Goal: Task Accomplishment & Management: Use online tool/utility

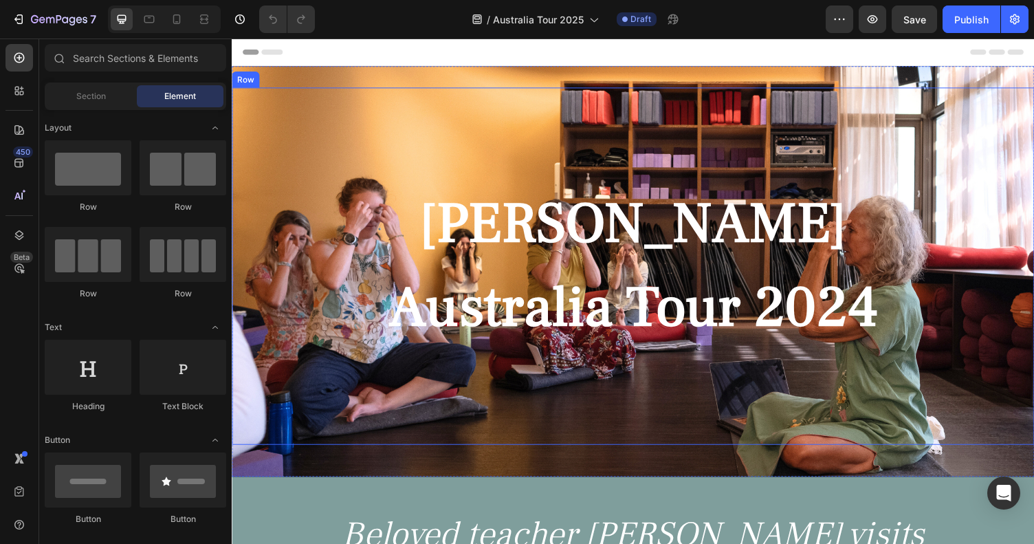
click at [438, 106] on div "Myra Lewin Heading Australia Tour 2024 Heading" at bounding box center [644, 272] width 825 height 367
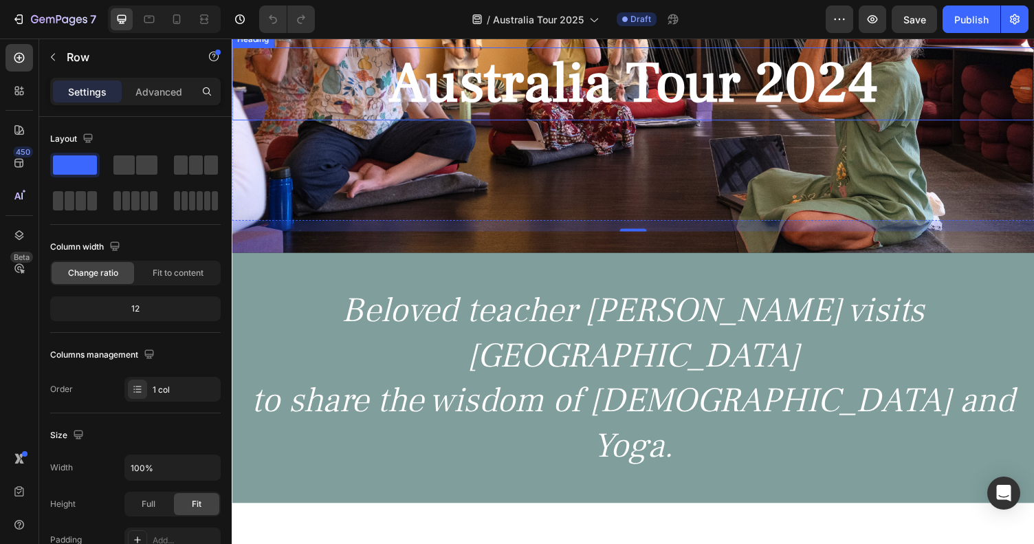
scroll to position [298, 0]
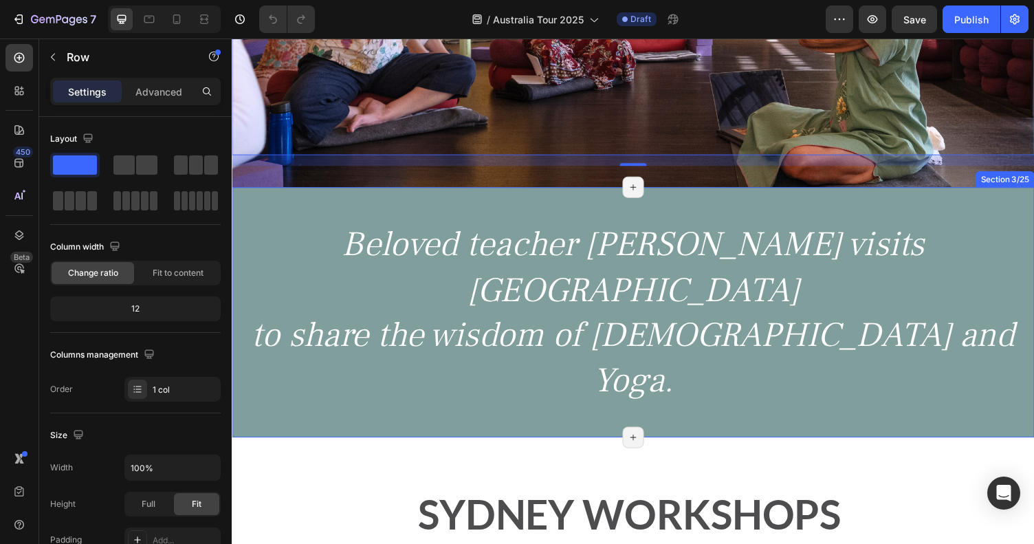
click at [571, 222] on div "Beloved teacher Myra Lewin visits Australia to share the wisdom of Ayurveda and…" at bounding box center [644, 319] width 825 height 257
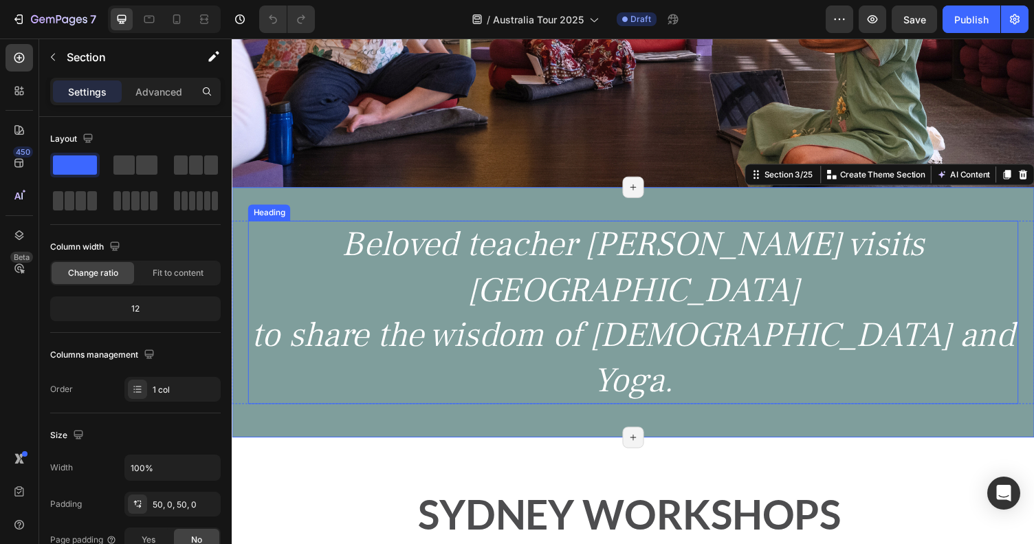
click at [575, 256] on h2 "Beloved teacher Myra Lewin visits Australia to share the wisdom of Ayurveda and…" at bounding box center [644, 320] width 792 height 188
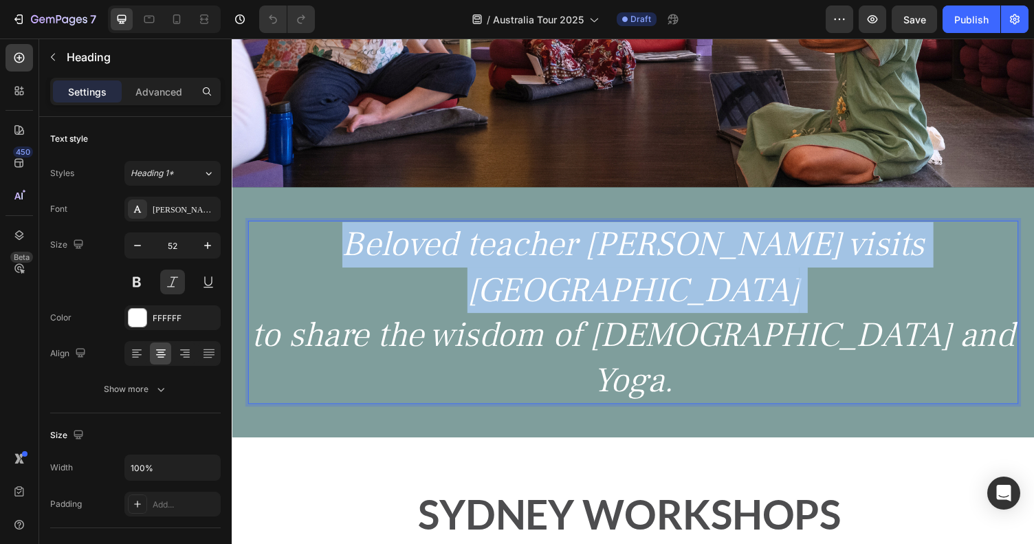
click at [575, 256] on p "Beloved teacher Myra Lewin visits Australia to share the wisdom of Ayurveda and…" at bounding box center [644, 320] width 789 height 186
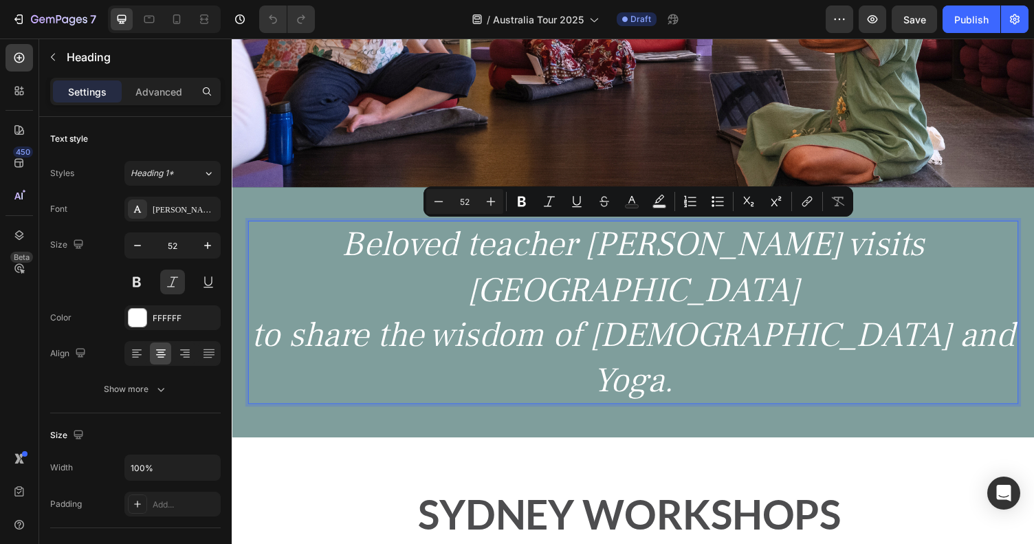
click at [592, 279] on p "Beloved teacher Myra Lewin visits Australia to share the wisdom of Ayurveda and…" at bounding box center [644, 320] width 789 height 186
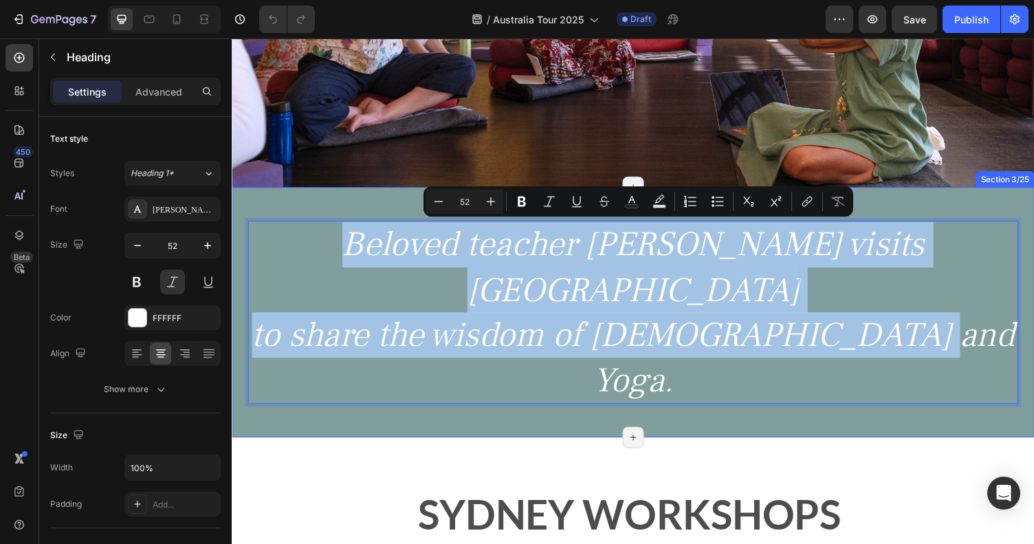
drag, startPoint x: 974, startPoint y: 294, endPoint x: 287, endPoint y: 196, distance: 693.9
click at [287, 196] on div "Beloved teacher Myra Lewin visits Australia to share the wisdom of Ayurveda and…" at bounding box center [644, 319] width 825 height 257
type input "13"
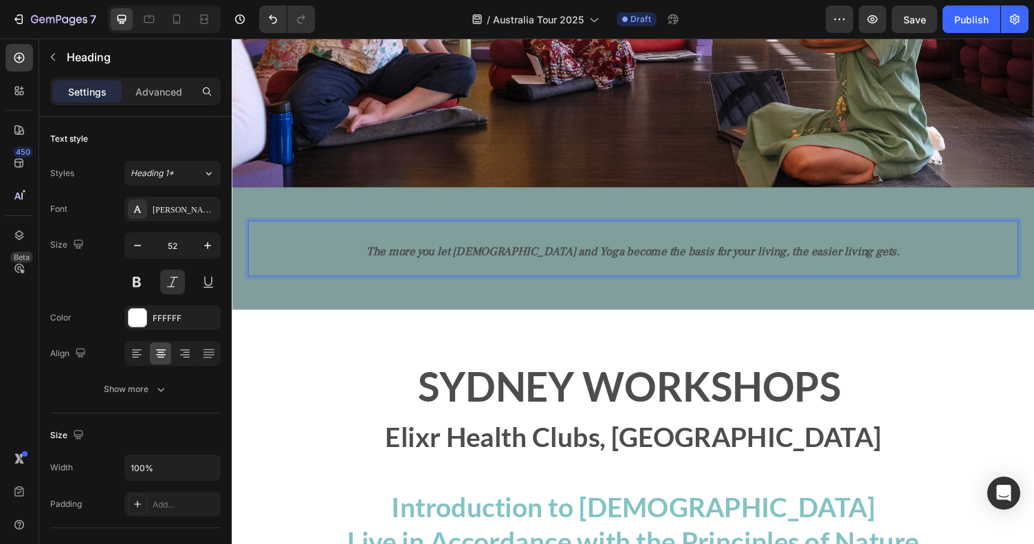
click at [461, 261] on strong "The more you let Ayurveda and Yoga become the basis for your living, the easier…" at bounding box center [644, 258] width 549 height 16
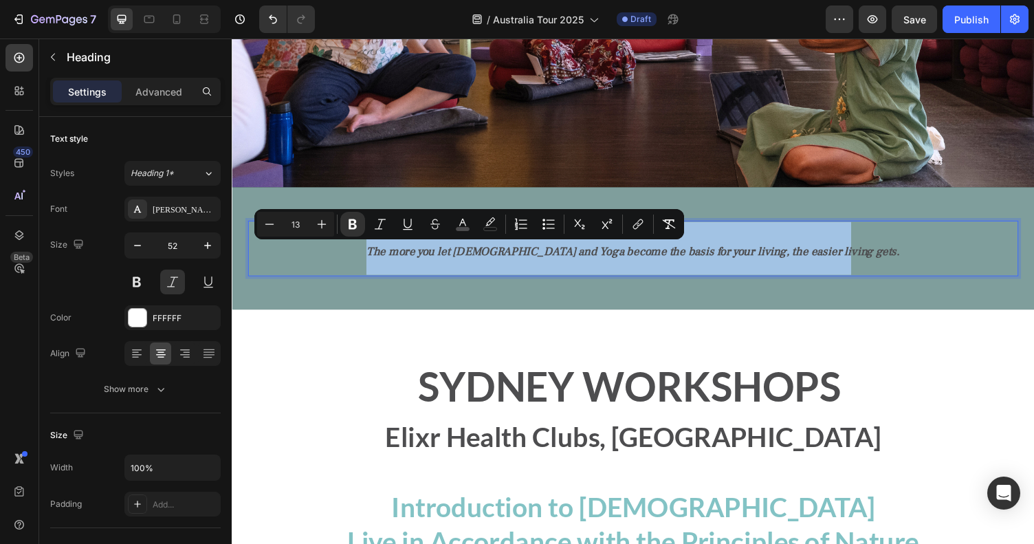
click at [461, 261] on strong "The more you let Ayurveda and Yoga become the basis for your living, the easier…" at bounding box center [644, 258] width 549 height 16
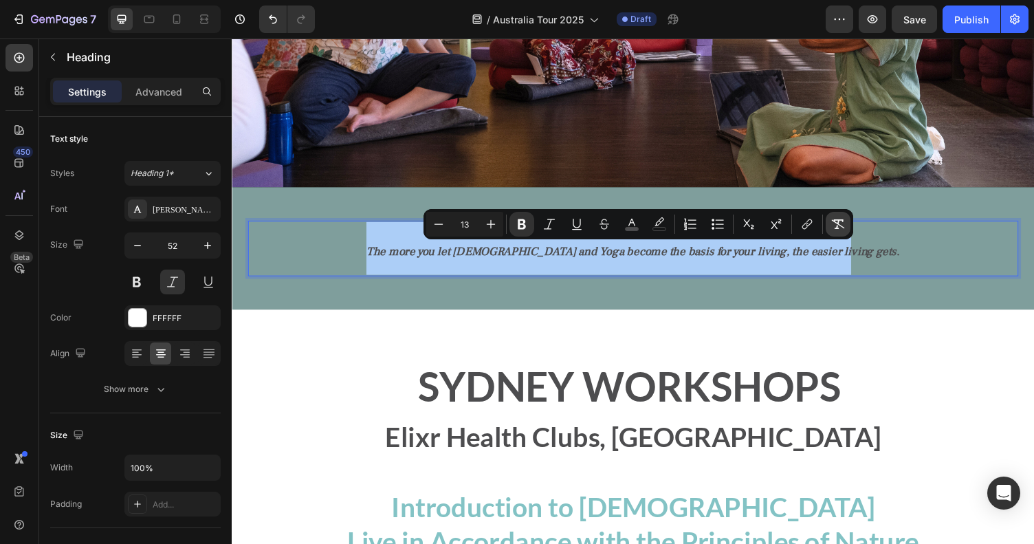
click at [838, 219] on icon "Editor contextual toolbar" at bounding box center [838, 224] width 13 height 10
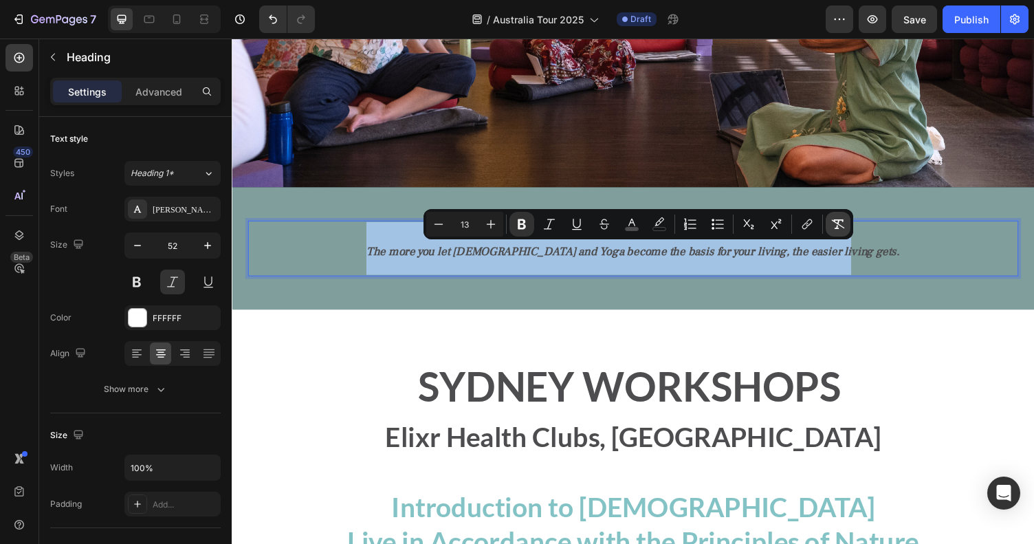
type input "52"
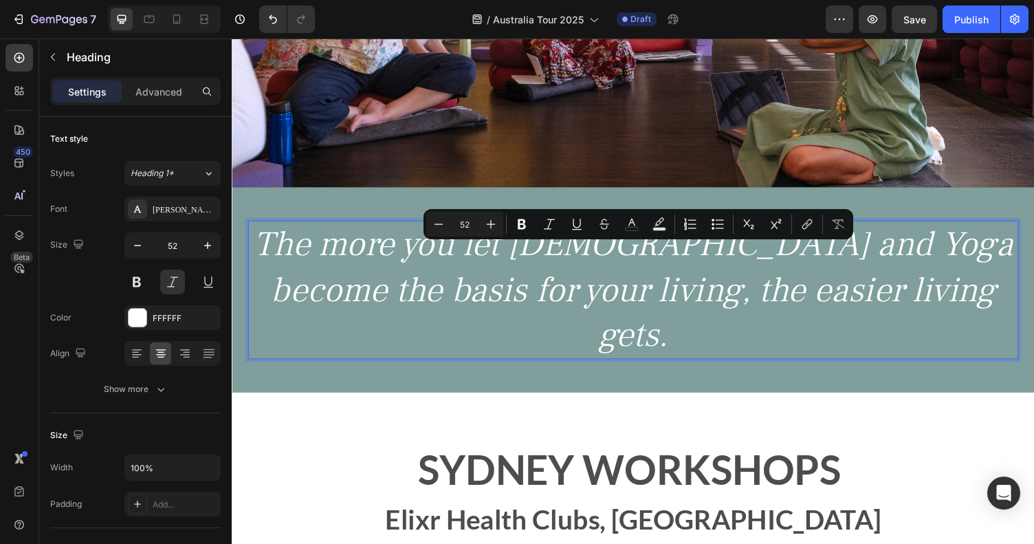
click at [568, 295] on p "The more you let Ayurveda and Yoga become the basis for your living, the easier…" at bounding box center [644, 297] width 789 height 140
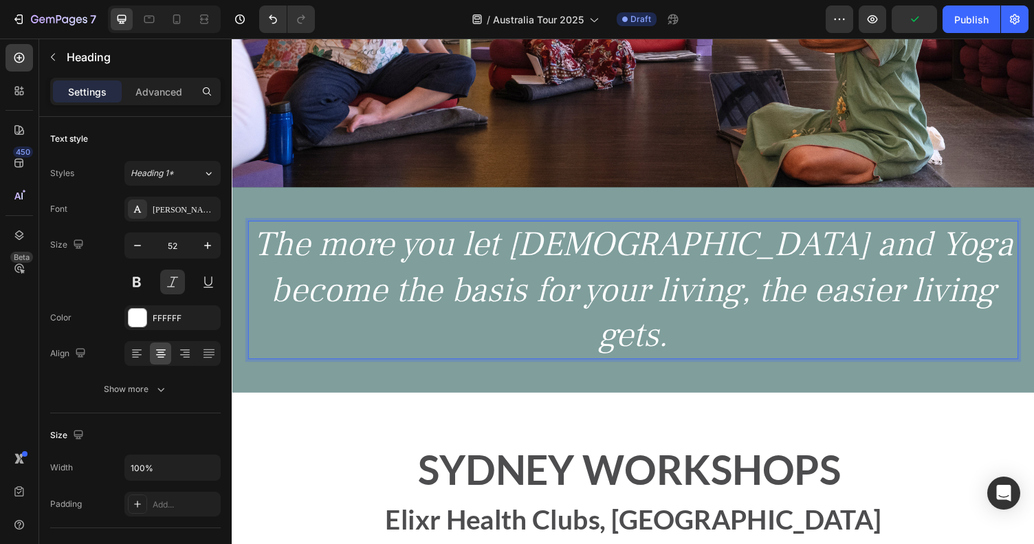
click at [288, 250] on p "The more you let Ayurveda and Yoga become the basis for your living, the easier…" at bounding box center [644, 297] width 789 height 140
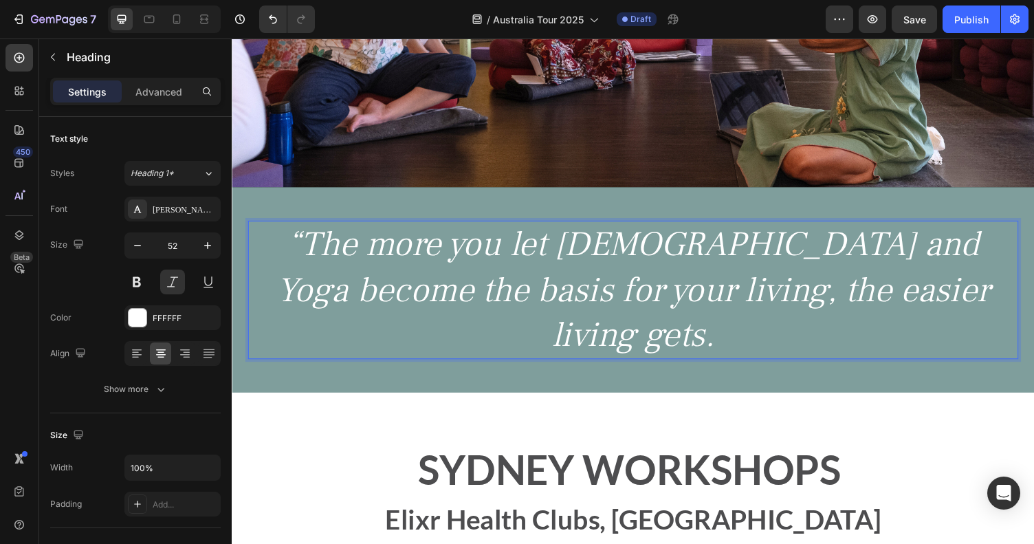
click at [1000, 304] on p "“The more you let Ayurveda and Yoga become the basis for your living, the easie…" at bounding box center [644, 297] width 789 height 140
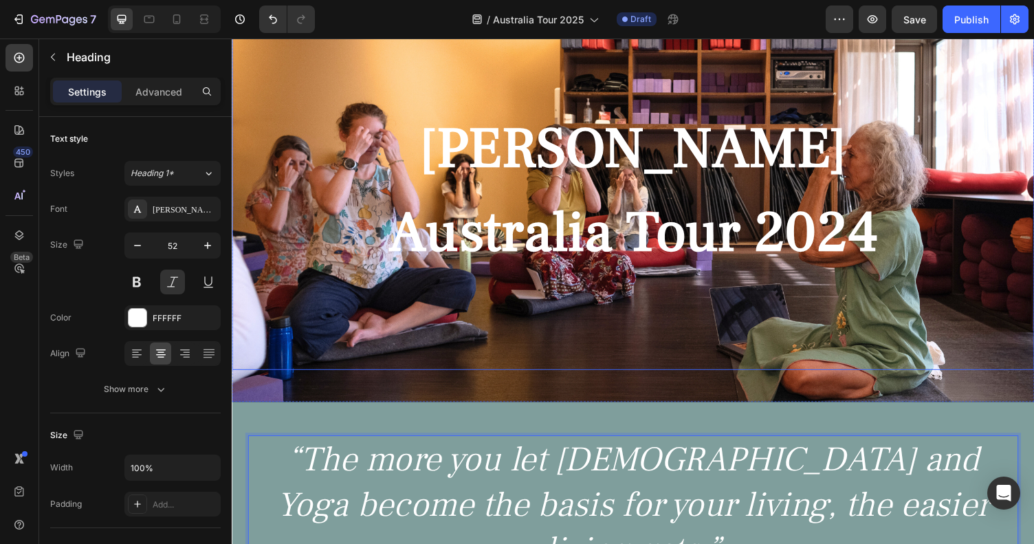
scroll to position [70, 0]
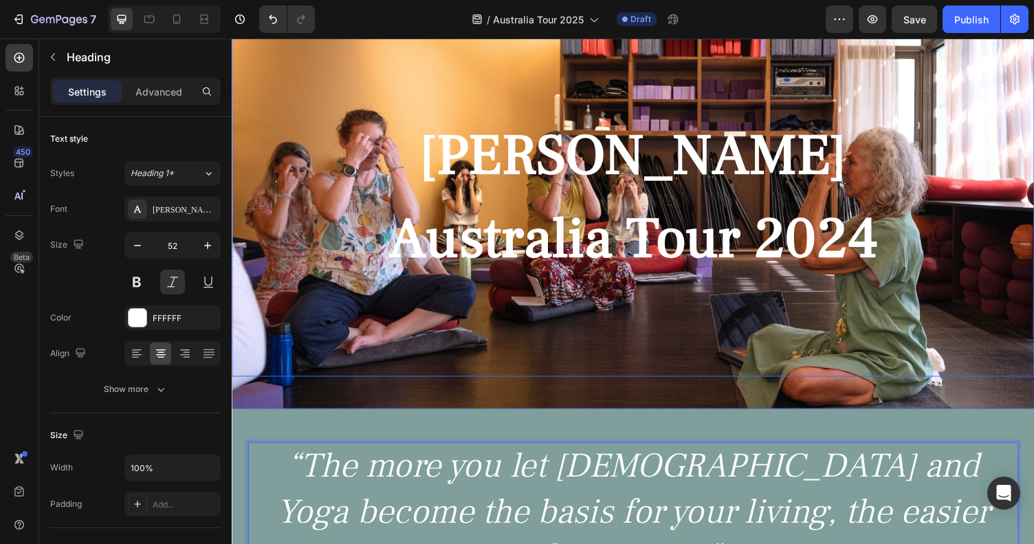
click at [658, 188] on strong "[PERSON_NAME]" at bounding box center [644, 158] width 439 height 75
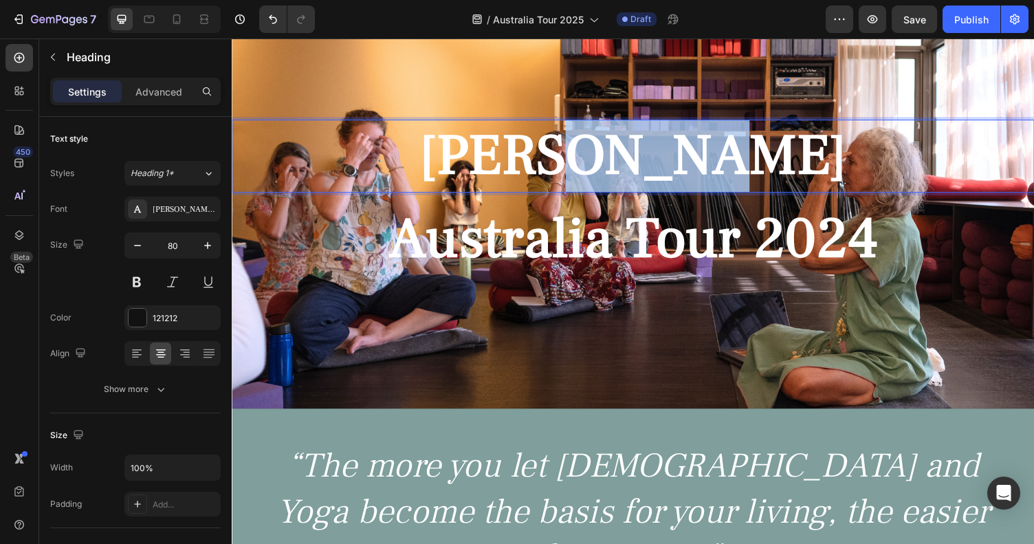
click at [649, 171] on strong "[PERSON_NAME]" at bounding box center [644, 158] width 439 height 75
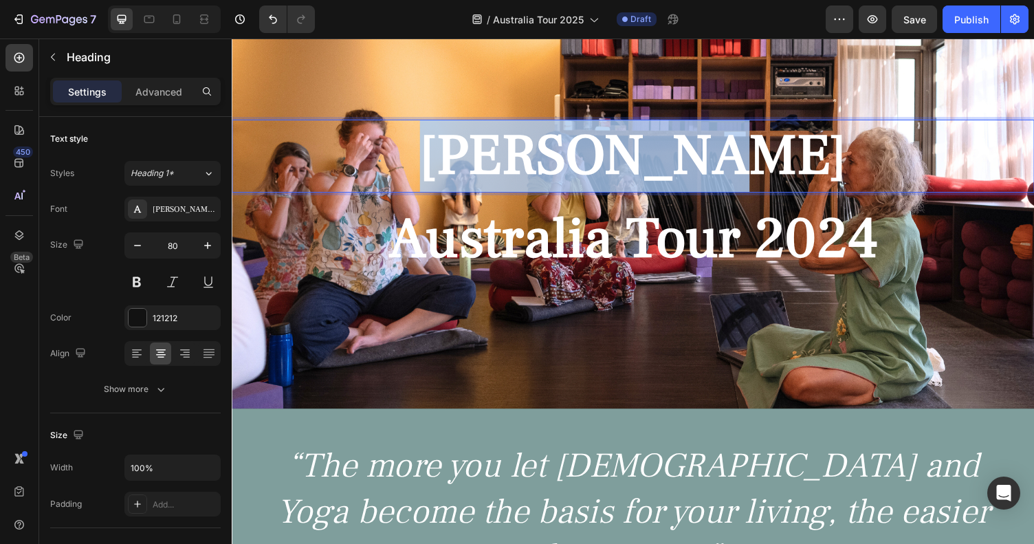
click at [649, 171] on strong "[PERSON_NAME]" at bounding box center [644, 158] width 439 height 75
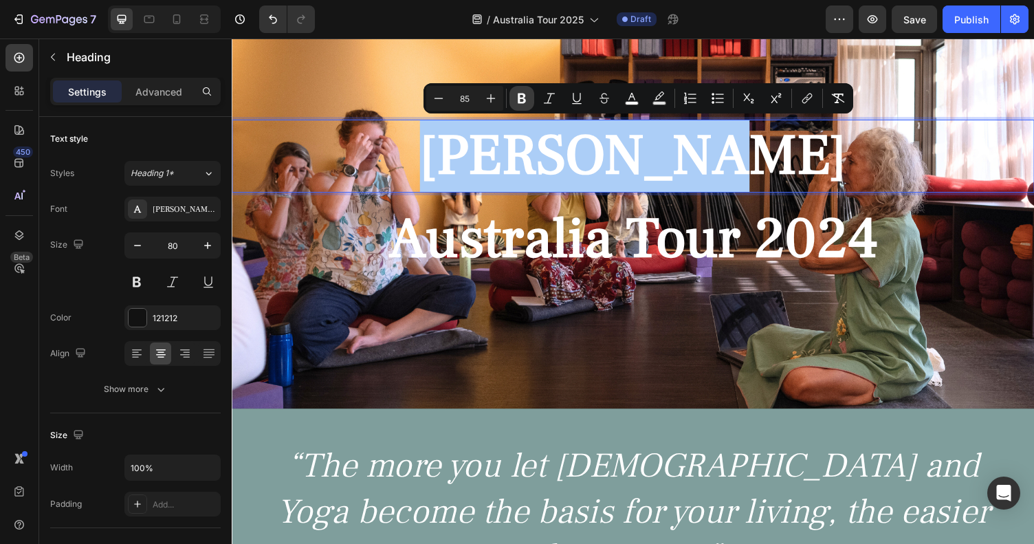
click at [527, 98] on icon "Editor contextual toolbar" at bounding box center [522, 98] width 14 height 14
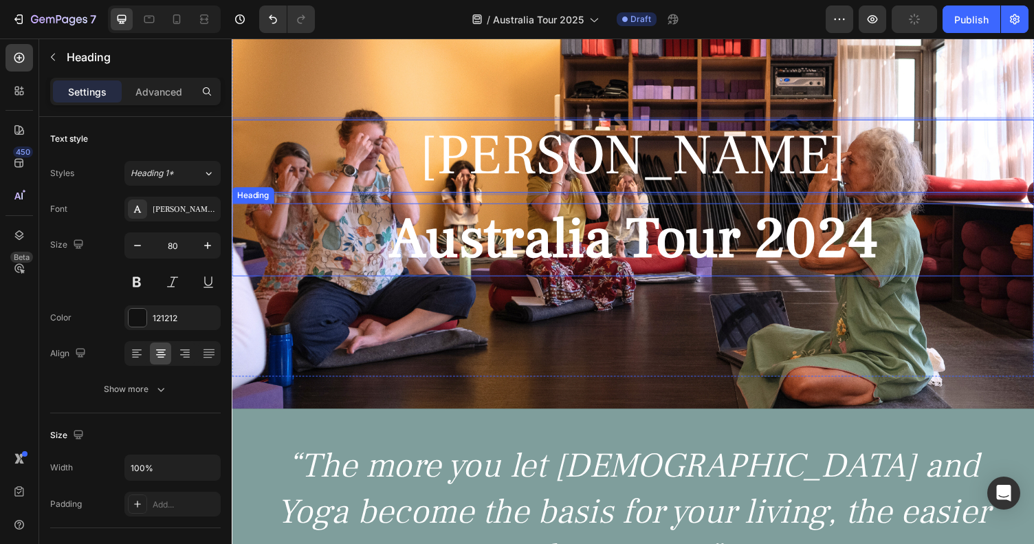
click at [559, 259] on strong "Australia Tour 2024" at bounding box center [644, 244] width 503 height 75
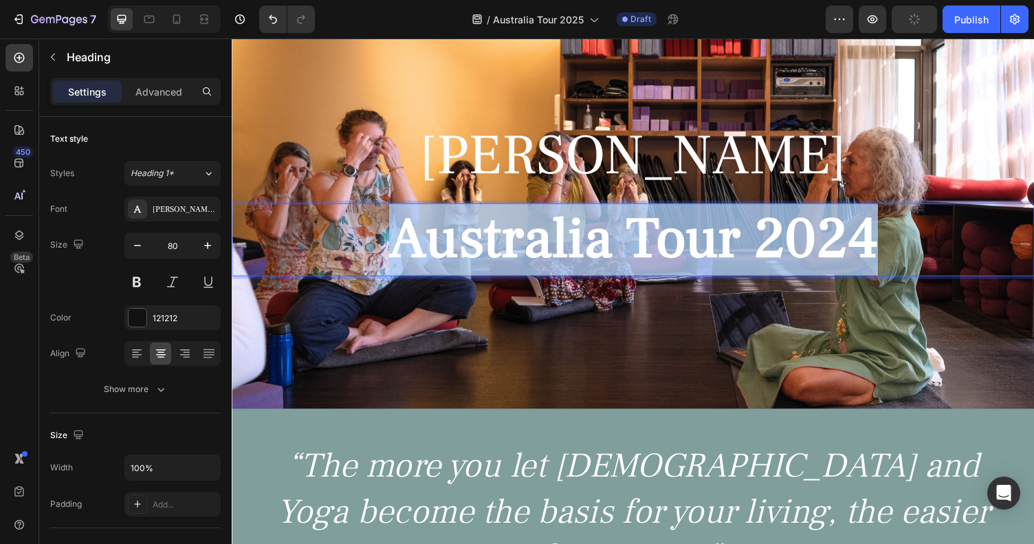
click at [559, 259] on strong "Australia Tour 2024" at bounding box center [644, 244] width 503 height 75
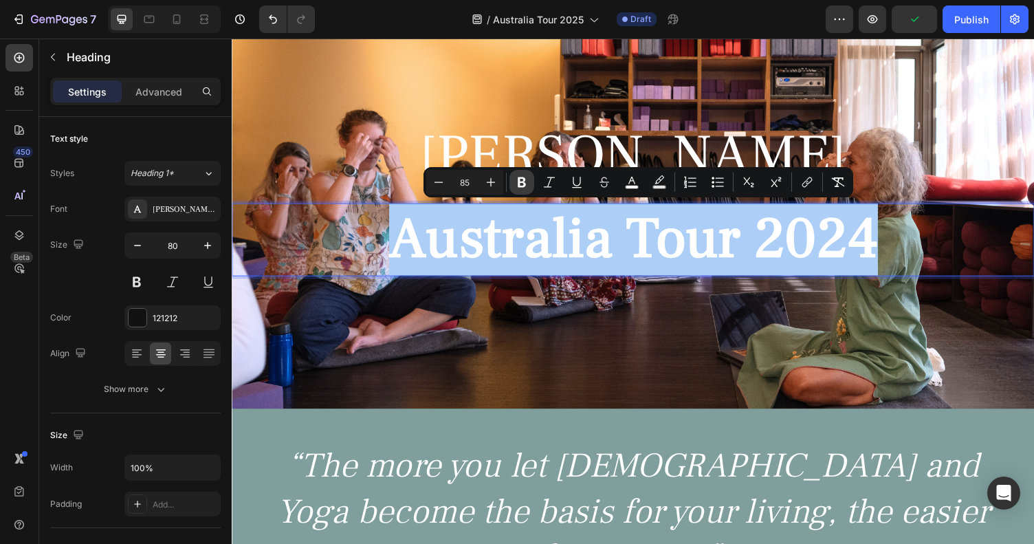
click at [523, 180] on icon "Editor contextual toolbar" at bounding box center [522, 182] width 14 height 14
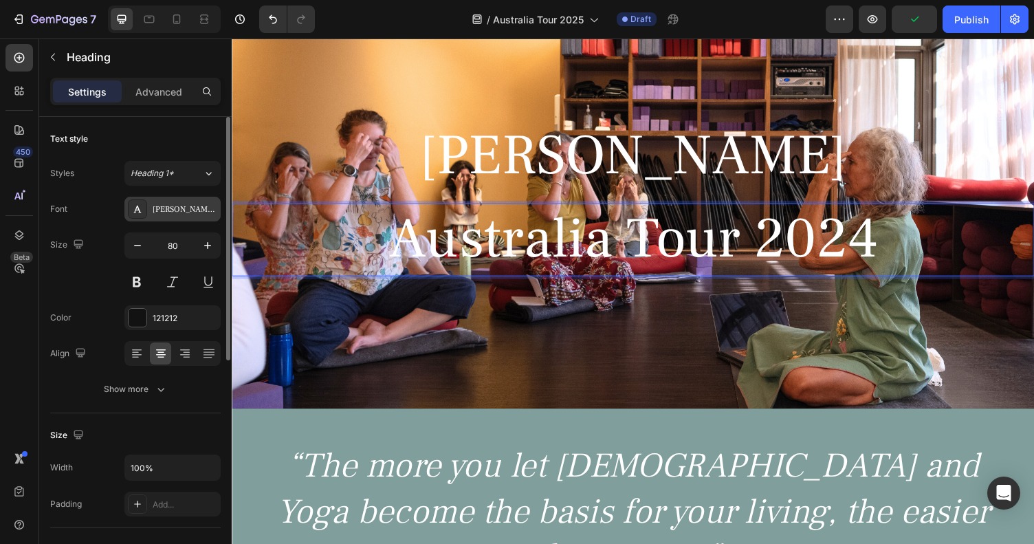
click at [188, 207] on div "Frank Ruhl Libre" at bounding box center [185, 210] width 65 height 12
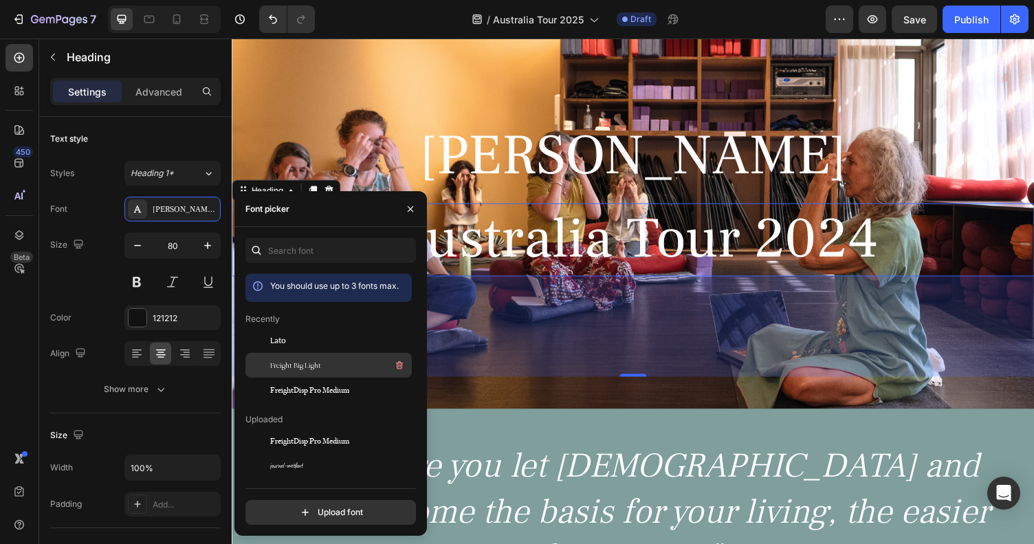
click at [295, 362] on span "Freight Big Light" at bounding box center [295, 365] width 51 height 12
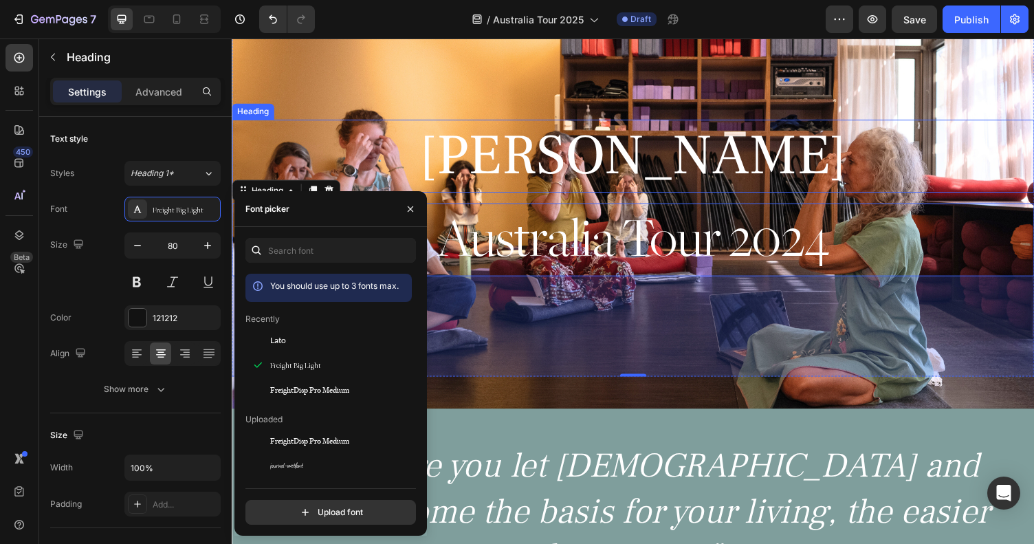
click at [556, 164] on span "[PERSON_NAME]" at bounding box center [644, 158] width 439 height 75
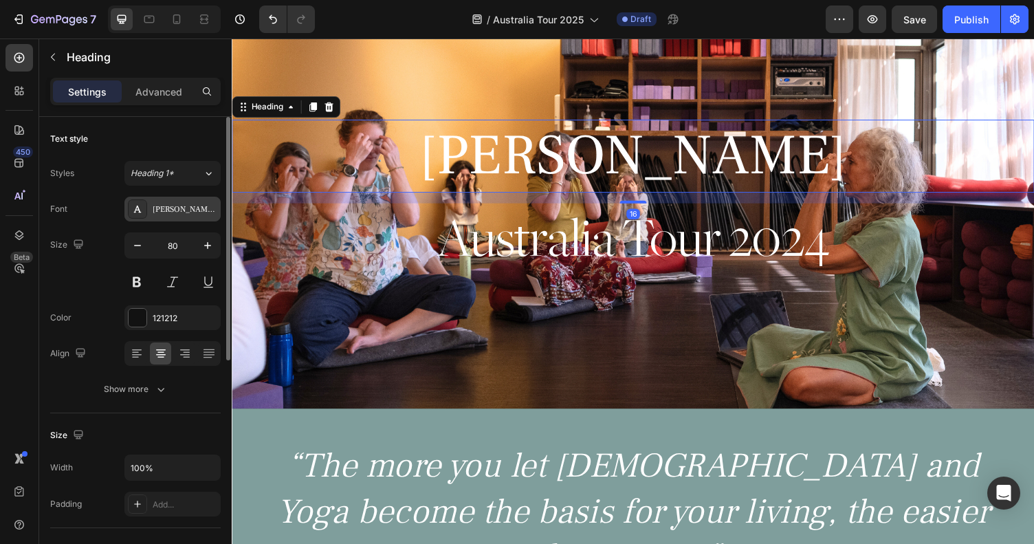
click at [169, 206] on div "Frank Ruhl Libre" at bounding box center [185, 210] width 65 height 12
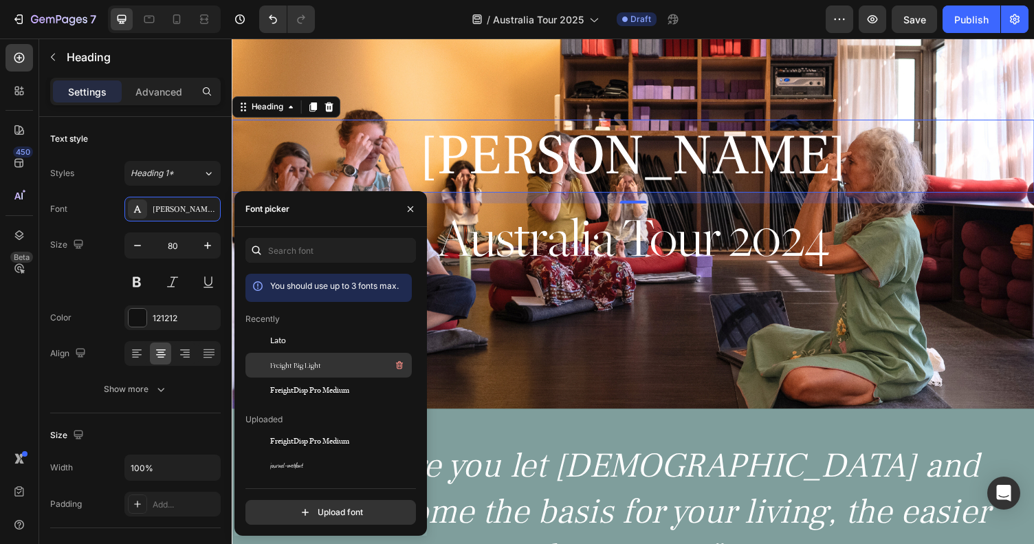
click at [300, 366] on span "Freight Big Light" at bounding box center [295, 365] width 51 height 12
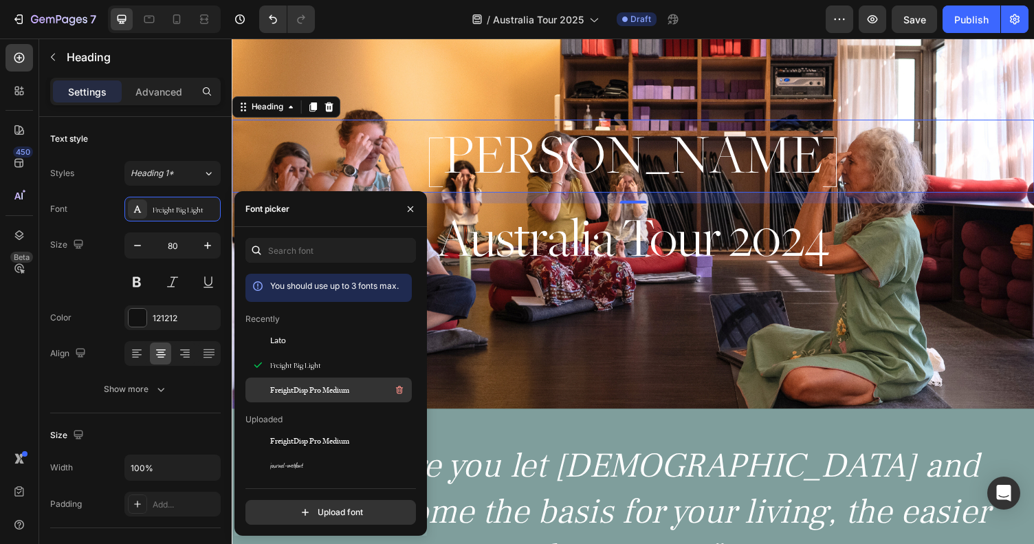
click at [294, 388] on span "FreightDisp Pro Medium" at bounding box center [309, 390] width 79 height 12
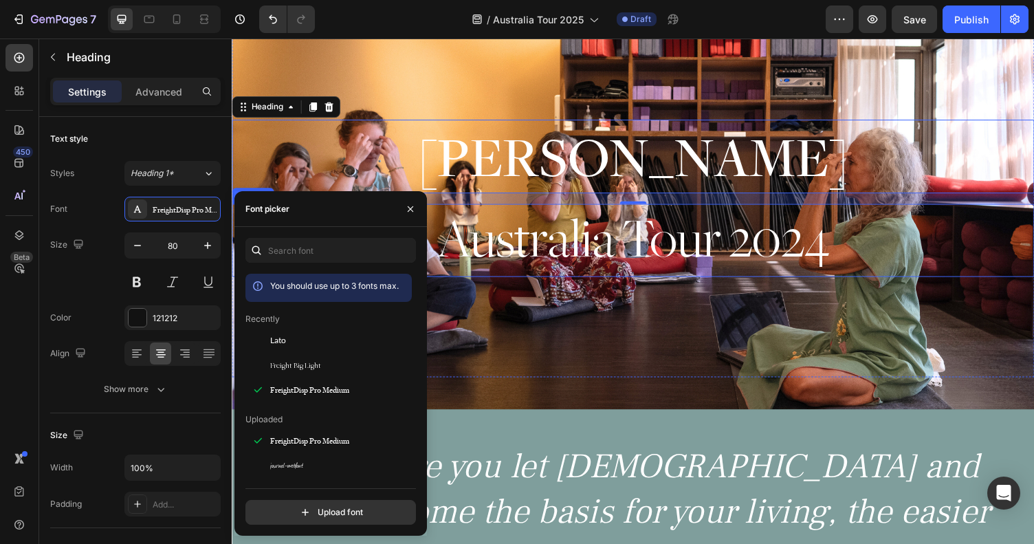
click at [541, 238] on span "Australia Tour 2024" at bounding box center [644, 245] width 404 height 58
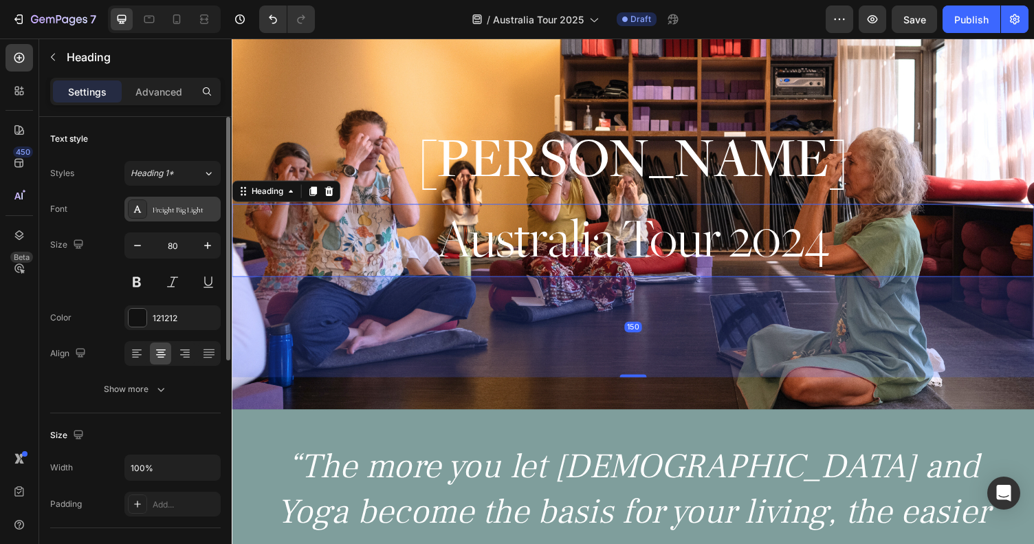
click at [178, 200] on div "Freight Big Light" at bounding box center [172, 209] width 96 height 25
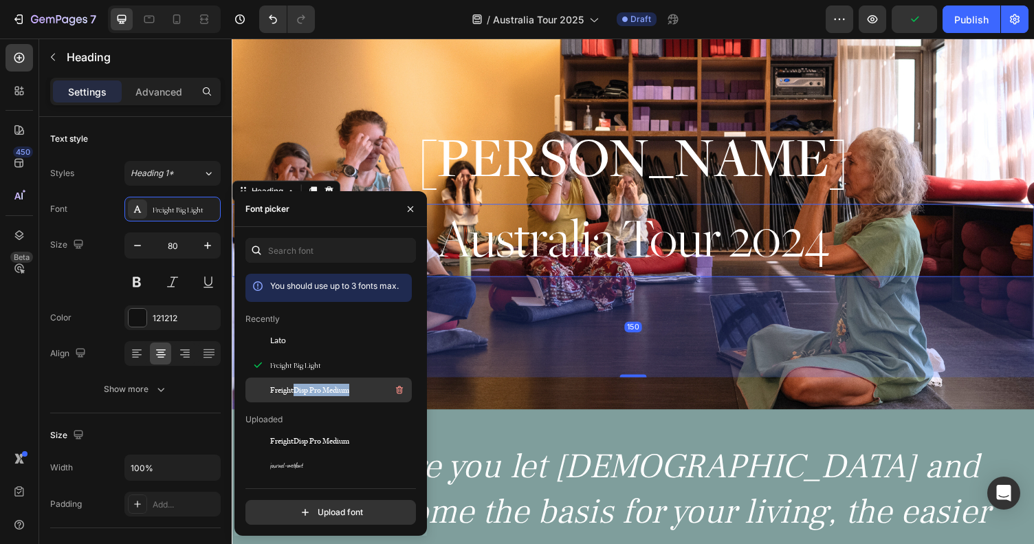
click at [294, 395] on div "FreightDisp Pro Medium" at bounding box center [339, 390] width 139 height 17
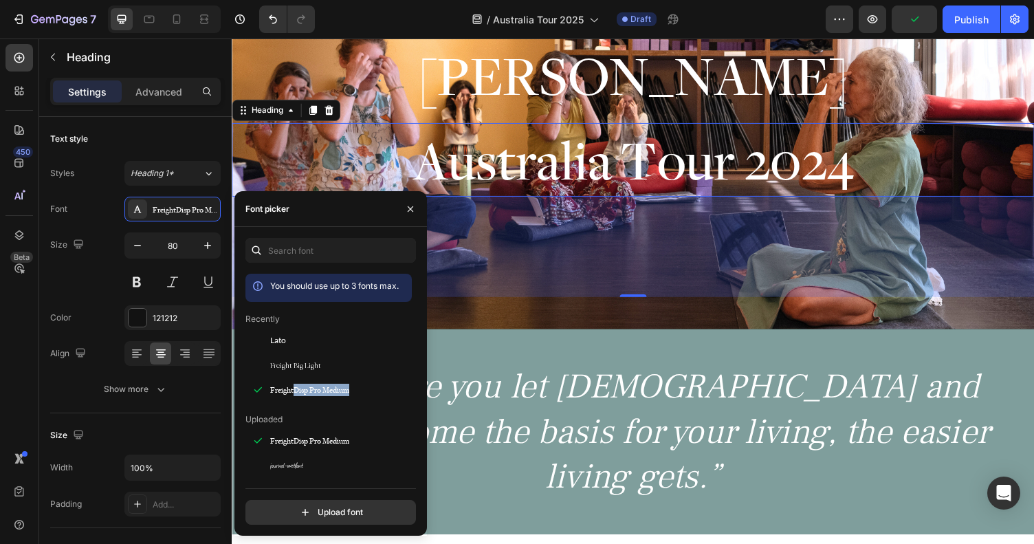
scroll to position [186, 0]
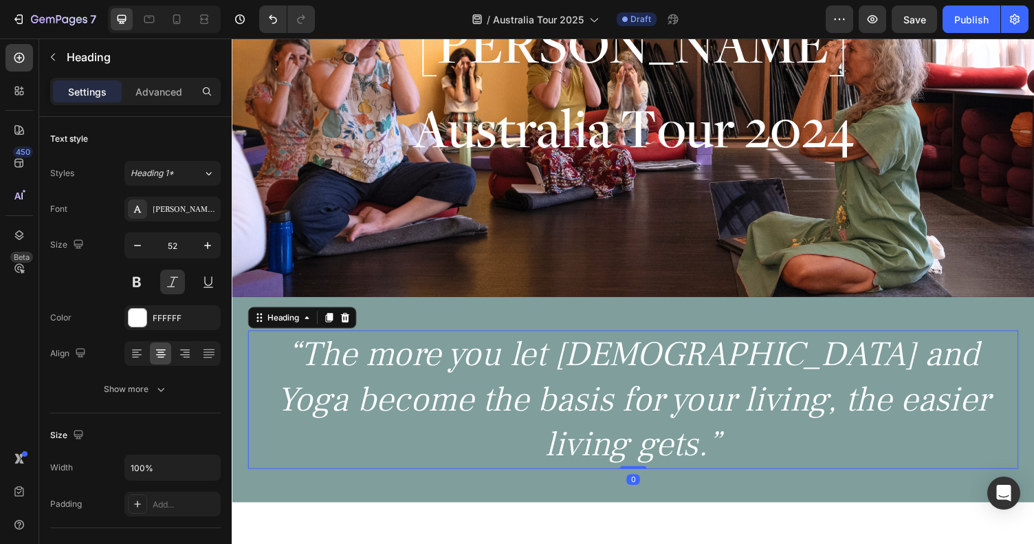
click at [549, 353] on p "“The more you let [DEMOGRAPHIC_DATA] and Yoga become the basis for your living,…" at bounding box center [644, 410] width 789 height 140
click at [190, 208] on div "Frank Ruhl Libre" at bounding box center [185, 210] width 65 height 12
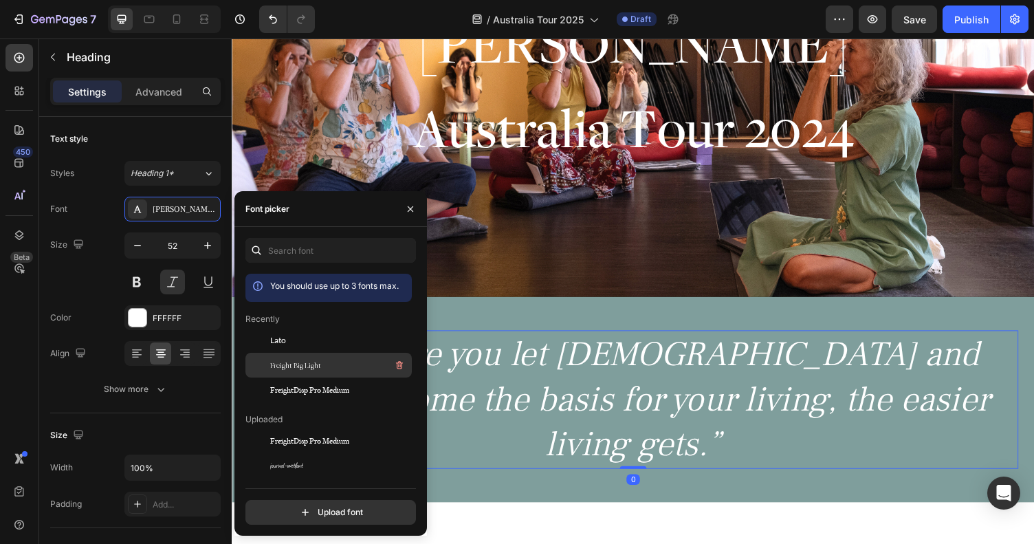
click at [274, 363] on span "Freight Big Light" at bounding box center [295, 365] width 51 height 12
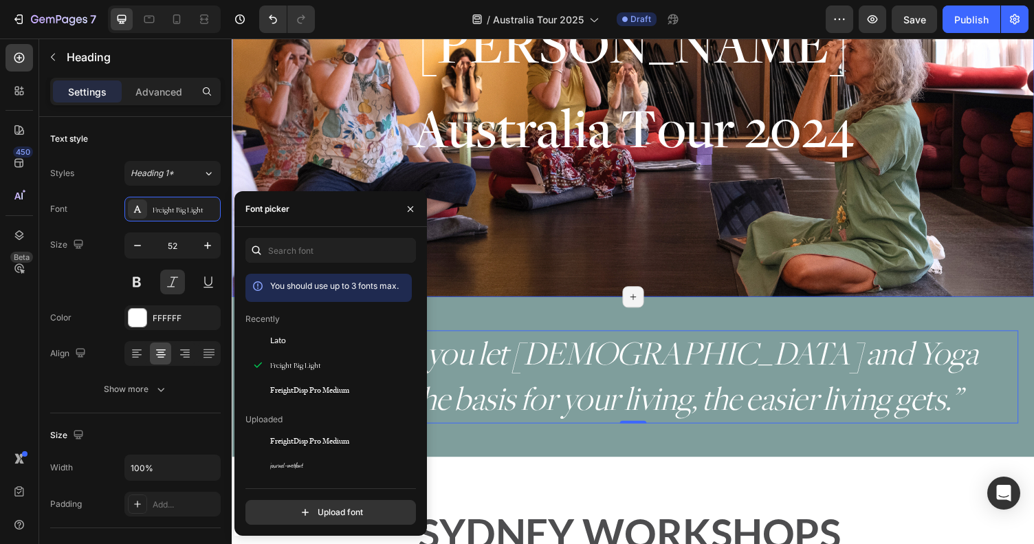
click at [548, 281] on div "⁠⁠⁠⁠⁠⁠⁠ Myra Lewin Heading ⁠⁠⁠⁠⁠⁠⁠ Australia Tour 2024 Heading Row" at bounding box center [644, 92] width 825 height 380
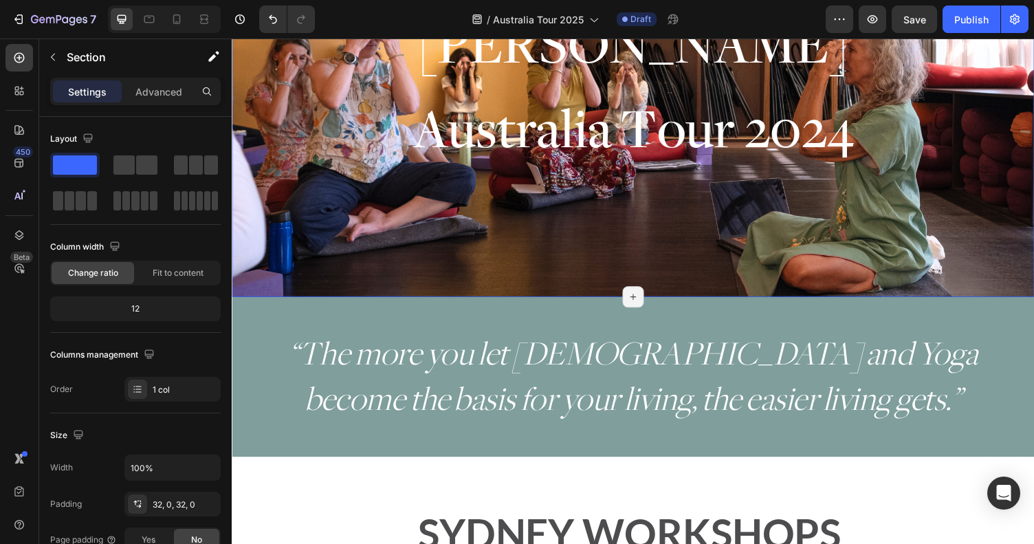
click at [548, 281] on div "⁠⁠⁠⁠⁠⁠⁠ Myra Lewin Heading ⁠⁠⁠⁠⁠⁠⁠ Australia Tour 2024 Heading Row" at bounding box center [644, 92] width 825 height 380
click at [988, 353] on p "“The more you let [DEMOGRAPHIC_DATA] and Yoga become the basis for your living,…" at bounding box center [644, 386] width 789 height 93
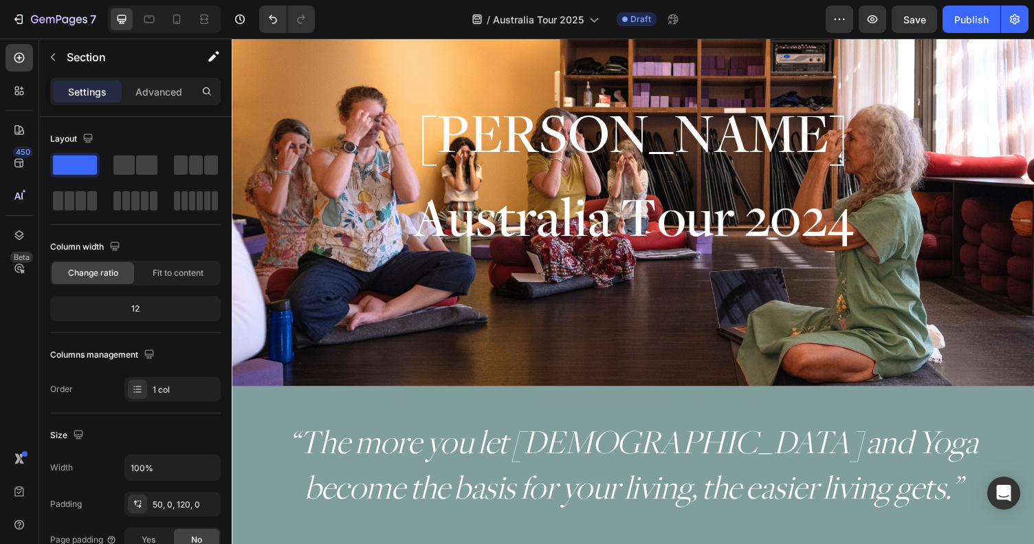
scroll to position [173, 0]
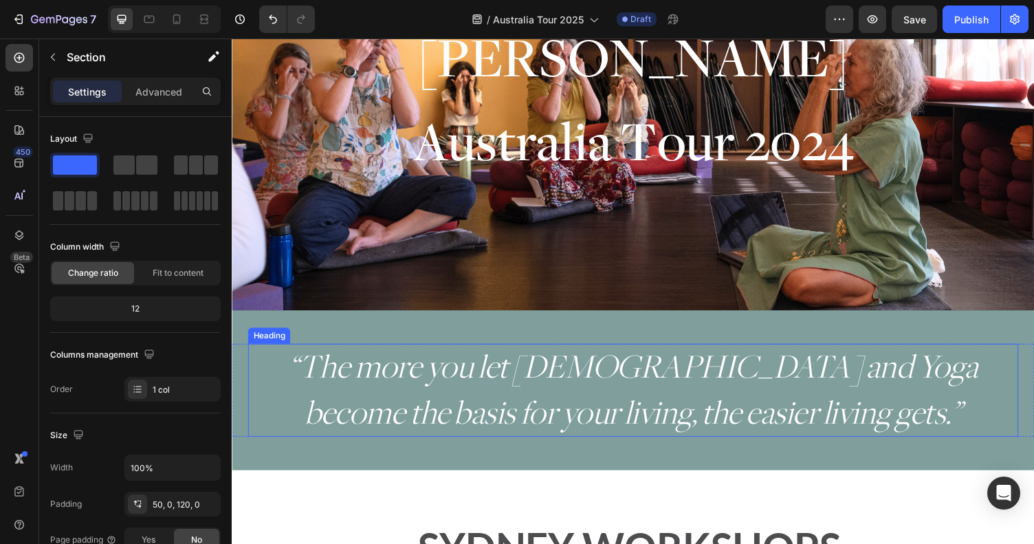
click at [704, 375] on p "“The more you let [DEMOGRAPHIC_DATA] and Yoga become the basis for your living,…" at bounding box center [644, 399] width 789 height 93
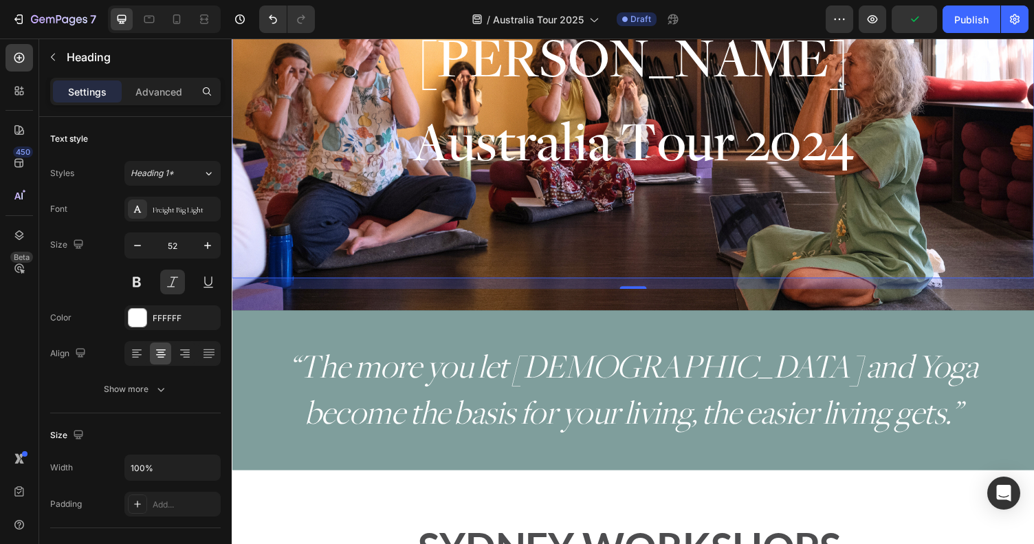
click at [596, 242] on div "⁠⁠⁠⁠⁠⁠⁠ Myra Lewin Heading ⁠⁠⁠⁠⁠⁠⁠ Australia Tour 2024 Heading" at bounding box center [644, 100] width 825 height 369
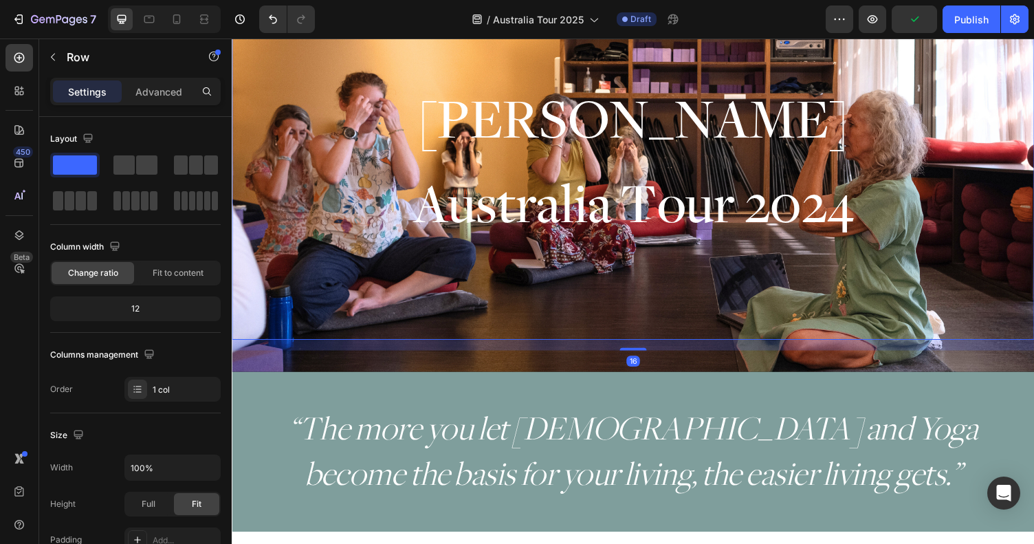
scroll to position [0, 0]
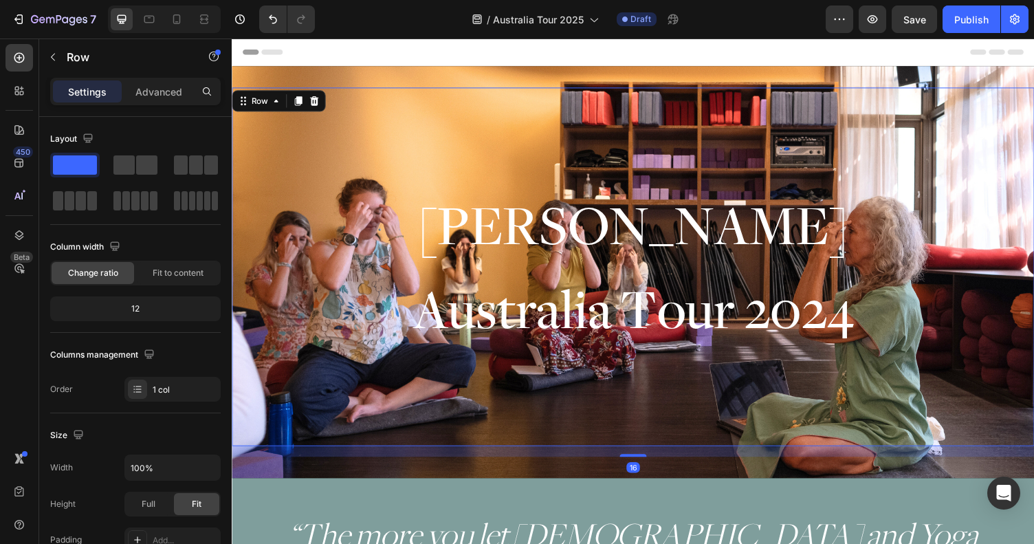
click at [508, 89] on div "⁠⁠⁠⁠⁠⁠⁠ Myra Lewin Heading ⁠⁠⁠⁠⁠⁠⁠ Australia Tour 2024 Heading" at bounding box center [644, 273] width 825 height 369
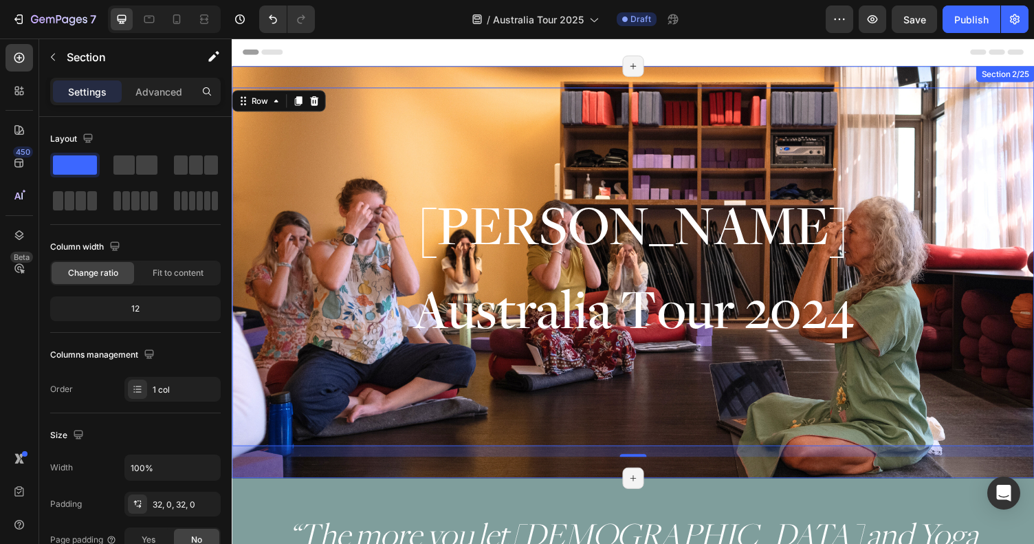
click at [510, 83] on div "⁠⁠⁠⁠⁠⁠⁠ Myra Lewin Heading ⁠⁠⁠⁠⁠⁠⁠ Australia Tour 2024 Heading Row 16 Section 2…" at bounding box center [644, 279] width 825 height 424
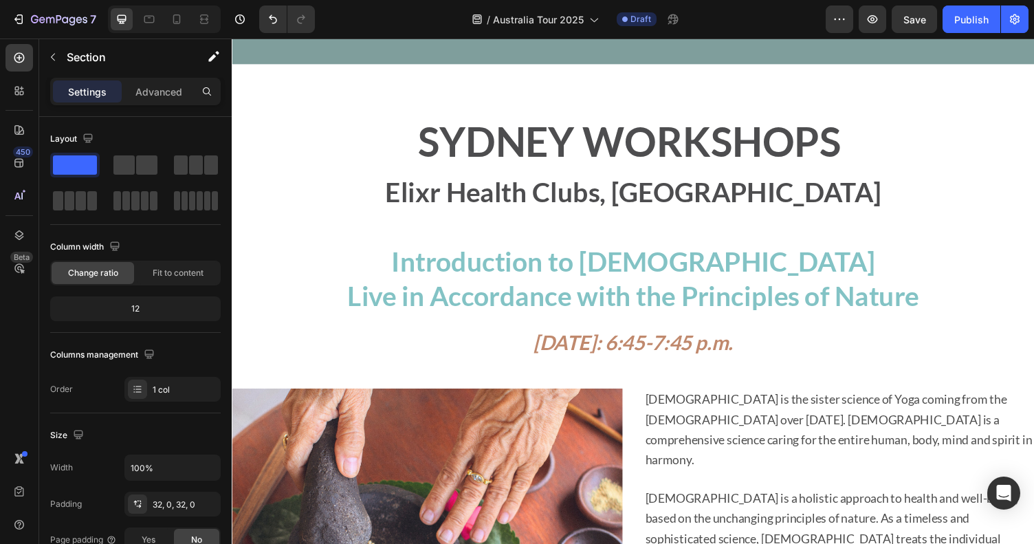
scroll to position [520, 0]
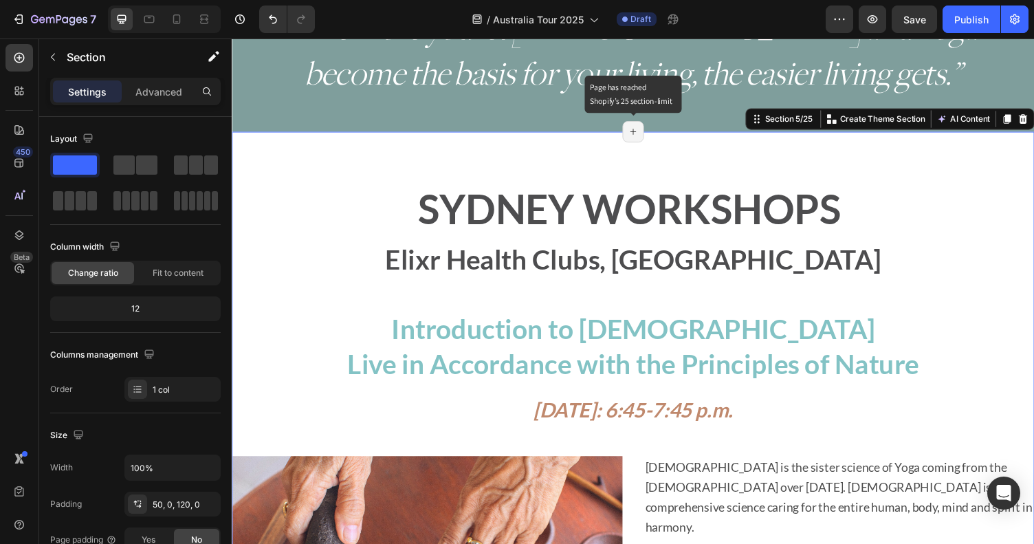
click at [645, 131] on icon at bounding box center [644, 134] width 11 height 11
click at [645, 136] on icon at bounding box center [644, 134] width 11 height 11
click at [691, 170] on div "SYDNEY WORKSHOPS Elixr Health Clubs, Bondi Junction Heading Introduction to Ayu…" at bounding box center [644, 551] width 825 height 767
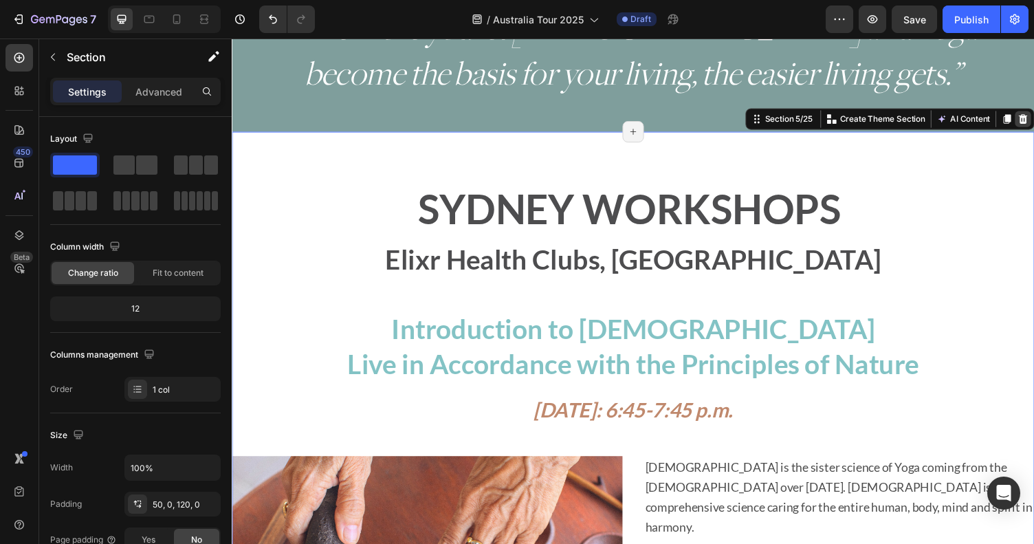
click at [1034, 118] on icon at bounding box center [1045, 121] width 9 height 10
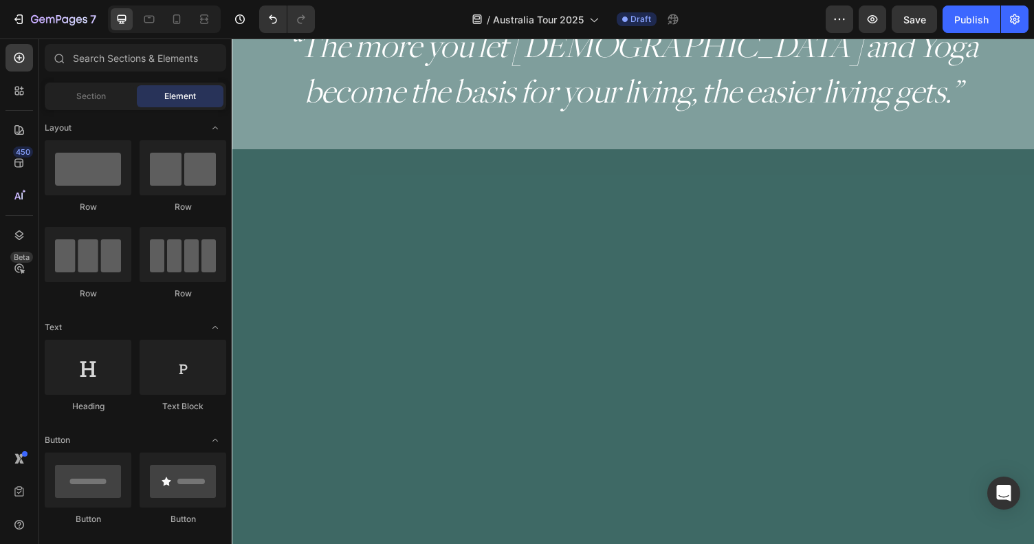
scroll to position [484, 0]
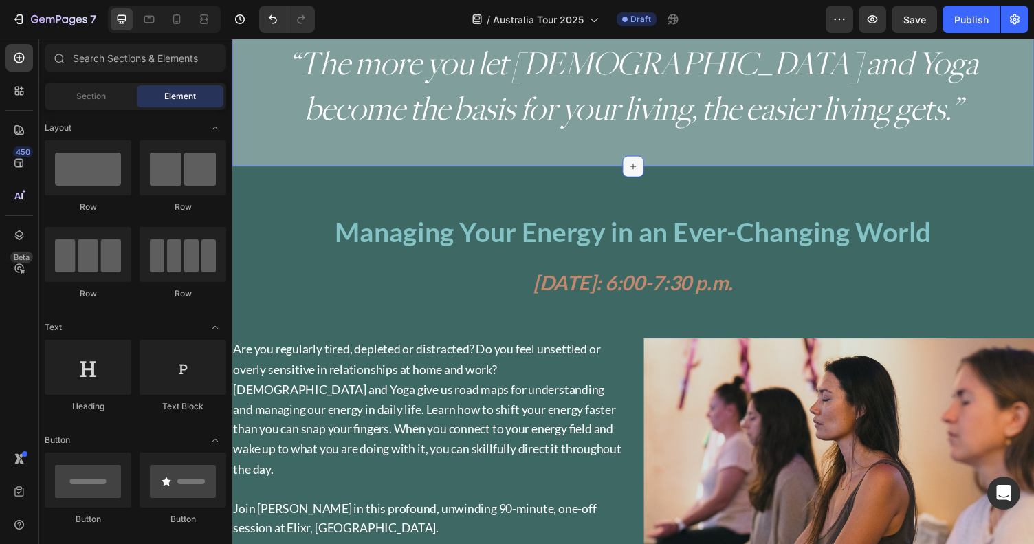
click at [646, 165] on icon at bounding box center [644, 169] width 11 height 11
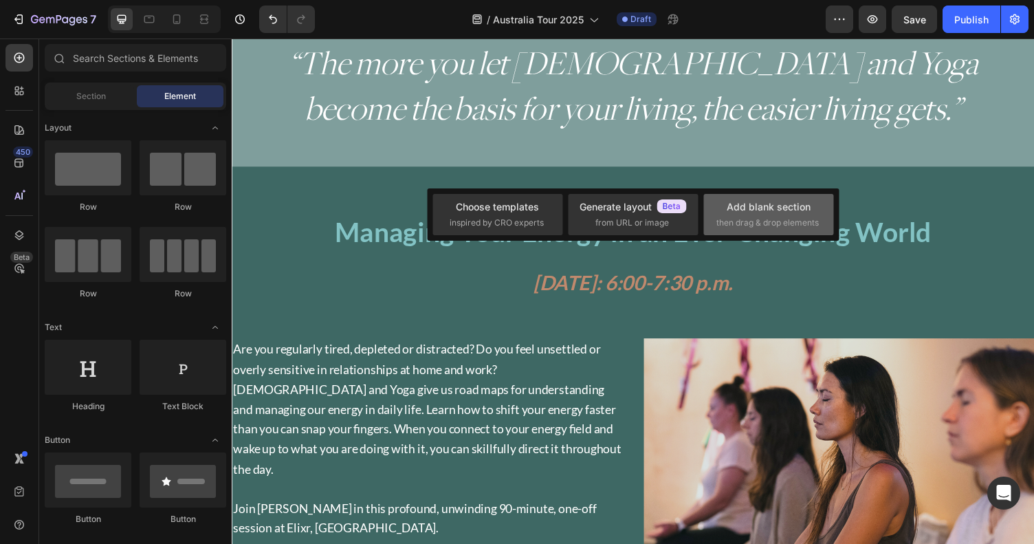
click at [778, 207] on div "Add blank section" at bounding box center [769, 206] width 84 height 14
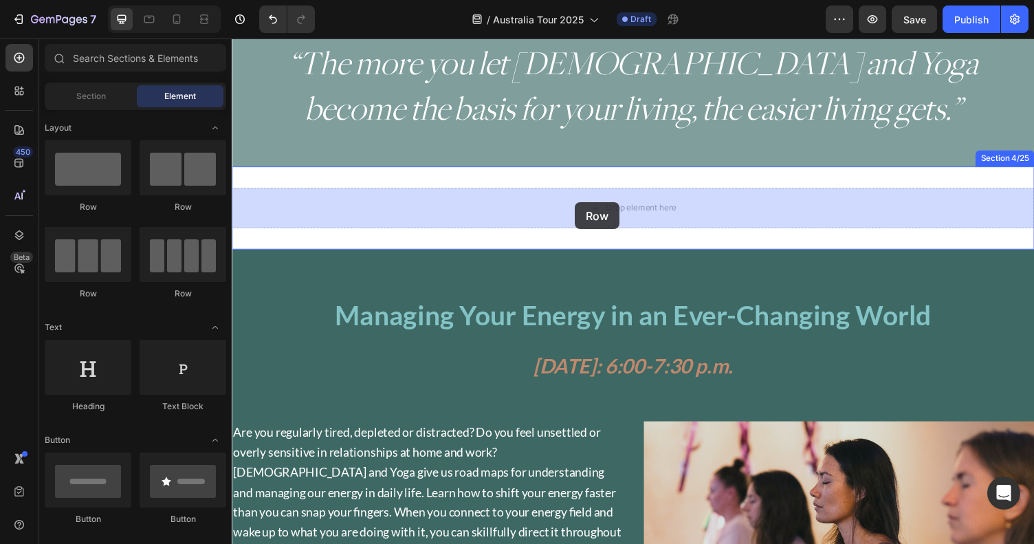
drag, startPoint x: 340, startPoint y: 284, endPoint x: 585, endPoint y: 207, distance: 256.7
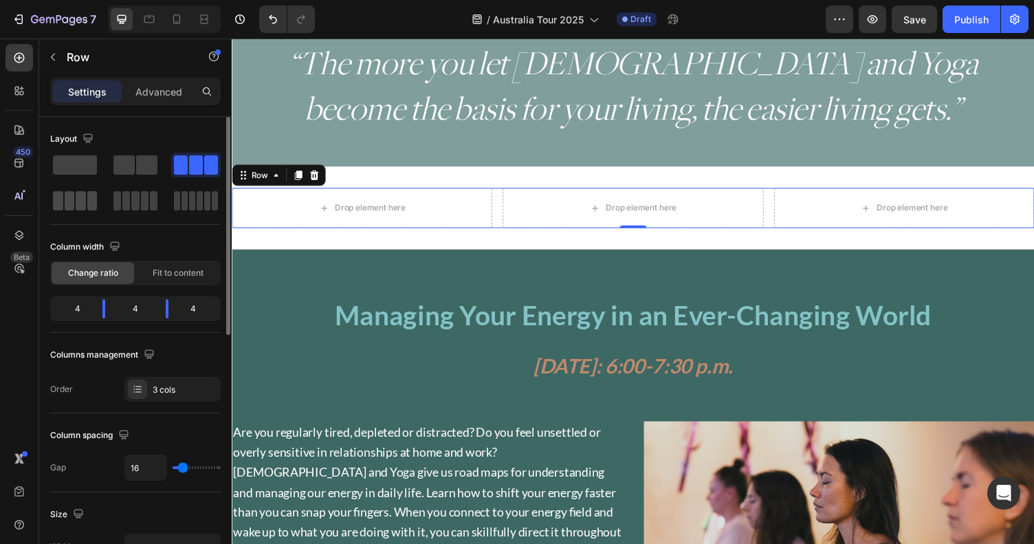
click at [71, 199] on span at bounding box center [70, 200] width 10 height 19
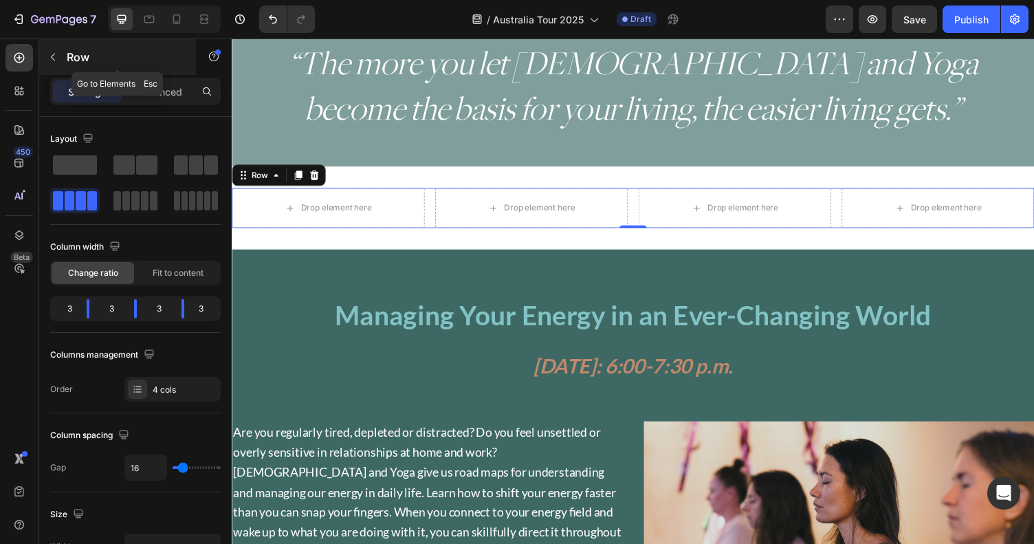
click at [61, 58] on button "button" at bounding box center [53, 57] width 22 height 22
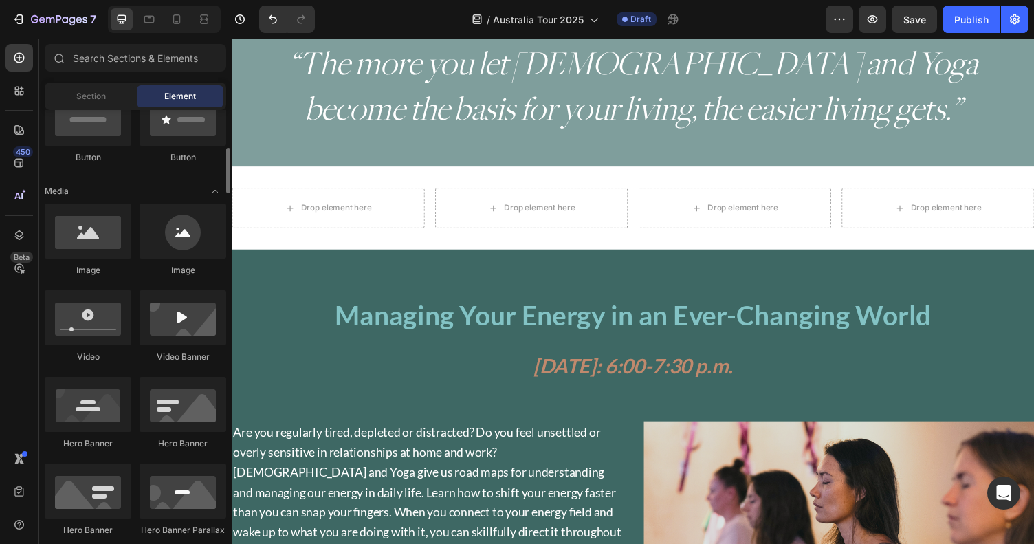
scroll to position [323, 0]
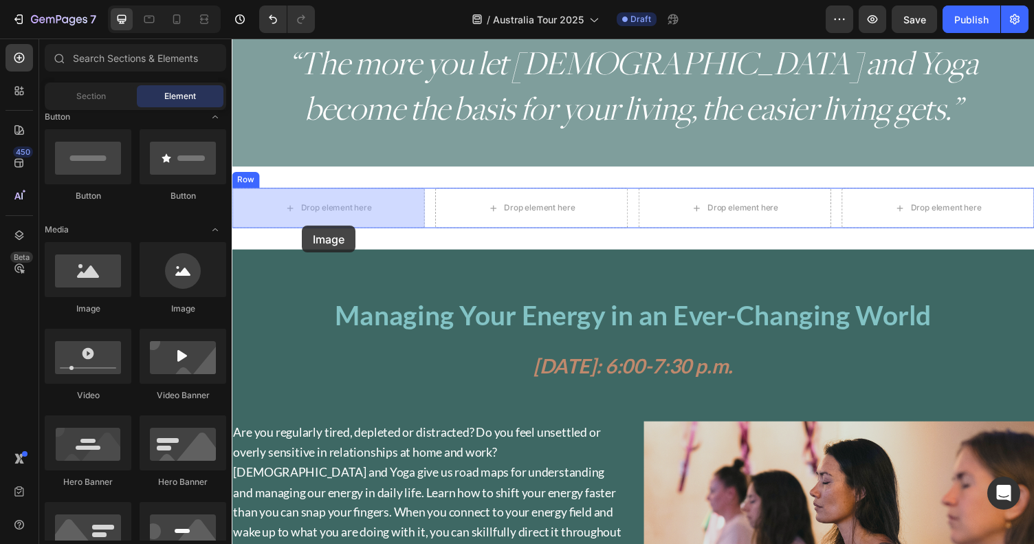
drag, startPoint x: 331, startPoint y: 306, endPoint x: 304, endPoint y: 231, distance: 79.6
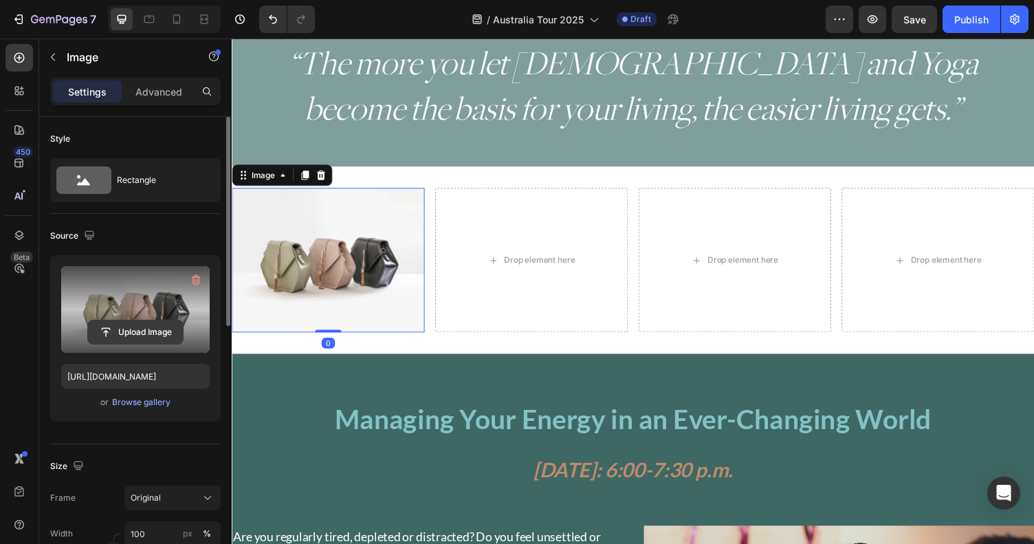
click at [124, 331] on input "file" at bounding box center [135, 331] width 95 height 23
click at [145, 309] on label at bounding box center [135, 309] width 149 height 87
click at [145, 320] on input "file" at bounding box center [135, 331] width 95 height 23
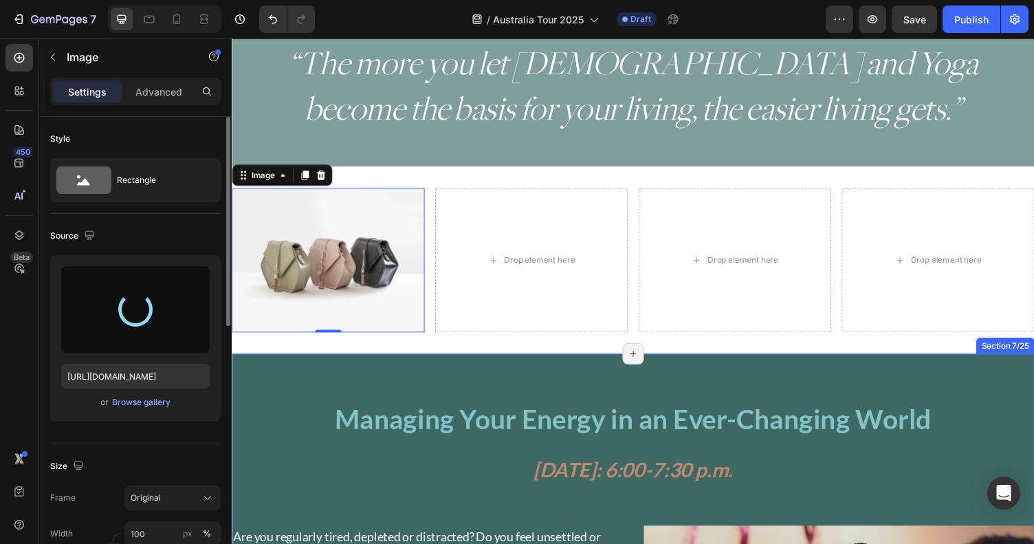
type input "[URL][DOMAIN_NAME]"
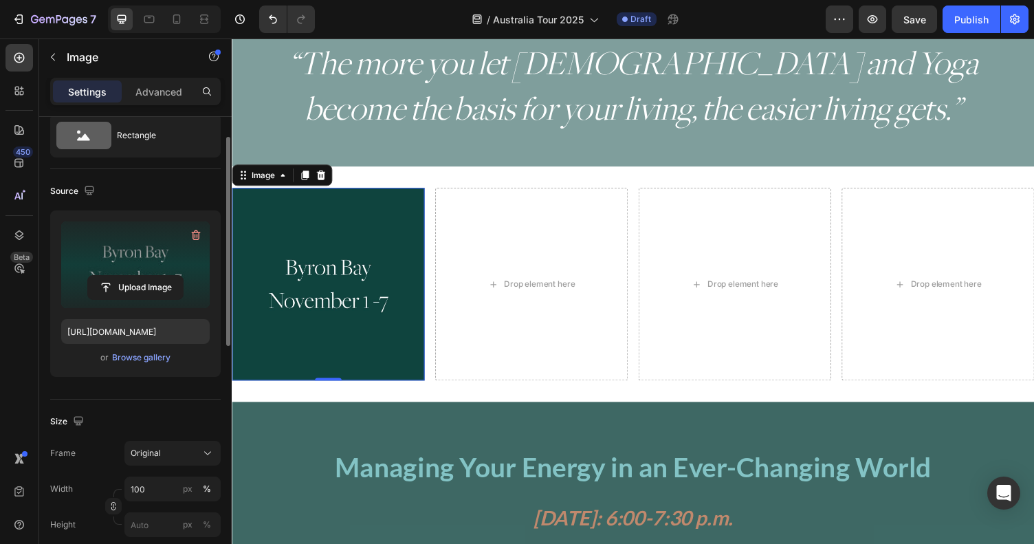
scroll to position [0, 0]
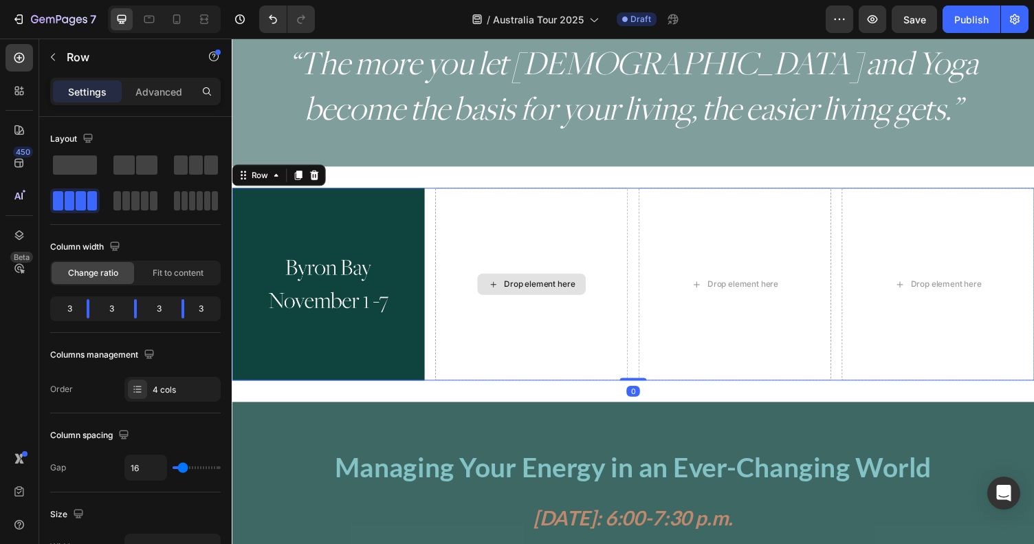
click at [587, 316] on div "Drop element here" at bounding box center [540, 291] width 198 height 198
click at [439, 201] on div "Image Drop element here Drop element here Drop element here Row 0" at bounding box center [644, 291] width 825 height 198
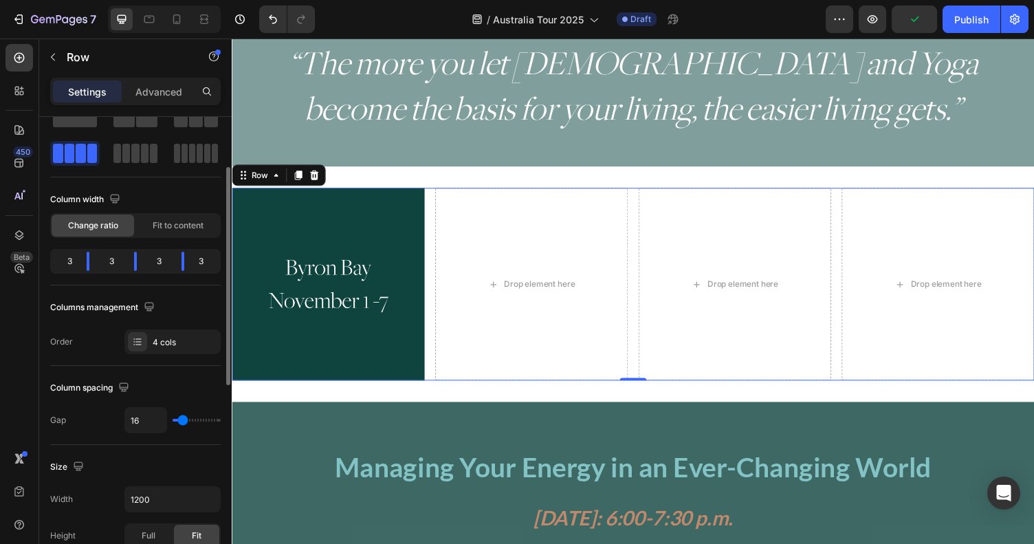
scroll to position [94, 0]
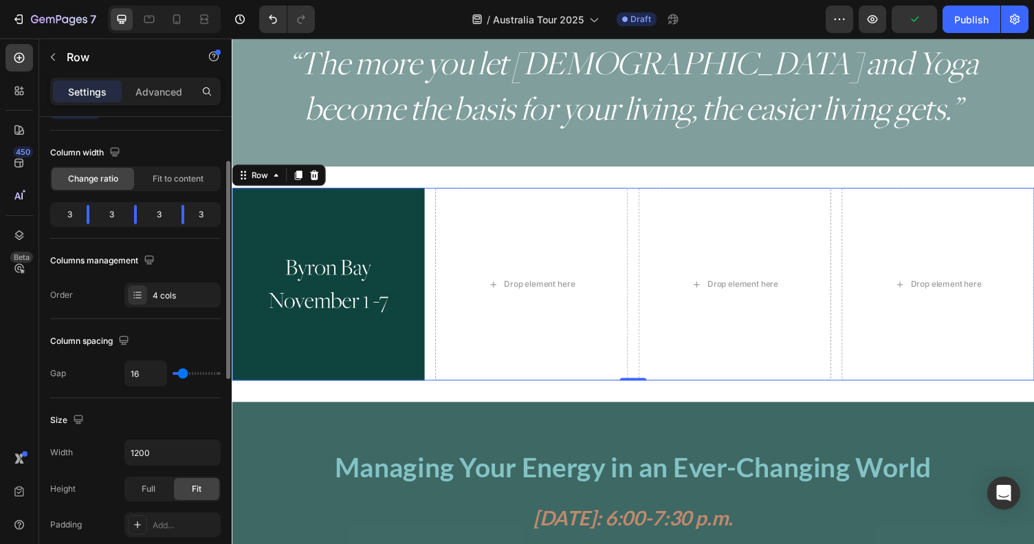
type input "14"
type input "17"
type input "21"
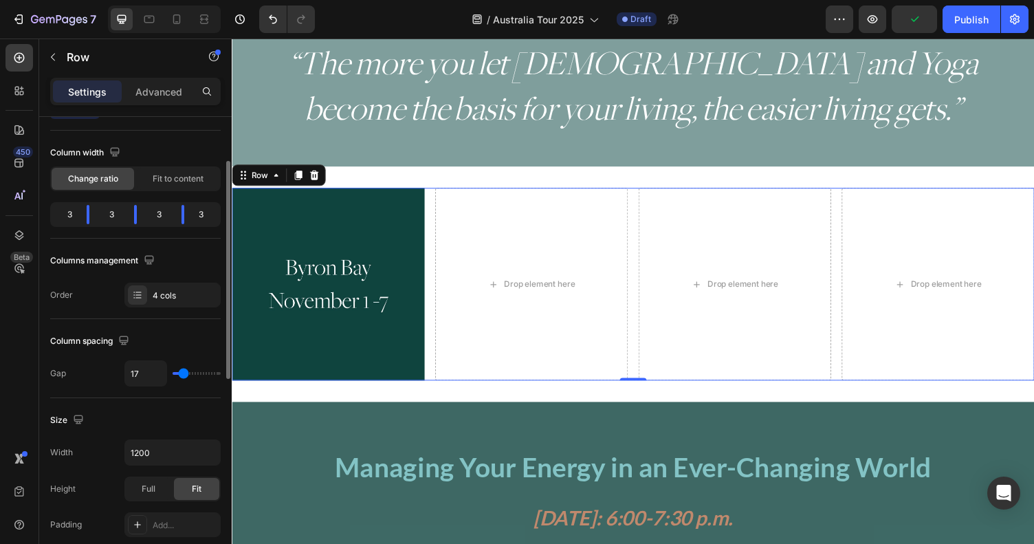
type input "21"
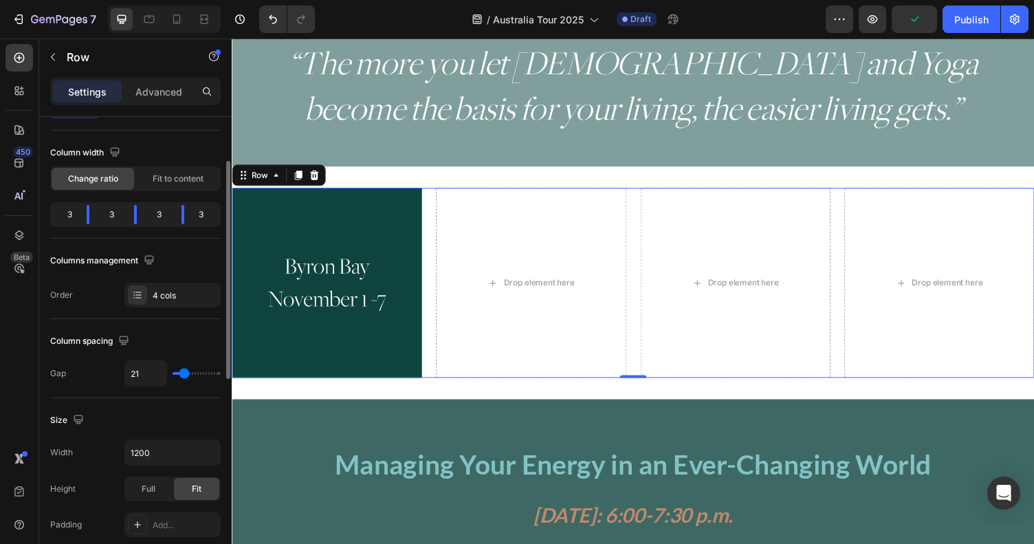
type input "28"
type input "29"
type input "43"
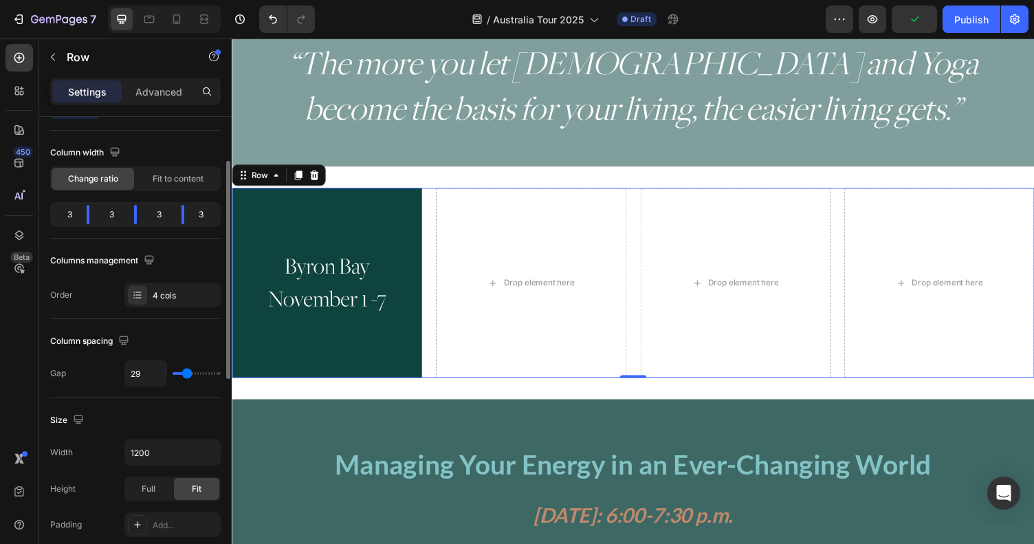
type input "43"
type input "51"
type input "59"
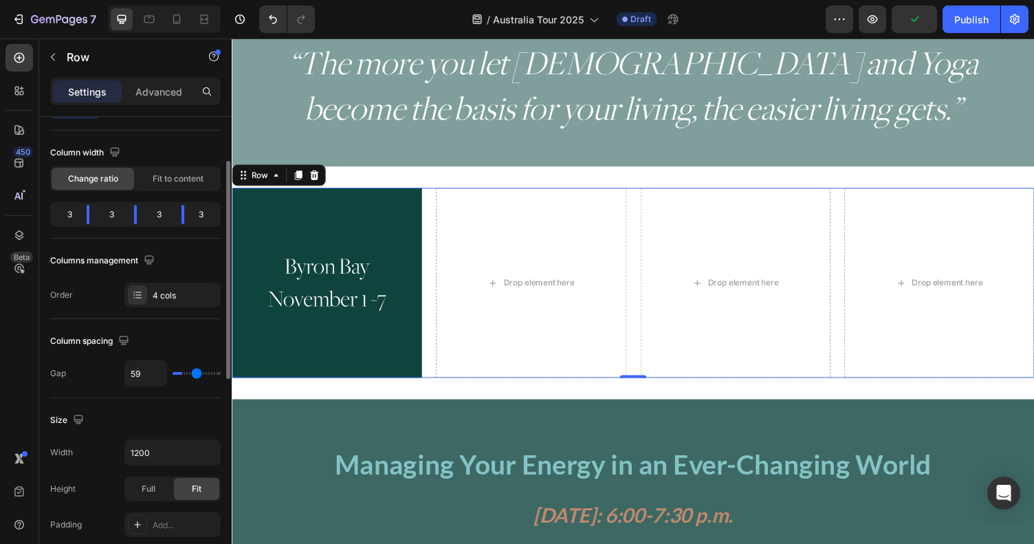
type input "62"
type input "65"
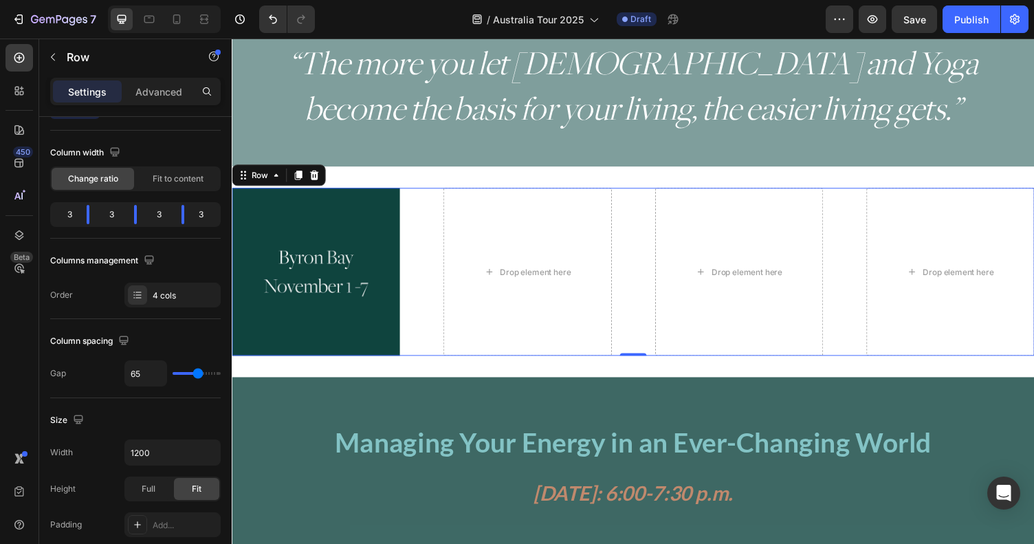
type input "73"
type input "85"
type input "95"
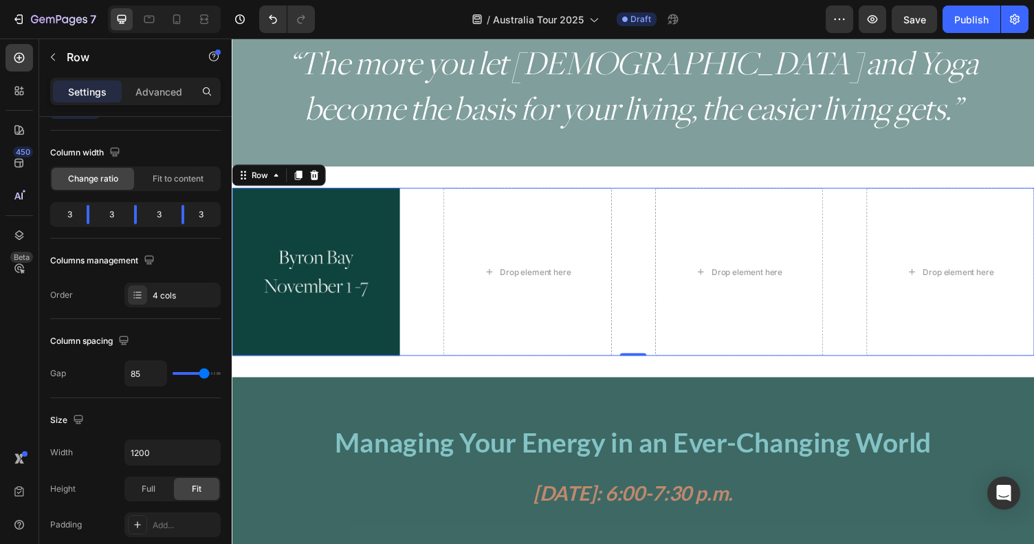
type input "95"
type input "102"
type input "106"
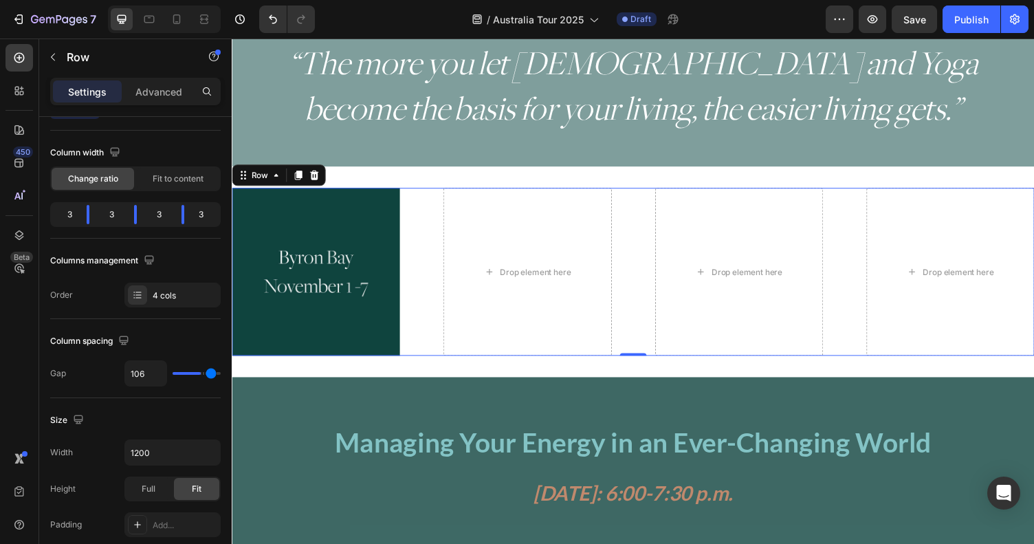
type input "107"
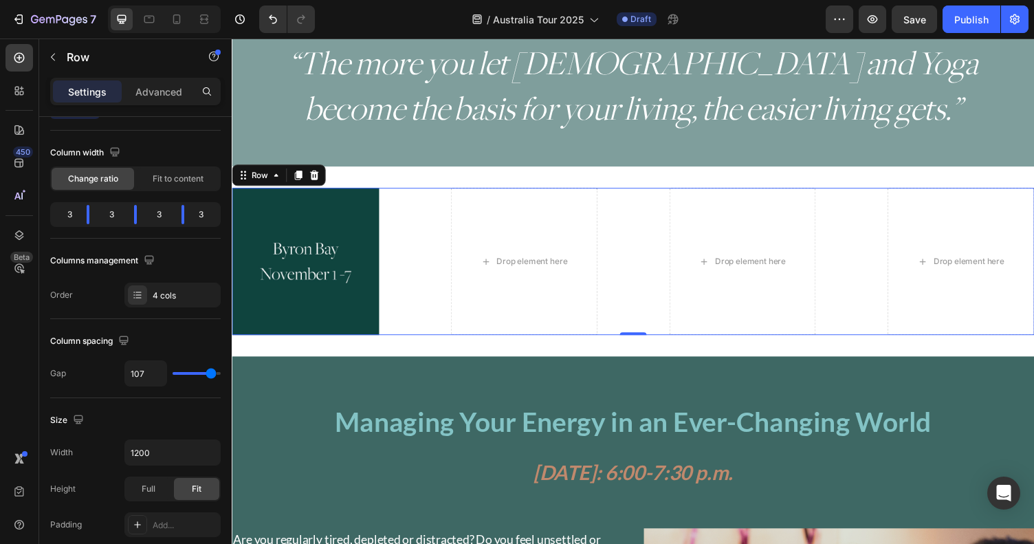
type input "104"
type input "99"
type input "82"
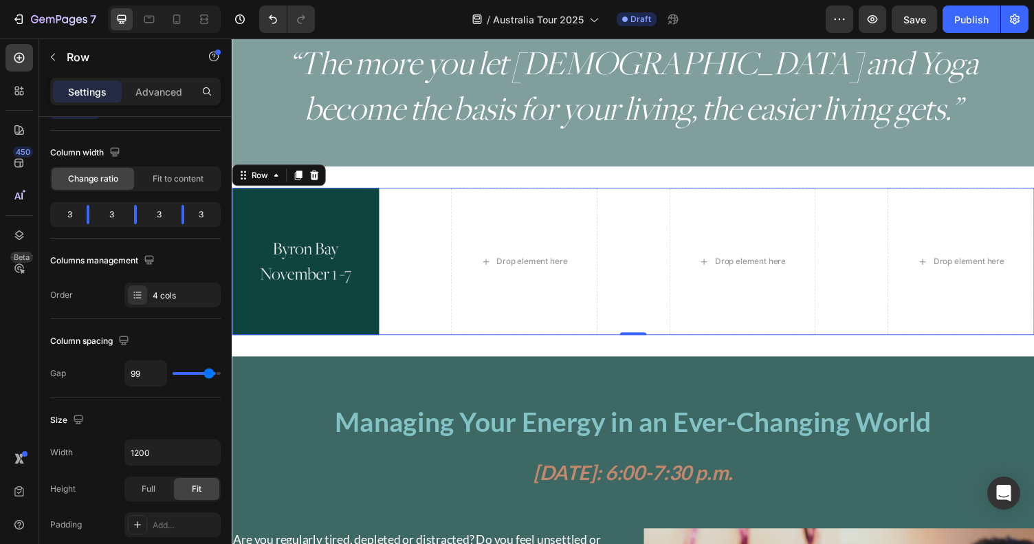
type input "82"
type input "78"
type input "75"
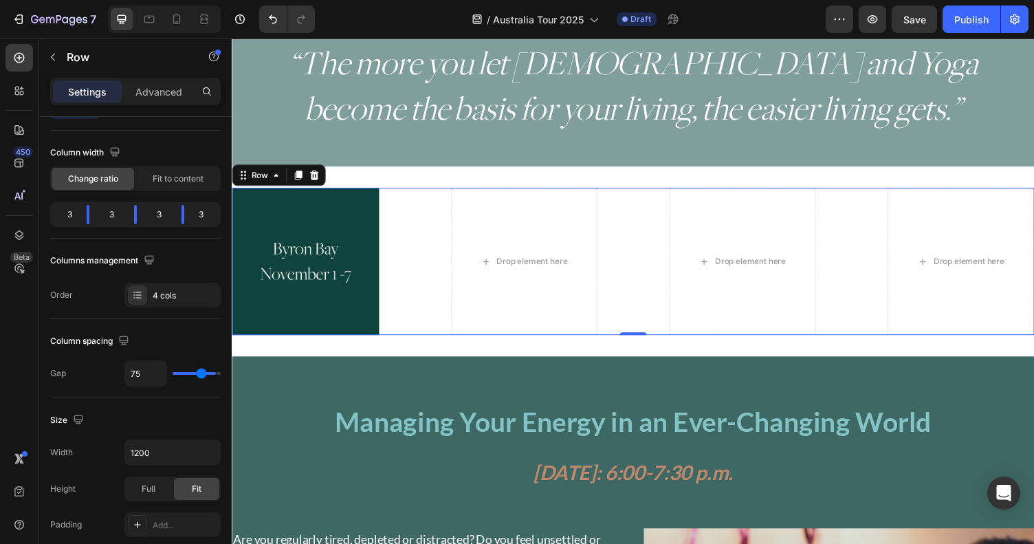
type input "74"
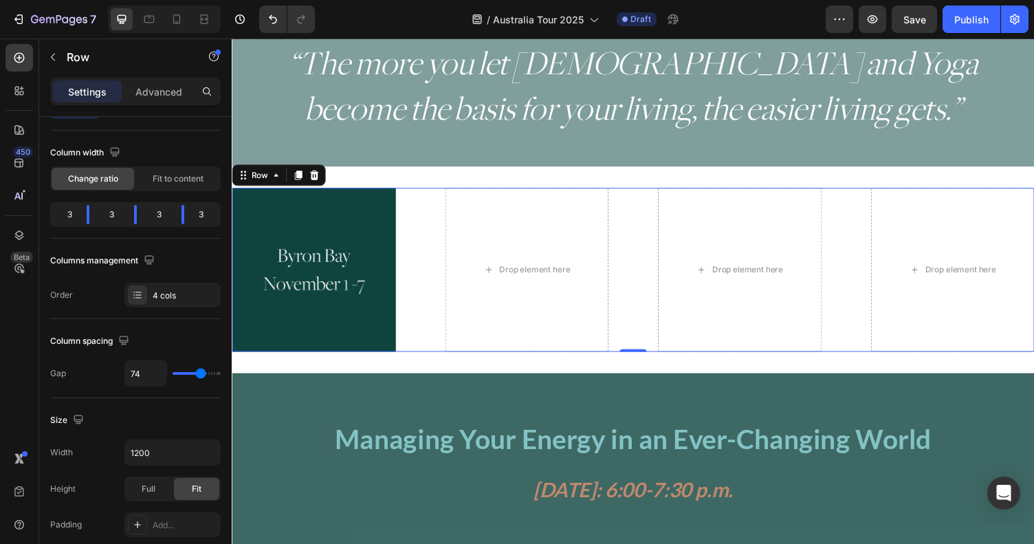
type input "68"
type input "61"
type input "55"
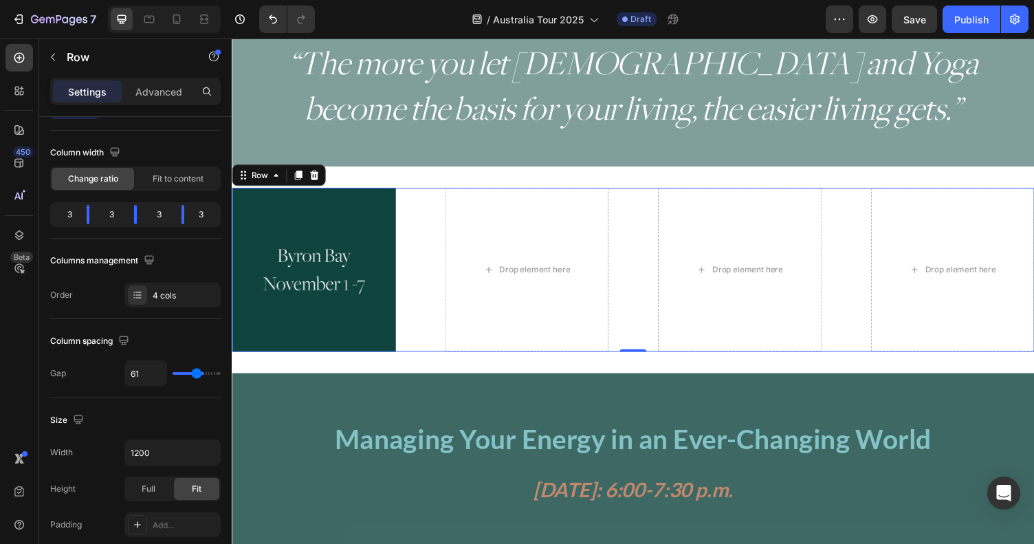
type input "55"
type input "49"
type input "48"
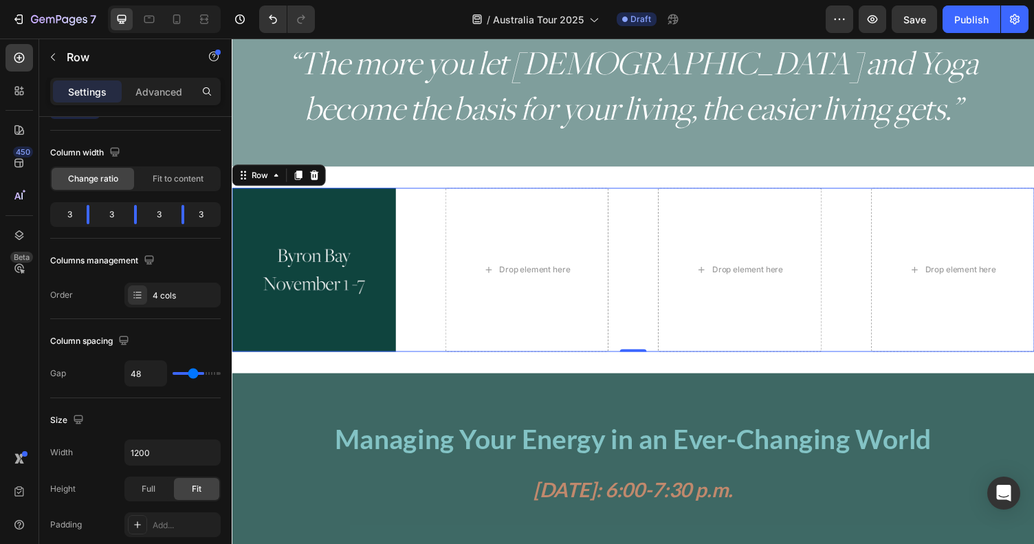
type input "47"
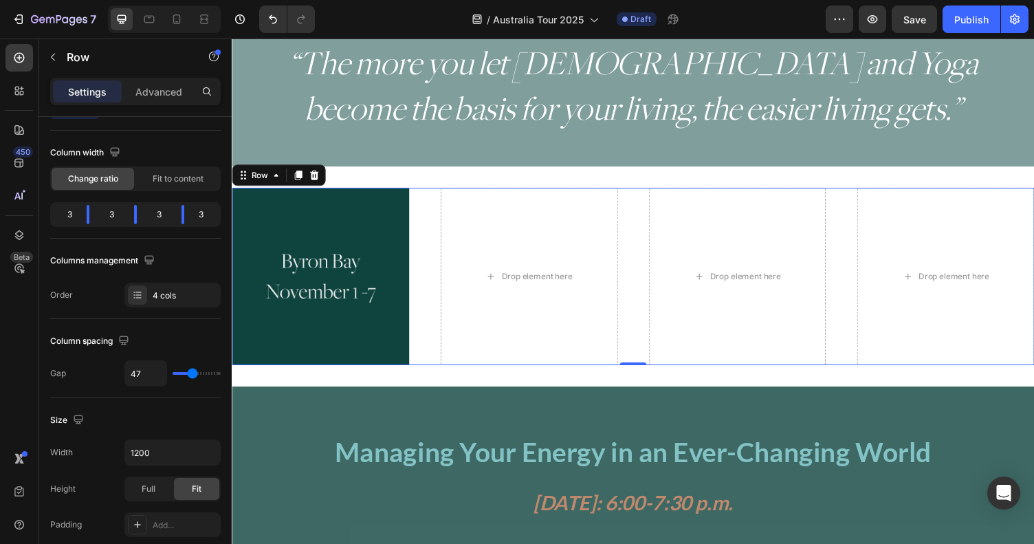
type input "46"
type input "45"
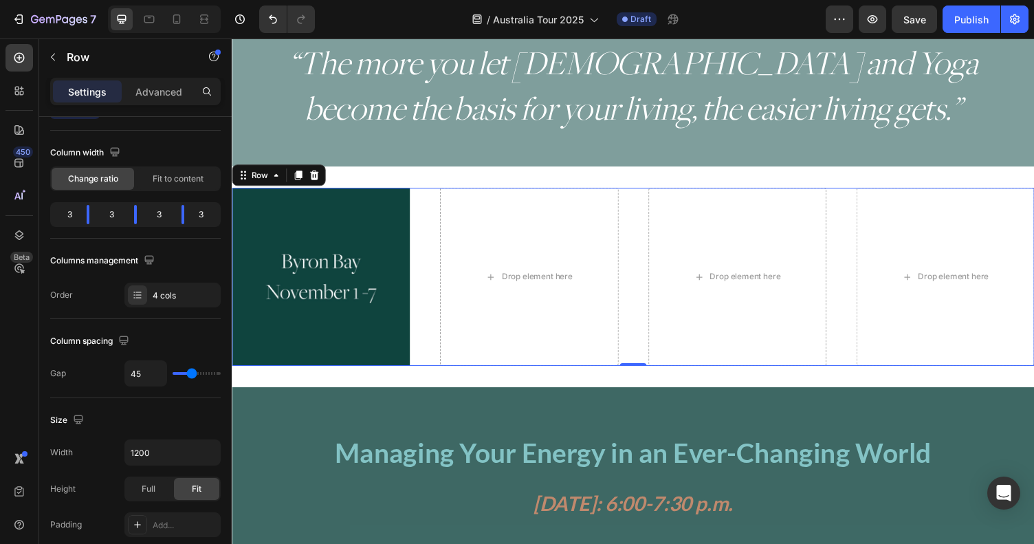
type input "44"
type input "43"
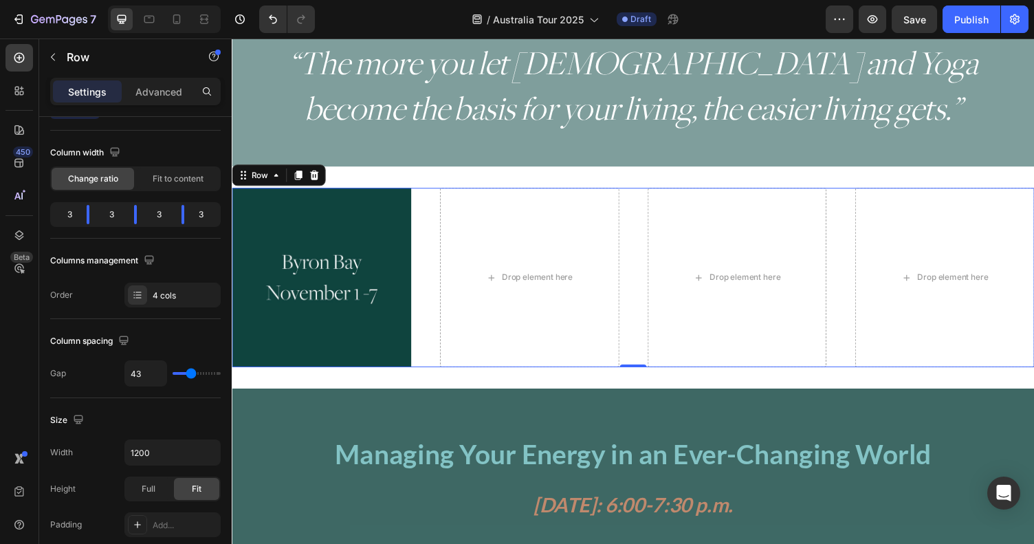
type input "44"
type input "45"
type input "46"
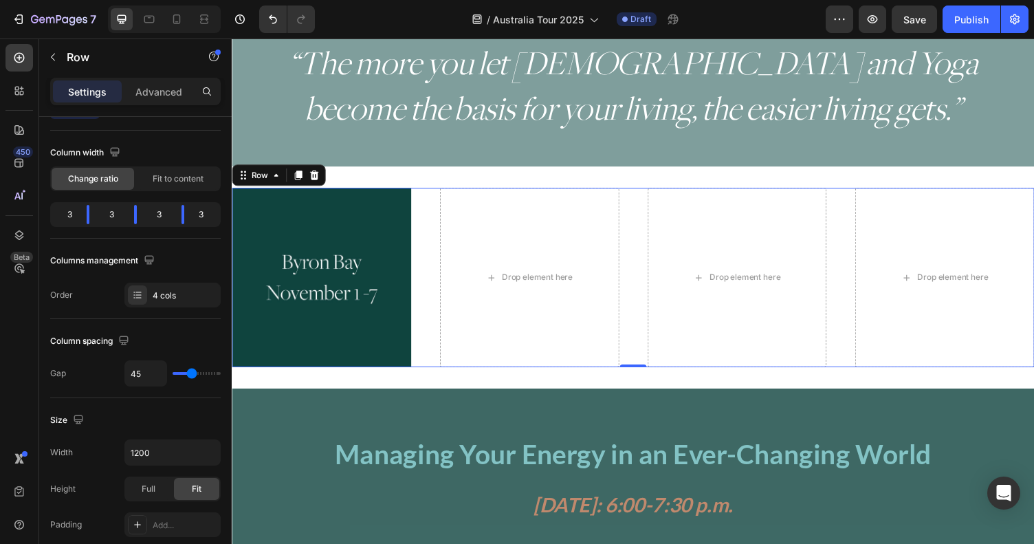
type input "46"
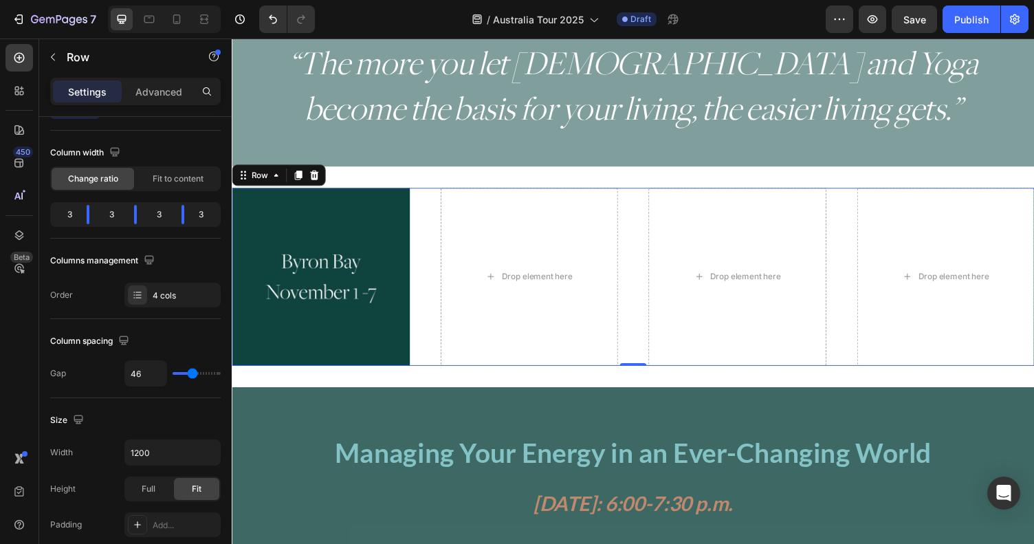
type input "47"
type input "48"
type input "49"
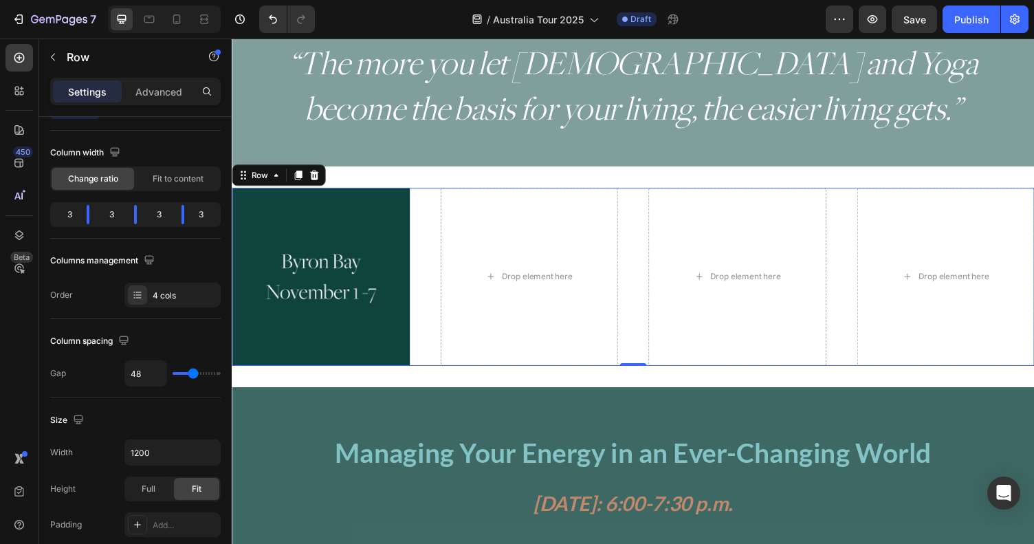
type input "49"
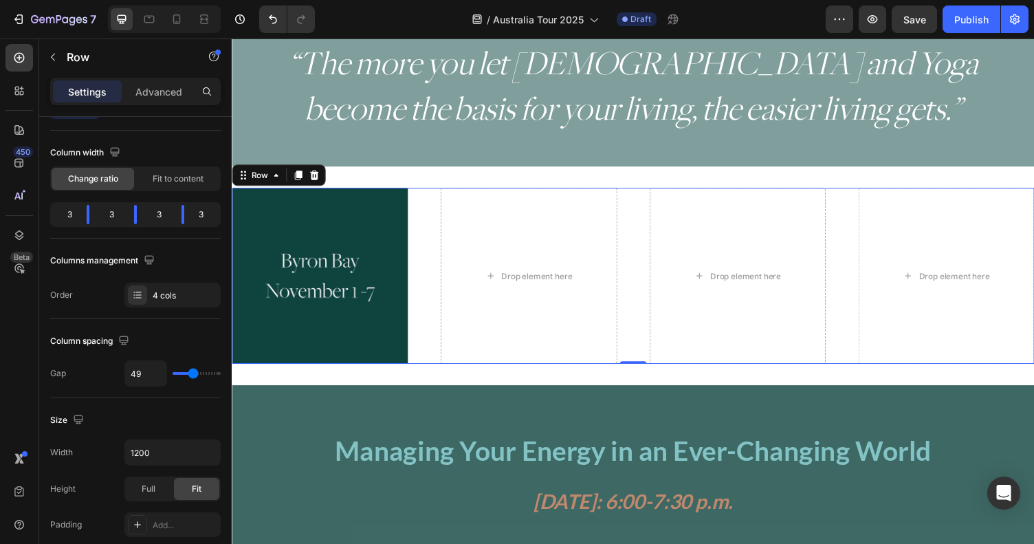
type input "50"
type input "51"
type input "52"
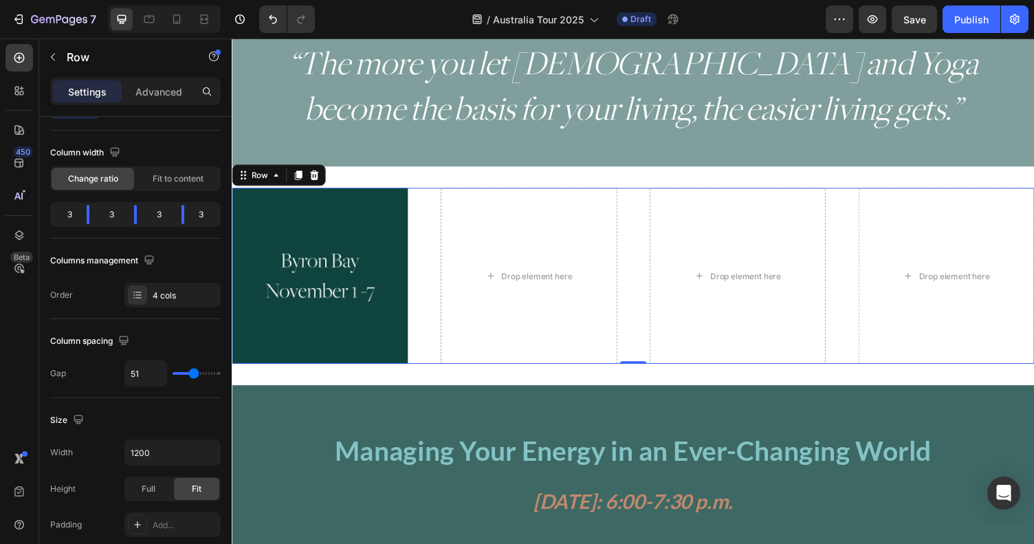
type input "52"
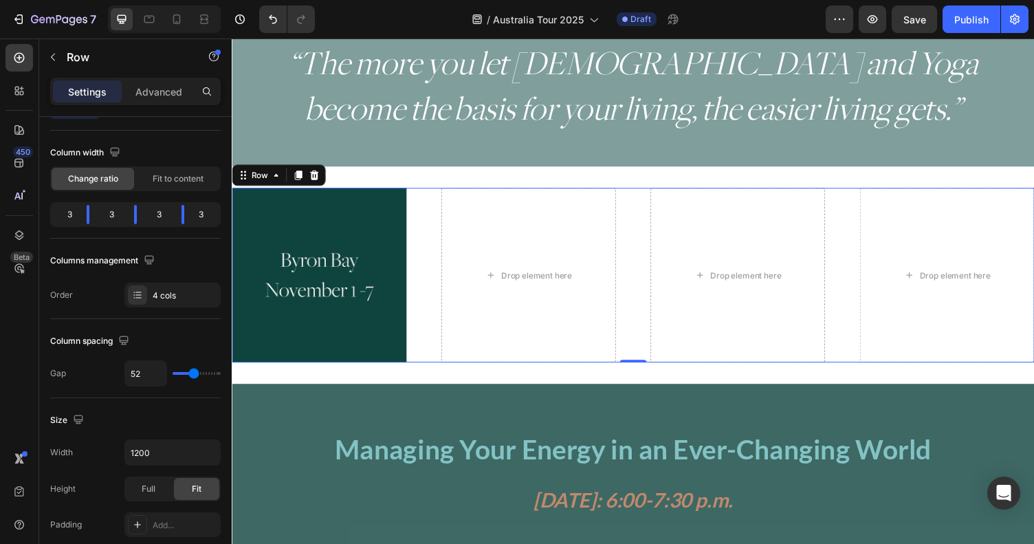
type input "51"
type input "50"
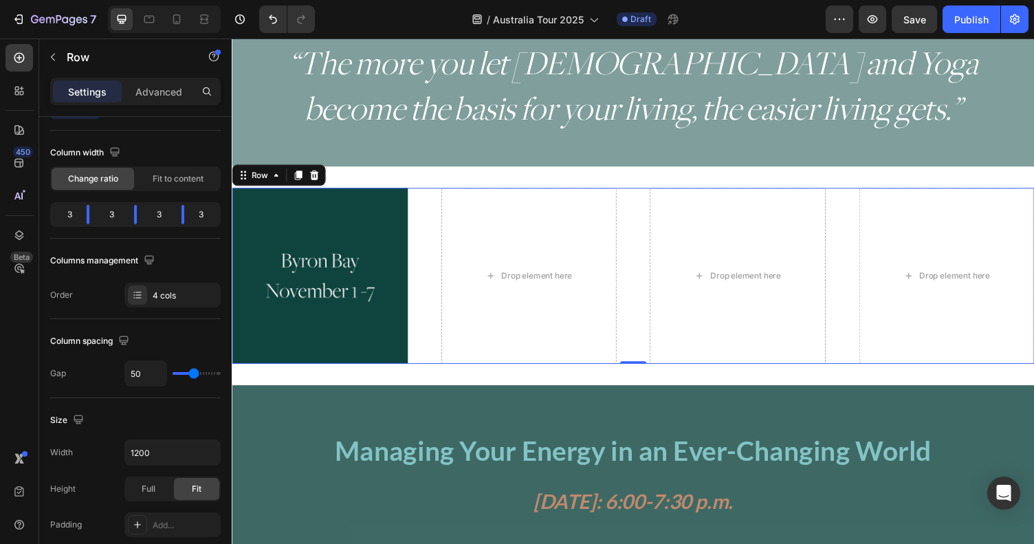
type input "49"
type input "50"
drag, startPoint x: 182, startPoint y: 372, endPoint x: 193, endPoint y: 370, distance: 11.2
type input "50"
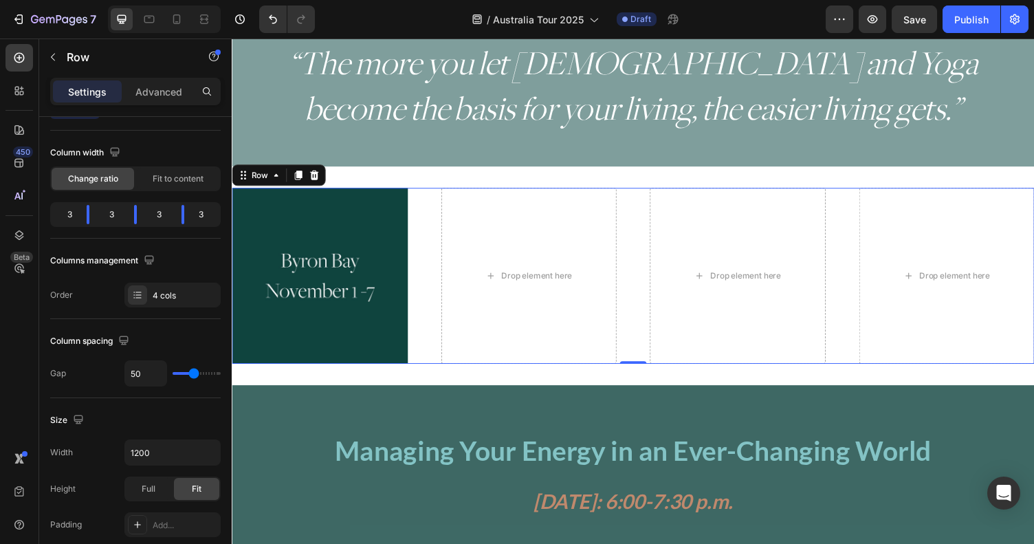
click at [193, 372] on input "range" at bounding box center [197, 373] width 48 height 3
click at [452, 296] on div "Drop element here" at bounding box center [537, 282] width 181 height 181
click at [341, 259] on img at bounding box center [322, 282] width 181 height 181
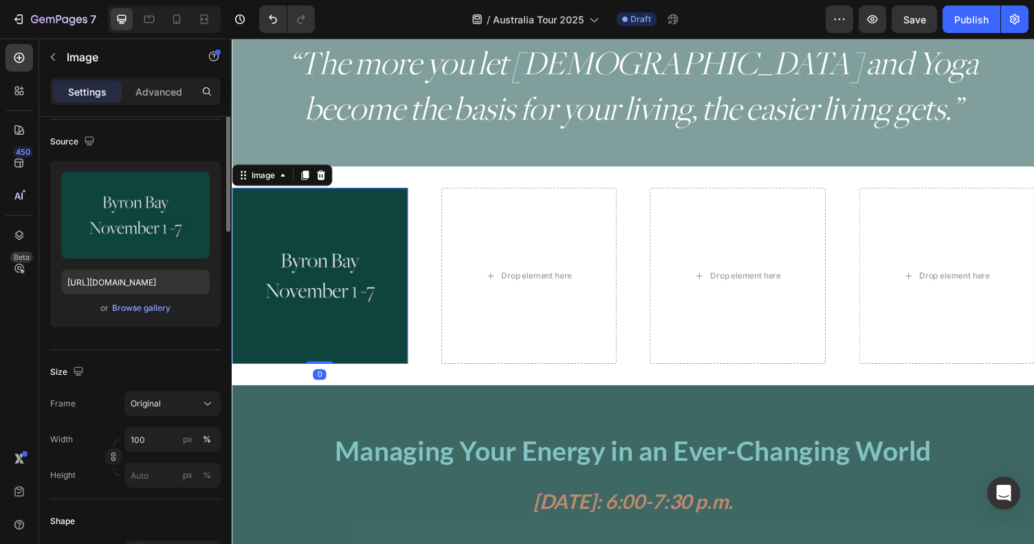
scroll to position [0, 0]
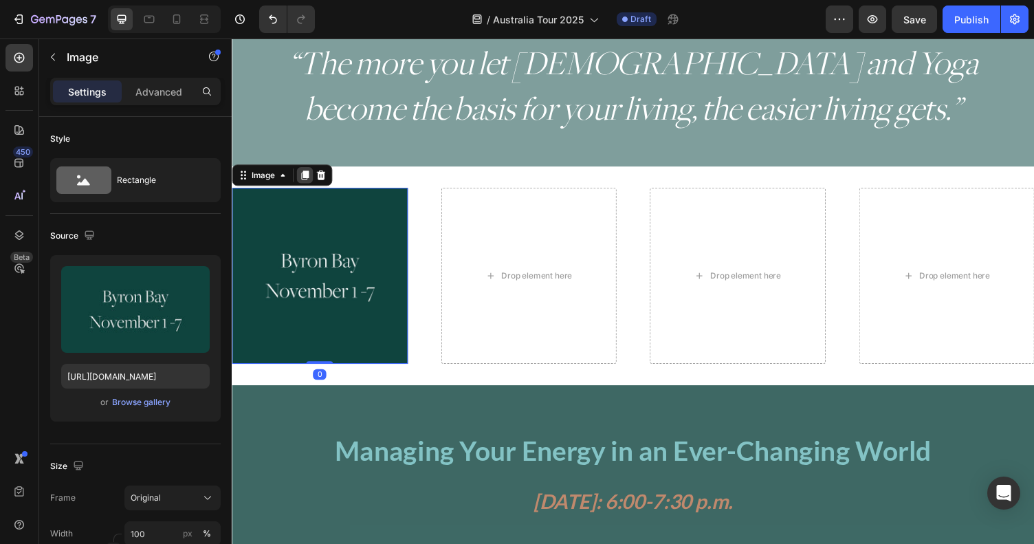
click at [301, 178] on div at bounding box center [306, 179] width 17 height 17
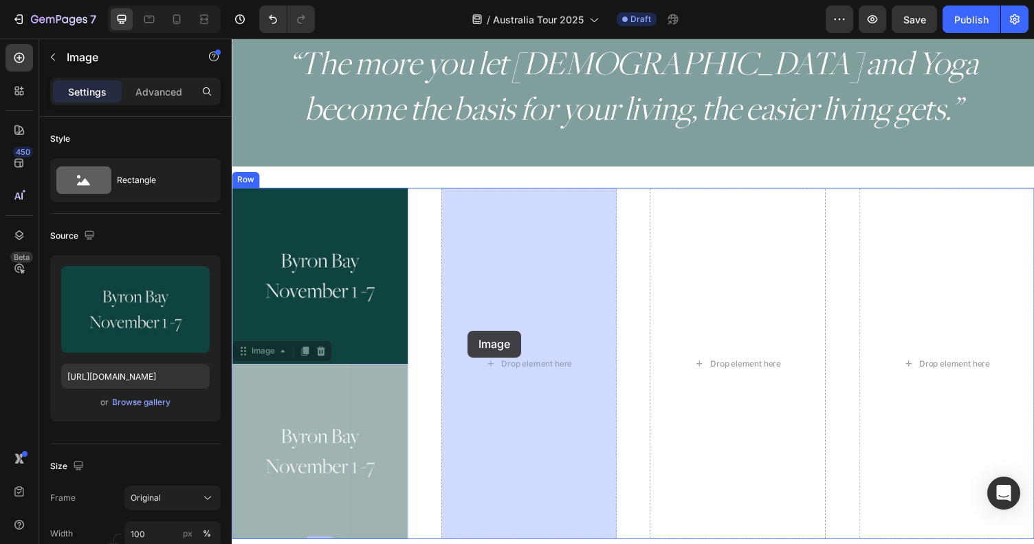
drag, startPoint x: 265, startPoint y: 361, endPoint x: 475, endPoint y: 339, distance: 210.2
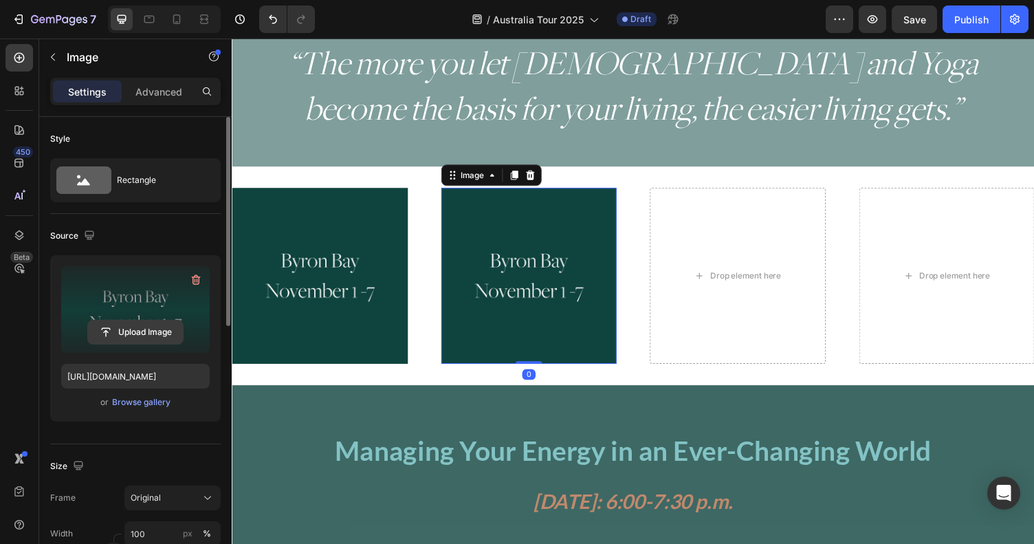
click at [140, 325] on input "file" at bounding box center [135, 331] width 95 height 23
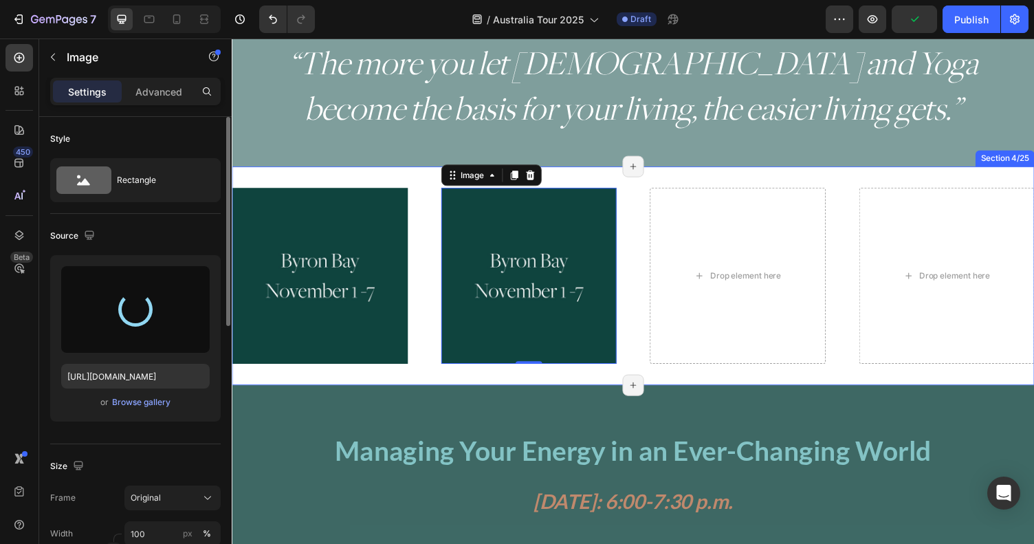
type input "[URL][DOMAIN_NAME]"
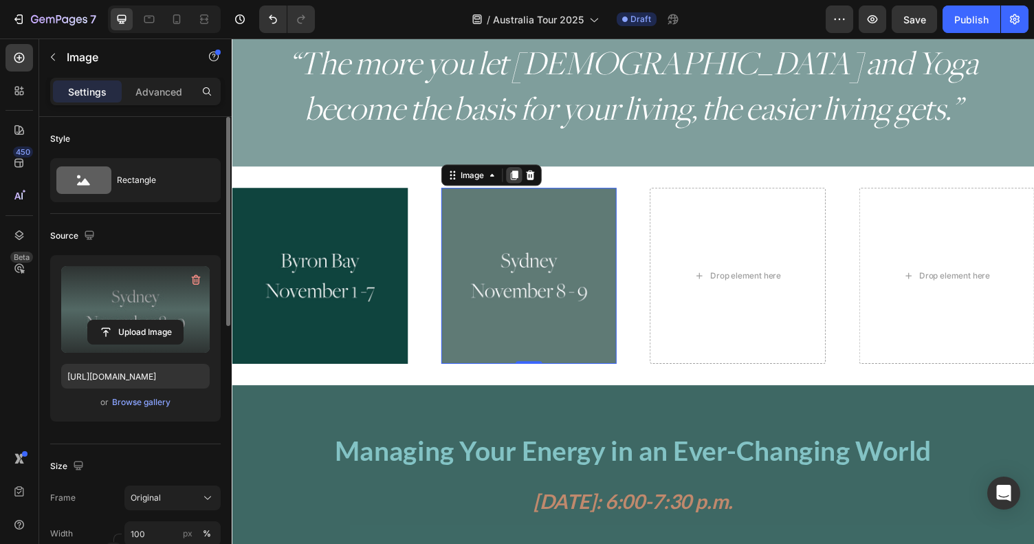
click at [521, 174] on icon at bounding box center [522, 179] width 8 height 10
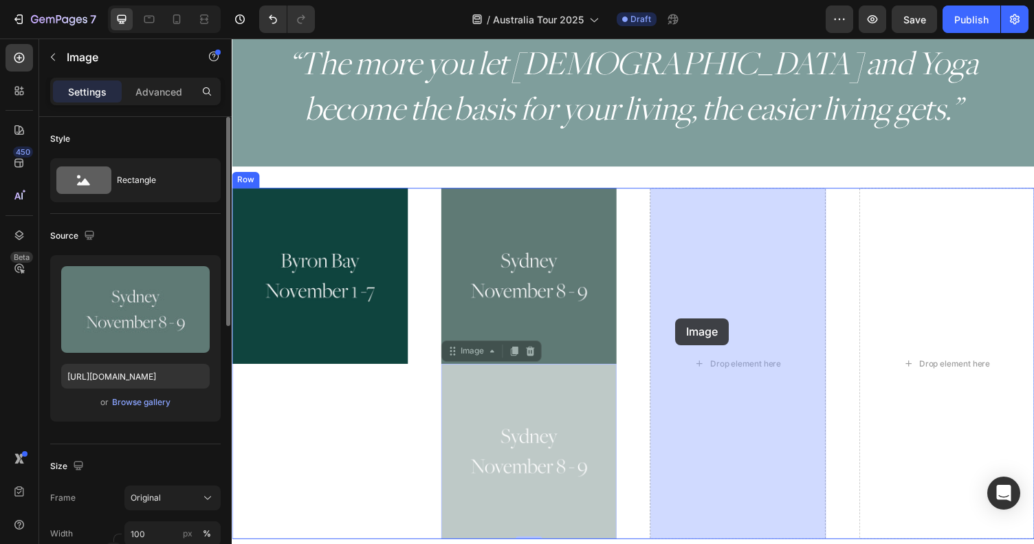
drag, startPoint x: 472, startPoint y: 358, endPoint x: 688, endPoint y: 326, distance: 217.7
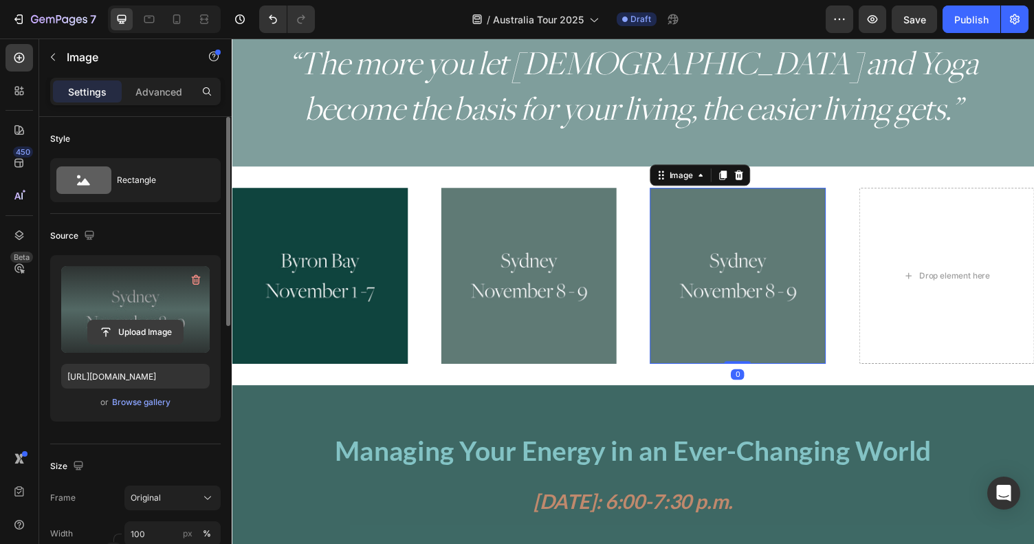
click at [156, 338] on input "file" at bounding box center [135, 331] width 95 height 23
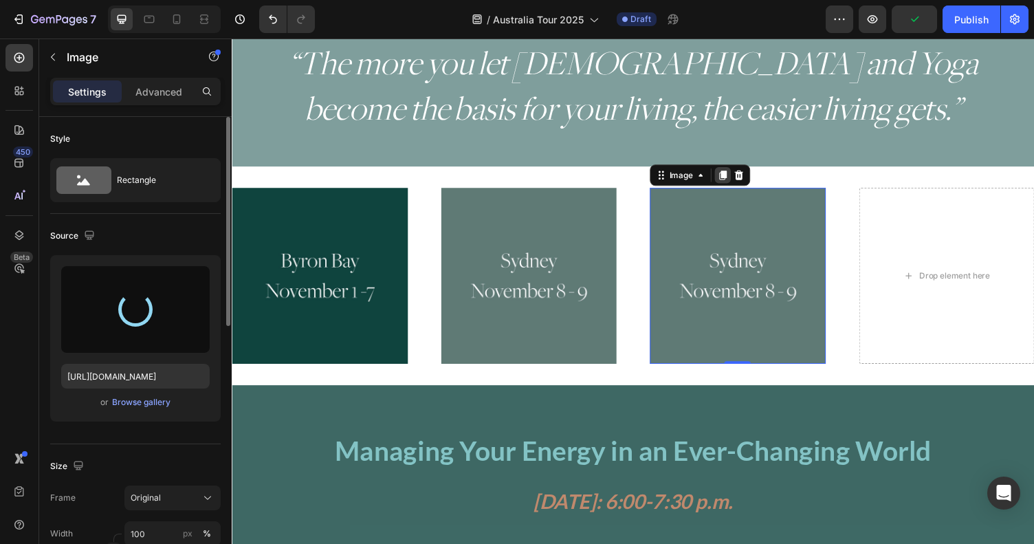
type input "[URL][DOMAIN_NAME]"
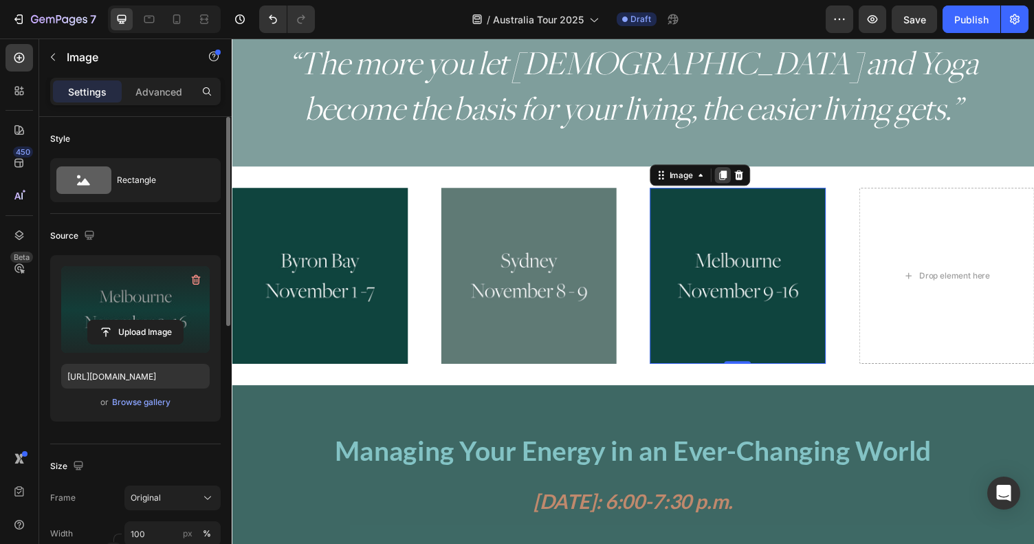
click at [737, 179] on icon at bounding box center [737, 179] width 8 height 10
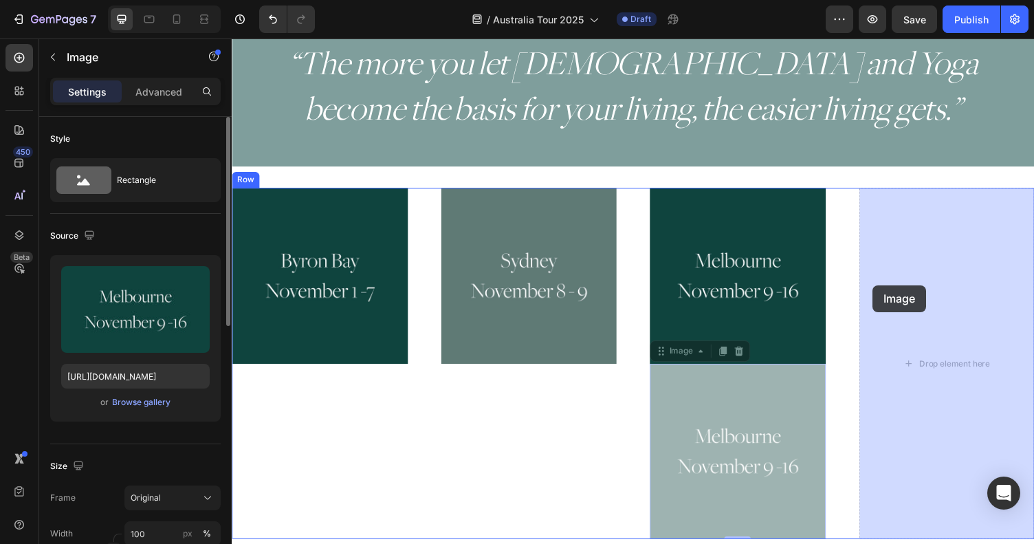
drag, startPoint x: 681, startPoint y: 364, endPoint x: 875, endPoint y: 301, distance: 203.8
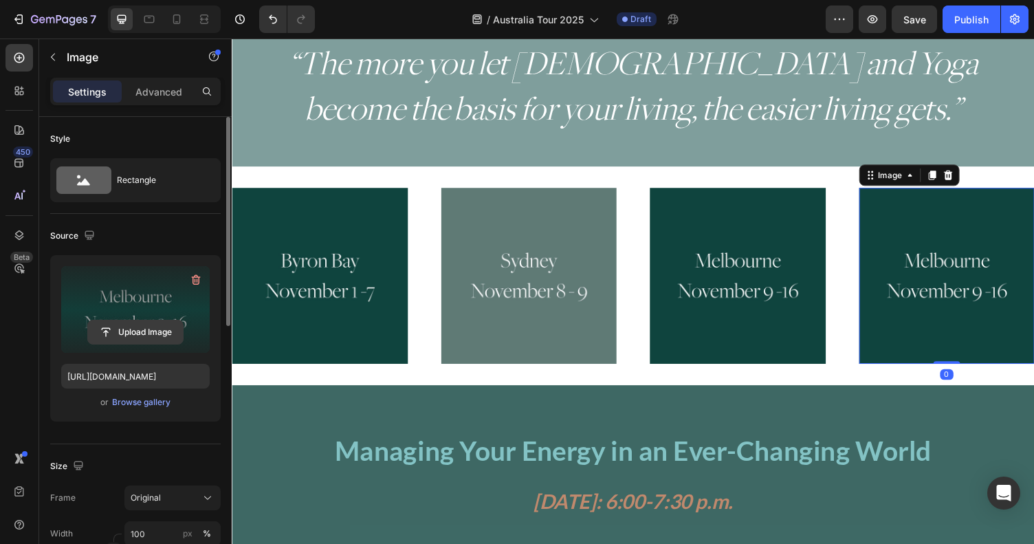
click at [155, 331] on input "file" at bounding box center [135, 331] width 95 height 23
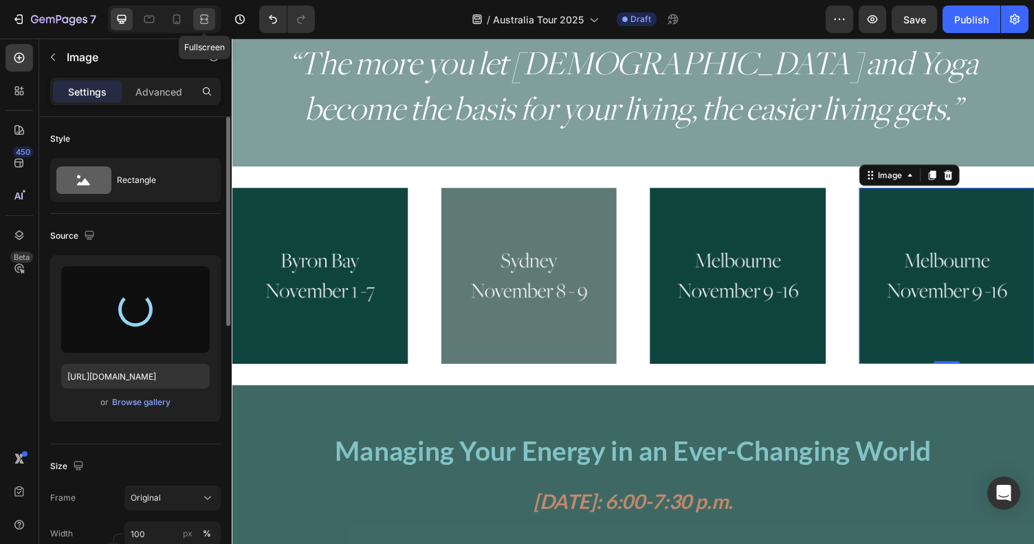
click at [197, 11] on div at bounding box center [204, 19] width 22 height 22
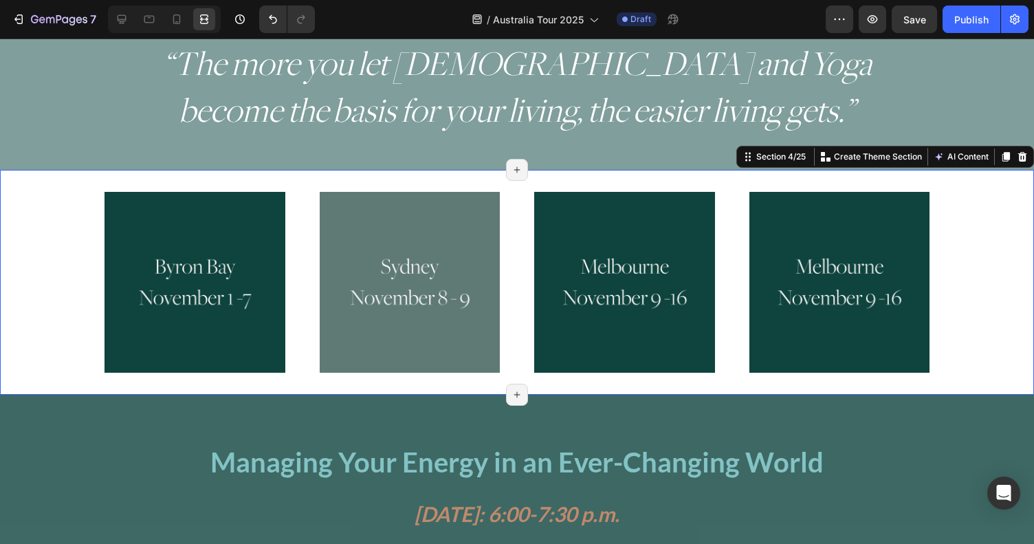
click at [985, 316] on div "Image Image Image Image Row" at bounding box center [517, 282] width 1034 height 181
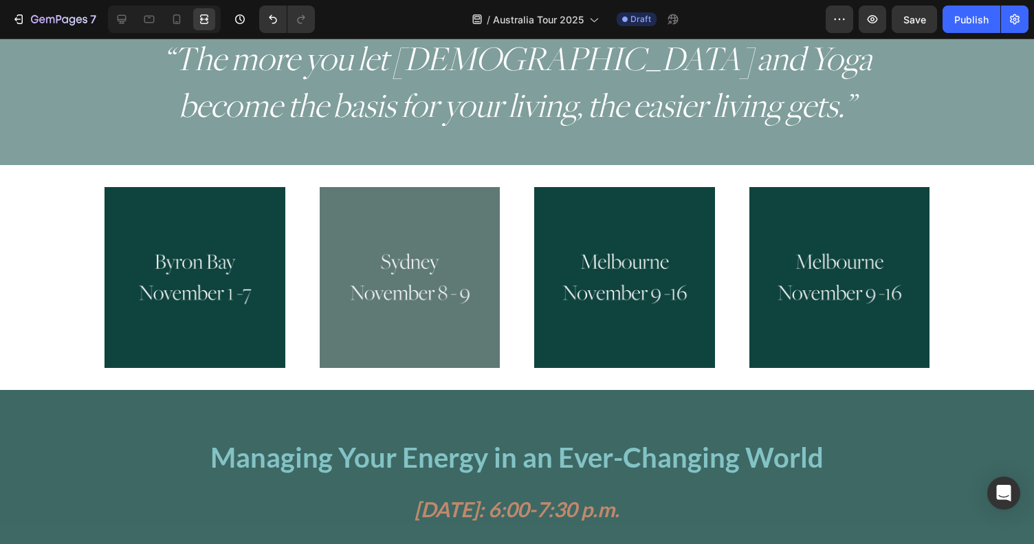
scroll to position [521, 0]
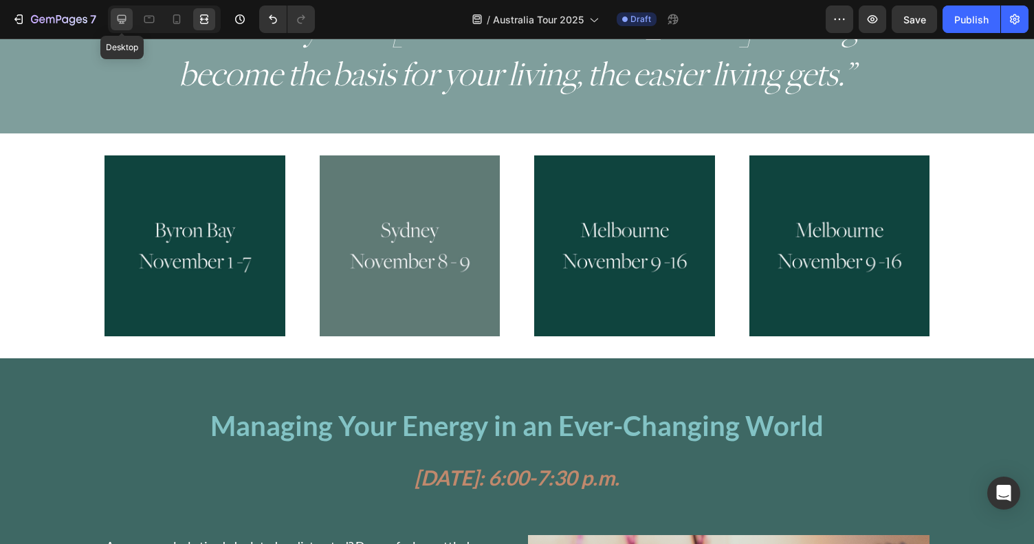
click at [120, 19] on icon at bounding box center [122, 19] width 14 height 14
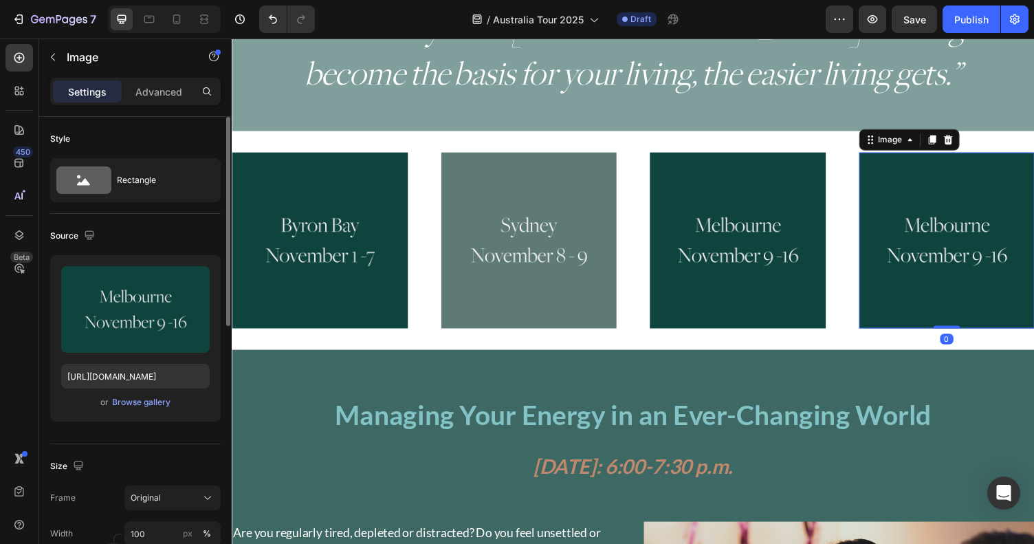
click at [887, 193] on img at bounding box center [967, 245] width 181 height 181
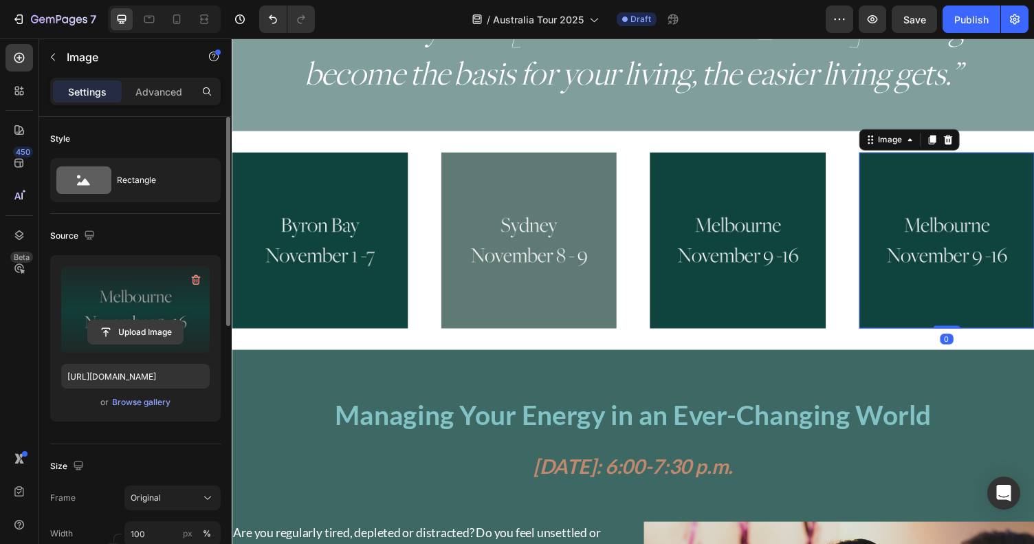
click at [122, 327] on input "file" at bounding box center [135, 331] width 95 height 23
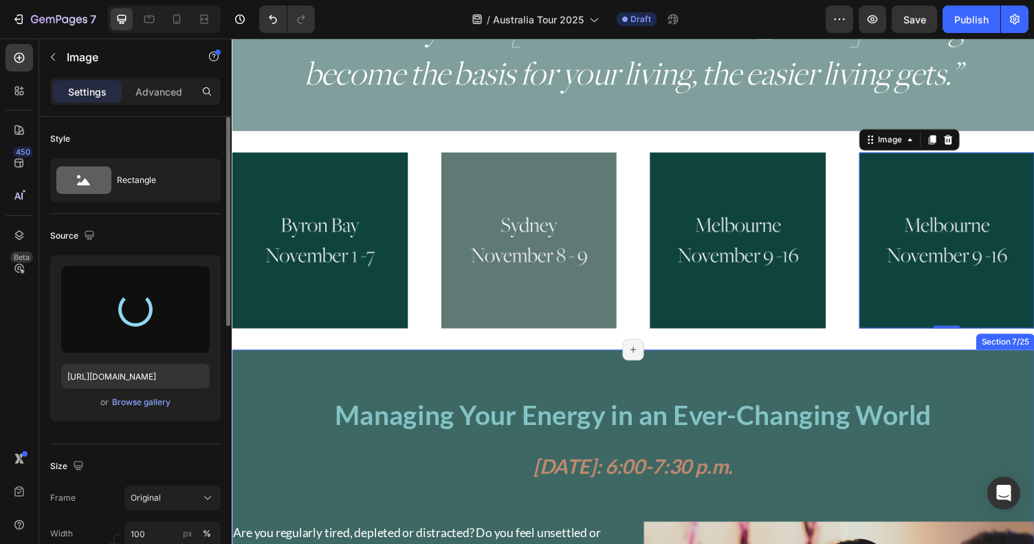
type input "[URL][DOMAIN_NAME]"
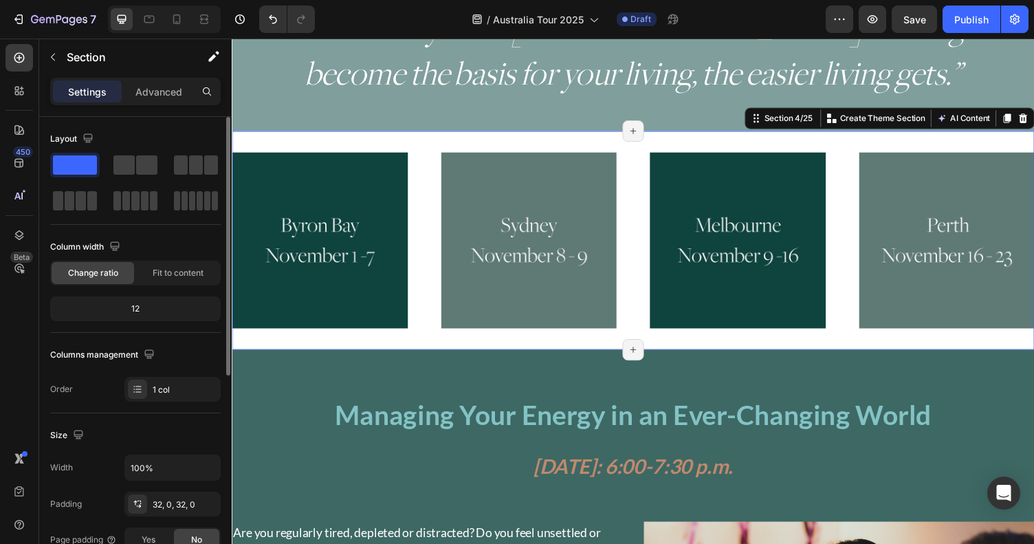
click at [514, 346] on div "Image Image Image Image Row Section 4/25 Create Theme Section AI Content Write …" at bounding box center [644, 245] width 825 height 225
click at [205, 21] on icon at bounding box center [204, 19] width 14 height 14
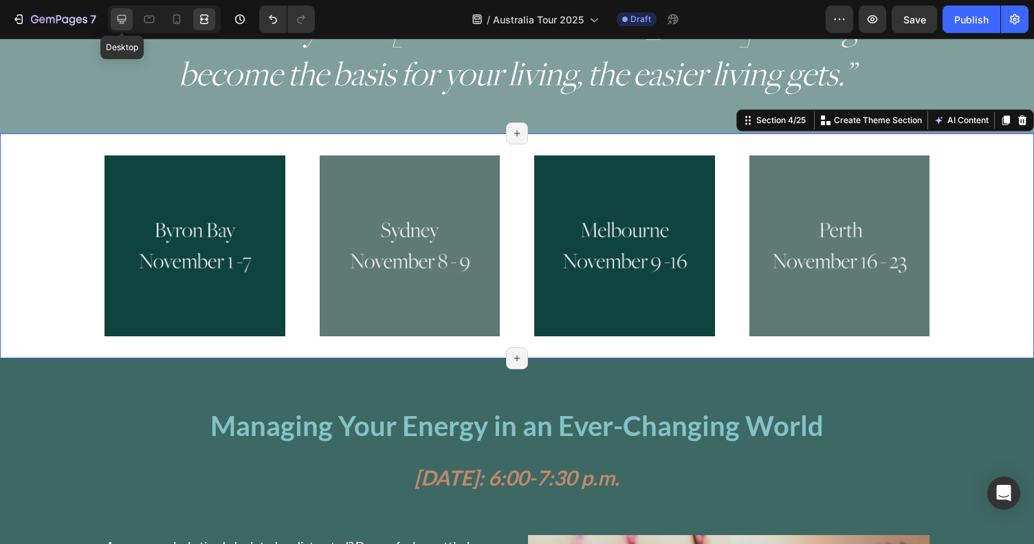
click at [113, 22] on div at bounding box center [122, 19] width 22 height 22
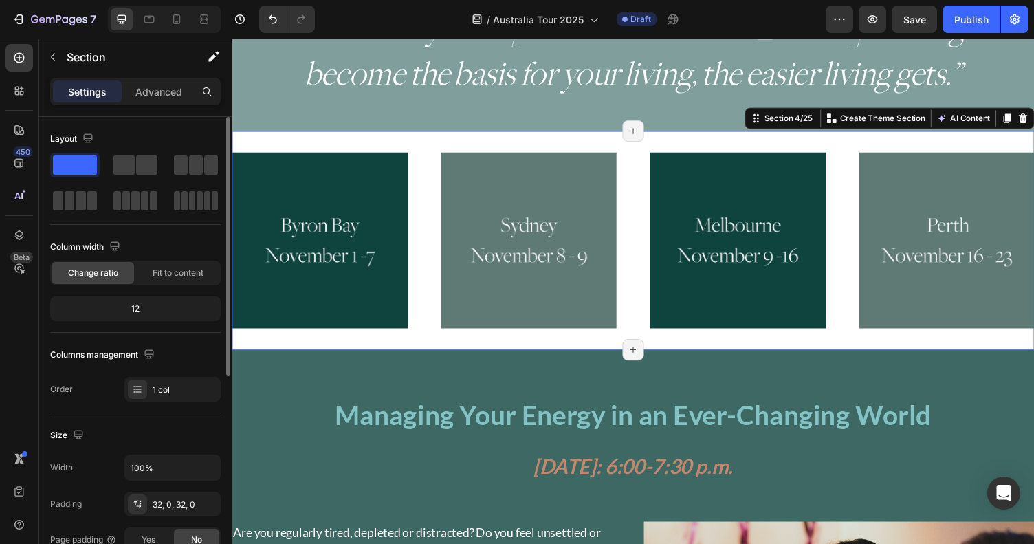
click at [360, 149] on div "Image Image Image Image Row Section 4/25 Create Theme Section AI Content Write …" at bounding box center [644, 245] width 825 height 225
click at [197, 16] on icon at bounding box center [204, 19] width 14 height 14
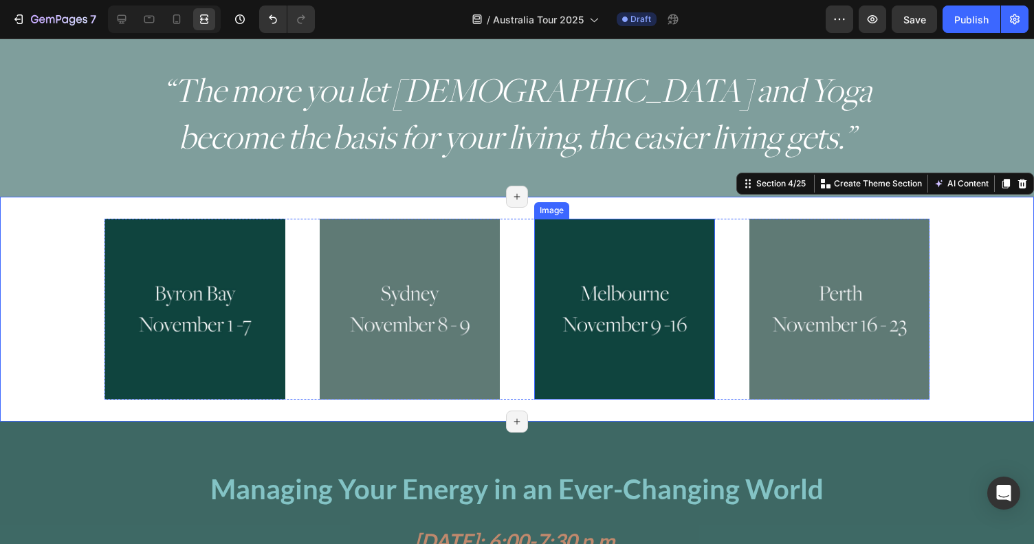
scroll to position [450, 0]
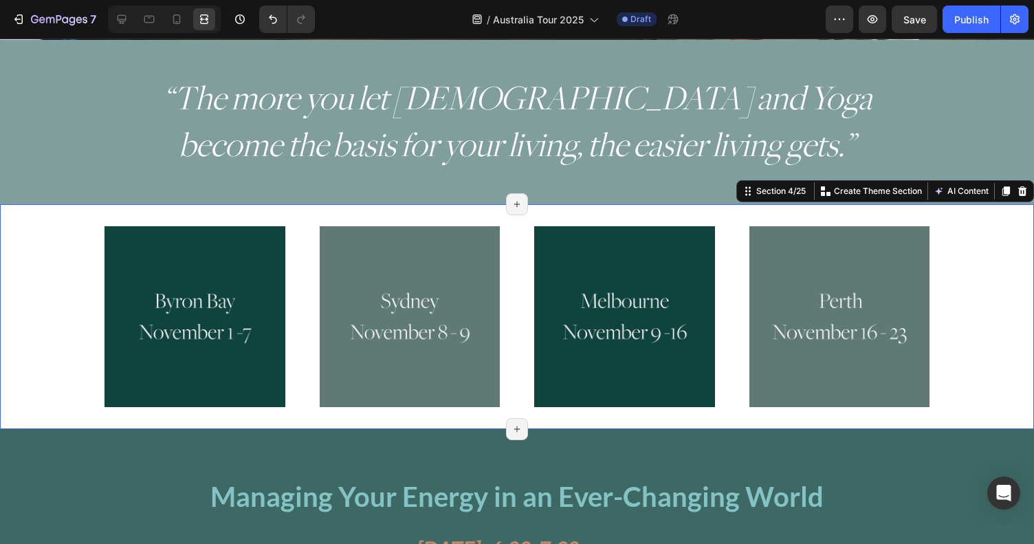
click at [592, 210] on div "Image Image Image Image Row Section 4/25 Create Theme Section AI Content Write …" at bounding box center [517, 316] width 1034 height 225
click at [129, 23] on div at bounding box center [122, 19] width 22 height 22
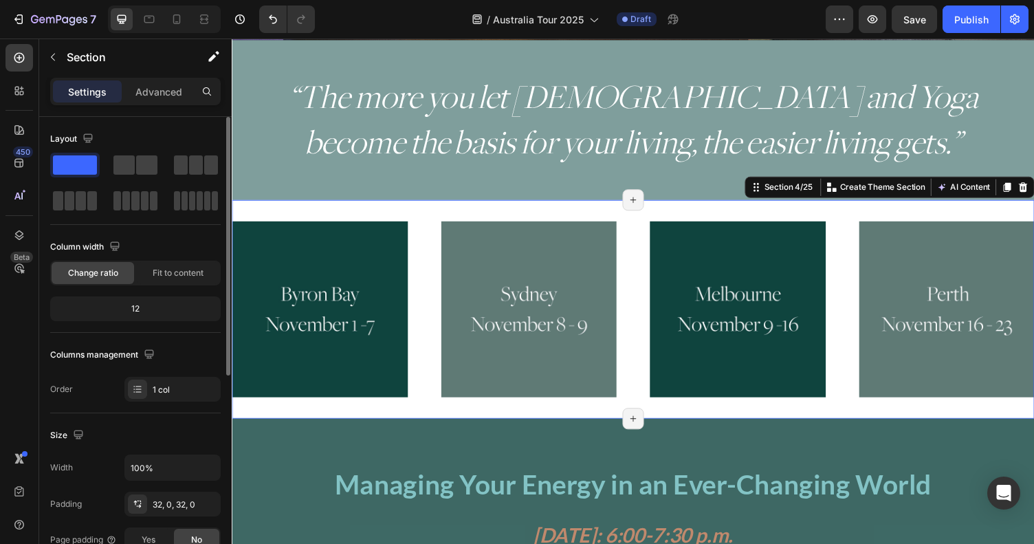
click at [360, 219] on div "Image Image Image Image Row Section 4/25 Create Theme Section AI Content Write …" at bounding box center [644, 316] width 825 height 225
click at [151, 82] on div "Advanced" at bounding box center [158, 91] width 69 height 22
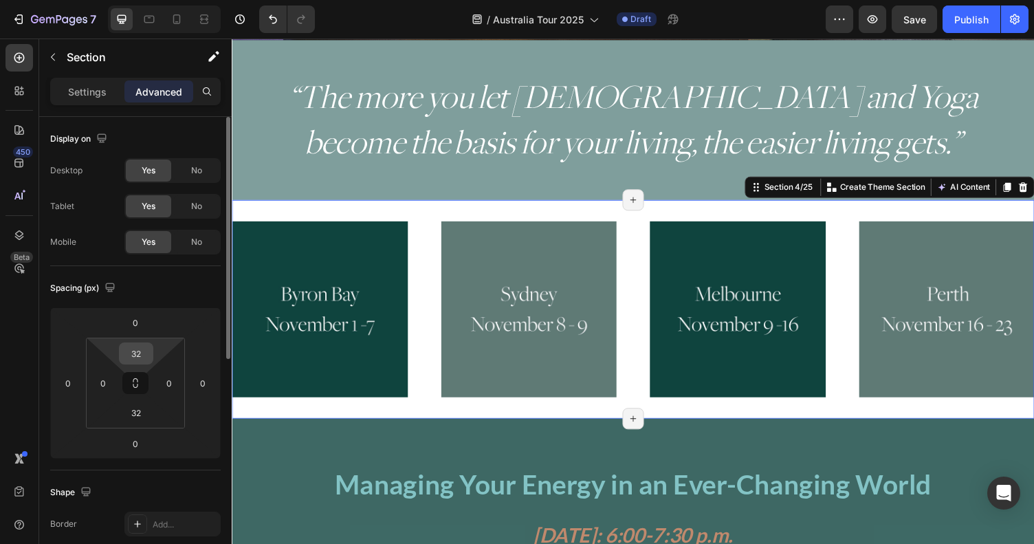
click at [139, 353] on input "32" at bounding box center [136, 353] width 28 height 21
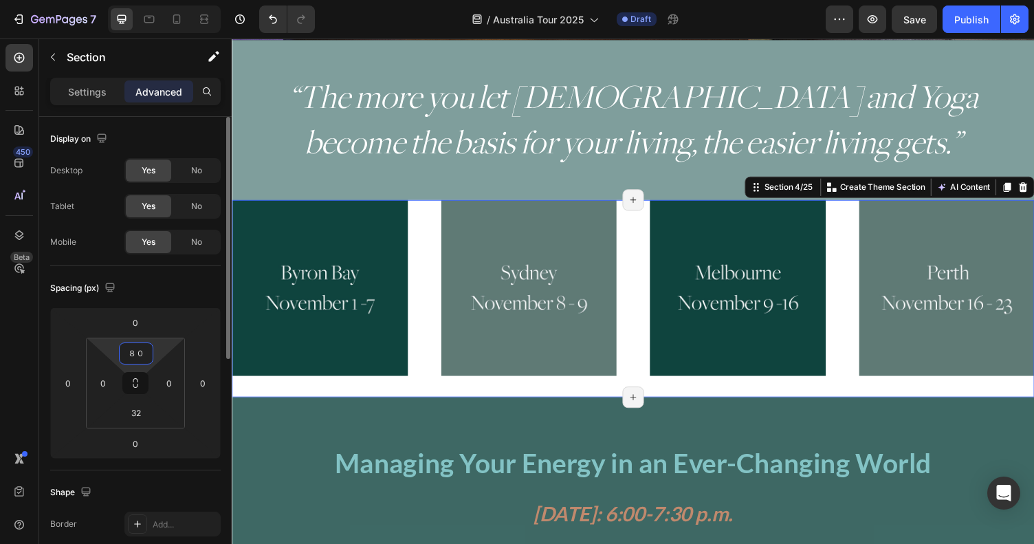
type input "８"
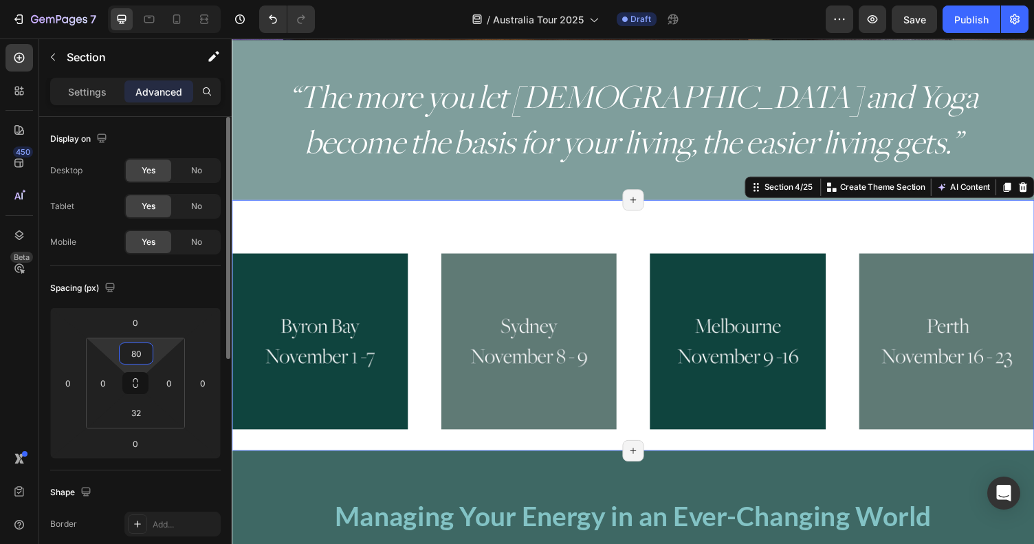
type input "8"
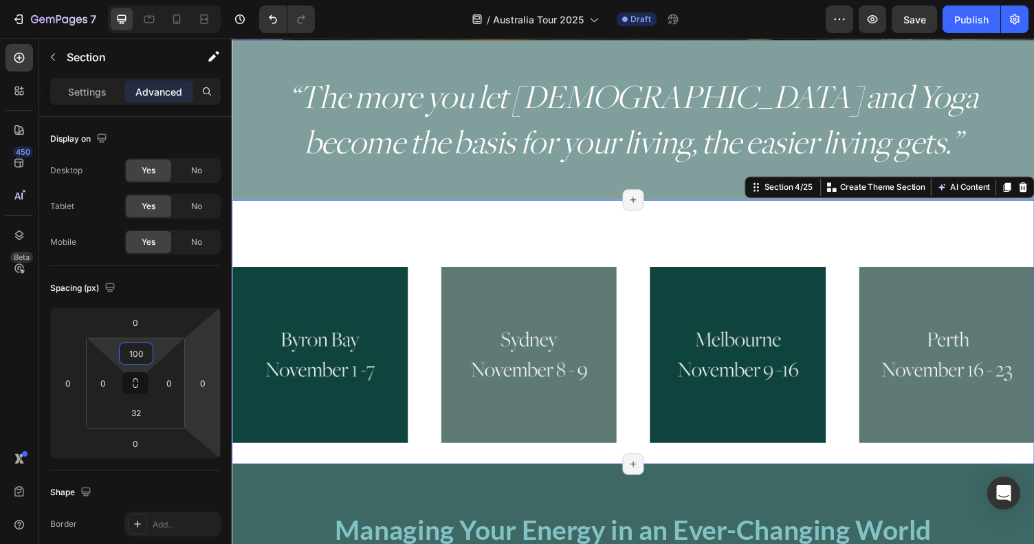
type input "100"
click at [662, 241] on div "Image Image Image Image Row Section 4/25 Create Theme Section AI Content Write …" at bounding box center [644, 340] width 825 height 272
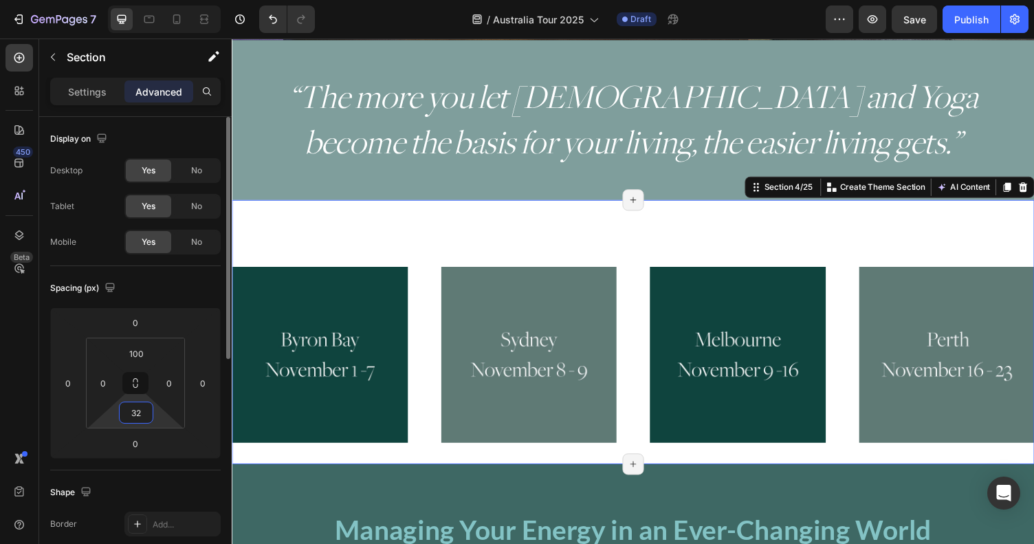
click at [147, 408] on input "32" at bounding box center [136, 412] width 28 height 21
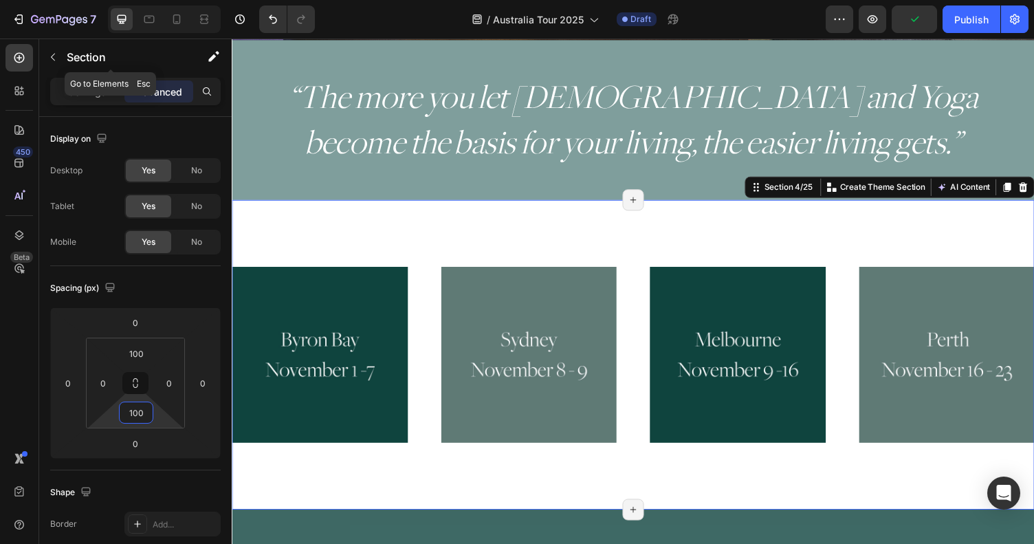
type input "100"
click at [56, 54] on icon "button" at bounding box center [52, 57] width 11 height 11
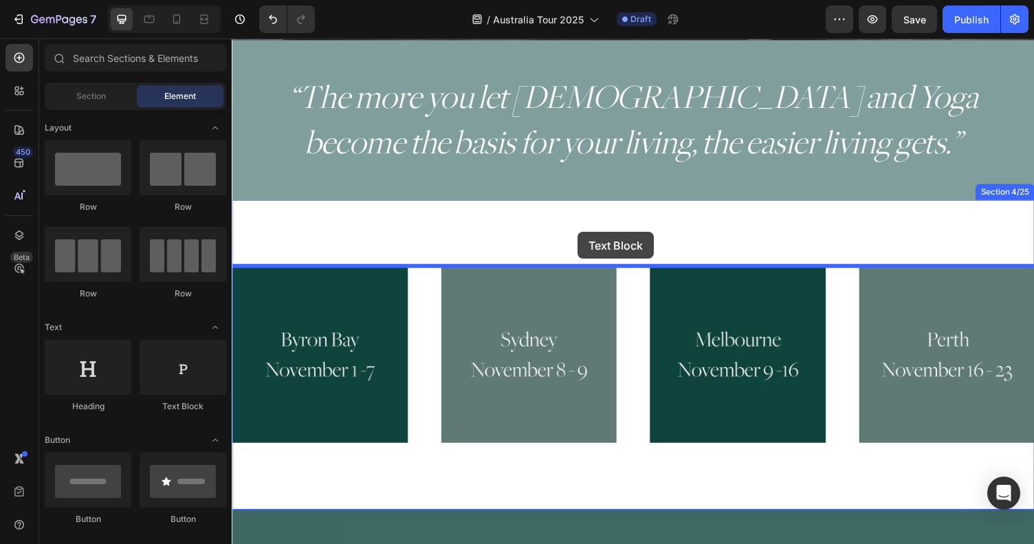
drag, startPoint x: 403, startPoint y: 404, endPoint x: 587, endPoint y: 237, distance: 248.8
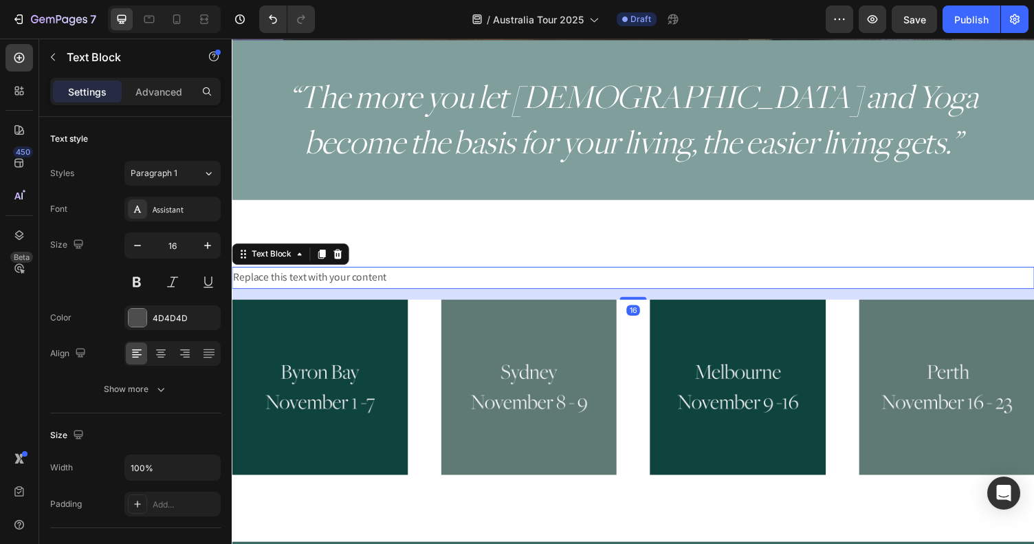
click at [323, 278] on div "Replace this text with your content" at bounding box center [644, 284] width 825 height 23
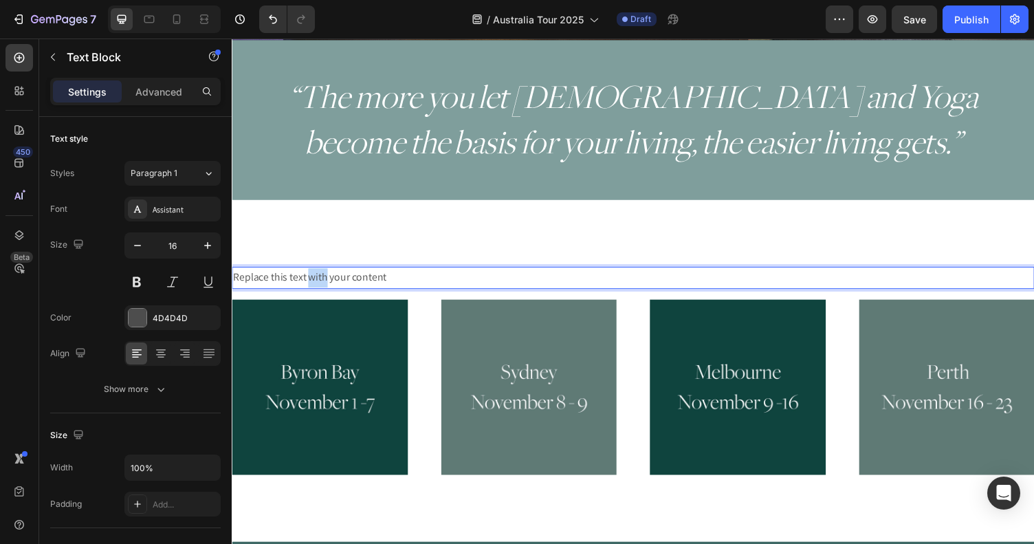
click at [323, 278] on p "Replace this text with your content" at bounding box center [644, 284] width 822 height 20
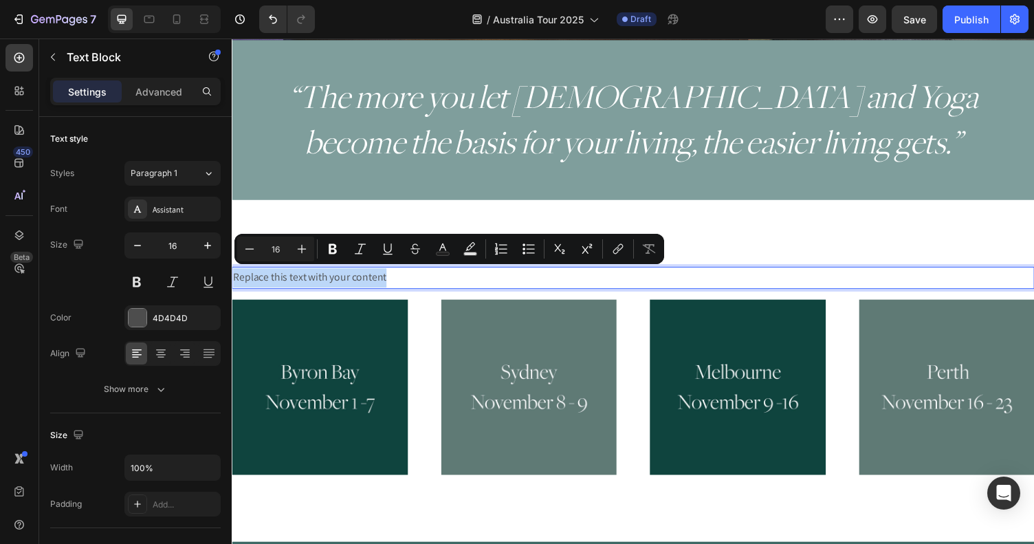
type input "13"
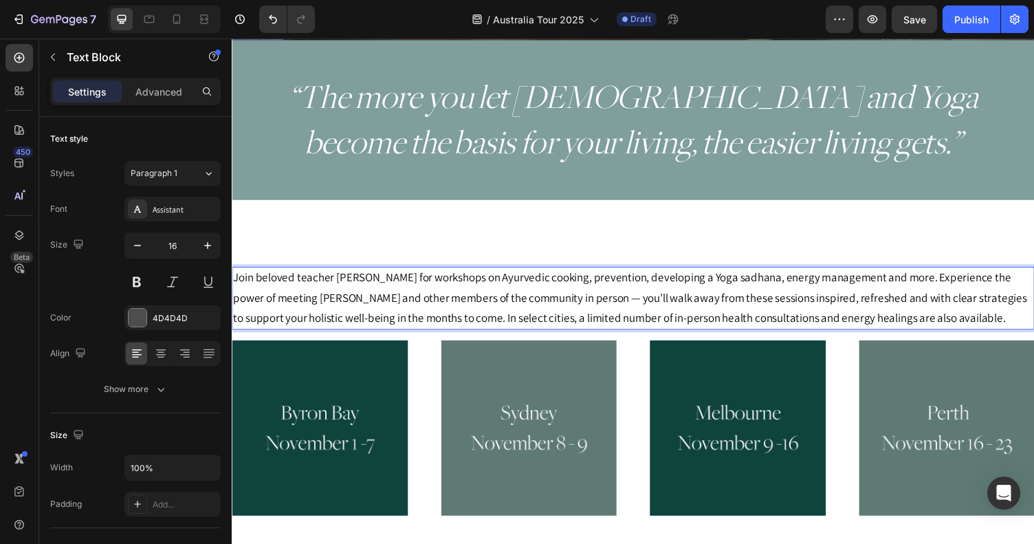
click at [924, 317] on span "Join beloved teacher Myra Lewin for workshops on Ayurvedic cooking, prevention,…" at bounding box center [641, 304] width 816 height 57
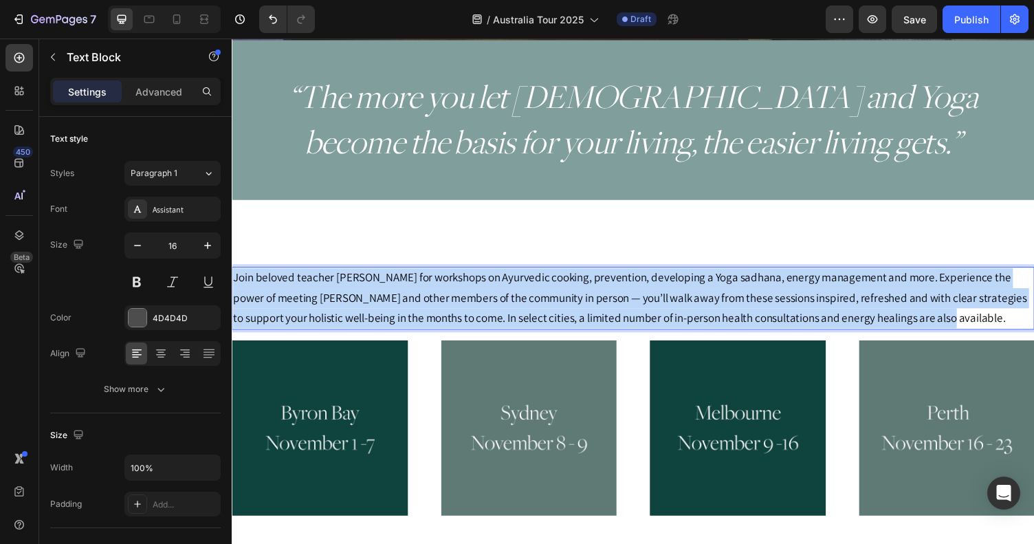
click at [924, 317] on span "Join beloved teacher Myra Lewin for workshops on Ayurvedic cooking, prevention,…" at bounding box center [641, 304] width 816 height 57
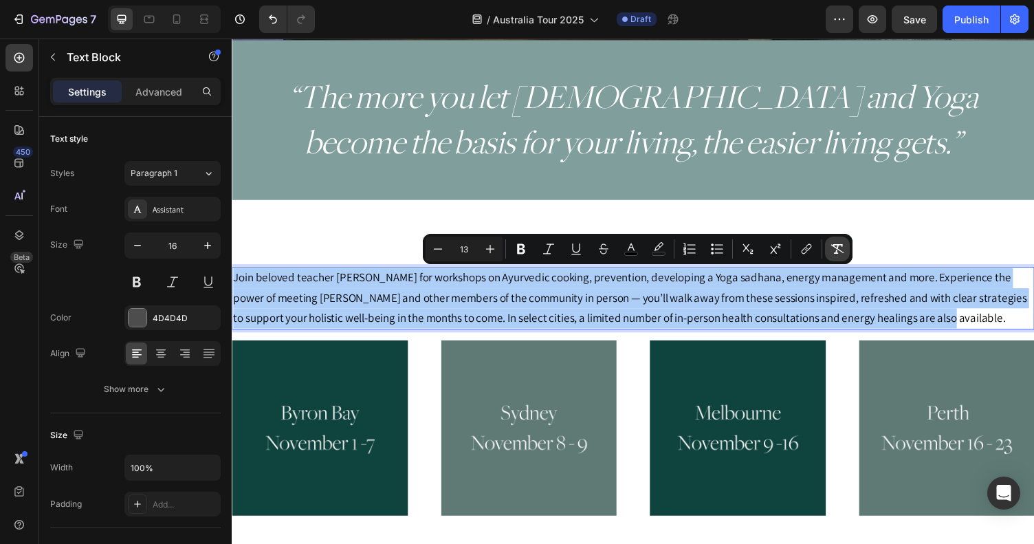
click at [836, 249] on icon "Editor contextual toolbar" at bounding box center [838, 249] width 14 height 14
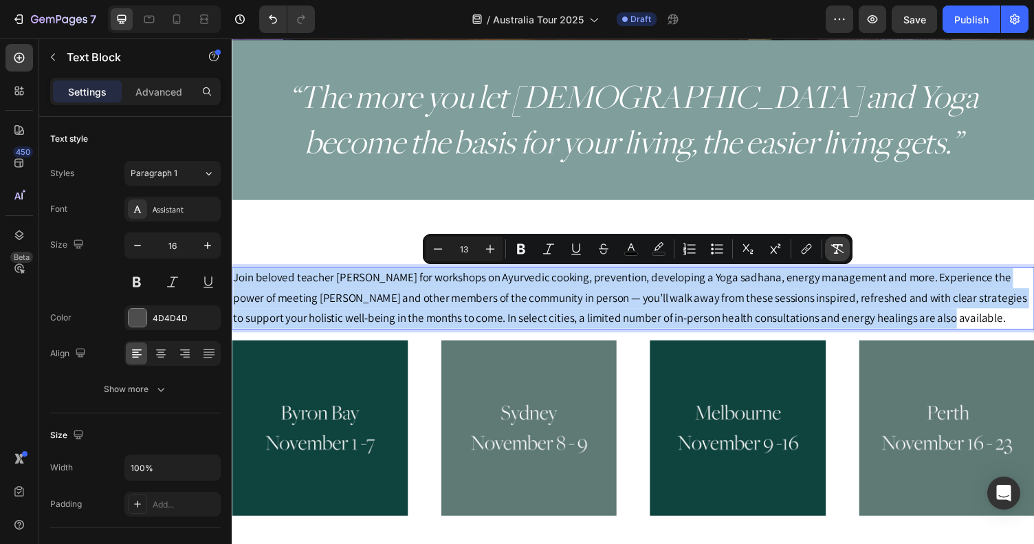
type input "16"
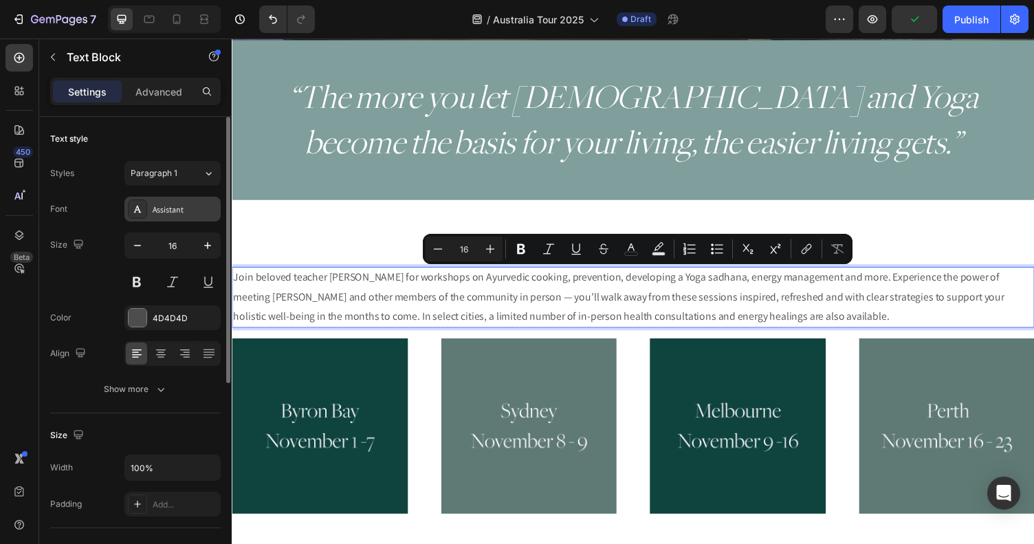
click at [183, 211] on div "Assistant" at bounding box center [185, 210] width 65 height 12
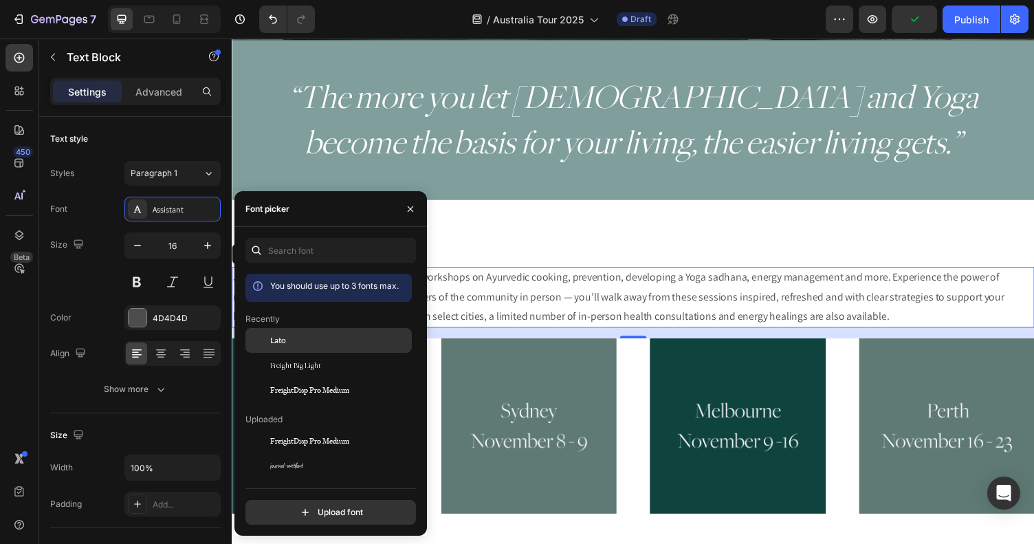
click at [283, 342] on span "Lato" at bounding box center [278, 340] width 16 height 12
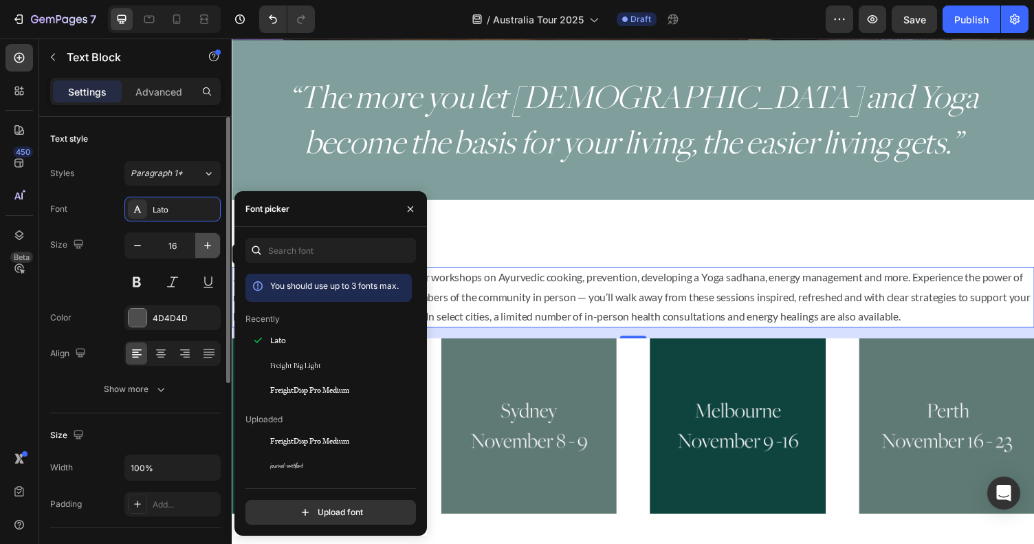
click at [204, 246] on icon "button" at bounding box center [208, 246] width 14 height 14
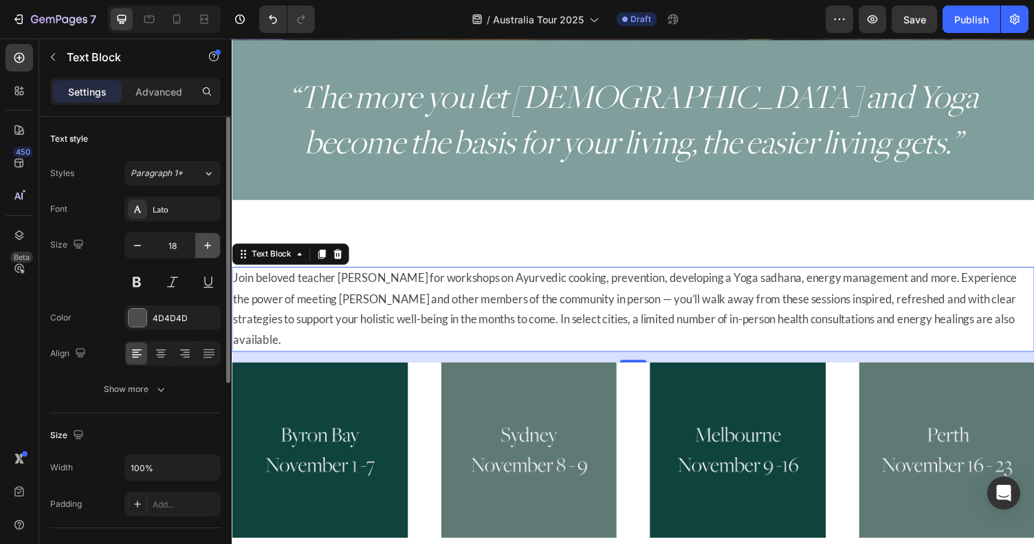
click at [204, 246] on icon "button" at bounding box center [208, 246] width 14 height 14
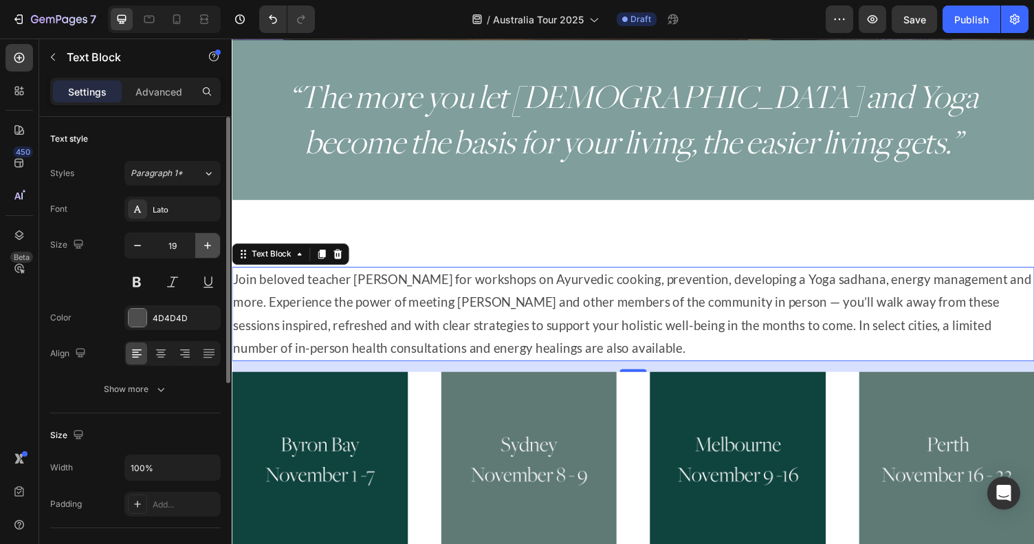
click at [207, 247] on icon "button" at bounding box center [207, 245] width 7 height 7
type input "20"
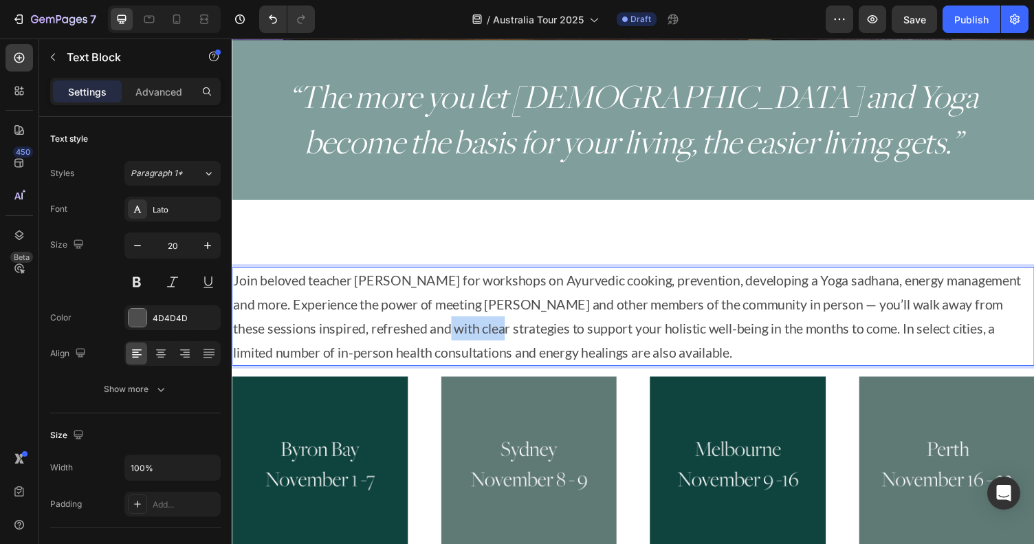
click at [442, 344] on p "Join beloved teacher Myra Lewin for workshops on Ayurvedic cooking, prevention,…" at bounding box center [644, 323] width 822 height 99
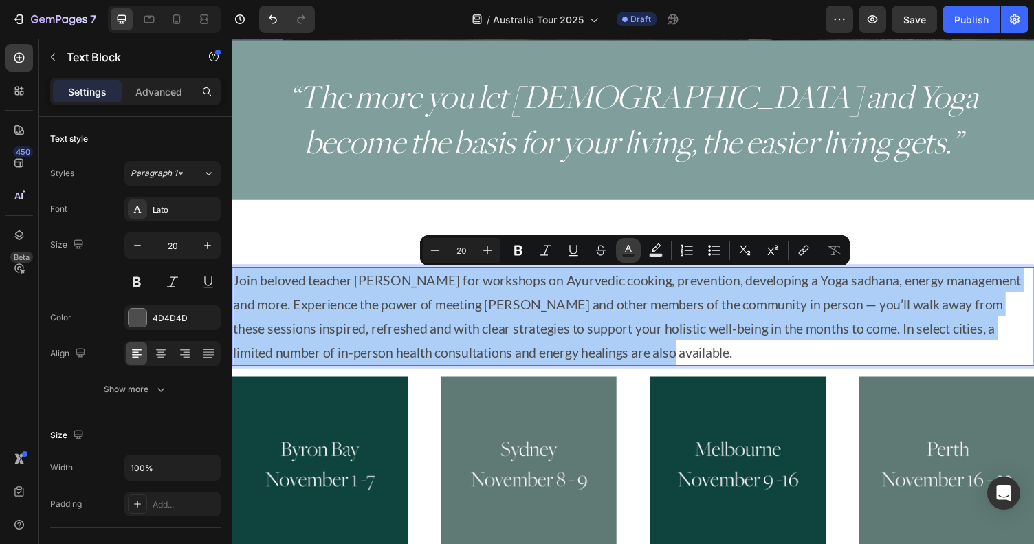
click at [628, 254] on rect "Editor contextual toolbar" at bounding box center [628, 255] width 13 height 3
type input "4D4D4D"
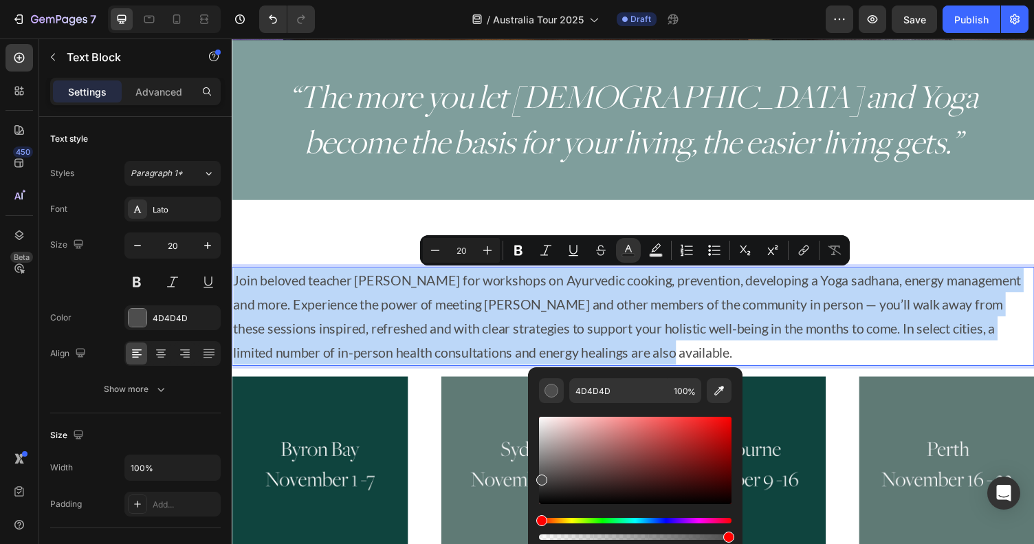
click at [516, 311] on p "Join beloved teacher Myra Lewin for workshops on Ayurvedic cooking, prevention,…" at bounding box center [644, 323] width 822 height 99
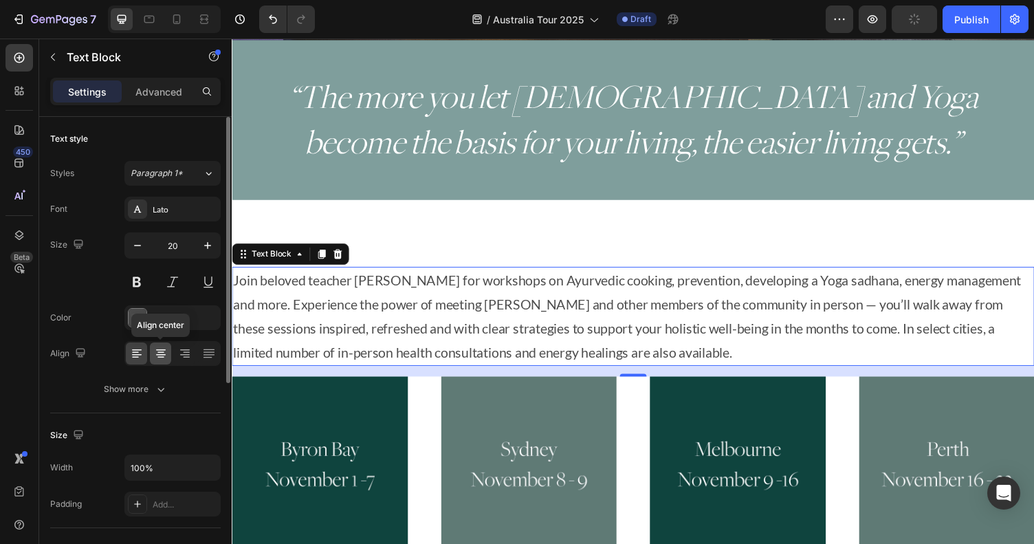
click at [161, 352] on icon at bounding box center [160, 352] width 7 height 1
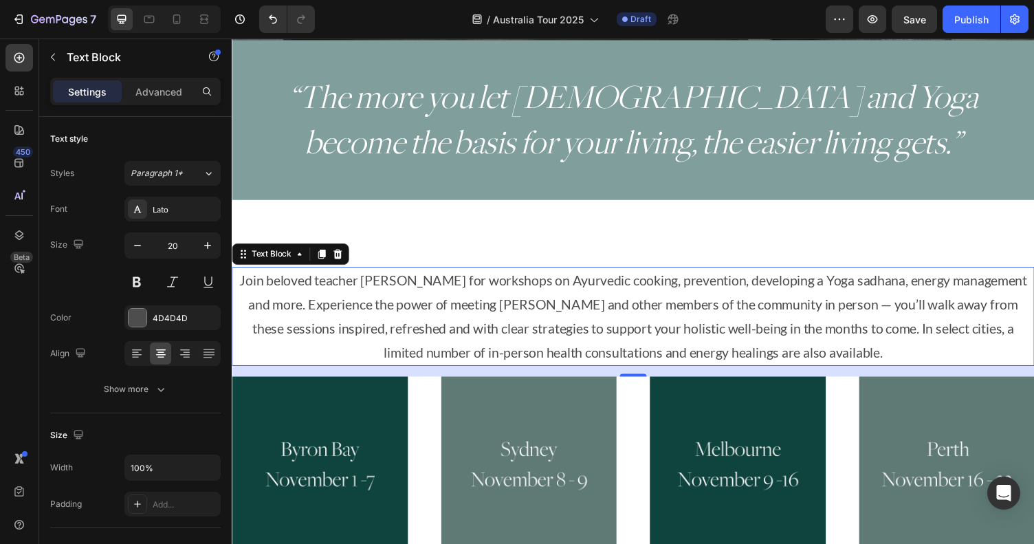
click at [849, 337] on p "Join beloved teacher Myra Lewin for workshops on Ayurvedic cooking, prevention,…" at bounding box center [644, 323] width 822 height 99
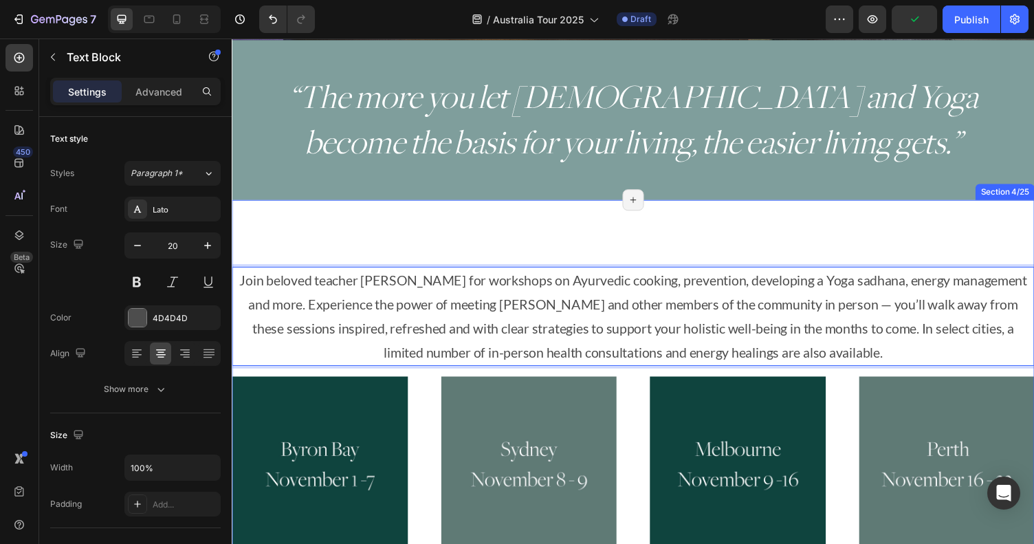
click at [750, 246] on div "Join beloved teacher Myra Lewin for workshops on Ayurvedic cooking, prevention,…" at bounding box center [644, 419] width 825 height 431
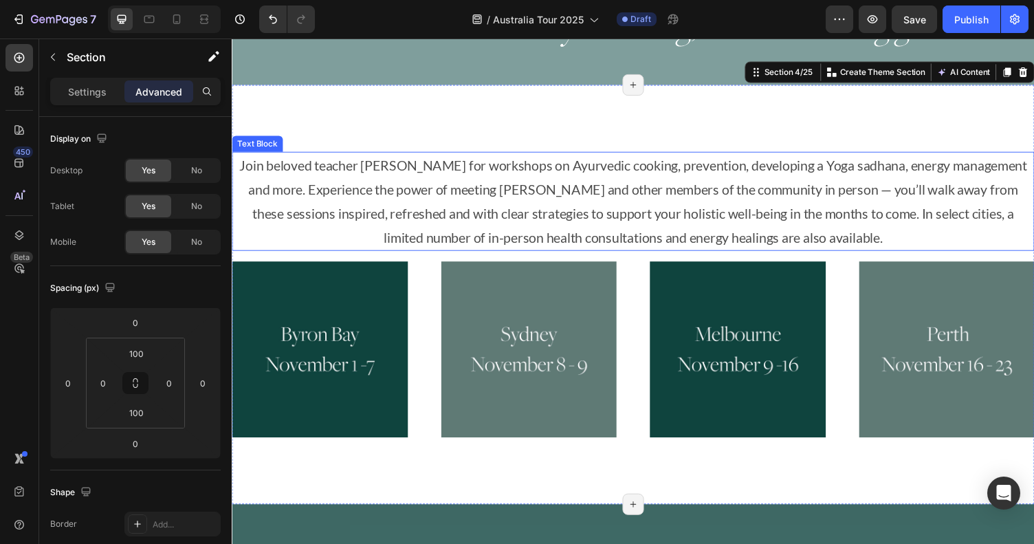
scroll to position [541, 0]
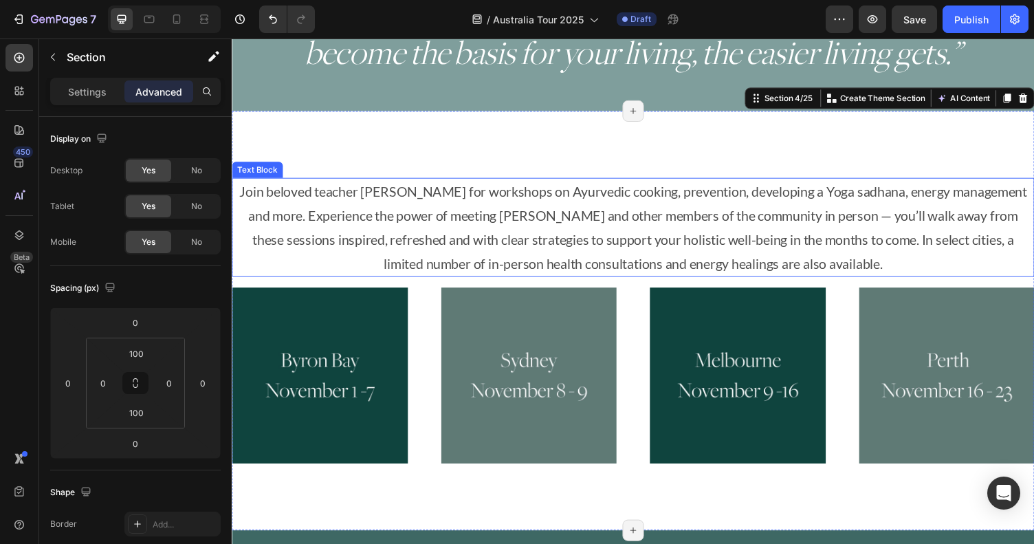
click at [651, 222] on p "Join beloved teacher Myra Lewin for workshops on Ayurvedic cooking, prevention,…" at bounding box center [644, 232] width 822 height 99
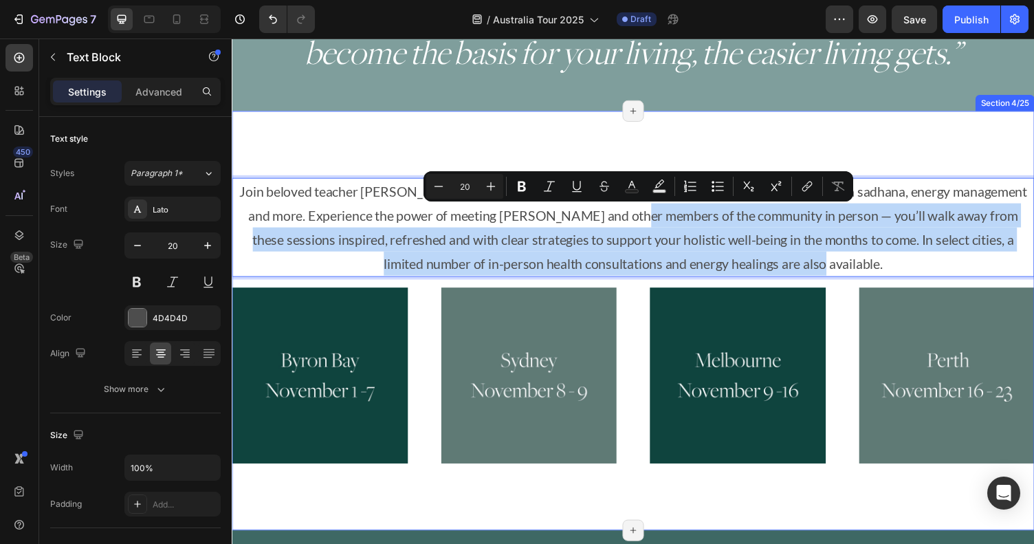
drag, startPoint x: 651, startPoint y: 222, endPoint x: 640, endPoint y: 477, distance: 255.4
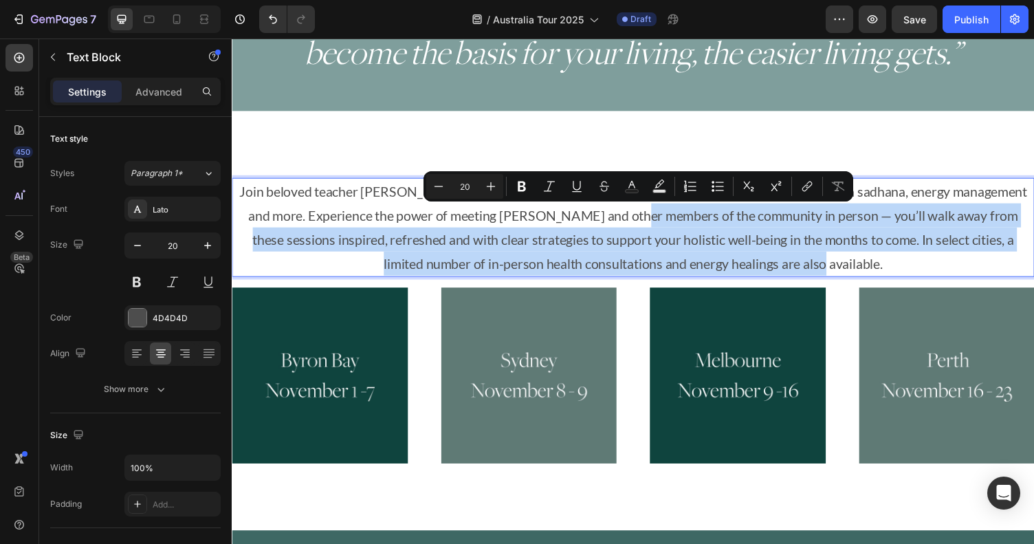
click at [373, 116] on div "Join beloved teacher Myra Lewin for workshops on Ayurvedic cooking, prevention,…" at bounding box center [644, 328] width 825 height 431
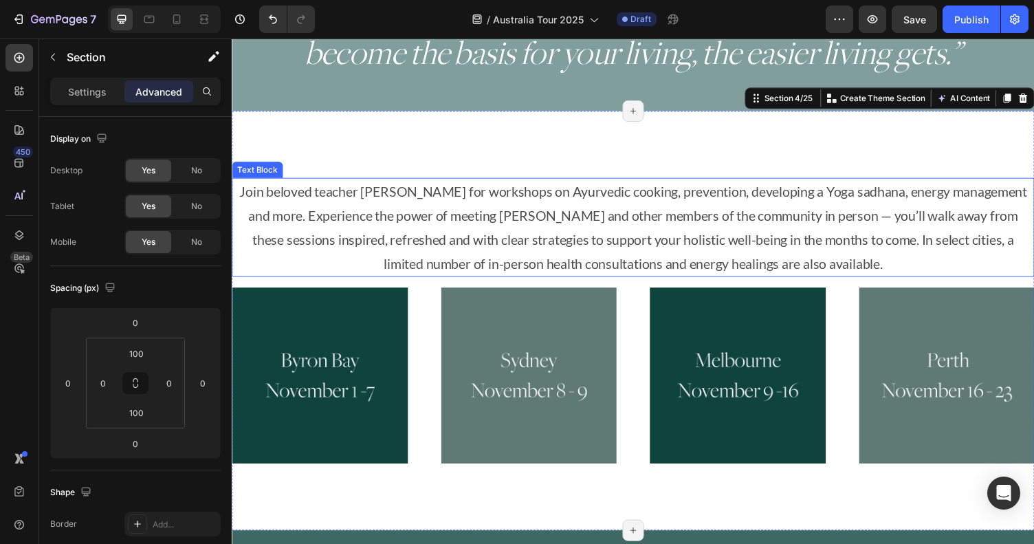
click at [331, 206] on p "Join beloved teacher Myra Lewin for workshops on Ayurvedic cooking, prevention,…" at bounding box center [644, 232] width 822 height 99
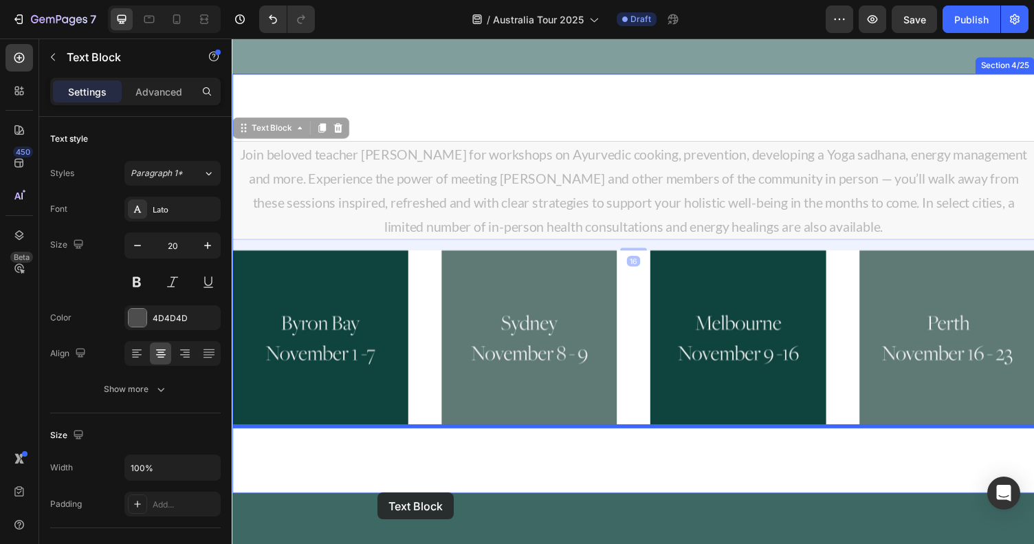
drag, startPoint x: 268, startPoint y: 169, endPoint x: 382, endPoint y: 505, distance: 355.1
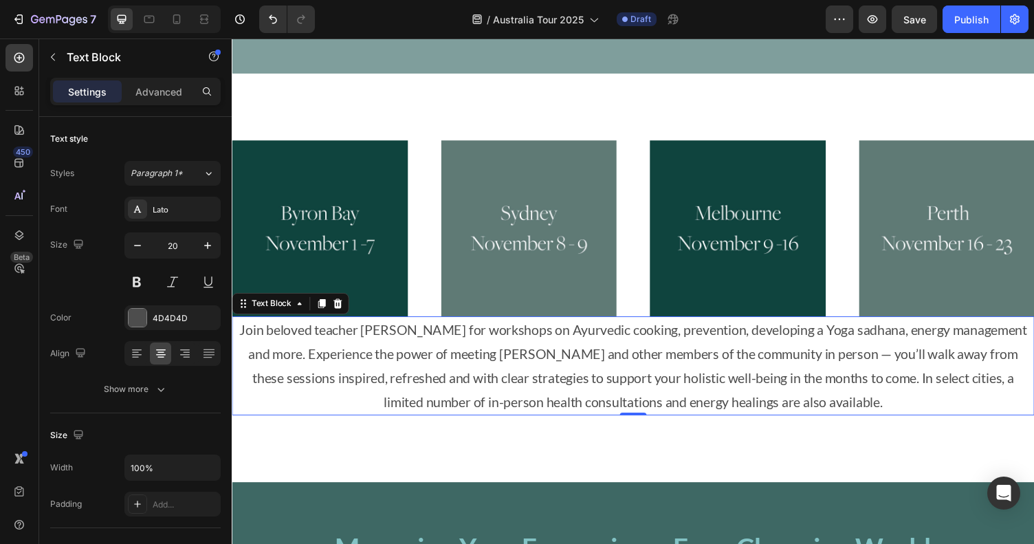
scroll to position [594, 0]
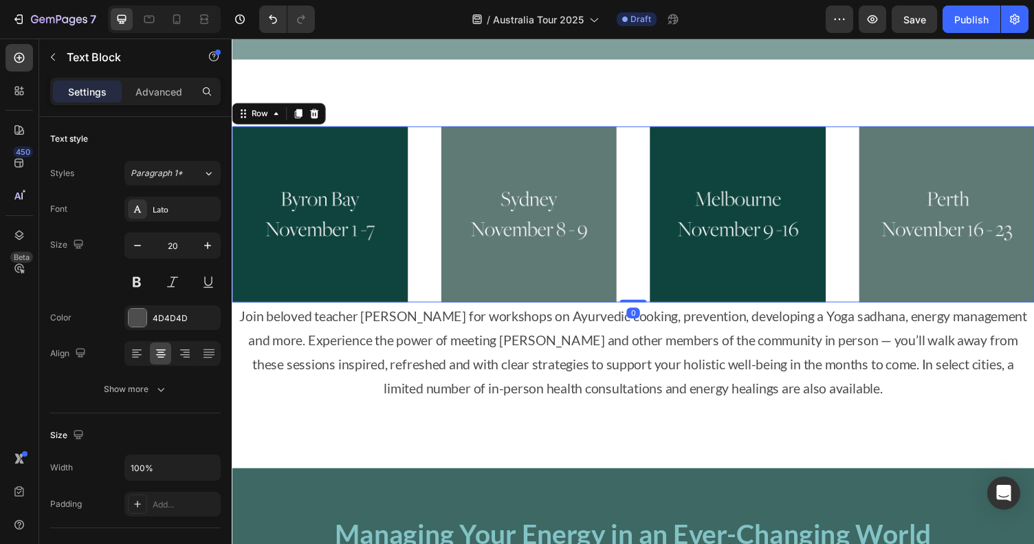
click at [424, 248] on div "Image Image Image Image Row 0" at bounding box center [644, 219] width 825 height 181
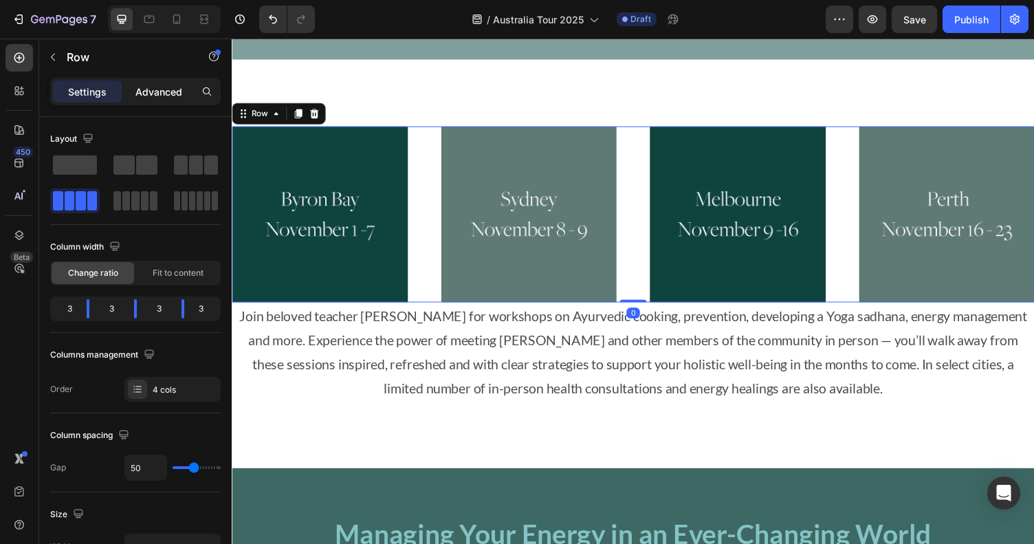
click at [154, 93] on p "Advanced" at bounding box center [158, 92] width 47 height 14
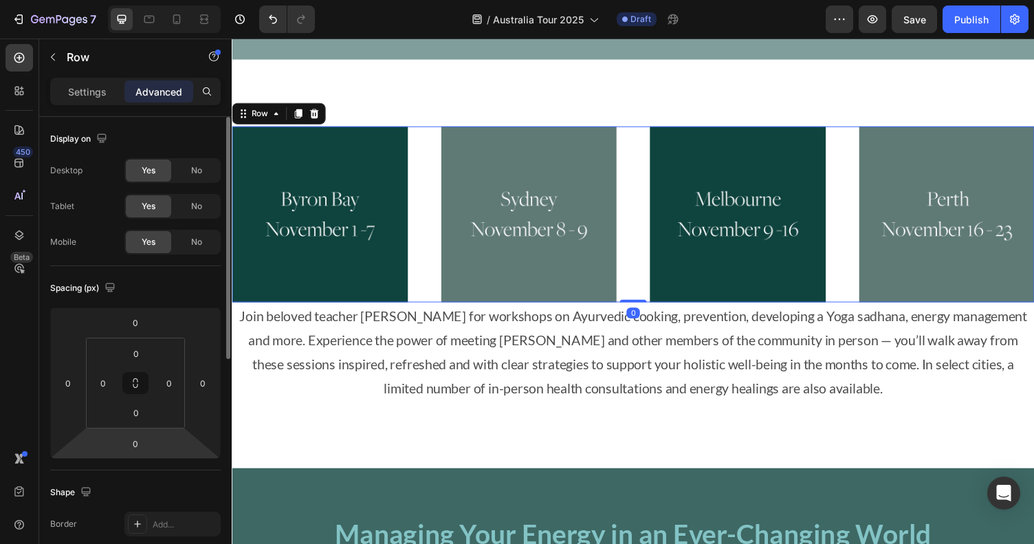
click at [139, 0] on html "7 Version history / Australia Tour 2025 Draft Preview Save Publish 450 Beta Sec…" at bounding box center [517, 0] width 1034 height 0
click at [139, 446] on input "0" at bounding box center [136, 443] width 28 height 21
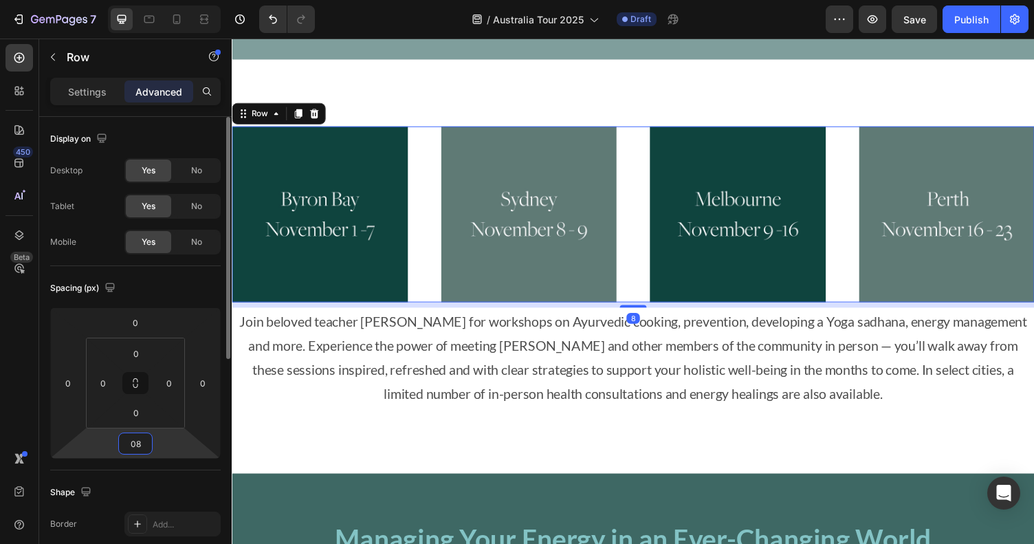
type input "0"
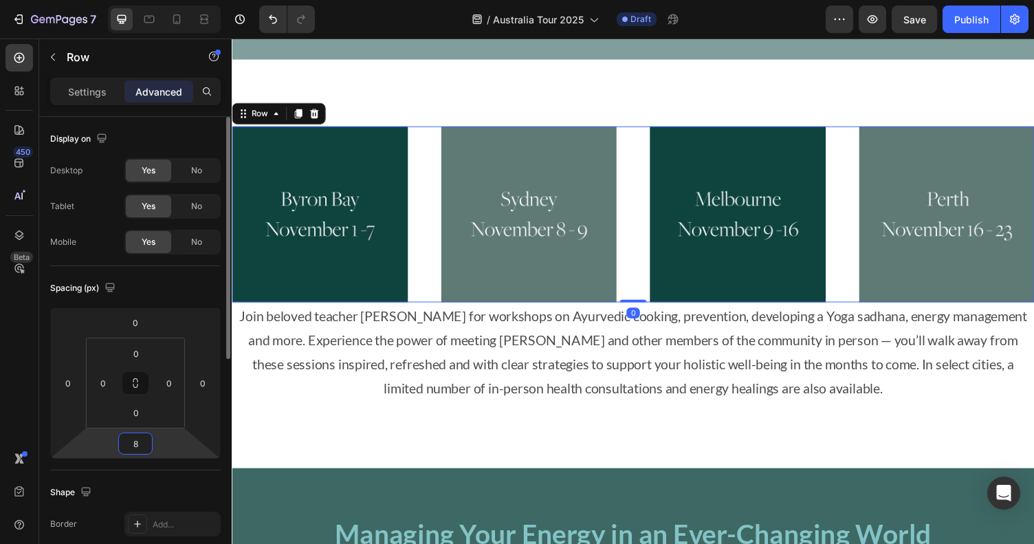
type input "80"
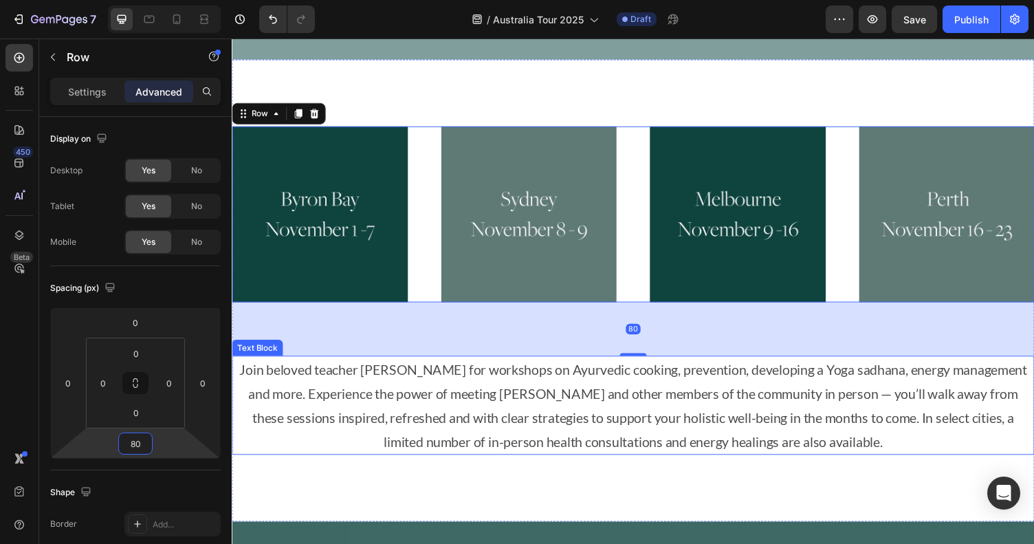
click at [414, 430] on p "Join beloved teacher Myra Lewin for workshops on Ayurvedic cooking, prevention,…" at bounding box center [644, 415] width 822 height 99
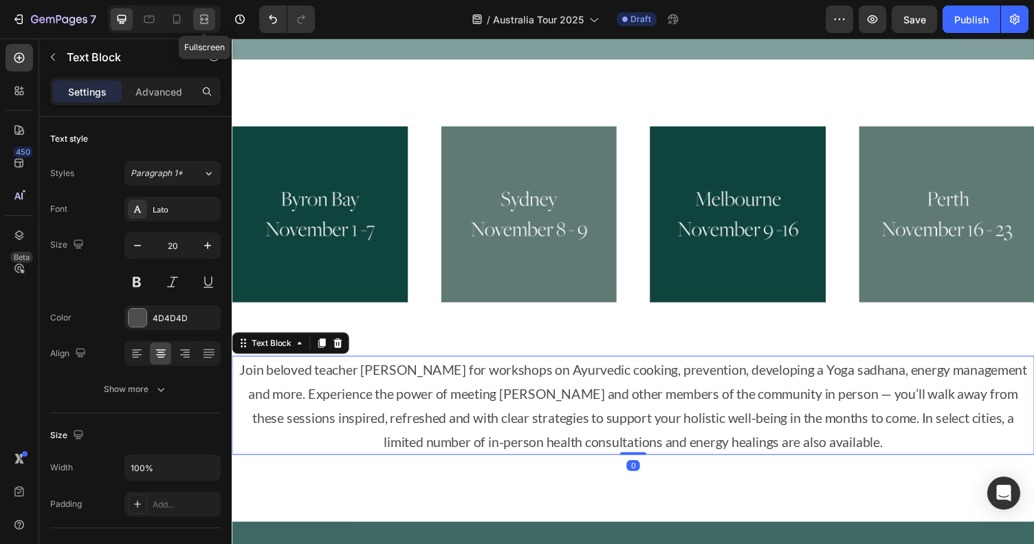
click at [207, 10] on div at bounding box center [204, 19] width 22 height 22
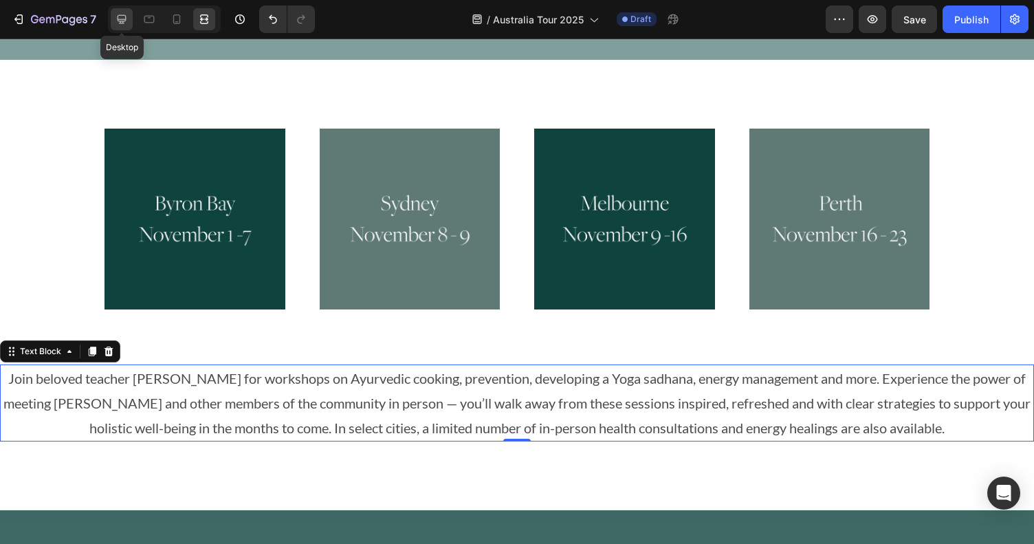
click at [123, 14] on icon at bounding box center [122, 19] width 14 height 14
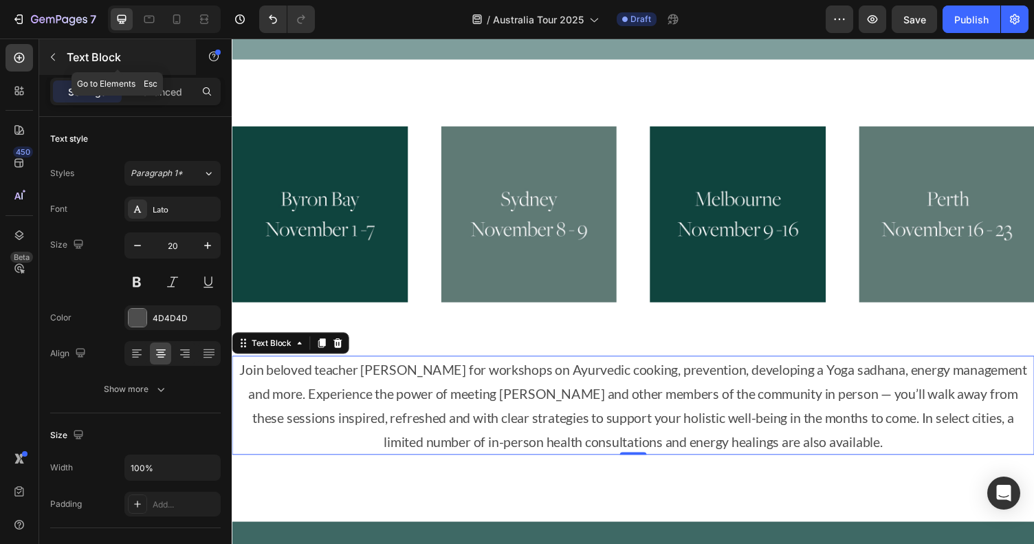
click at [55, 53] on icon "button" at bounding box center [52, 57] width 11 height 11
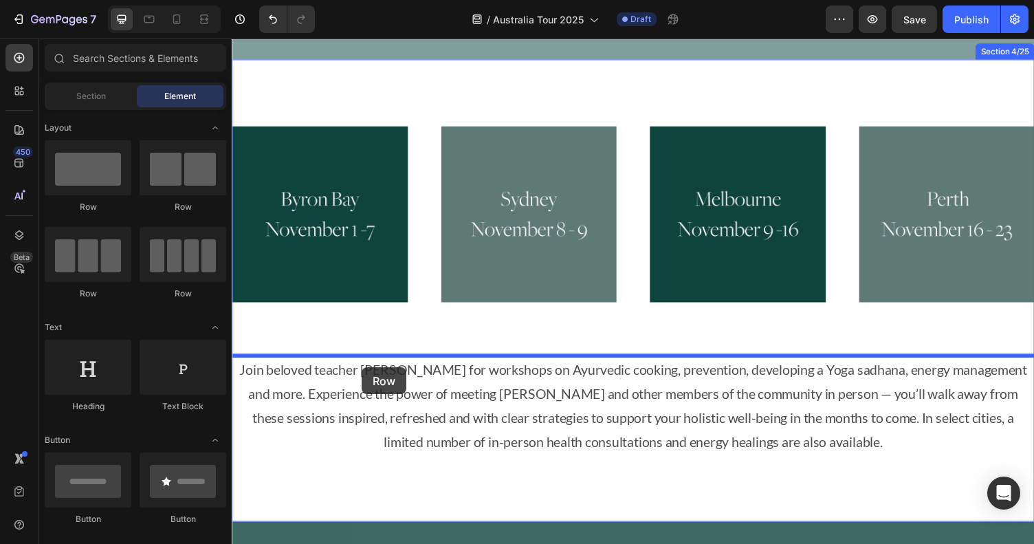
drag, startPoint x: 316, startPoint y: 201, endPoint x: 365, endPoint y: 377, distance: 182.7
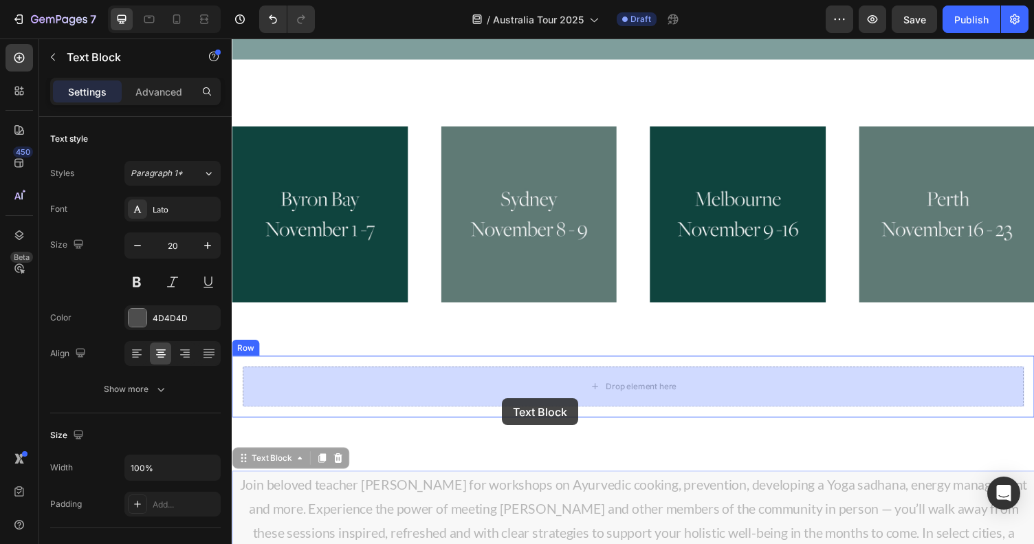
drag, startPoint x: 479, startPoint y: 519, endPoint x: 510, endPoint y: 408, distance: 114.3
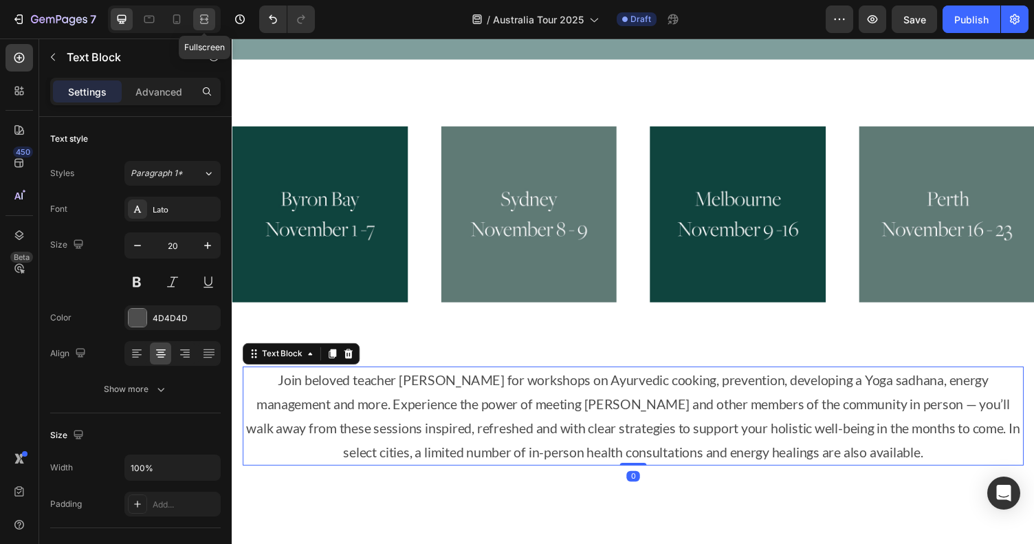
click at [200, 15] on icon at bounding box center [204, 19] width 14 height 14
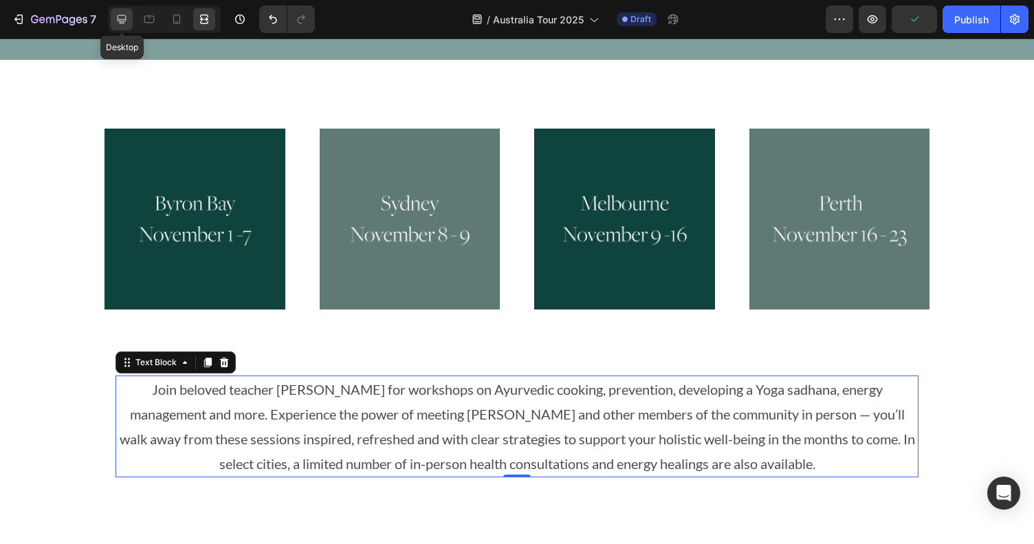
click at [116, 14] on icon at bounding box center [122, 19] width 14 height 14
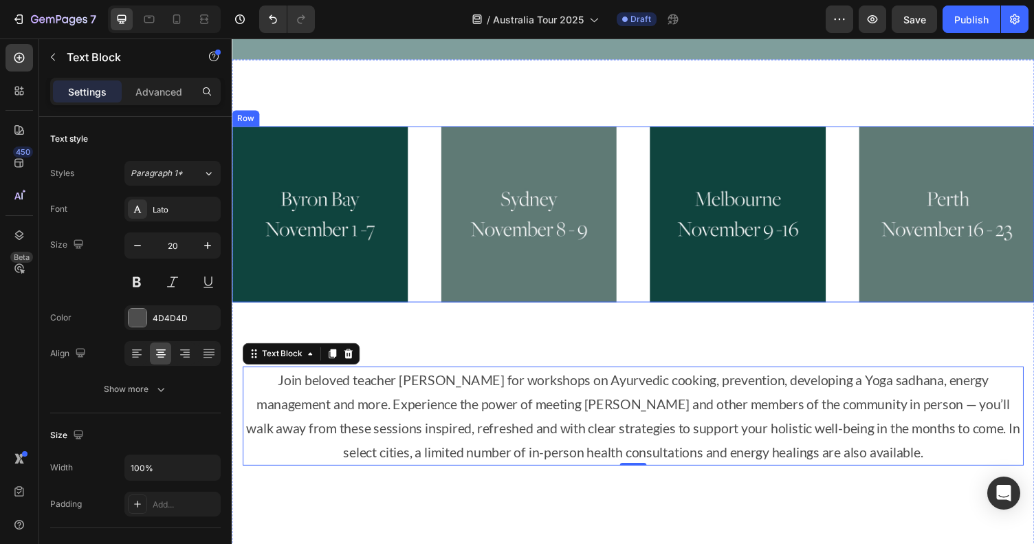
click at [419, 297] on div "Image Image Image Image Row" at bounding box center [644, 219] width 825 height 181
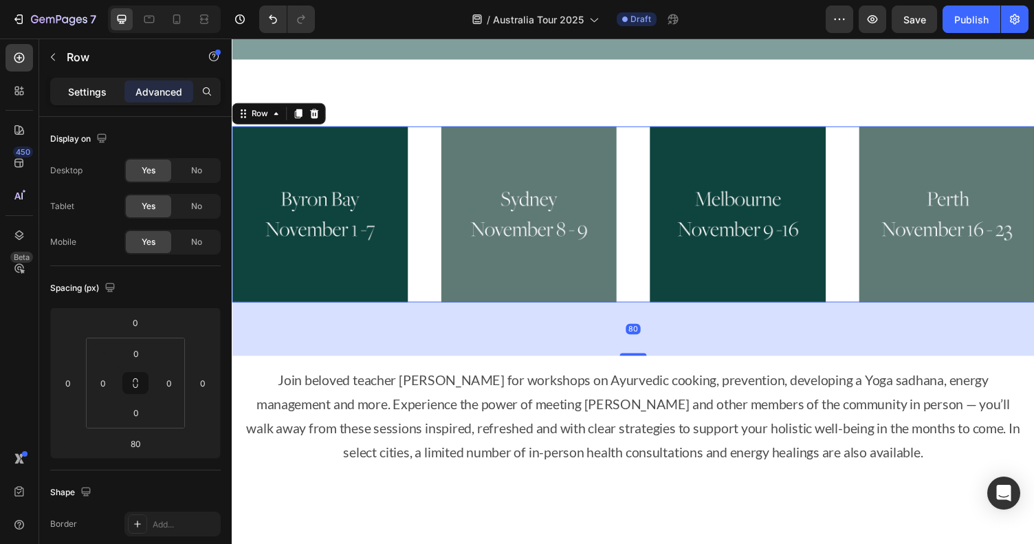
click at [94, 86] on p "Settings" at bounding box center [87, 92] width 39 height 14
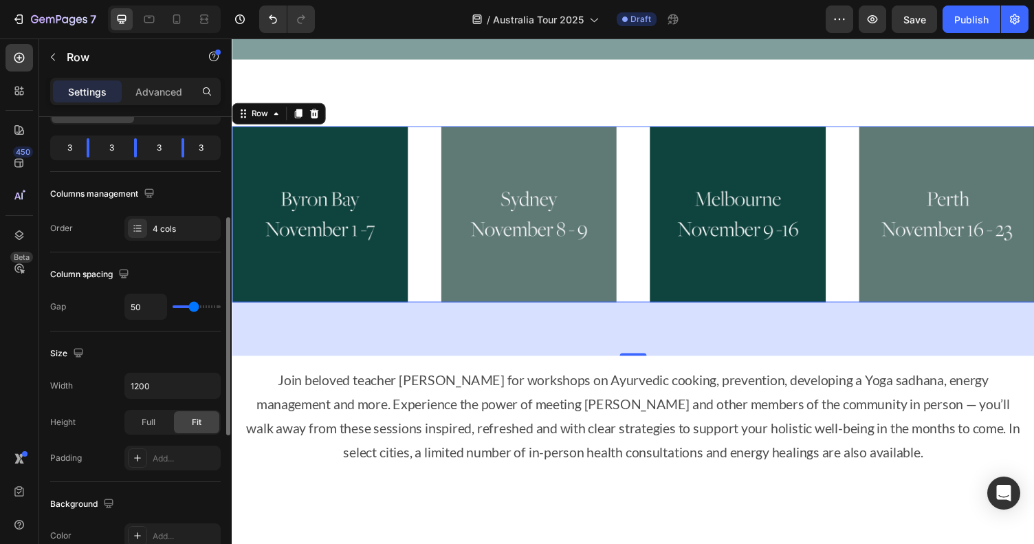
scroll to position [304, 0]
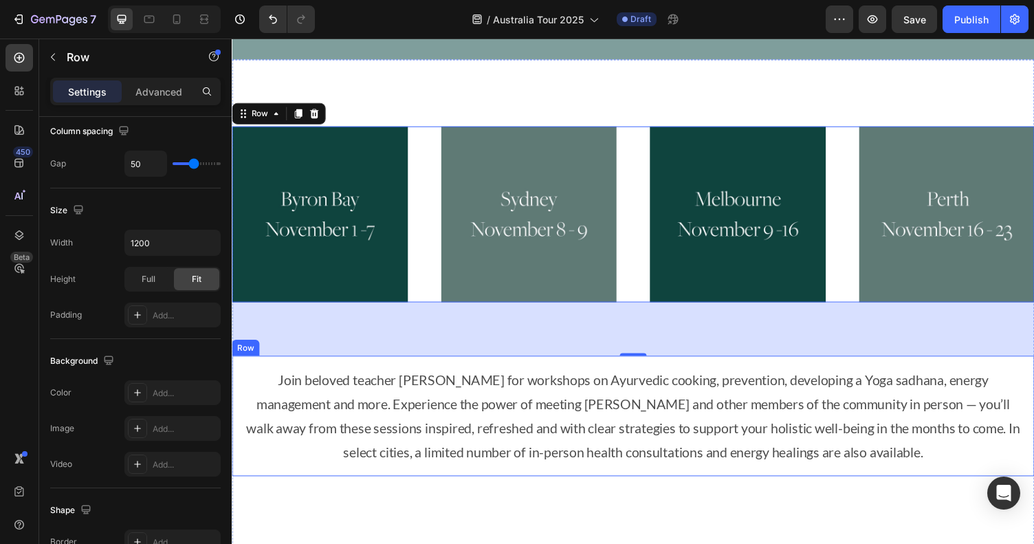
click at [345, 370] on div "Join beloved teacher Myra Lewin for workshops on Ayurvedic cooking, prevention,…" at bounding box center [644, 426] width 825 height 124
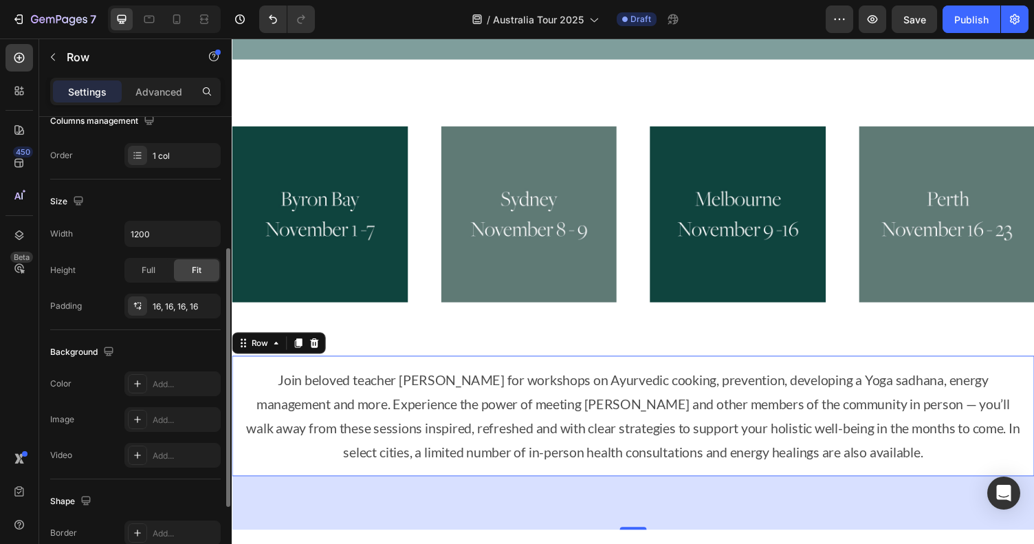
scroll to position [235, 0]
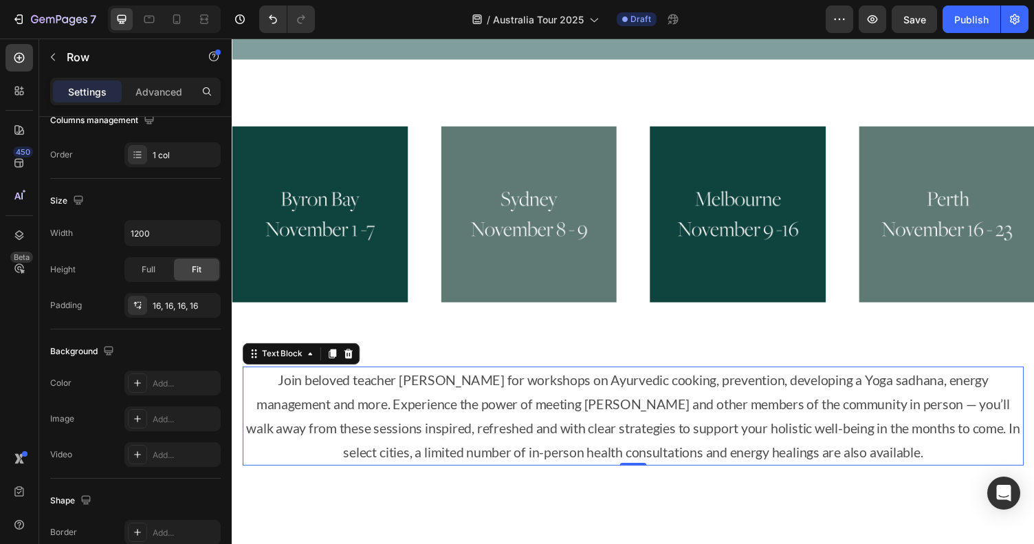
click at [257, 393] on p "Join beloved teacher Myra Lewin for workshops on Ayurvedic cooking, prevention,…" at bounding box center [644, 426] width 800 height 99
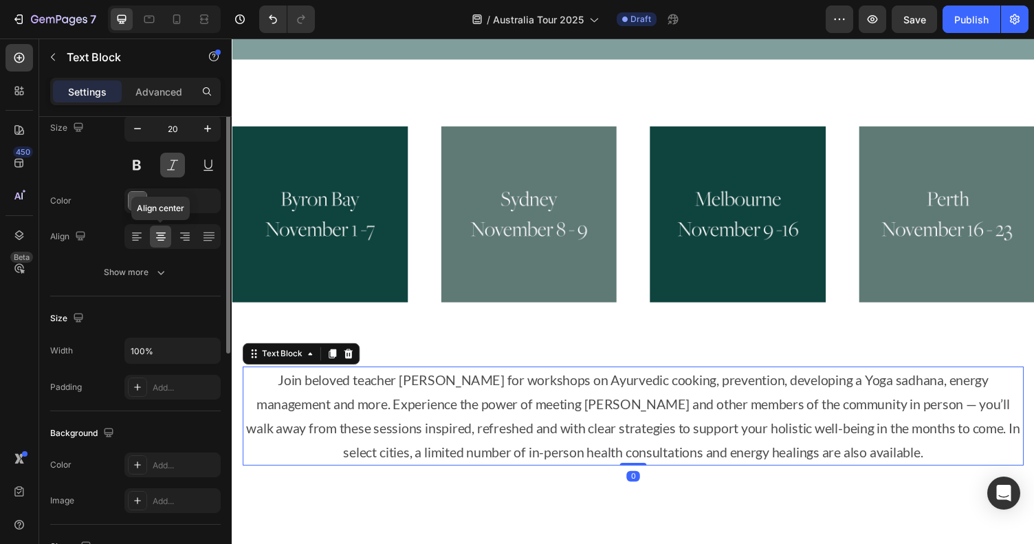
scroll to position [157, 0]
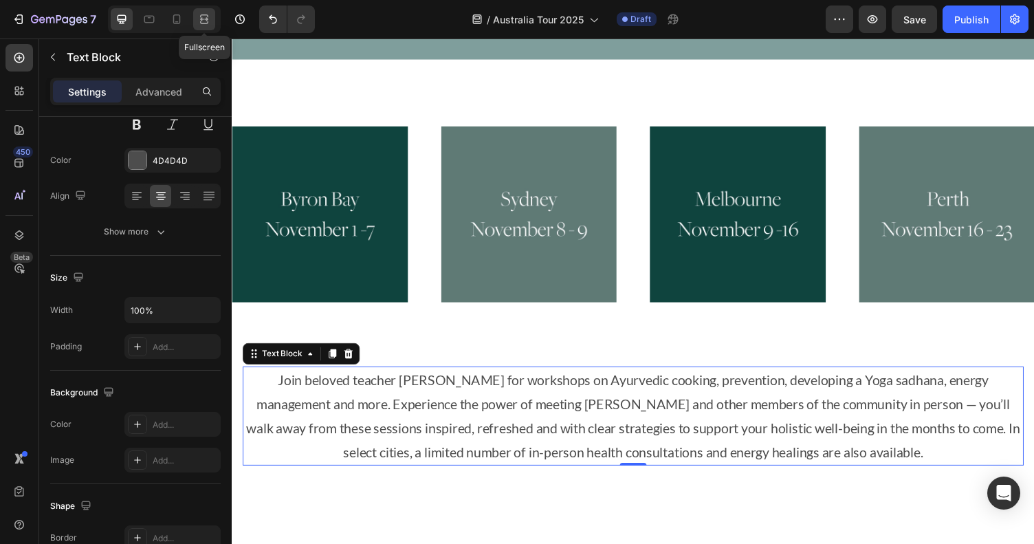
click at [212, 18] on div at bounding box center [204, 19] width 22 height 22
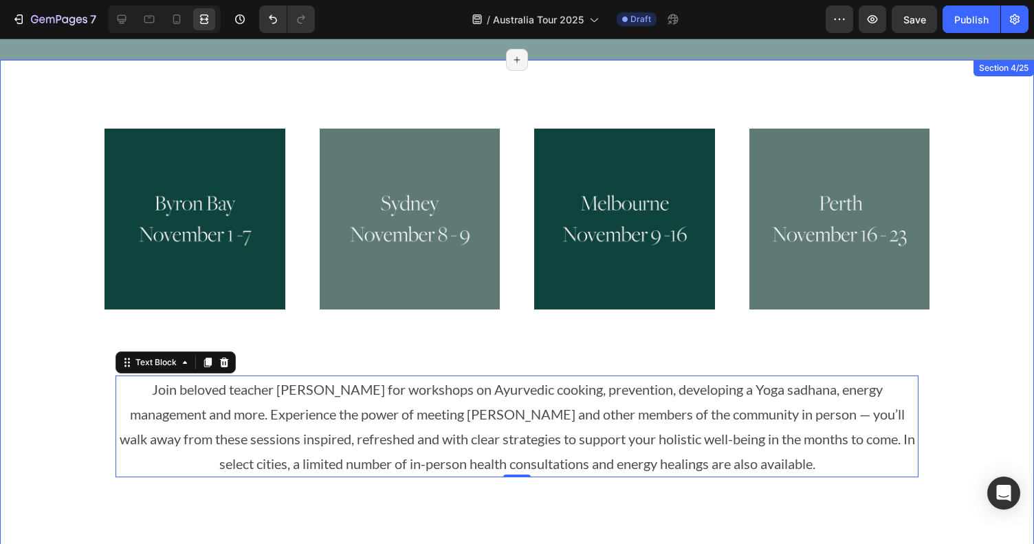
click at [1005, 298] on div "Image Image Image Image Row Join beloved teacher Myra Lewin for workshops on Ay…" at bounding box center [517, 336] width 1034 height 415
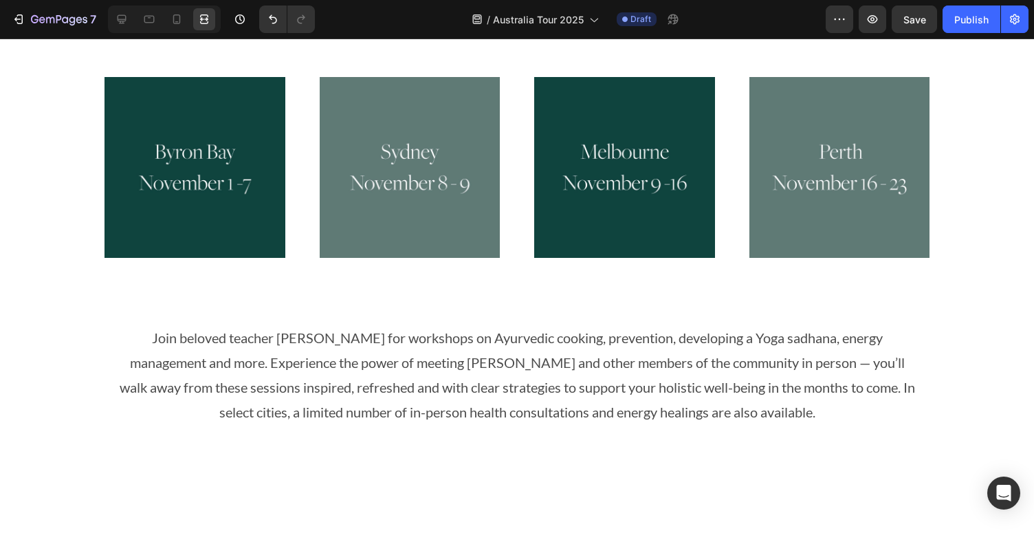
scroll to position [672, 0]
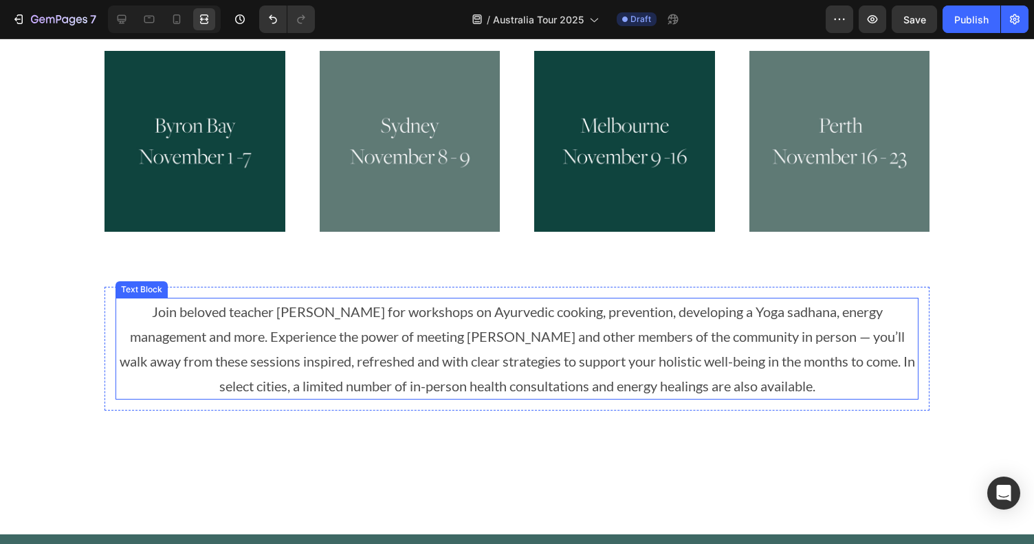
click at [146, 340] on p "Join beloved teacher Myra Lewin for workshops on Ayurvedic cooking, prevention,…" at bounding box center [517, 348] width 800 height 99
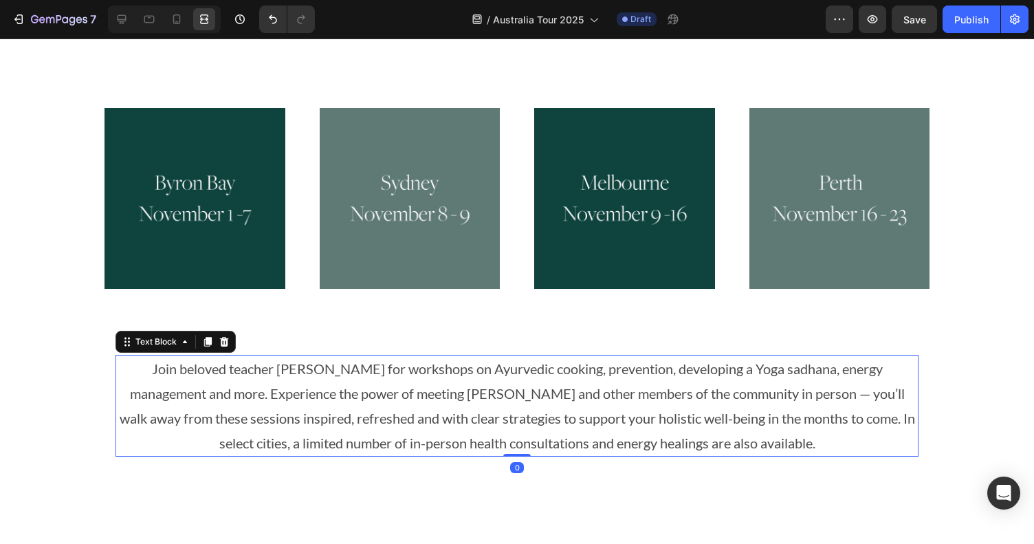
scroll to position [549, 0]
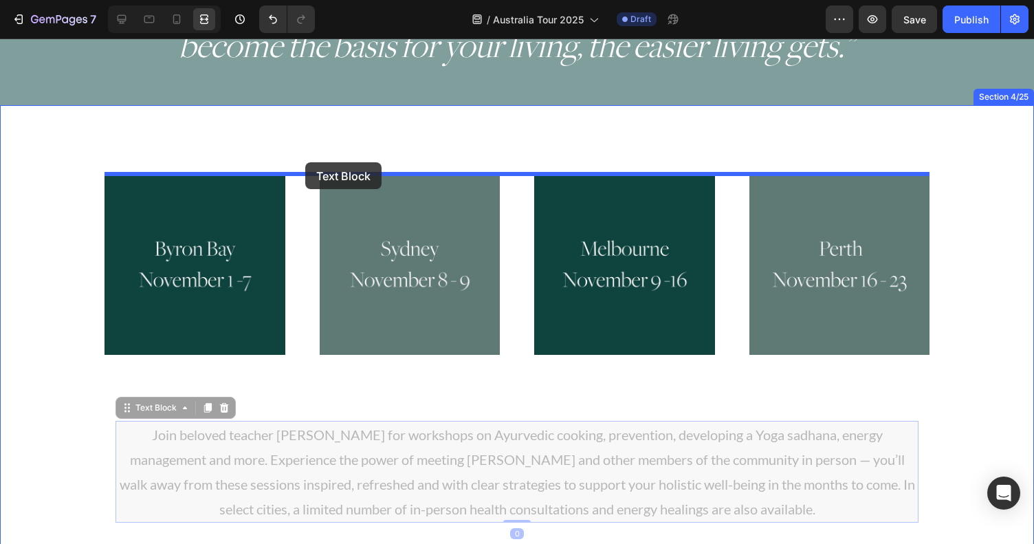
drag, startPoint x: 153, startPoint y: 412, endPoint x: 305, endPoint y: 162, distance: 292.6
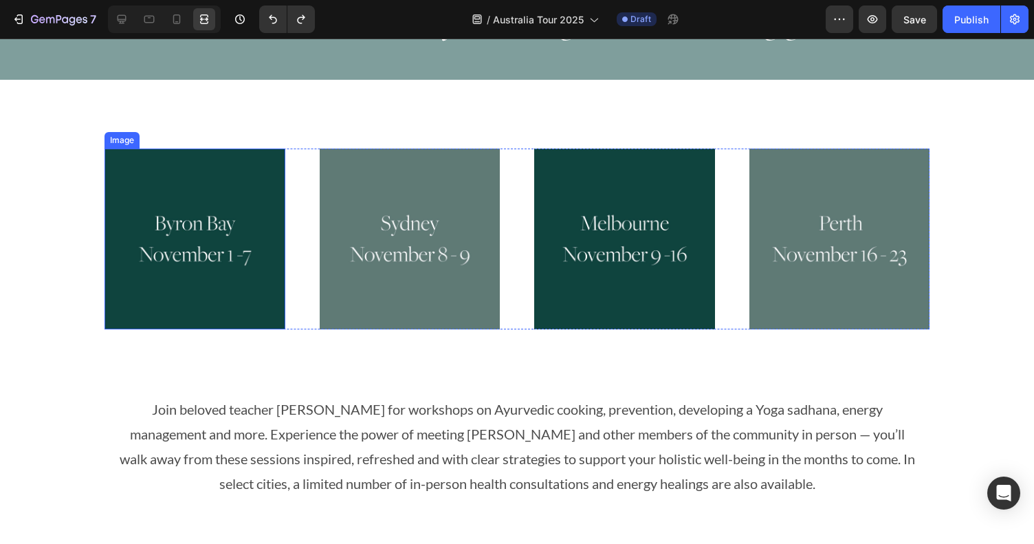
scroll to position [596, 0]
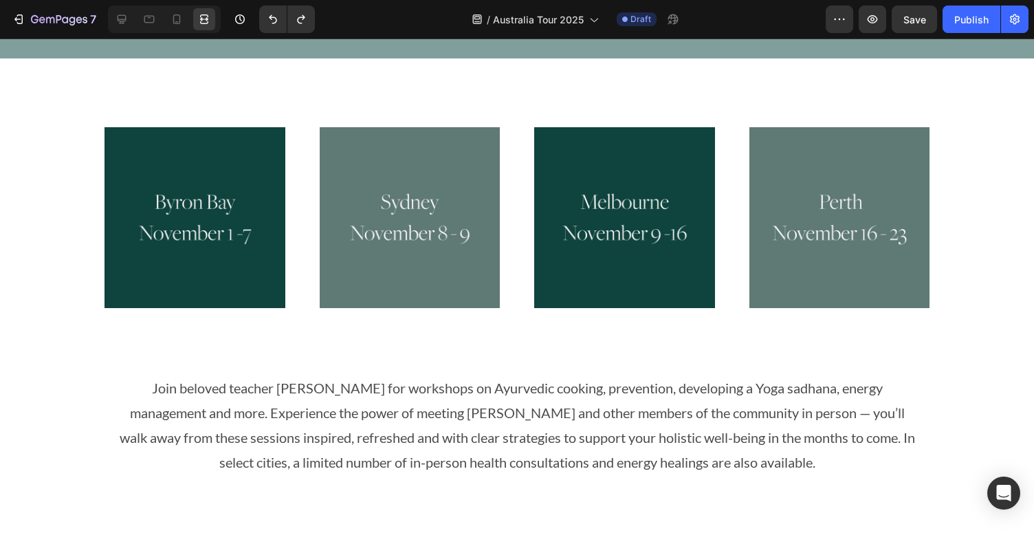
click at [201, 439] on p "Join beloved teacher Myra Lewin for workshops on Ayurvedic cooking, prevention,…" at bounding box center [517, 424] width 800 height 99
click at [119, 379] on p "Join beloved teacher Myra Lewin for workshops on Ayurvedic cooking, prevention,…" at bounding box center [517, 424] width 800 height 99
click at [140, 396] on p "Join beloved teacher Myra Lewin for workshops on Ayurvedic cooking, prevention,…" at bounding box center [517, 424] width 800 height 99
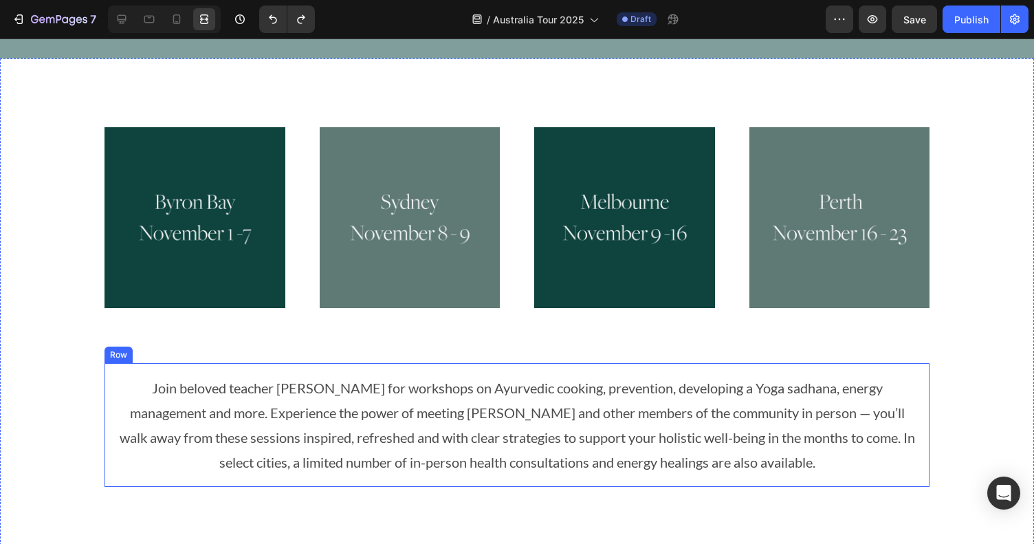
click at [151, 312] on div "Image Image Image Image Row Join beloved teacher Myra Lewin for workshops on Ay…" at bounding box center [517, 334] width 1034 height 415
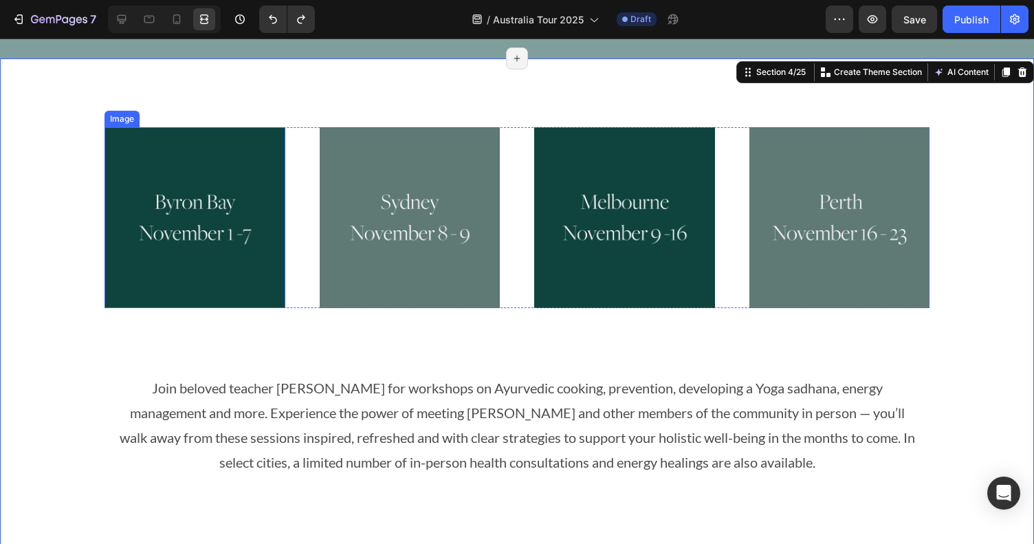
click at [88, 292] on div "Image Image Image Image Row Join beloved teacher Myra Lewin for workshops on Ay…" at bounding box center [517, 334] width 1034 height 415
click at [173, 243] on img at bounding box center [195, 217] width 181 height 181
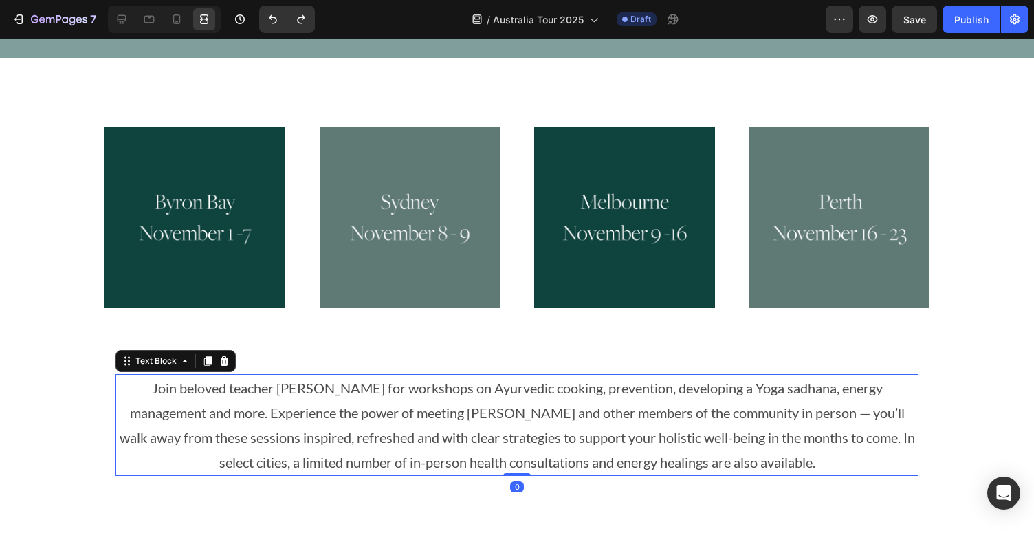
click at [184, 426] on p "Join beloved teacher Myra Lewin for workshops on Ayurvedic cooking, prevention,…" at bounding box center [517, 424] width 800 height 99
click at [157, 362] on div "Text Block" at bounding box center [156, 361] width 47 height 12
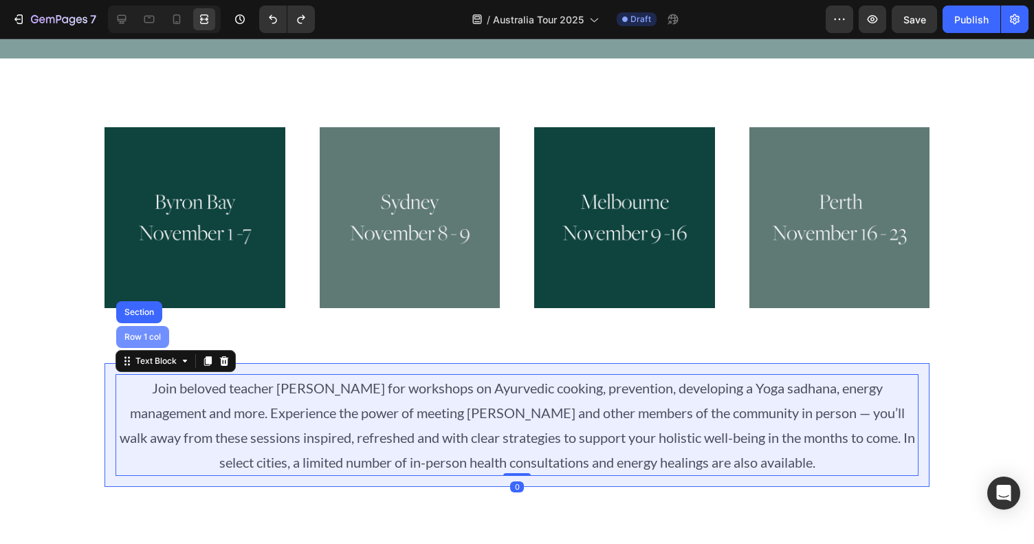
click at [151, 340] on div "Row 1 col" at bounding box center [143, 337] width 42 height 8
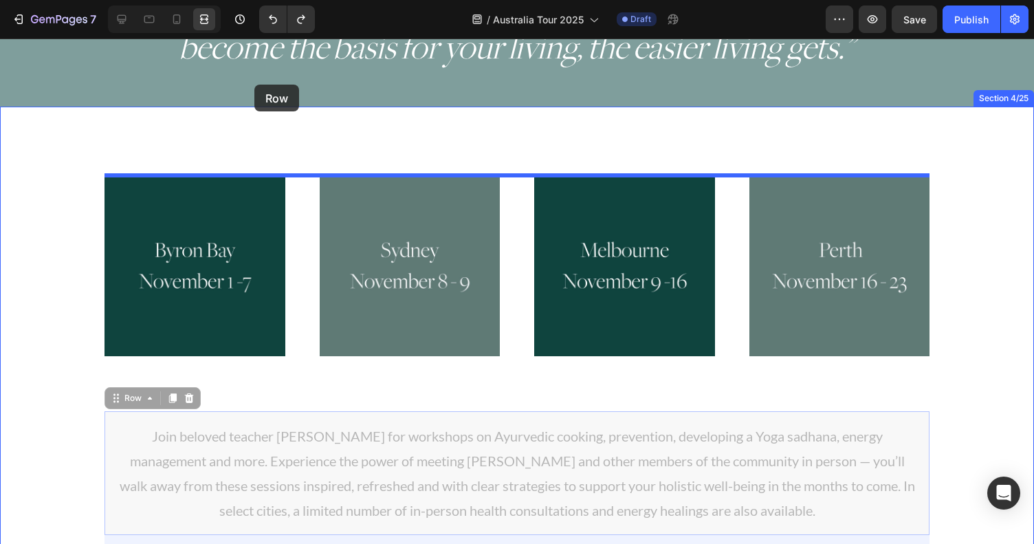
drag, startPoint x: 147, startPoint y: 349, endPoint x: 254, endPoint y: 85, distance: 285.0
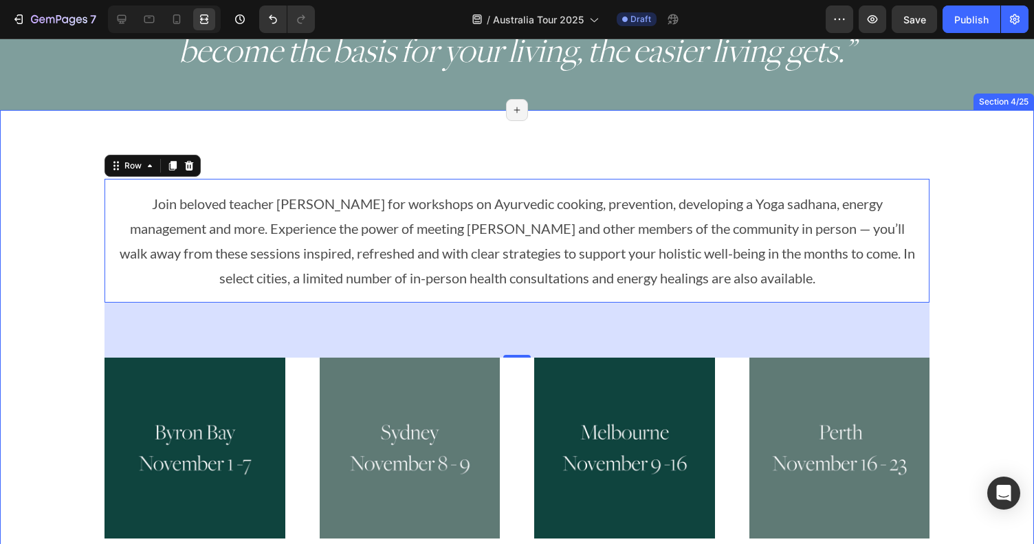
click at [391, 155] on div "Join beloved teacher Myra Lewin for workshops on Ayurvedic cooking, prevention,…" at bounding box center [517, 386] width 1034 height 552
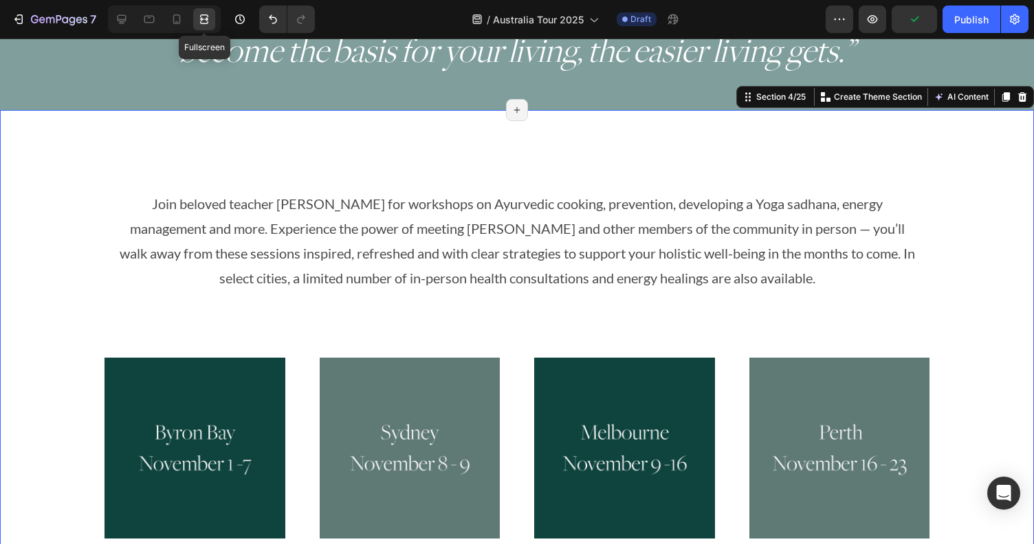
click at [198, 23] on icon at bounding box center [204, 19] width 14 height 14
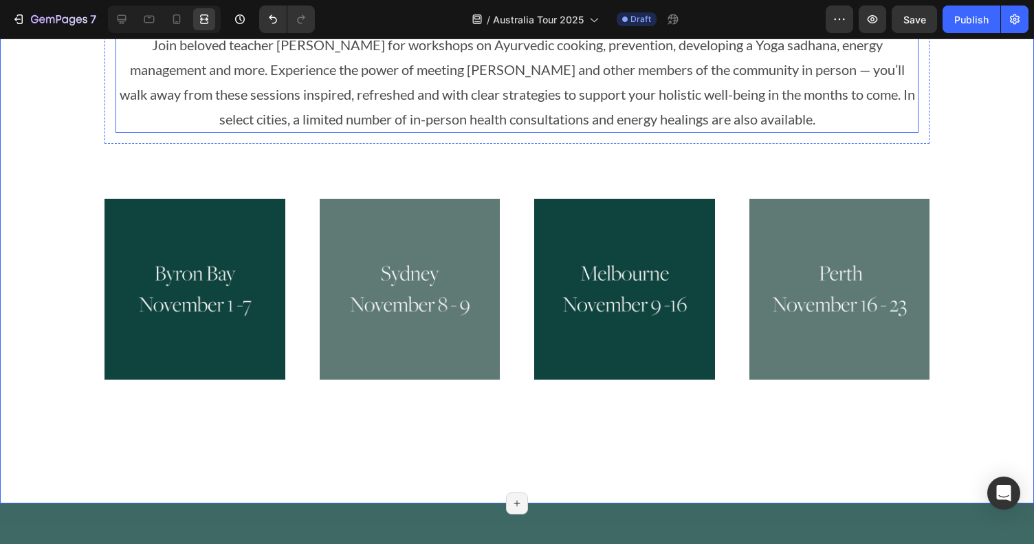
scroll to position [706, 0]
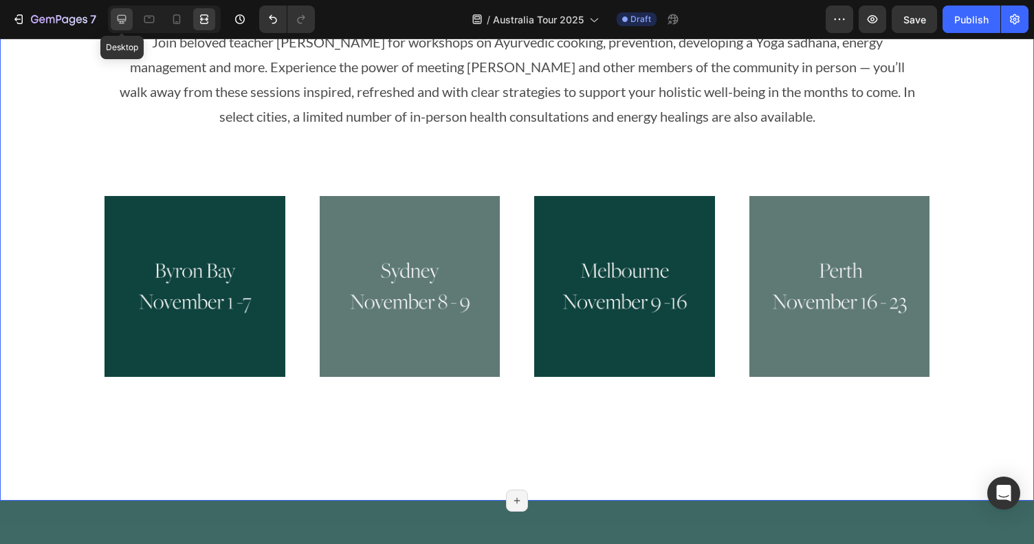
click at [118, 16] on icon at bounding box center [122, 19] width 14 height 14
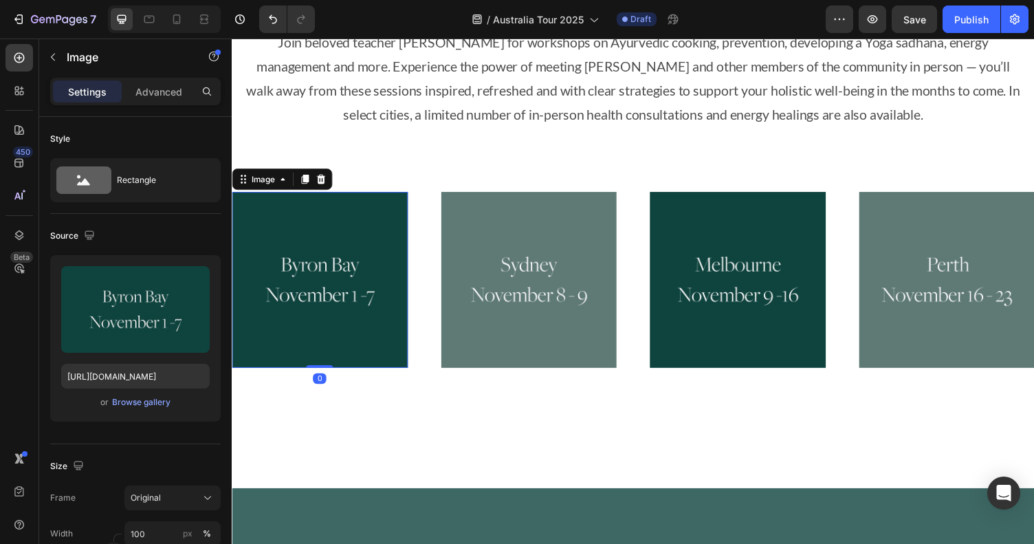
click at [331, 217] on img at bounding box center [322, 286] width 181 height 181
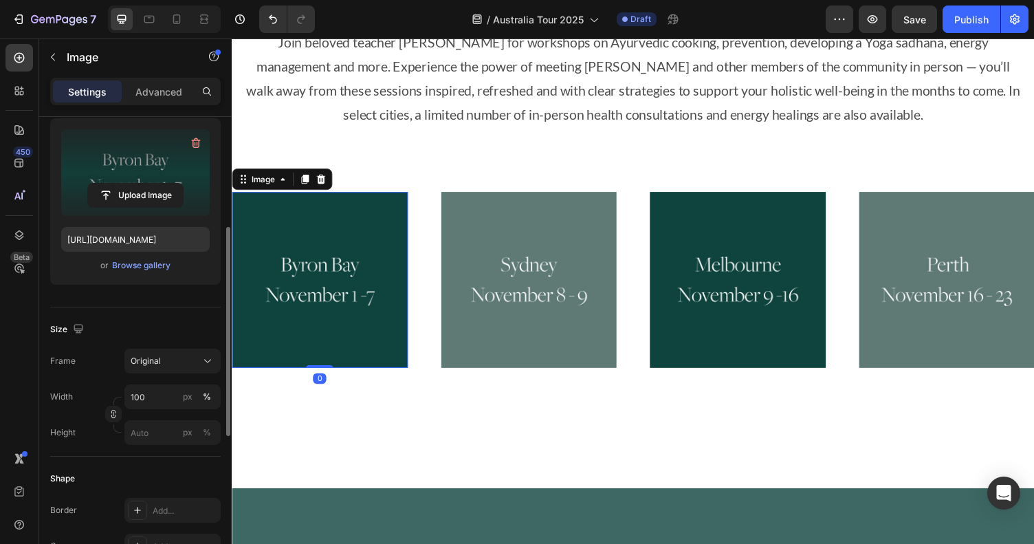
scroll to position [177, 0]
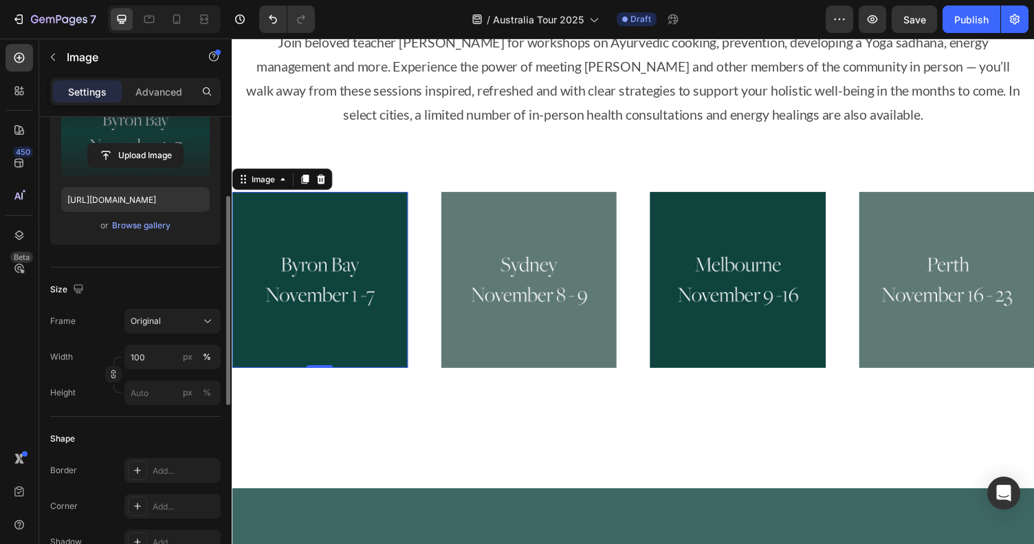
click at [145, 314] on div "Original" at bounding box center [173, 321] width 84 height 14
click at [171, 232] on div "or Browse gallery" at bounding box center [135, 225] width 149 height 17
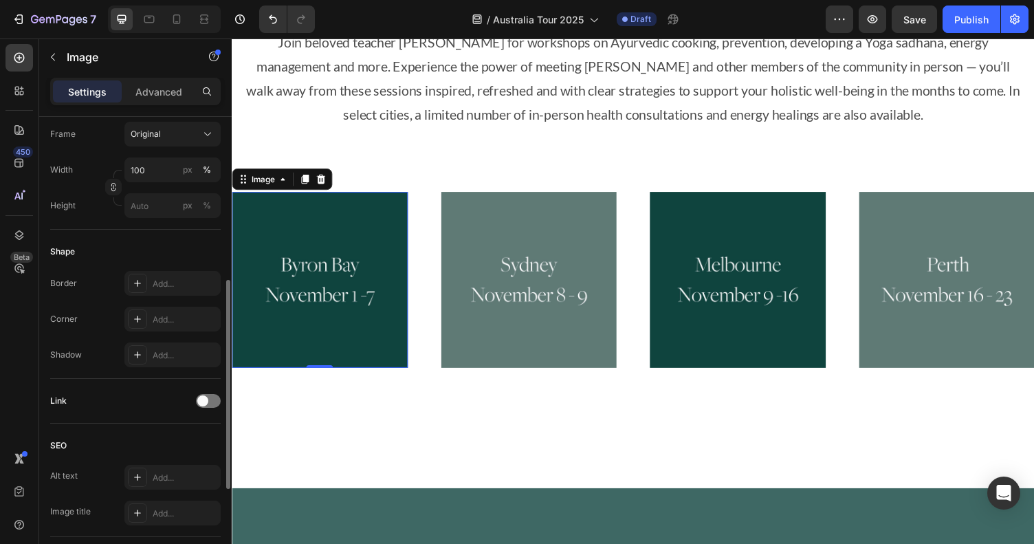
scroll to position [366, 0]
click at [158, 314] on div "Add..." at bounding box center [185, 318] width 65 height 12
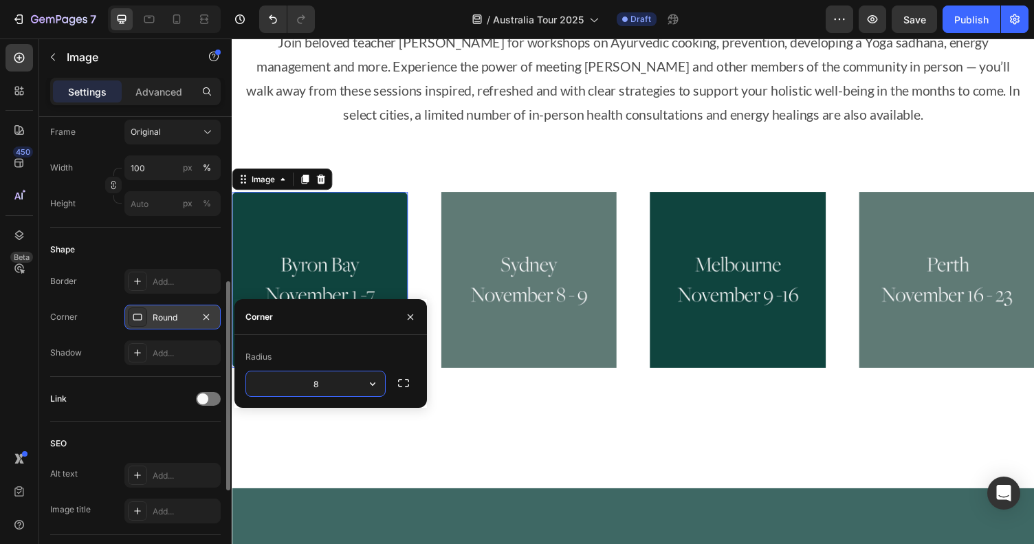
click at [138, 316] on icon at bounding box center [137, 317] width 11 height 11
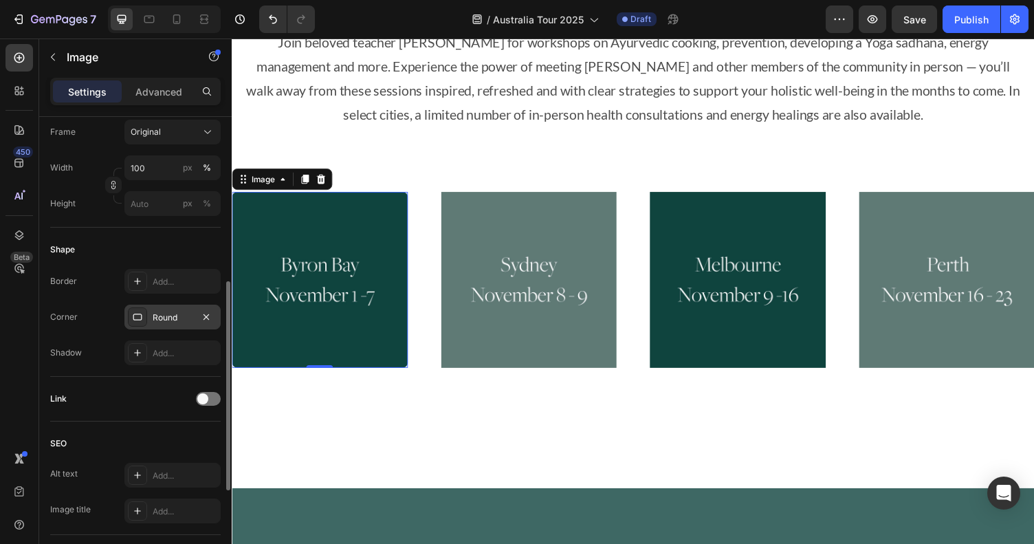
click at [138, 316] on icon at bounding box center [137, 317] width 11 height 11
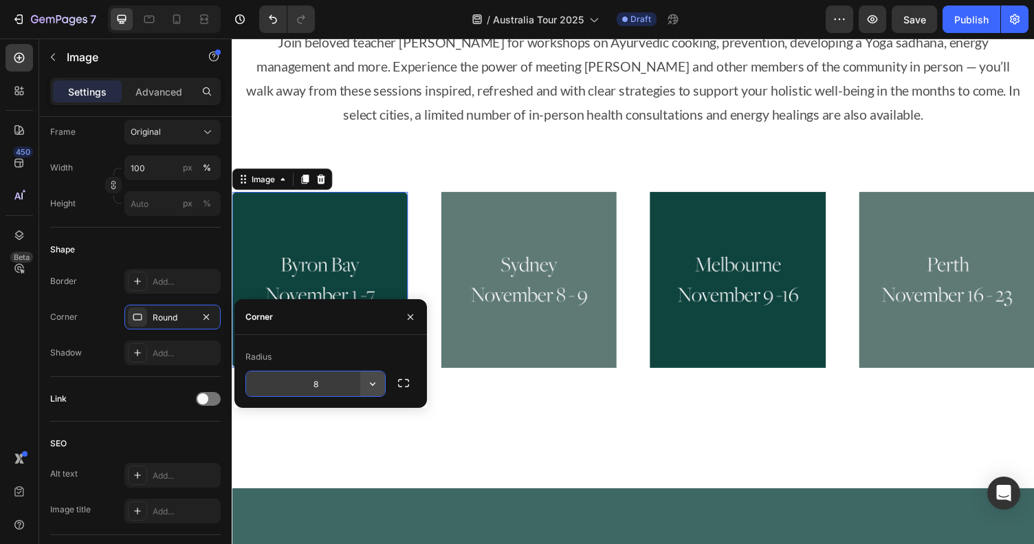
click at [371, 385] on icon "button" at bounding box center [373, 384] width 14 height 14
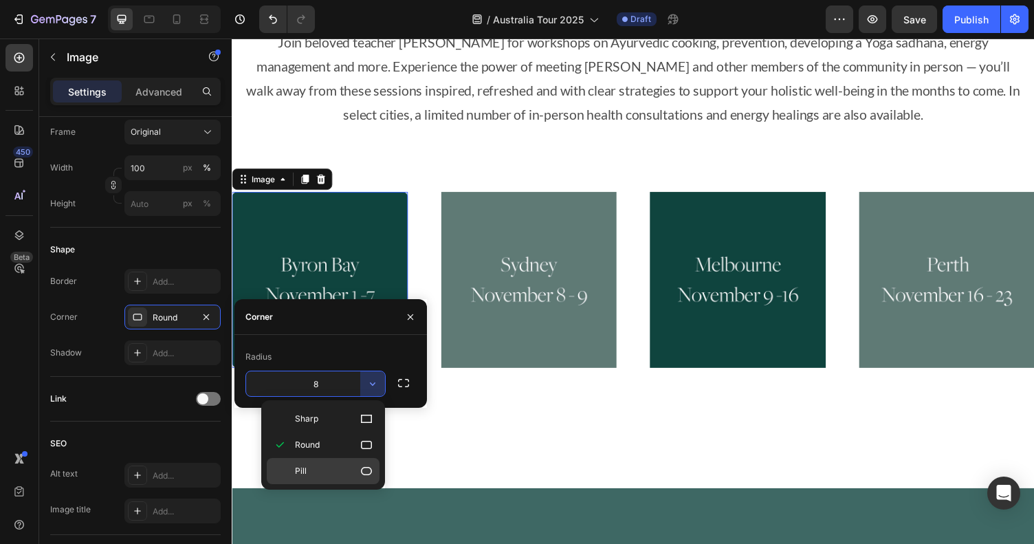
click at [357, 472] on p "Pill" at bounding box center [334, 471] width 78 height 14
type input "9999"
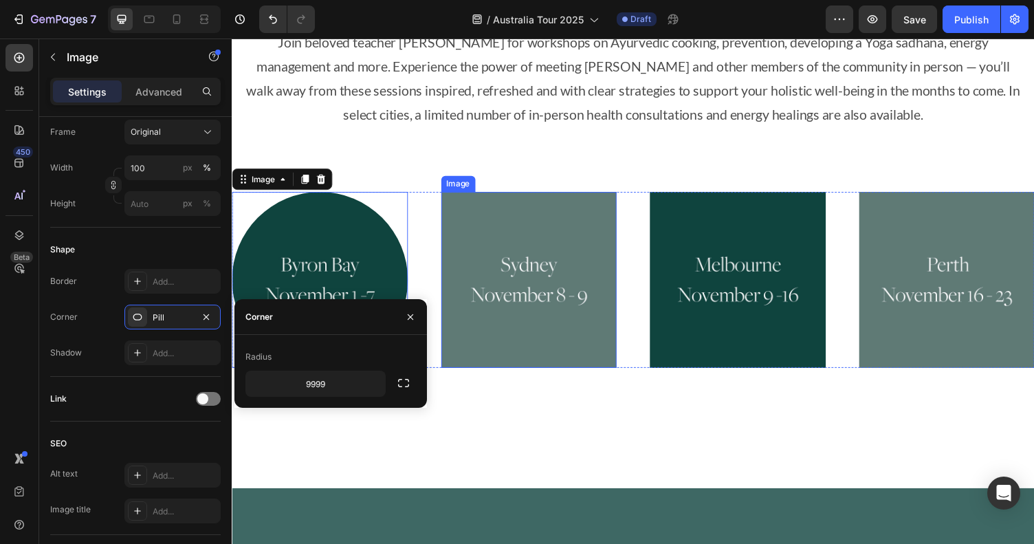
click at [461, 204] on img at bounding box center [537, 286] width 181 height 181
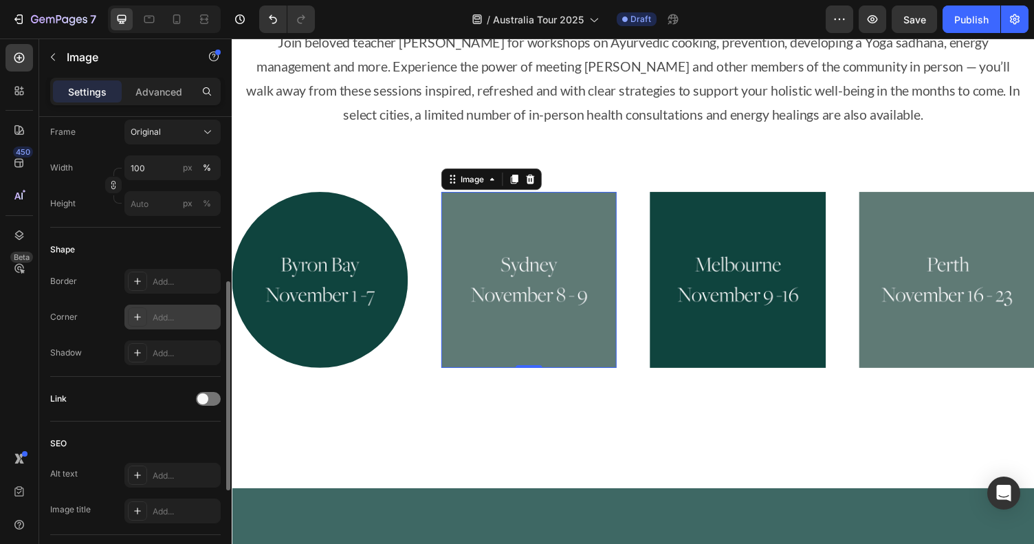
click at [166, 327] on div "Add..." at bounding box center [172, 317] width 96 height 25
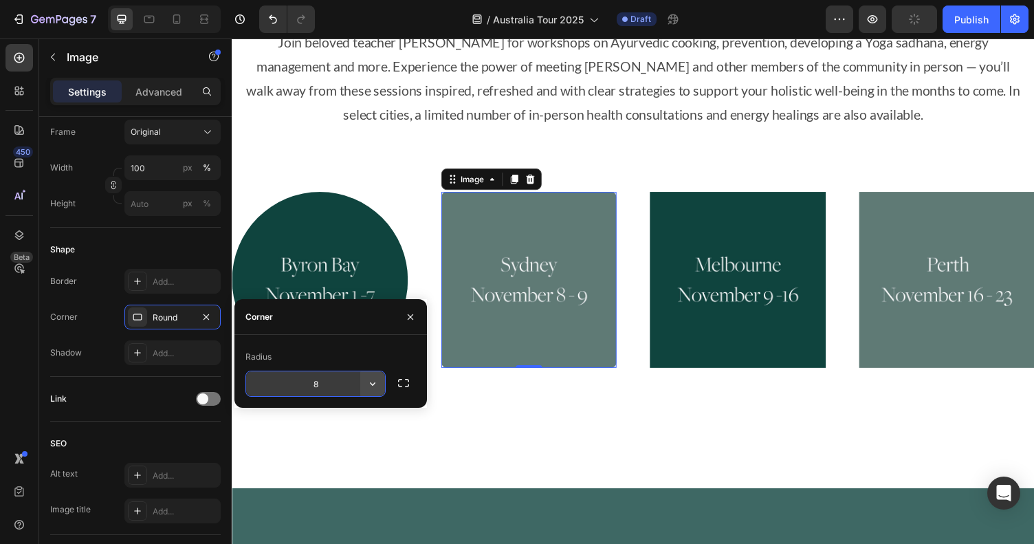
click at [367, 386] on icon "button" at bounding box center [373, 384] width 14 height 14
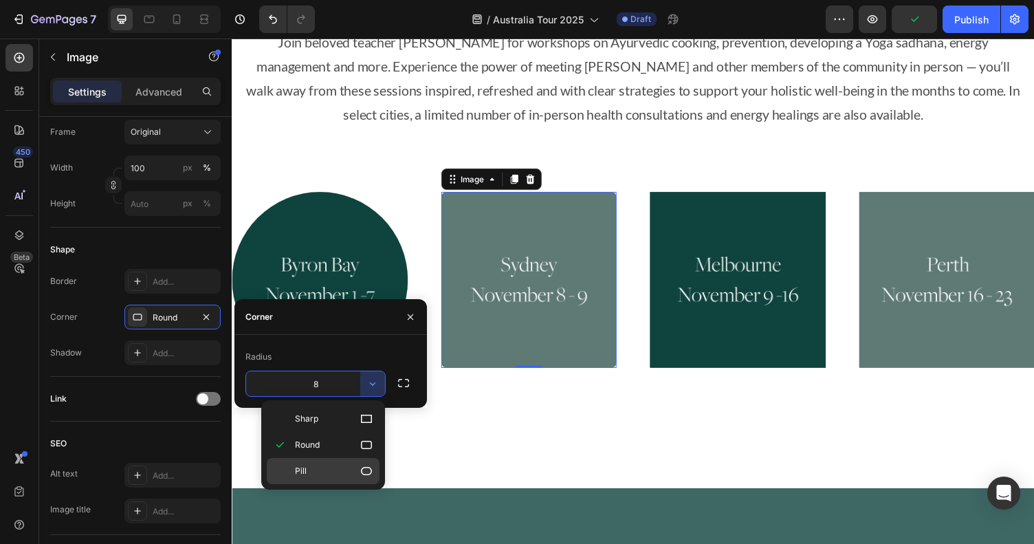
click at [318, 468] on p "Pill" at bounding box center [334, 471] width 78 height 14
type input "9999"
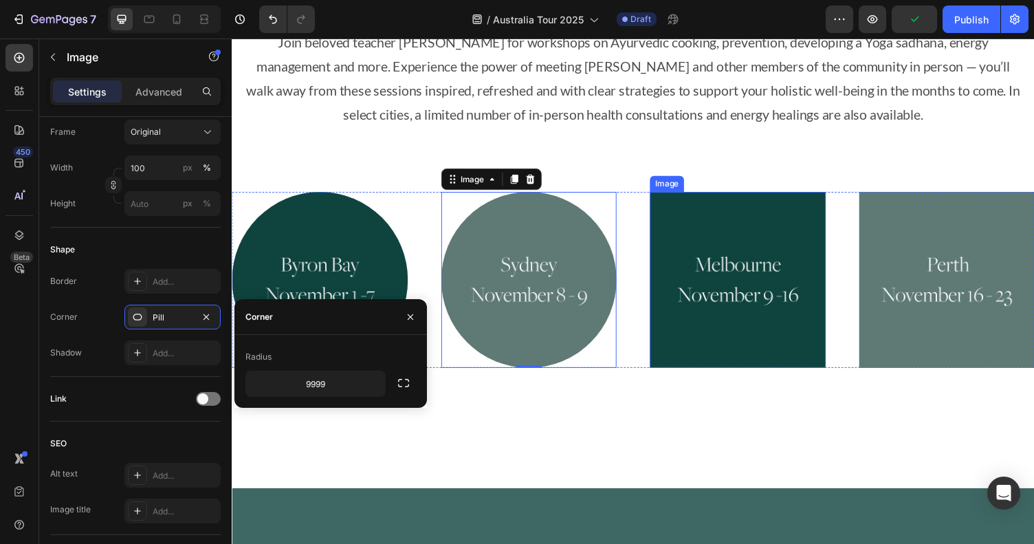
click at [689, 228] on img at bounding box center [752, 286] width 181 height 181
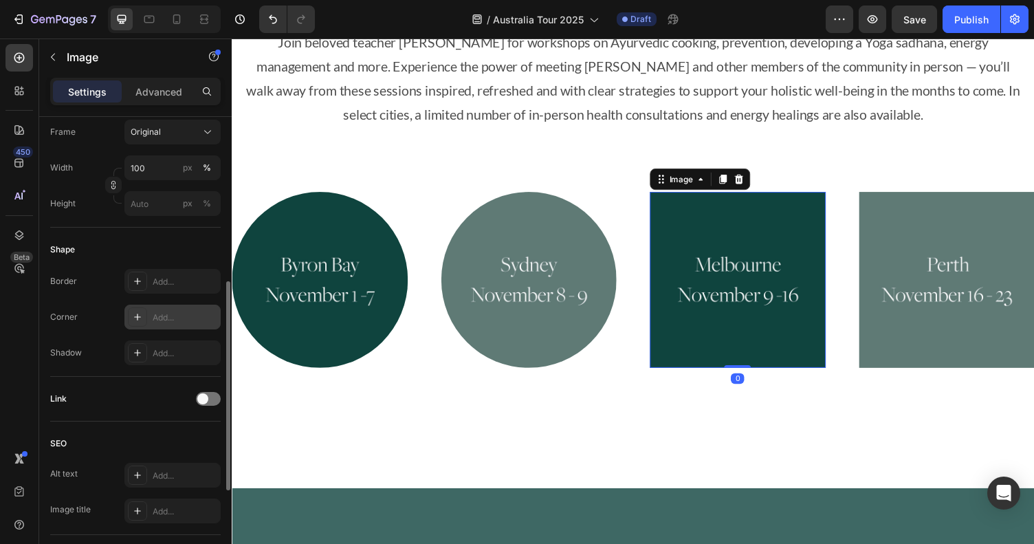
click at [155, 318] on div "Add..." at bounding box center [185, 318] width 65 height 12
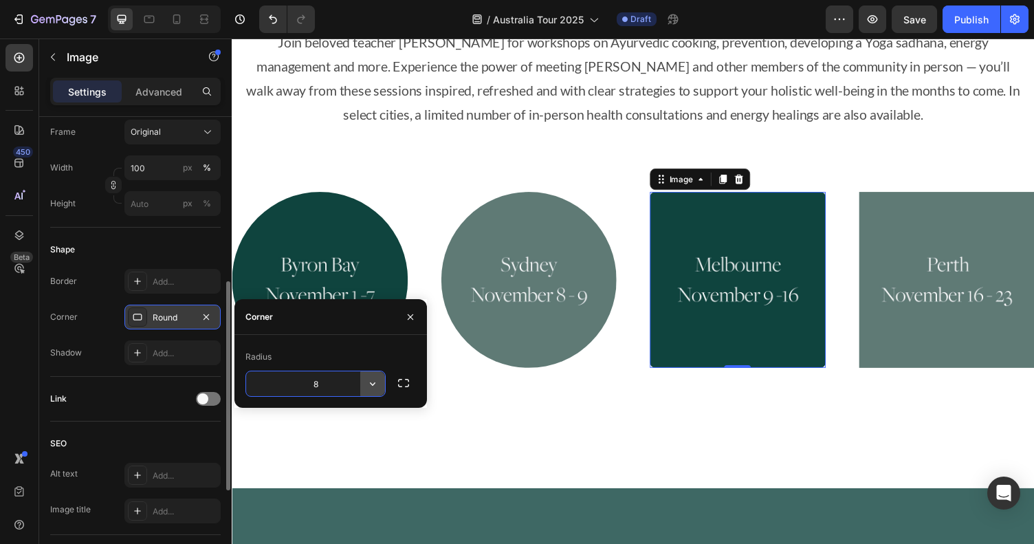
click at [379, 384] on icon "button" at bounding box center [373, 384] width 14 height 14
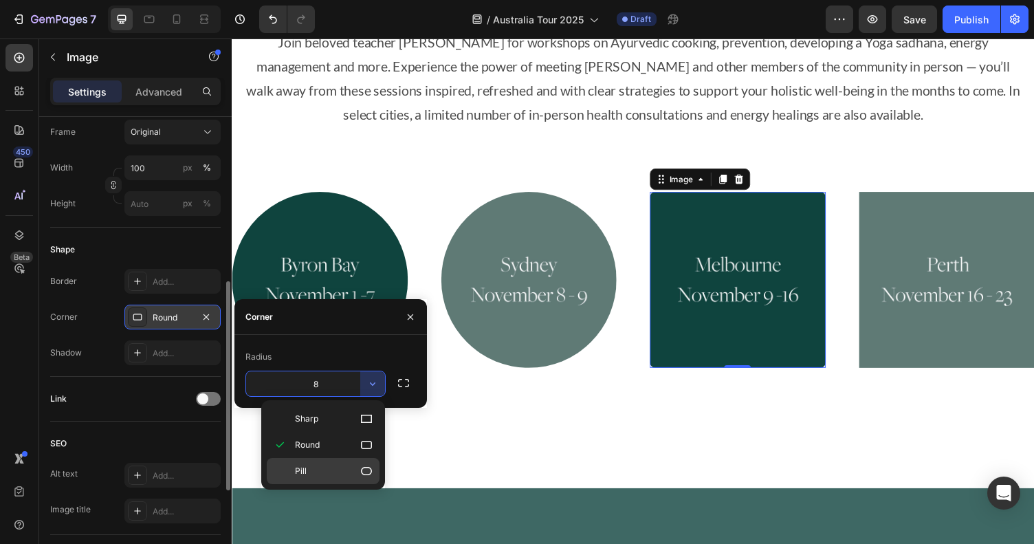
click at [333, 476] on p "Pill" at bounding box center [334, 471] width 78 height 14
type input "9999"
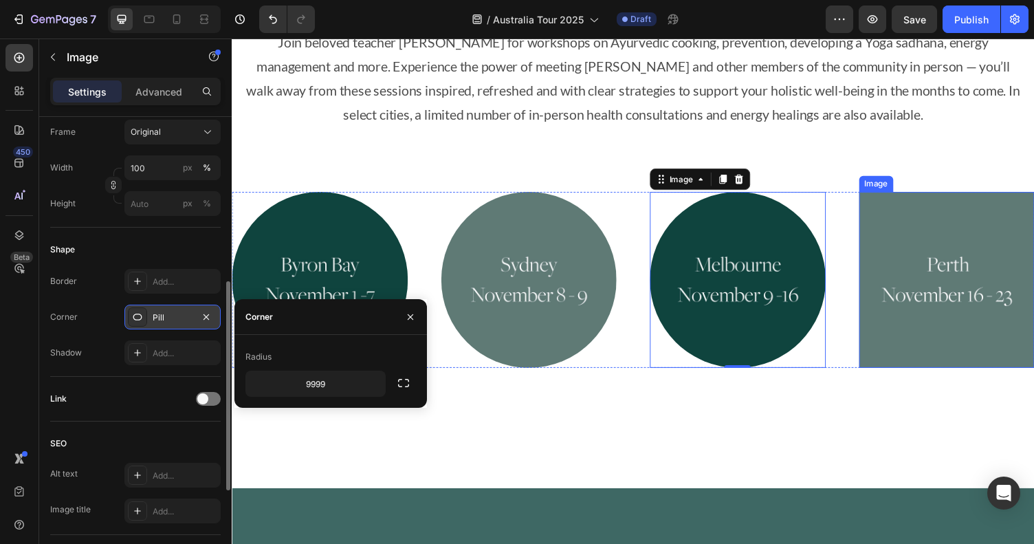
click at [892, 207] on img at bounding box center [967, 286] width 181 height 181
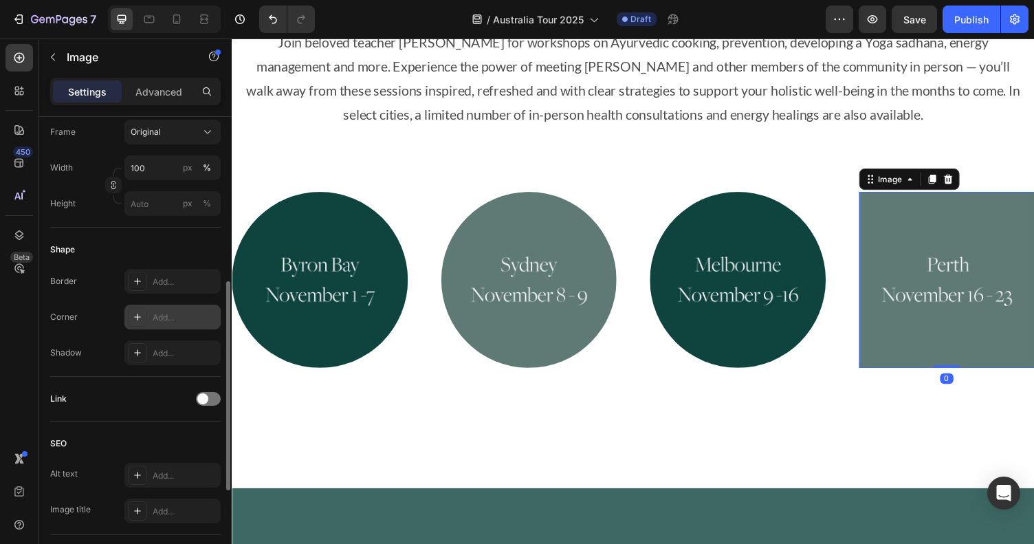
click at [167, 317] on div "Add..." at bounding box center [185, 318] width 65 height 12
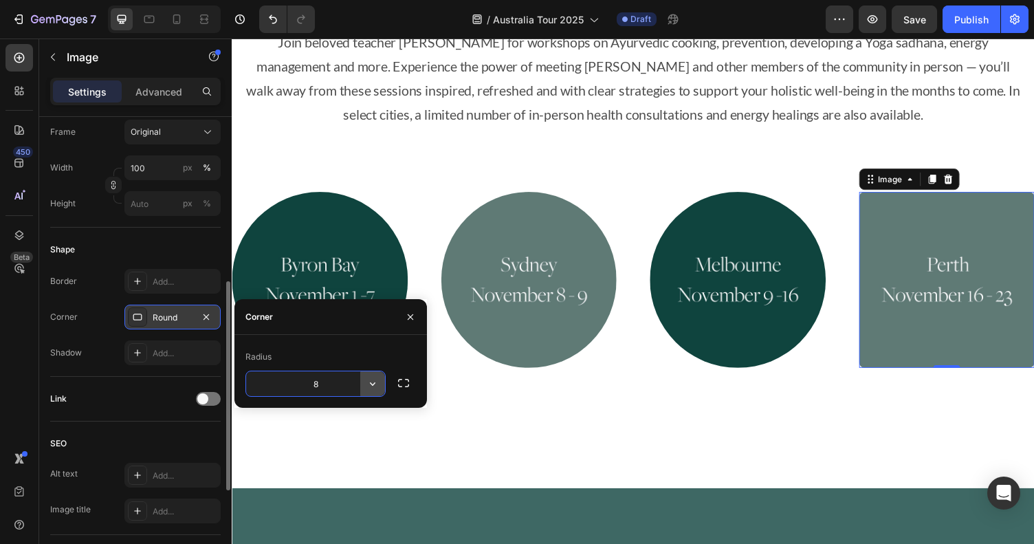
click at [375, 391] on button "button" at bounding box center [372, 383] width 25 height 25
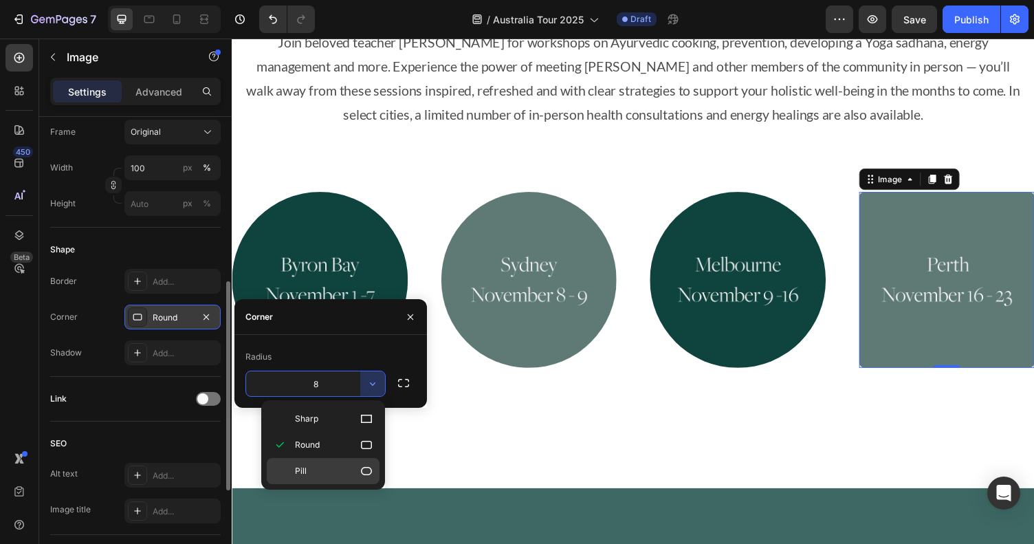
drag, startPoint x: 355, startPoint y: 475, endPoint x: 282, endPoint y: 395, distance: 108.1
click at [355, 475] on p "Pill" at bounding box center [334, 471] width 78 height 14
type input "9999"
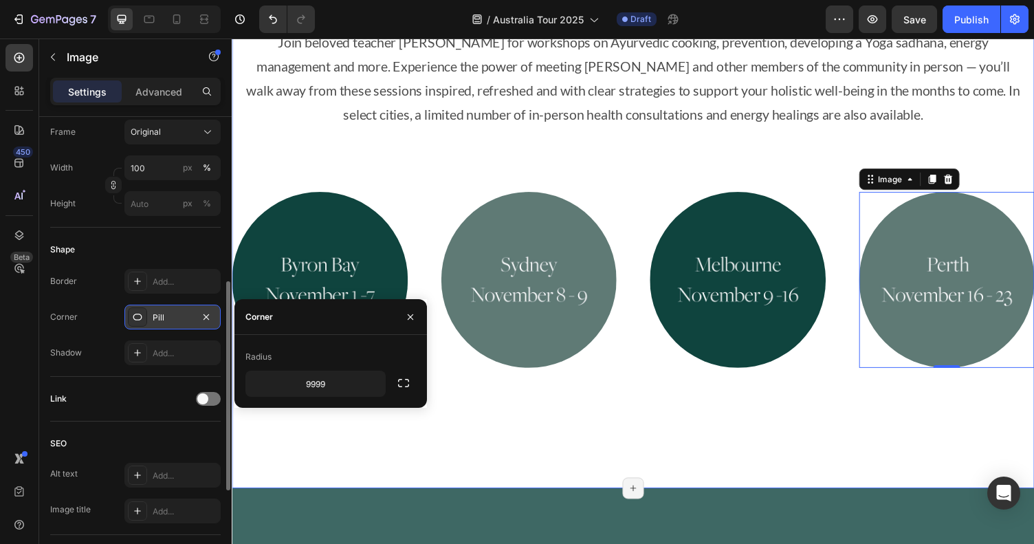
click at [518, 434] on div "Join beloved teacher Myra Lewin for workshops on Ayurvedic cooking, prevention,…" at bounding box center [644, 224] width 825 height 552
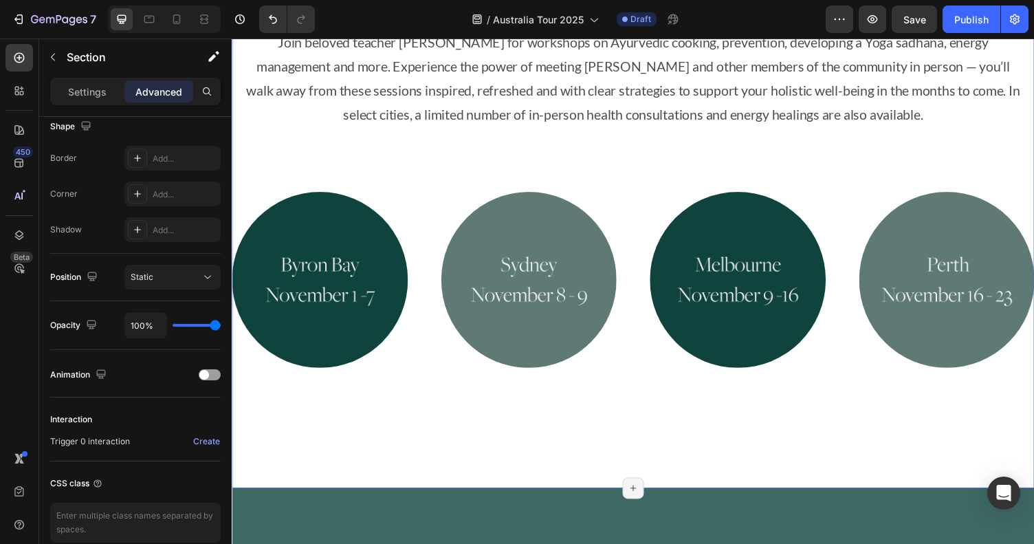
scroll to position [0, 0]
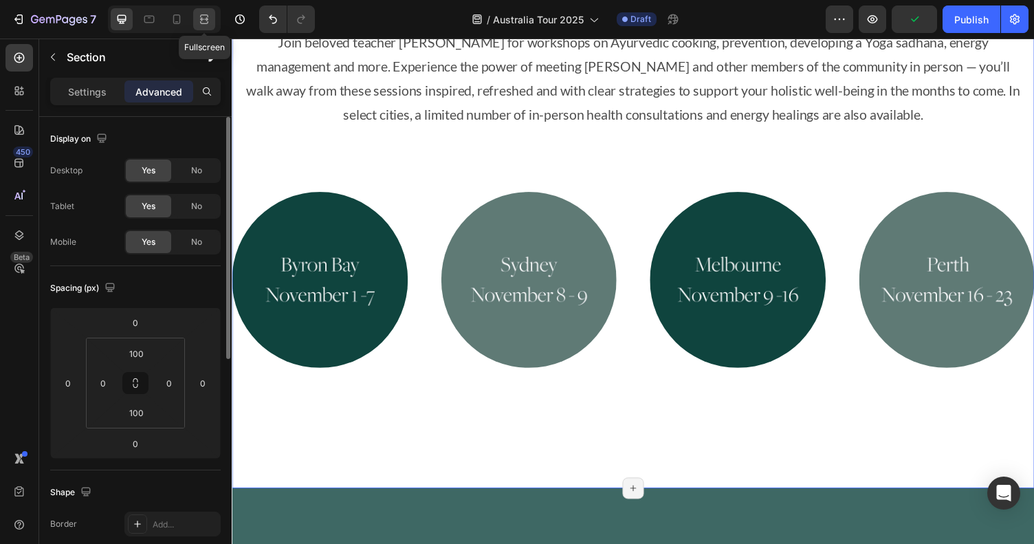
drag, startPoint x: 212, startPoint y: 20, endPoint x: 585, endPoint y: 96, distance: 380.3
click at [212, 20] on div at bounding box center [204, 19] width 22 height 22
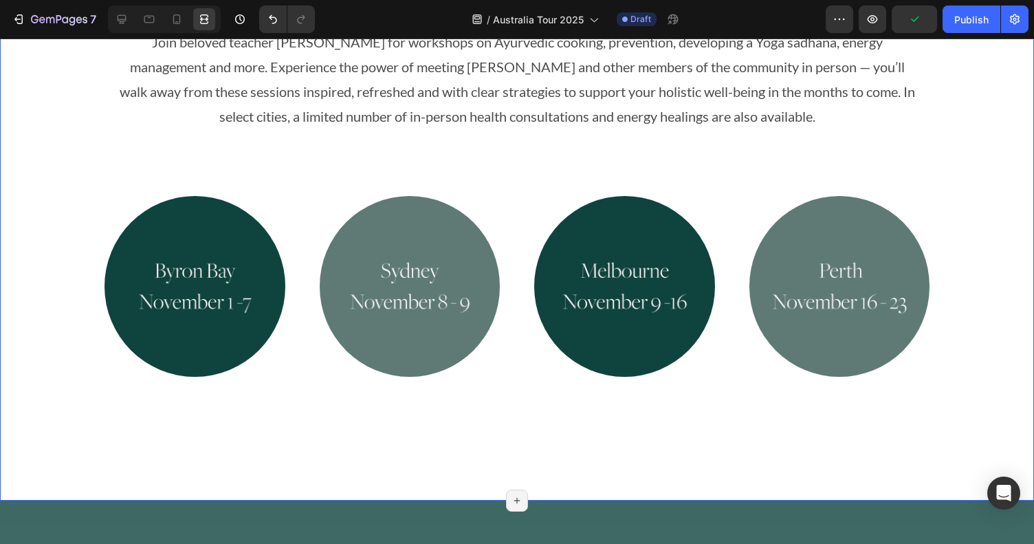
click at [977, 252] on div "Join beloved teacher Myra Lewin for workshops on Ayurvedic cooking, prevention,…" at bounding box center [517, 224] width 1034 height 415
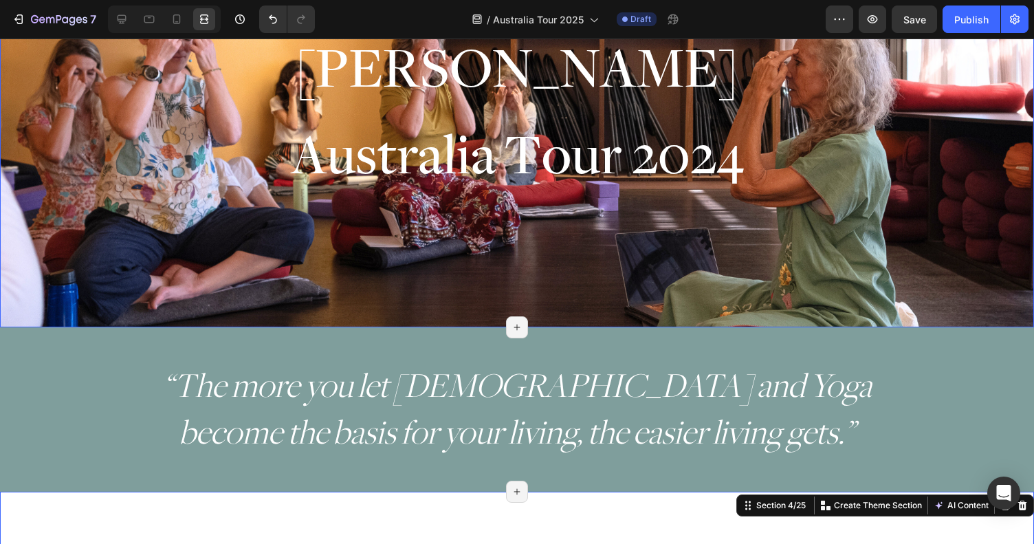
scroll to position [105, 0]
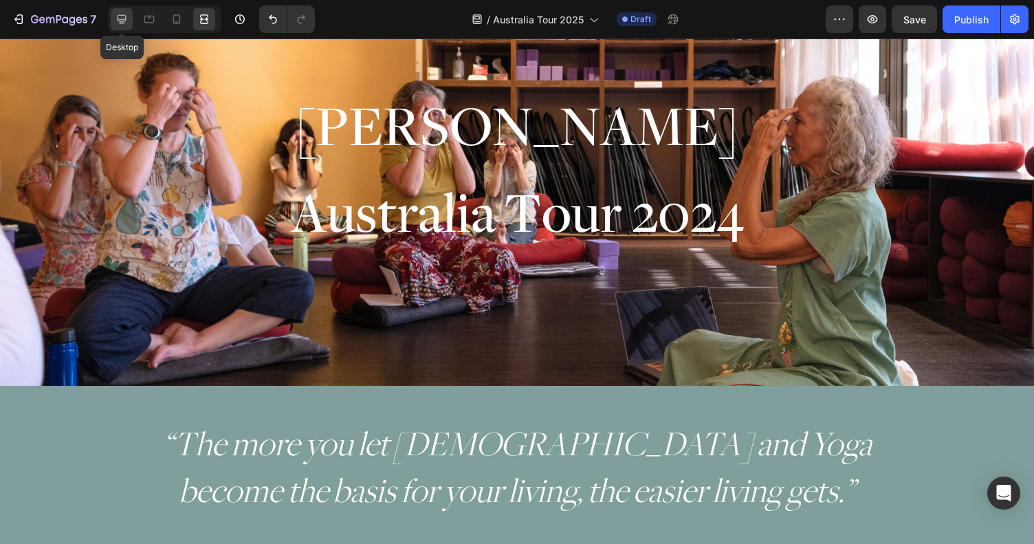
click at [118, 25] on div at bounding box center [122, 19] width 22 height 22
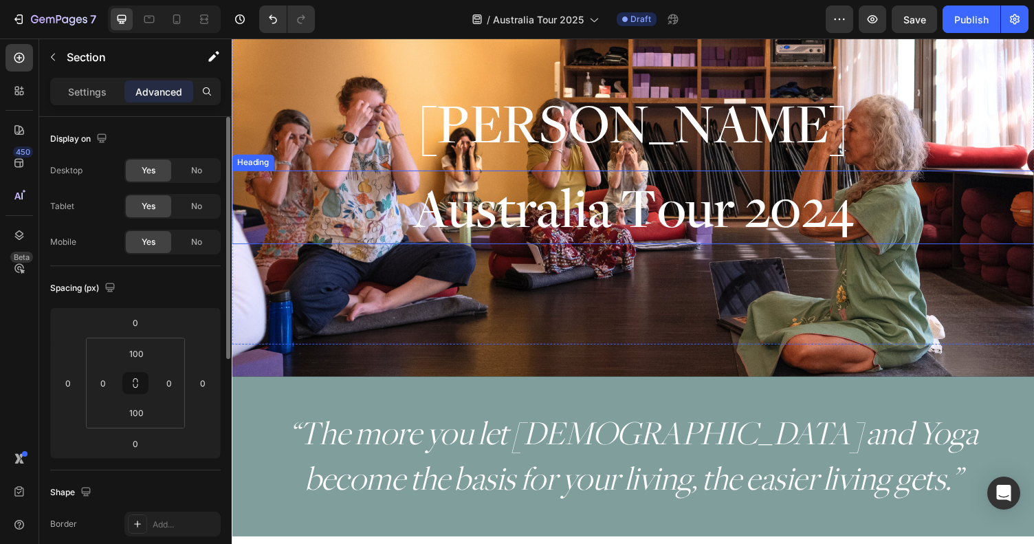
click at [336, 180] on h2 "Australia Tour 2024" at bounding box center [644, 212] width 825 height 76
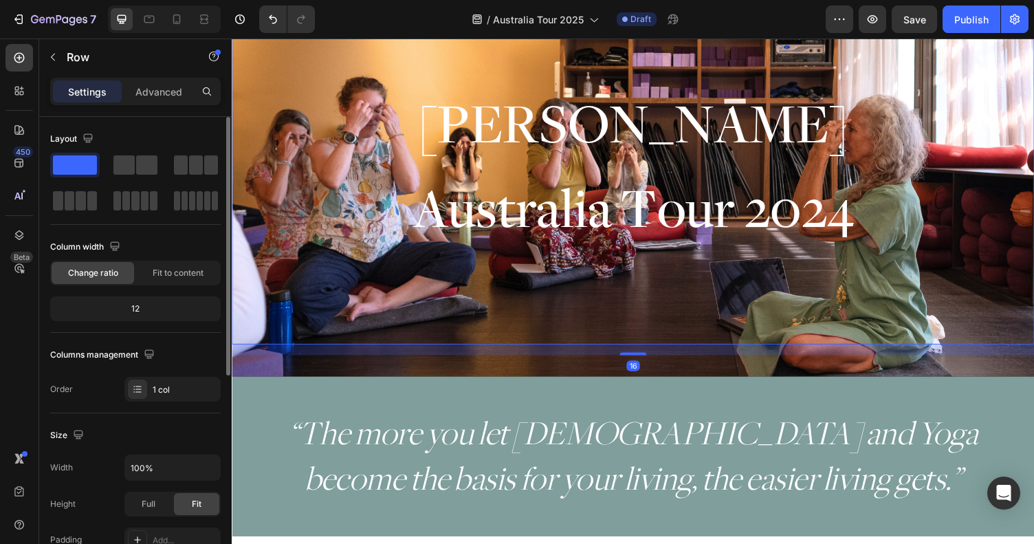
click at [336, 82] on div "Myra Lewin Heading Australia Tour 2024 Heading" at bounding box center [644, 168] width 825 height 369
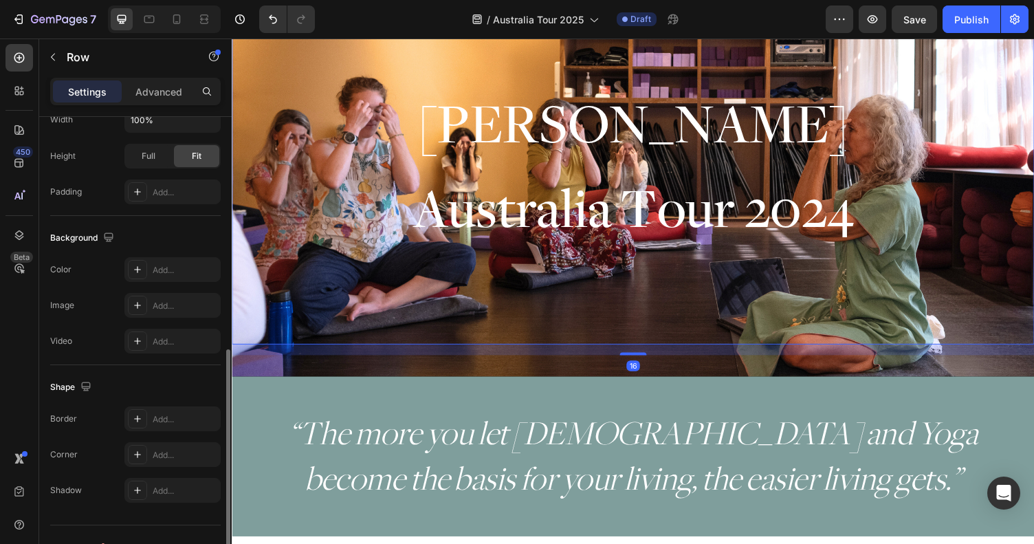
scroll to position [373, 0]
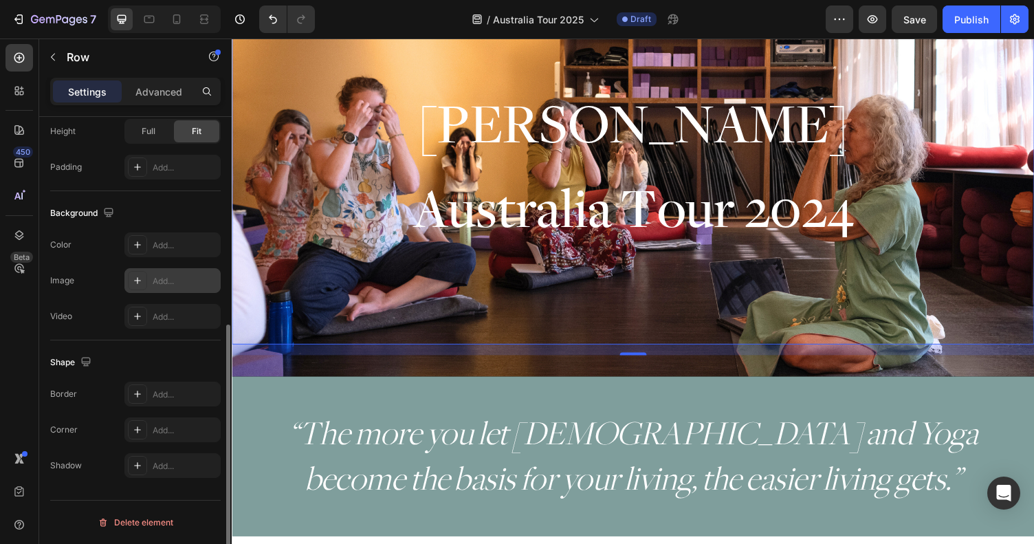
click at [176, 270] on div "Add..." at bounding box center [172, 280] width 96 height 25
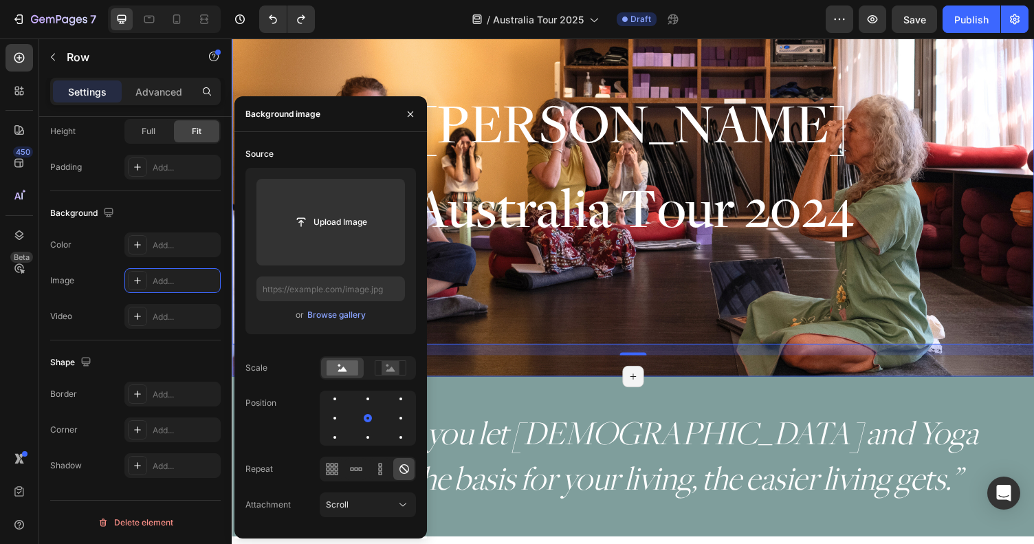
click at [543, 372] on div "Myra Lewin Heading Australia Tour 2024 Heading Row 16 Section 2/25 Page has rea…" at bounding box center [644, 174] width 825 height 424
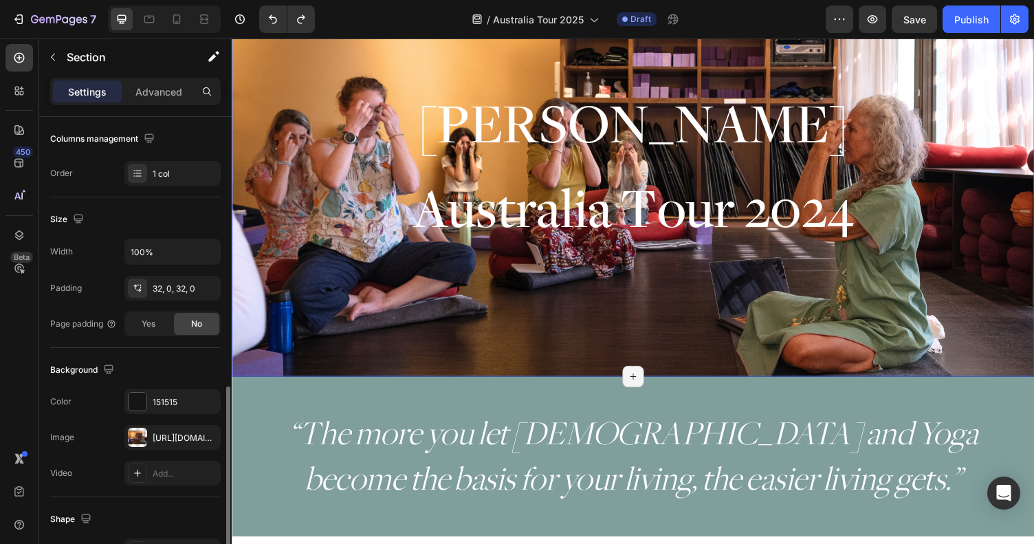
scroll to position [345, 0]
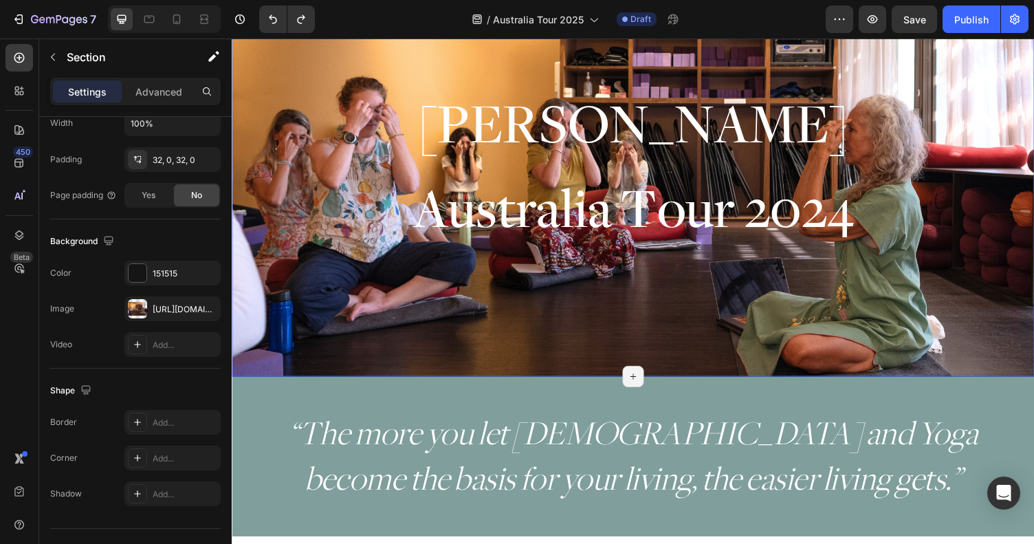
click at [358, 354] on div "Myra Lewin Heading Australia Tour 2024 Heading Row" at bounding box center [644, 174] width 825 height 380
click at [204, 308] on icon "button" at bounding box center [206, 308] width 11 height 11
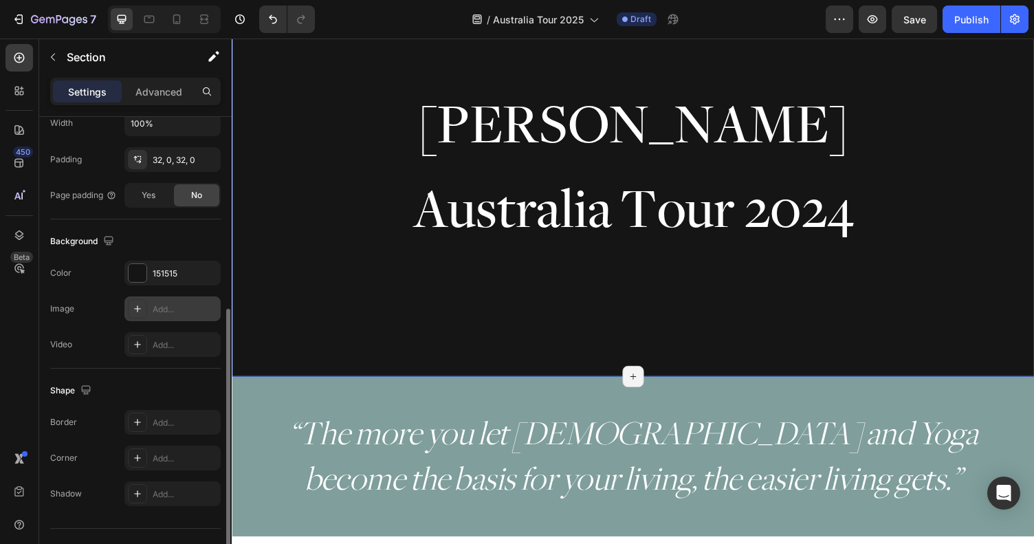
click at [144, 305] on div at bounding box center [137, 308] width 19 height 19
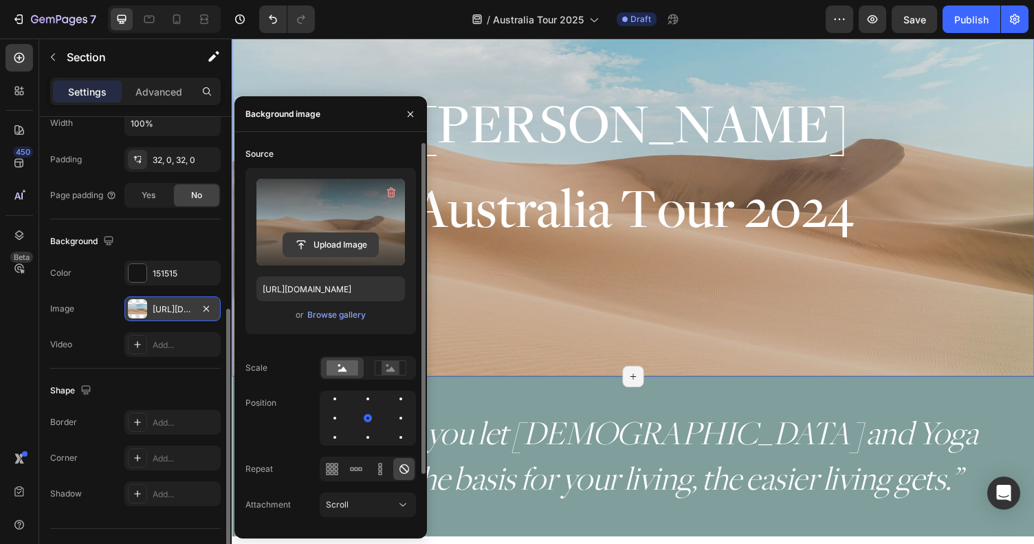
click at [353, 241] on input "file" at bounding box center [330, 244] width 95 height 23
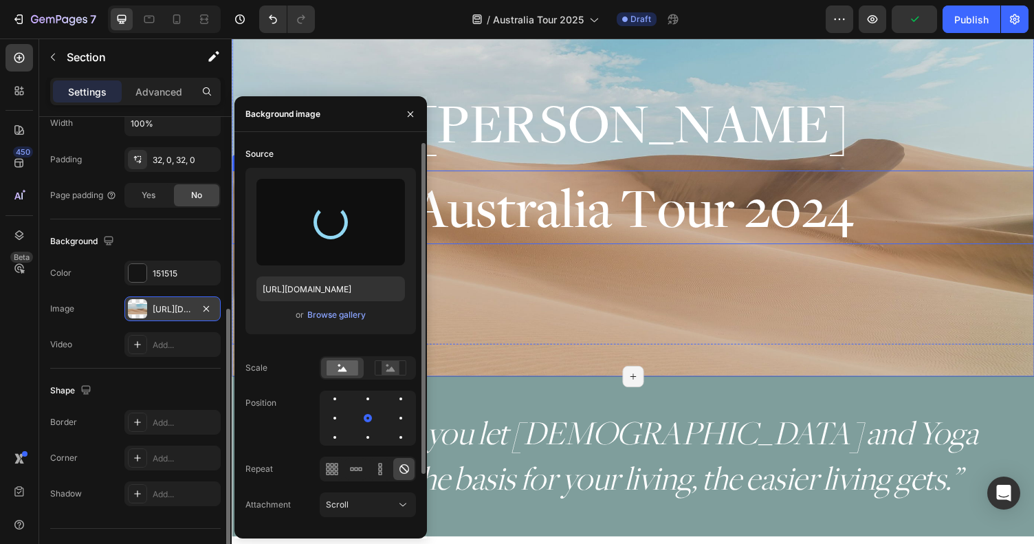
scroll to position [0, 0]
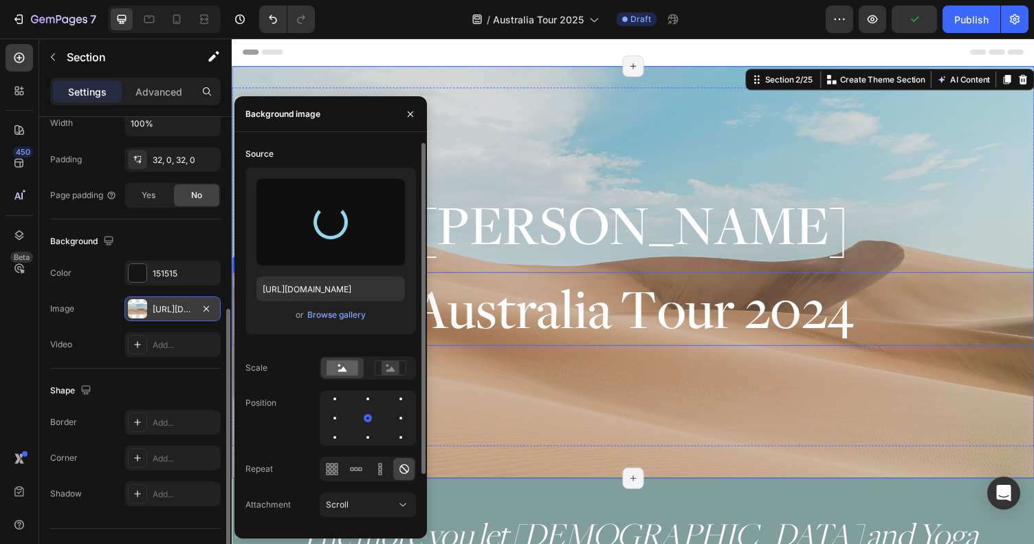
type input "https://cdn.shopify.com/s/files/1/0670/5188/0688/files/gempages_501846031424553…"
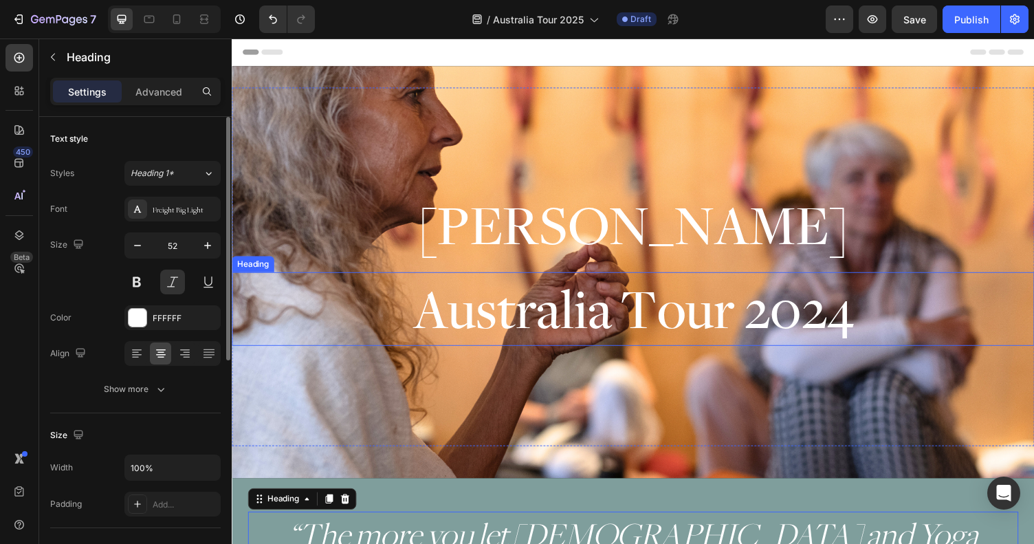
click at [817, 314] on span "Australia Tour 2024" at bounding box center [644, 315] width 453 height 73
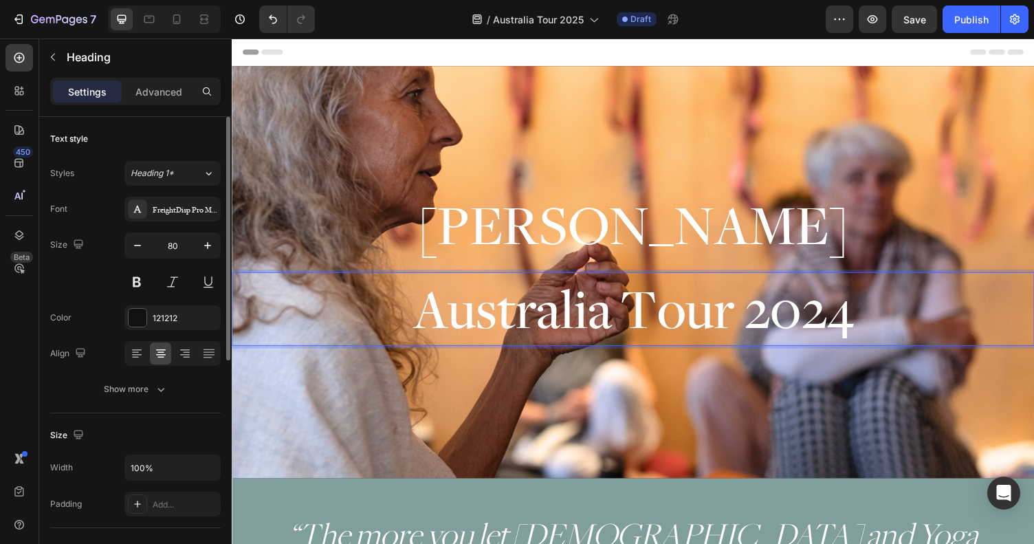
click at [874, 318] on p "Australia Tour 2024" at bounding box center [644, 316] width 822 height 73
click at [215, 19] on div at bounding box center [204, 19] width 22 height 22
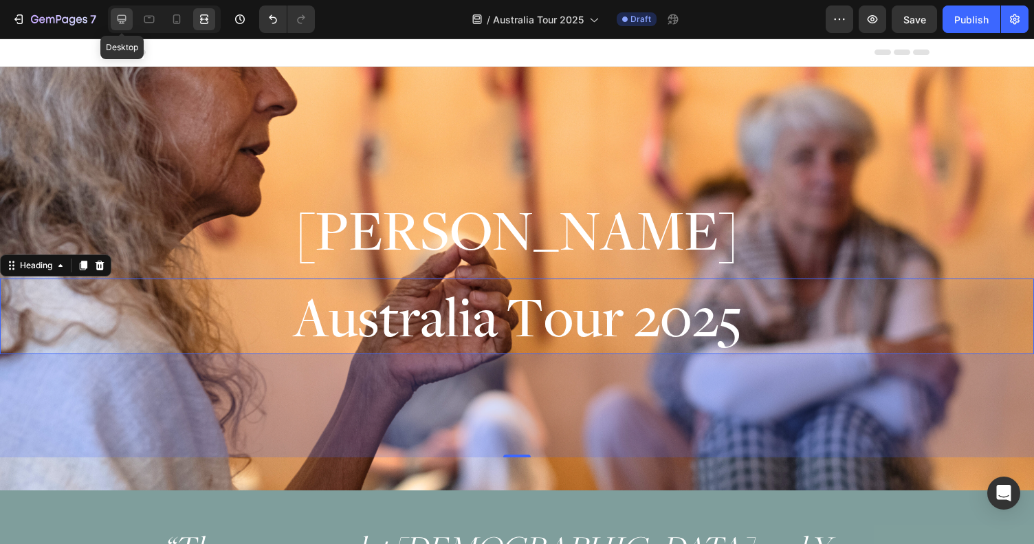
click at [112, 21] on div at bounding box center [122, 19] width 22 height 22
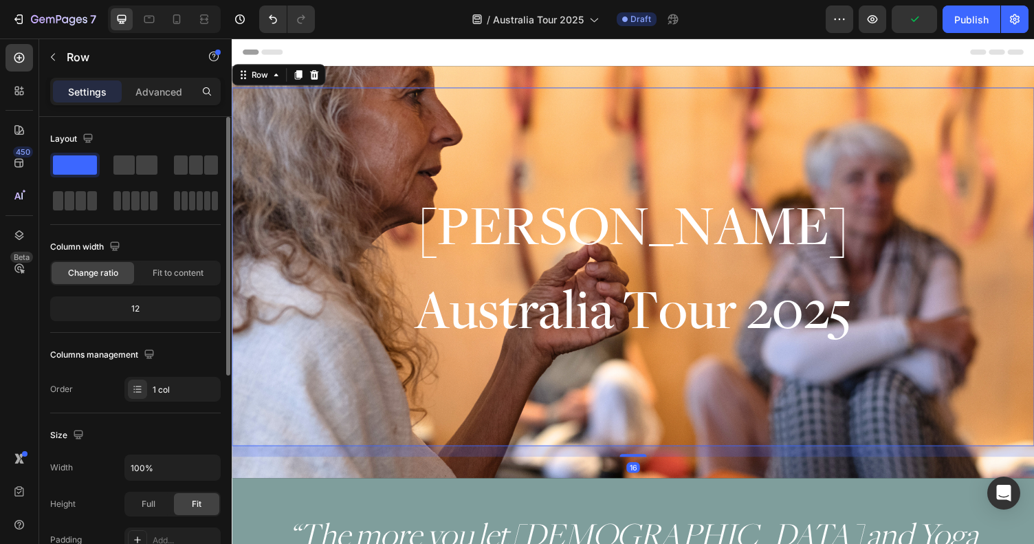
click at [486, 114] on div "Myra Lewin Heading ⁠⁠⁠⁠⁠⁠⁠ Australia Tour 2025 Heading" at bounding box center [644, 273] width 825 height 369
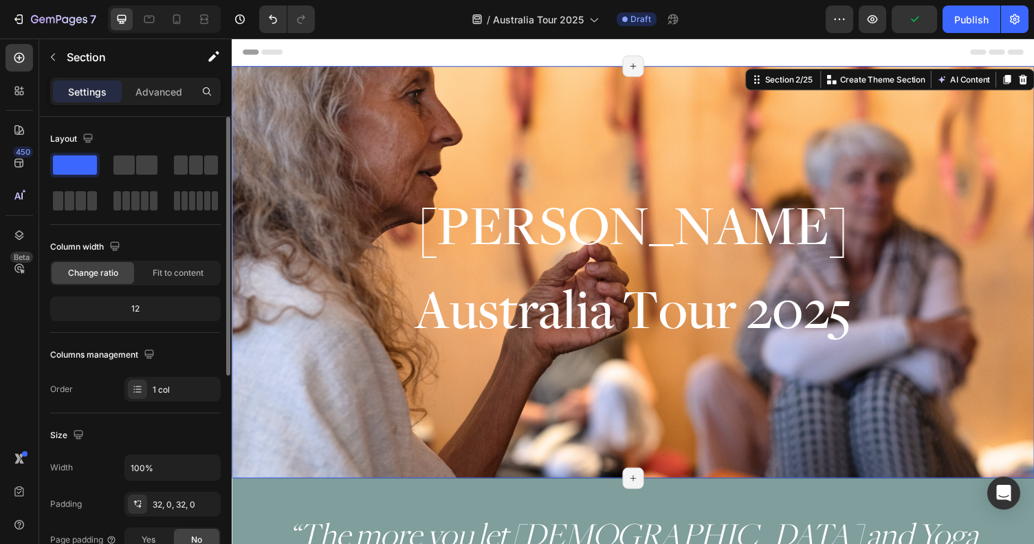
click at [485, 77] on div "Myra Lewin Heading ⁠⁠⁠⁠⁠⁠⁠ Australia Tour 2025 Heading Row Section 2/25 Create …" at bounding box center [644, 279] width 825 height 424
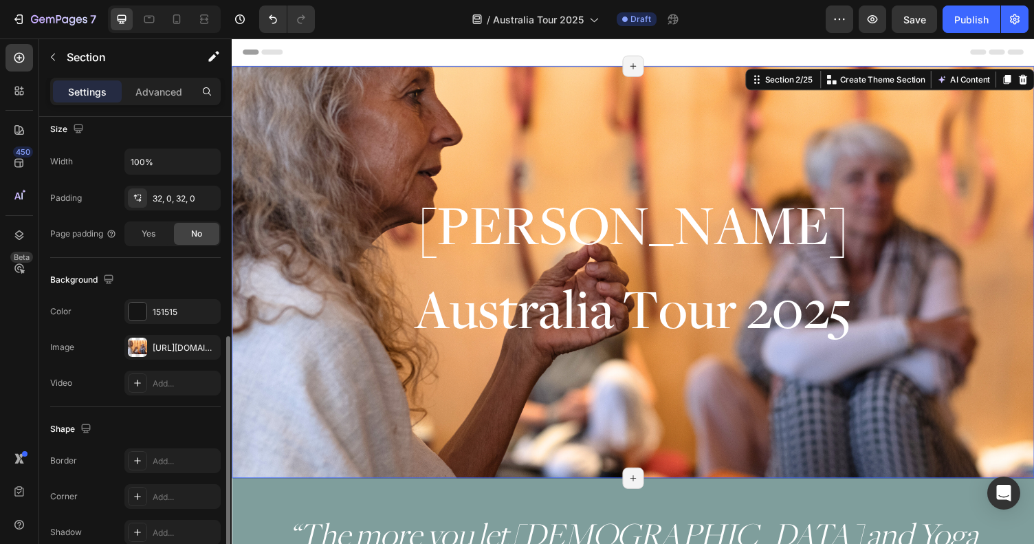
scroll to position [342, 0]
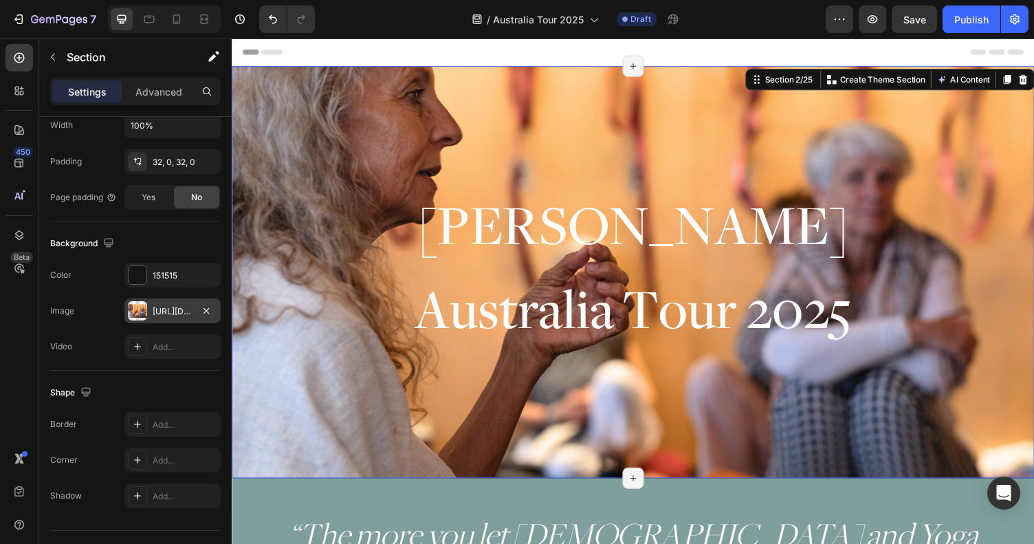
click at [189, 308] on div "https://cdn.shopify.com/s/files/1/0670/5188/0688/files/gempages_501846031424553…" at bounding box center [173, 311] width 40 height 12
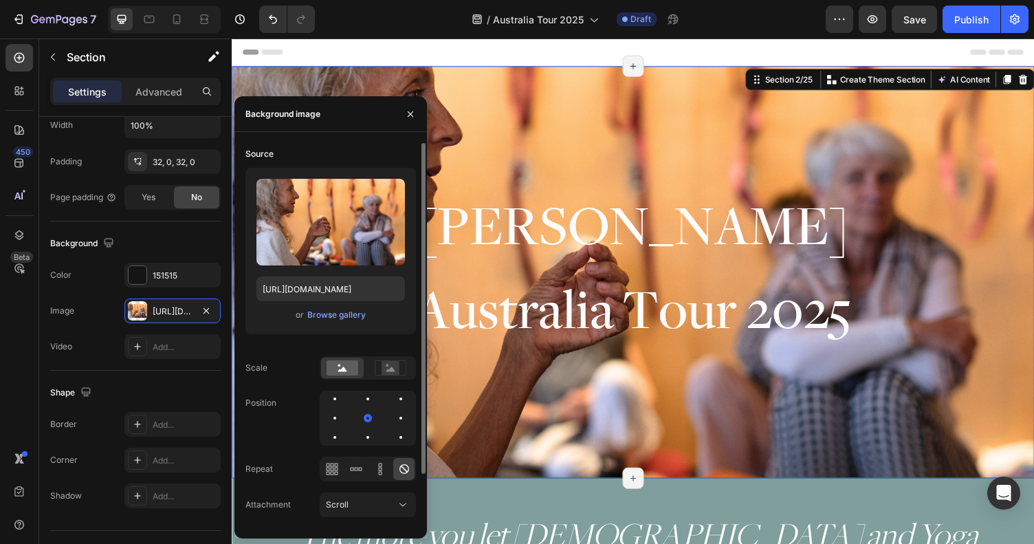
scroll to position [62, 0]
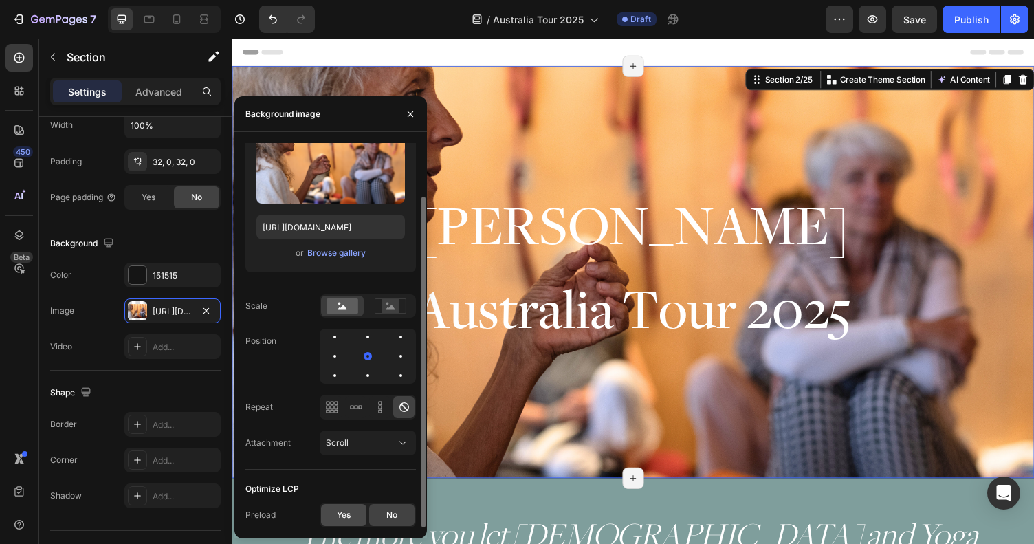
click at [334, 515] on div "Yes" at bounding box center [343, 515] width 45 height 22
click at [394, 309] on icon at bounding box center [390, 307] width 9 height 5
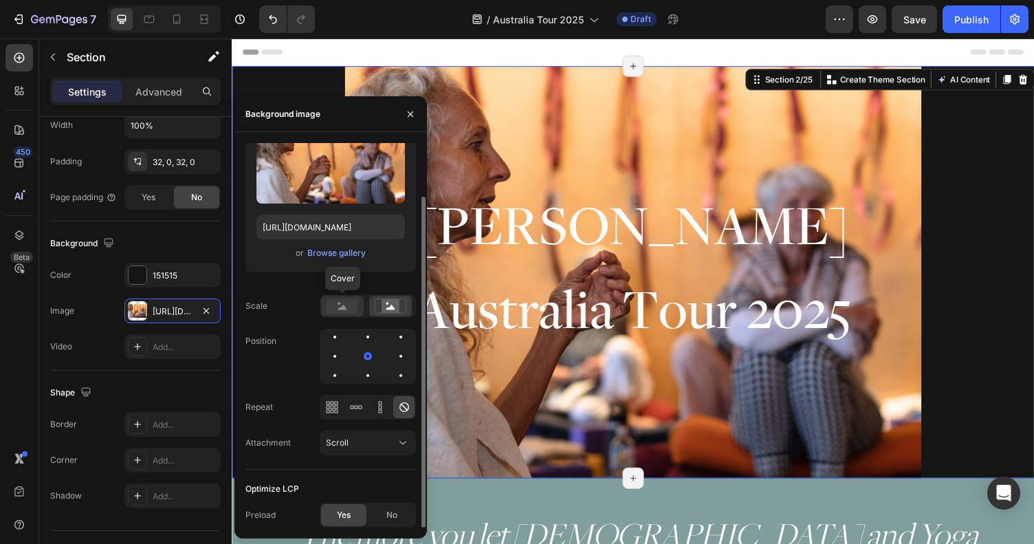
click at [340, 305] on rect at bounding box center [343, 305] width 32 height 15
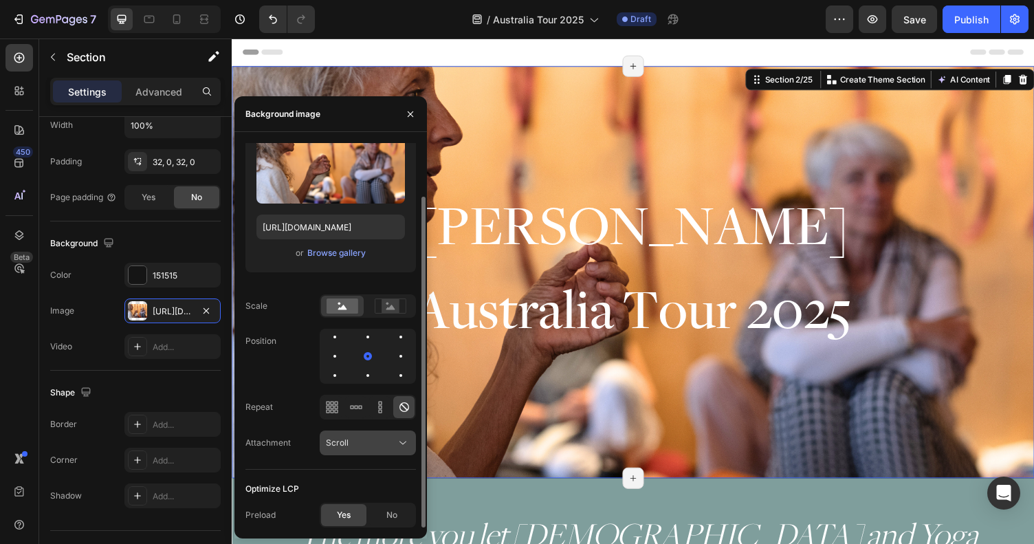
click at [356, 437] on div "Scroll" at bounding box center [361, 443] width 70 height 12
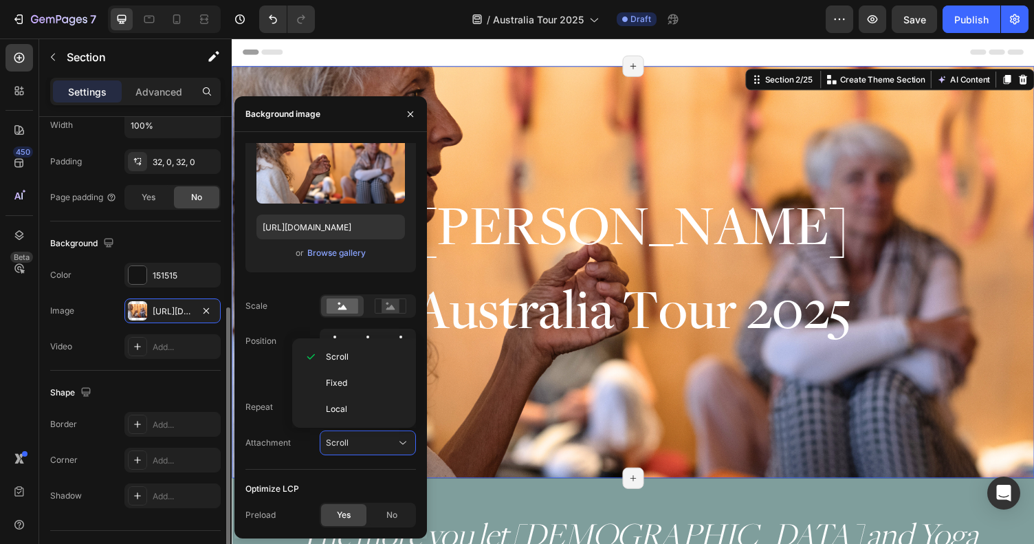
click at [198, 257] on div "Background The changes might be hidden by the image and the video. Color 151515…" at bounding box center [135, 295] width 171 height 149
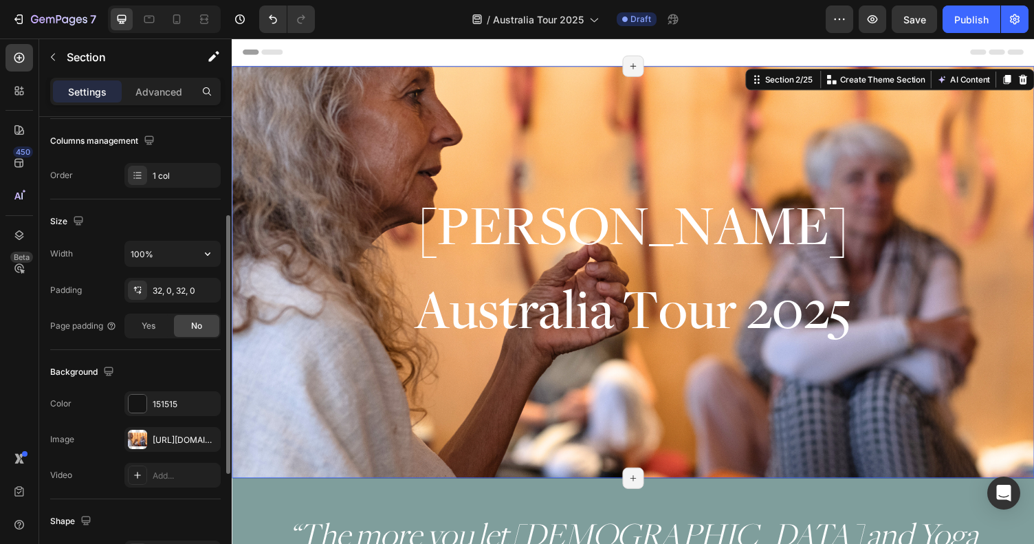
scroll to position [201, 0]
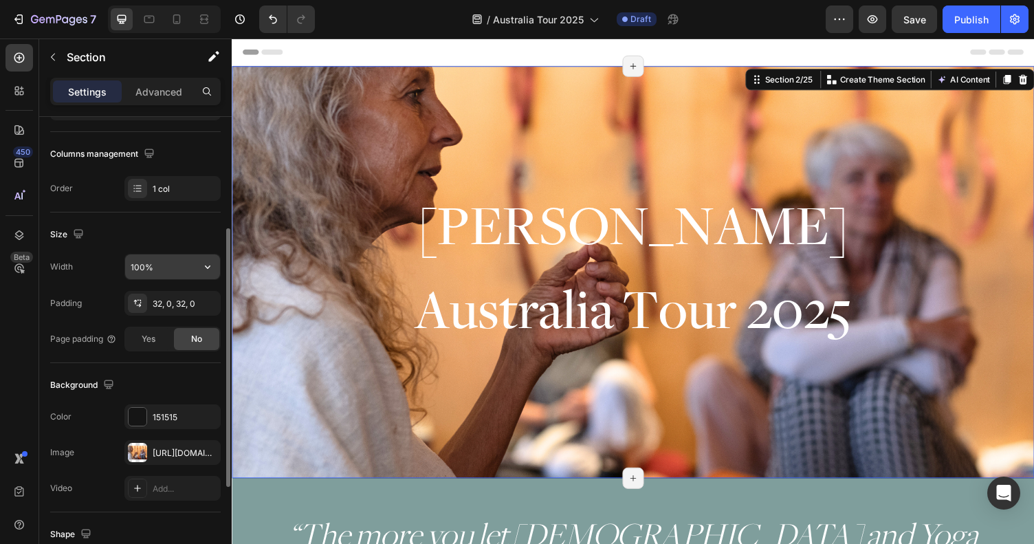
click at [151, 261] on input "100%" at bounding box center [172, 266] width 95 height 25
click at [209, 266] on icon "button" at bounding box center [208, 266] width 6 height 3
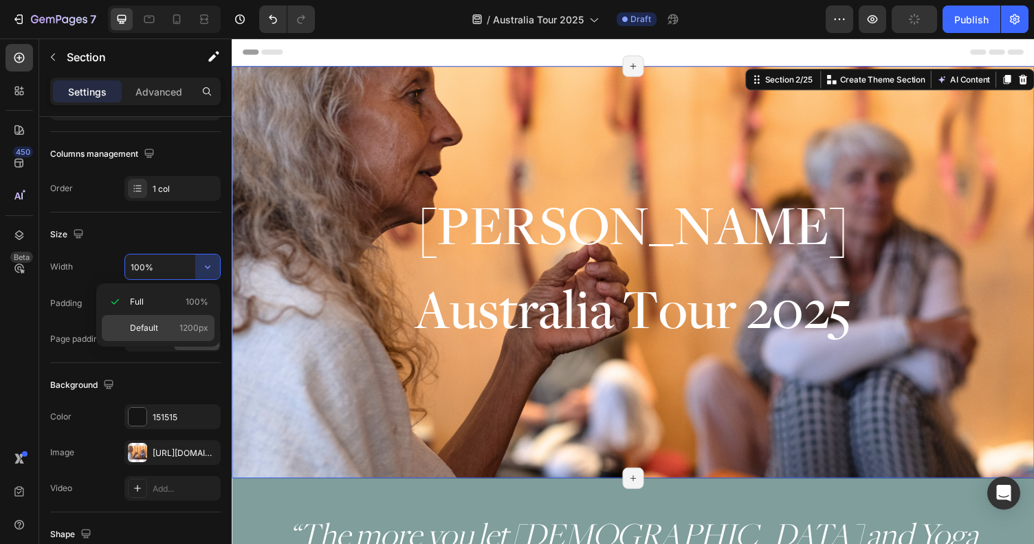
click at [155, 323] on span "Default" at bounding box center [144, 328] width 28 height 12
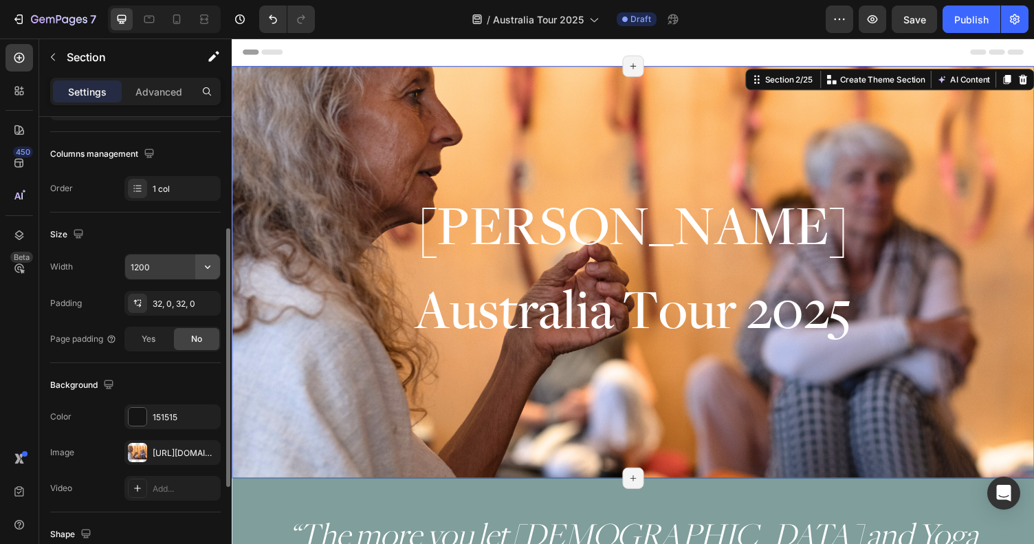
click at [206, 273] on icon "button" at bounding box center [208, 267] width 14 height 14
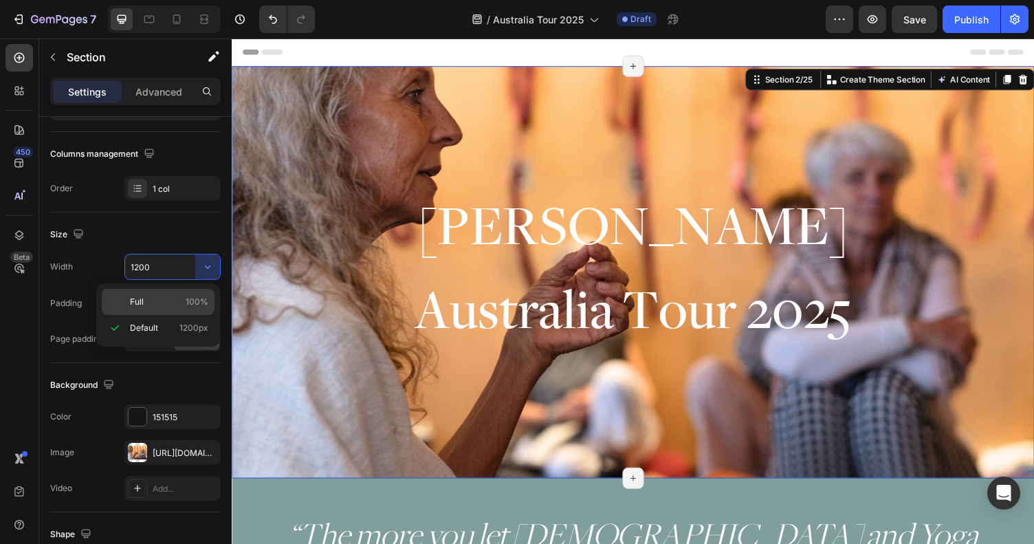
click at [165, 299] on p "Full 100%" at bounding box center [169, 302] width 78 height 12
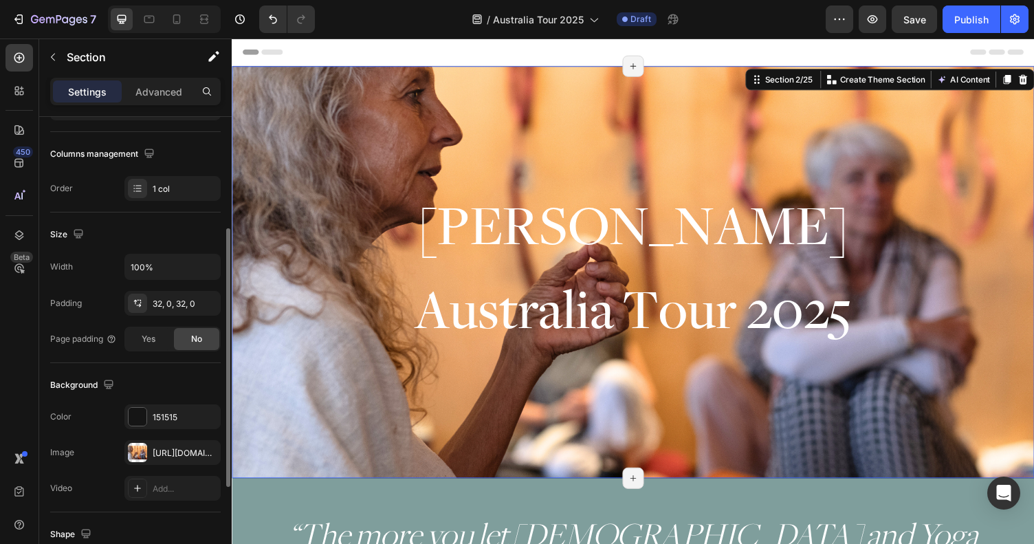
click at [159, 239] on div "Size" at bounding box center [135, 235] width 171 height 22
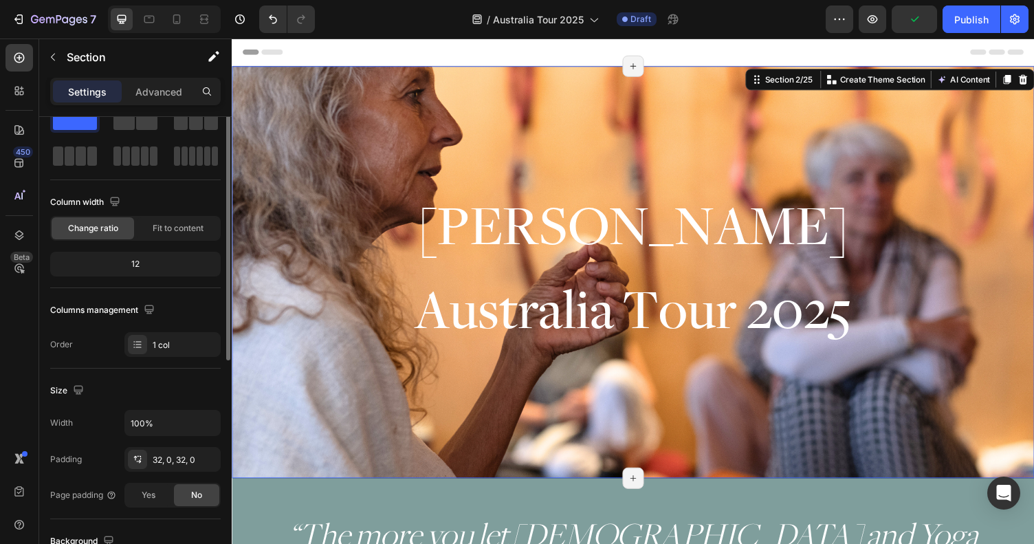
scroll to position [0, 0]
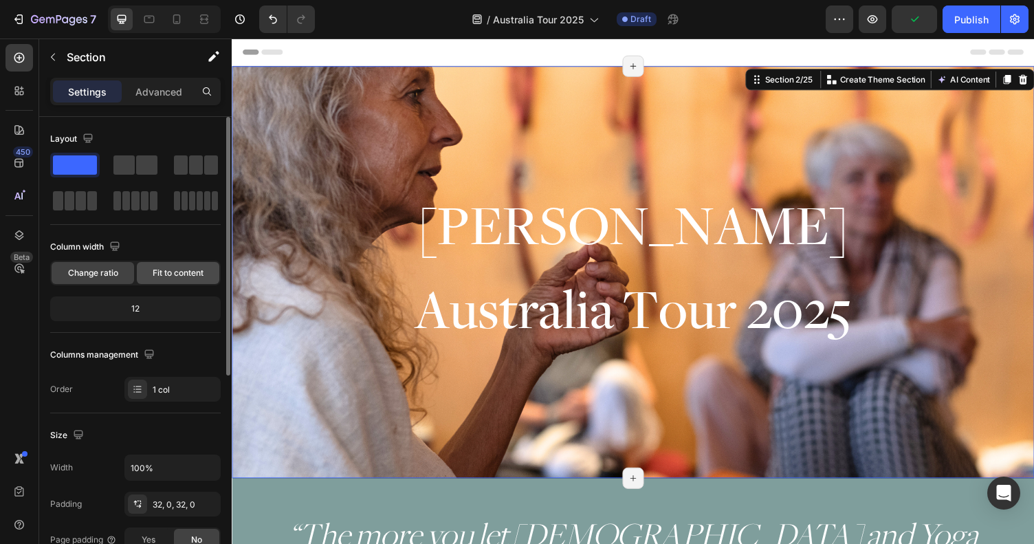
click at [165, 272] on span "Fit to content" at bounding box center [178, 273] width 51 height 12
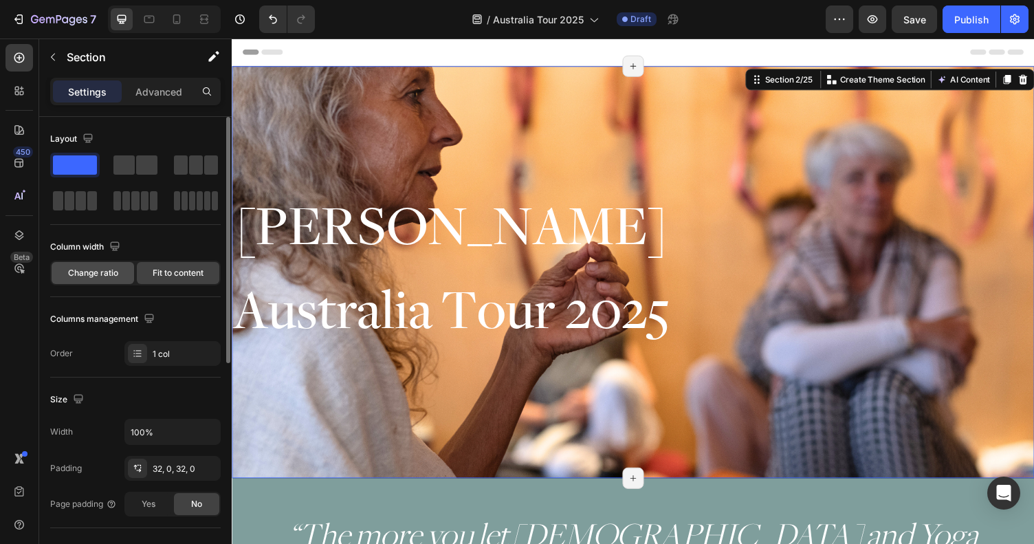
click at [110, 269] on span "Change ratio" at bounding box center [93, 273] width 50 height 12
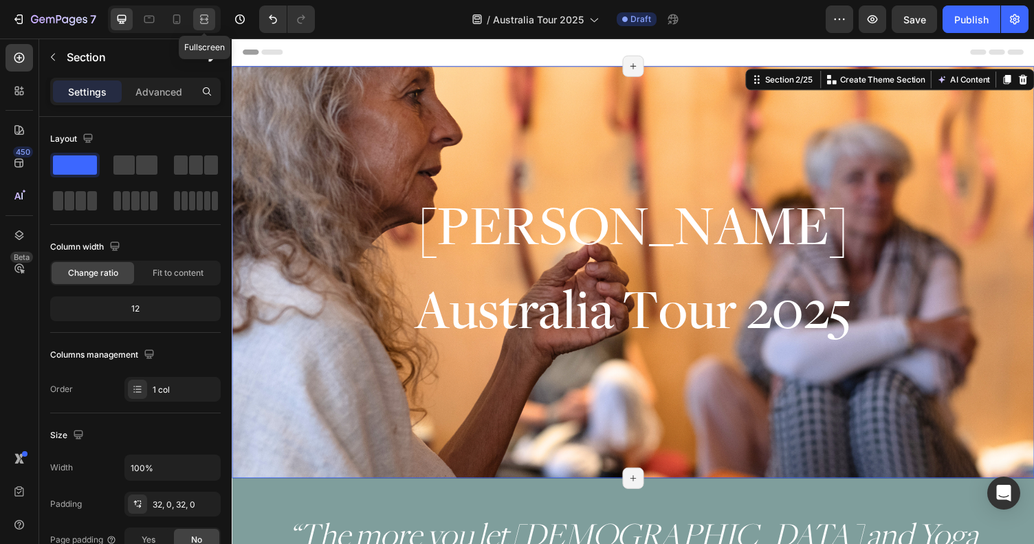
click at [205, 14] on icon at bounding box center [204, 19] width 14 height 14
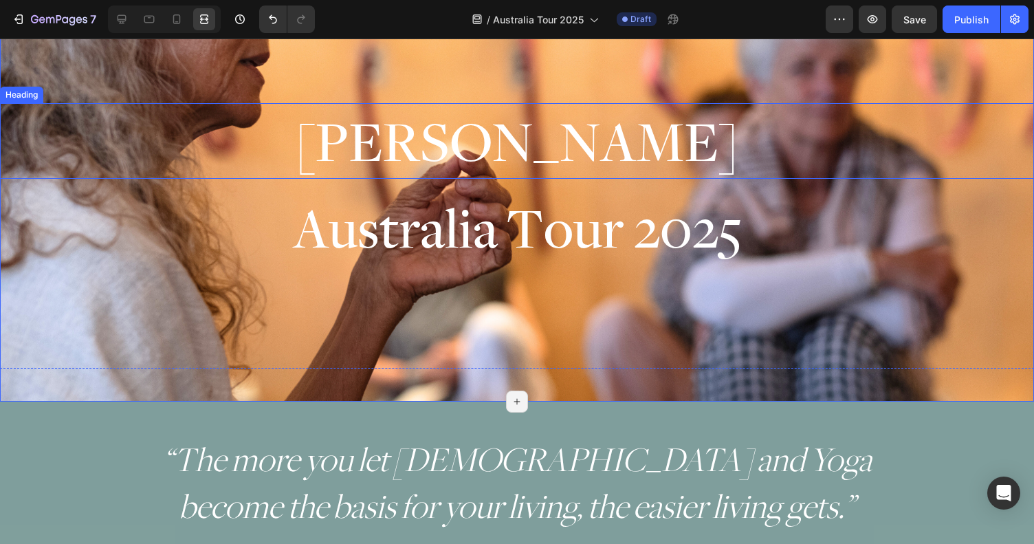
scroll to position [32, 0]
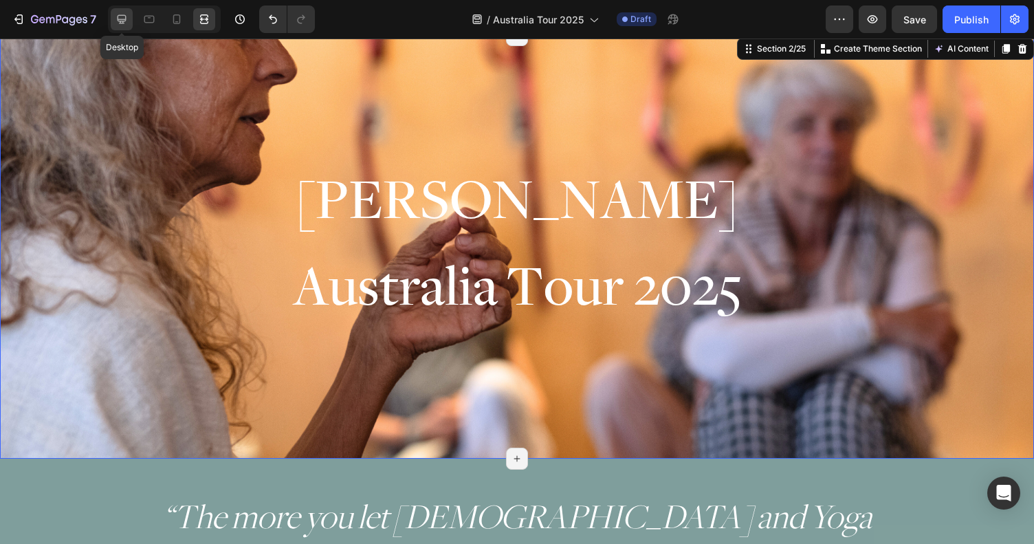
click at [123, 17] on icon at bounding box center [122, 19] width 14 height 14
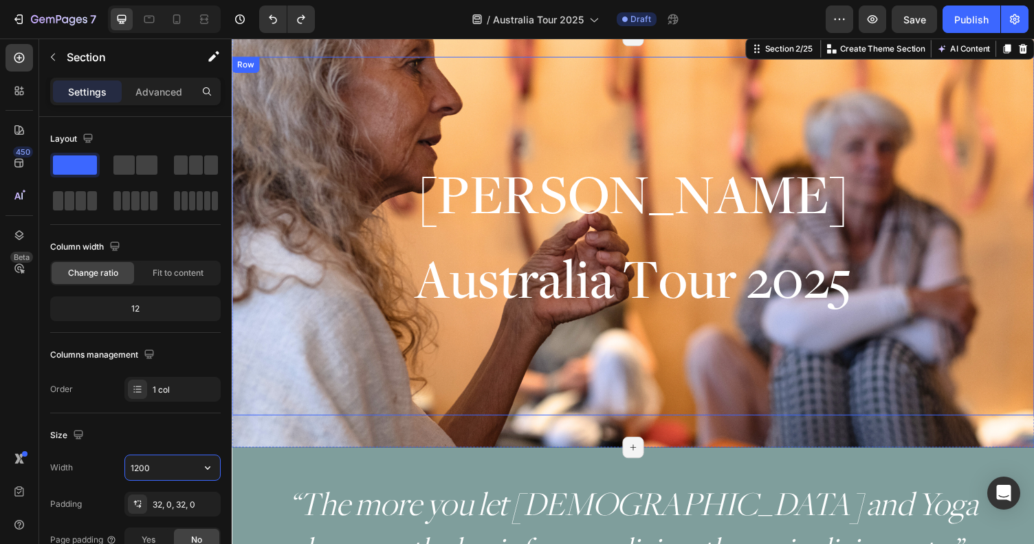
type input "100%"
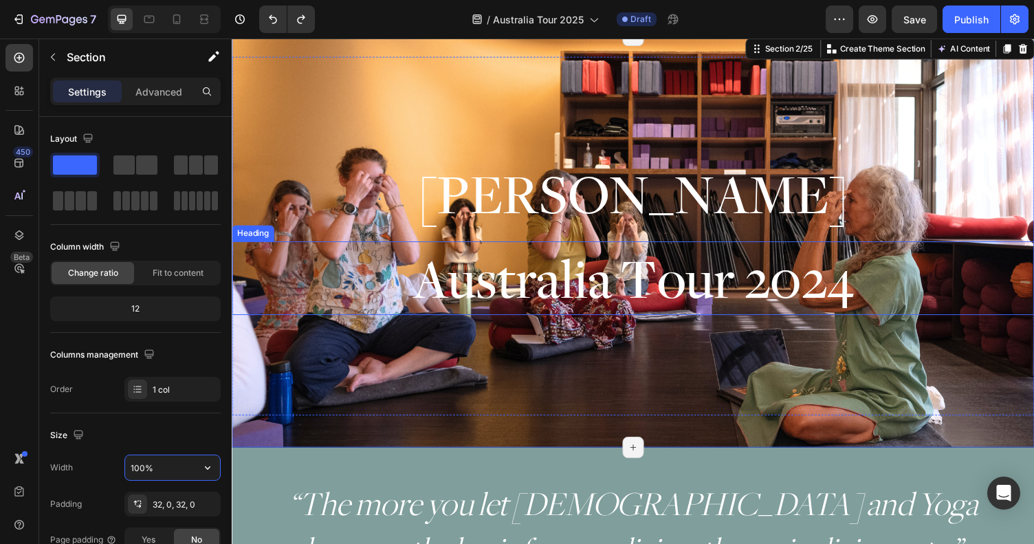
click at [865, 279] on span "Australia Tour 2024" at bounding box center [644, 284] width 453 height 73
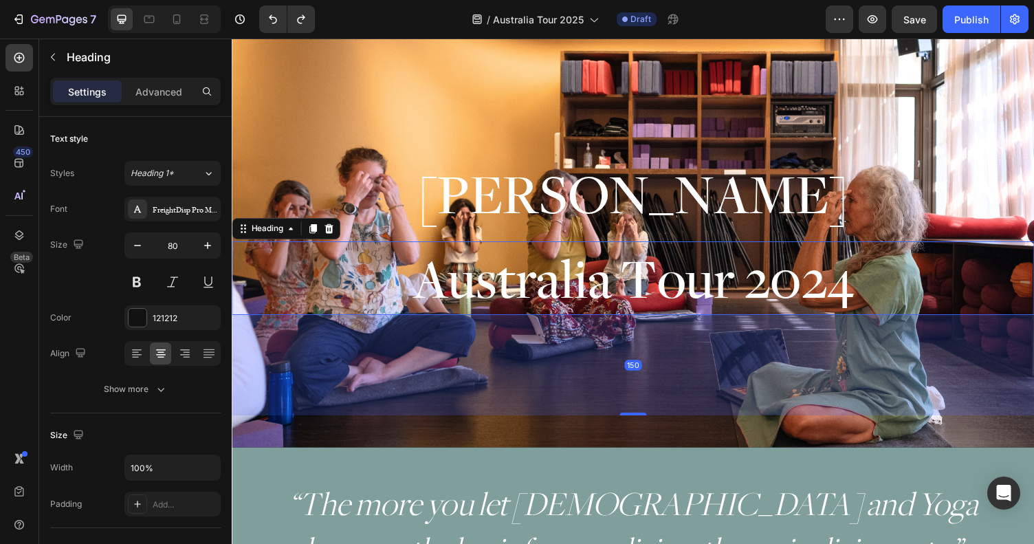
click at [882, 299] on h2 "Australia Tour 2024" at bounding box center [644, 285] width 825 height 76
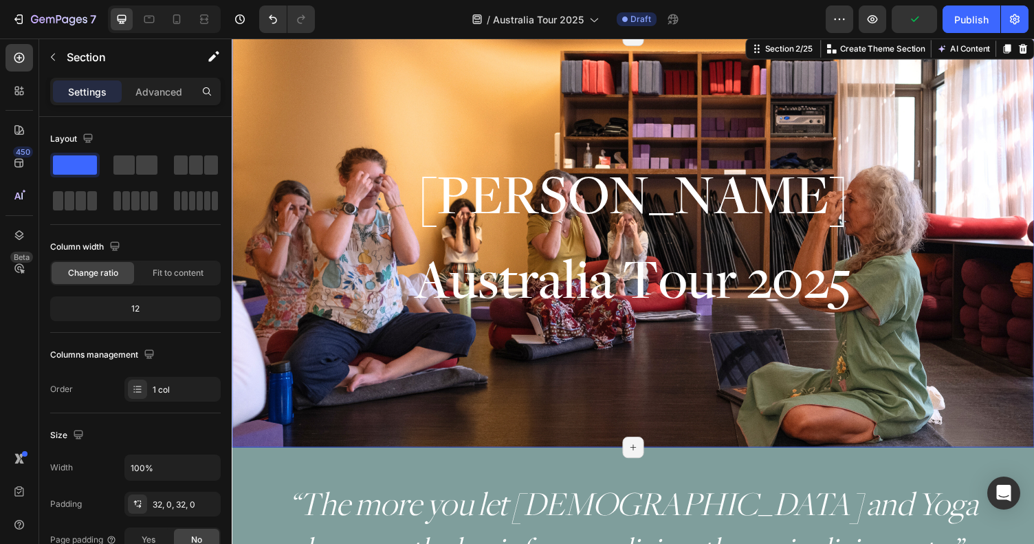
click at [407, 426] on div "Myra Lewin Heading ⁠⁠⁠⁠⁠⁠⁠ Australia Tour 2025 Heading Row" at bounding box center [644, 247] width 825 height 380
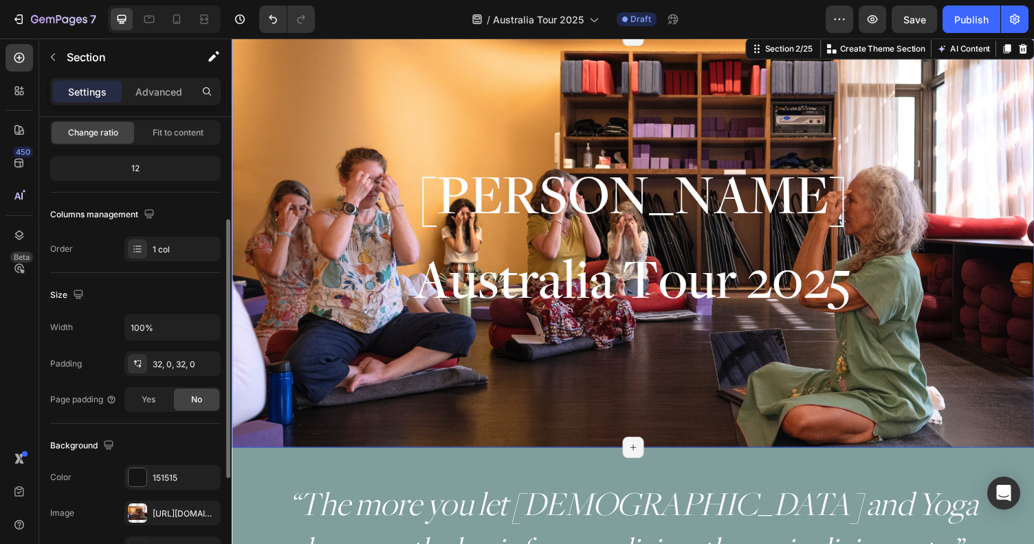
scroll to position [188, 0]
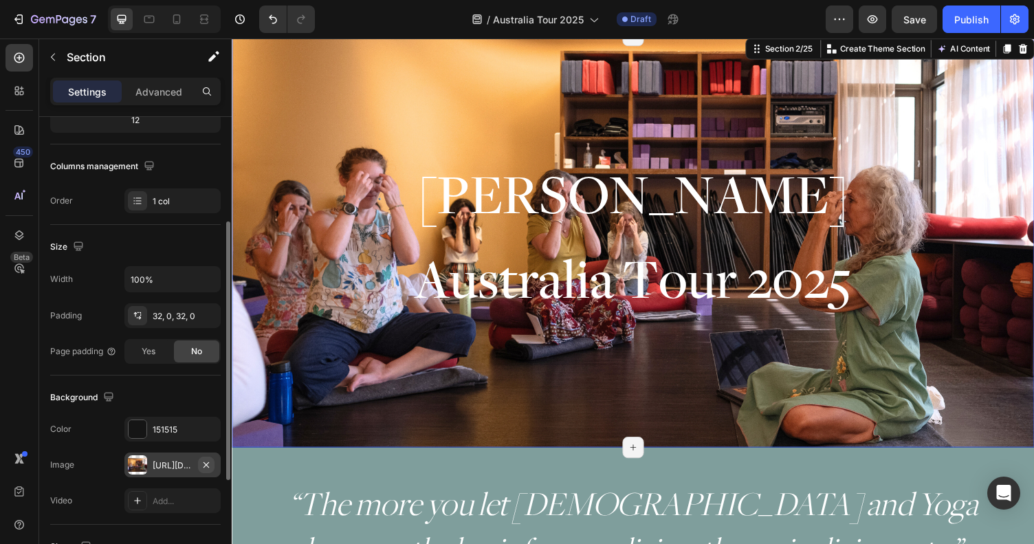
click at [210, 462] on icon "button" at bounding box center [206, 464] width 11 height 11
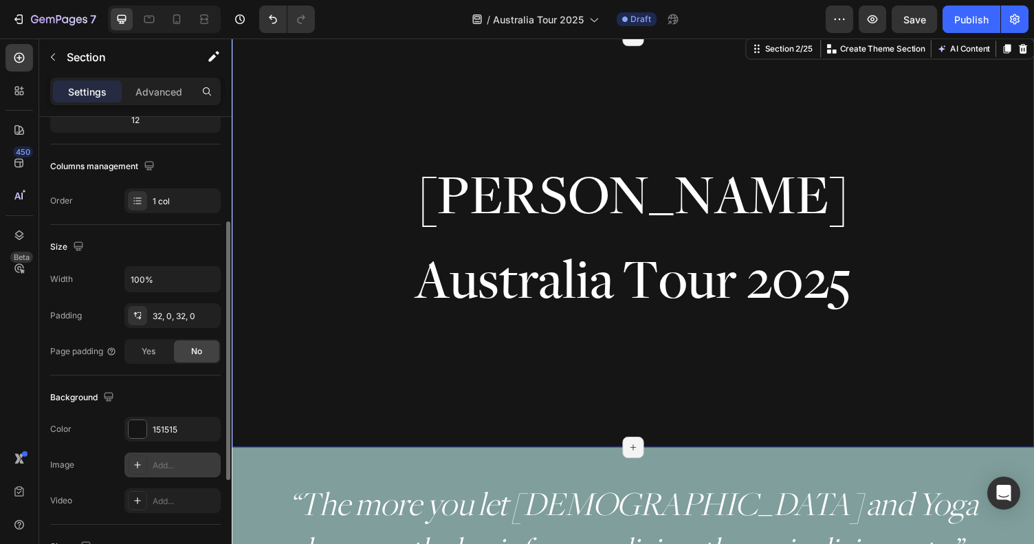
click at [167, 464] on div "Add..." at bounding box center [185, 465] width 65 height 12
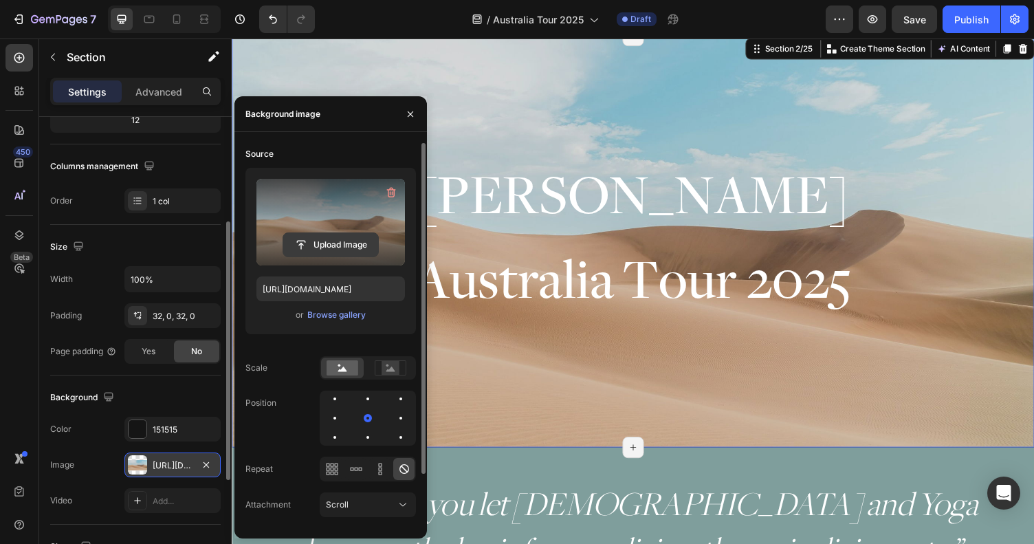
click at [334, 245] on input "file" at bounding box center [330, 244] width 95 height 23
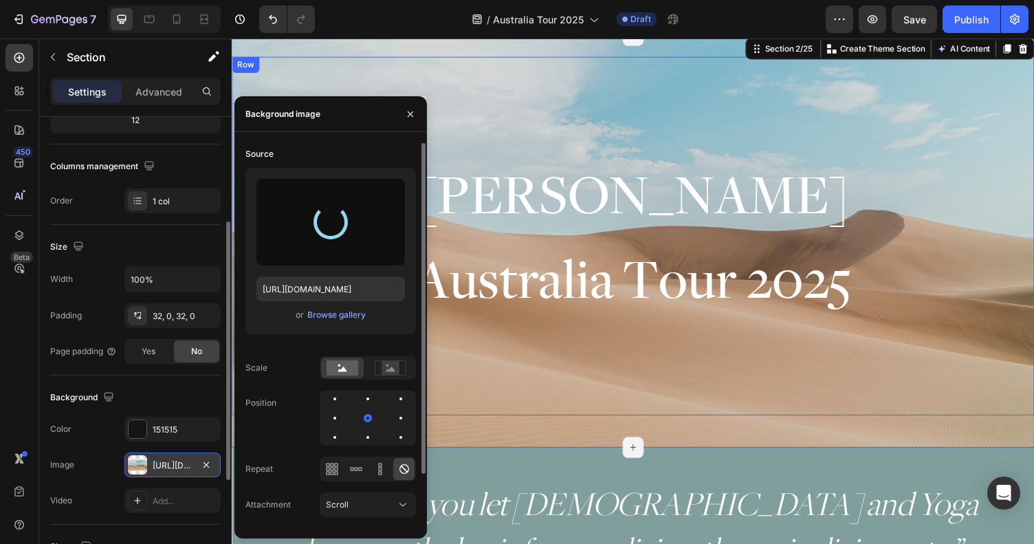
type input "https://cdn.shopify.com/s/files/1/0670/5188/0688/files/gempages_501846031424553…"
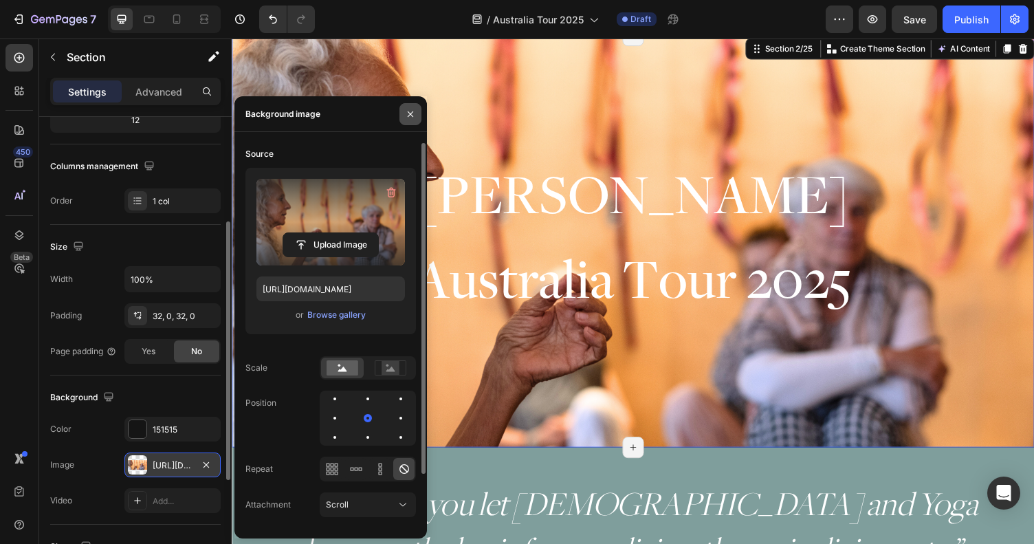
click at [413, 104] on button "button" at bounding box center [411, 114] width 22 height 22
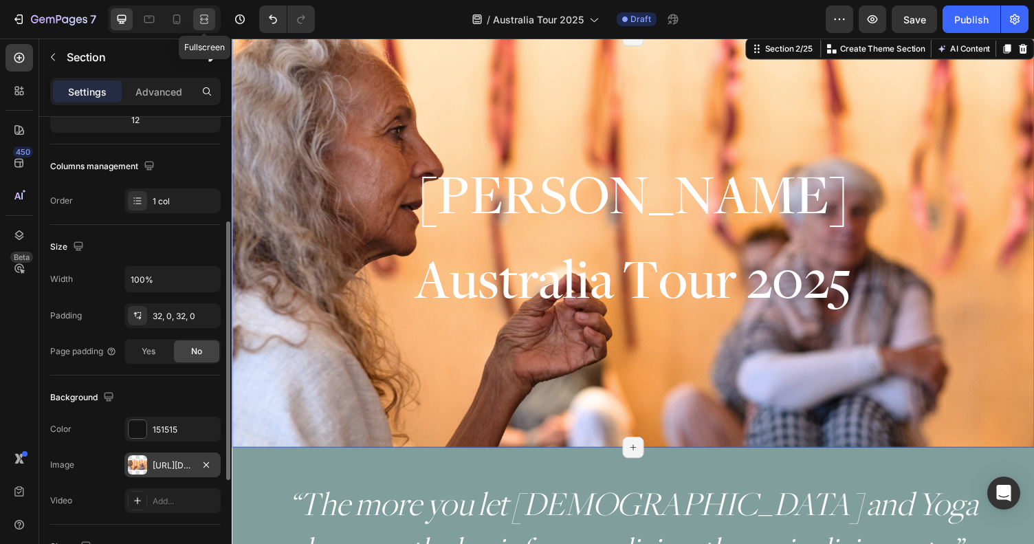
click at [197, 15] on icon at bounding box center [204, 19] width 14 height 14
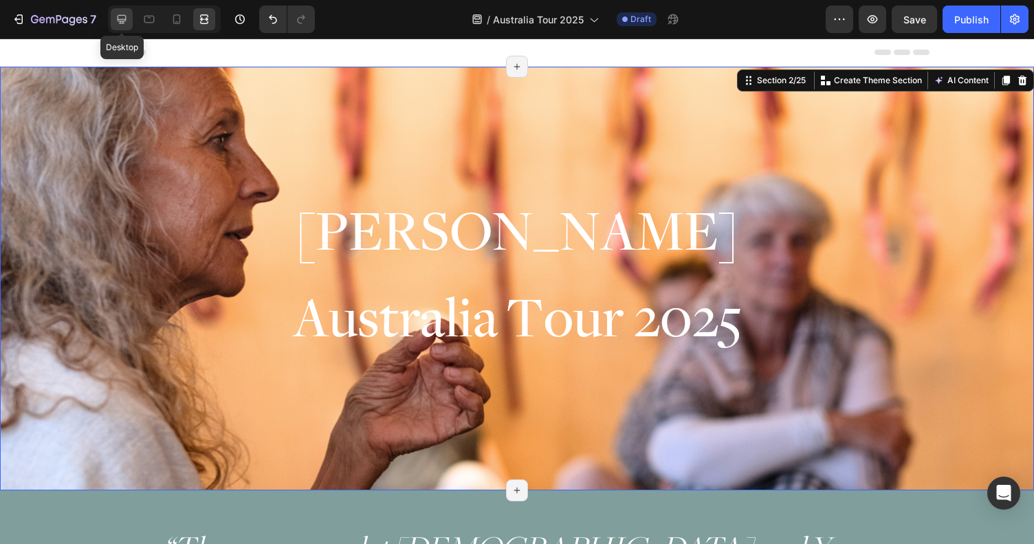
click at [118, 21] on icon at bounding box center [122, 19] width 9 height 9
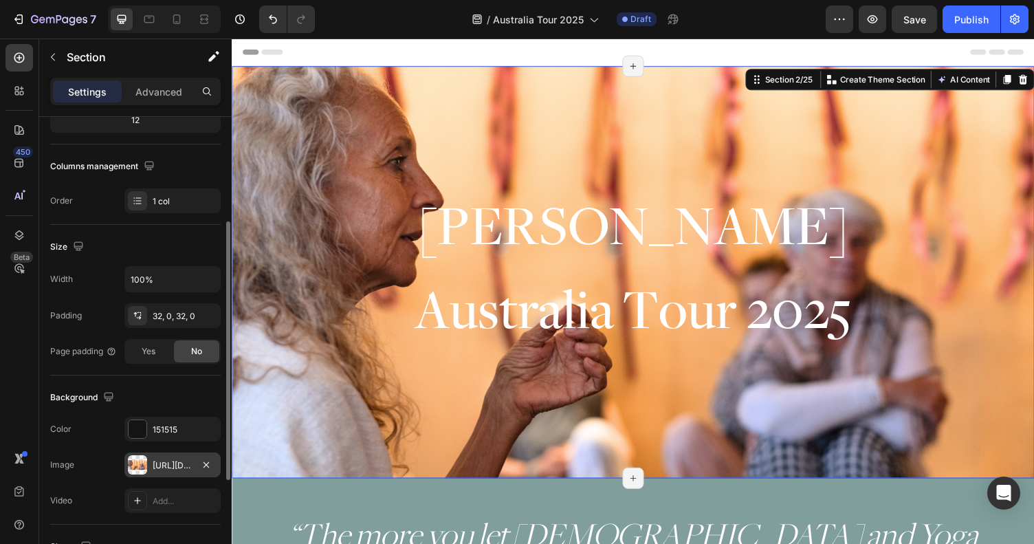
click at [444, 80] on div "Myra Lewin Heading ⁠⁠⁠⁠⁠⁠⁠ Australia Tour 2025 Heading Row Section 2/25 Create …" at bounding box center [644, 279] width 825 height 424
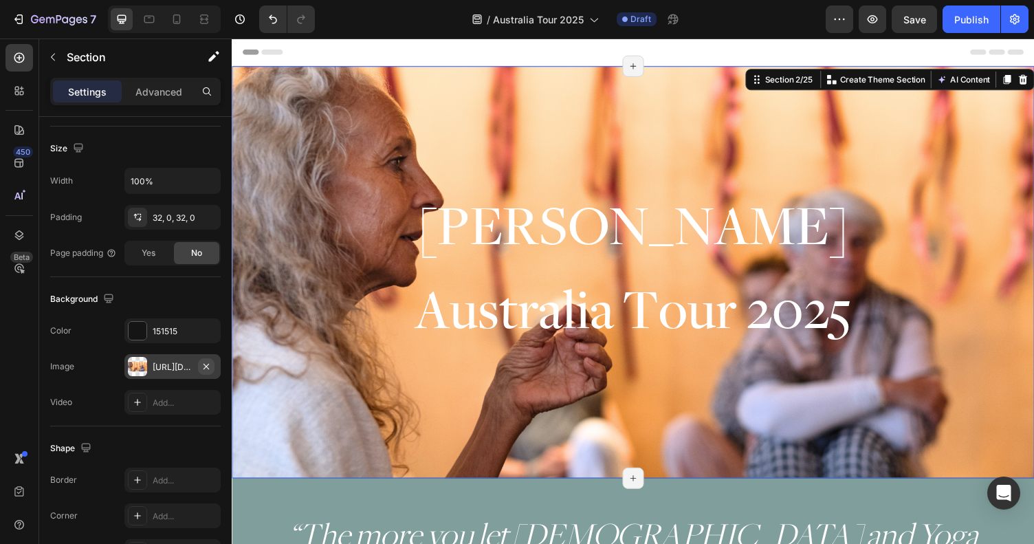
click at [205, 369] on icon "button" at bounding box center [206, 366] width 11 height 11
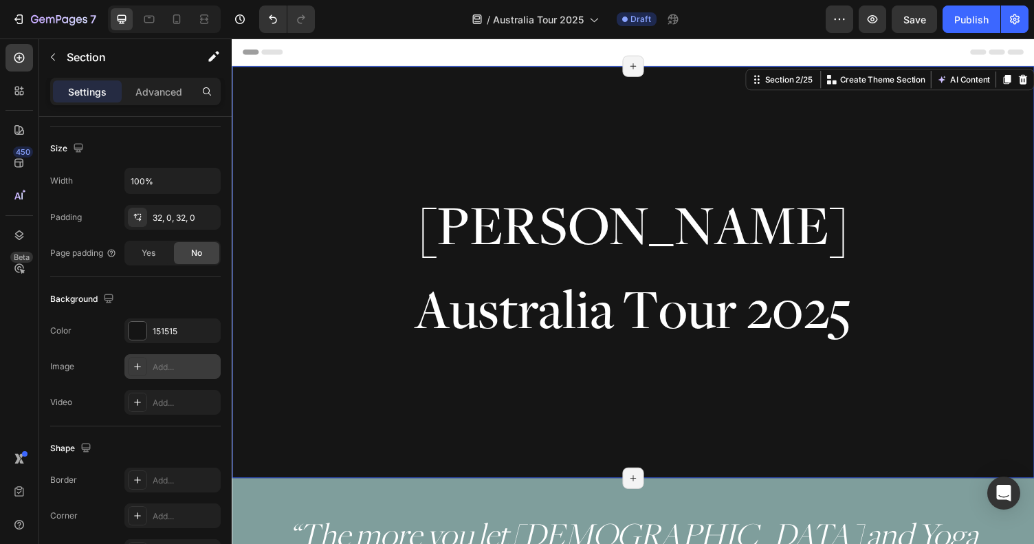
click at [162, 363] on div "Add..." at bounding box center [185, 367] width 65 height 12
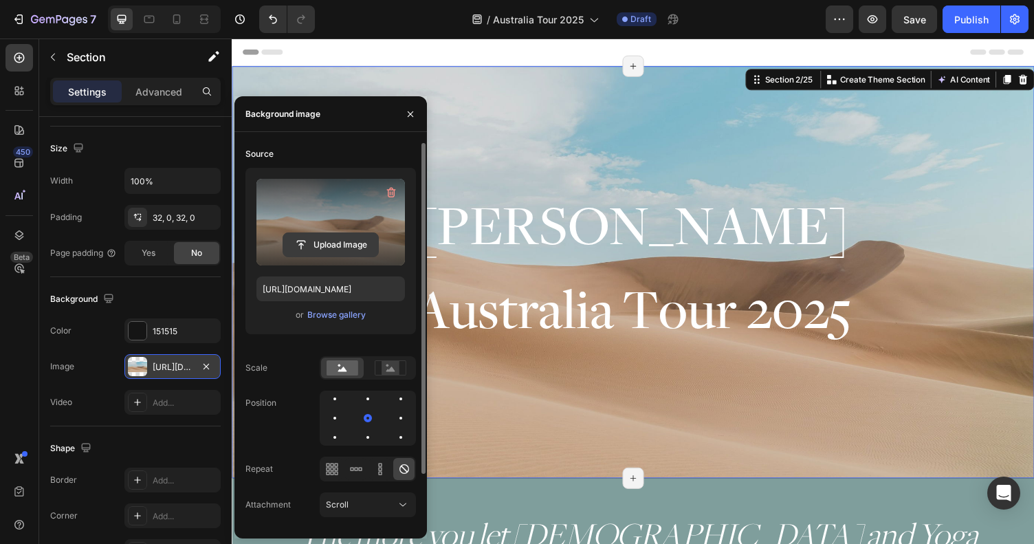
click at [319, 241] on input "file" at bounding box center [330, 244] width 95 height 23
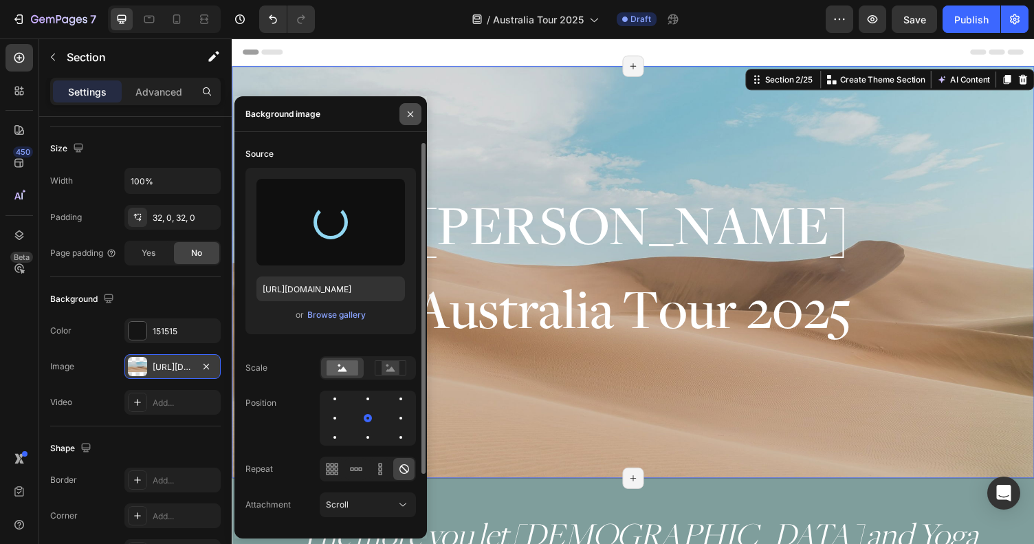
type input "https://cdn.shopify.com/s/files/1/0670/5188/0688/files/gempages_501846031424553…"
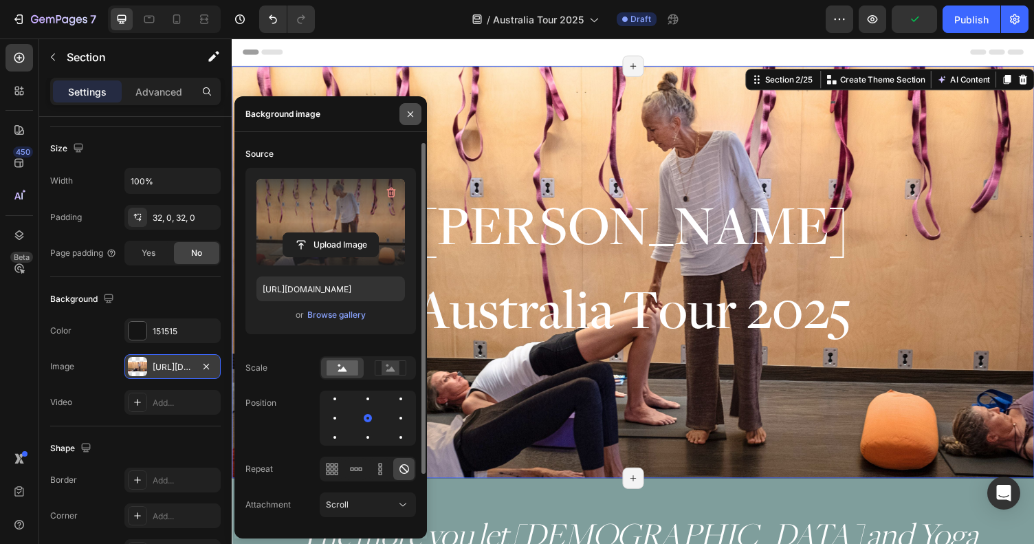
click at [406, 112] on icon "button" at bounding box center [410, 114] width 11 height 11
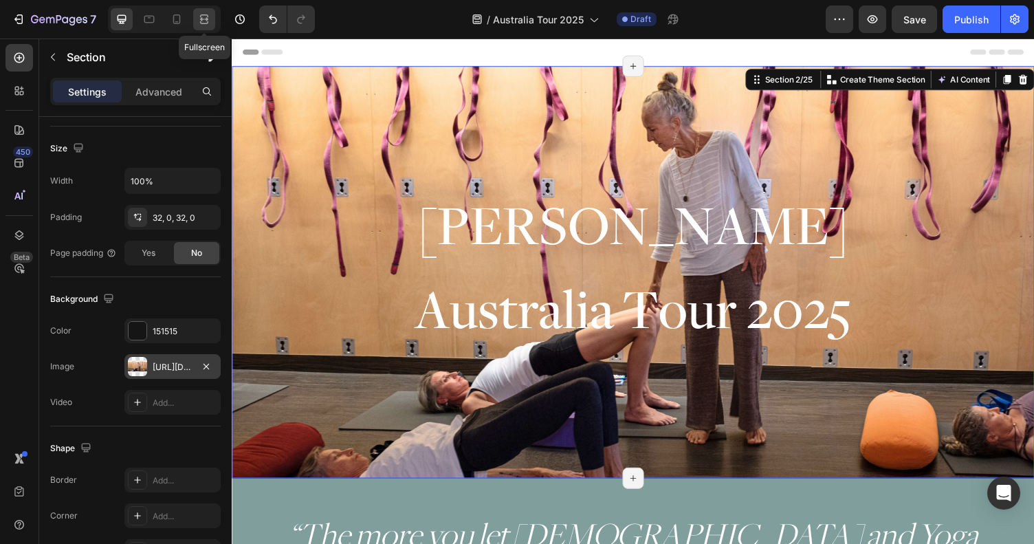
click at [212, 18] on div at bounding box center [204, 19] width 22 height 22
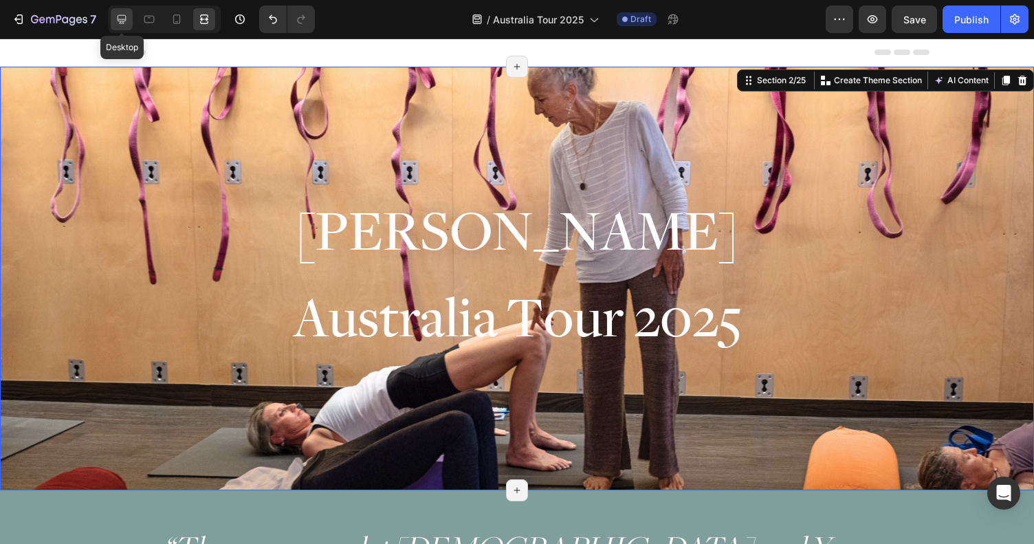
click at [124, 11] on div at bounding box center [122, 19] width 22 height 22
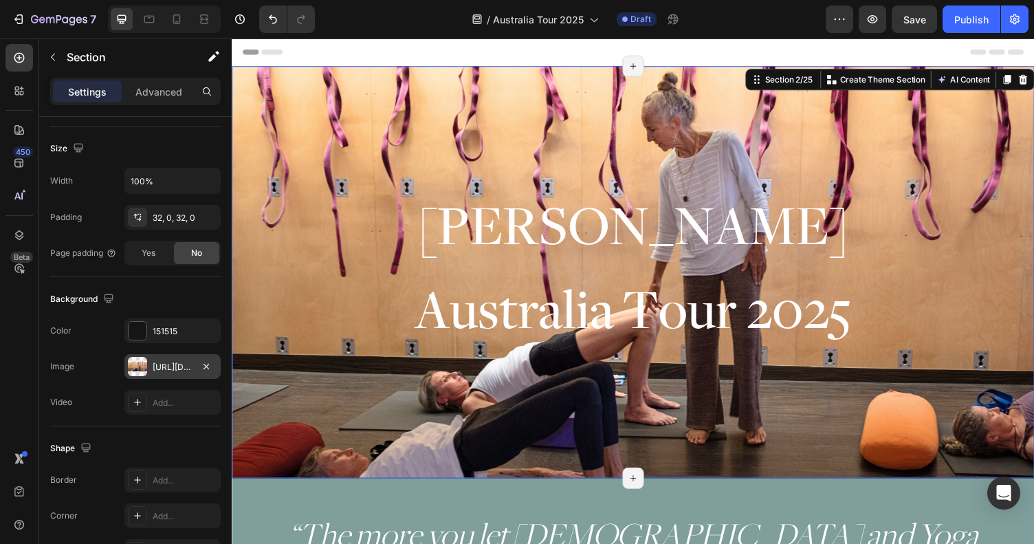
click at [438, 85] on div "Myra Lewin Heading ⁠⁠⁠⁠⁠⁠⁠ Australia Tour 2025 Heading Row Section 2/25 Create …" at bounding box center [644, 279] width 825 height 424
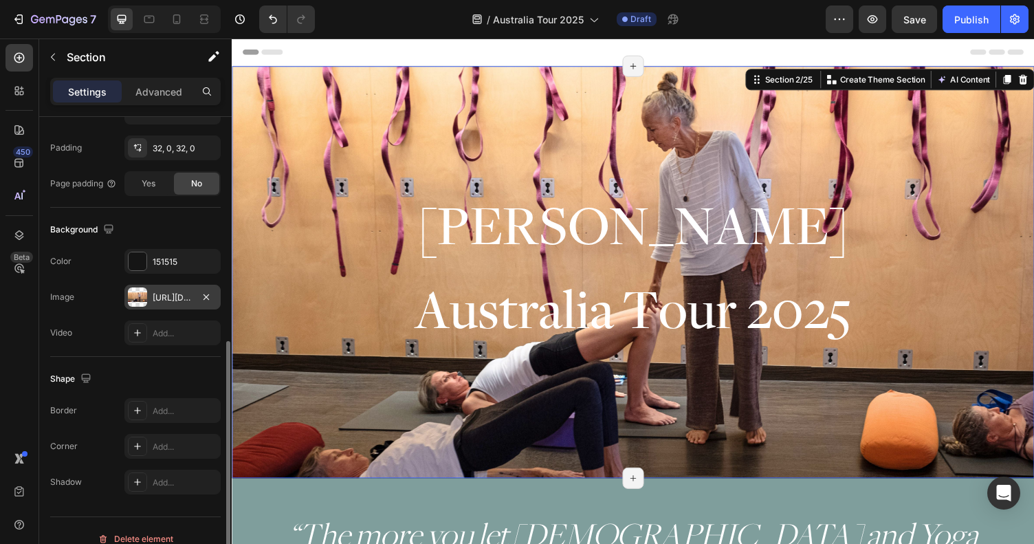
scroll to position [373, 0]
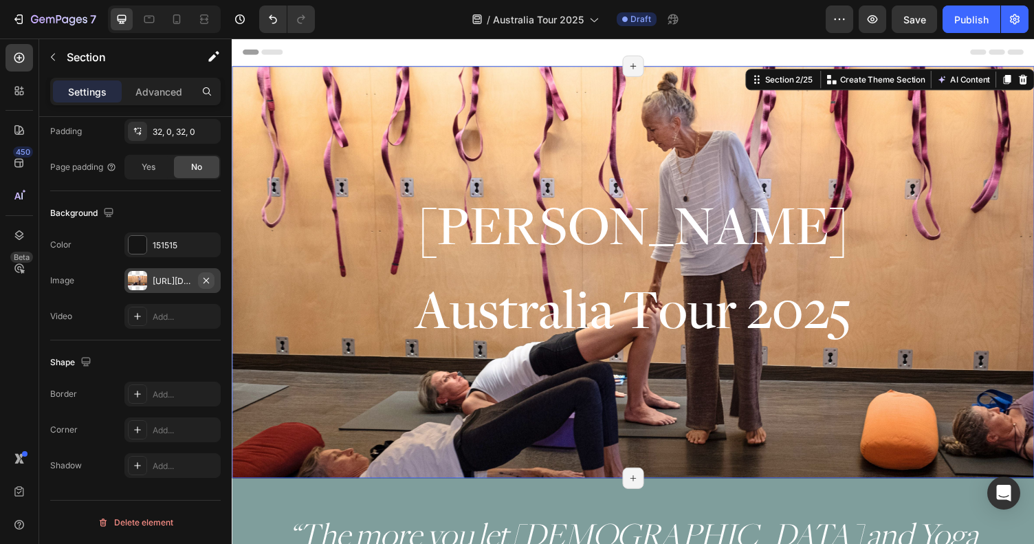
click at [209, 281] on icon "button" at bounding box center [206, 280] width 11 height 11
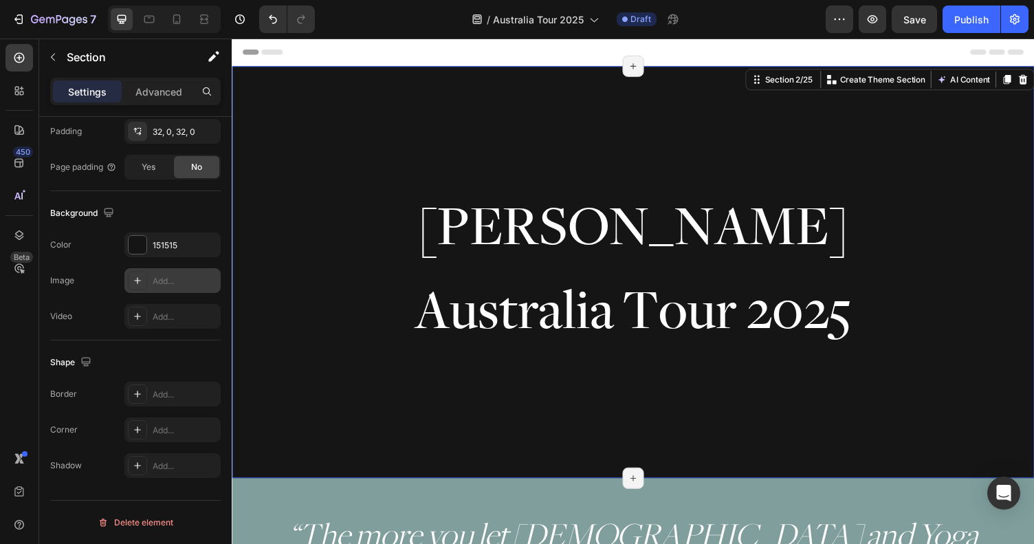
click at [142, 276] on icon at bounding box center [137, 280] width 11 height 11
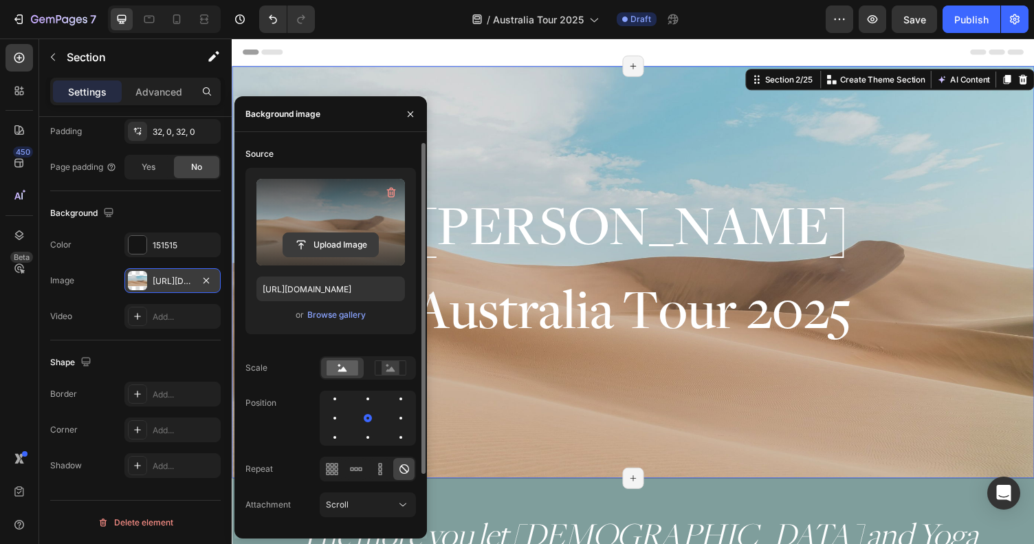
click at [344, 243] on input "file" at bounding box center [330, 244] width 95 height 23
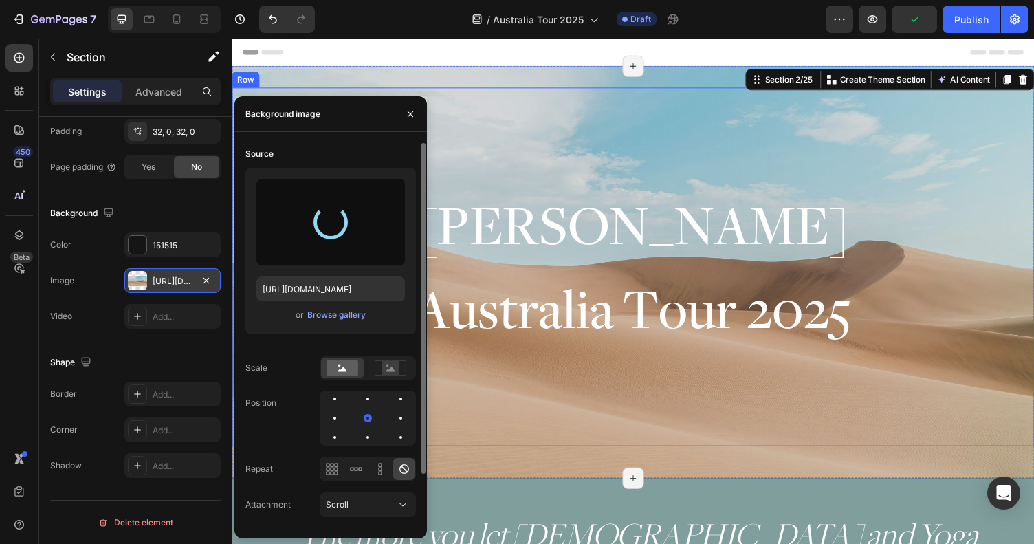
type input "https://cdn.shopify.com/s/files/1/0670/5188/0688/files/gempages_501846031424553…"
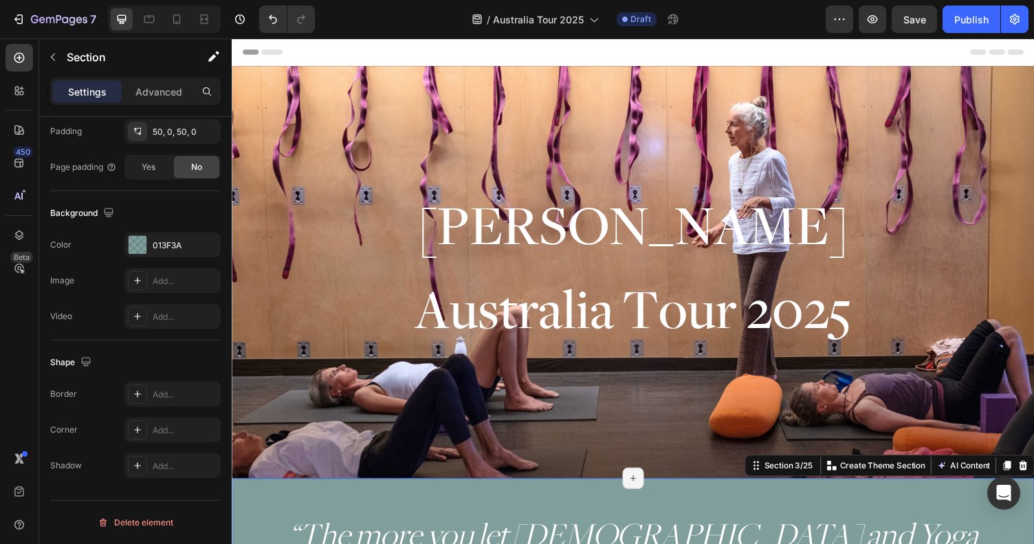
click at [202, 24] on icon at bounding box center [204, 19] width 14 height 14
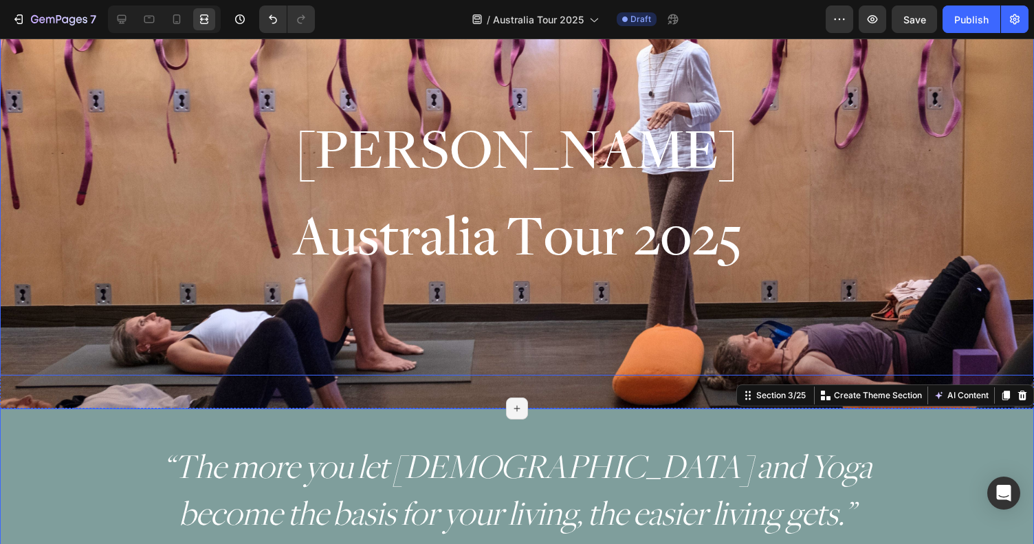
scroll to position [12, 0]
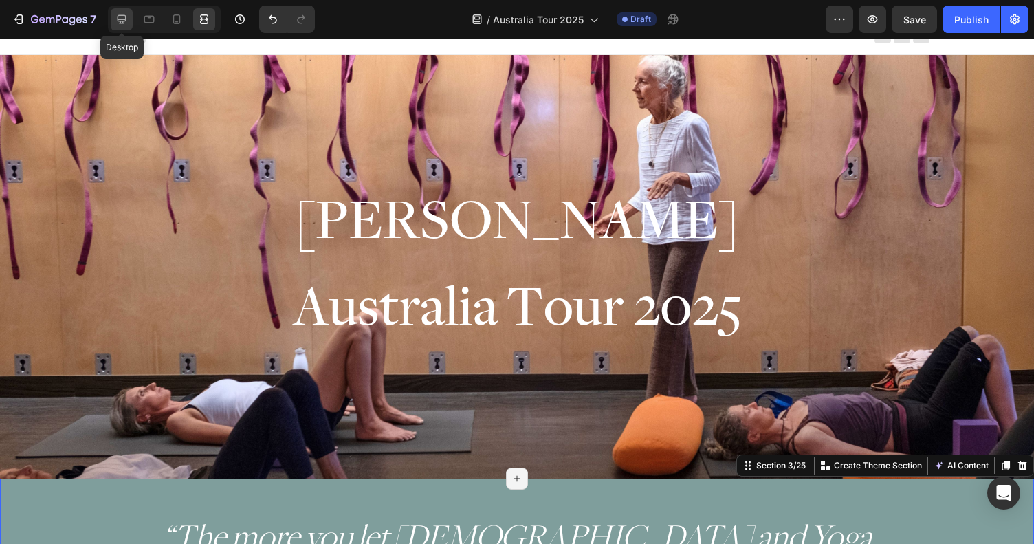
click at [129, 22] on div at bounding box center [122, 19] width 22 height 22
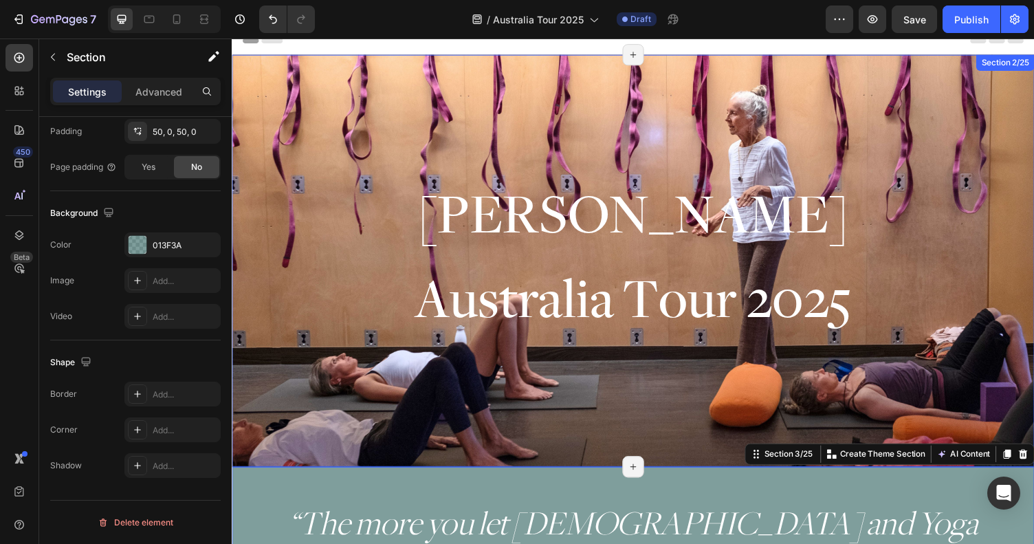
click at [431, 67] on div "Myra Lewin Heading ⁠⁠⁠⁠⁠⁠⁠ Australia Tour 2025 Heading Row Section 2/25 Page ha…" at bounding box center [644, 267] width 825 height 424
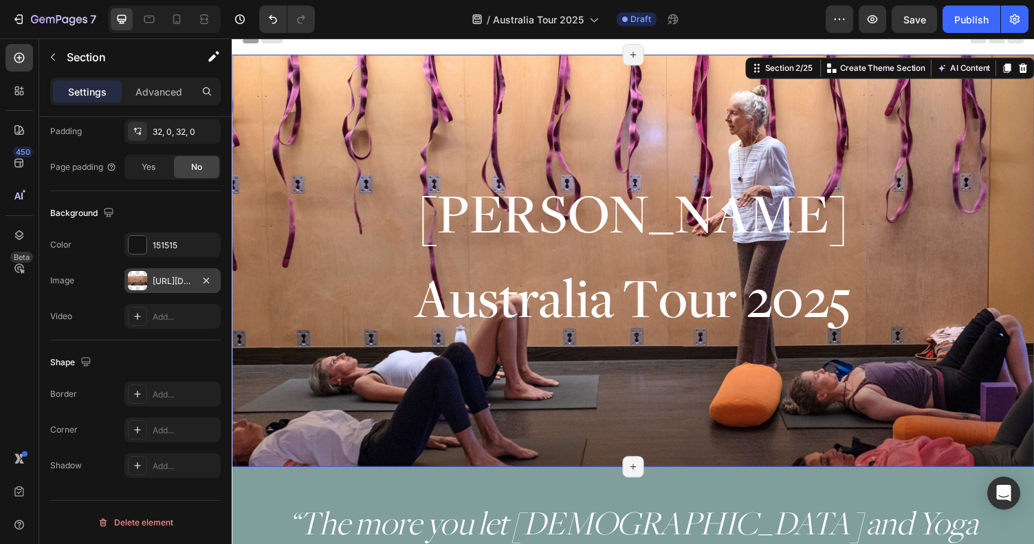
click at [188, 282] on div "https://cdn.shopify.com/s/files/1/0670/5188/0688/files/gempages_501846031424553…" at bounding box center [173, 281] width 40 height 12
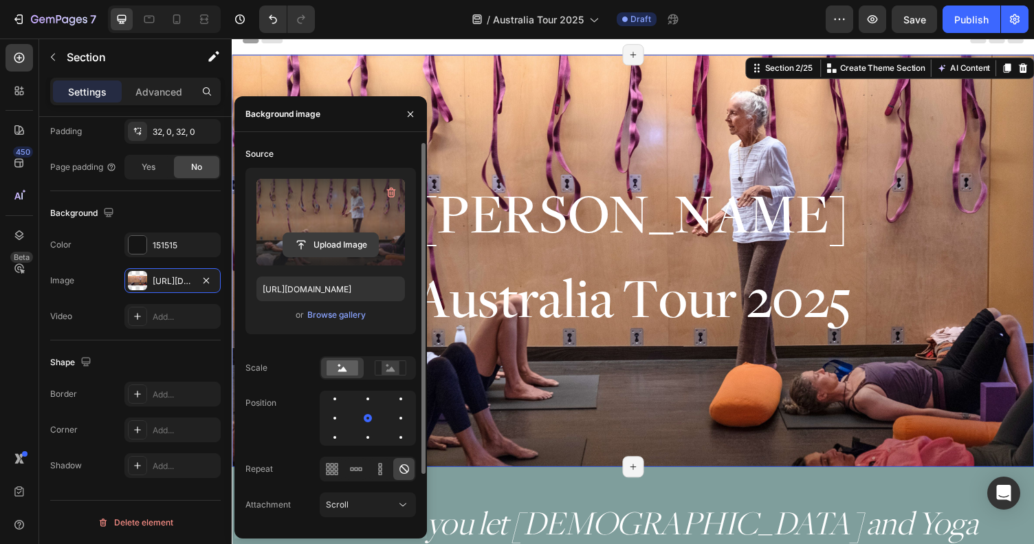
click at [333, 247] on input "file" at bounding box center [330, 244] width 95 height 23
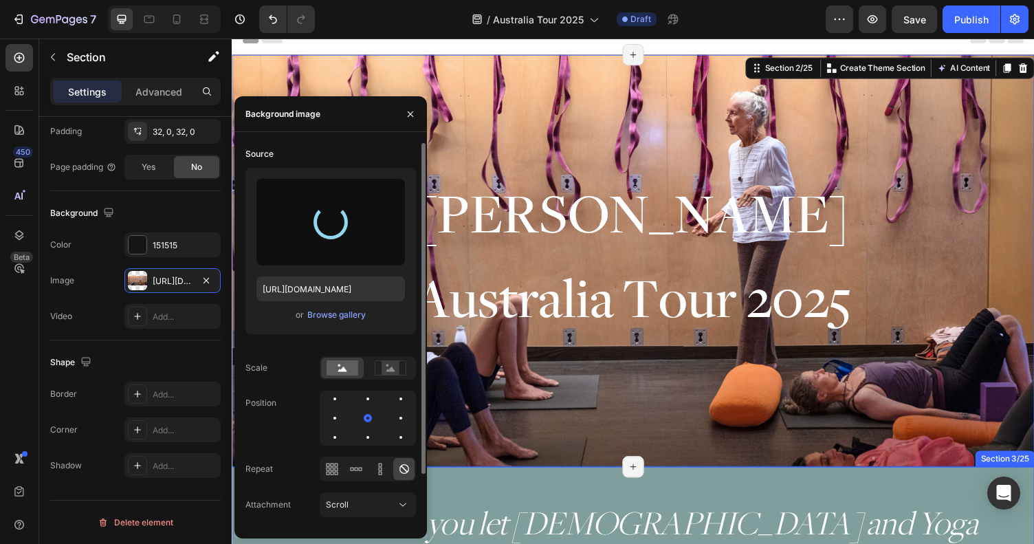
type input "https://cdn.shopify.com/s/files/1/0670/5188/0688/files/gempages_501846031424553…"
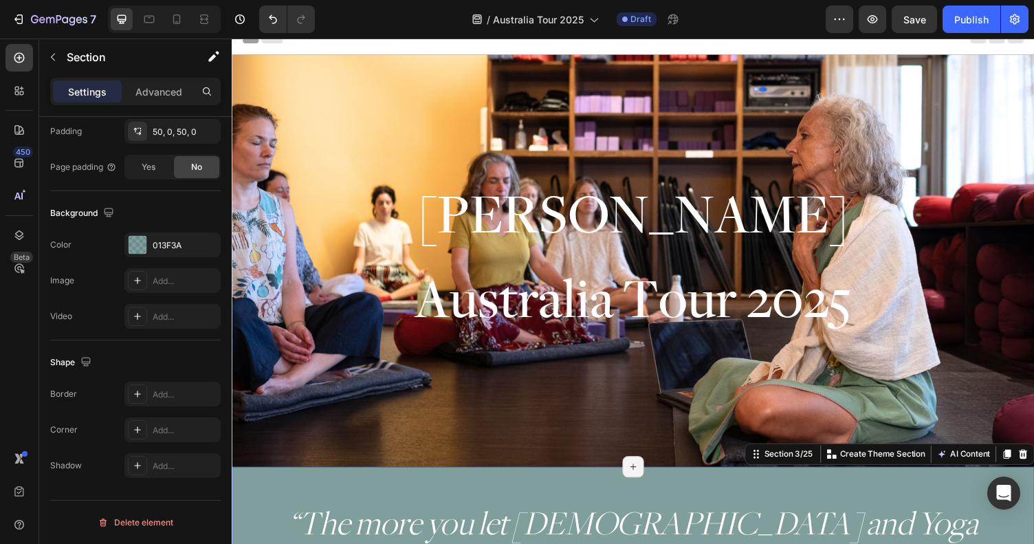
drag, startPoint x: 208, startPoint y: 18, endPoint x: 567, endPoint y: 124, distance: 374.9
click at [208, 18] on icon at bounding box center [204, 19] width 14 height 14
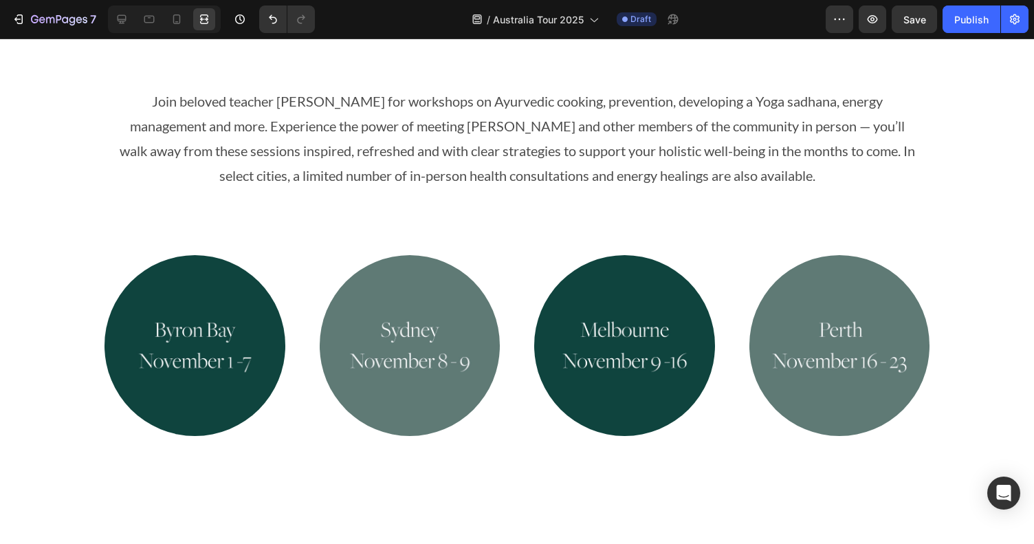
scroll to position [697, 0]
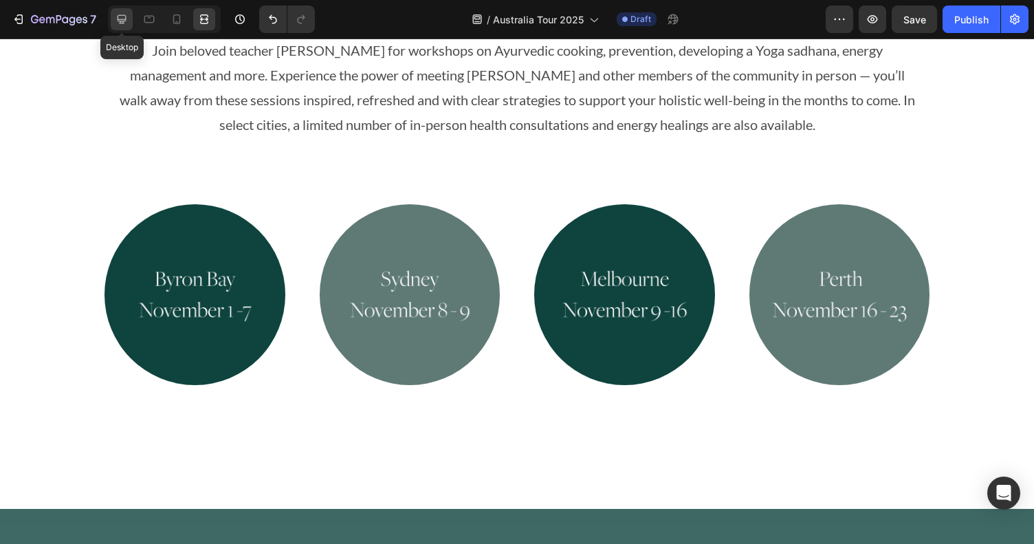
click at [116, 17] on icon at bounding box center [122, 19] width 14 height 14
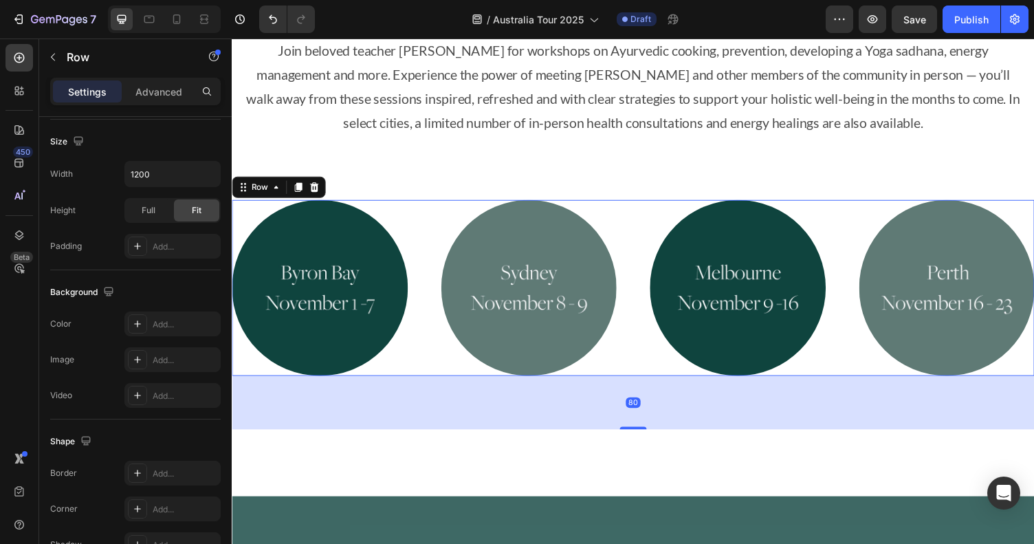
click at [414, 243] on div "Image Image Image Image Row 80" at bounding box center [644, 294] width 825 height 181
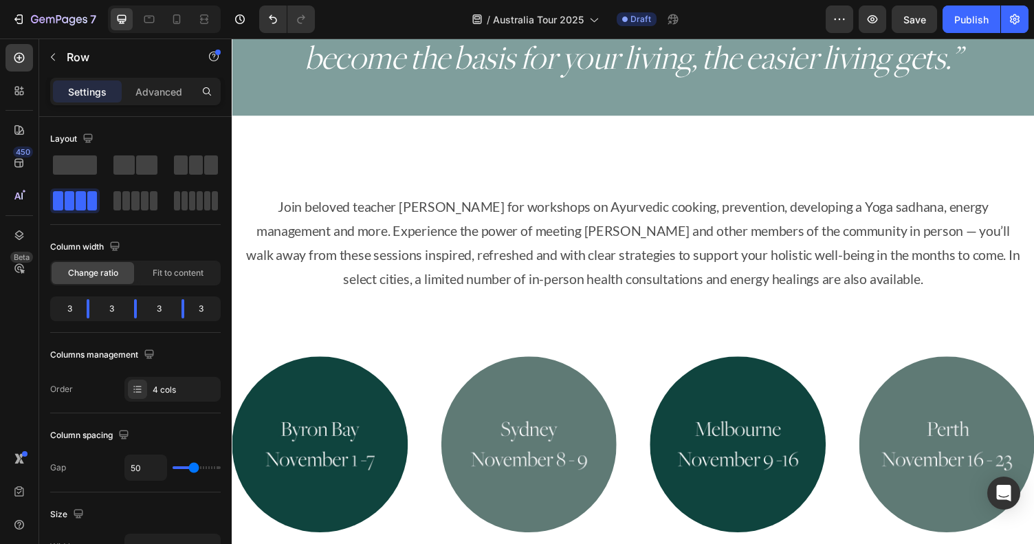
scroll to position [535, 0]
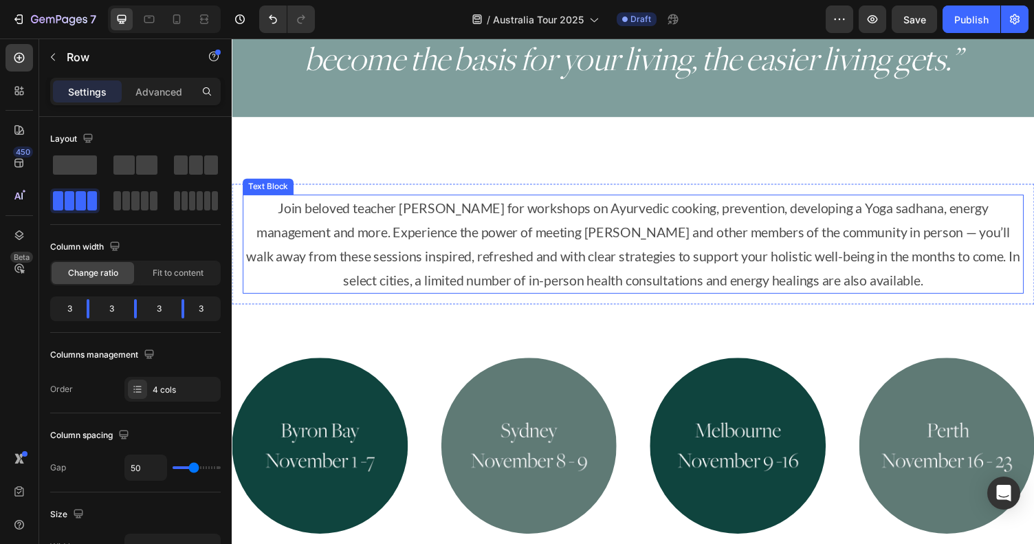
click at [314, 215] on p "Join beloved teacher Myra Lewin for workshops on Ayurvedic cooking, prevention,…" at bounding box center [644, 249] width 800 height 99
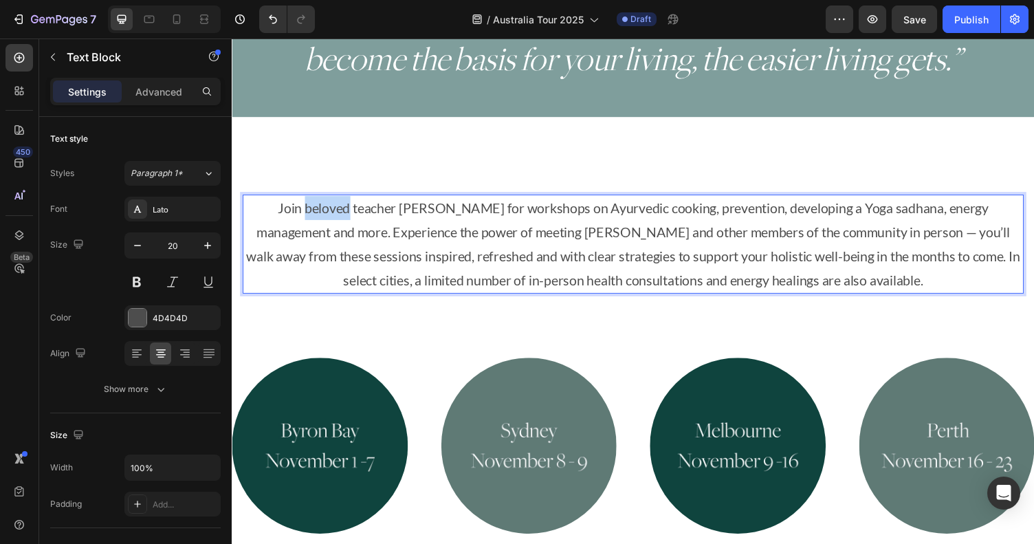
click at [314, 215] on p "Join beloved teacher Myra Lewin for workshops on Ayurvedic cooking, prevention,…" at bounding box center [644, 249] width 800 height 99
click at [327, 239] on p "Join beloved teacher Myra Lewin for workshops on Ayurvedic cooking, prevention,…" at bounding box center [644, 249] width 800 height 99
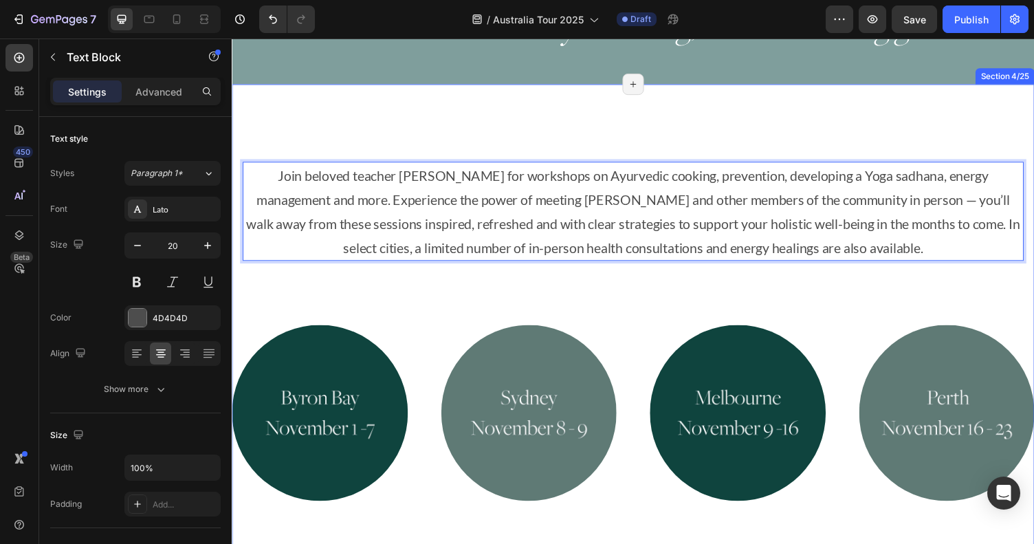
scroll to position [582, 0]
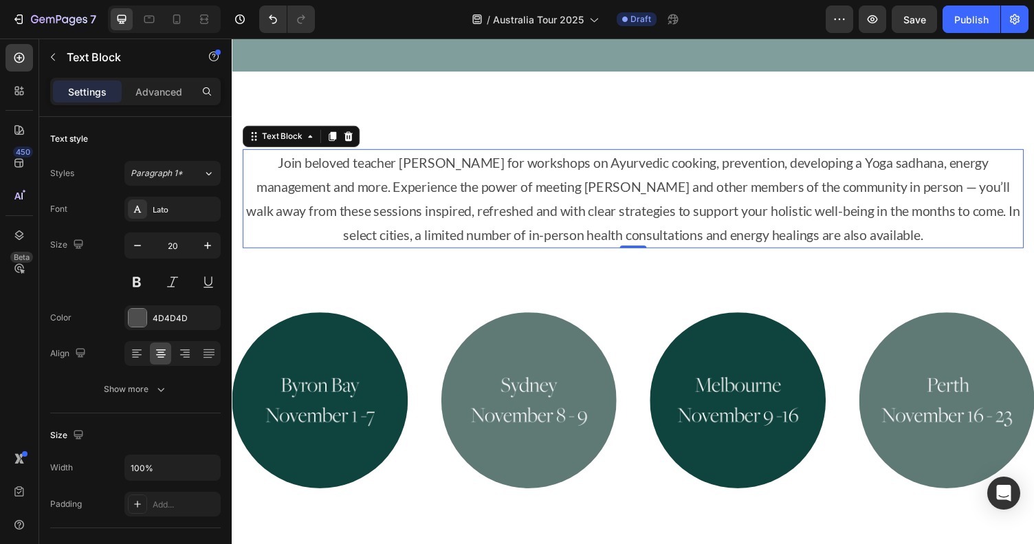
click at [191, 15] on div at bounding box center [164, 20] width 113 height 28
click at [203, 17] on icon at bounding box center [204, 19] width 14 height 14
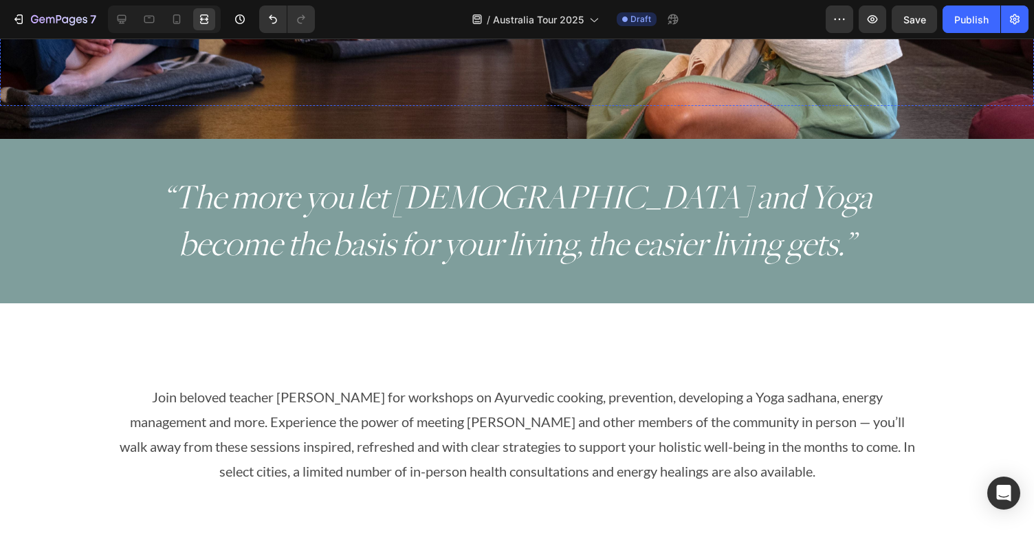
scroll to position [471, 0]
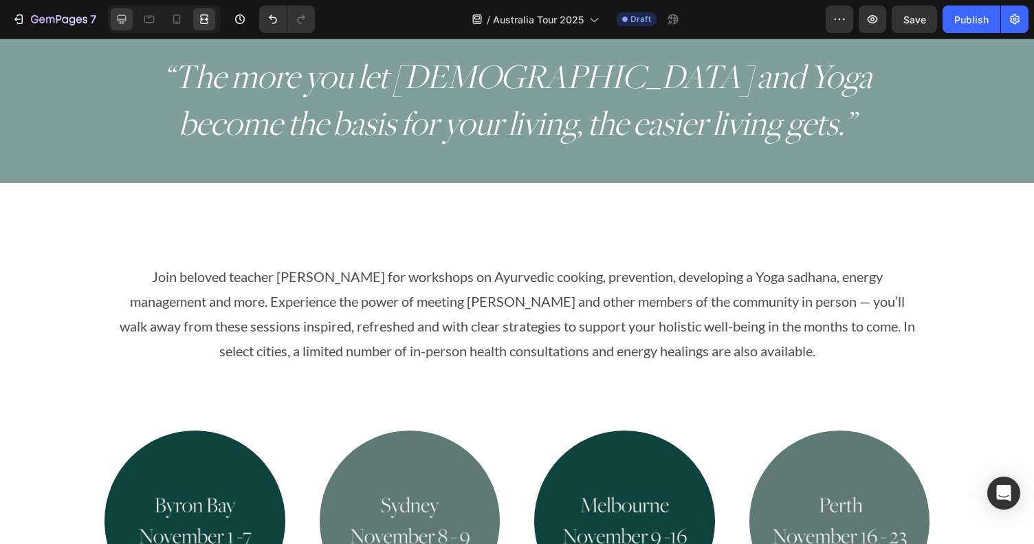
click at [118, 12] on icon at bounding box center [122, 19] width 14 height 14
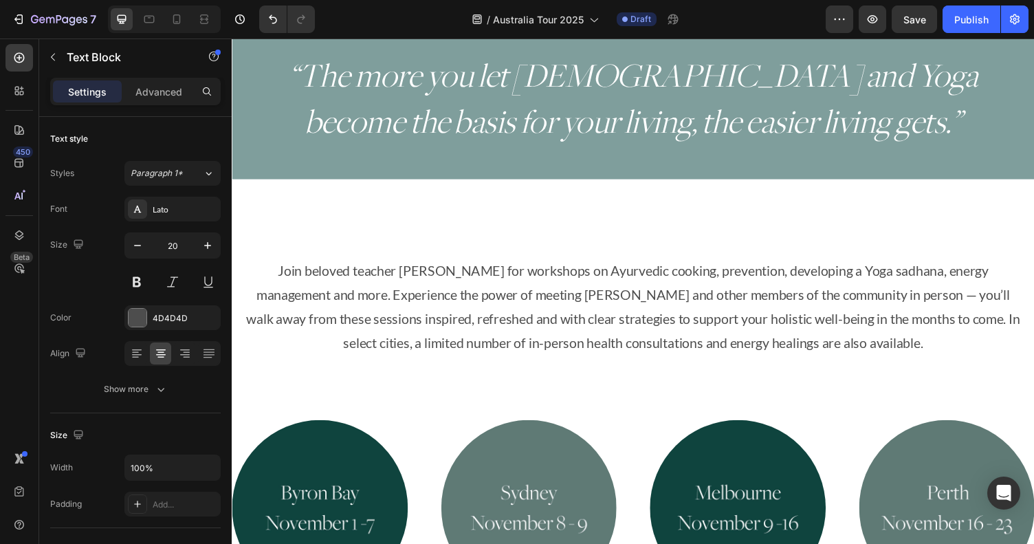
click at [349, 284] on p "Join beloved teacher Myra Lewin for workshops on Ayurvedic cooking, prevention,…" at bounding box center [644, 313] width 800 height 99
click at [56, 50] on button "button" at bounding box center [53, 57] width 22 height 22
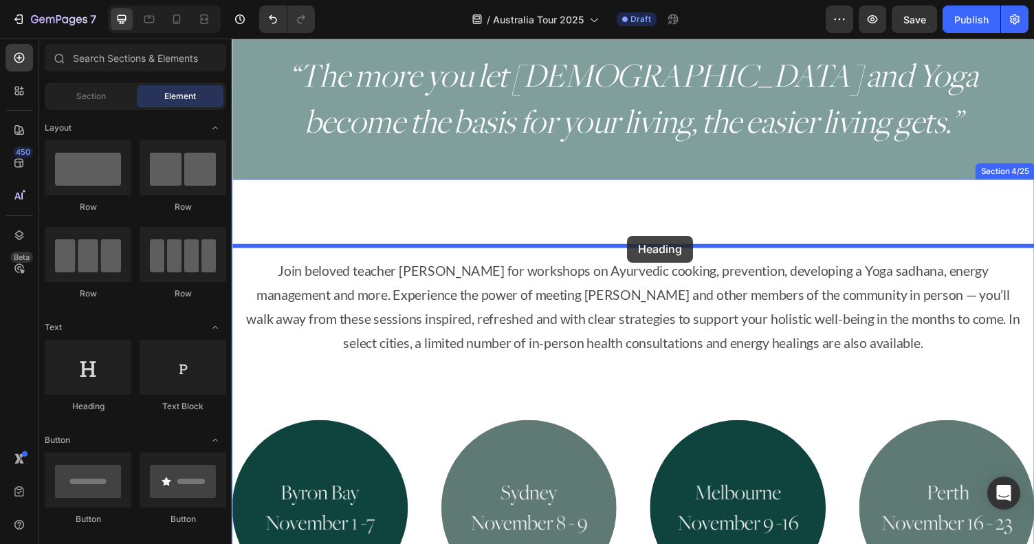
drag, startPoint x: 322, startPoint y: 424, endPoint x: 638, endPoint y: 241, distance: 365.4
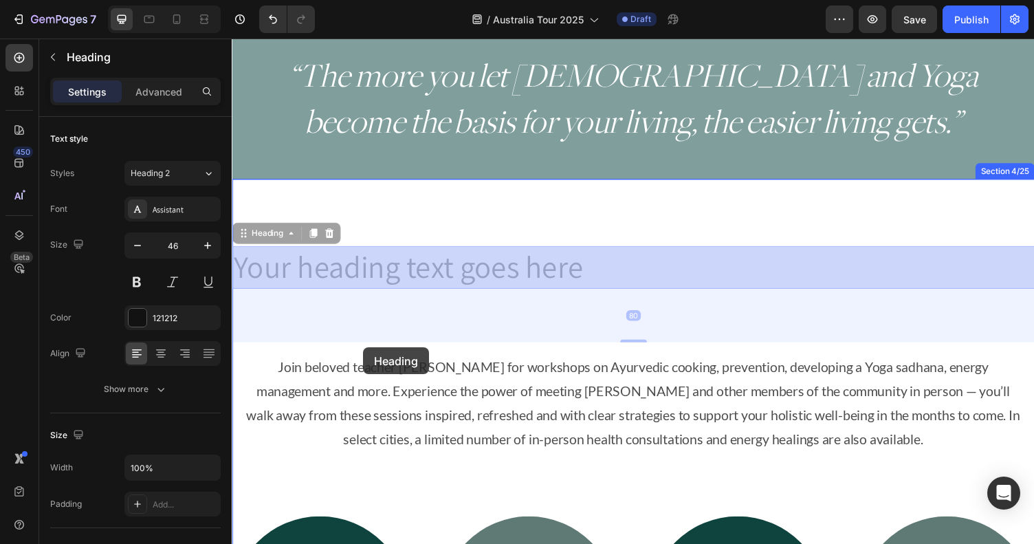
drag, startPoint x: 281, startPoint y: 239, endPoint x: 367, endPoint y: 356, distance: 145.7
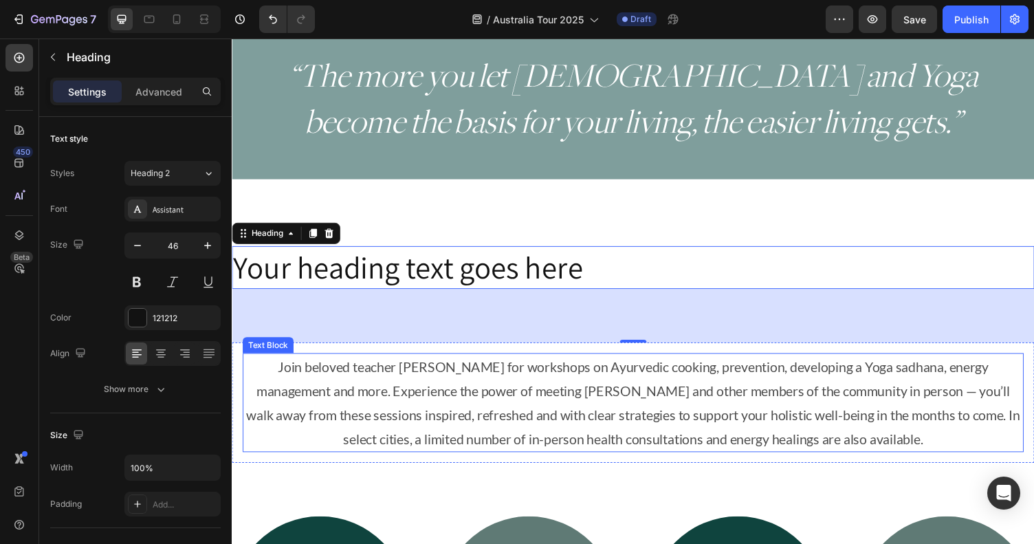
click at [412, 369] on p "Join beloved teacher Myra Lewin for workshops on Ayurvedic cooking, prevention,…" at bounding box center [644, 412] width 800 height 99
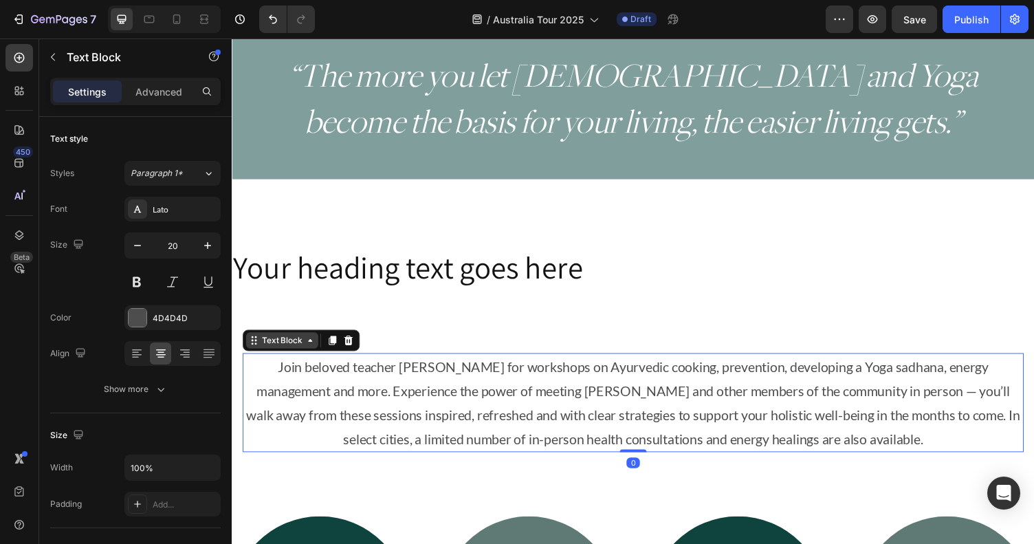
click at [291, 349] on div "Text Block" at bounding box center [283, 348] width 47 height 12
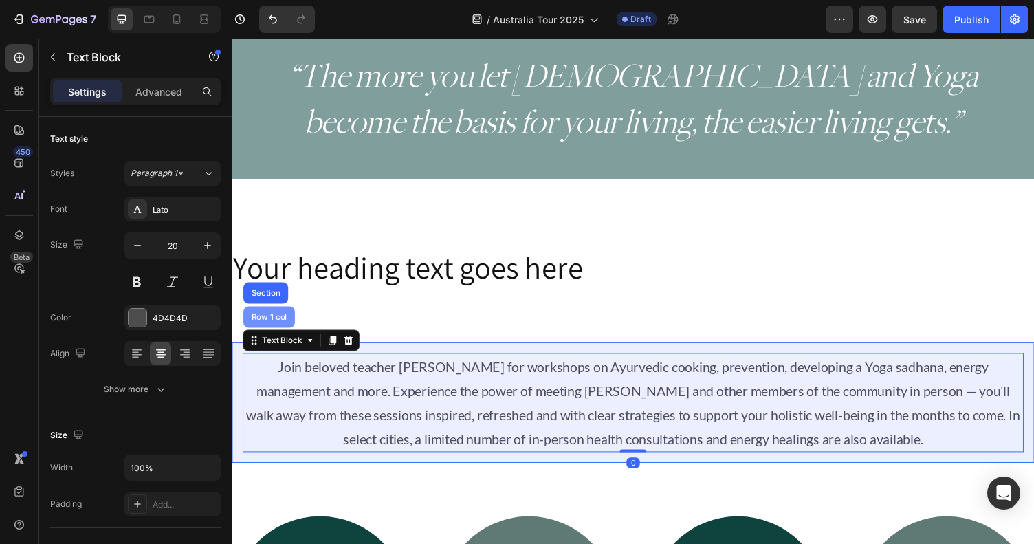
click at [273, 318] on div "Row 1 col" at bounding box center [269, 325] width 53 height 22
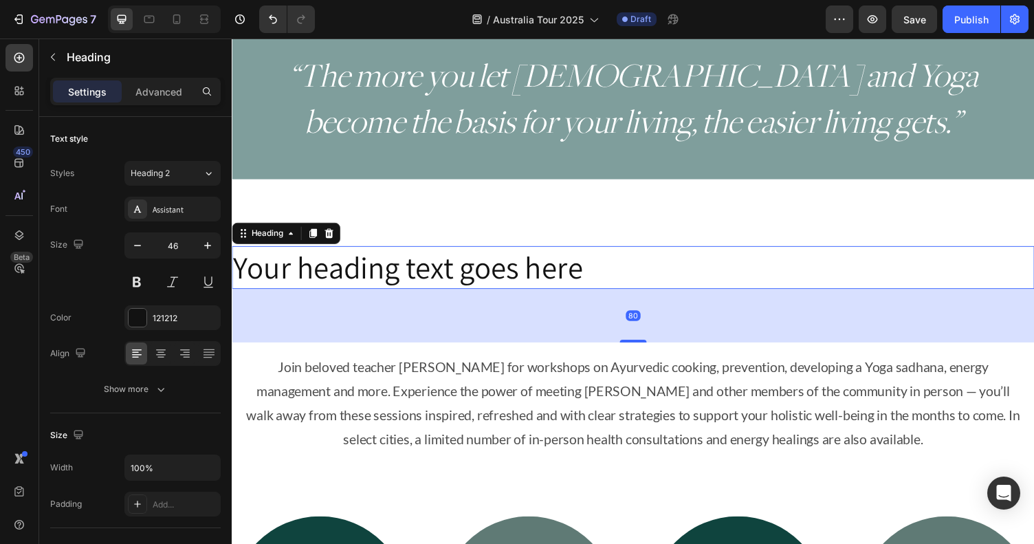
click at [286, 269] on h2 "Your heading text goes here" at bounding box center [644, 274] width 825 height 44
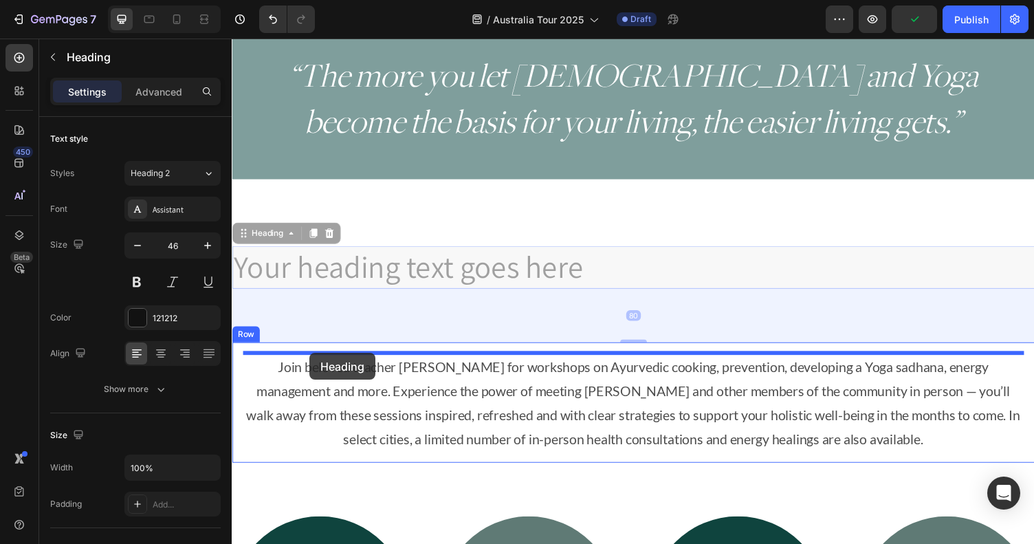
drag, startPoint x: 274, startPoint y: 239, endPoint x: 312, endPoint y: 362, distance: 128.8
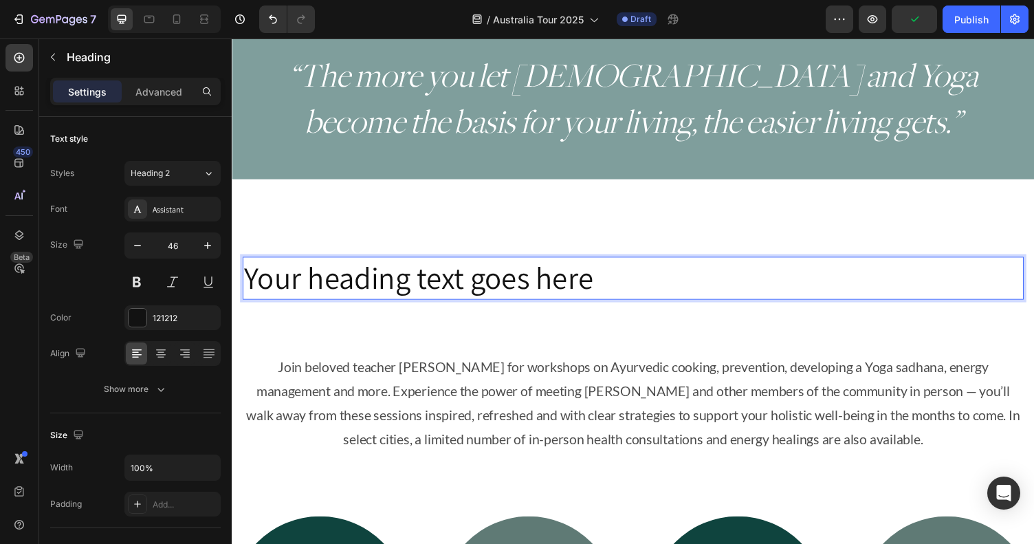
click at [395, 287] on h2 "Your heading text goes here" at bounding box center [644, 285] width 803 height 44
click at [395, 287] on p "Your heading text goes here" at bounding box center [644, 284] width 800 height 41
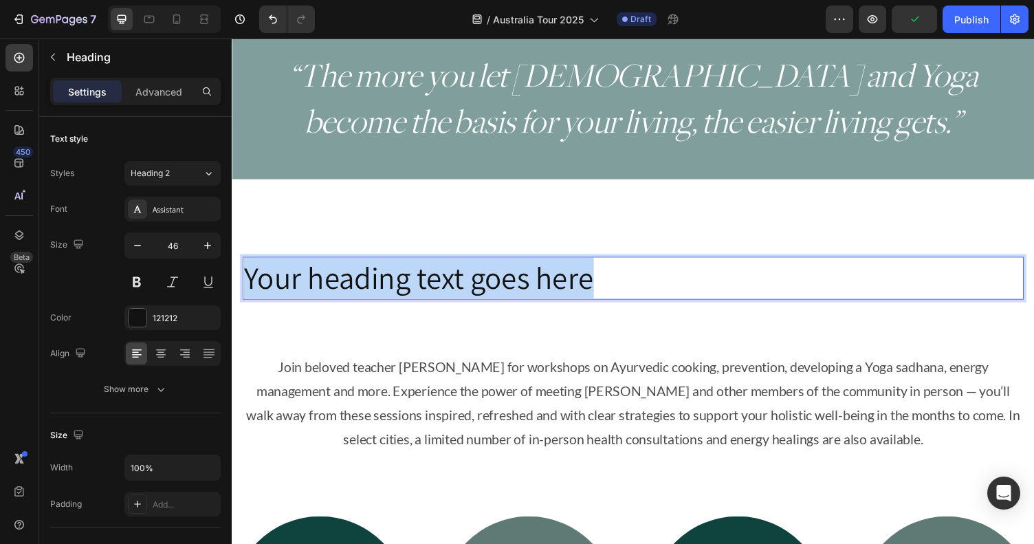
click at [395, 287] on p "Your heading text goes here" at bounding box center [644, 284] width 800 height 41
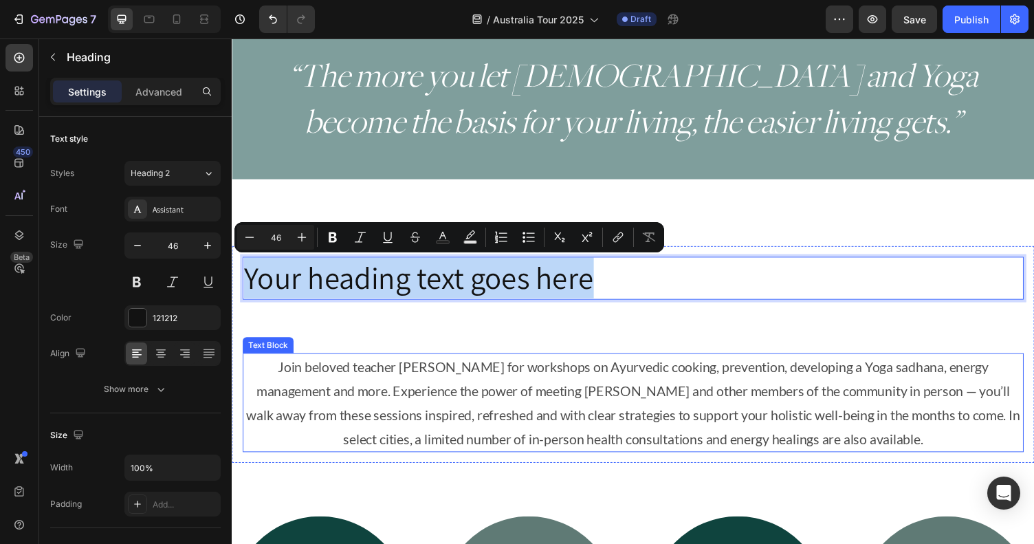
click at [389, 380] on p "Join beloved teacher Myra Lewin for workshops on Ayurvedic cooking, prevention,…" at bounding box center [644, 412] width 800 height 99
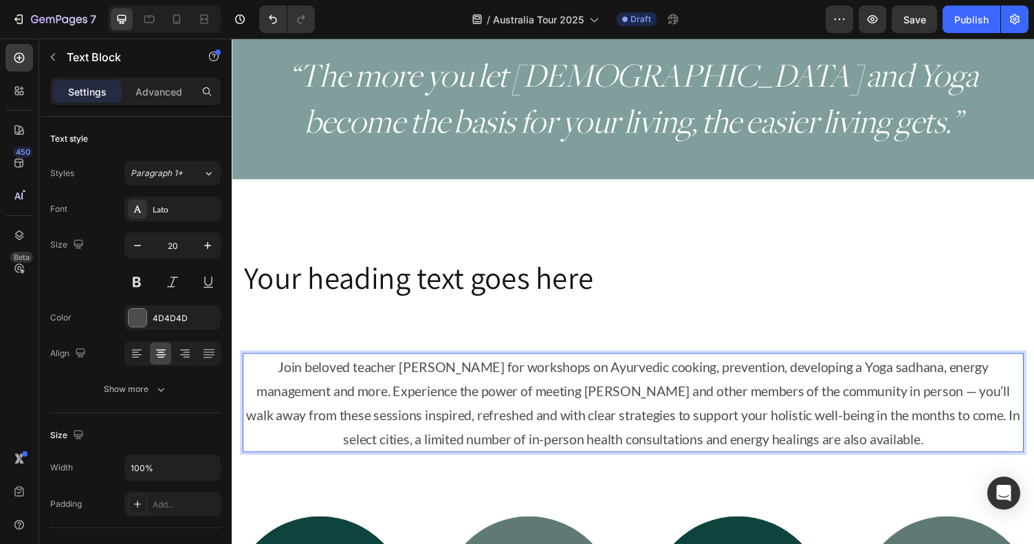
click at [322, 402] on p "Join beloved teacher Myra Lewin for workshops on Ayurvedic cooking, prevention,…" at bounding box center [644, 412] width 800 height 99
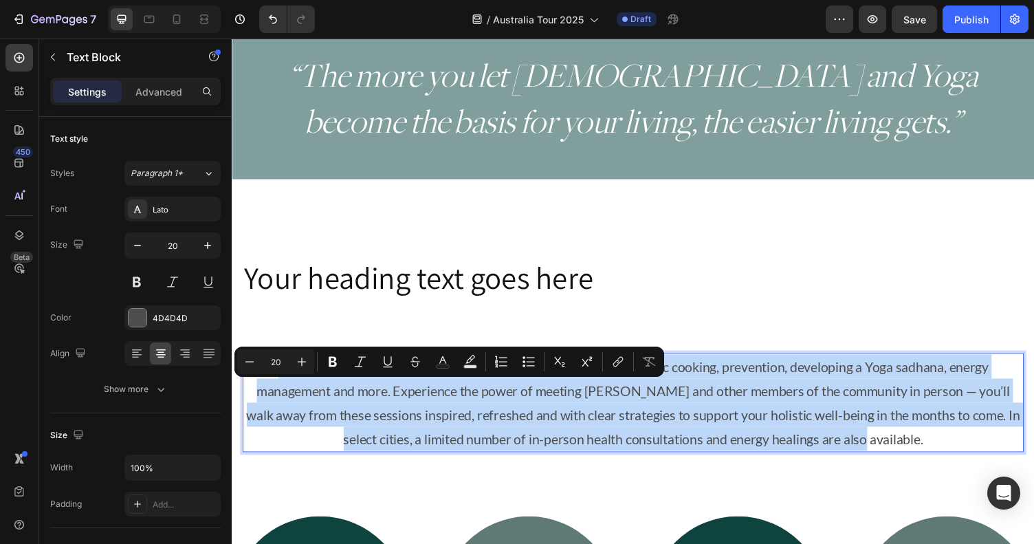
click at [323, 402] on p "Join beloved teacher Myra Lewin for workshops on Ayurvedic cooking, prevention,…" at bounding box center [644, 412] width 800 height 99
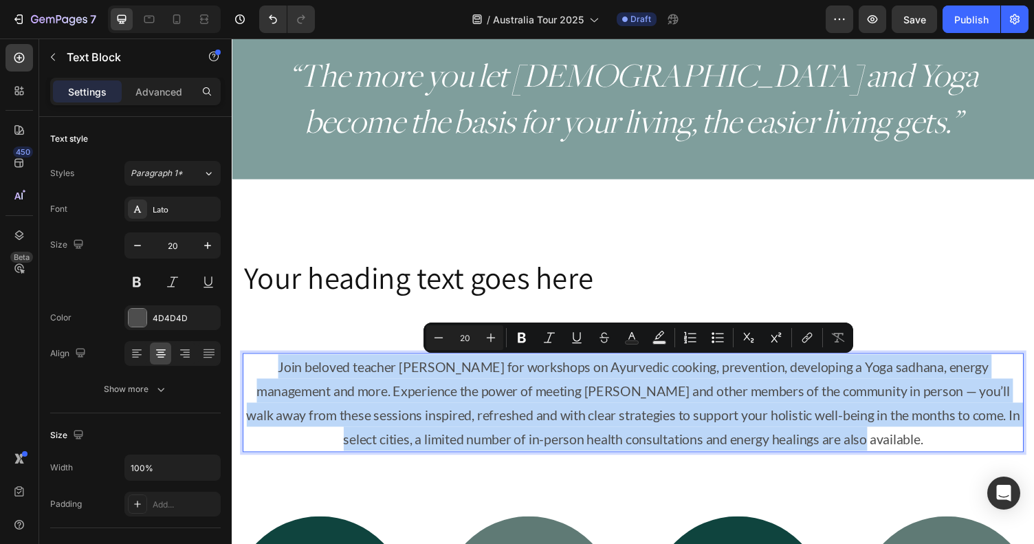
click at [270, 376] on p "Join beloved teacher Myra Lewin for workshops on Ayurvedic cooking, prevention,…" at bounding box center [644, 412] width 800 height 99
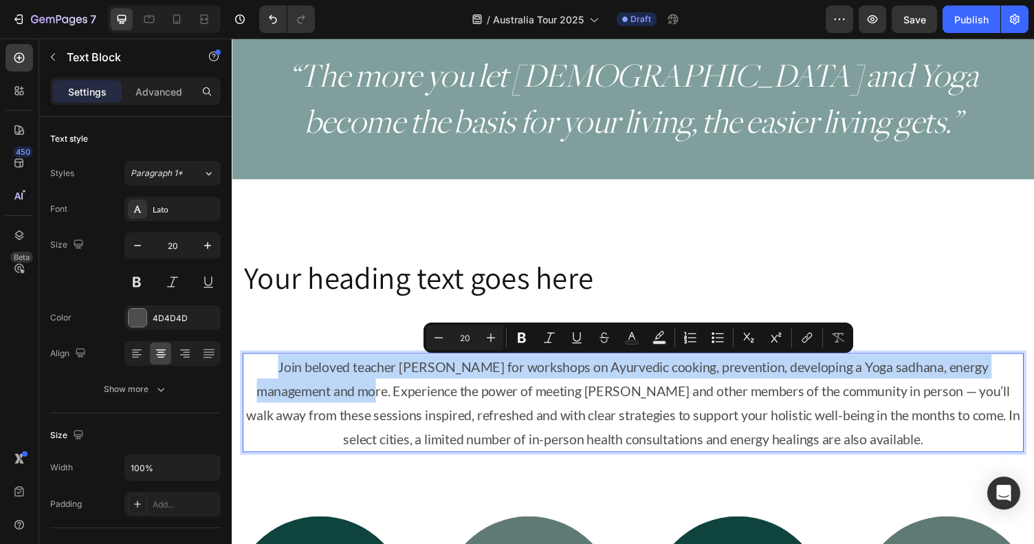
drag, startPoint x: 254, startPoint y: 375, endPoint x: 322, endPoint y: 402, distance: 73.2
click at [322, 402] on p "Join beloved teacher Myra Lewin for workshops on Ayurvedic cooking, prevention,…" at bounding box center [644, 412] width 800 height 99
copy p "Join beloved teacher Myra Lewin for workshops on Ayurvedic cooking, prevention,…"
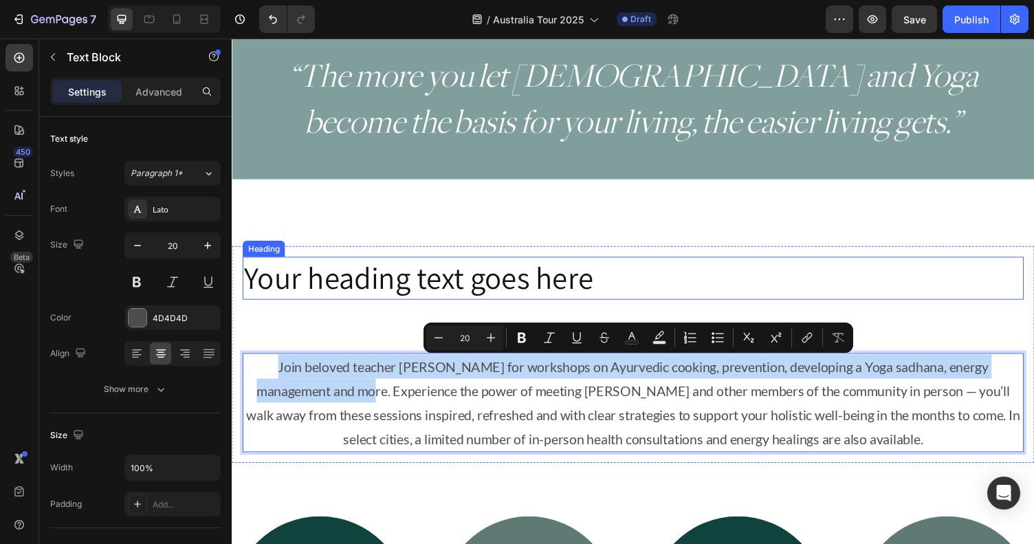
click at [369, 272] on p "Your heading text goes here" at bounding box center [644, 284] width 800 height 41
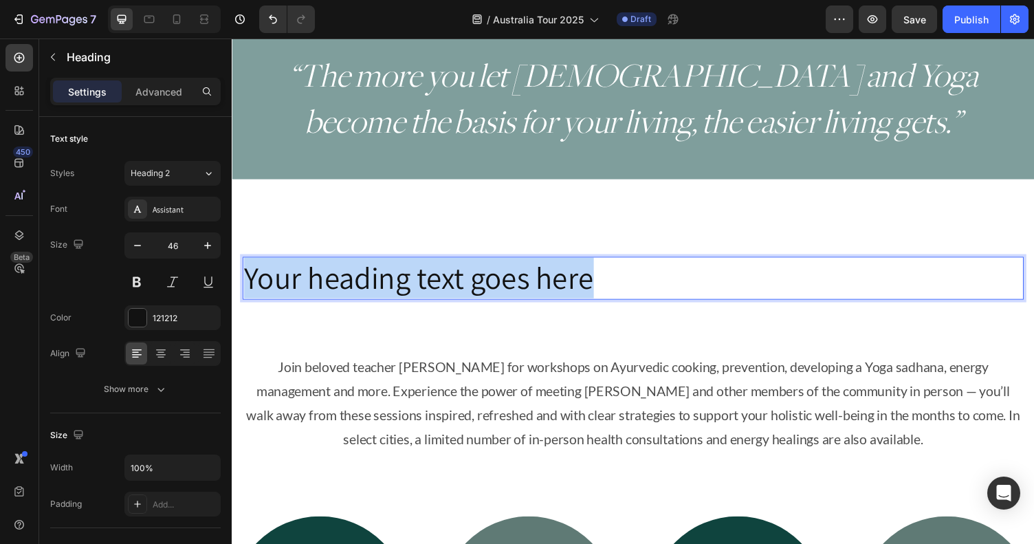
click at [369, 272] on p "Your heading text goes here" at bounding box center [644, 284] width 800 height 41
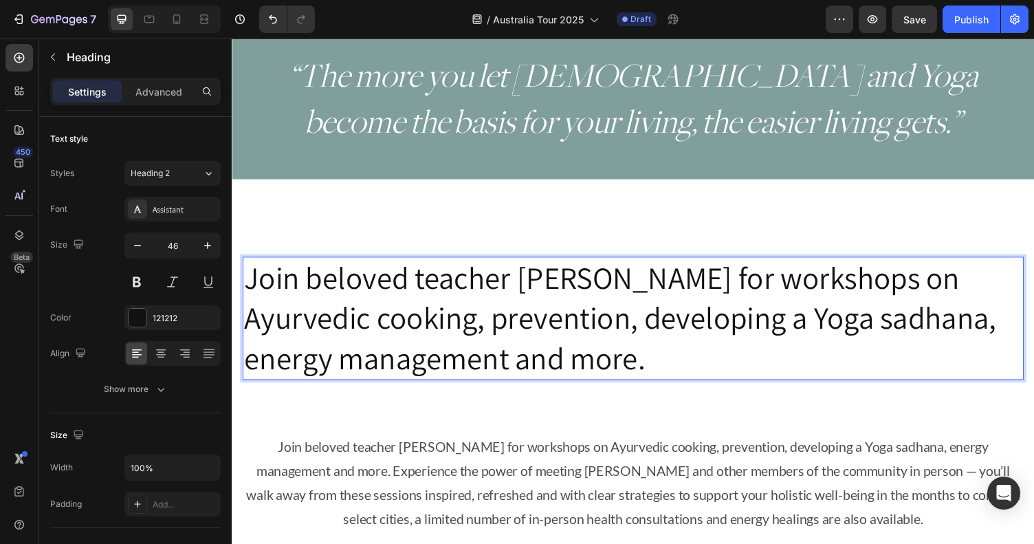
click at [378, 297] on p "Join beloved teacher Myra Lewin for workshops on Ayurvedic cooking, prevention,…" at bounding box center [644, 325] width 800 height 123
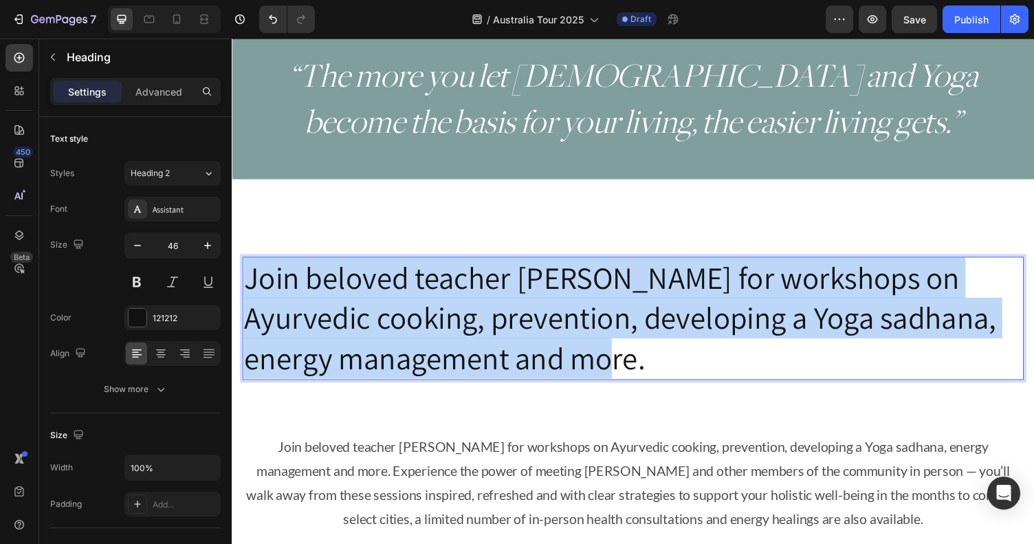
click at [378, 297] on p "Join beloved teacher Myra Lewin for workshops on Ayurvedic cooking, prevention,…" at bounding box center [644, 325] width 800 height 123
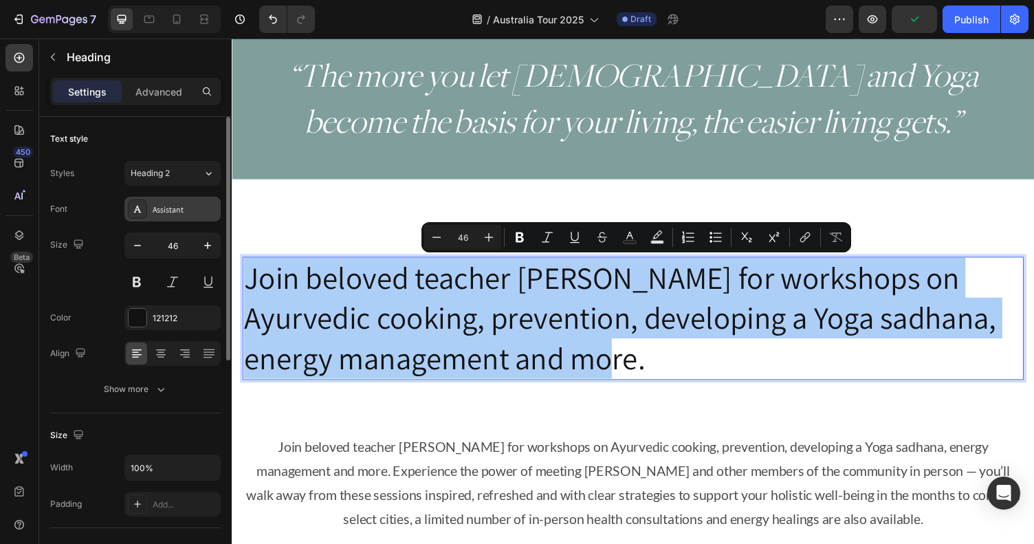
click at [171, 208] on div "Assistant" at bounding box center [185, 210] width 65 height 12
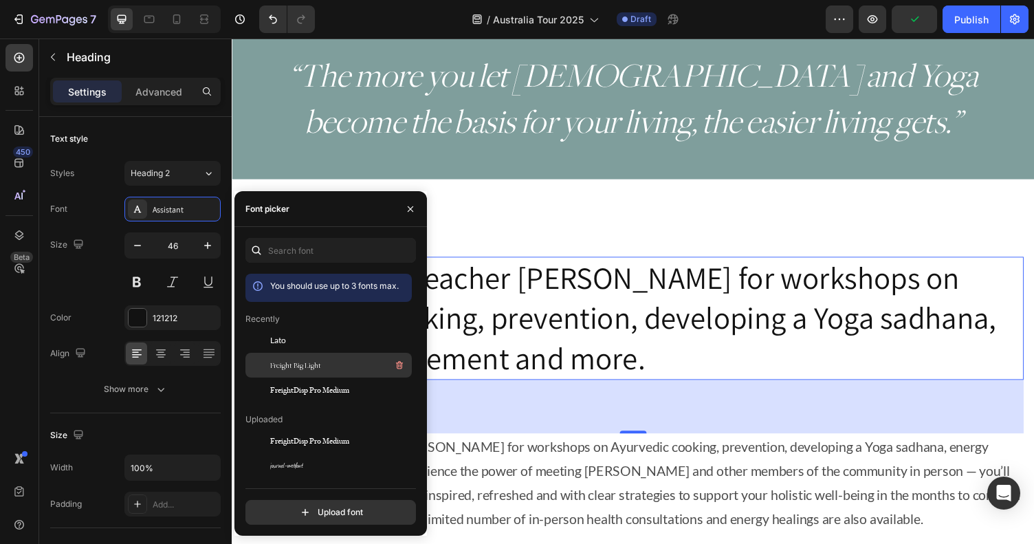
click at [286, 367] on span "Freight Big Light" at bounding box center [295, 365] width 51 height 12
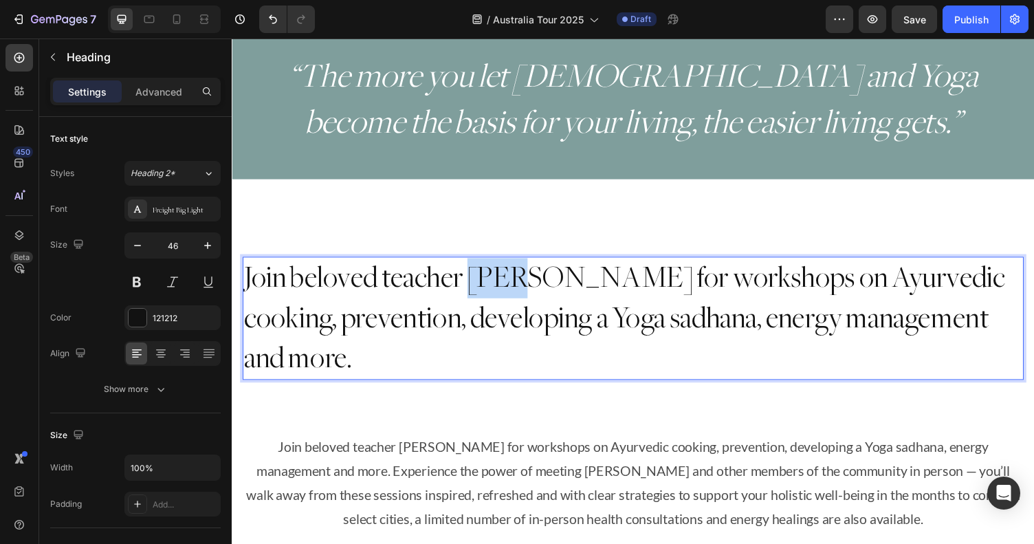
click at [513, 289] on p "Join beloved teacher Myra Lewin for workshops on Ayurvedic cooking, prevention,…" at bounding box center [644, 325] width 800 height 123
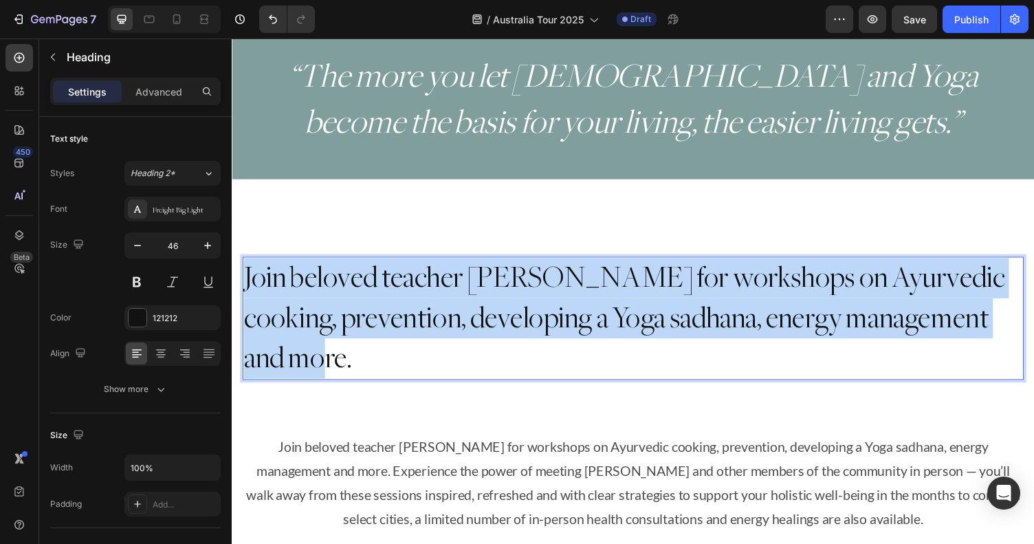
click at [513, 289] on p "Join beloved teacher Myra Lewin for workshops on Ayurvedic cooking, prevention,…" at bounding box center [644, 325] width 800 height 123
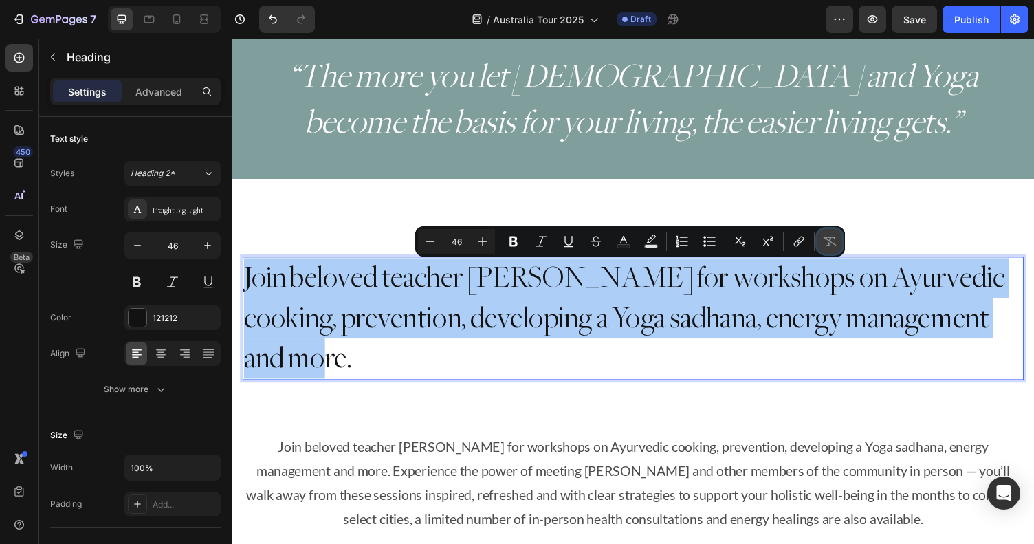
click at [831, 243] on icon "Editor contextual toolbar" at bounding box center [830, 242] width 14 height 14
click at [436, 241] on icon "Editor contextual toolbar" at bounding box center [431, 242] width 14 height 14
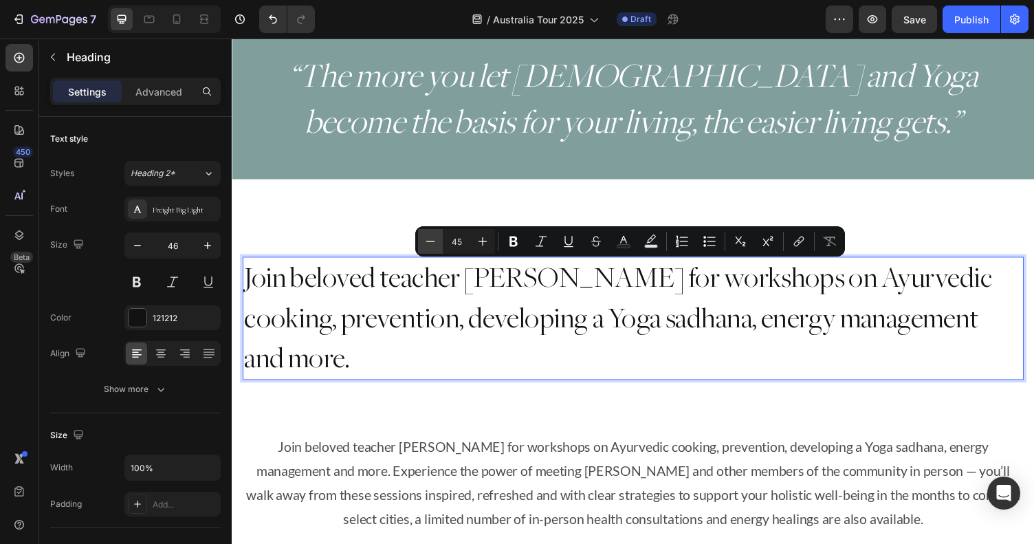
click at [436, 241] on icon "Editor contextual toolbar" at bounding box center [431, 242] width 14 height 14
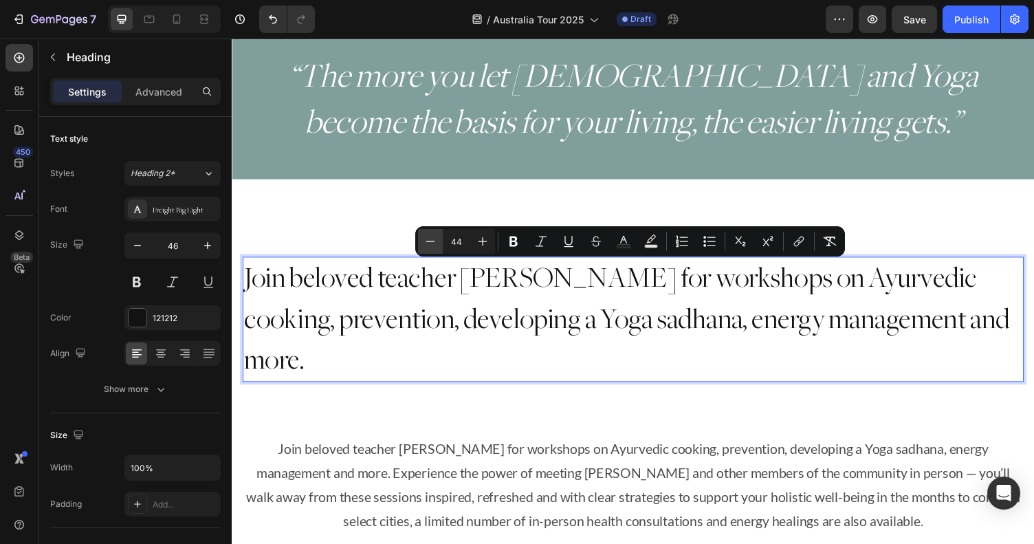
click at [436, 241] on icon "Editor contextual toolbar" at bounding box center [431, 242] width 14 height 14
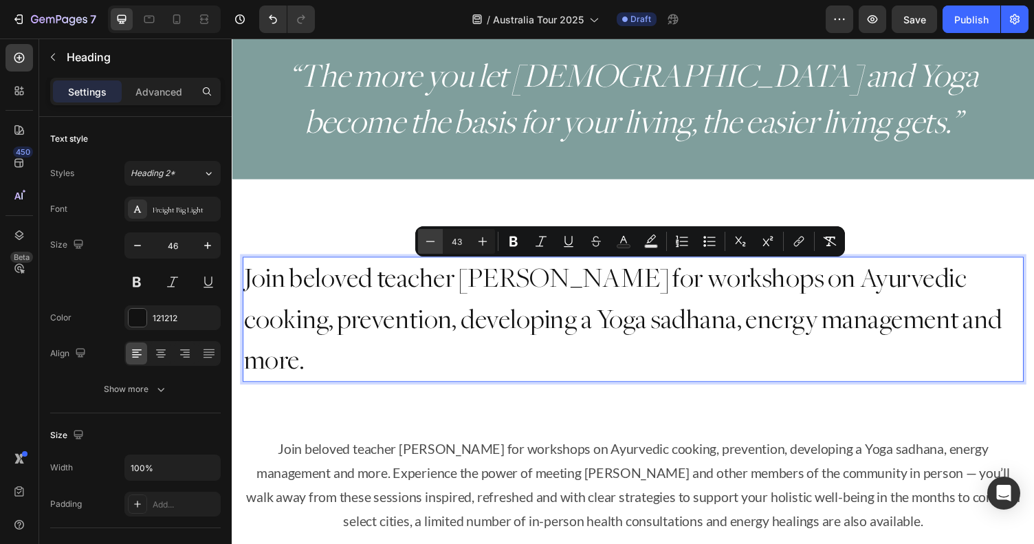
click at [436, 241] on icon "Editor contextual toolbar" at bounding box center [431, 242] width 14 height 14
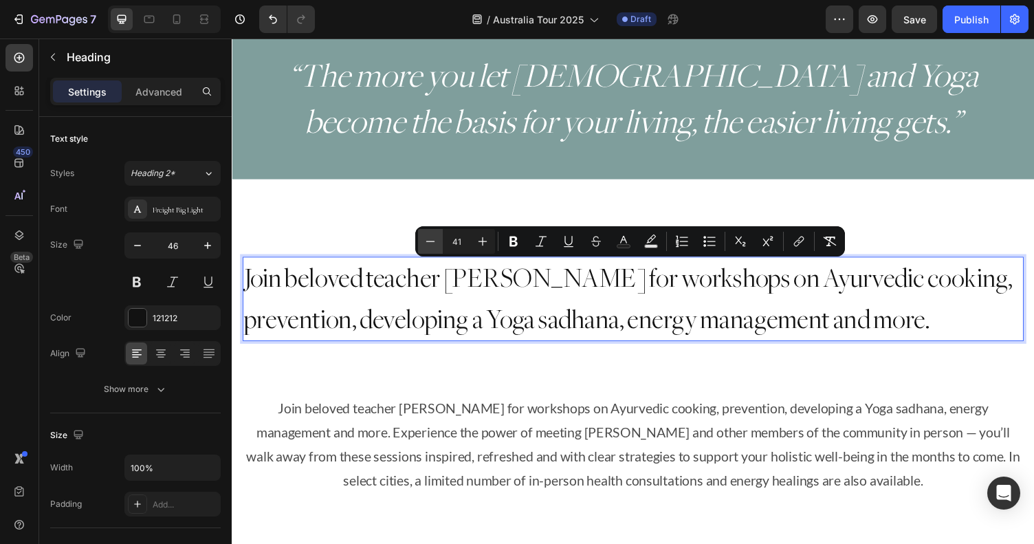
click at [436, 241] on icon "Editor contextual toolbar" at bounding box center [431, 242] width 14 height 14
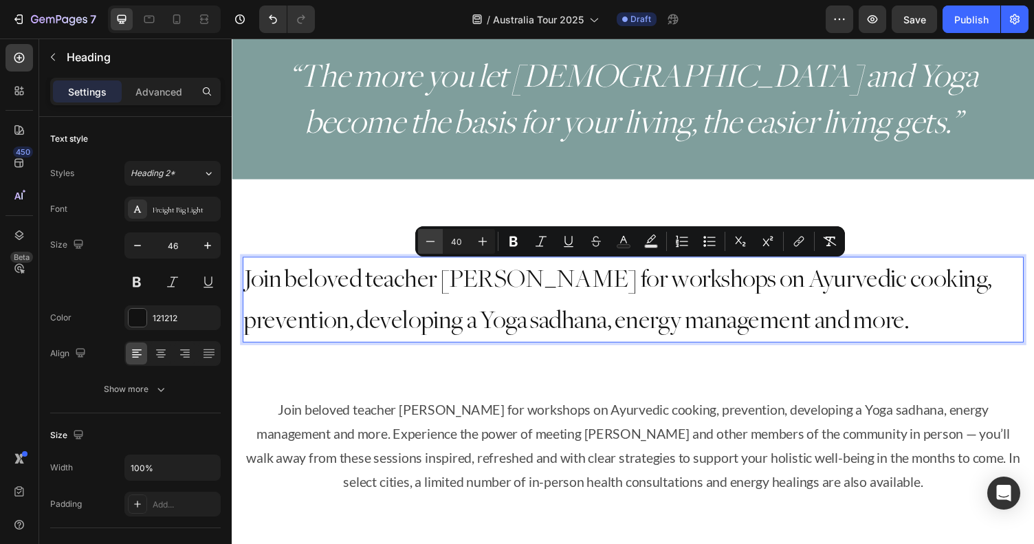
click at [436, 241] on icon "Editor contextual toolbar" at bounding box center [431, 242] width 14 height 14
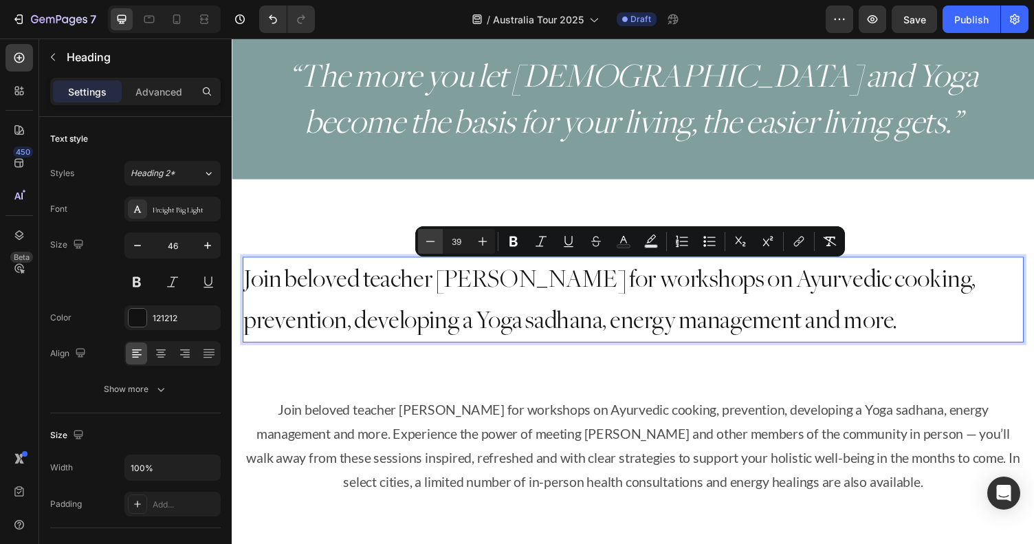
click at [436, 241] on icon "Editor contextual toolbar" at bounding box center [431, 242] width 14 height 14
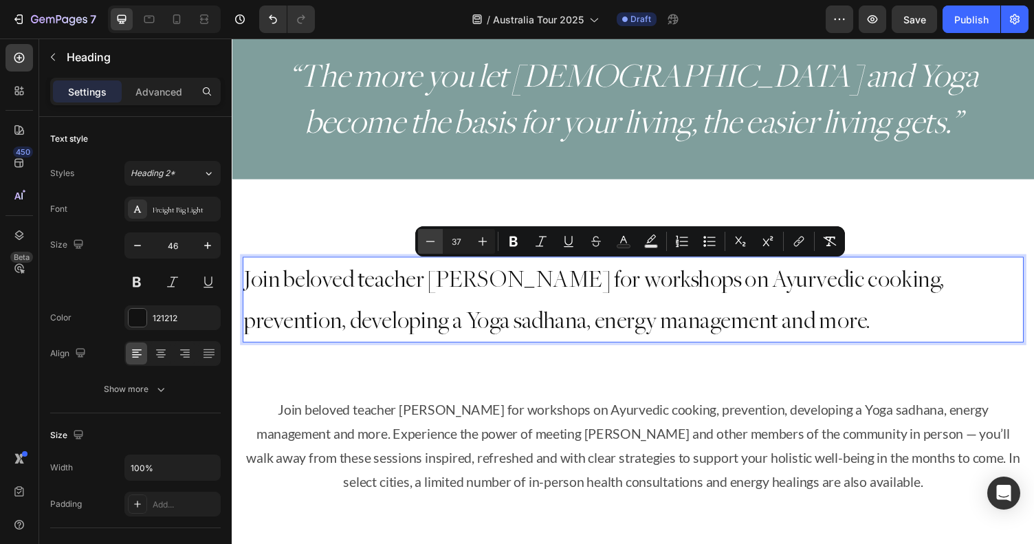
click at [436, 241] on icon "Editor contextual toolbar" at bounding box center [431, 242] width 14 height 14
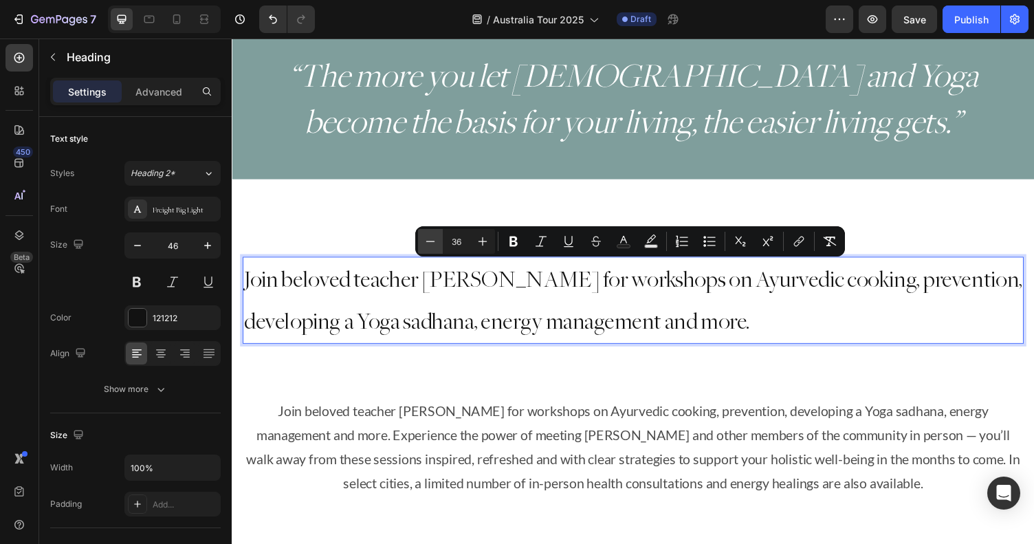
click at [436, 241] on icon "Editor contextual toolbar" at bounding box center [431, 242] width 14 height 14
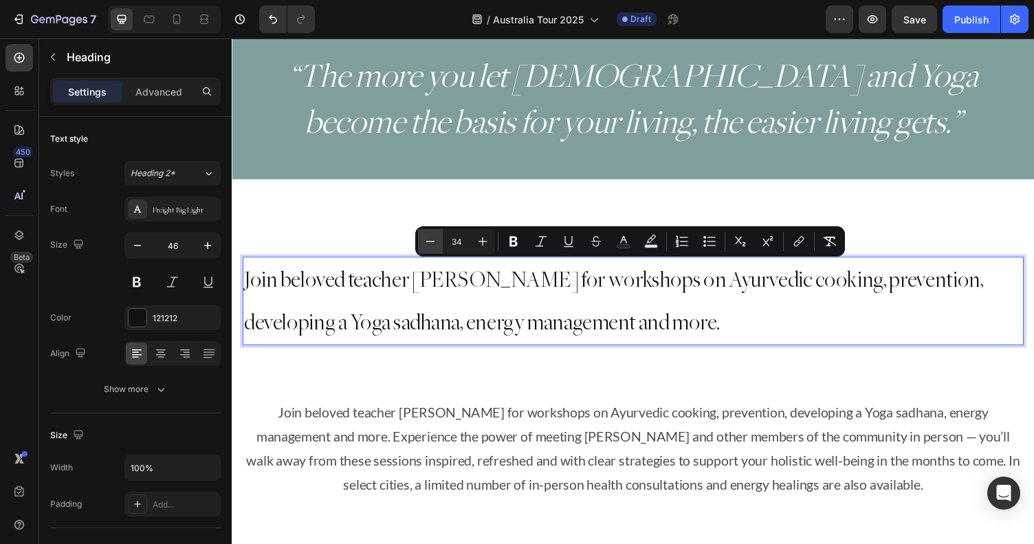
click at [436, 241] on icon "Editor contextual toolbar" at bounding box center [431, 242] width 14 height 14
click at [426, 242] on icon "Editor contextual toolbar" at bounding box center [431, 242] width 14 height 14
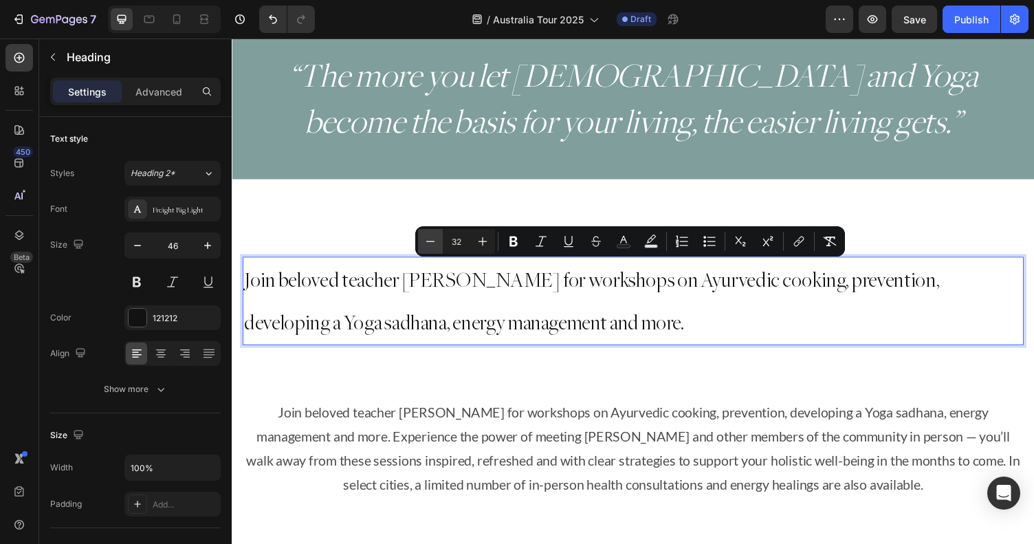
click at [426, 242] on icon "Editor contextual toolbar" at bounding box center [431, 242] width 14 height 14
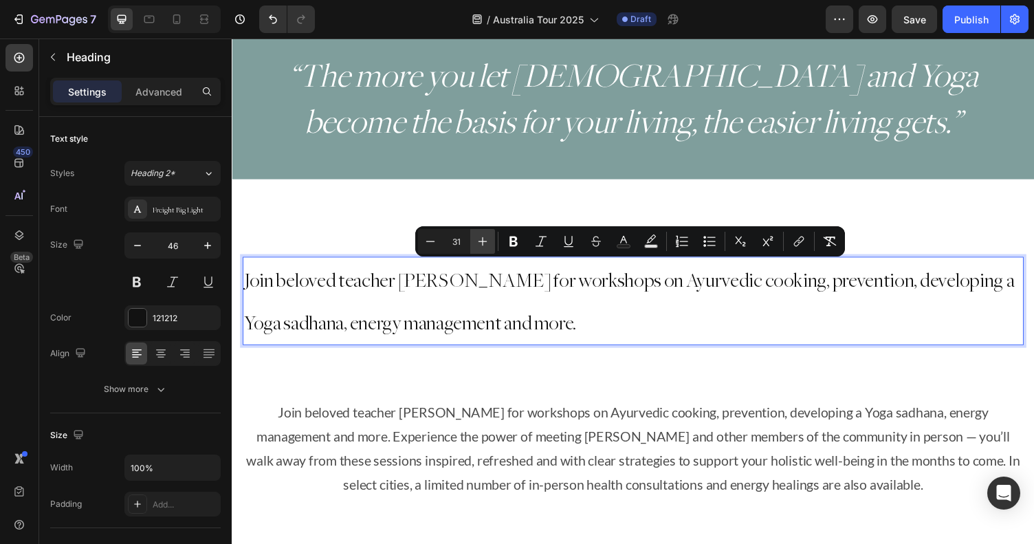
click at [482, 242] on icon "Editor contextual toolbar" at bounding box center [483, 242] width 14 height 14
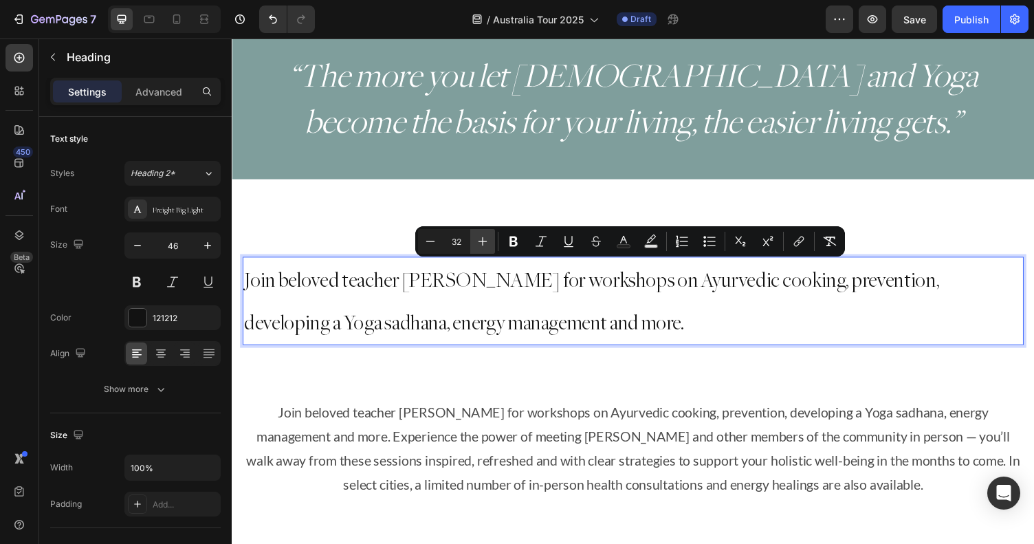
click at [482, 242] on icon "Editor contextual toolbar" at bounding box center [483, 242] width 14 height 14
click at [431, 238] on icon "Editor contextual toolbar" at bounding box center [431, 242] width 14 height 14
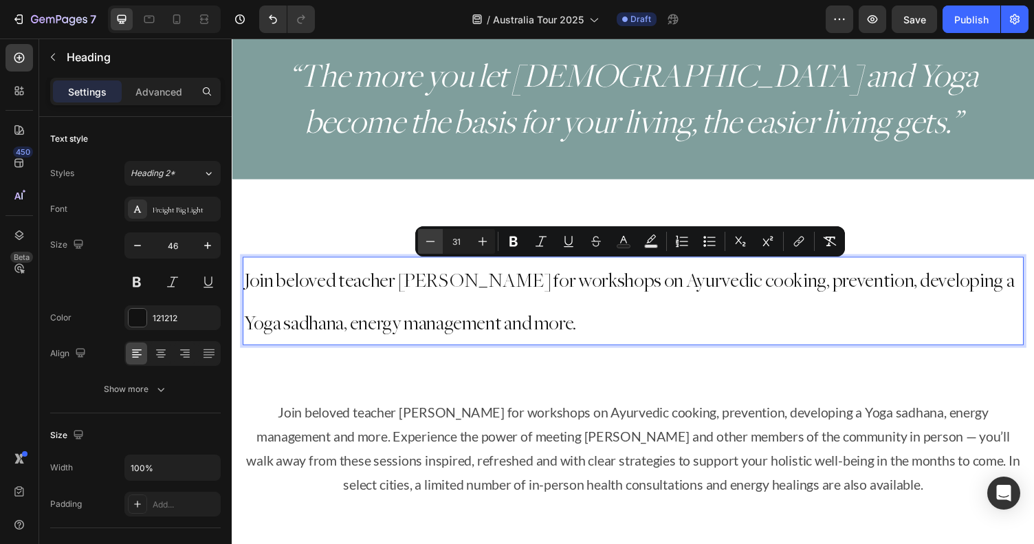
click at [431, 238] on icon "Editor contextual toolbar" at bounding box center [431, 242] width 14 height 14
type input "30"
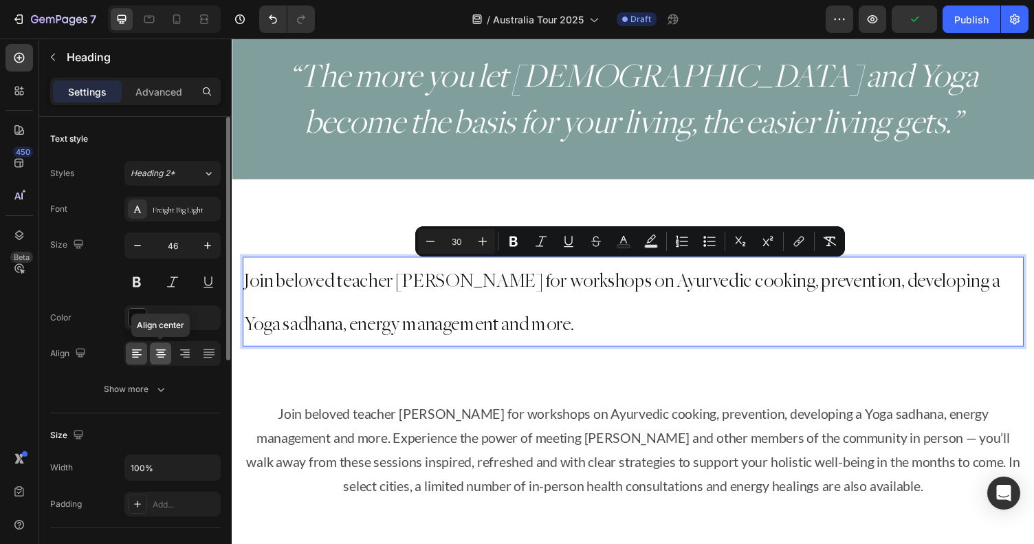
click at [161, 356] on icon at bounding box center [161, 354] width 14 height 14
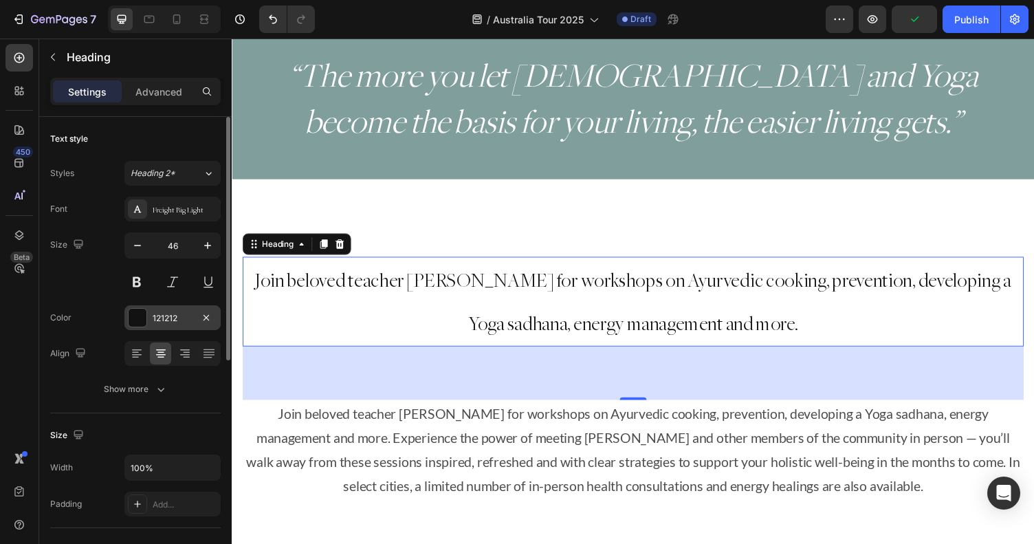
click at [174, 323] on div "121212" at bounding box center [173, 318] width 40 height 12
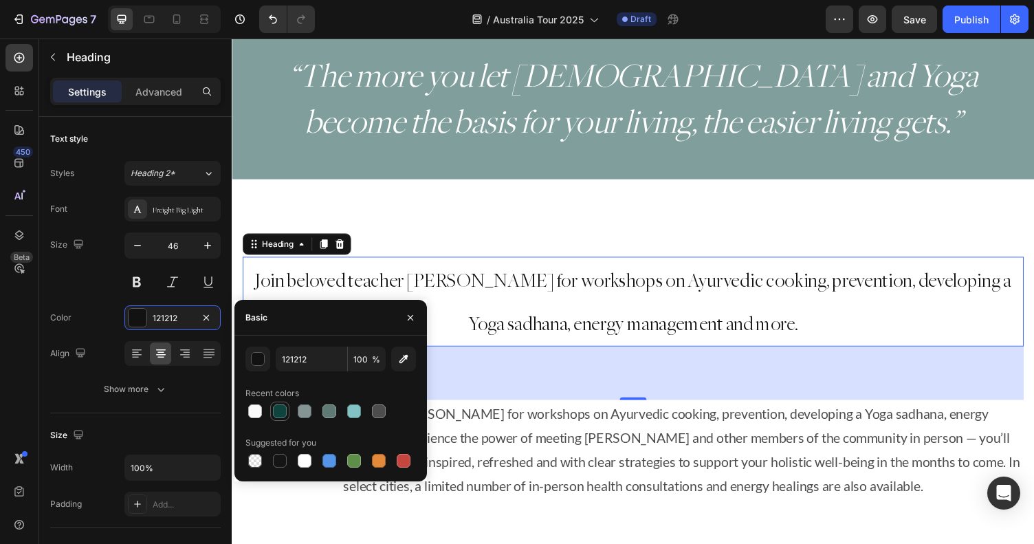
click at [280, 406] on div at bounding box center [280, 411] width 14 height 14
type input "0E433E"
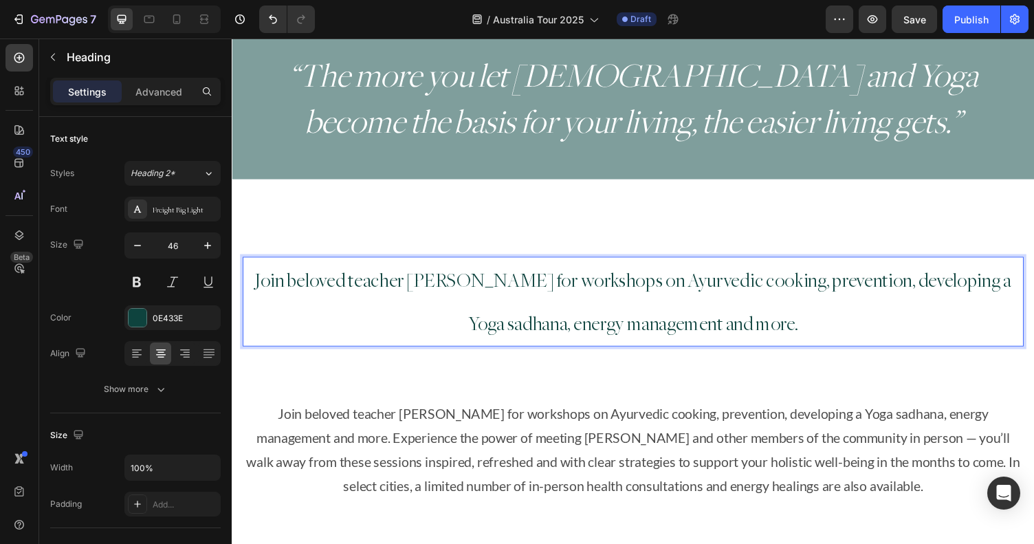
click at [551, 298] on p "Join beloved teacher Myra Lewin for workshops on Ayurvedic cooking, prevention,…" at bounding box center [644, 308] width 800 height 89
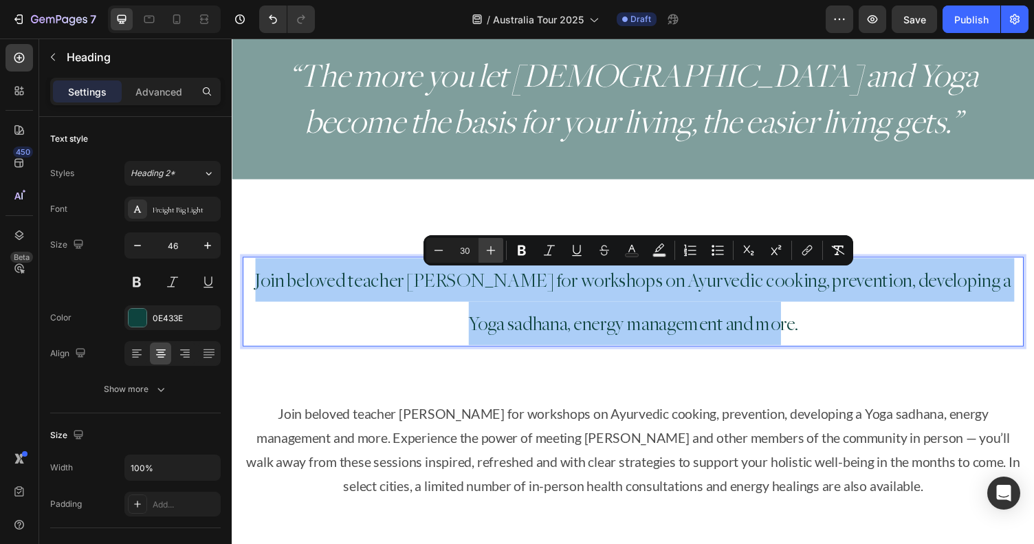
click at [498, 246] on button "Plus" at bounding box center [491, 250] width 25 height 25
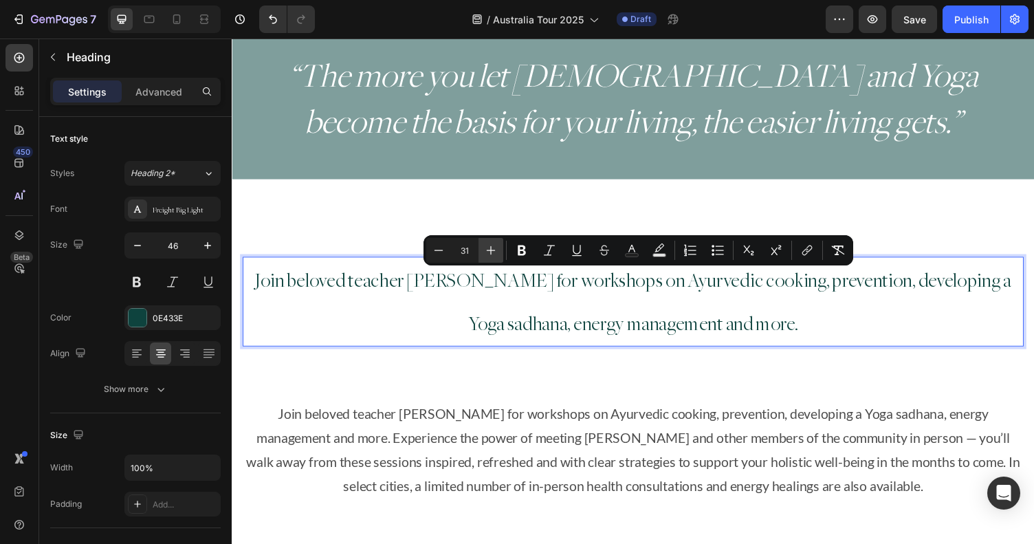
click at [498, 246] on button "Plus" at bounding box center [491, 250] width 25 height 25
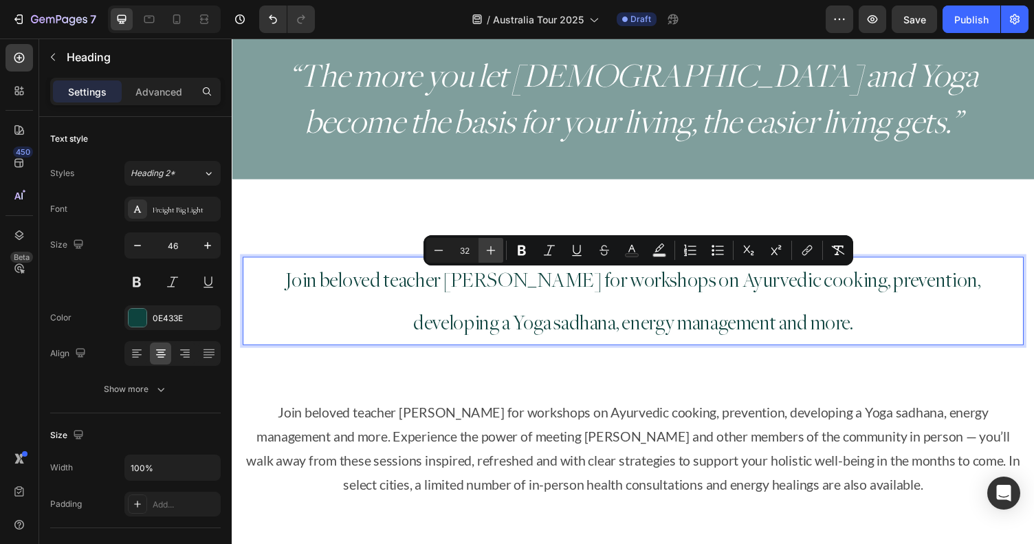
click at [498, 246] on button "Plus" at bounding box center [491, 250] width 25 height 25
type input "35"
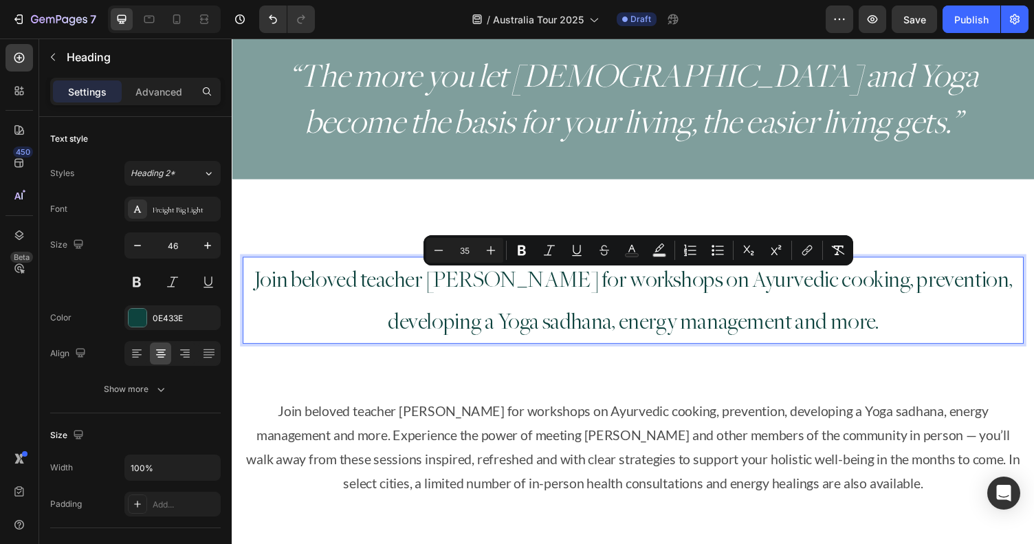
click at [500, 333] on span "Join beloved teacher Myra Lewin for workshops on Ayurvedic cooking, prevention,…" at bounding box center [644, 307] width 780 height 67
click at [897, 311] on p "Join beloved teacher Myra Lewin for workshops on Ayurvedic cooking, prevention,…" at bounding box center [644, 307] width 800 height 87
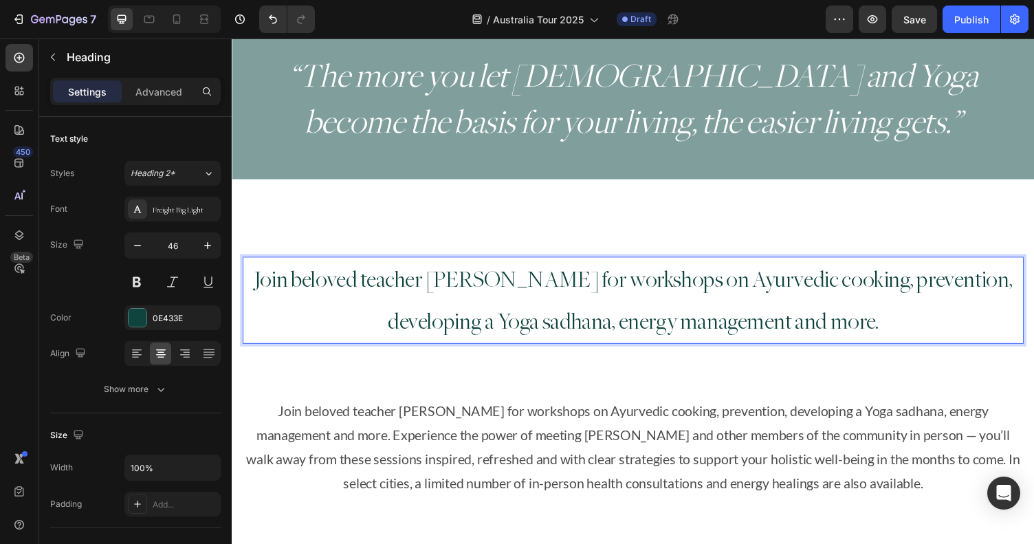
click at [951, 290] on span "Join beloved teacher Myra Lewin for workshops on Ayurvedic cooking, prevention,…" at bounding box center [644, 307] width 780 height 67
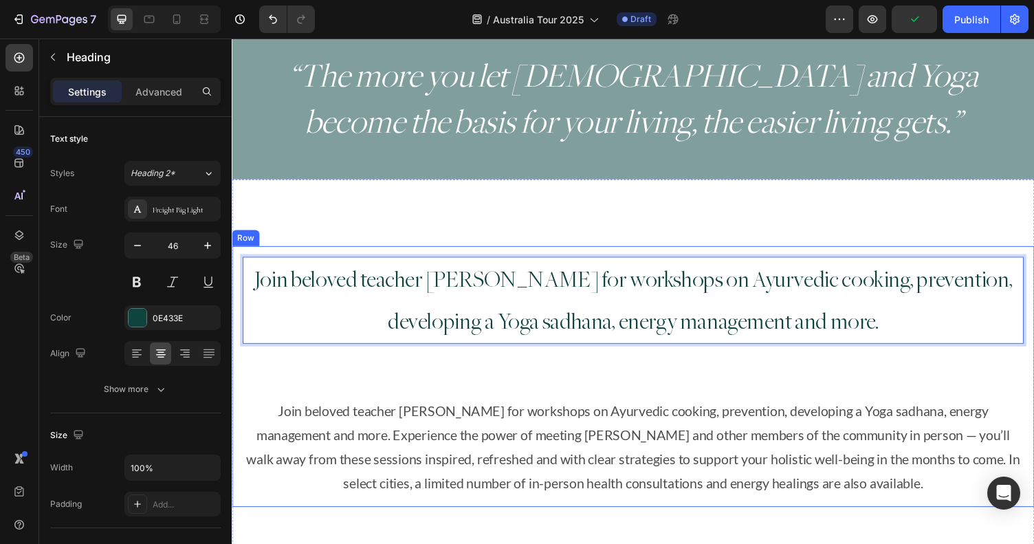
click at [450, 435] on p "Join beloved teacher Myra Lewin for workshops on Ayurvedic cooking, prevention,…" at bounding box center [644, 457] width 800 height 99
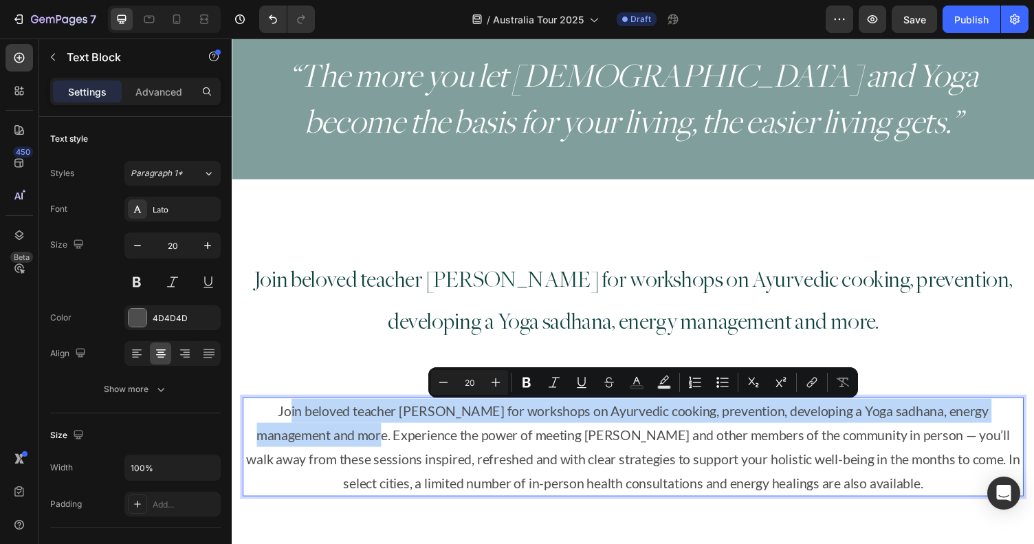
drag, startPoint x: 327, startPoint y: 444, endPoint x: 265, endPoint y: 426, distance: 65.3
click at [265, 426] on p "Join beloved teacher Myra Lewin for workshops on Ayurvedic cooking, prevention,…" at bounding box center [644, 457] width 800 height 99
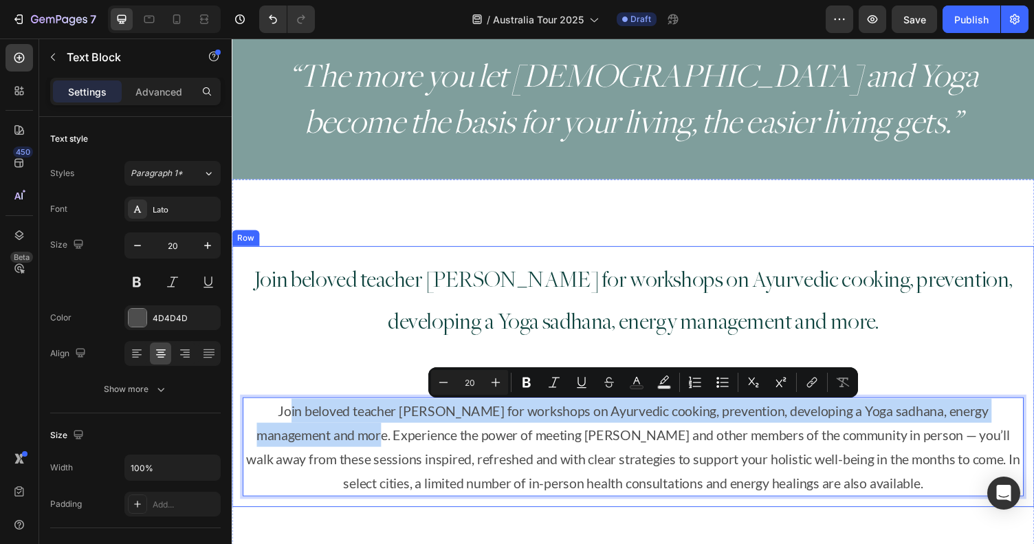
click at [400, 349] on p "⁠⁠⁠⁠⁠⁠⁠ Join beloved teacher Myra Lewin for workshops on Ayurvedic cooking, pre…" at bounding box center [644, 307] width 800 height 87
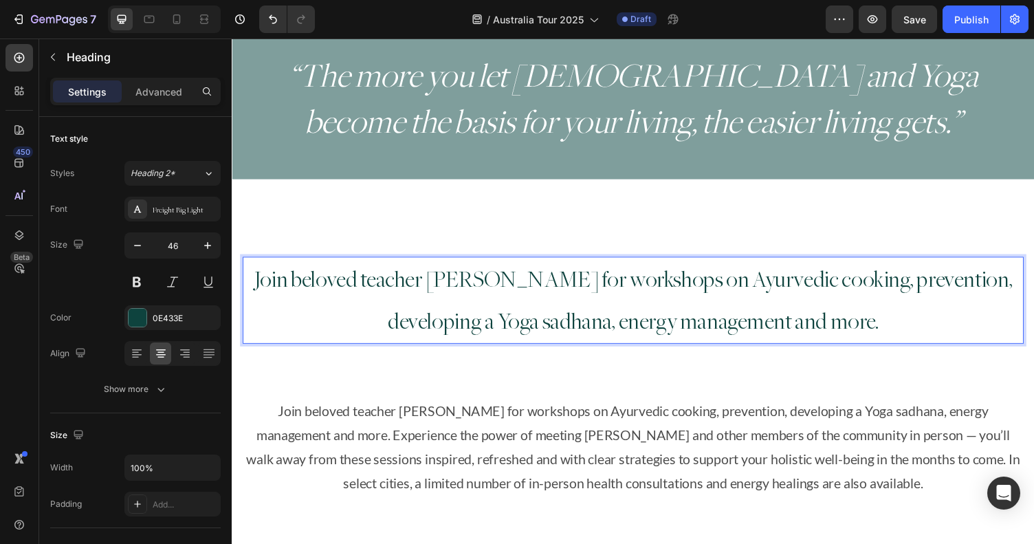
click at [347, 325] on p "Join beloved teacher [PERSON_NAME] for workshops on Ayurvedic cooking, preventi…" at bounding box center [644, 307] width 800 height 87
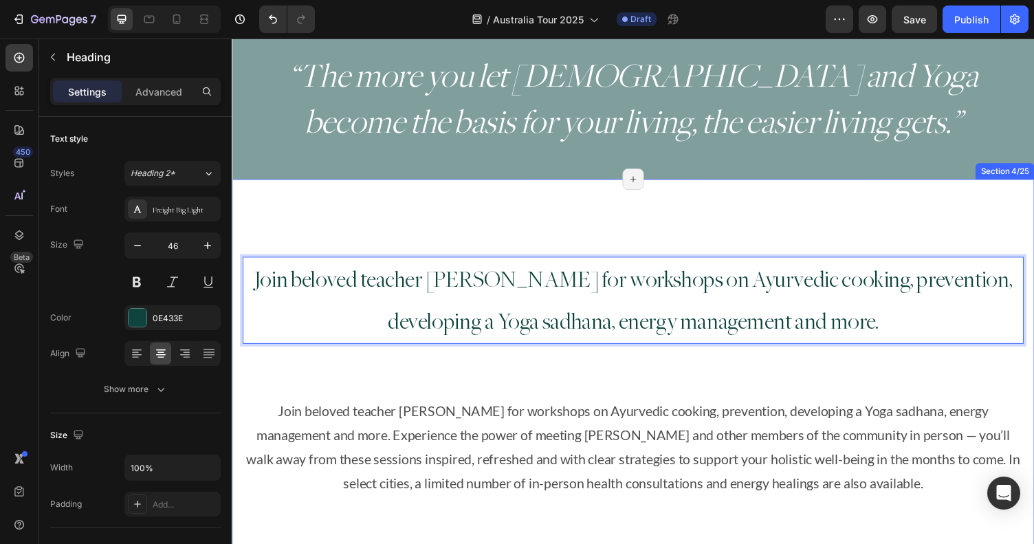
click at [421, 227] on div "Join beloved teacher Myra Lewin for workshops on Ayurvedic cooking, prevention,…" at bounding box center [644, 531] width 825 height 696
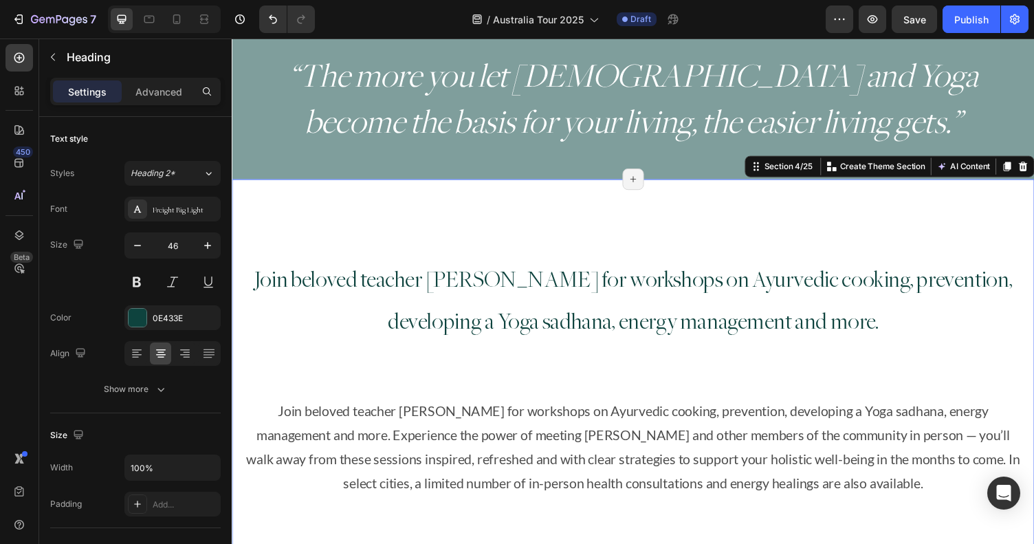
click at [399, 312] on p "⁠⁠⁠⁠⁠⁠⁠ Join beloved teacher Myra Lewin for workshops on Ayurvedic cooking, pre…" at bounding box center [644, 307] width 800 height 87
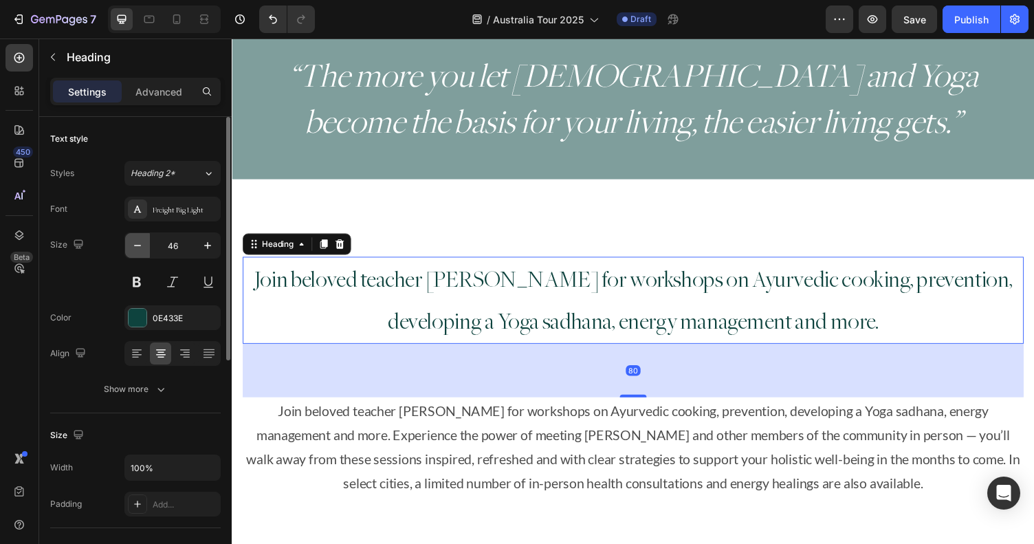
click at [137, 246] on icon "button" at bounding box center [137, 245] width 7 height 1
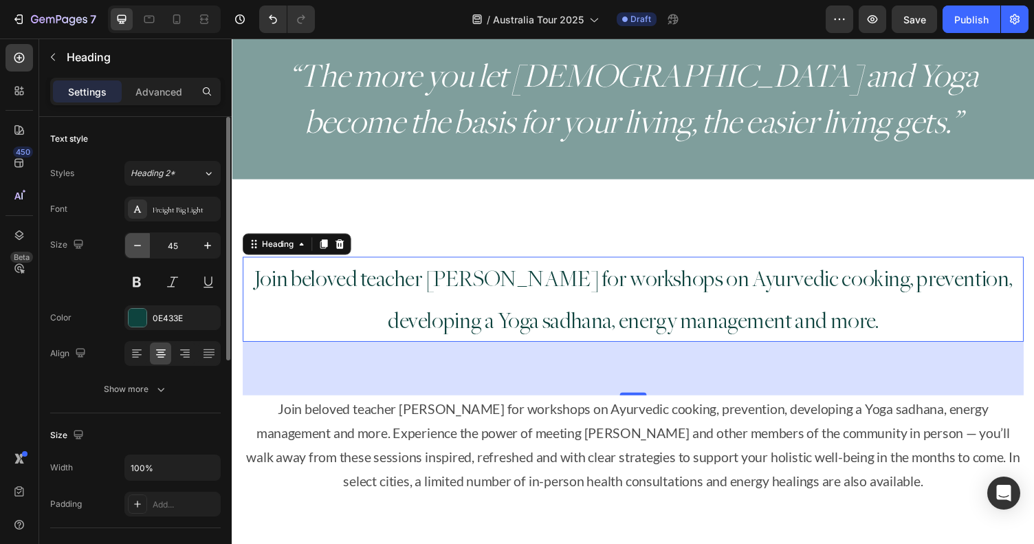
click at [137, 246] on icon "button" at bounding box center [137, 245] width 7 height 1
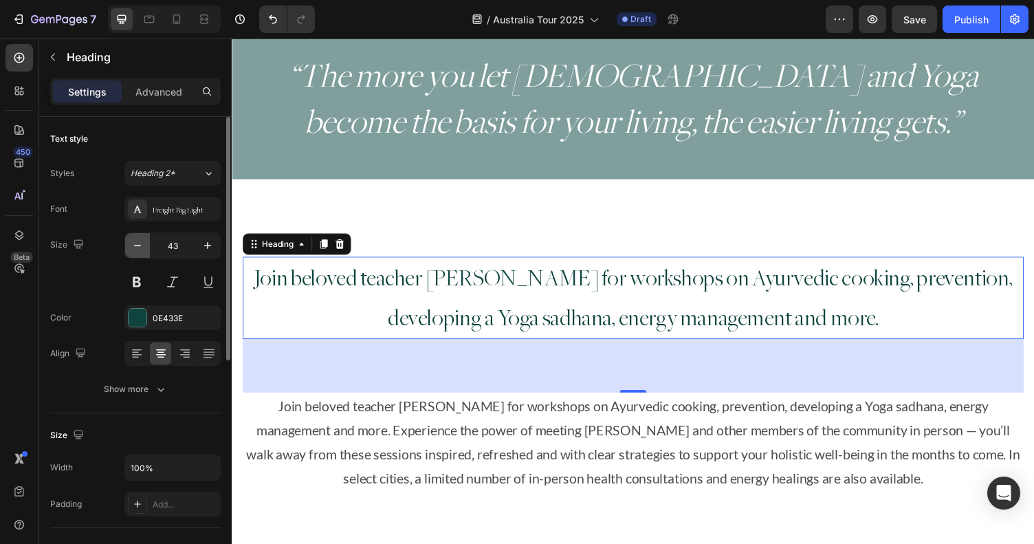
click at [137, 246] on icon "button" at bounding box center [137, 245] width 7 height 1
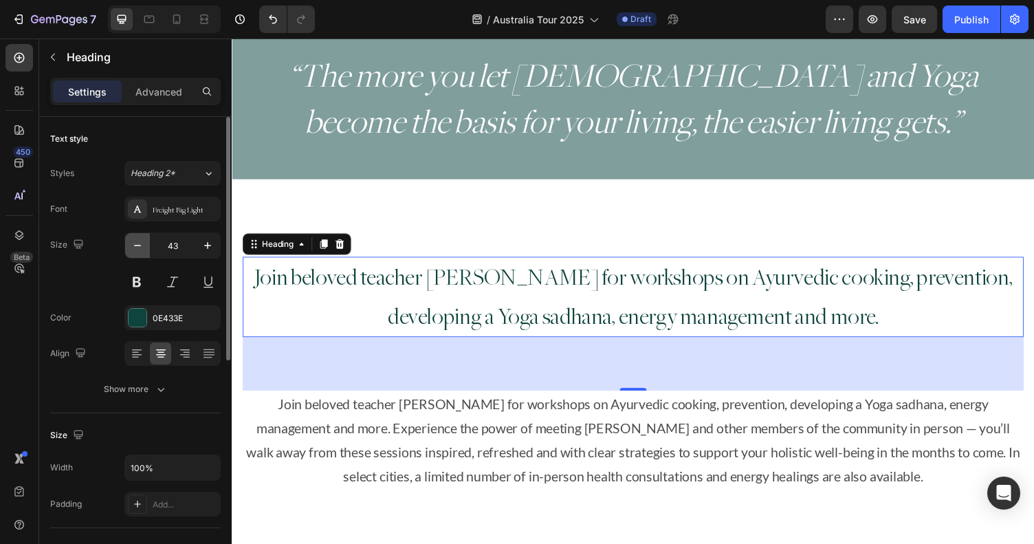
click at [137, 246] on icon "button" at bounding box center [137, 245] width 7 height 1
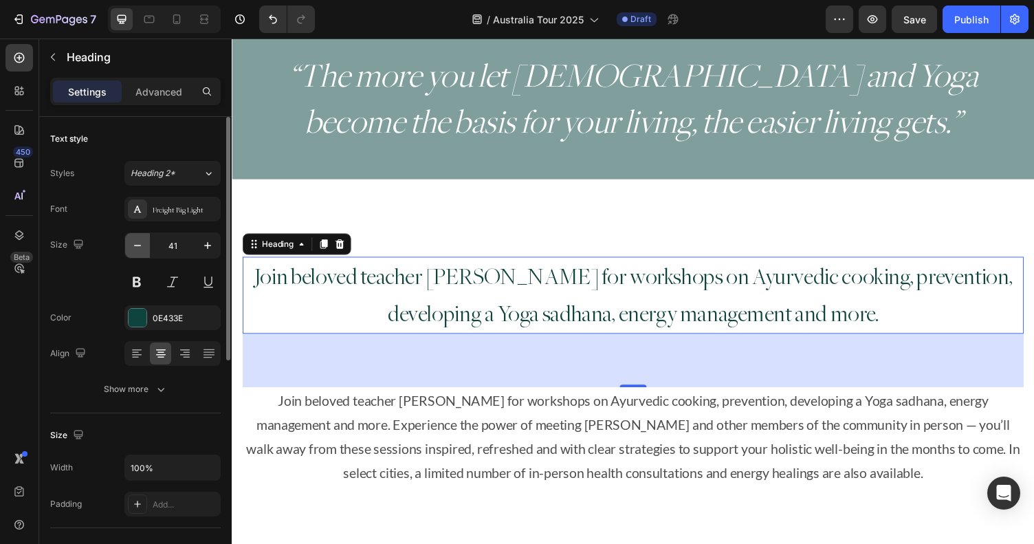
click at [137, 246] on icon "button" at bounding box center [137, 245] width 7 height 1
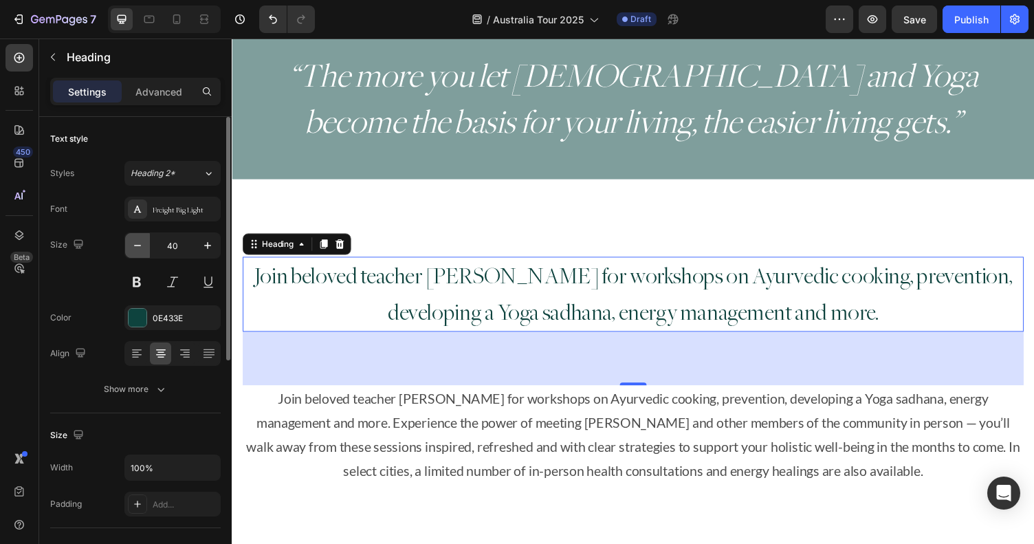
click at [137, 246] on icon "button" at bounding box center [137, 245] width 7 height 1
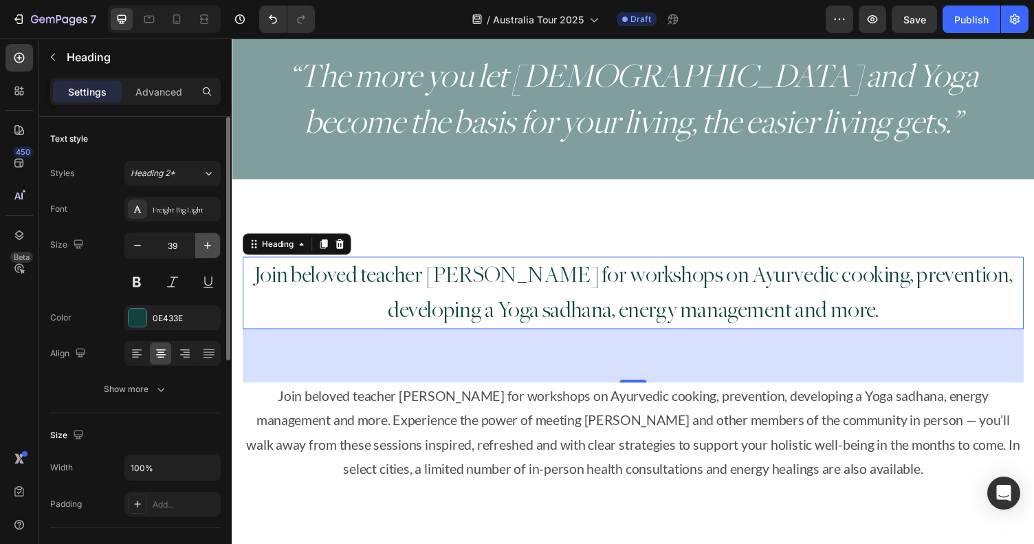
click at [204, 246] on icon "button" at bounding box center [208, 246] width 14 height 14
type input "40"
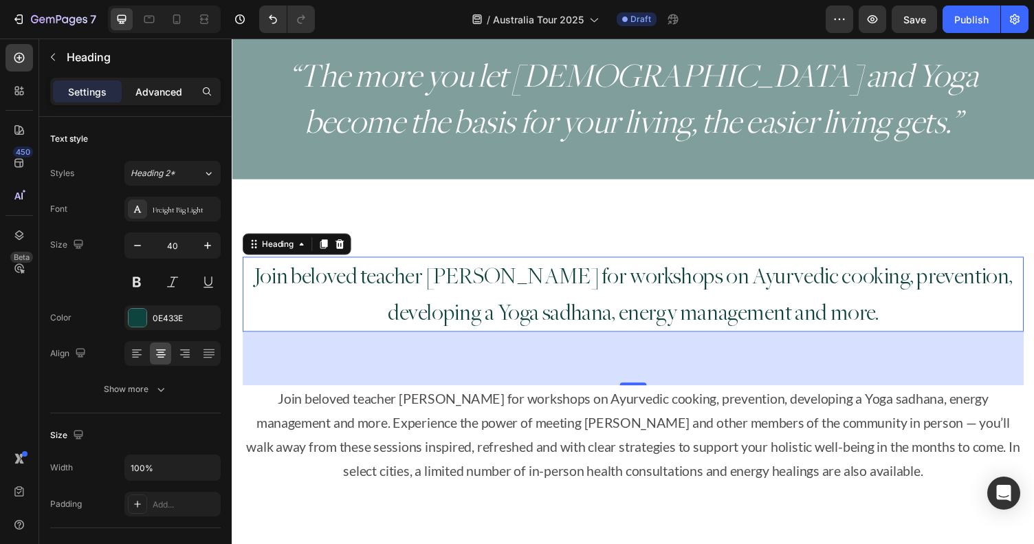
click at [166, 96] on p "Advanced" at bounding box center [158, 92] width 47 height 14
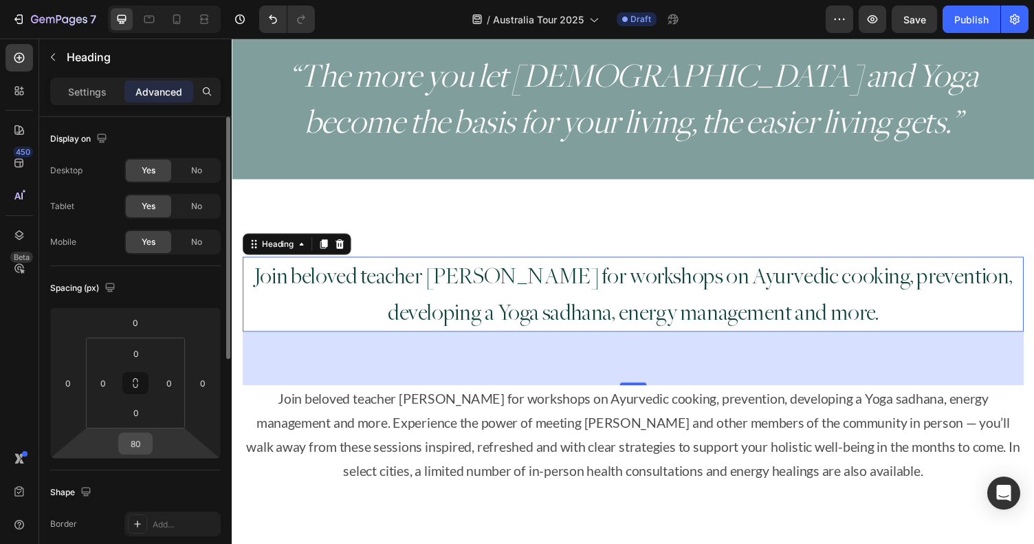
click at [135, 448] on input "80" at bounding box center [136, 443] width 28 height 21
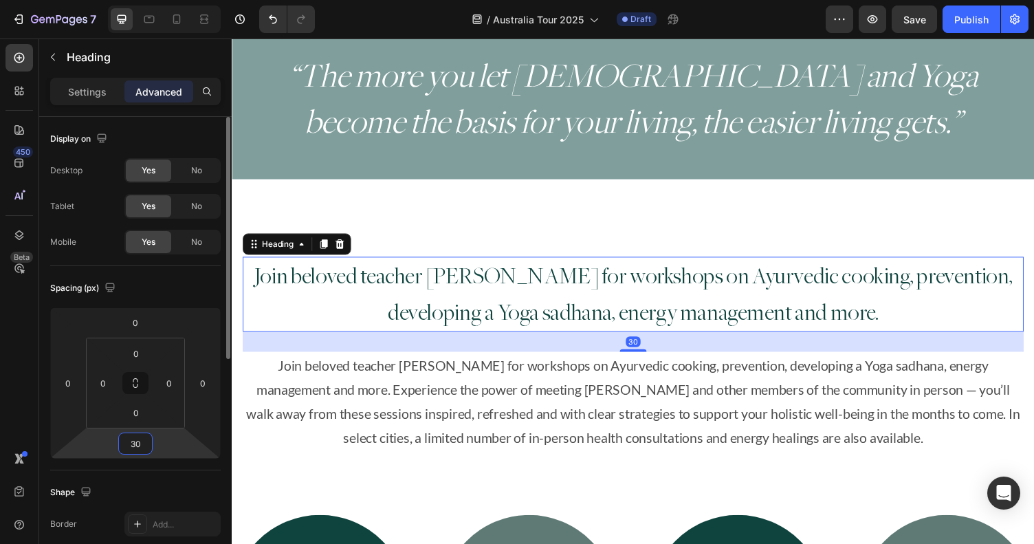
type input "3"
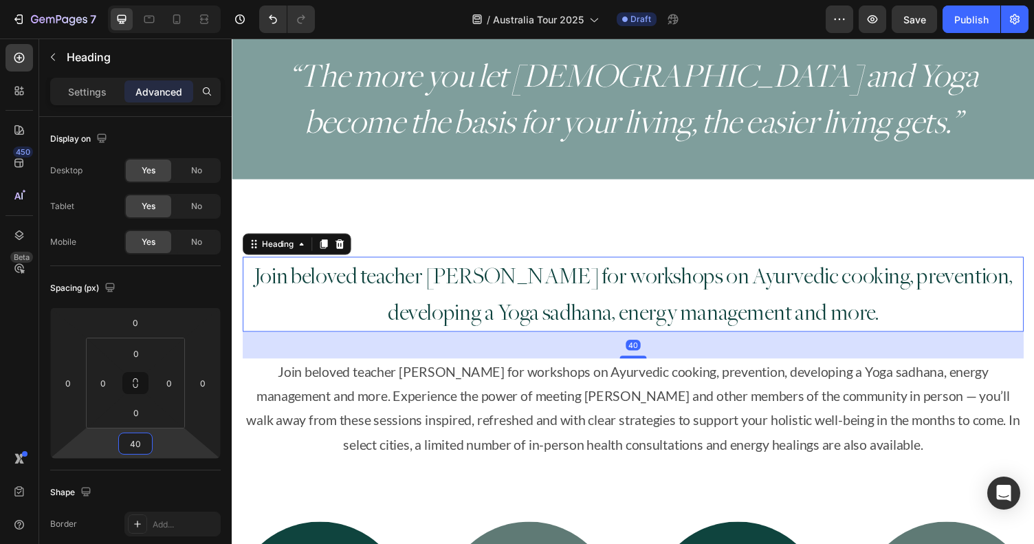
type input "4"
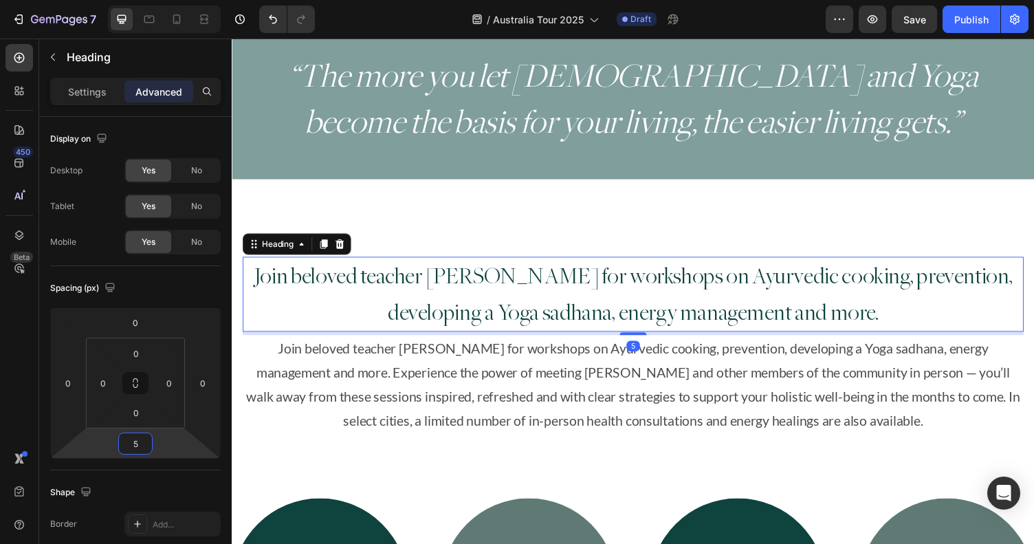
type input "50"
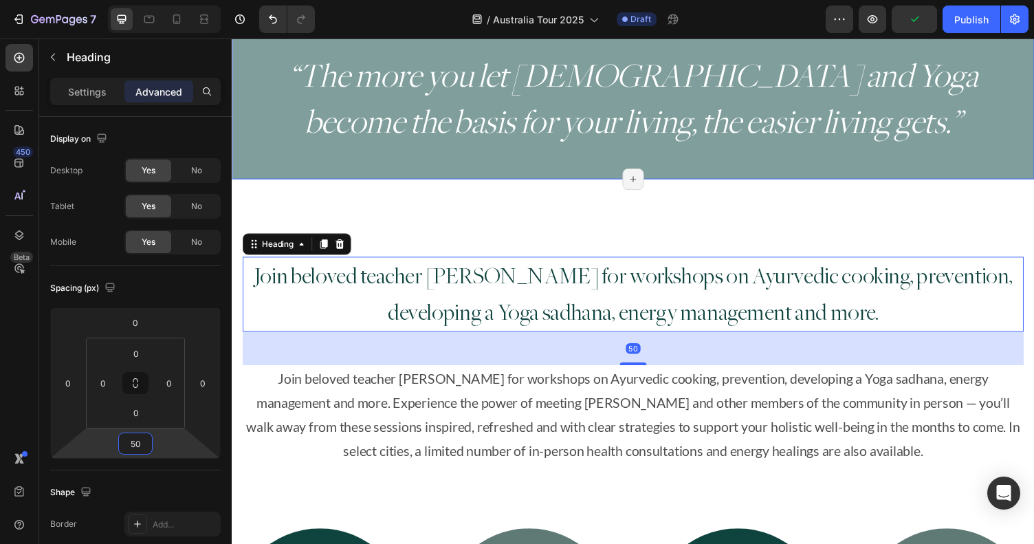
click at [478, 202] on div "⁠⁠⁠⁠⁠⁠⁠ Join beloved teacher Myra Lewin for workshops on Ayurvedic cooking, pre…" at bounding box center [644, 515] width 825 height 664
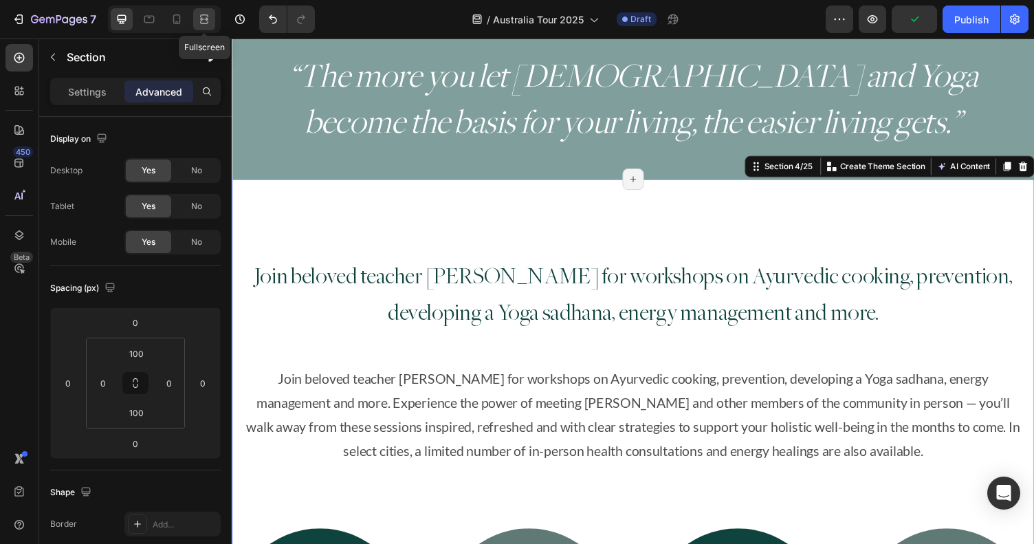
click at [210, 18] on icon at bounding box center [204, 19] width 14 height 14
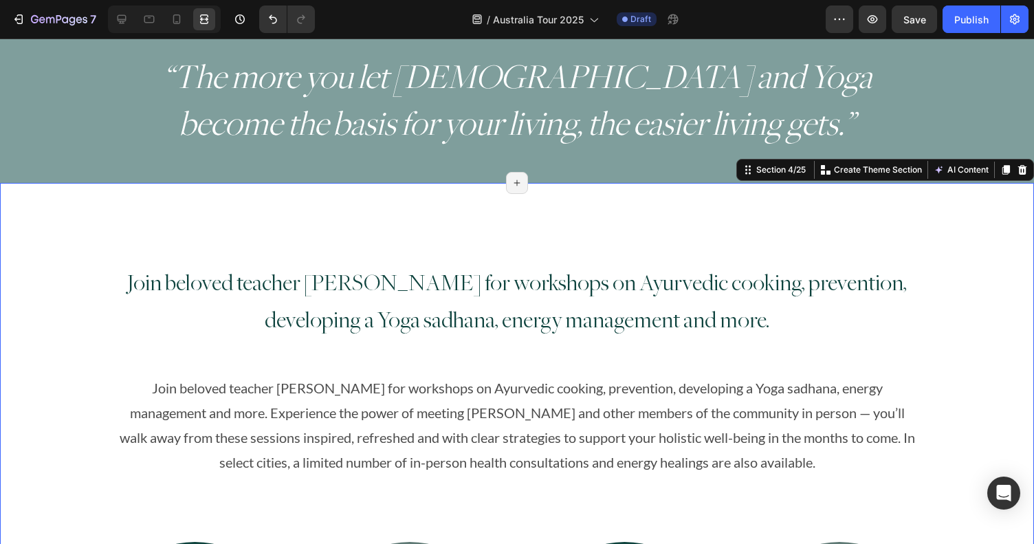
click at [987, 320] on div "⁠⁠⁠⁠⁠⁠⁠ Join beloved teacher Myra Lewin for workshops on Ayurvedic cooking, pre…" at bounding box center [517, 515] width 1034 height 526
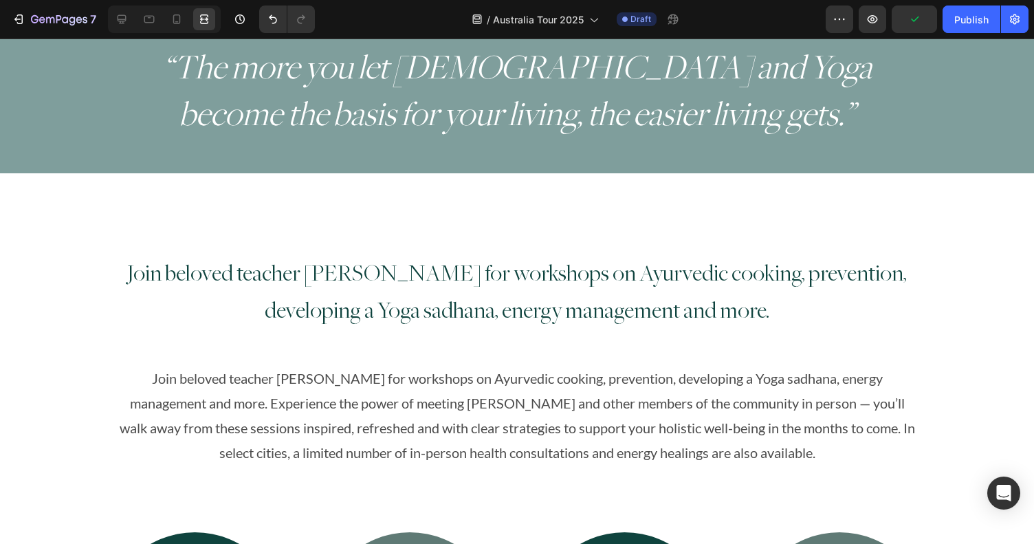
scroll to position [491, 0]
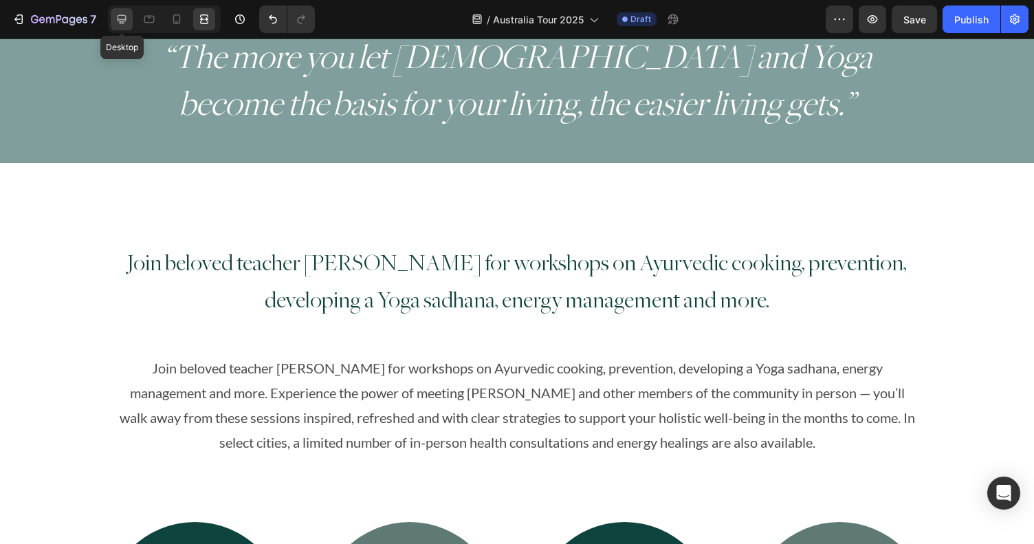
click at [116, 19] on icon at bounding box center [122, 19] width 14 height 14
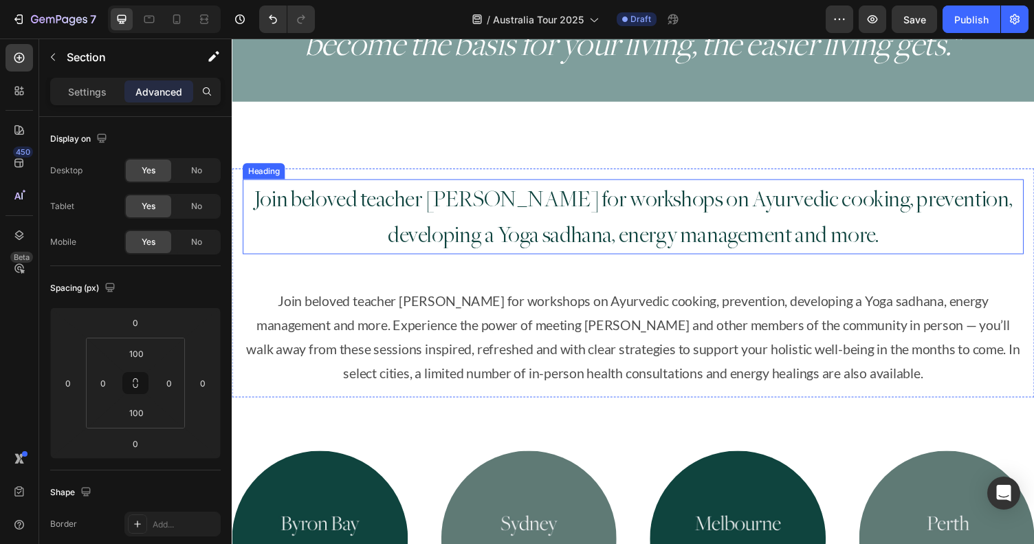
scroll to position [652, 0]
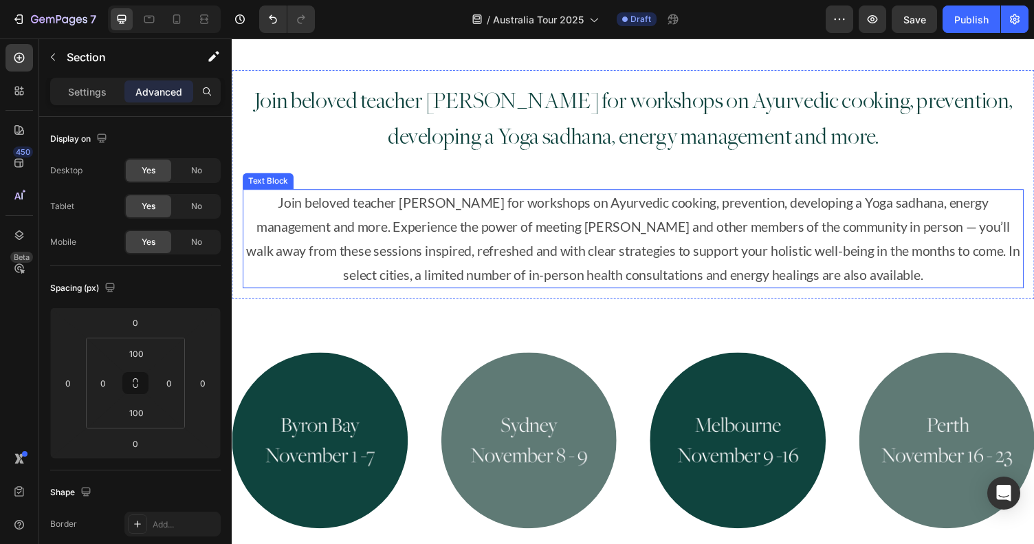
click at [475, 253] on p "Join beloved teacher Myra Lewin for workshops on Ayurvedic cooking, prevention,…" at bounding box center [644, 244] width 800 height 99
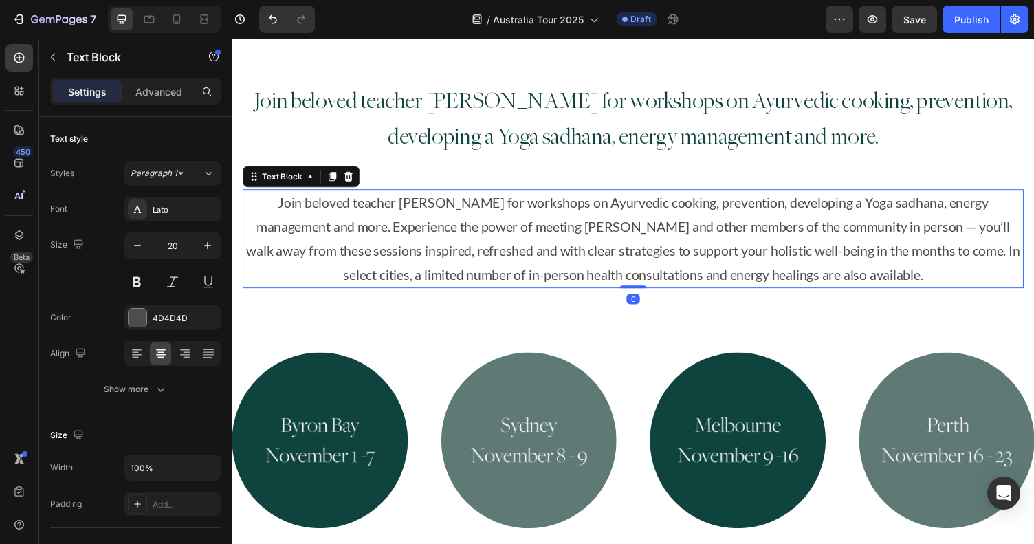
click at [475, 253] on p "Join beloved teacher Myra Lewin for workshops on Ayurvedic cooking, prevention,…" at bounding box center [644, 244] width 800 height 99
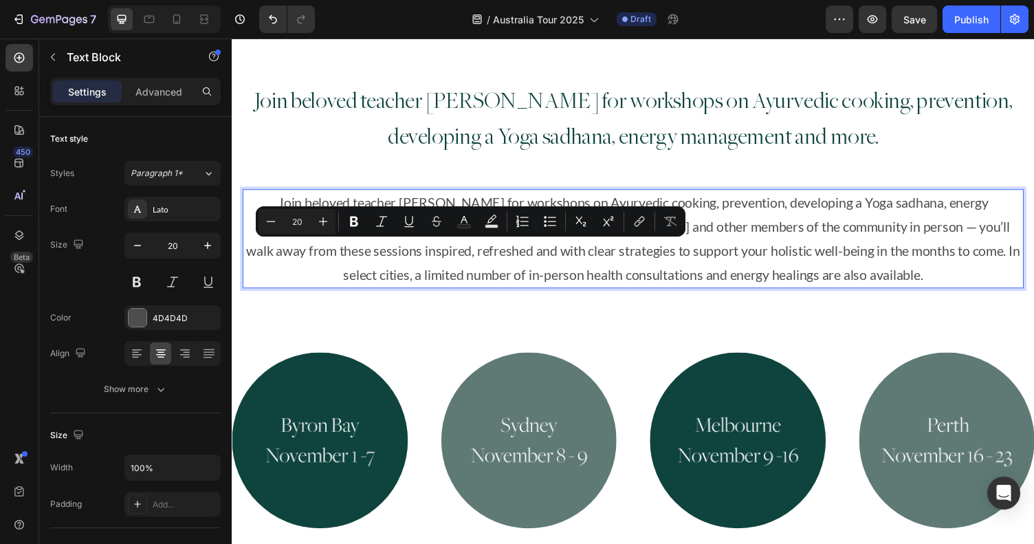
click at [314, 257] on p "Join beloved teacher Myra Lewin for workshops on Ayurvedic cooking, prevention,…" at bounding box center [644, 244] width 800 height 99
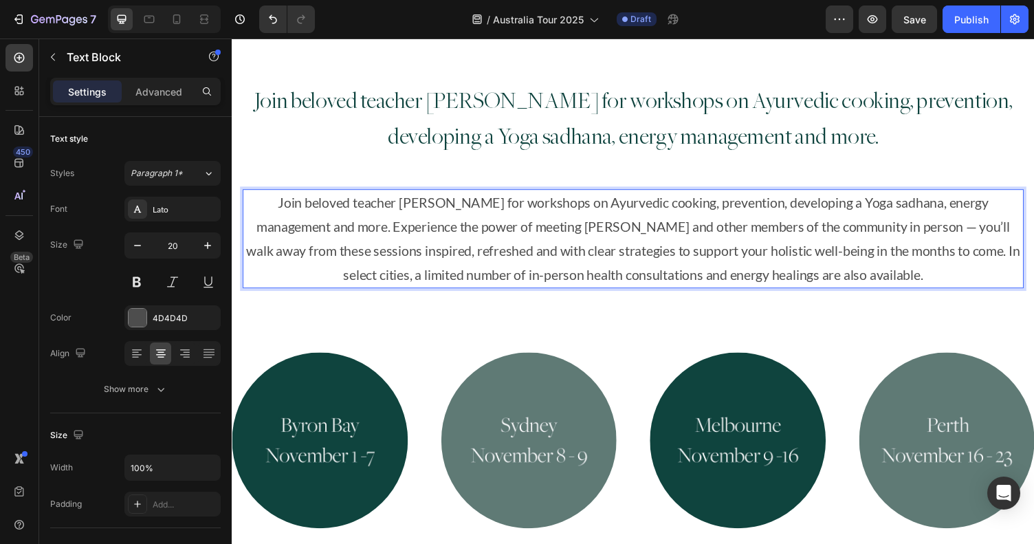
click at [325, 232] on p "Join beloved teacher Myra Lewin for workshops on Ayurvedic cooking, prevention,…" at bounding box center [644, 244] width 800 height 99
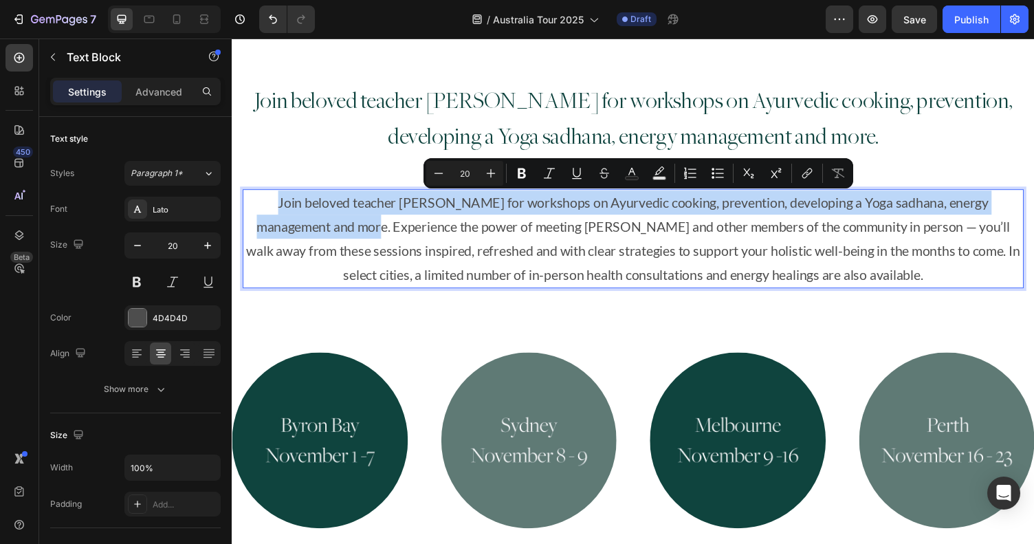
drag, startPoint x: 325, startPoint y: 232, endPoint x: 254, endPoint y: 202, distance: 76.8
click at [254, 202] on p "Join beloved teacher Myra Lewin for workshops on Ayurvedic cooking, prevention,…" at bounding box center [644, 244] width 800 height 99
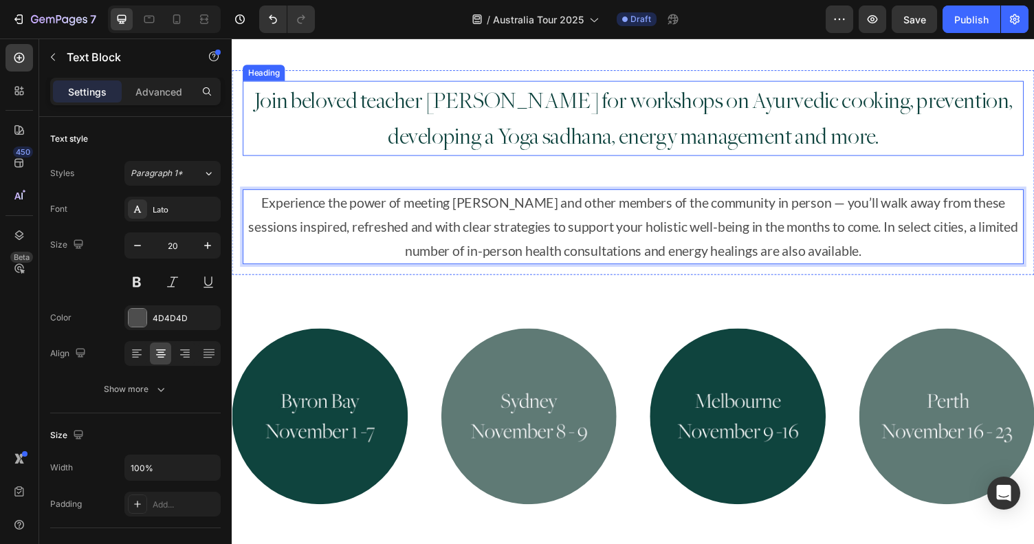
click at [446, 153] on h2 "Join beloved teacher [PERSON_NAME] for workshops on Ayurvedic cooking, preventi…" at bounding box center [644, 120] width 803 height 77
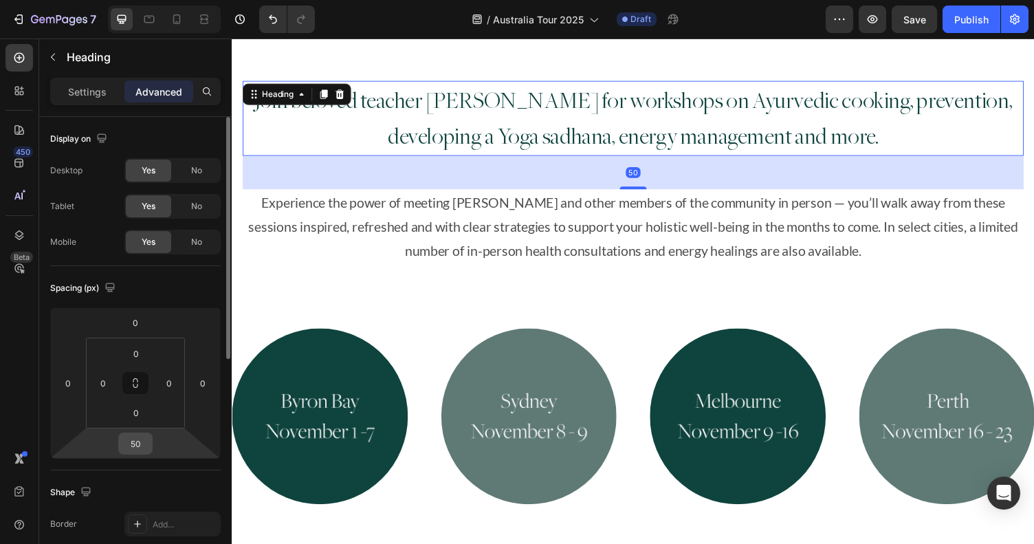
click at [140, 448] on input "50" at bounding box center [136, 443] width 28 height 21
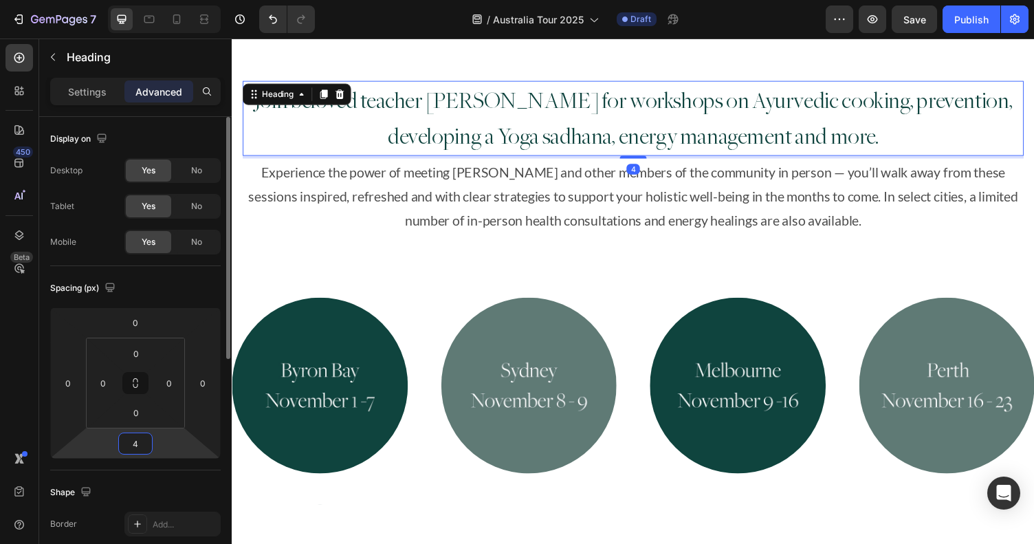
type input "40"
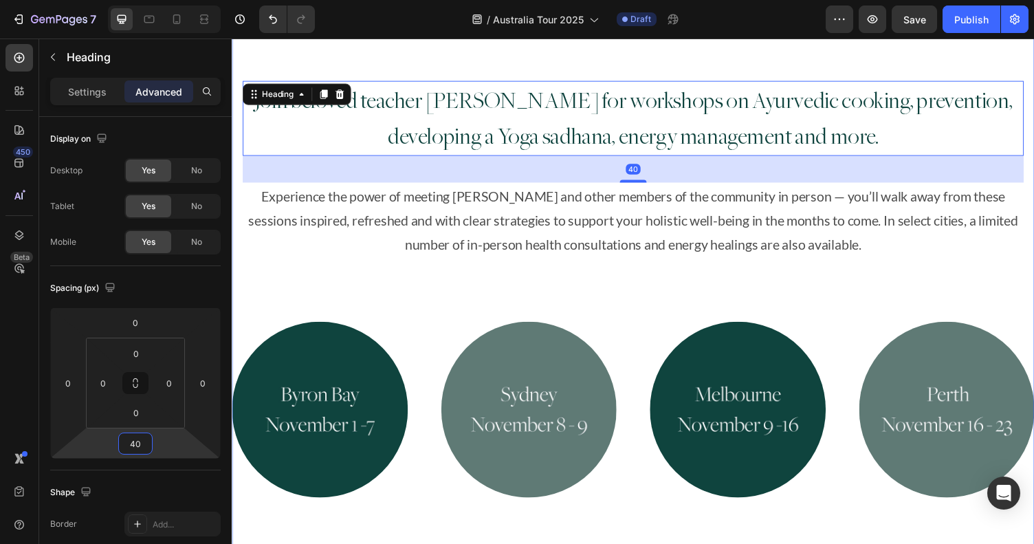
click at [609, 322] on div "Join beloved teacher [PERSON_NAME] for workshops on Ayurvedic cooking, preventi…" at bounding box center [644, 318] width 825 height 494
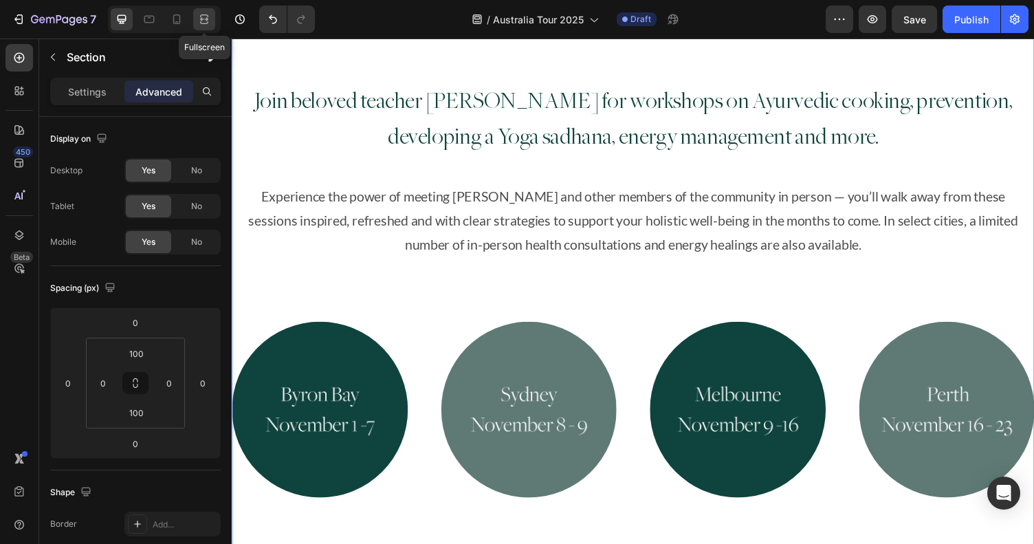
click at [199, 21] on icon at bounding box center [204, 19] width 14 height 14
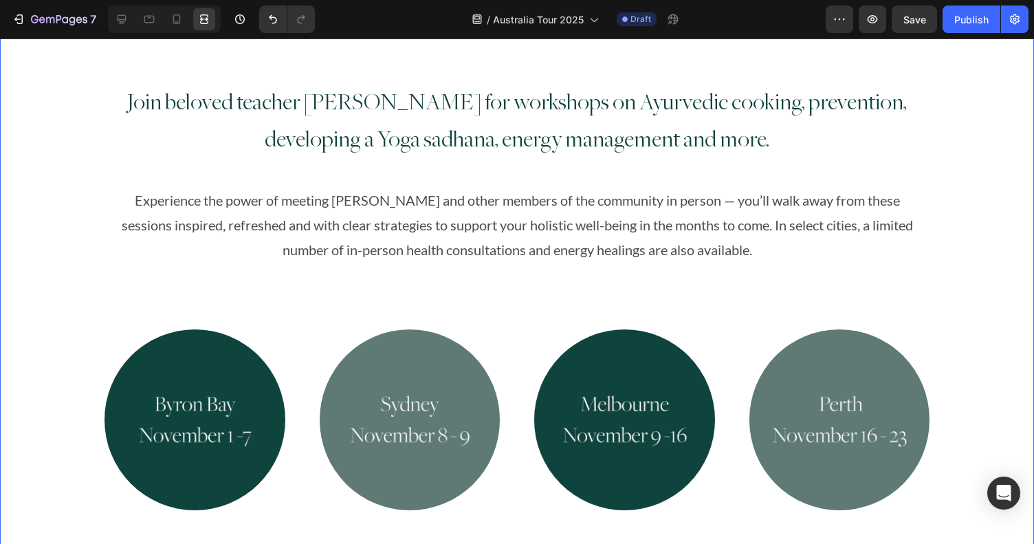
click at [966, 297] on div "Join beloved teacher Myra Lewin for workshops on Ayurvedic cooking, prevention,…" at bounding box center [517, 318] width 1034 height 494
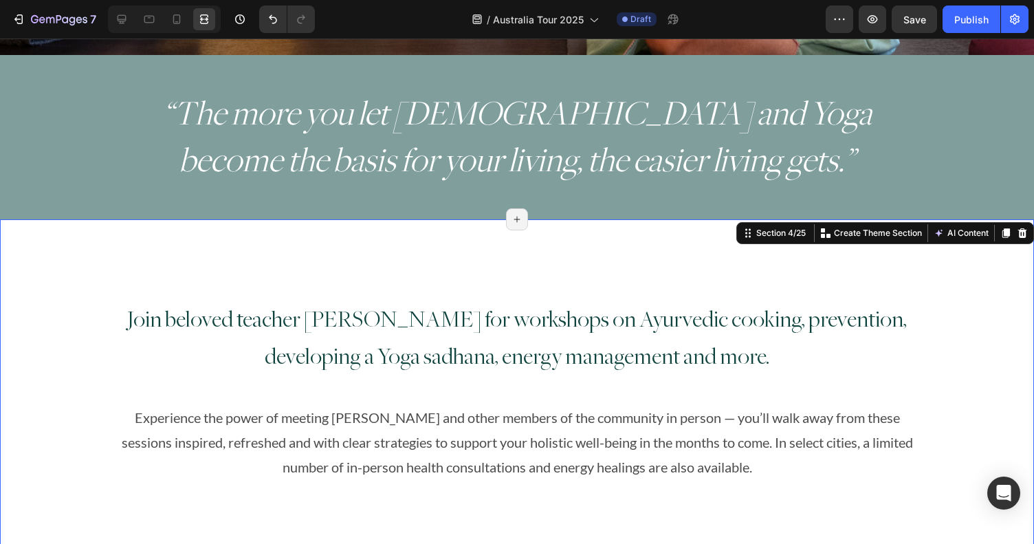
scroll to position [396, 0]
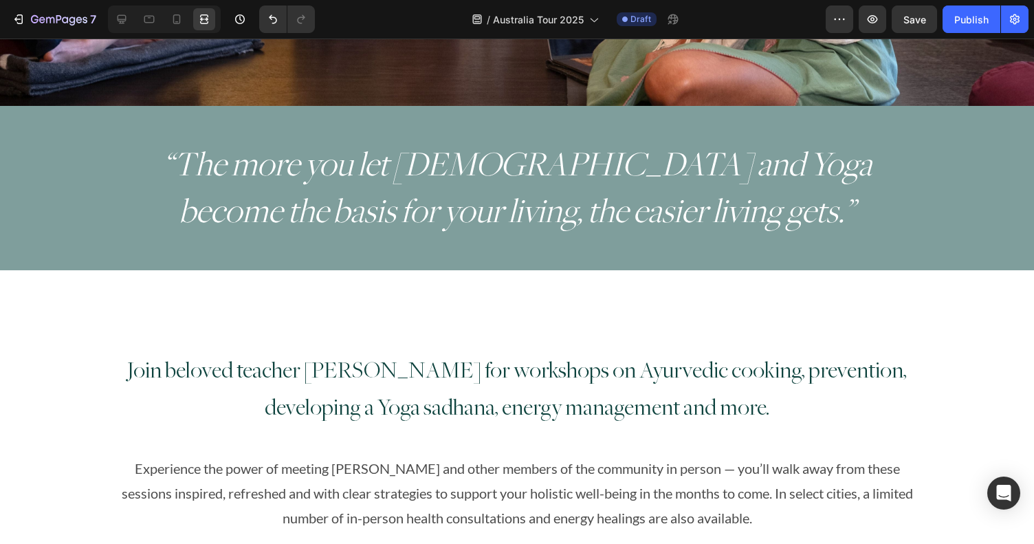
scroll to position [400, 0]
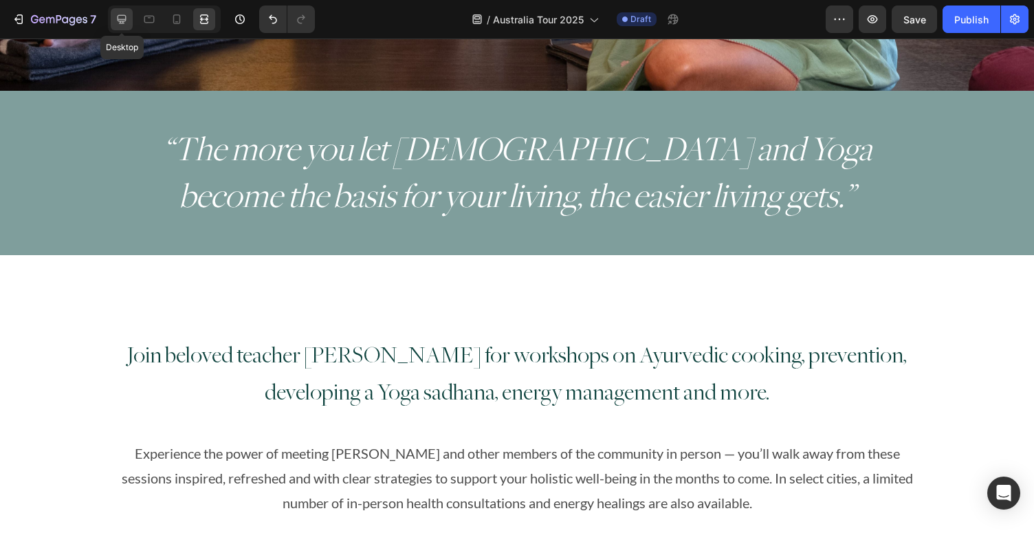
click at [113, 15] on div at bounding box center [122, 19] width 22 height 22
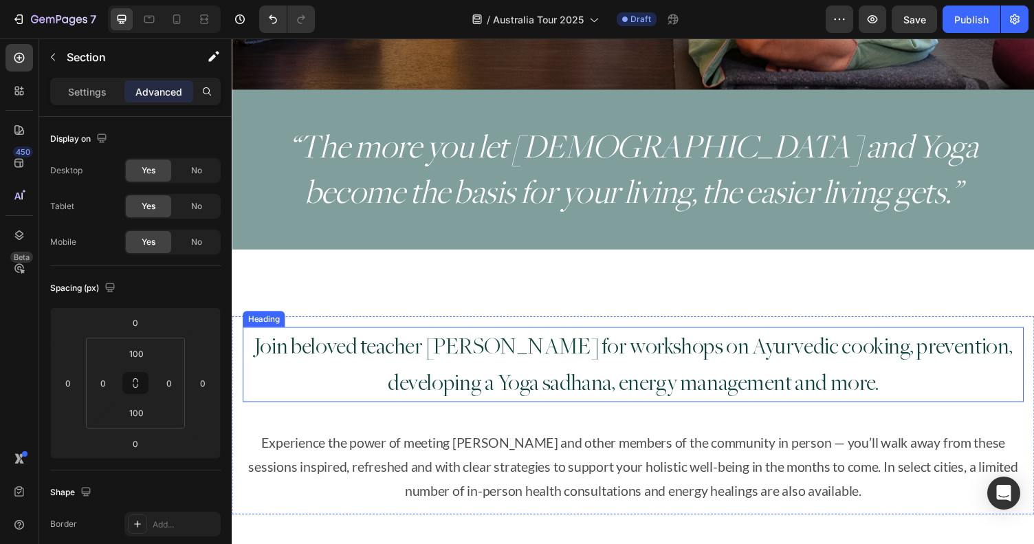
click at [552, 371] on h2 "Join beloved teacher [PERSON_NAME] for workshops on Ayurvedic cooking, preventi…" at bounding box center [644, 373] width 803 height 77
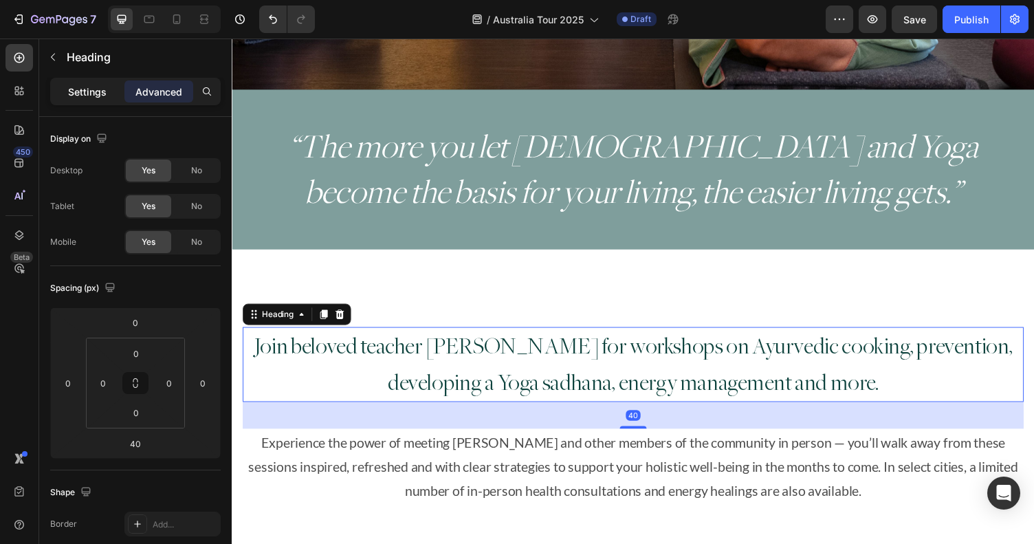
click at [96, 92] on p "Settings" at bounding box center [87, 92] width 39 height 14
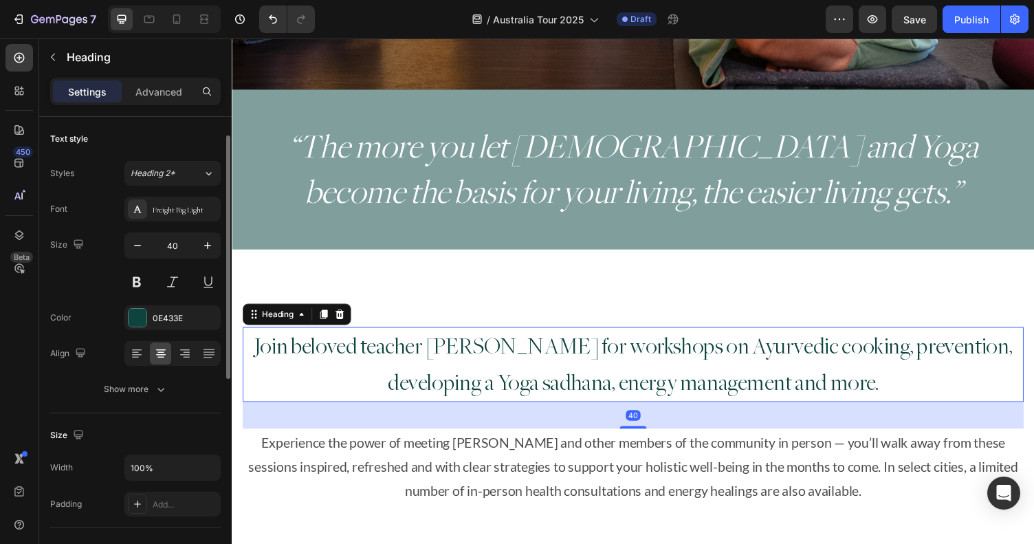
scroll to position [65, 0]
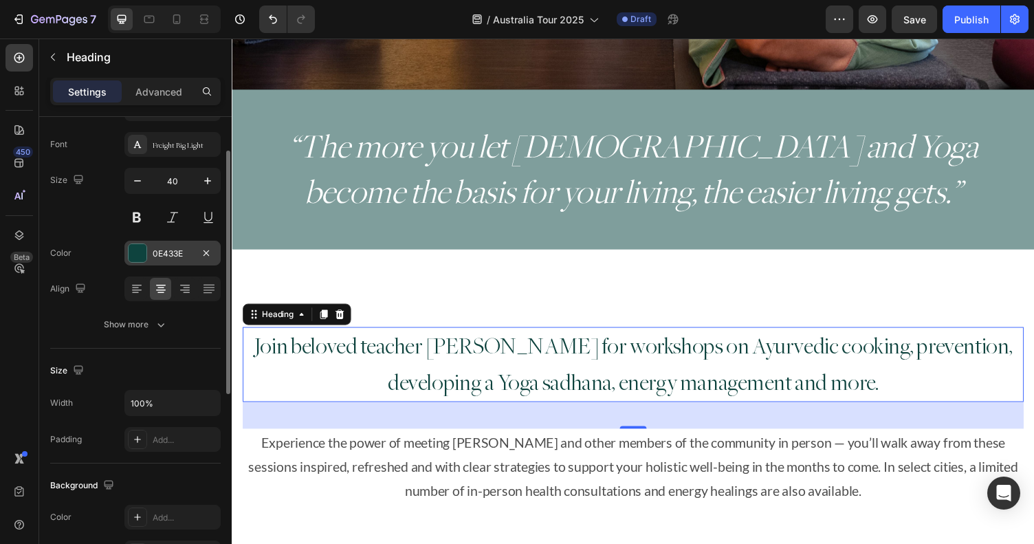
click at [171, 257] on div "0E433E" at bounding box center [173, 254] width 40 height 12
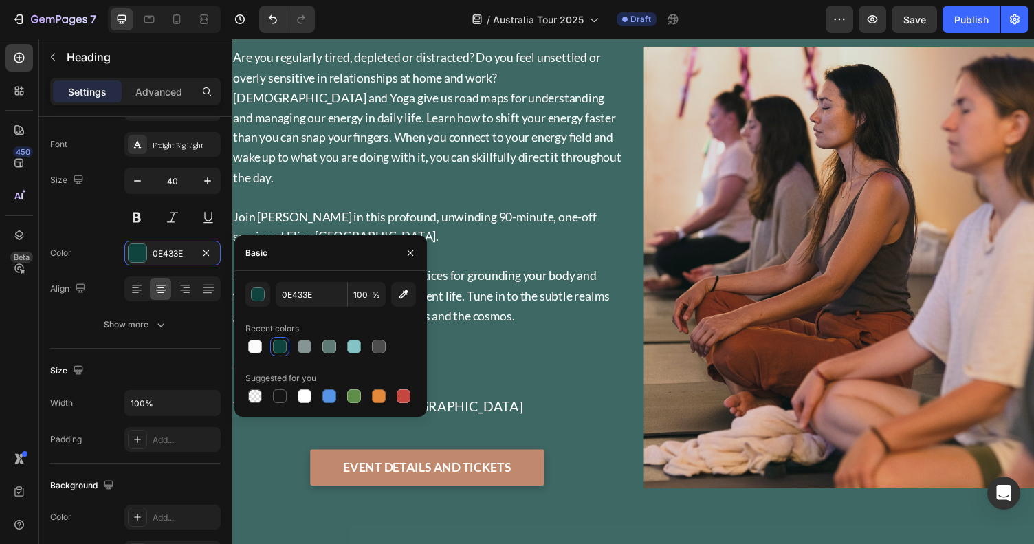
scroll to position [1247, 0]
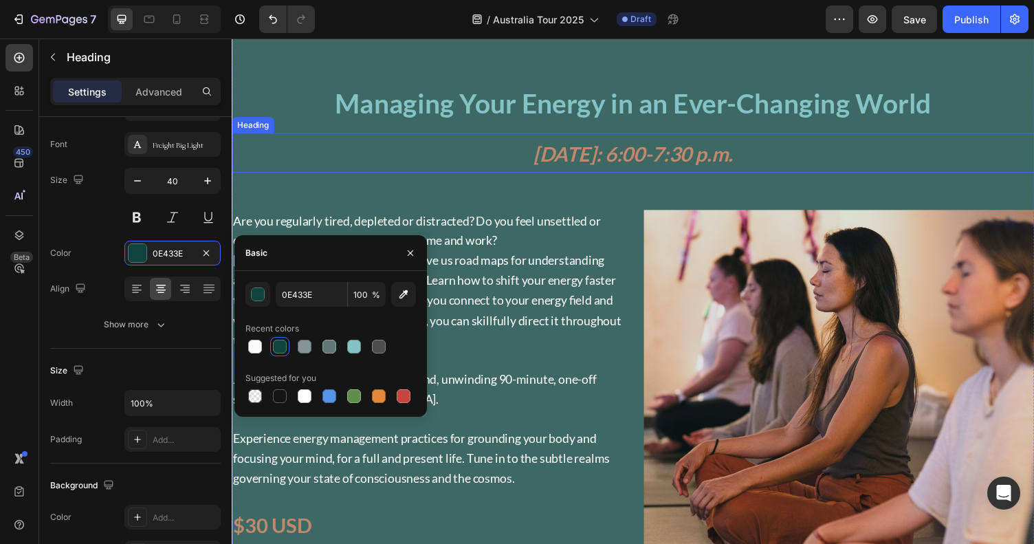
click at [542, 158] on strong "[DATE]: 6:00-7:30 p.m." at bounding box center [644, 156] width 205 height 25
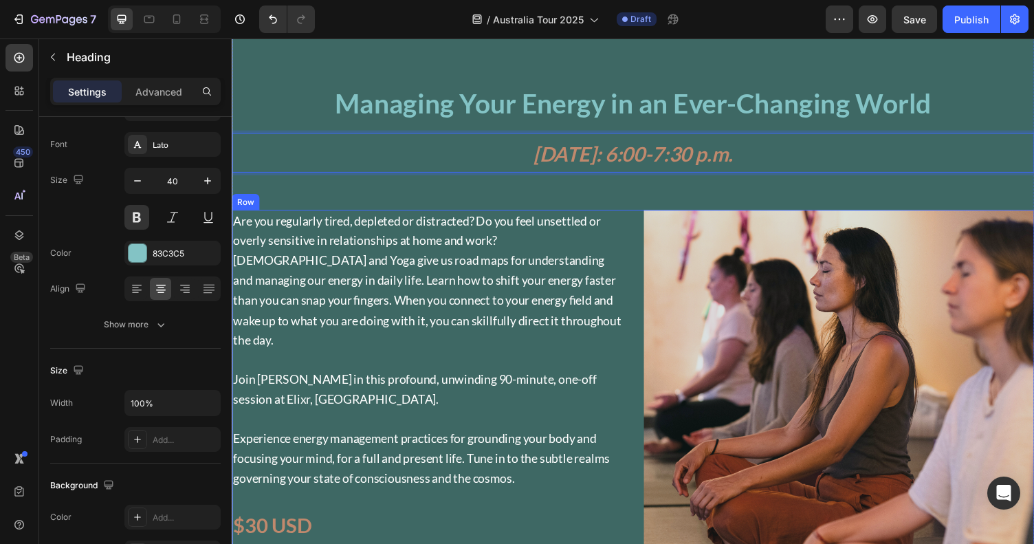
click at [270, 526] on strong "$30 USD" at bounding box center [273, 538] width 80 height 25
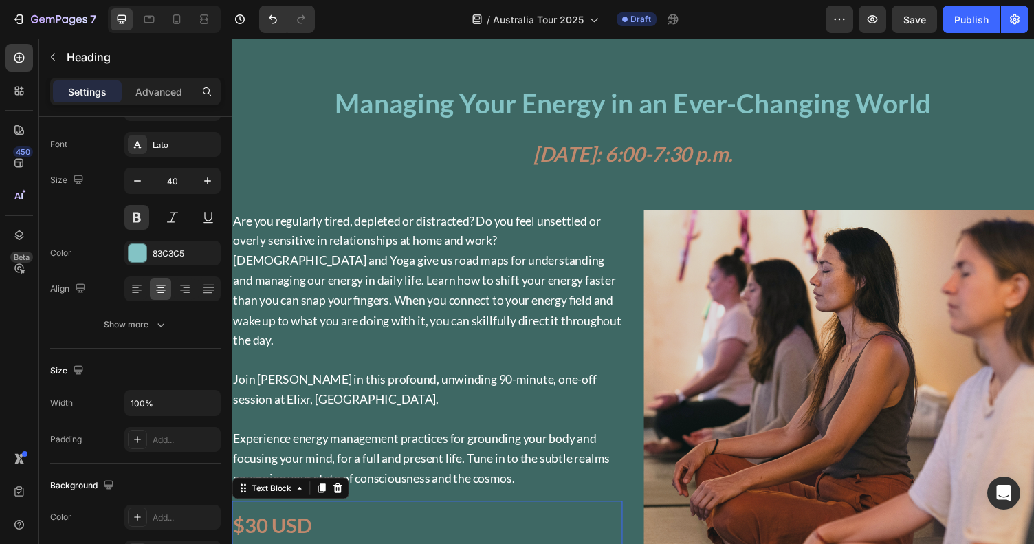
scroll to position [0, 0]
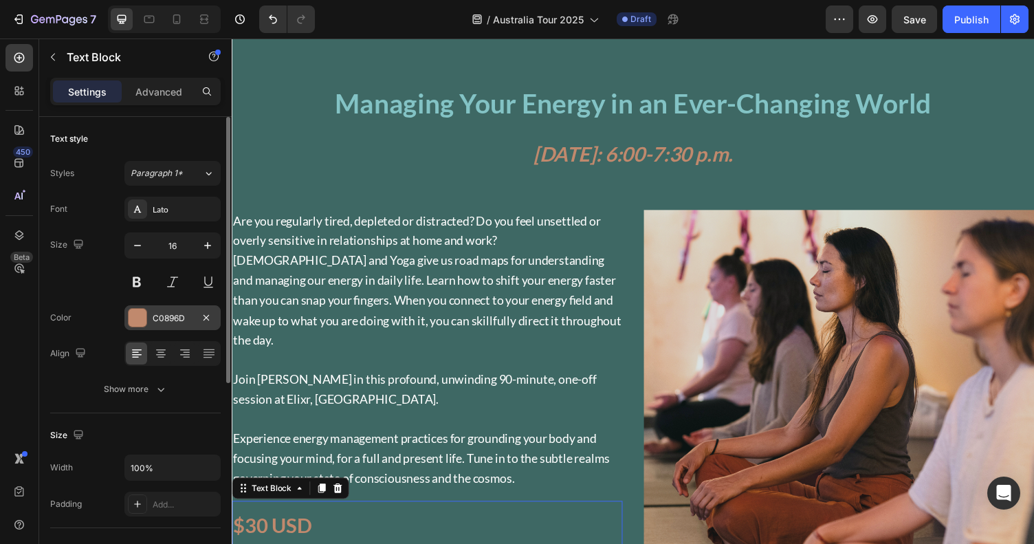
click at [172, 318] on div "C0896D" at bounding box center [173, 318] width 40 height 12
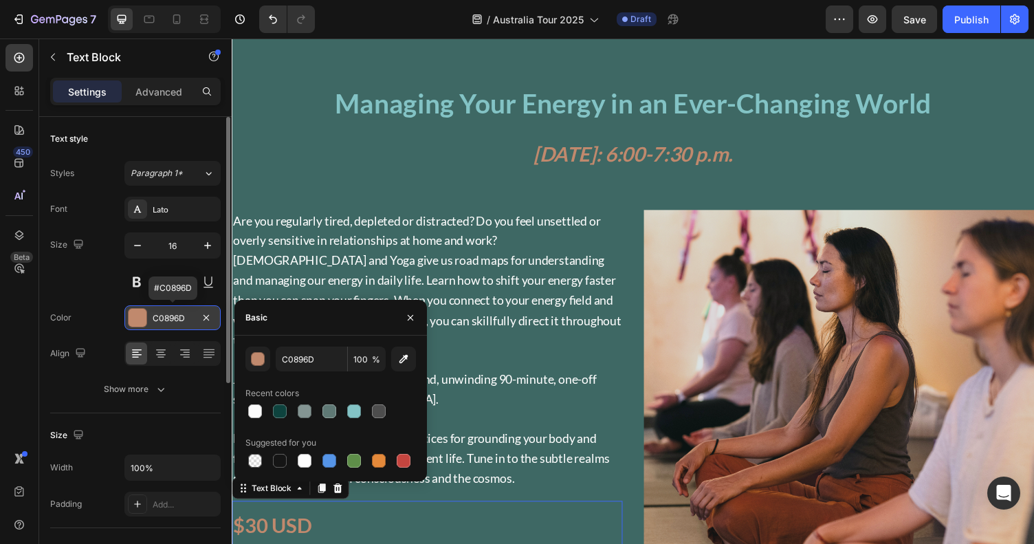
click at [172, 317] on div "C0896D" at bounding box center [173, 318] width 40 height 12
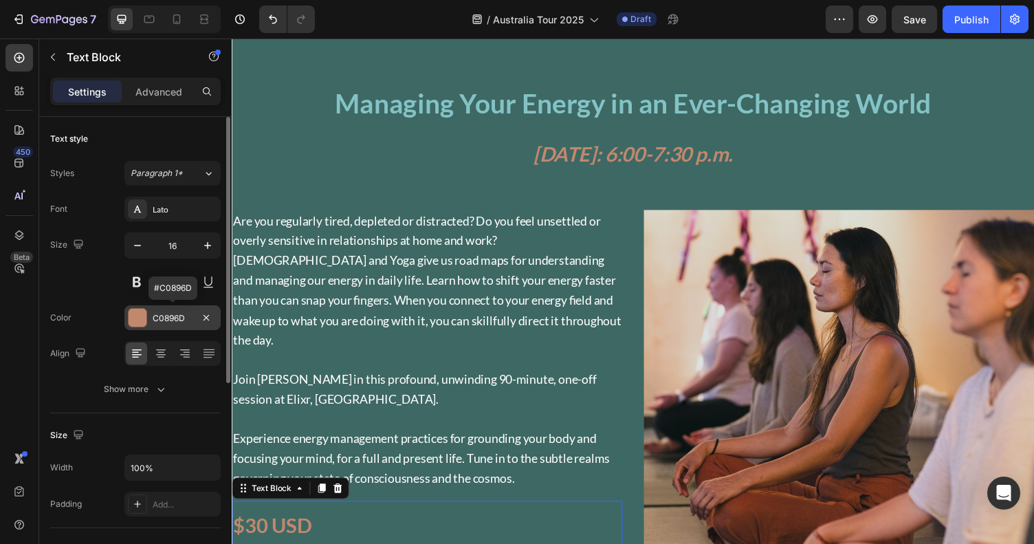
click at [172, 317] on div "C0896D" at bounding box center [173, 318] width 40 height 12
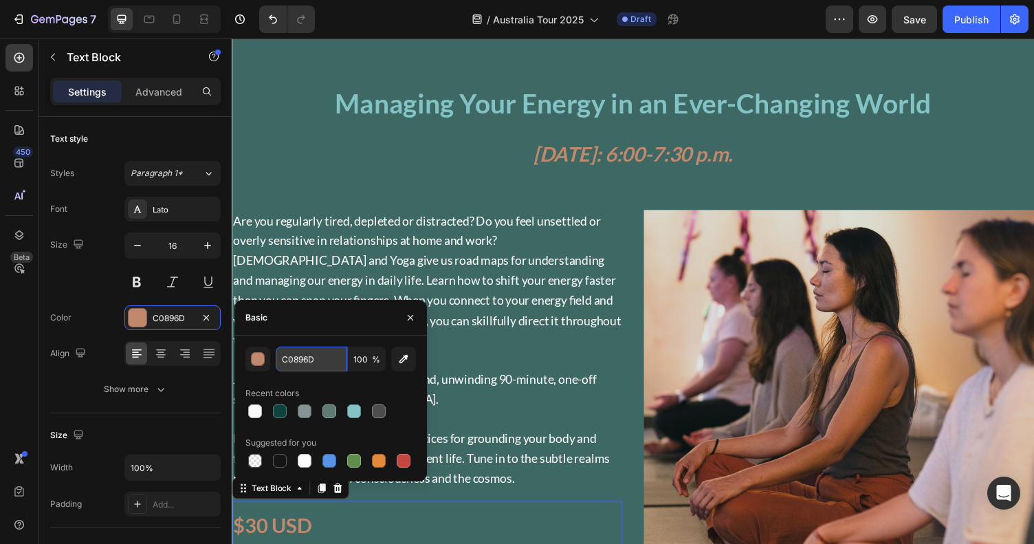
click at [294, 358] on input "C0896D" at bounding box center [312, 359] width 72 height 25
click at [302, 359] on input "C0896D" at bounding box center [312, 359] width 72 height 25
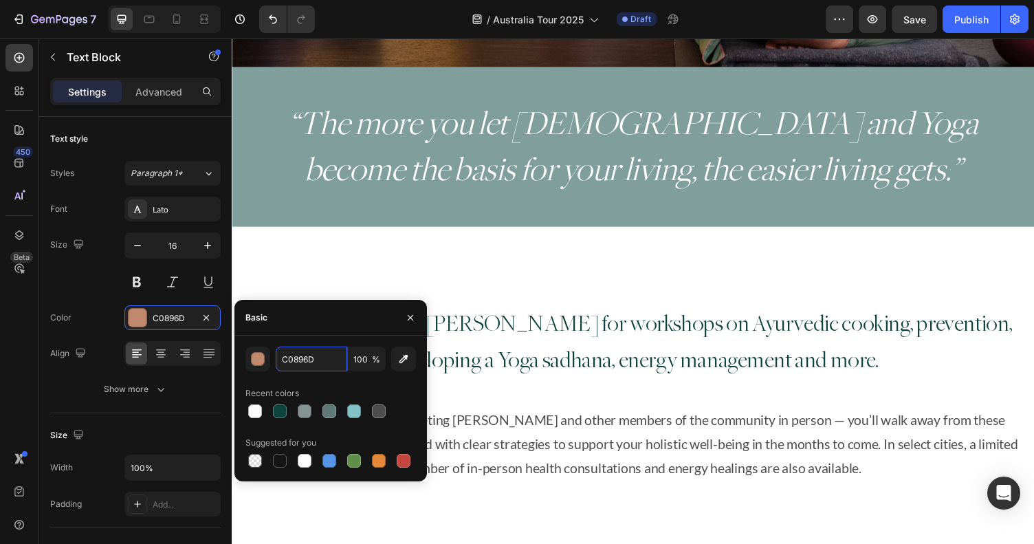
scroll to position [404, 0]
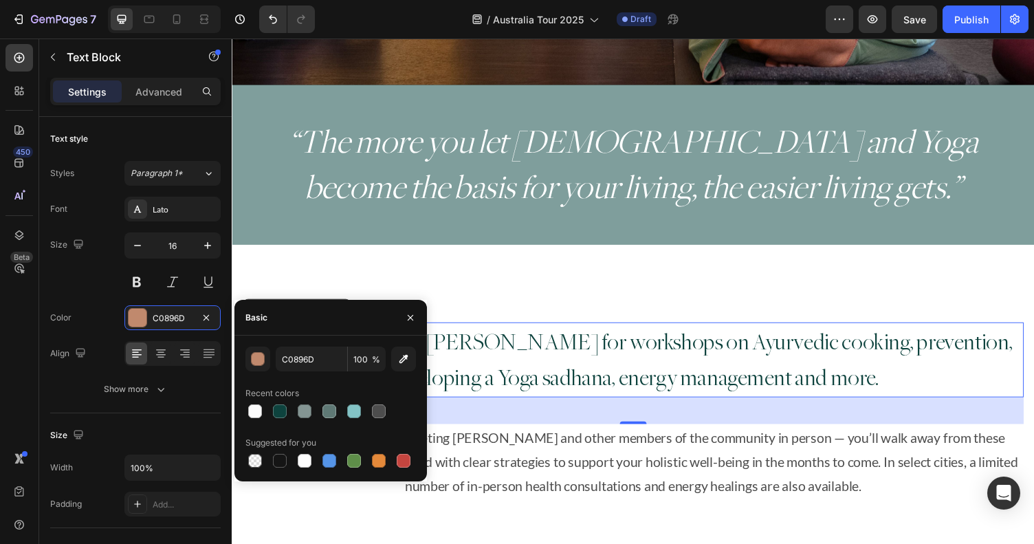
click at [562, 391] on span "developing a Yoga sadhana, energy management and more." at bounding box center [644, 387] width 505 height 24
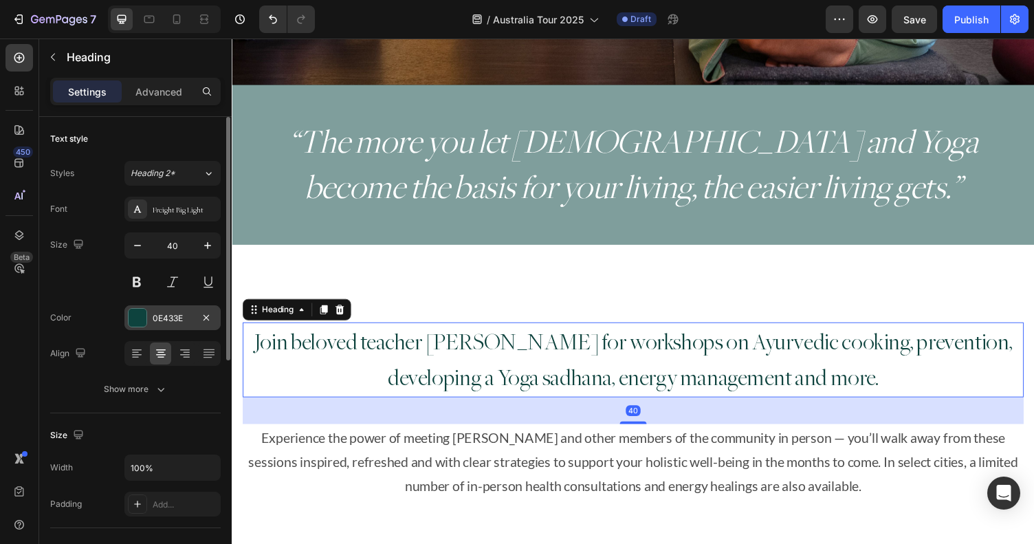
click at [168, 311] on div "0E433E" at bounding box center [172, 317] width 96 height 25
click at [172, 318] on div "0E433E" at bounding box center [173, 318] width 40 height 12
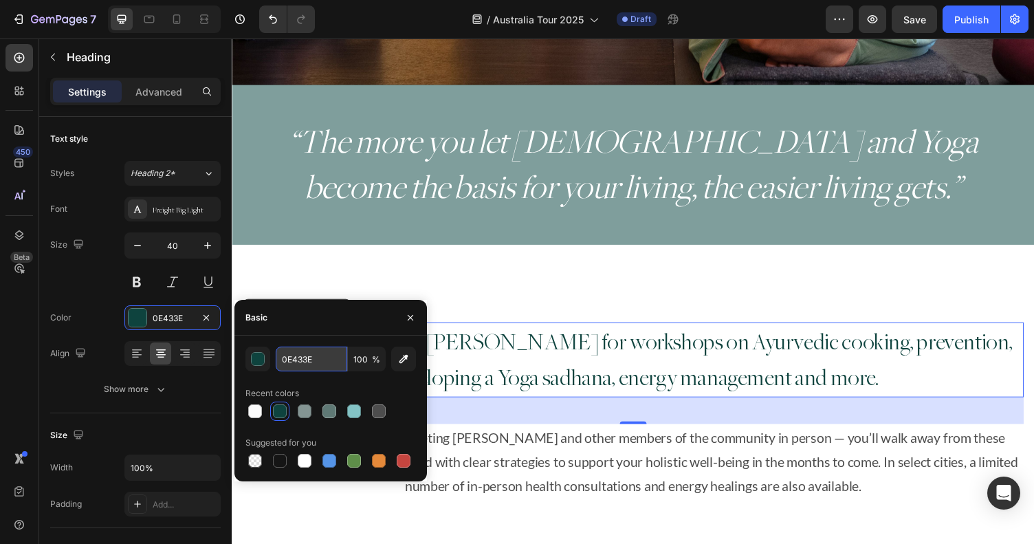
click at [315, 358] on input "0E433E" at bounding box center [312, 359] width 72 height 25
paste input "C0896D"
type input "C0896D"
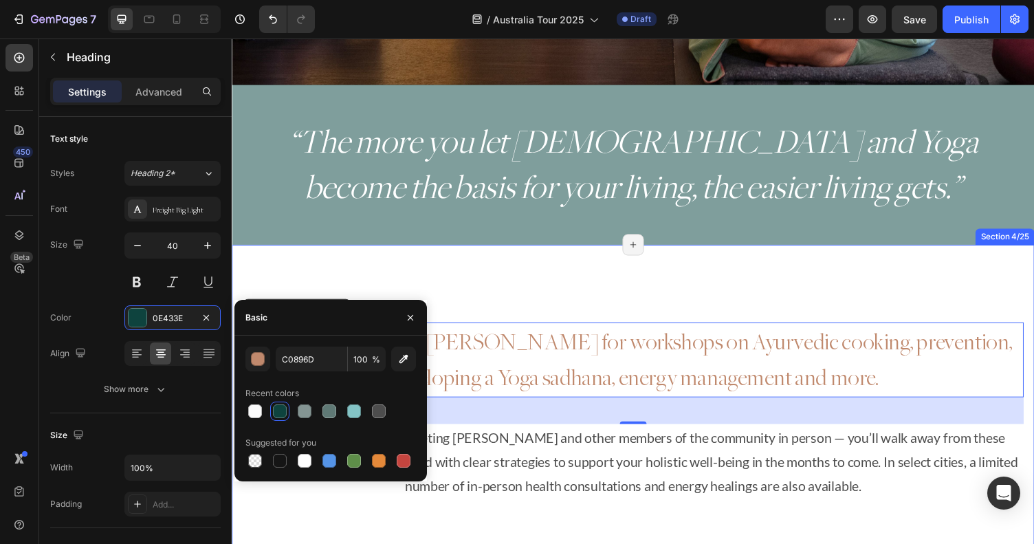
click at [515, 254] on div "Join beloved teacher [PERSON_NAME] for workshops on Ayurvedic cooking, preventi…" at bounding box center [644, 475] width 825 height 451
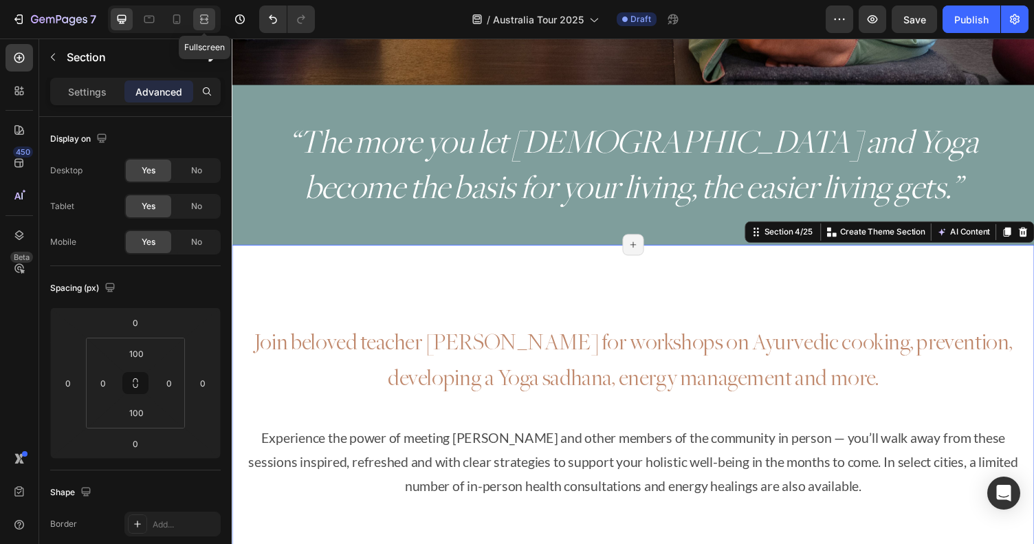
drag, startPoint x: 210, startPoint y: 21, endPoint x: 793, endPoint y: 232, distance: 619.6
click at [210, 21] on icon at bounding box center [204, 19] width 14 height 14
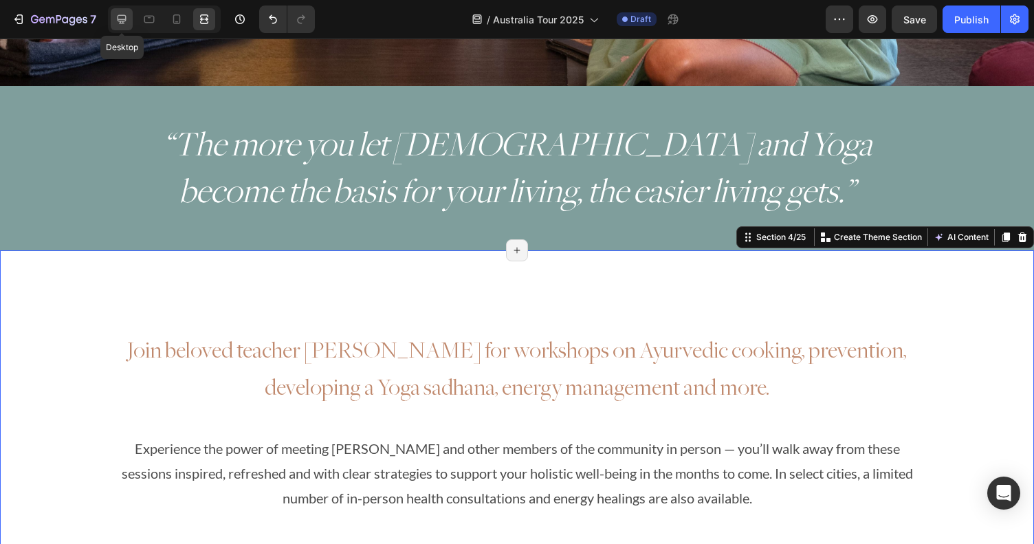
click at [118, 24] on icon at bounding box center [122, 19] width 14 height 14
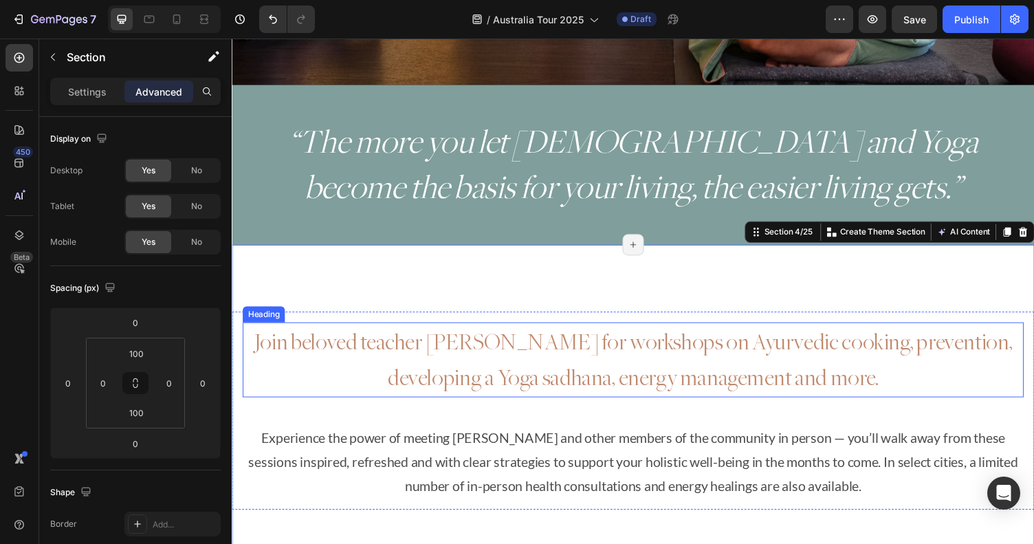
click at [453, 356] on span "Join beloved teacher [PERSON_NAME] for workshops on Ayurvedic cooking, preventi…" at bounding box center [644, 350] width 780 height 24
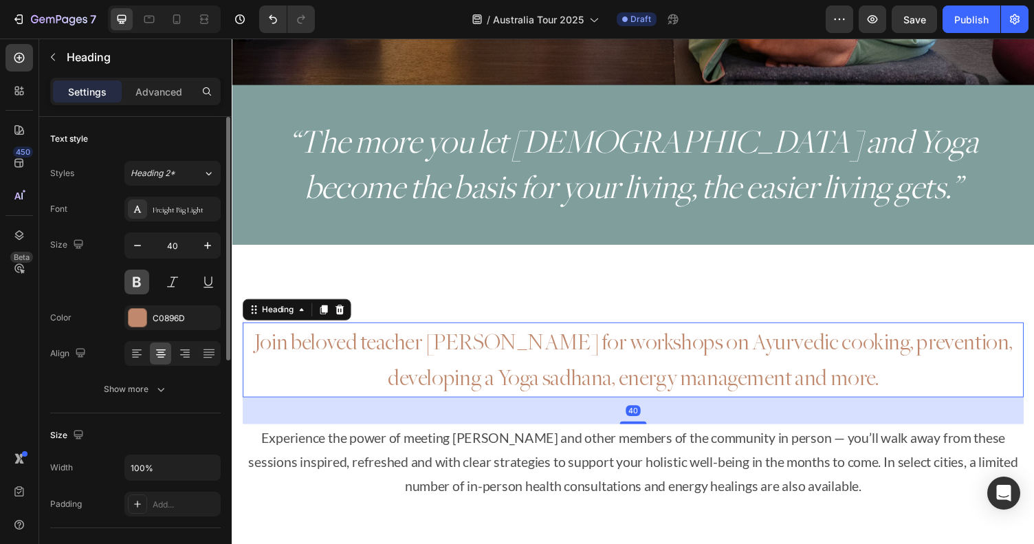
click at [134, 283] on button at bounding box center [136, 282] width 25 height 25
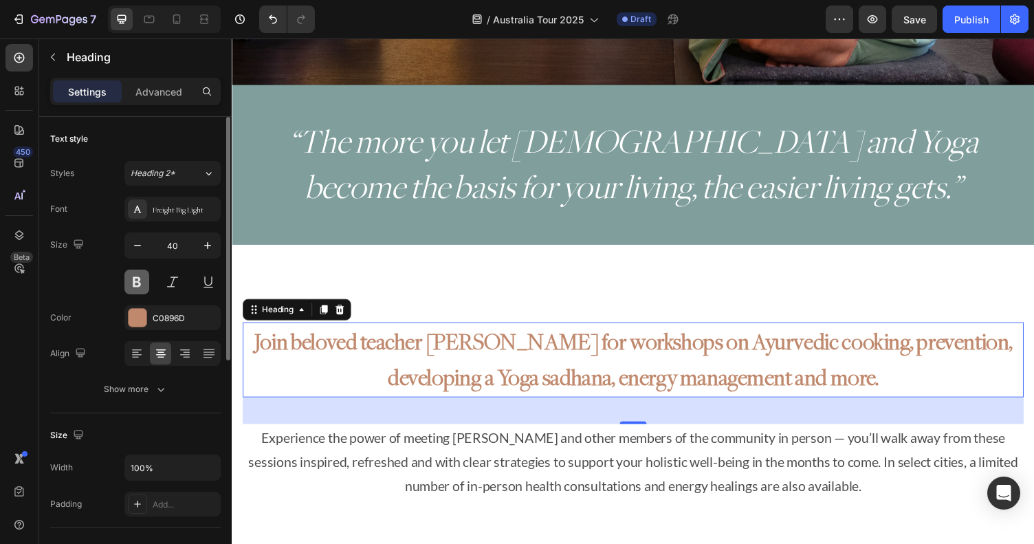
click at [134, 283] on button at bounding box center [136, 282] width 25 height 25
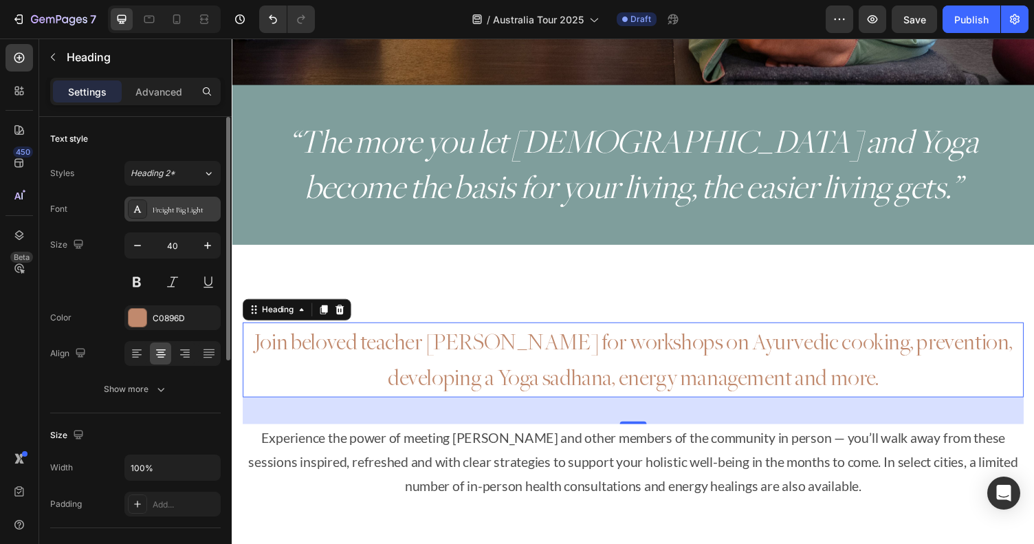
click at [196, 208] on div "Freight Big Light" at bounding box center [185, 210] width 65 height 12
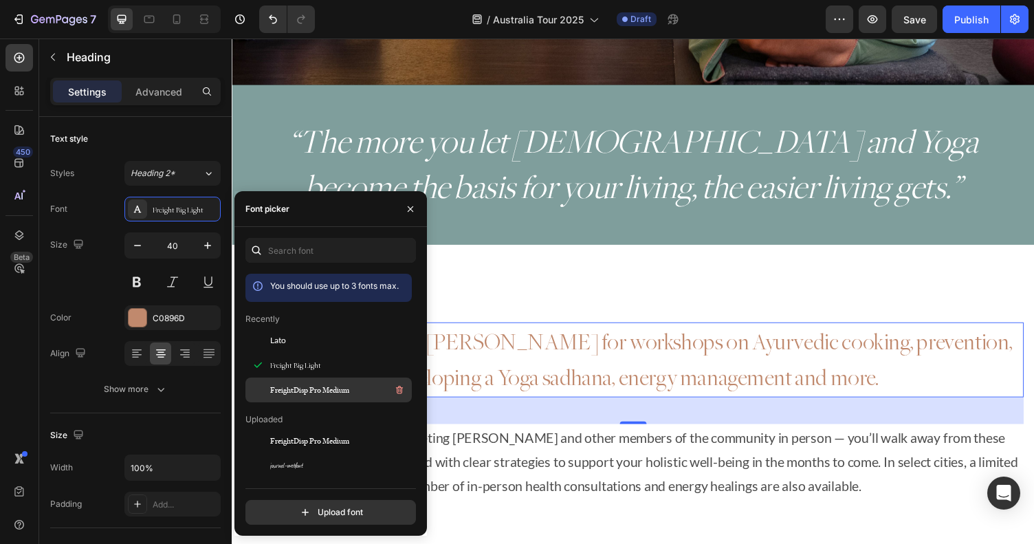
click at [296, 401] on div "FreightDisp Pro Medium" at bounding box center [329, 390] width 166 height 25
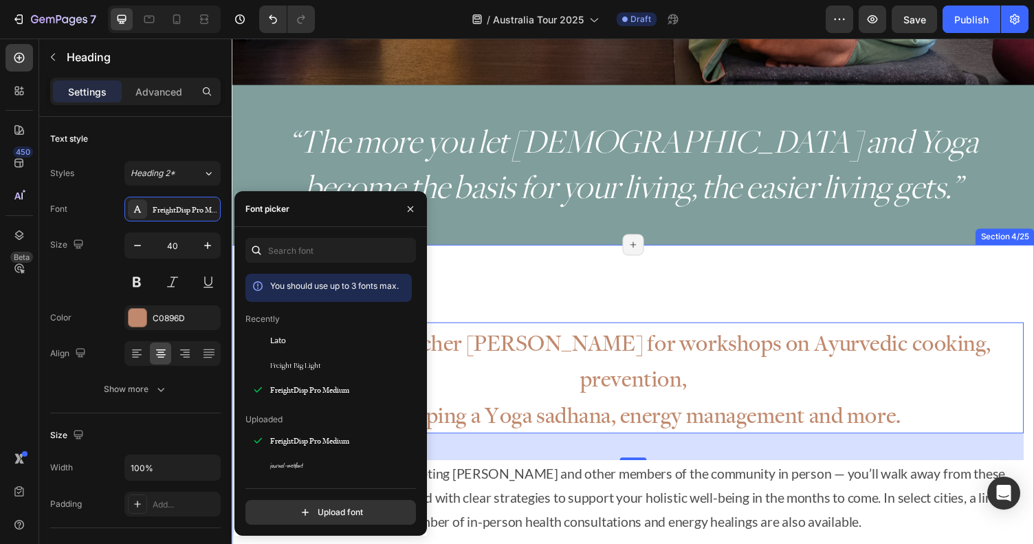
click at [547, 290] on div "Join beloved teacher [PERSON_NAME] for workshops on Ayurvedic cooking, preventi…" at bounding box center [644, 494] width 825 height 488
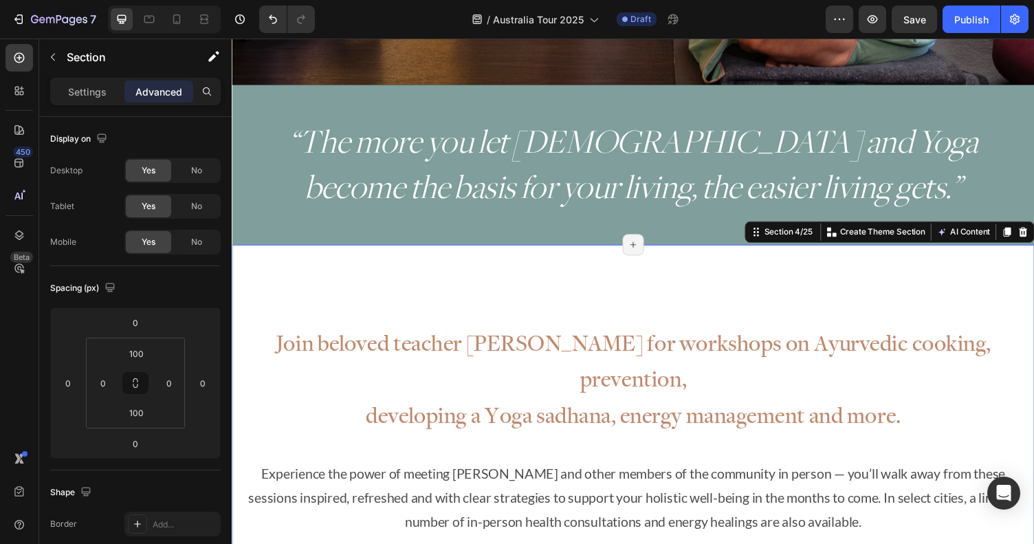
click at [547, 290] on div "Join beloved teacher [PERSON_NAME] for workshops on Ayurvedic cooking, preventi…" at bounding box center [644, 494] width 825 height 488
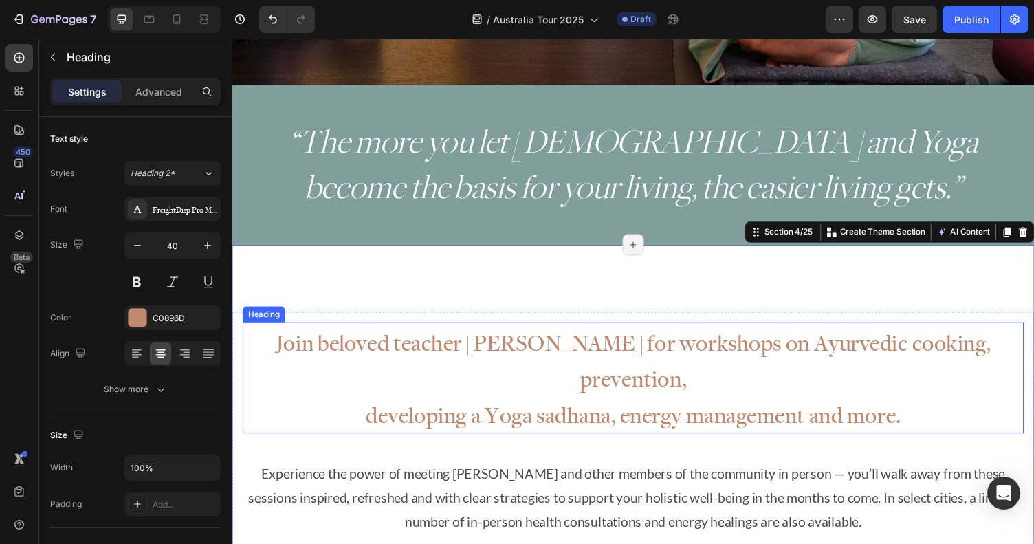
click at [491, 410] on span "developing a Yoga sadhana, energy management and more." at bounding box center [644, 425] width 550 height 30
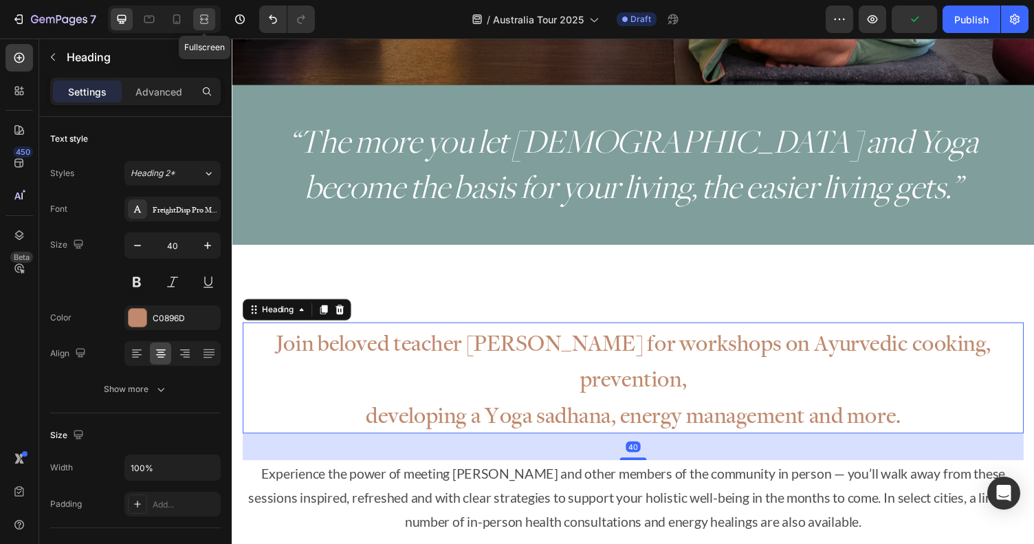
click at [206, 20] on icon at bounding box center [204, 19] width 14 height 14
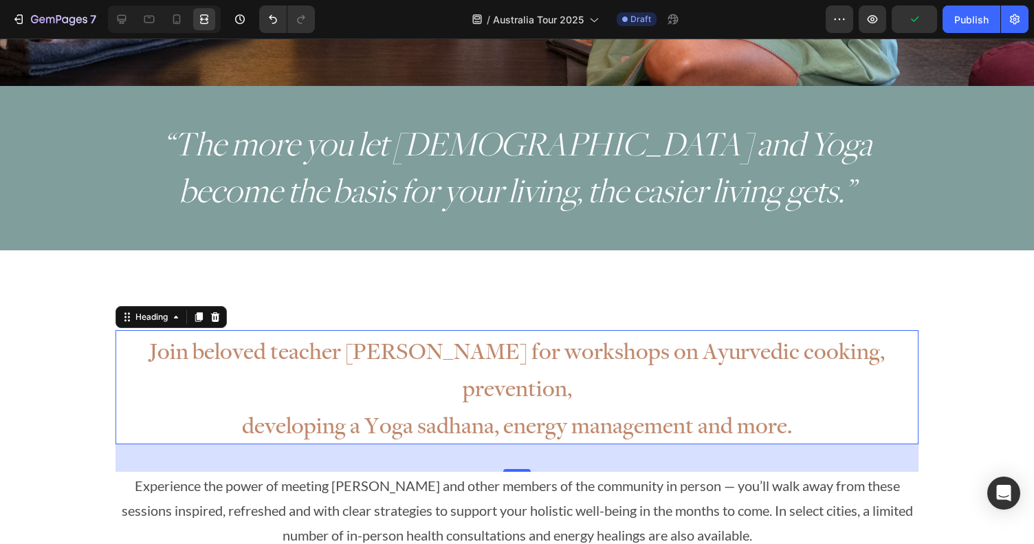
click at [952, 329] on div "Join beloved teacher [PERSON_NAME] for workshops on Ayurvedic cooking, preventi…" at bounding box center [517, 494] width 1034 height 351
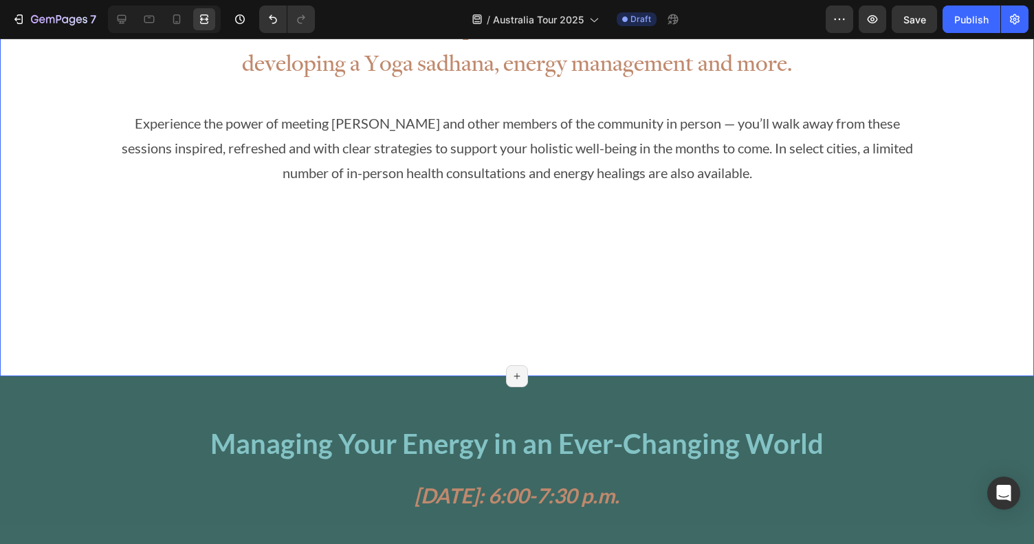
scroll to position [777, 0]
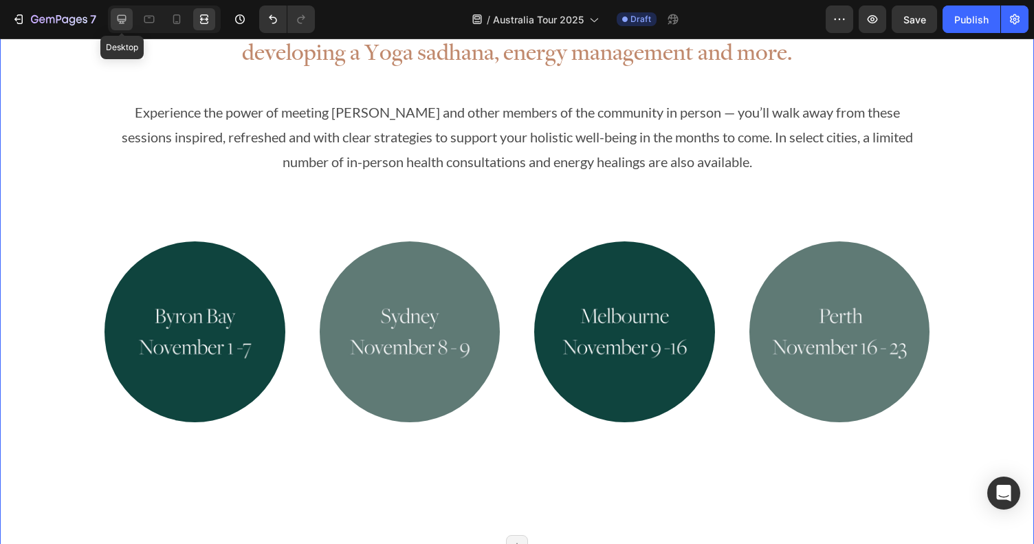
click at [127, 17] on icon at bounding box center [122, 19] width 14 height 14
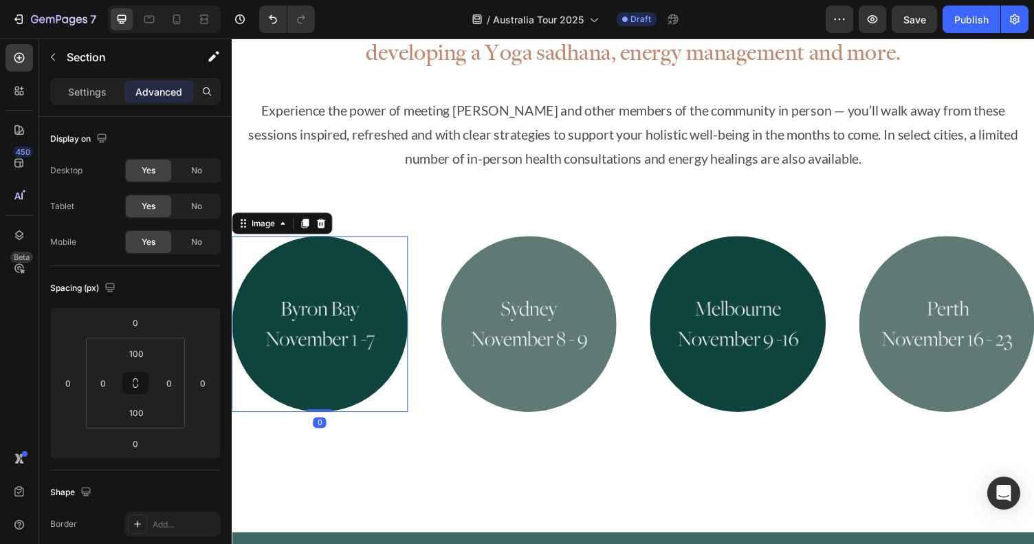
click at [284, 241] on img at bounding box center [322, 331] width 181 height 181
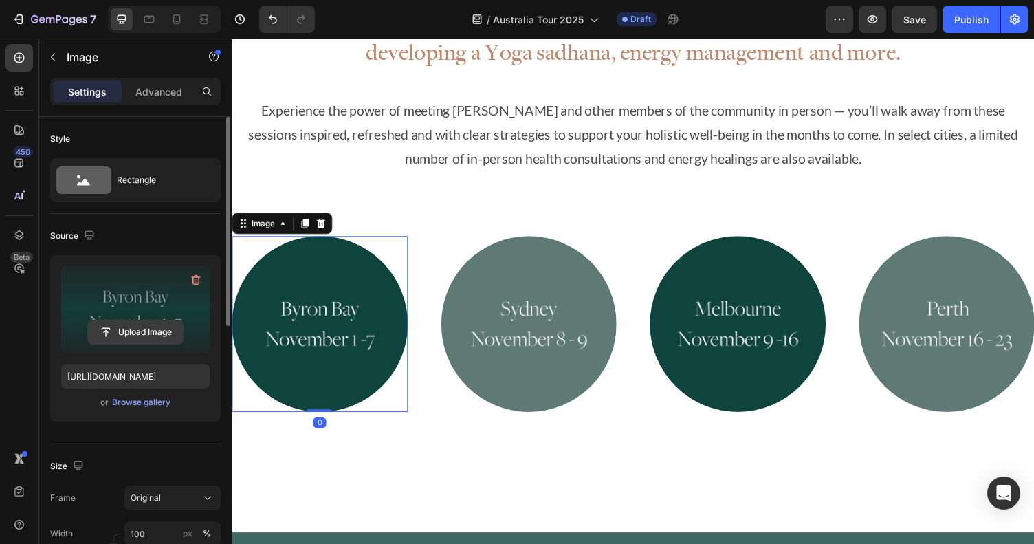
click at [132, 338] on input "file" at bounding box center [135, 331] width 95 height 23
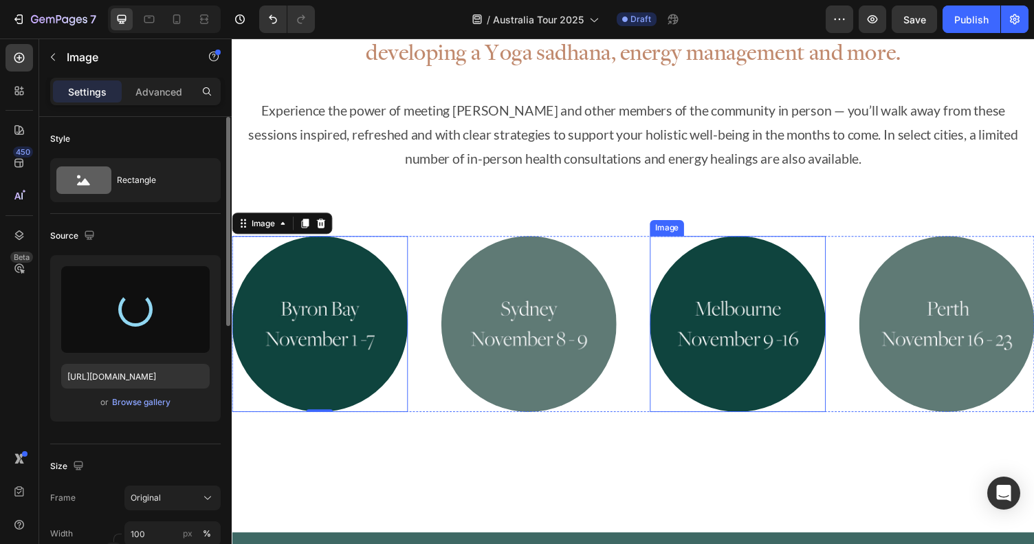
type input "[URL][DOMAIN_NAME]"
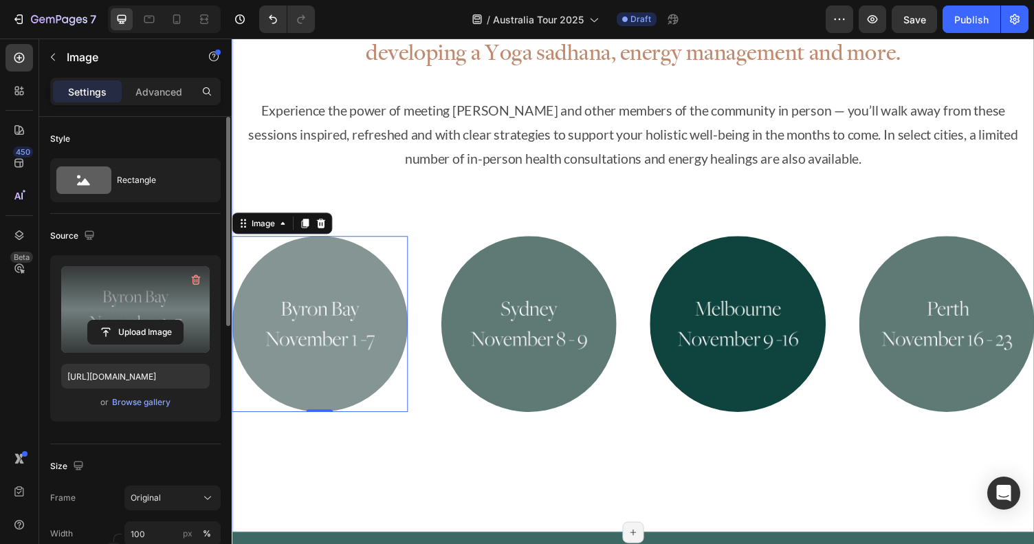
click at [600, 446] on div "Join beloved teacher [PERSON_NAME] for workshops on Ayurvedic cooking, preventi…" at bounding box center [644, 211] width 825 height 669
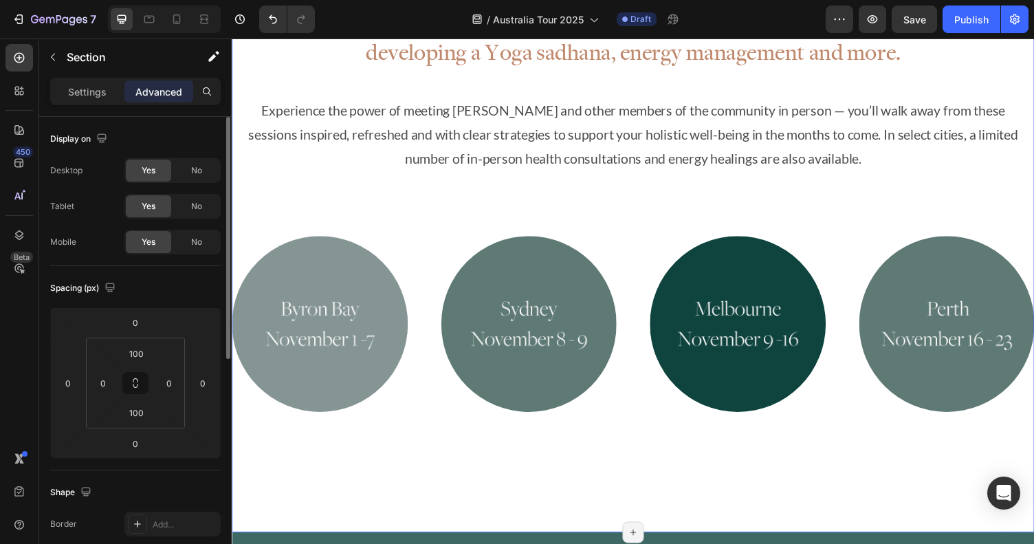
click at [204, 8] on div at bounding box center [164, 20] width 113 height 28
click at [204, 17] on icon at bounding box center [204, 19] width 14 height 14
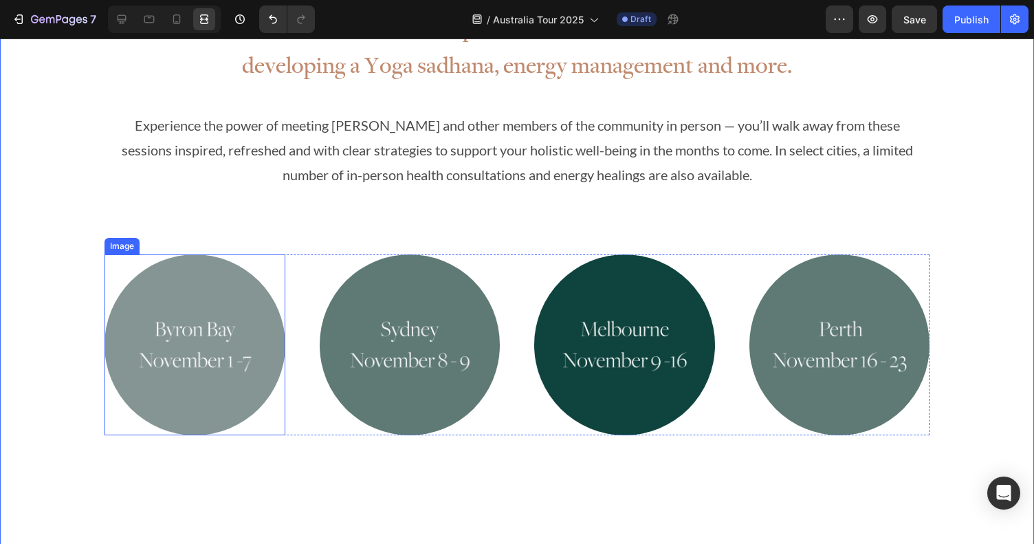
scroll to position [752, 0]
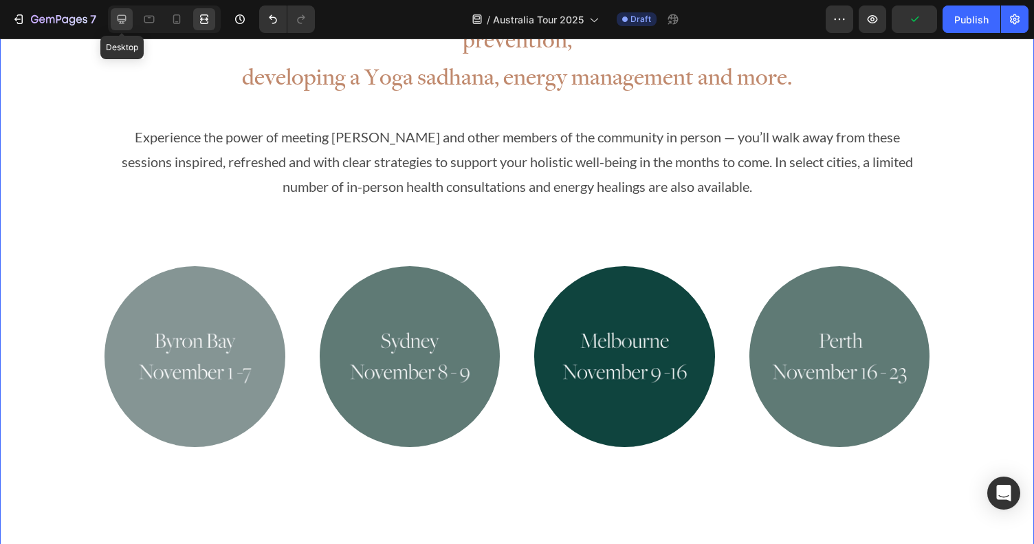
click at [118, 17] on icon at bounding box center [122, 19] width 9 height 9
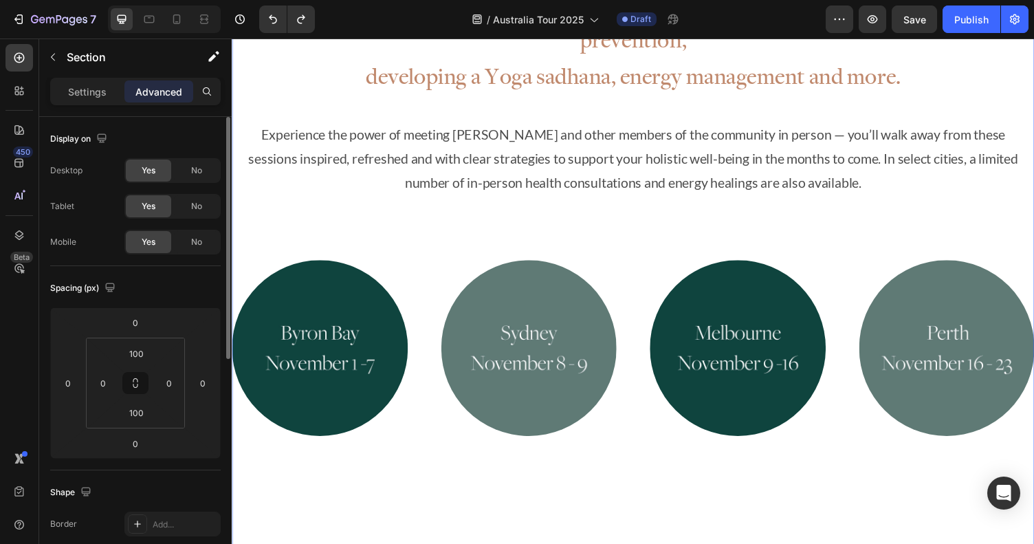
click at [218, 24] on div at bounding box center [164, 20] width 113 height 28
click at [217, 24] on div at bounding box center [164, 20] width 113 height 28
click at [204, 14] on icon at bounding box center [204, 19] width 14 height 14
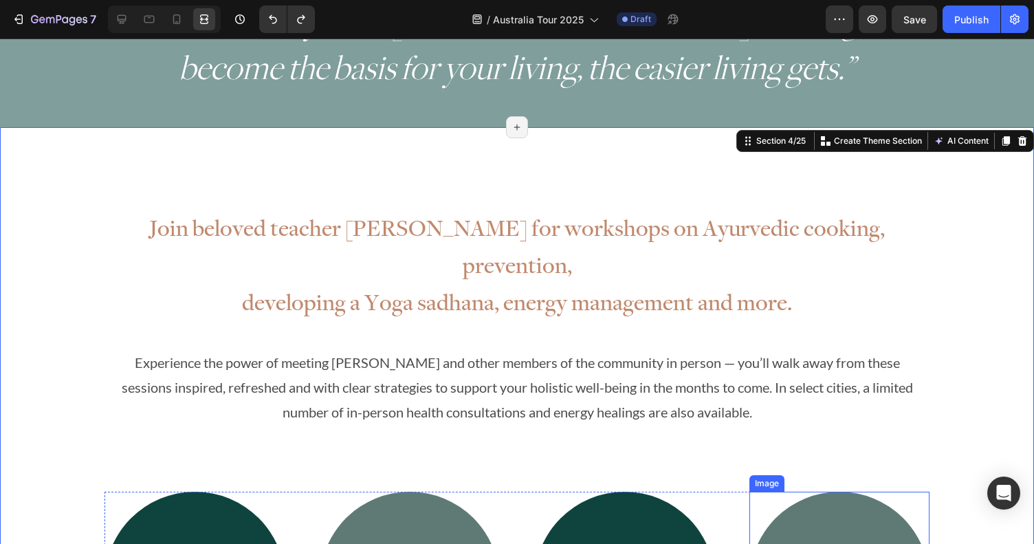
scroll to position [498, 0]
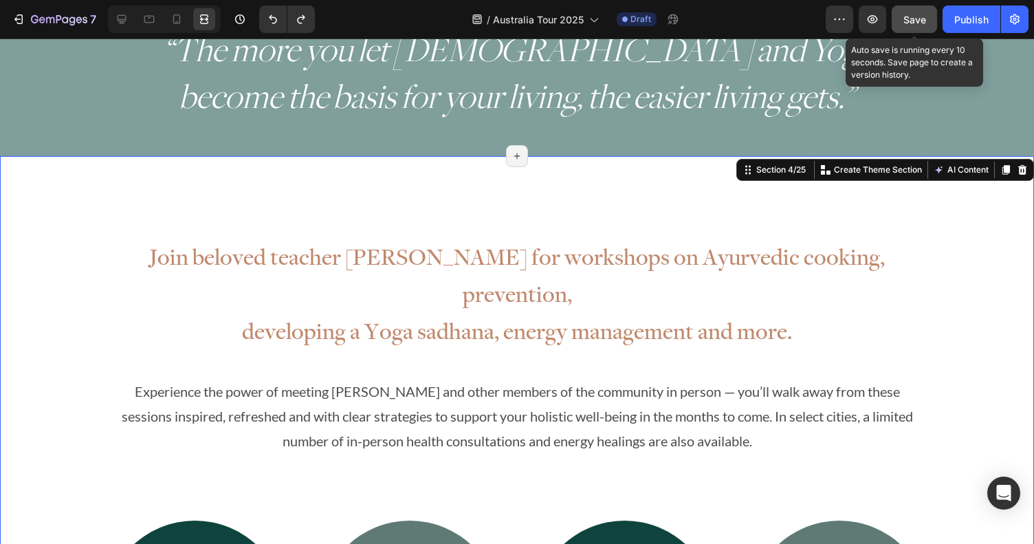
click at [914, 14] on span "Save" at bounding box center [915, 20] width 23 height 12
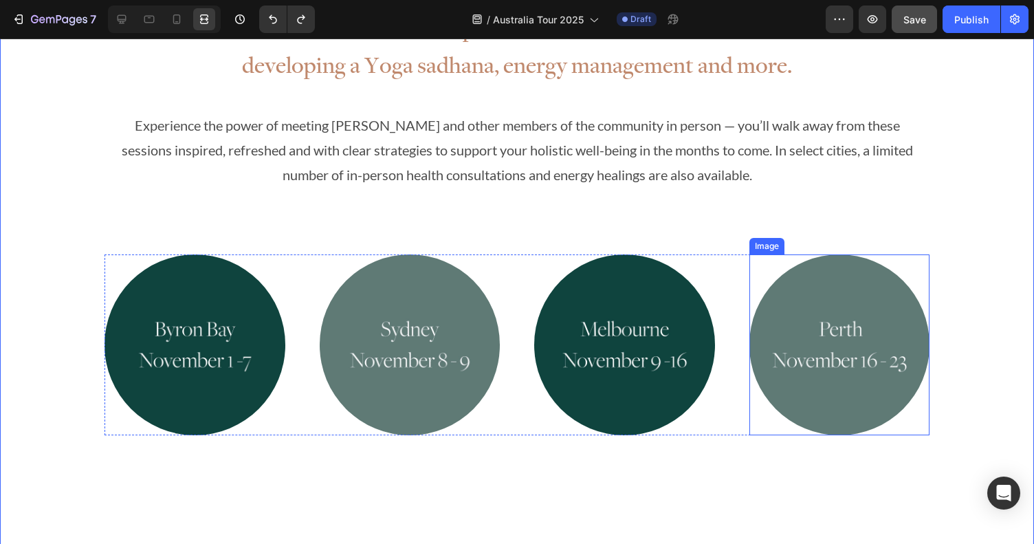
scroll to position [760, 0]
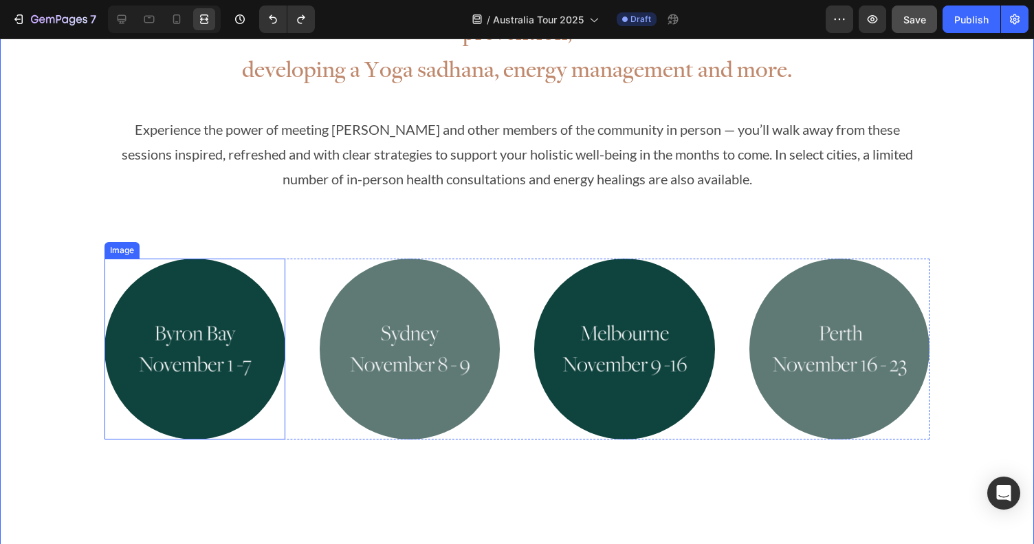
click at [203, 347] on img at bounding box center [195, 349] width 181 height 181
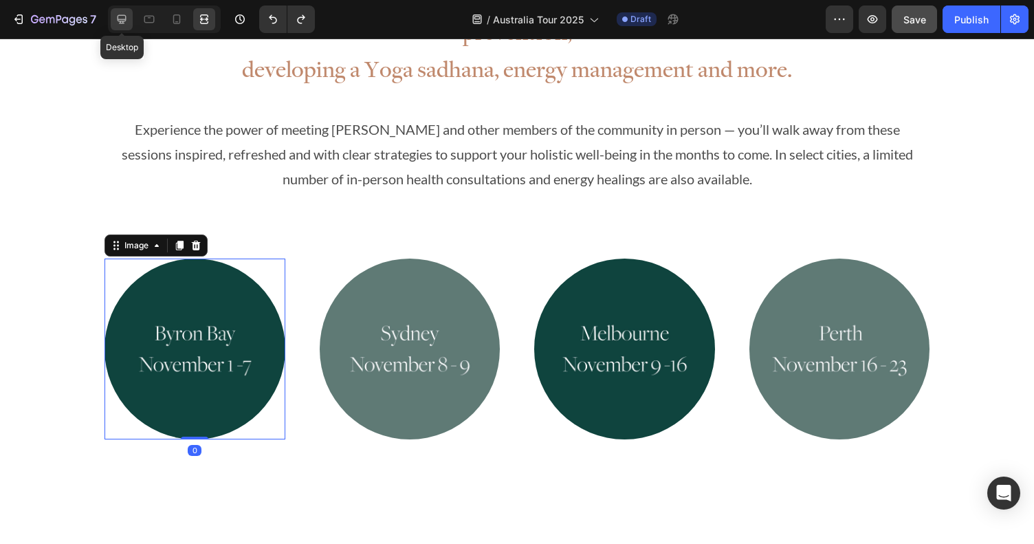
click at [129, 14] on div at bounding box center [122, 19] width 22 height 22
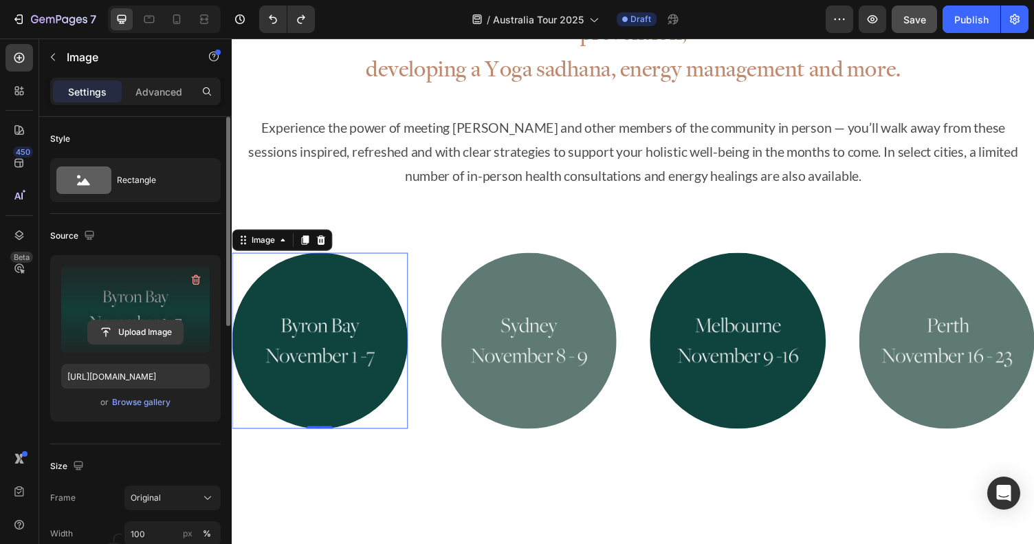
click at [144, 340] on input "file" at bounding box center [135, 331] width 95 height 23
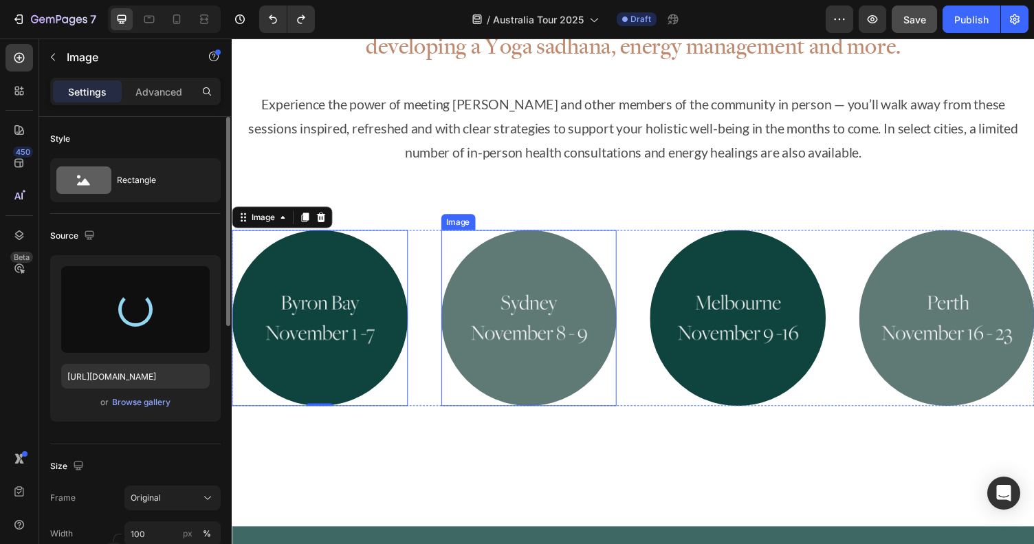
scroll to position [792, 0]
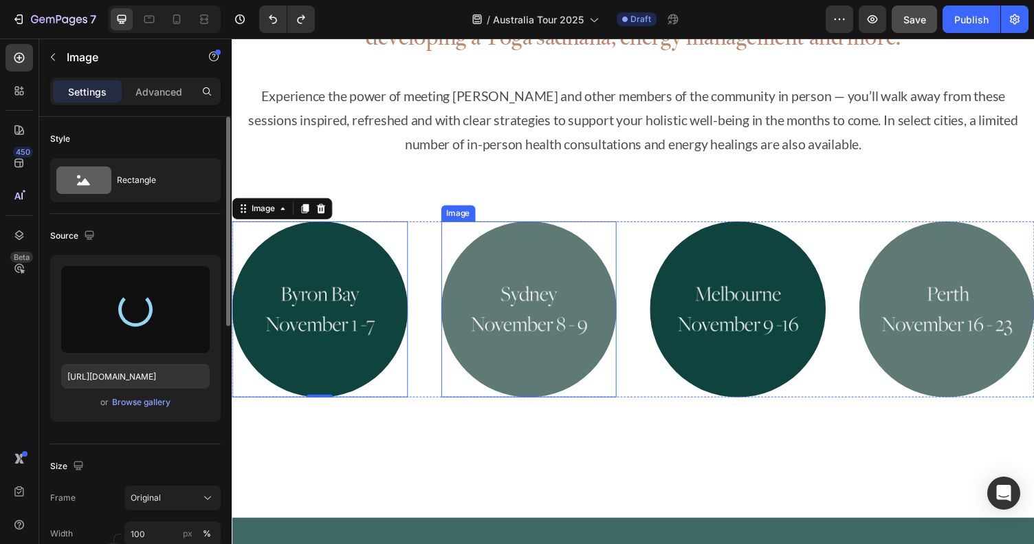
type input "[URL][DOMAIN_NAME]"
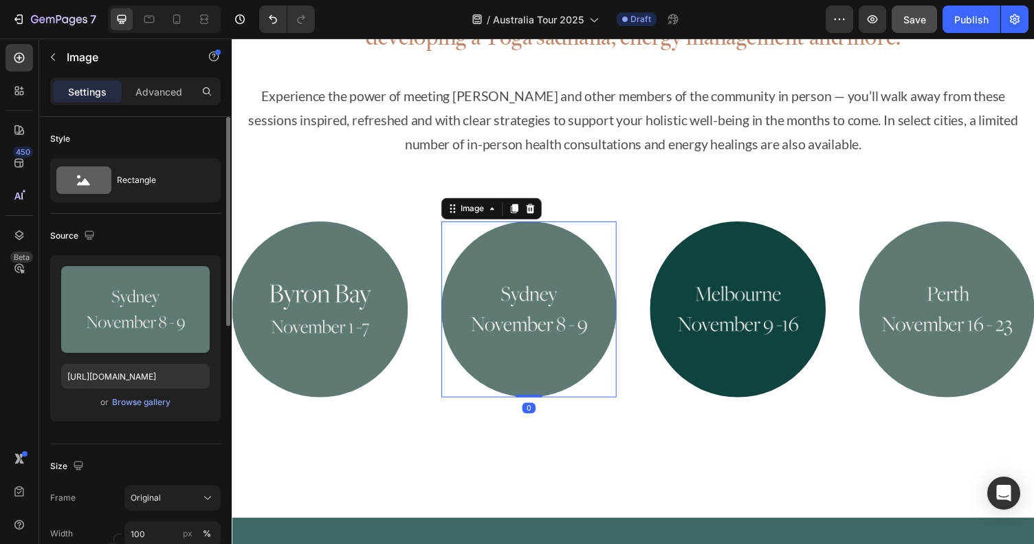
click at [524, 261] on img at bounding box center [537, 316] width 181 height 181
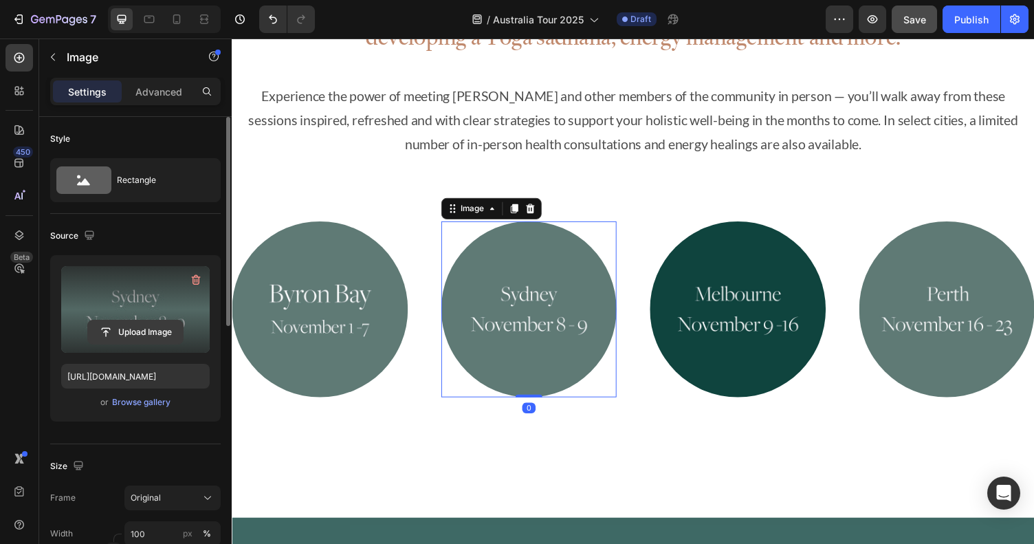
click at [159, 329] on input "file" at bounding box center [135, 331] width 95 height 23
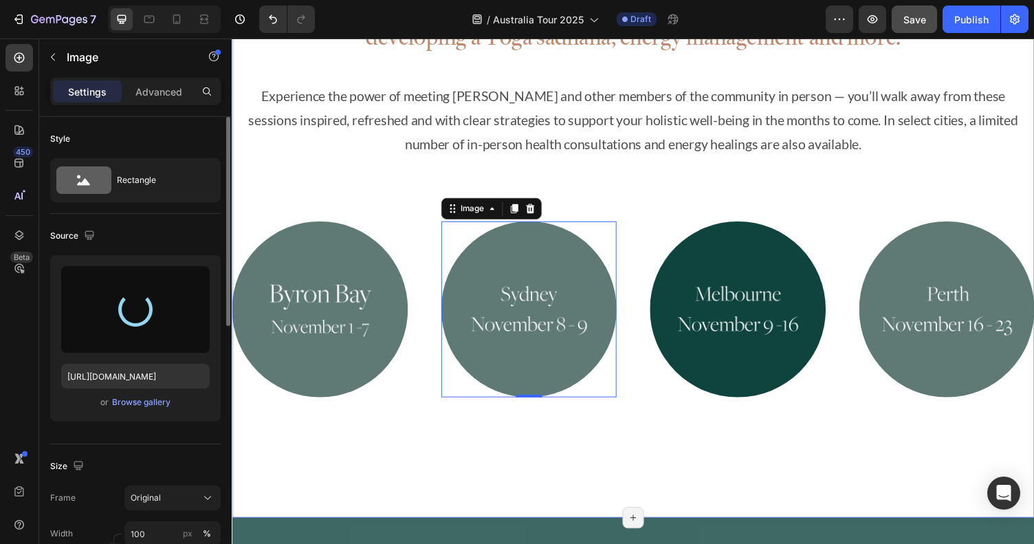
type input "[URL][DOMAIN_NAME]"
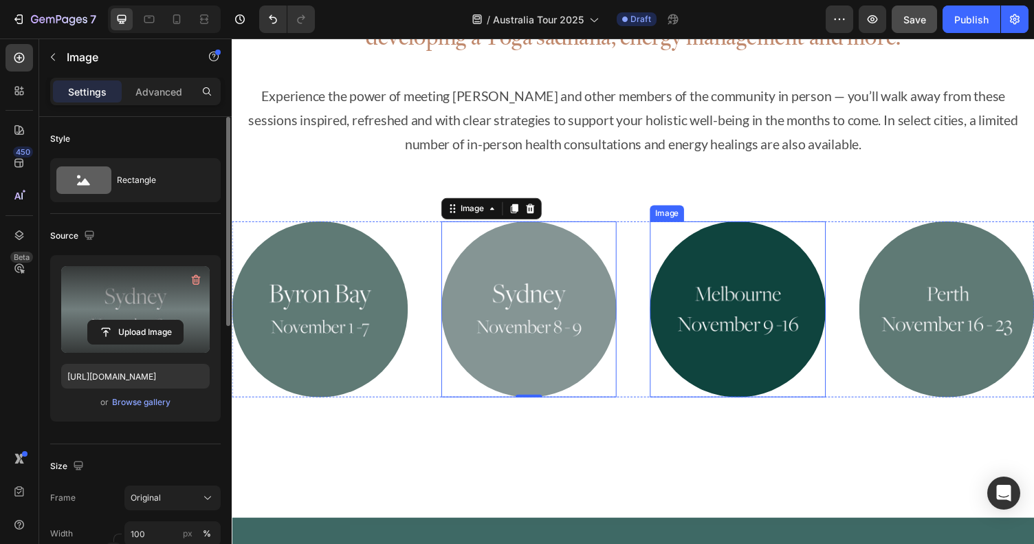
click at [749, 267] on img at bounding box center [752, 316] width 181 height 181
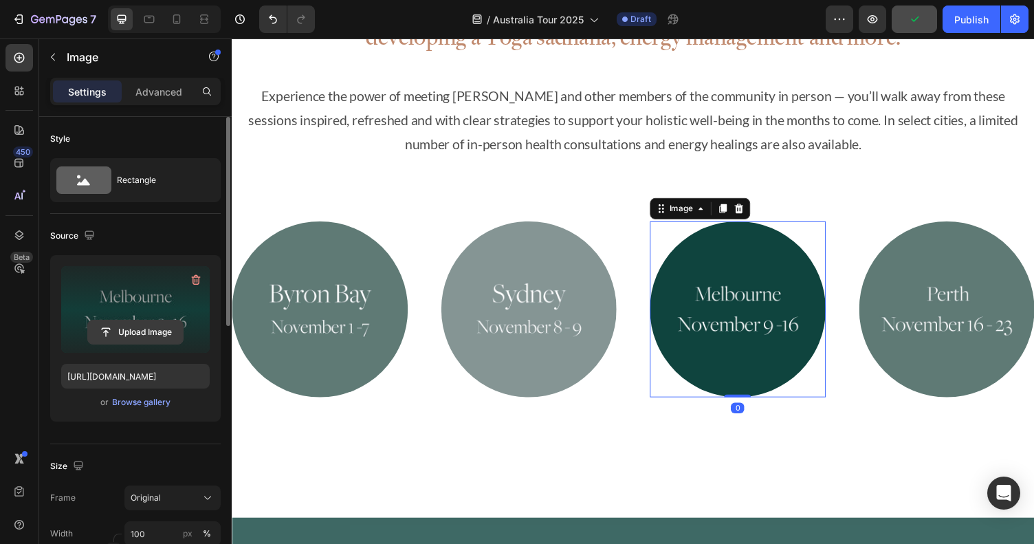
click at [142, 343] on input "file" at bounding box center [135, 331] width 95 height 23
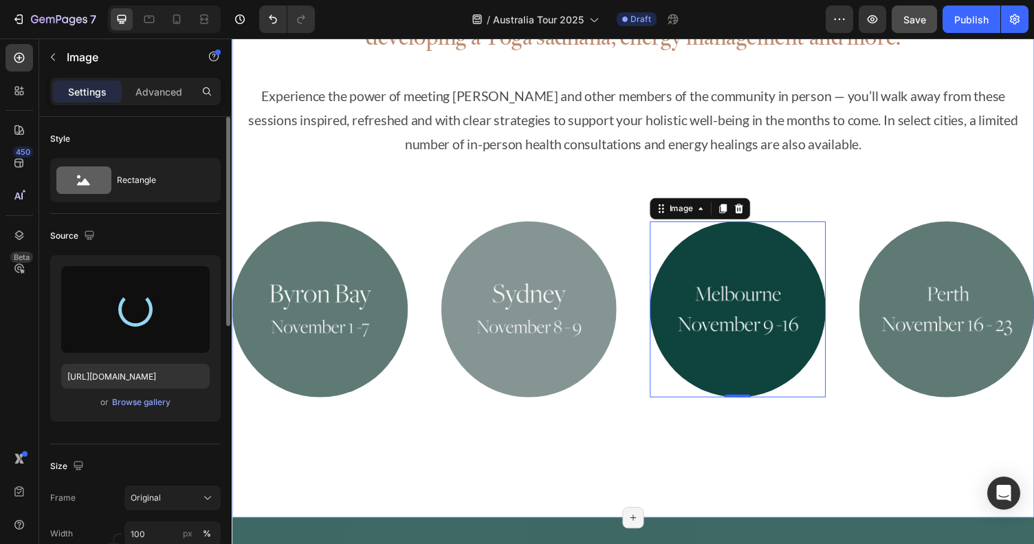
type input "[URL][DOMAIN_NAME]"
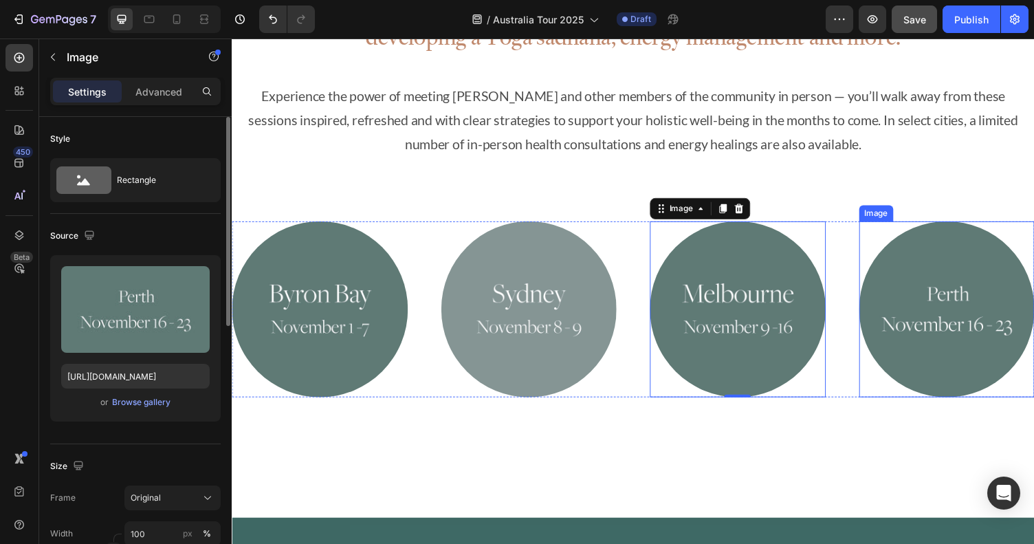
click at [957, 258] on img at bounding box center [967, 316] width 181 height 181
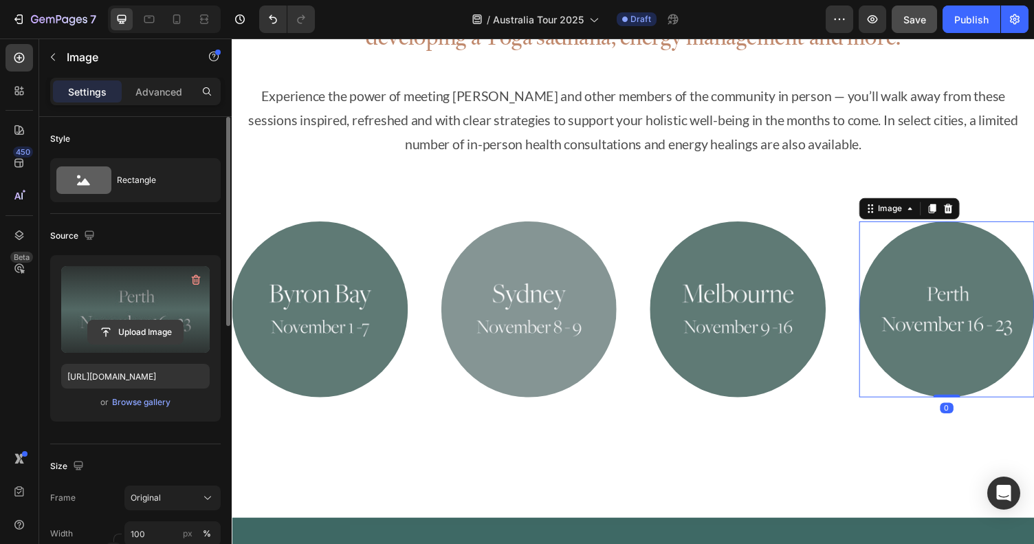
click at [155, 329] on input "file" at bounding box center [135, 331] width 95 height 23
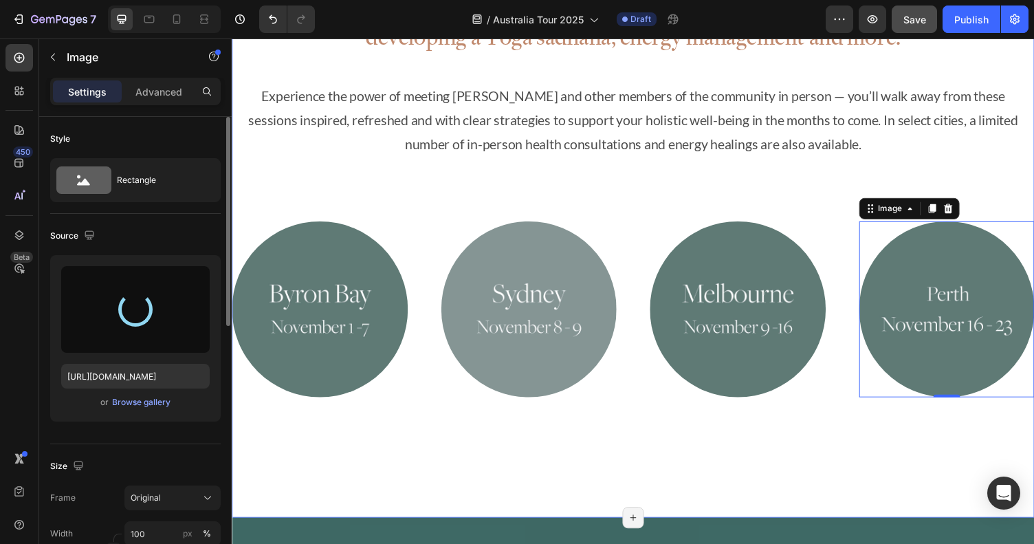
type input "[URL][DOMAIN_NAME]"
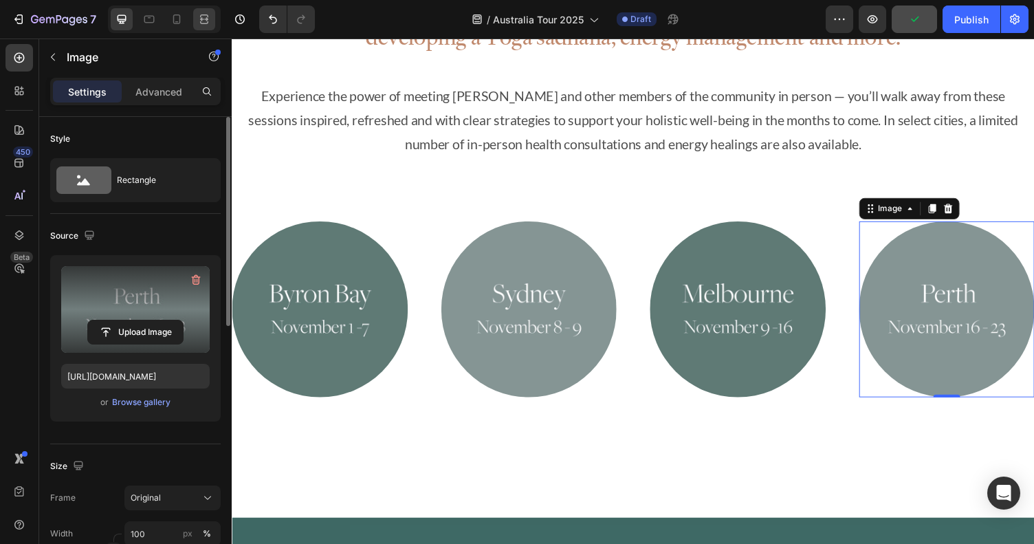
click at [213, 21] on div at bounding box center [204, 19] width 22 height 22
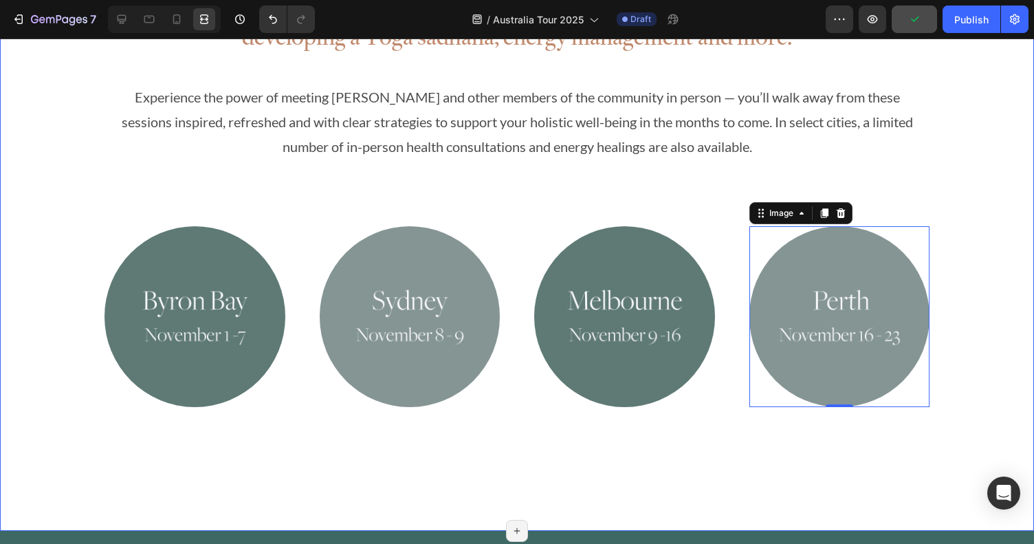
click at [858, 466] on div "Join beloved teacher [PERSON_NAME] for workshops on Ayurvedic cooking, preventi…" at bounding box center [517, 196] width 1034 height 669
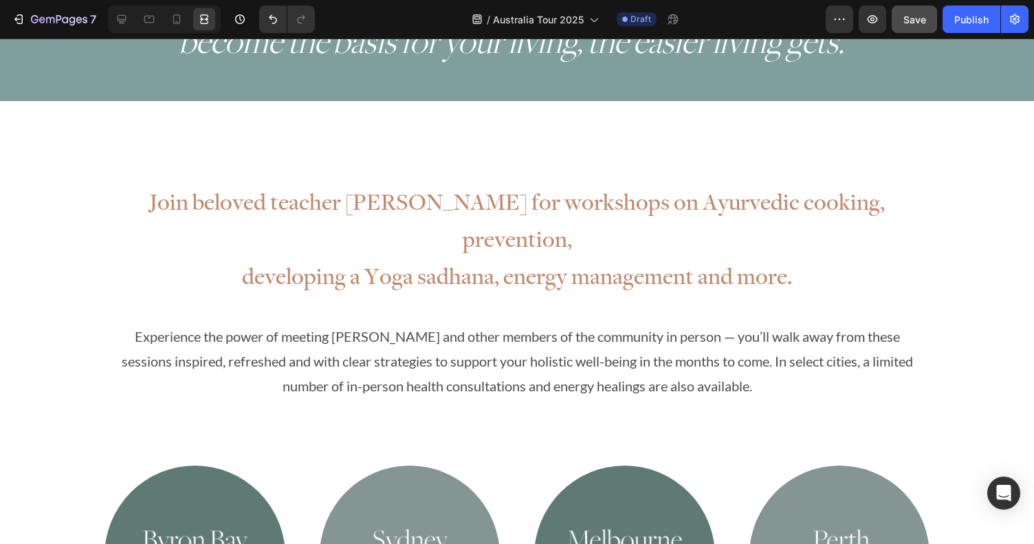
scroll to position [573, 0]
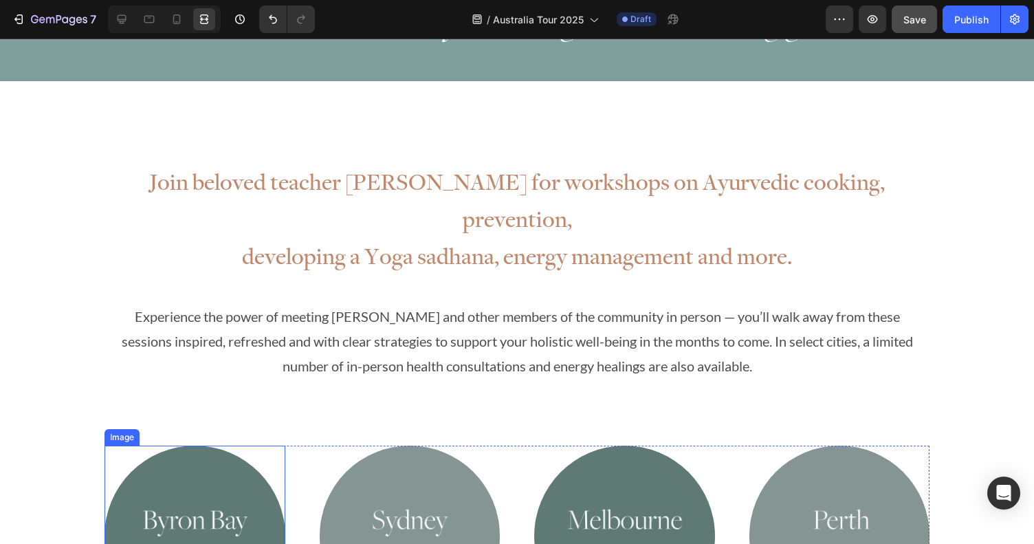
click at [217, 446] on img at bounding box center [195, 536] width 181 height 181
drag, startPoint x: 118, startPoint y: 14, endPoint x: 63, endPoint y: 118, distance: 117.5
click at [118, 14] on icon at bounding box center [122, 19] width 14 height 14
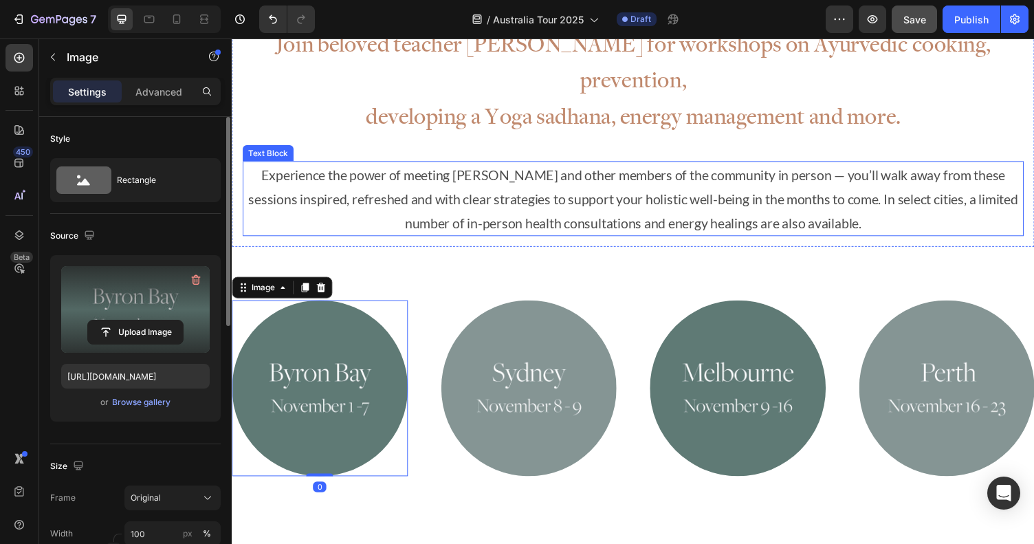
scroll to position [734, 0]
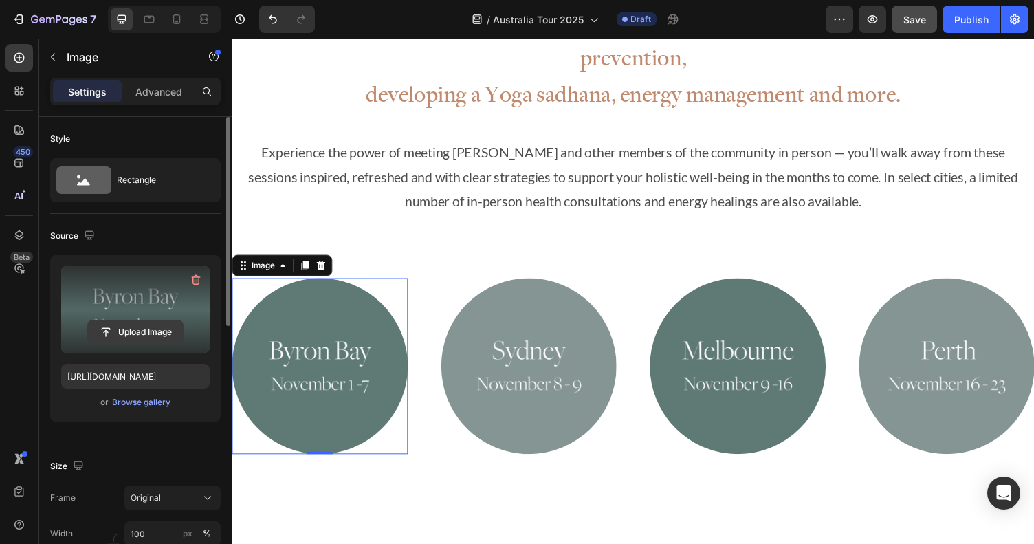
click at [133, 320] on input "file" at bounding box center [135, 331] width 95 height 23
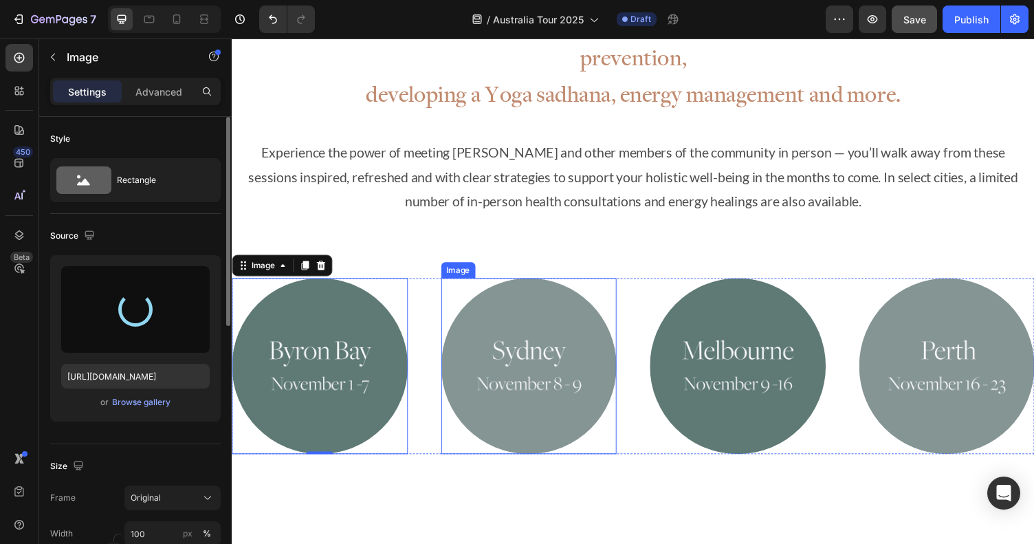
type input "[URL][DOMAIN_NAME]"
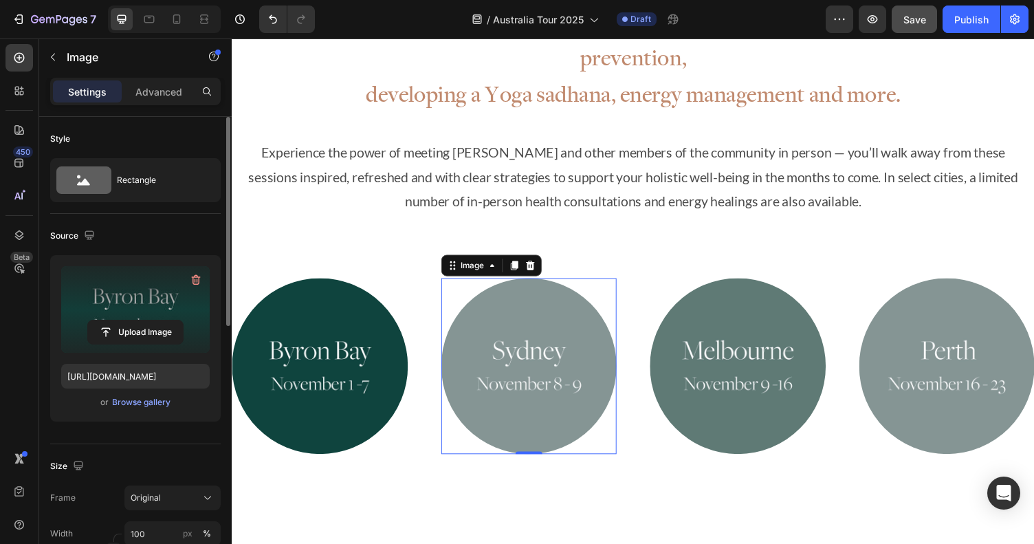
click at [501, 285] on img at bounding box center [537, 375] width 181 height 181
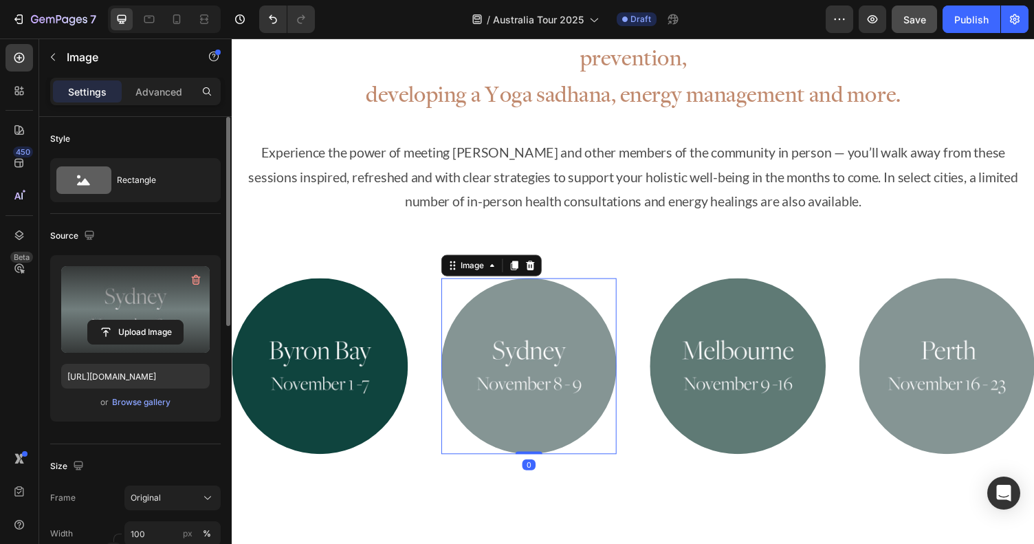
click at [170, 318] on label at bounding box center [135, 309] width 149 height 87
click at [170, 320] on input "file" at bounding box center [135, 331] width 95 height 23
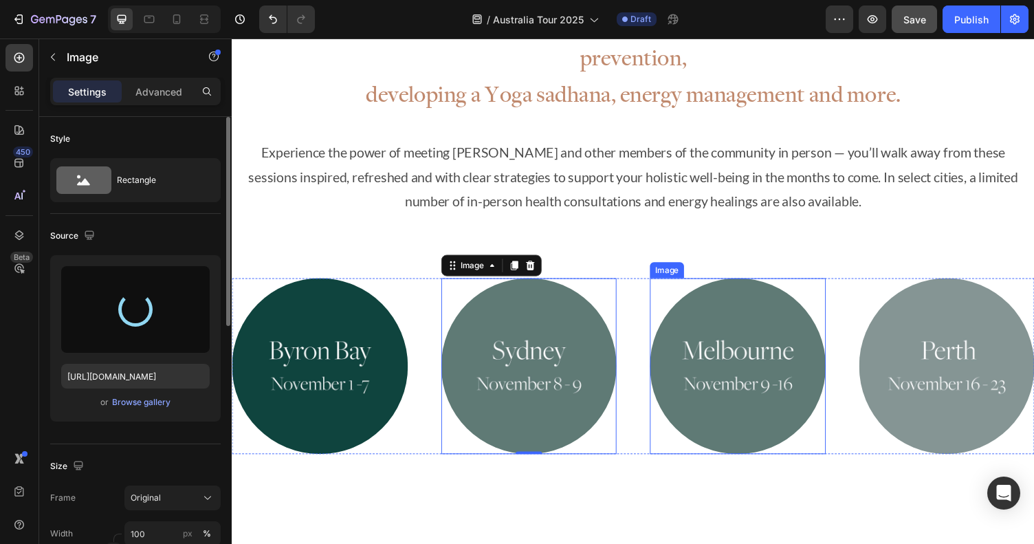
type input "[URL][DOMAIN_NAME]"
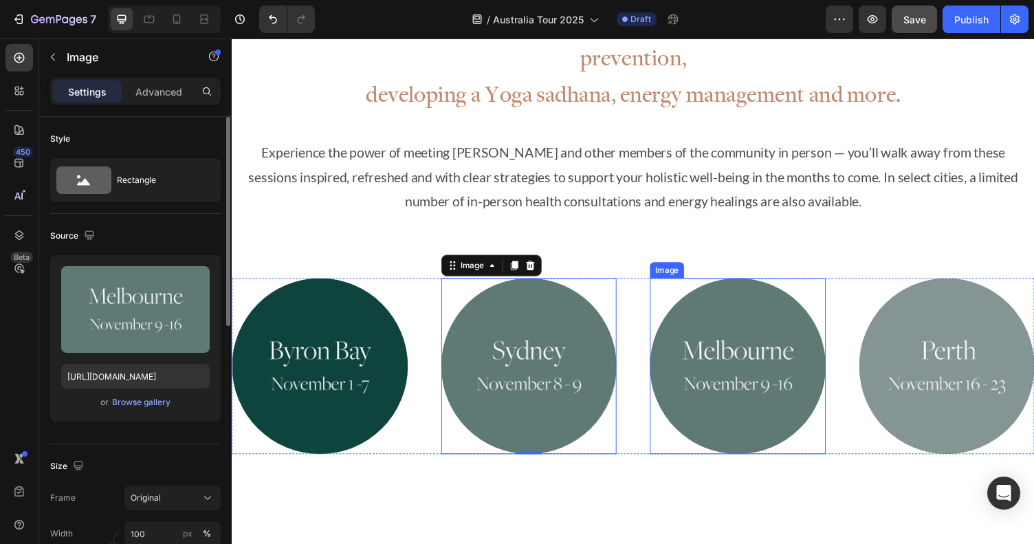
click at [708, 285] on img at bounding box center [752, 375] width 181 height 181
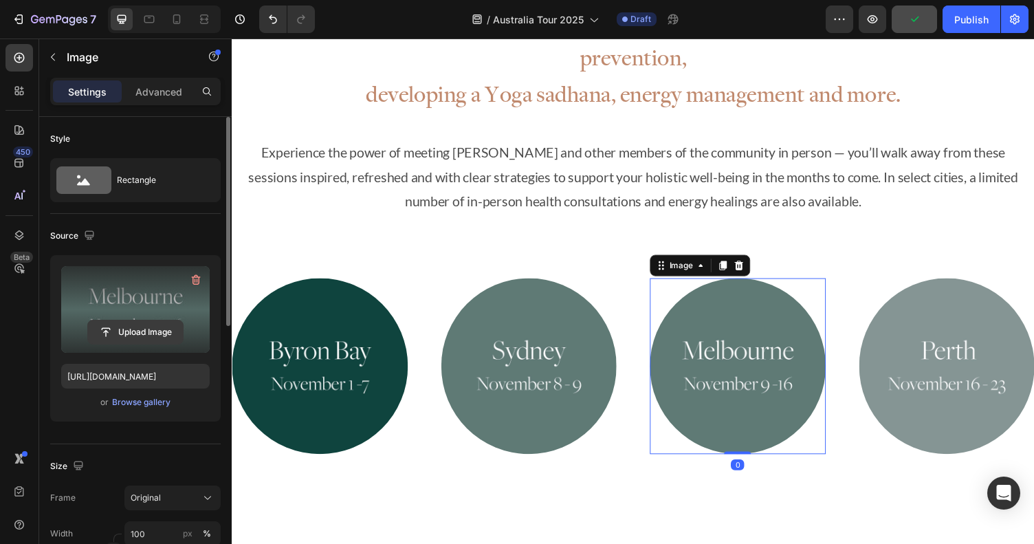
click at [133, 325] on input "file" at bounding box center [135, 331] width 95 height 23
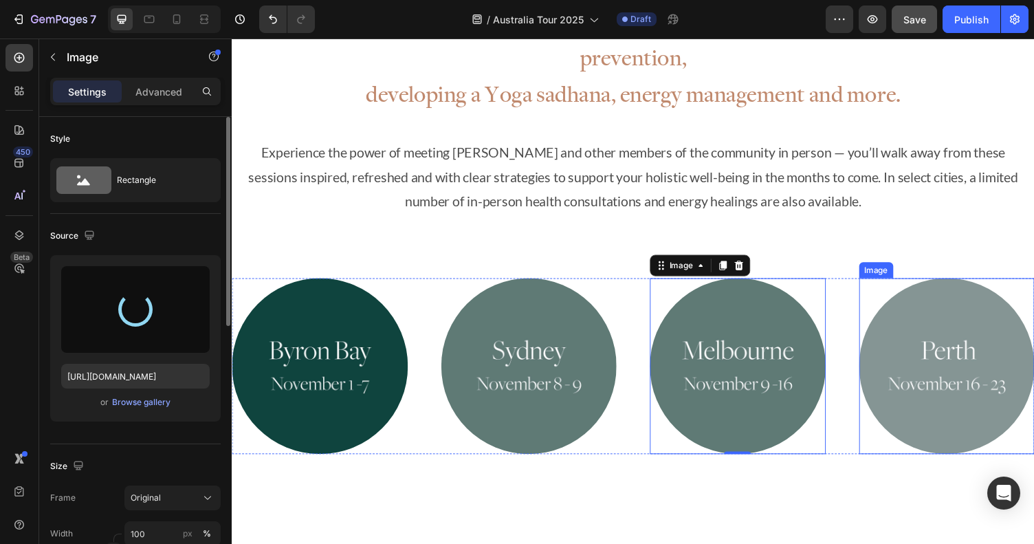
type input "[URL][DOMAIN_NAME]"
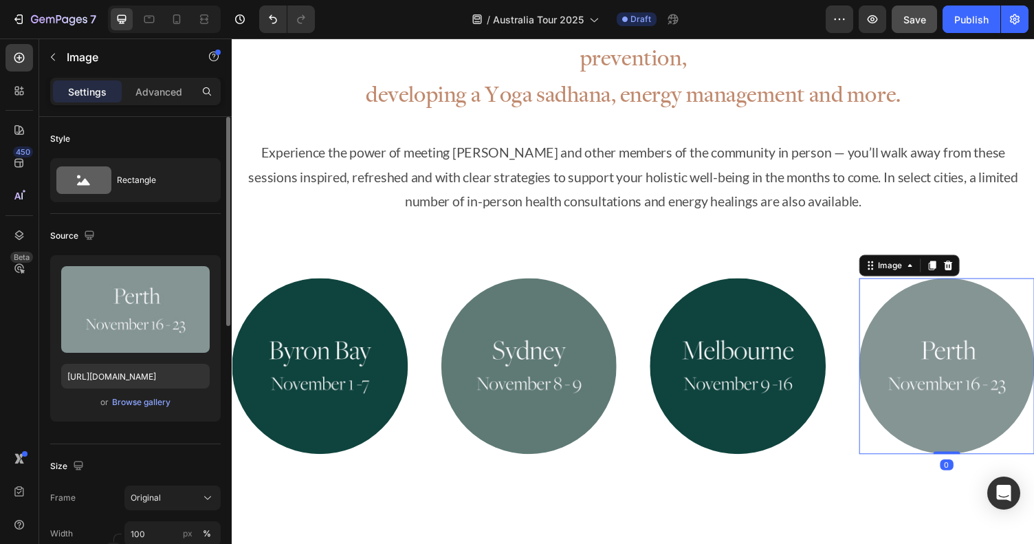
click at [935, 304] on img at bounding box center [967, 375] width 181 height 181
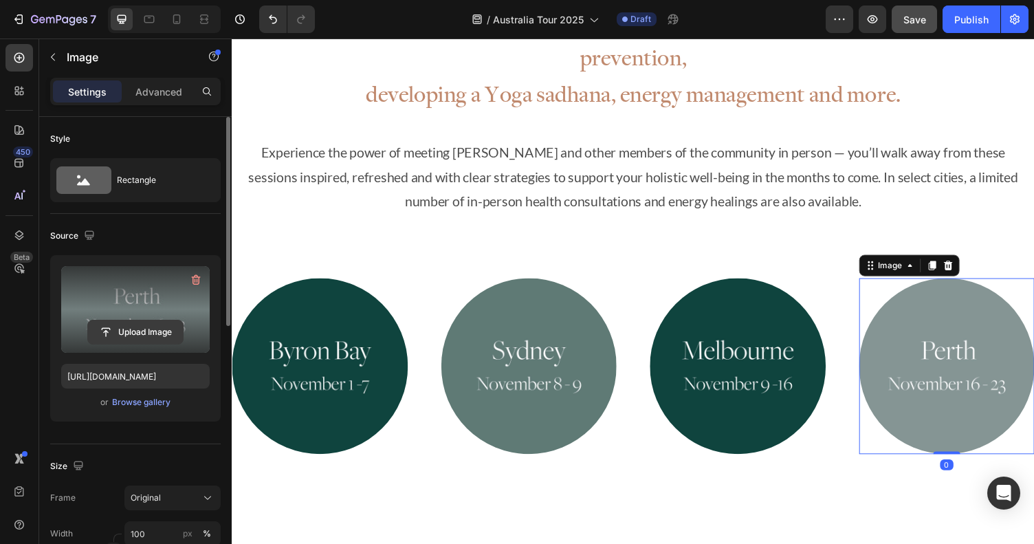
click at [161, 321] on input "file" at bounding box center [135, 331] width 95 height 23
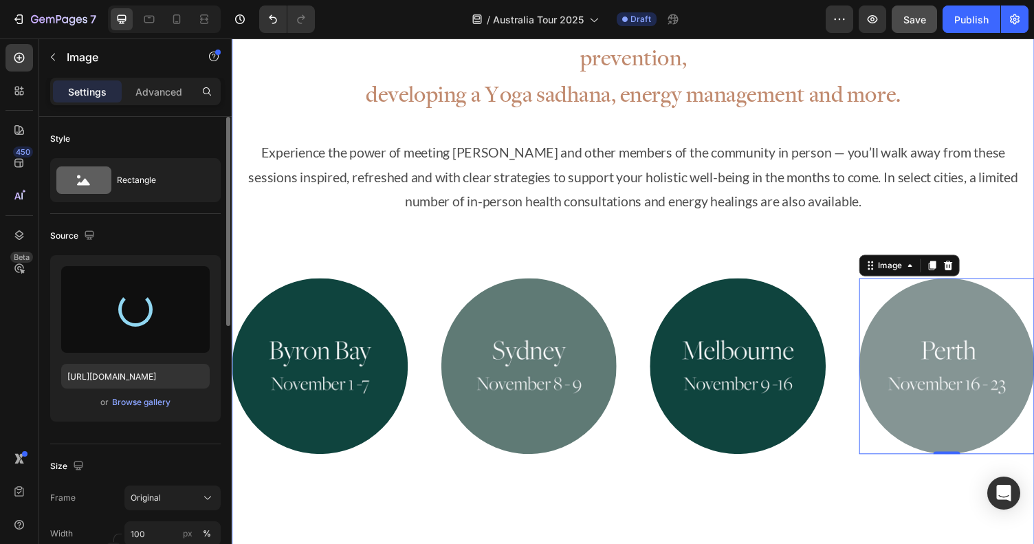
type input "[URL][DOMAIN_NAME]"
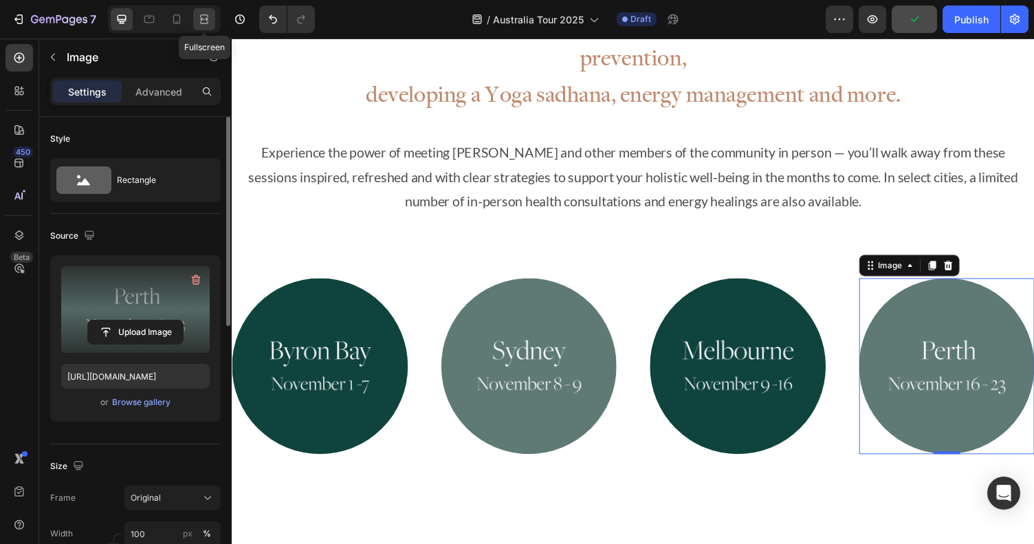
click at [205, 15] on icon at bounding box center [204, 19] width 14 height 14
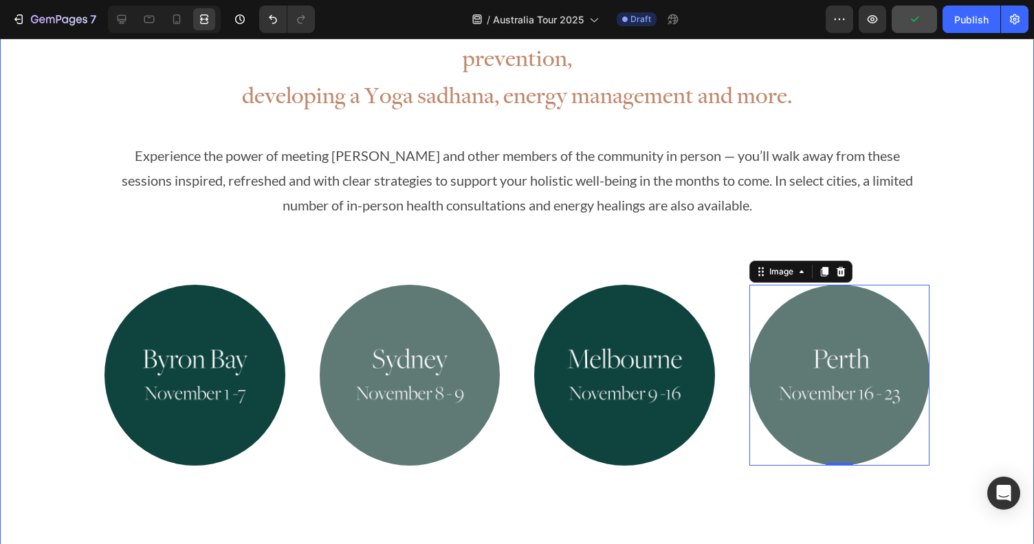
click at [981, 244] on div "Join beloved teacher [PERSON_NAME] for workshops on Ayurvedic cooking, preventi…" at bounding box center [517, 255] width 1034 height 532
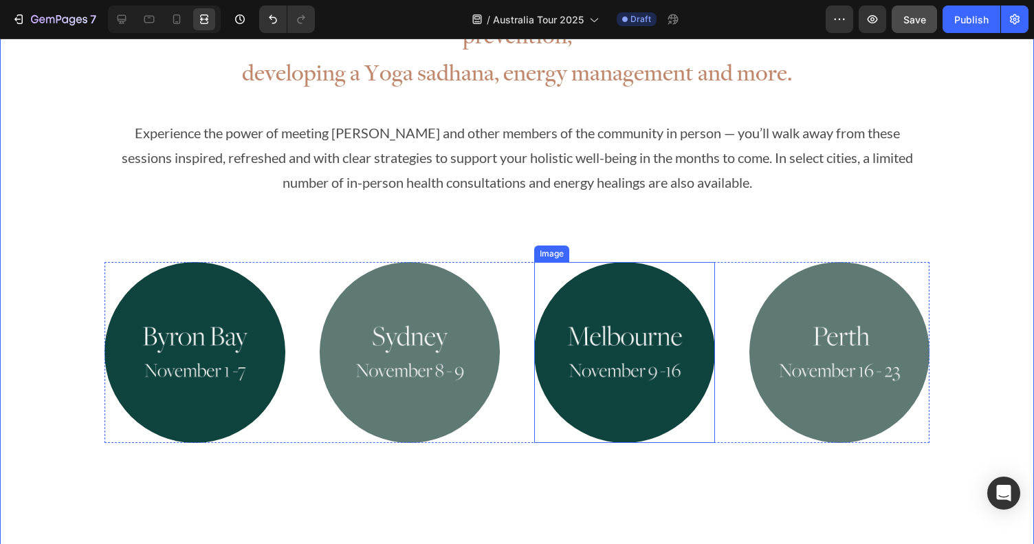
scroll to position [880, 0]
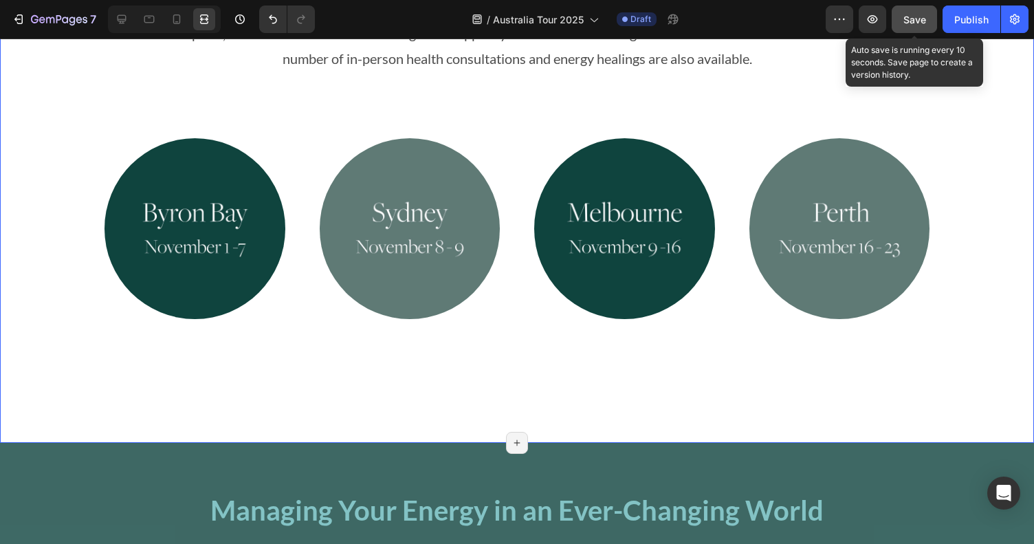
click at [913, 22] on span "Save" at bounding box center [915, 20] width 23 height 12
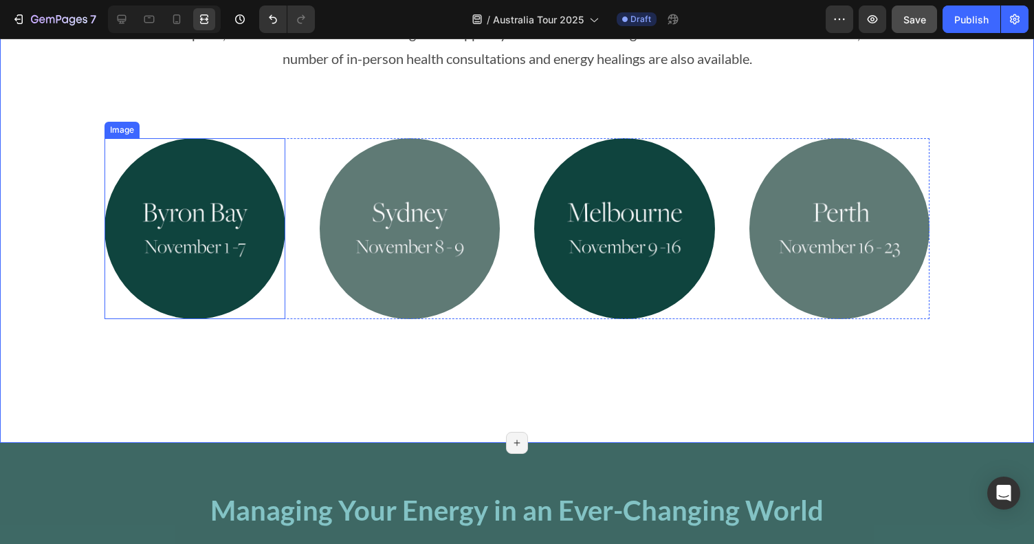
click at [170, 190] on img at bounding box center [195, 228] width 181 height 181
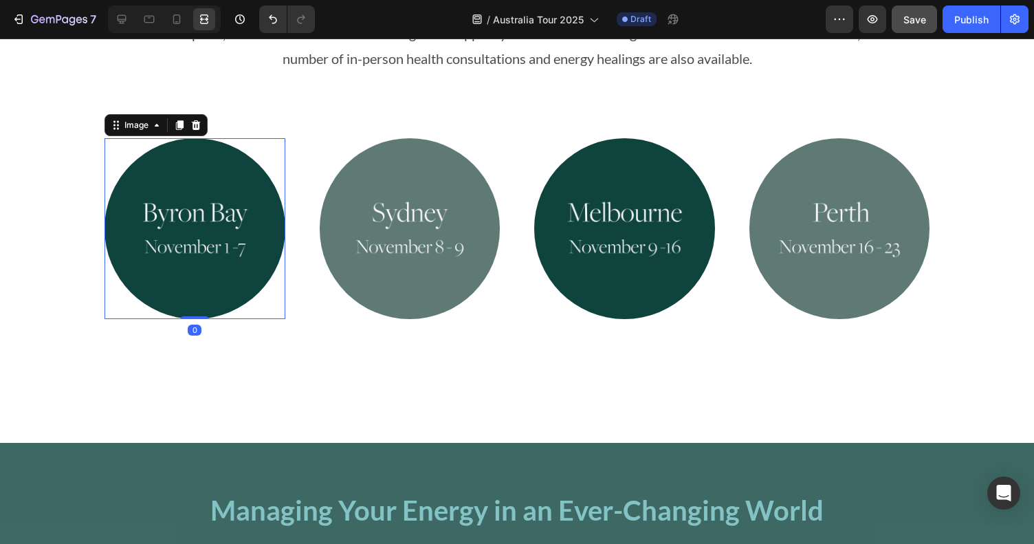
click at [194, 178] on img at bounding box center [195, 228] width 181 height 181
click at [195, 179] on img at bounding box center [195, 228] width 181 height 181
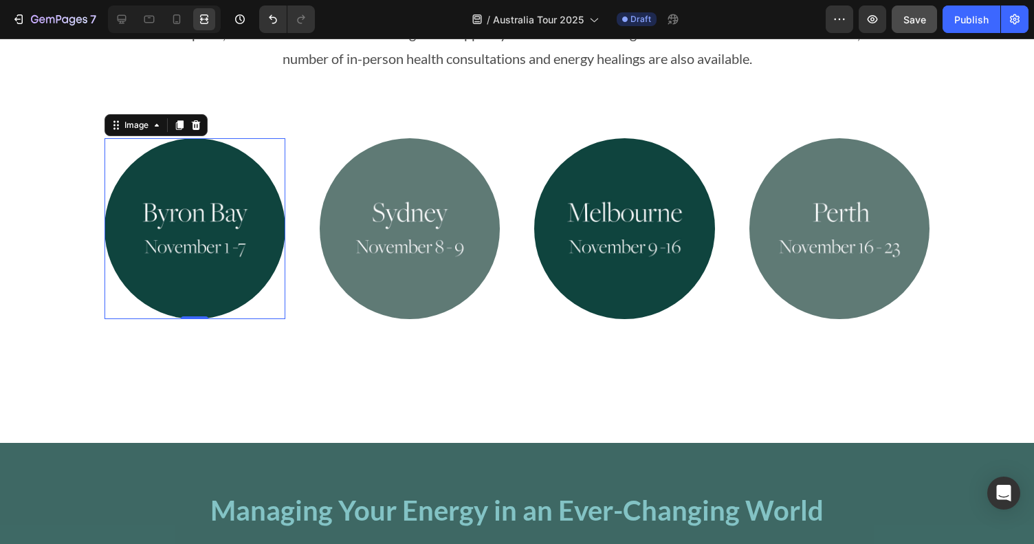
click at [195, 179] on img at bounding box center [195, 228] width 181 height 181
click at [118, 19] on icon at bounding box center [122, 19] width 9 height 9
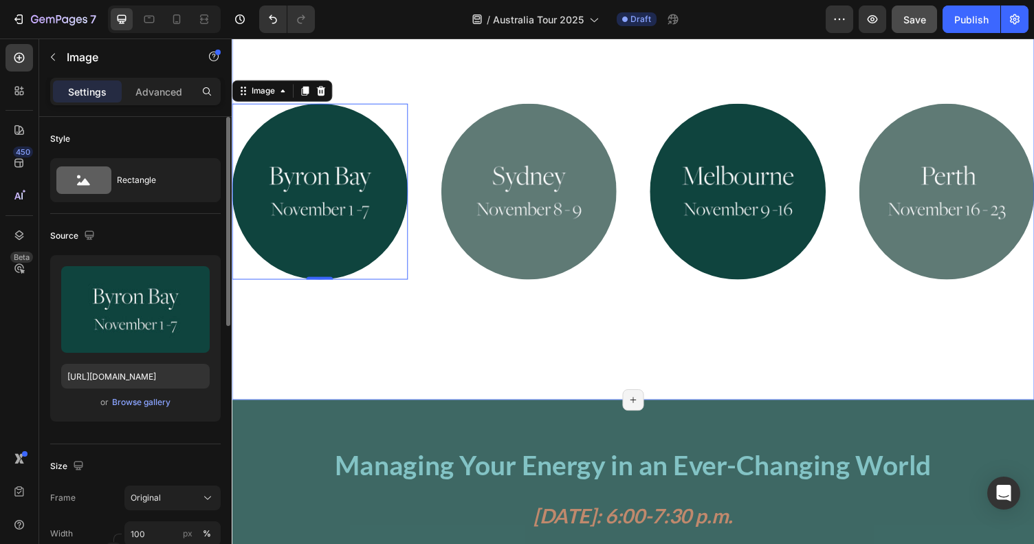
scroll to position [952, 0]
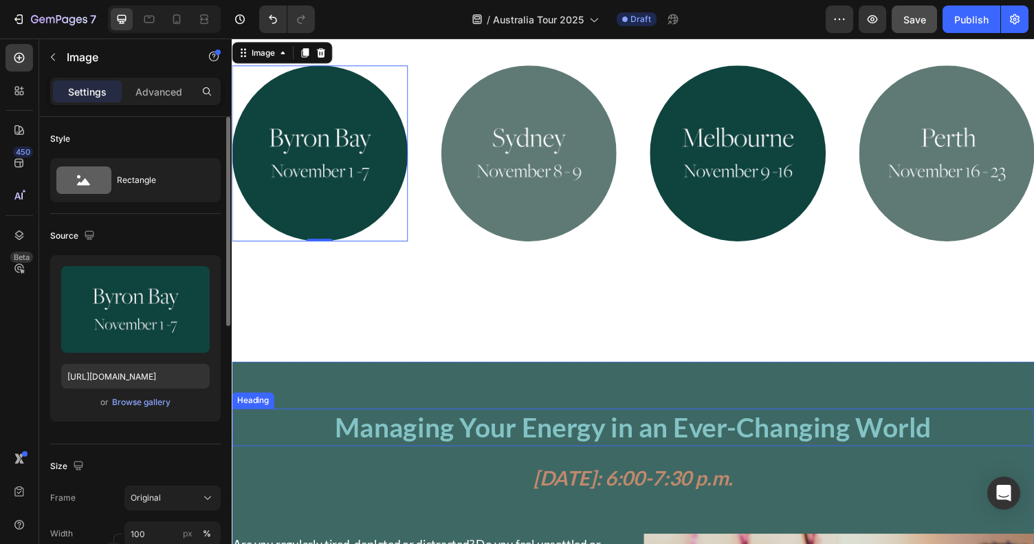
click at [509, 422] on strong "Managing Your Energy in an Ever-Changing World" at bounding box center [644, 438] width 613 height 33
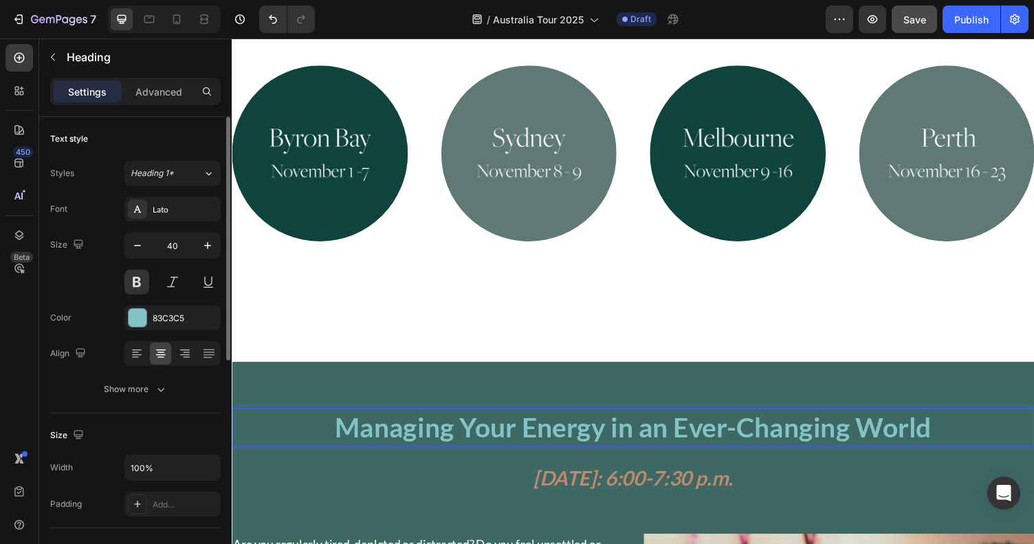
click at [509, 422] on strong "Managing Your Energy in an Ever-Changing World" at bounding box center [644, 438] width 613 height 33
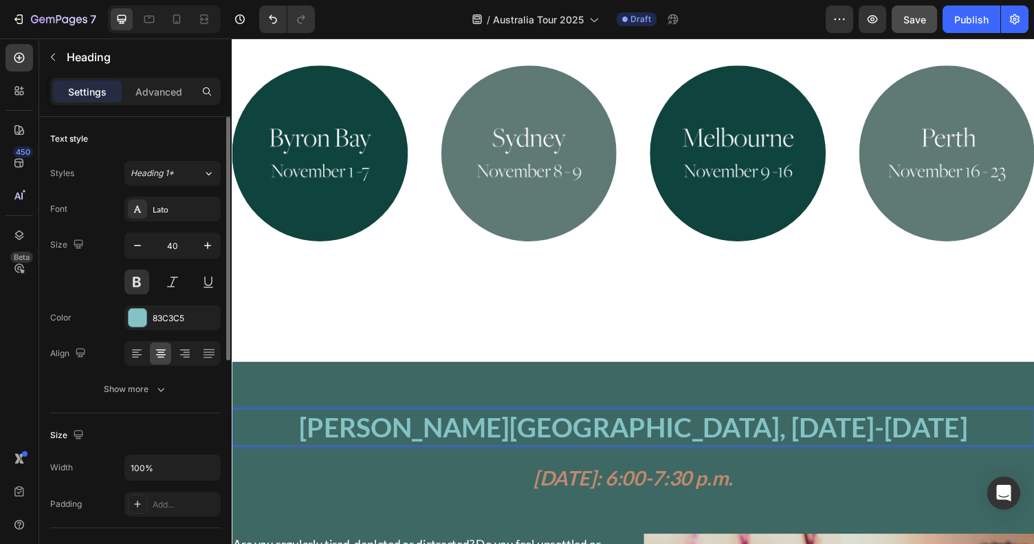
click at [536, 422] on strong "[PERSON_NAME][GEOGRAPHIC_DATA], [DATE]-[DATE]" at bounding box center [645, 438] width 688 height 33
click at [200, 316] on button "button" at bounding box center [206, 317] width 17 height 17
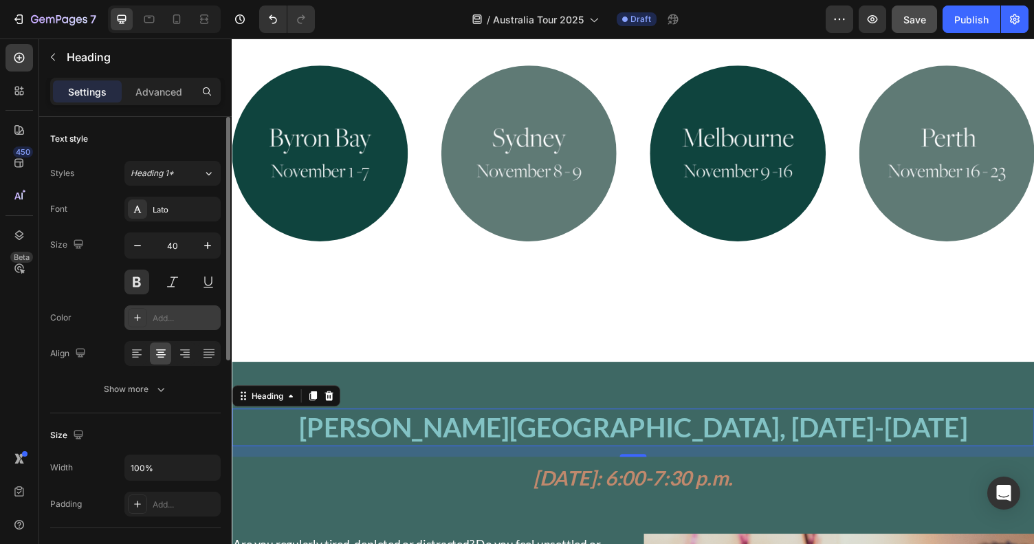
click at [167, 318] on div "Add..." at bounding box center [185, 318] width 65 height 12
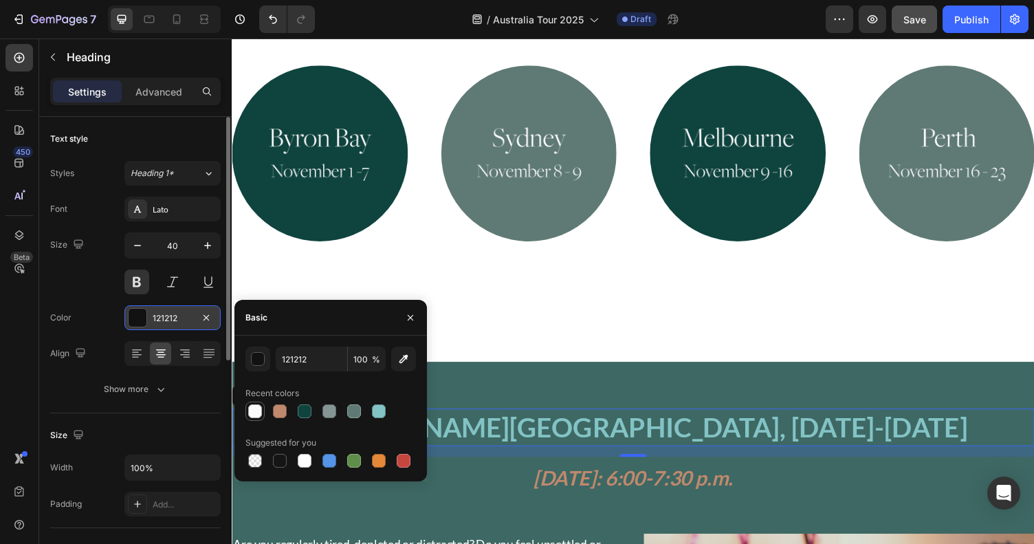
click at [254, 411] on div at bounding box center [255, 411] width 14 height 14
type input "FBFBFB"
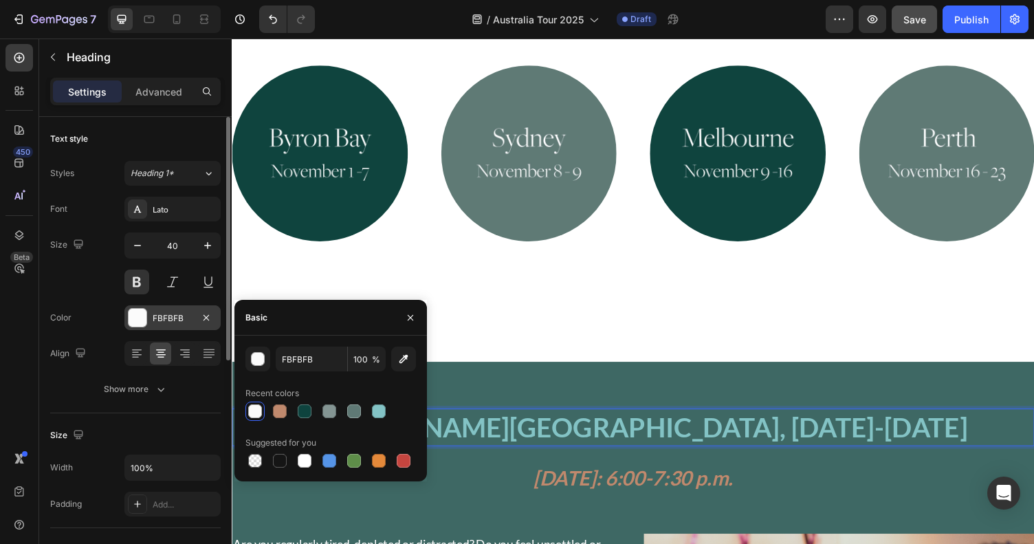
click at [543, 422] on strong "[PERSON_NAME][GEOGRAPHIC_DATA], [DATE]-[DATE]" at bounding box center [645, 438] width 688 height 33
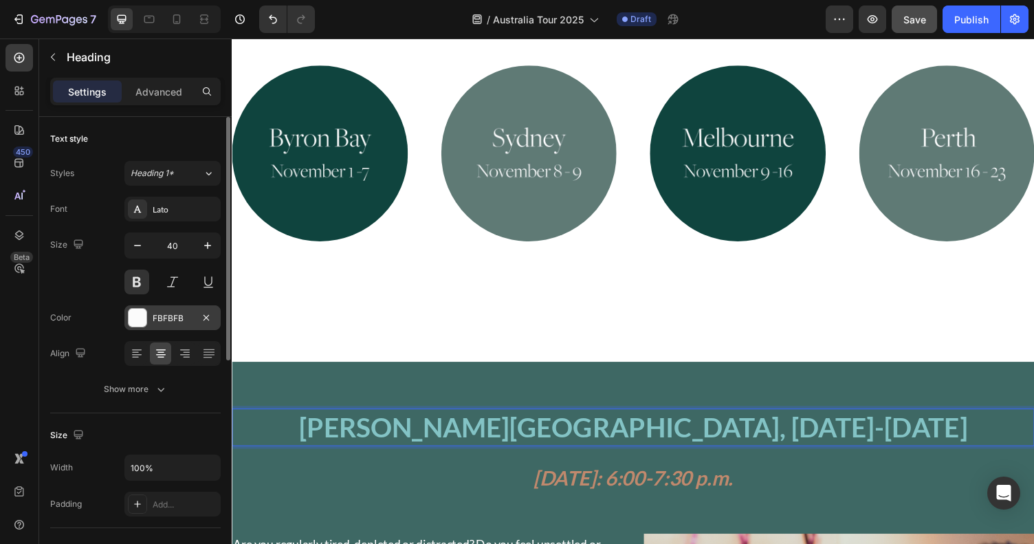
click at [657, 422] on strong "[PERSON_NAME][GEOGRAPHIC_DATA], [DATE]-[DATE]" at bounding box center [645, 438] width 688 height 33
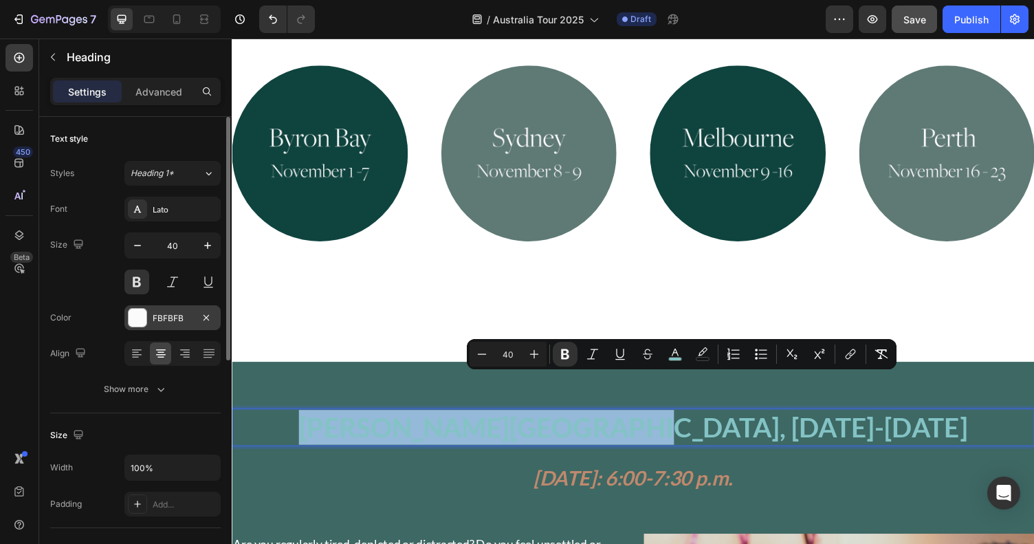
click at [657, 422] on strong "[PERSON_NAME][GEOGRAPHIC_DATA], [DATE]-[DATE]" at bounding box center [645, 438] width 688 height 33
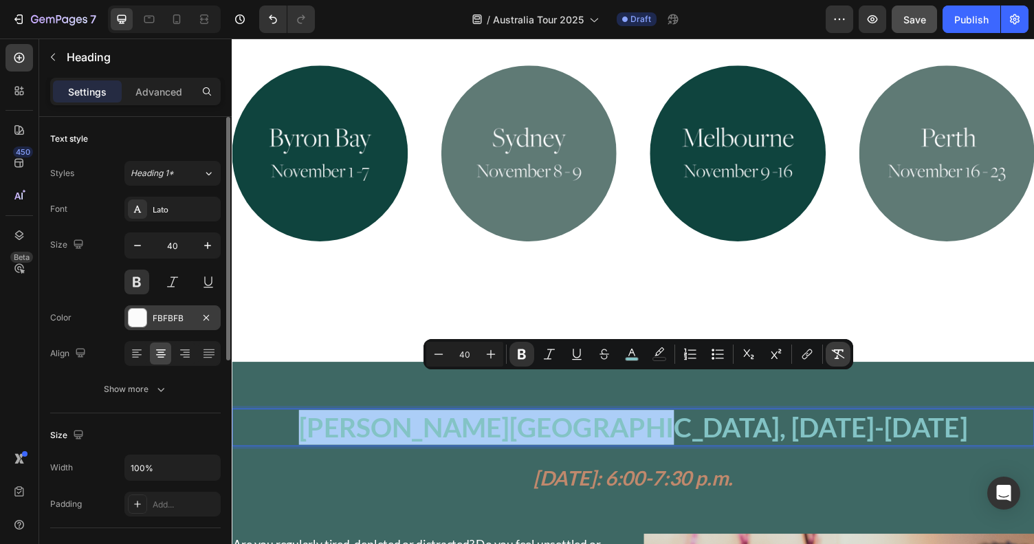
click at [840, 356] on icon "Editor contextual toolbar" at bounding box center [838, 354] width 13 height 10
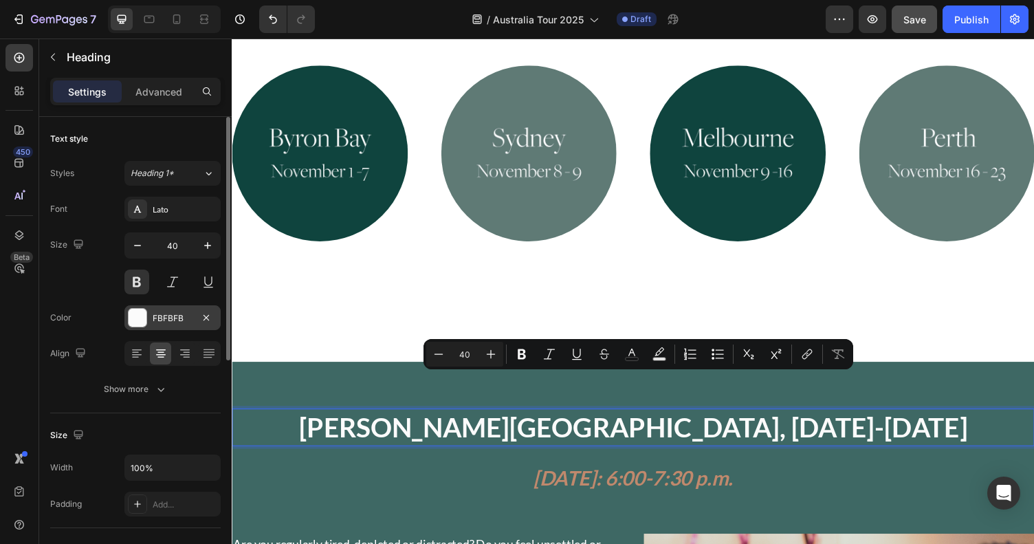
click at [827, 296] on div "Join beloved teacher [PERSON_NAME] for workshops on Ayurvedic cooking, preventi…" at bounding box center [644, 36] width 825 height 669
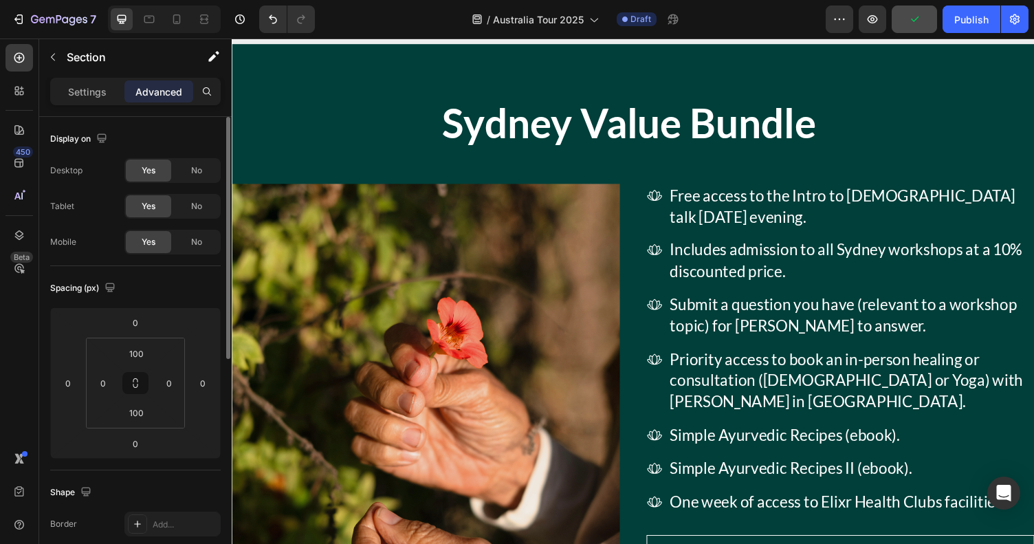
scroll to position [3354, 0]
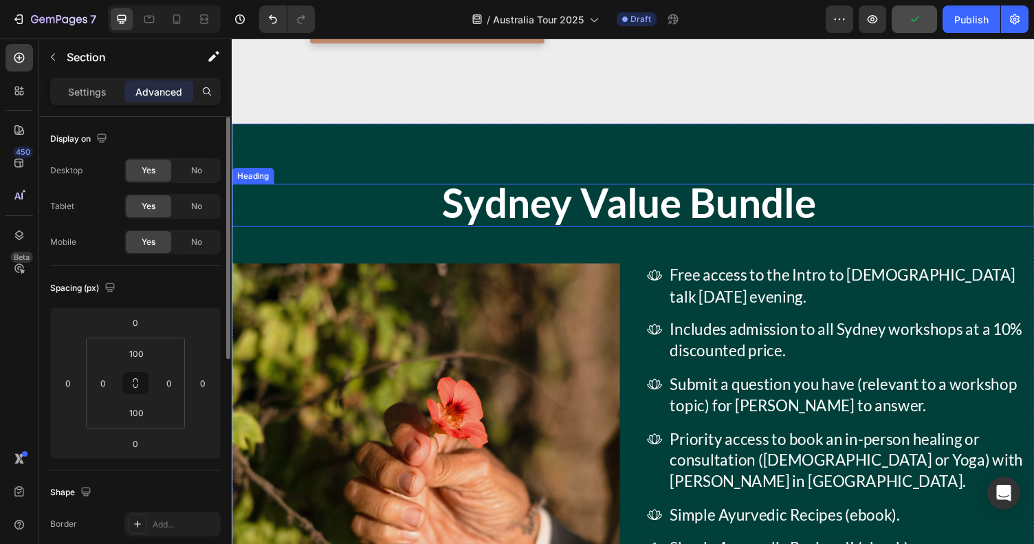
click at [694, 190] on strong "Sydney Value Bundle" at bounding box center [640, 207] width 384 height 50
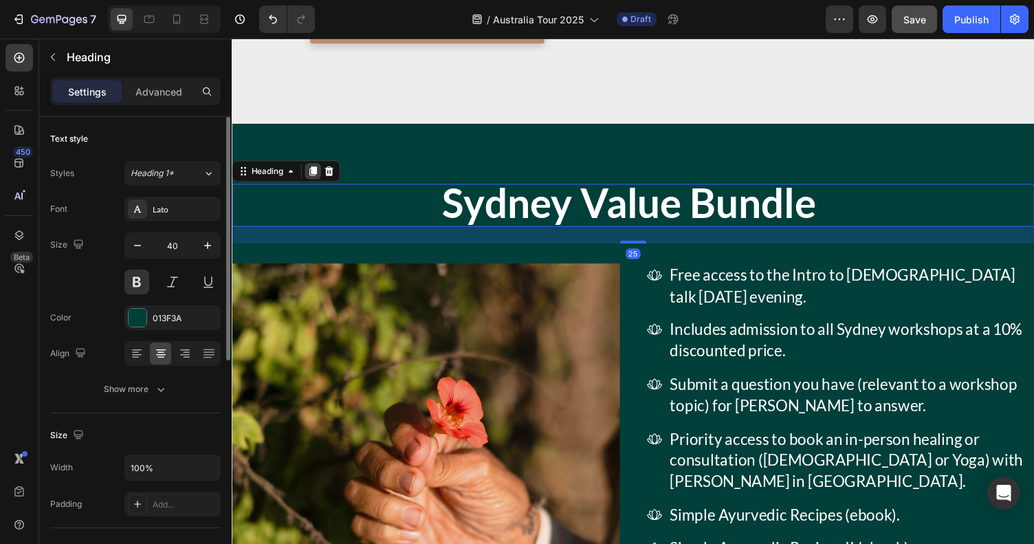
click at [314, 170] on icon at bounding box center [316, 175] width 8 height 10
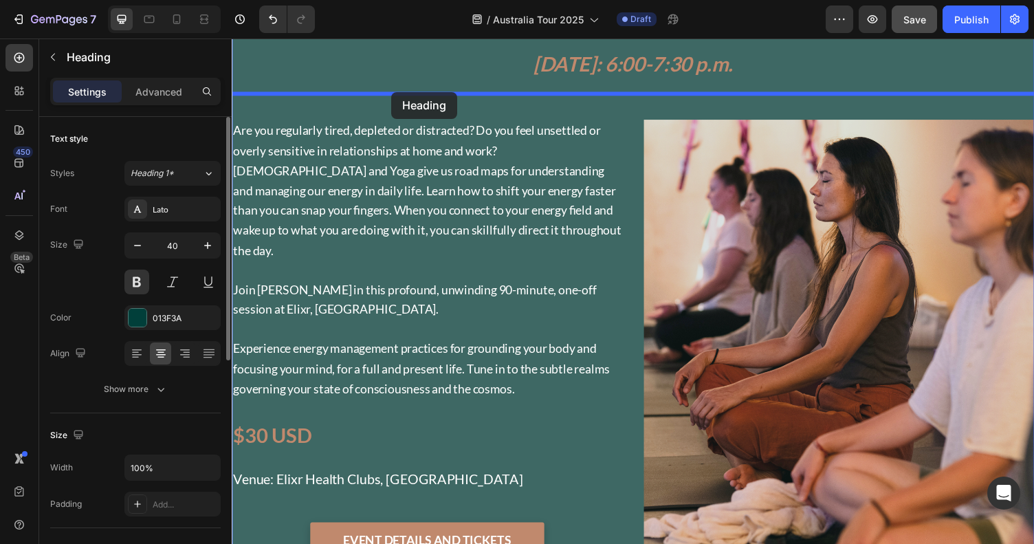
scroll to position [1111, 0]
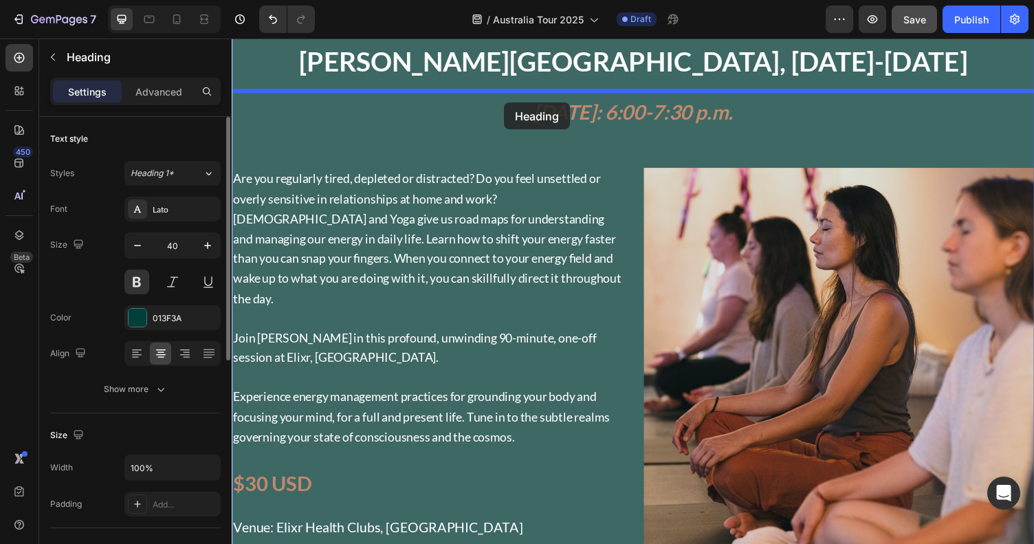
drag, startPoint x: 269, startPoint y: 314, endPoint x: 512, endPoint y: 105, distance: 320.8
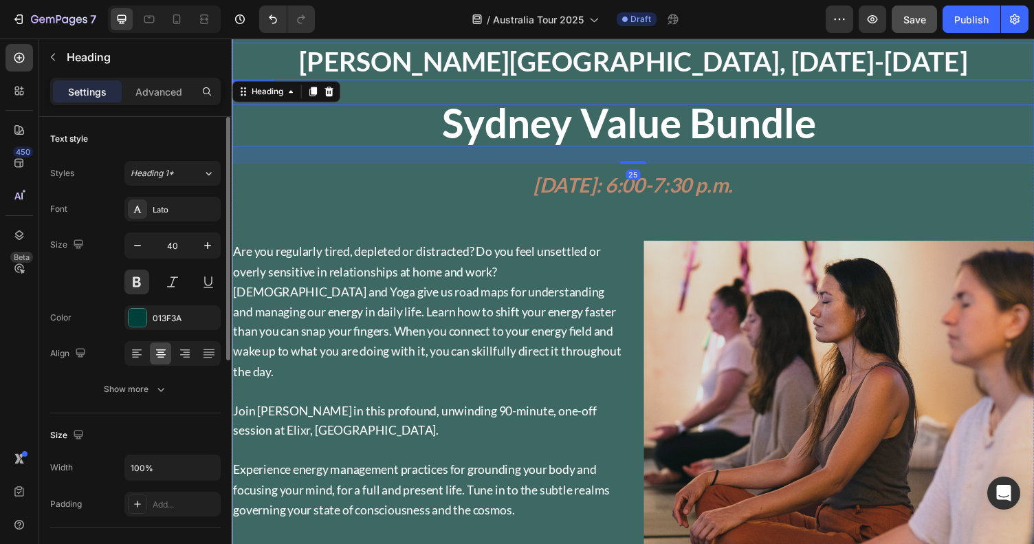
click at [577, 70] on h2 "[PERSON_NAME][GEOGRAPHIC_DATA], [DATE]-[DATE]" at bounding box center [644, 62] width 825 height 39
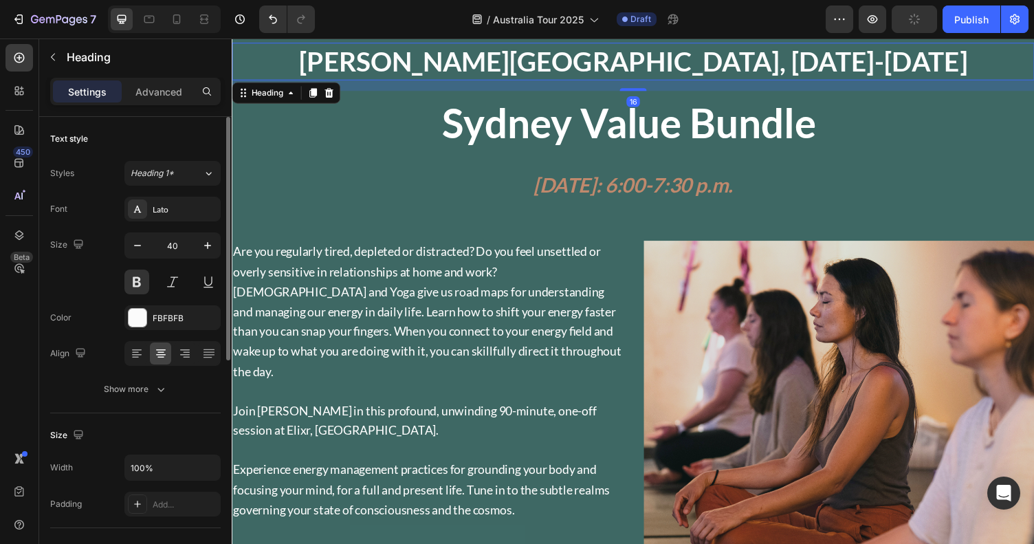
click at [563, 68] on h2 "[PERSON_NAME][GEOGRAPHIC_DATA], [DATE]-[DATE]" at bounding box center [644, 62] width 825 height 39
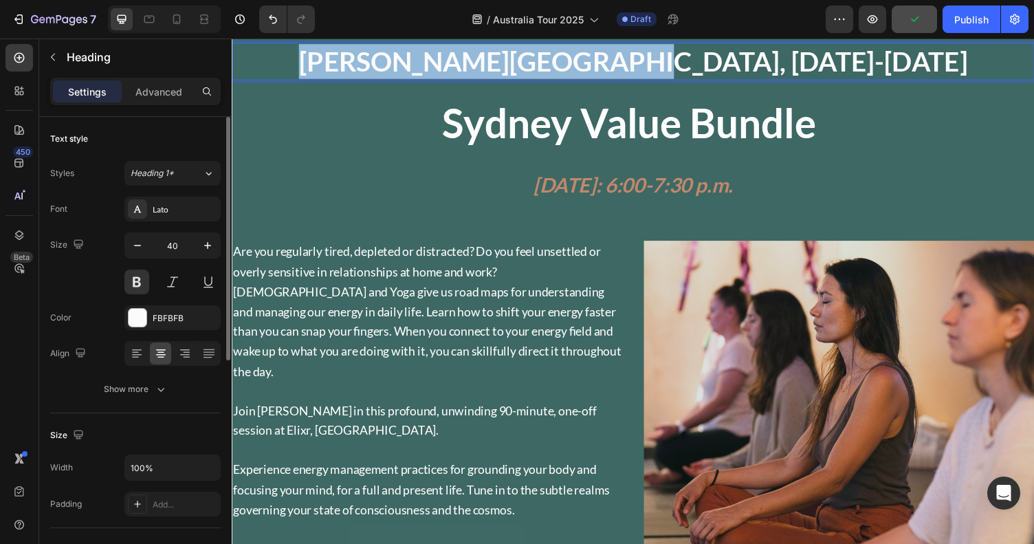
click at [563, 68] on p "[PERSON_NAME][GEOGRAPHIC_DATA], [DATE]-[DATE]" at bounding box center [644, 62] width 822 height 36
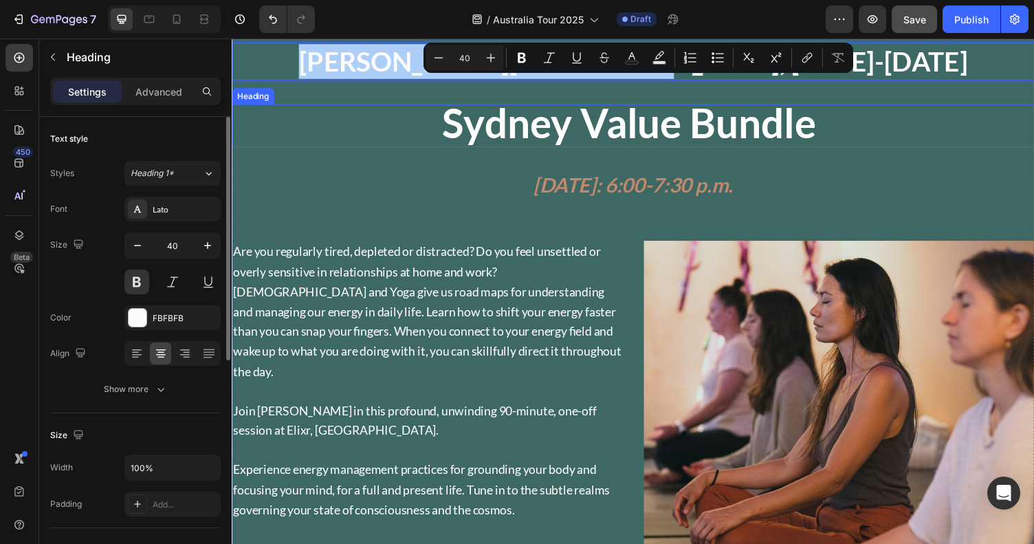
click at [567, 129] on strong "Sydney Value Bundle" at bounding box center [640, 125] width 384 height 50
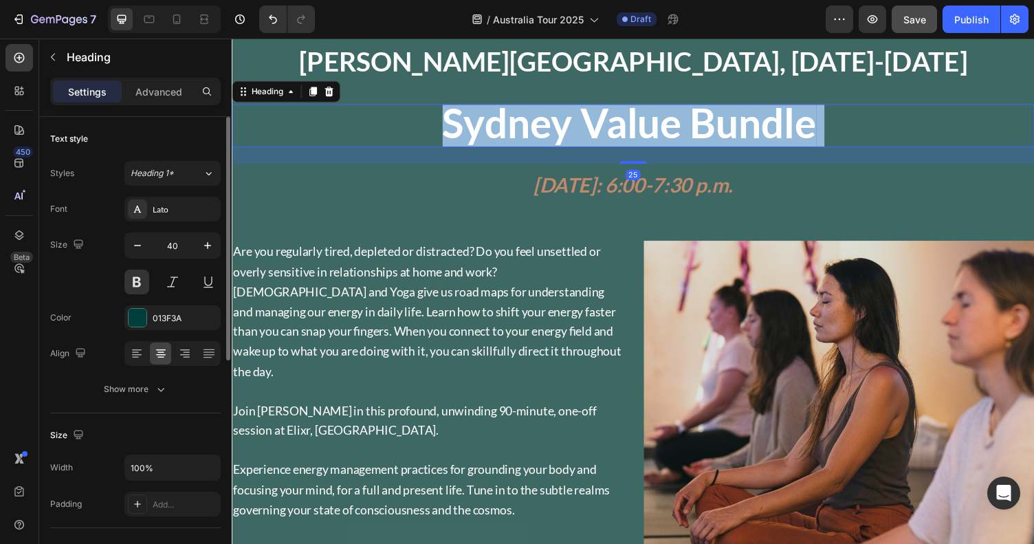
click at [567, 129] on strong "Sydney Value Bundle" at bounding box center [640, 125] width 384 height 50
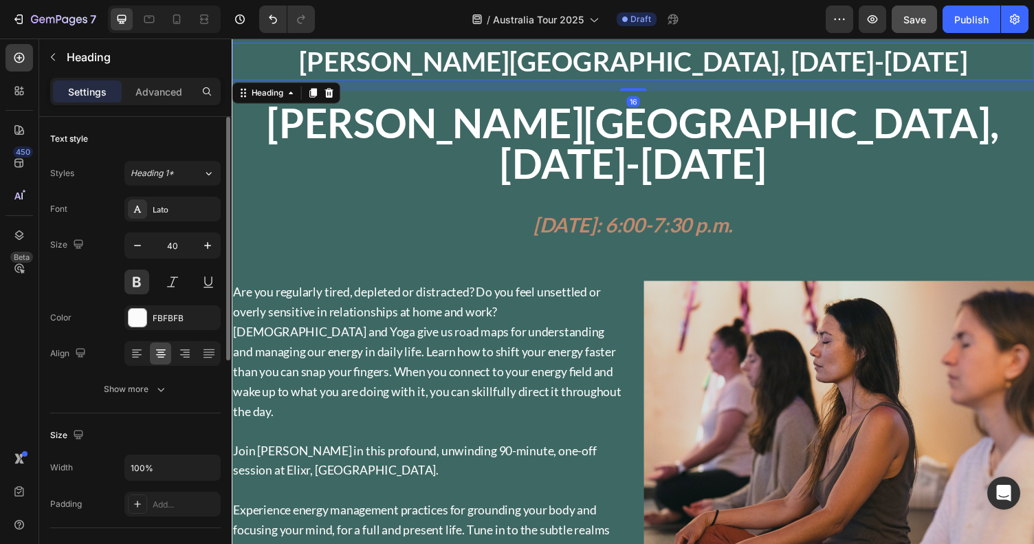
click at [609, 74] on p "[PERSON_NAME][GEOGRAPHIC_DATA], [DATE]-[DATE]" at bounding box center [644, 62] width 822 height 36
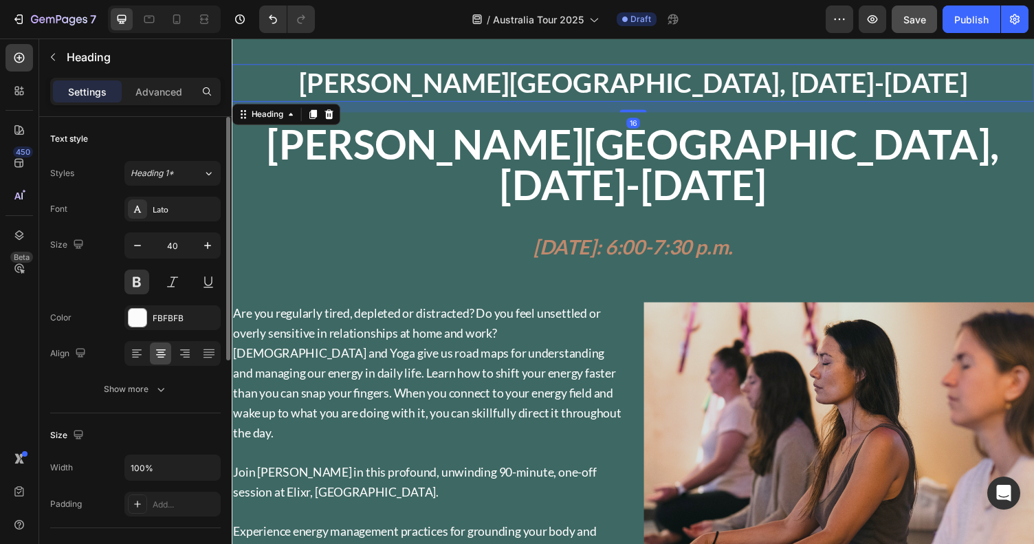
scroll to position [1060, 0]
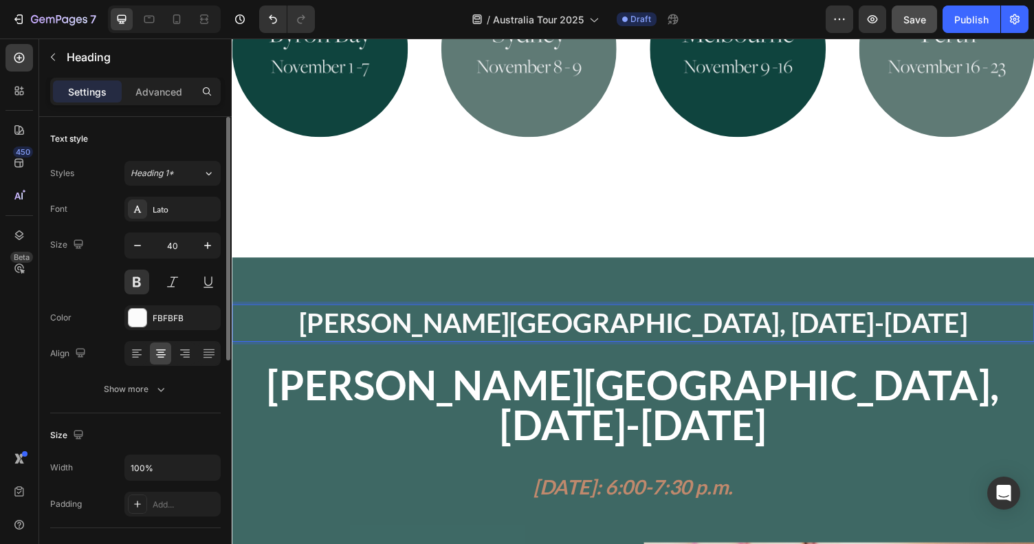
click at [400, 313] on p "[PERSON_NAME][GEOGRAPHIC_DATA], [DATE]-[DATE]" at bounding box center [644, 331] width 822 height 36
click at [355, 376] on p "⁠⁠⁠⁠⁠⁠⁠ [PERSON_NAME][GEOGRAPHIC_DATA], [DATE]-[DATE]" at bounding box center [644, 417] width 822 height 83
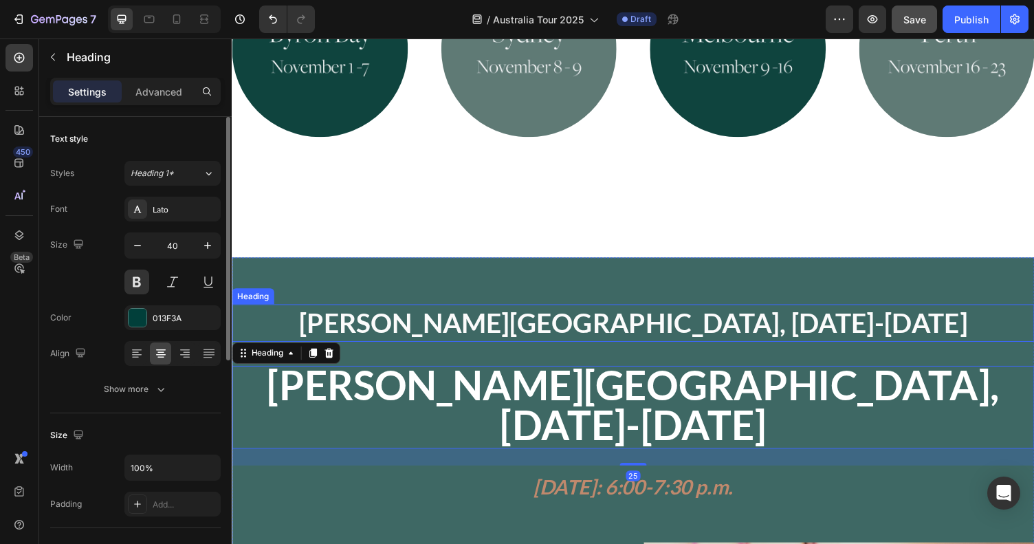
click at [380, 313] on p "[PERSON_NAME][GEOGRAPHIC_DATA], [DATE]-[DATE]" at bounding box center [644, 331] width 822 height 36
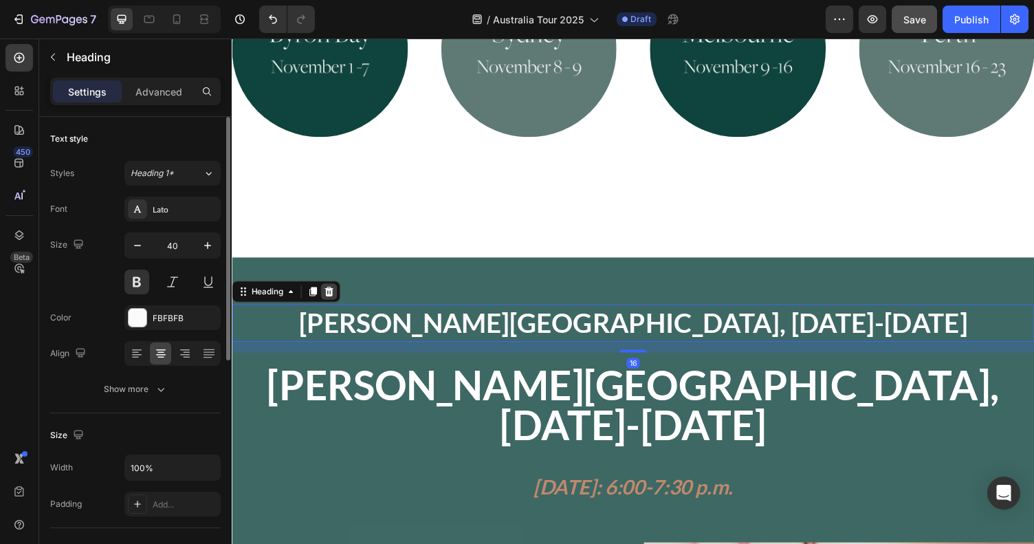
click at [333, 293] on icon at bounding box center [331, 298] width 11 height 11
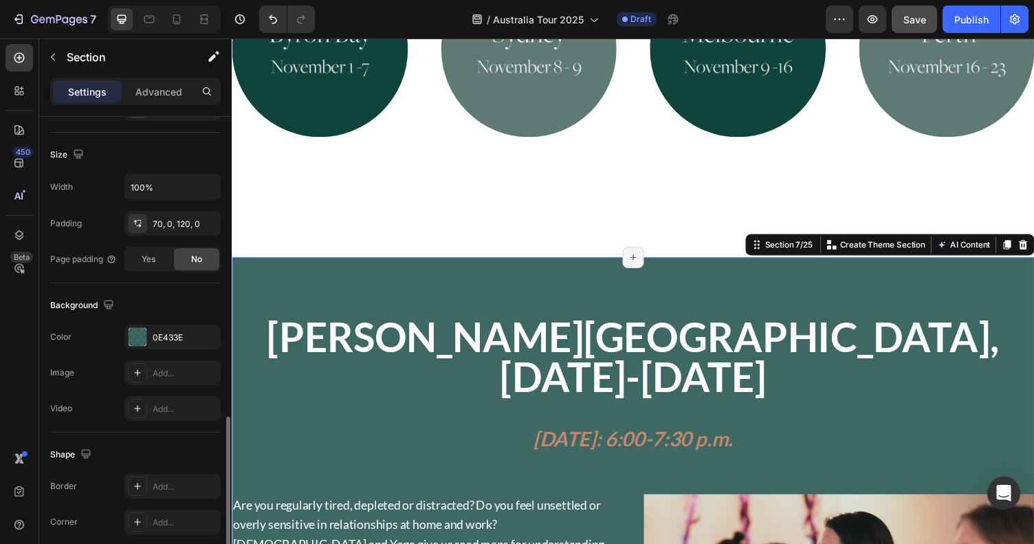
scroll to position [373, 0]
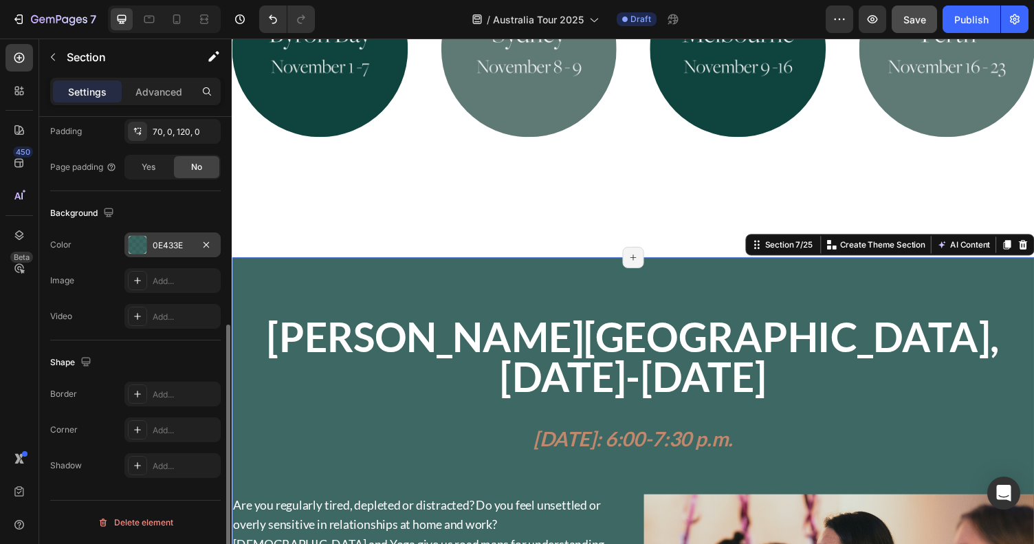
click at [160, 239] on div "0E433E" at bounding box center [173, 245] width 40 height 12
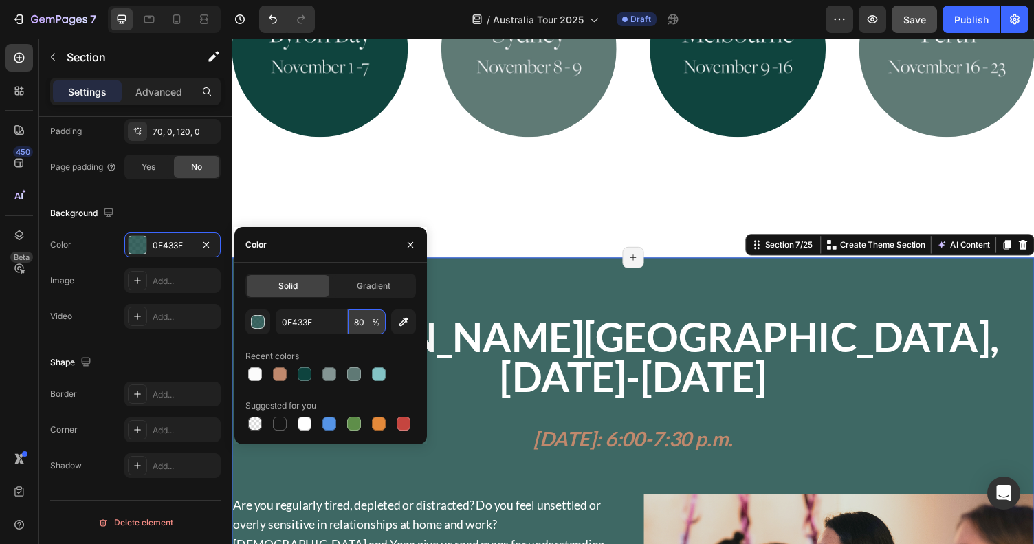
click at [362, 324] on input "80" at bounding box center [367, 321] width 38 height 25
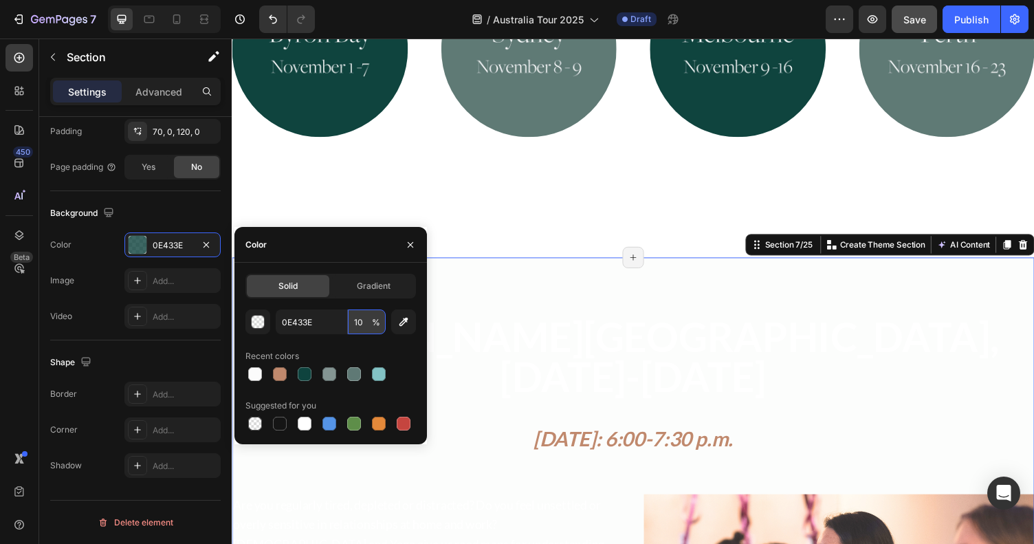
type input "100"
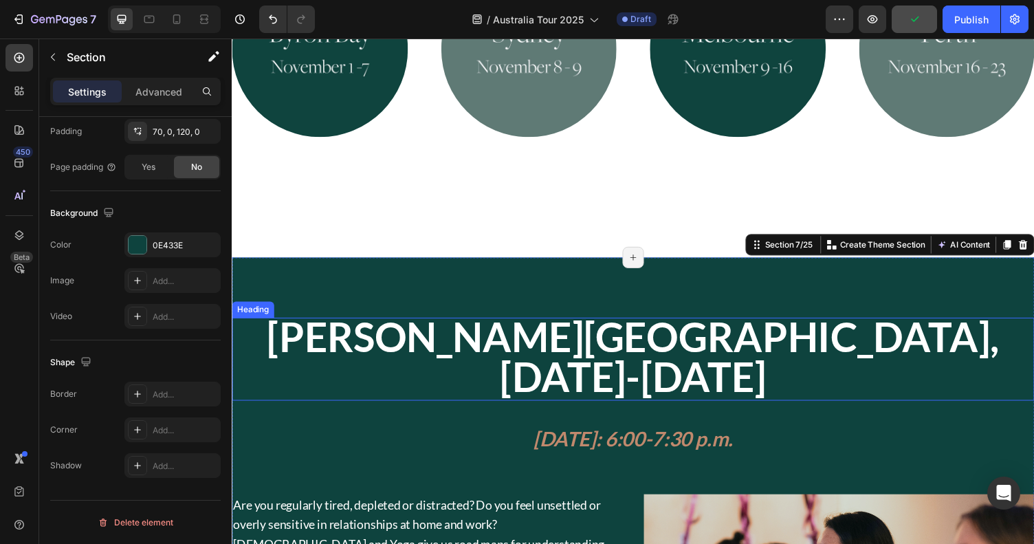
click at [516, 320] on strong "[PERSON_NAME][GEOGRAPHIC_DATA], [DATE]-[DATE]" at bounding box center [645, 365] width 754 height 91
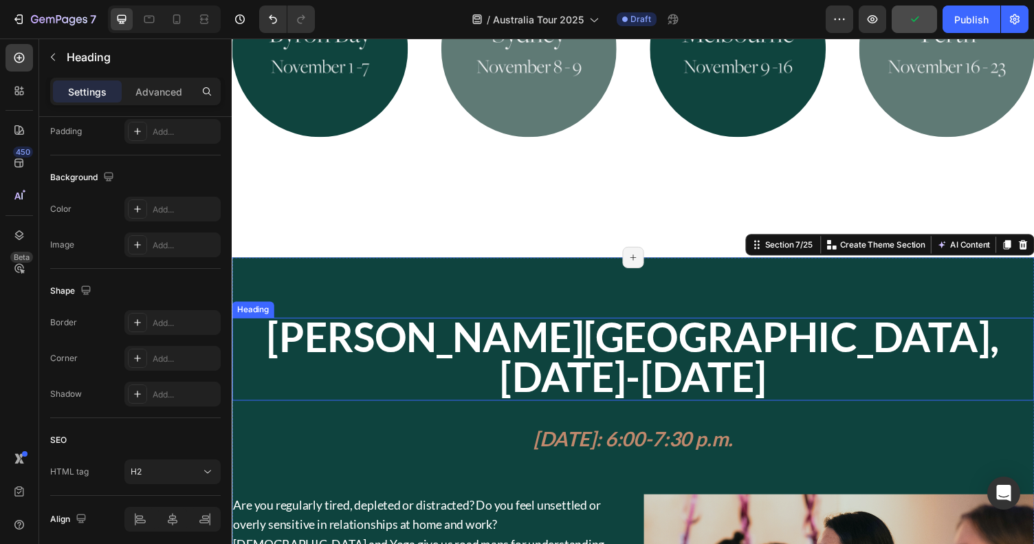
scroll to position [0, 0]
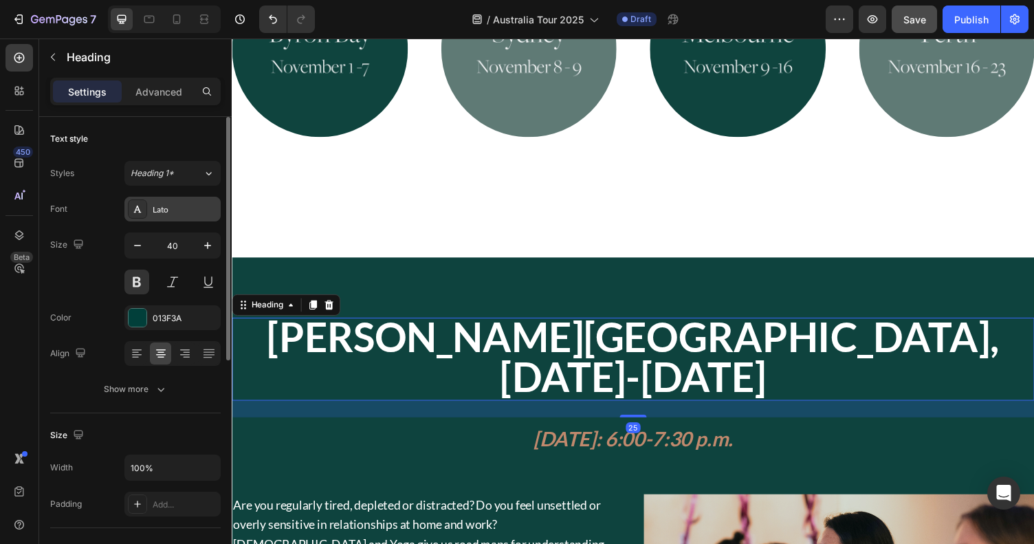
click at [172, 213] on div "Lato" at bounding box center [185, 210] width 65 height 12
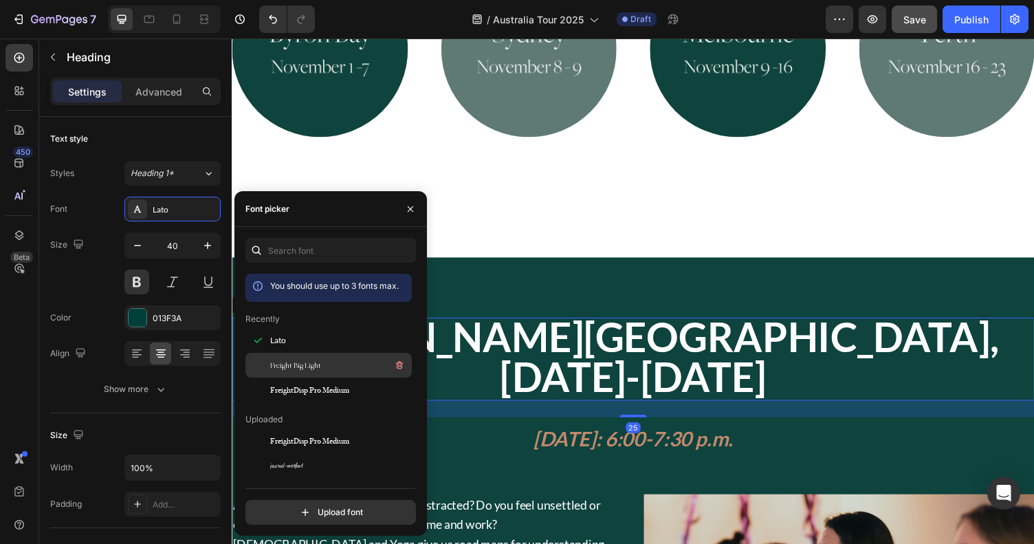
click at [299, 503] on div "Freight Big Light" at bounding box center [329, 515] width 166 height 25
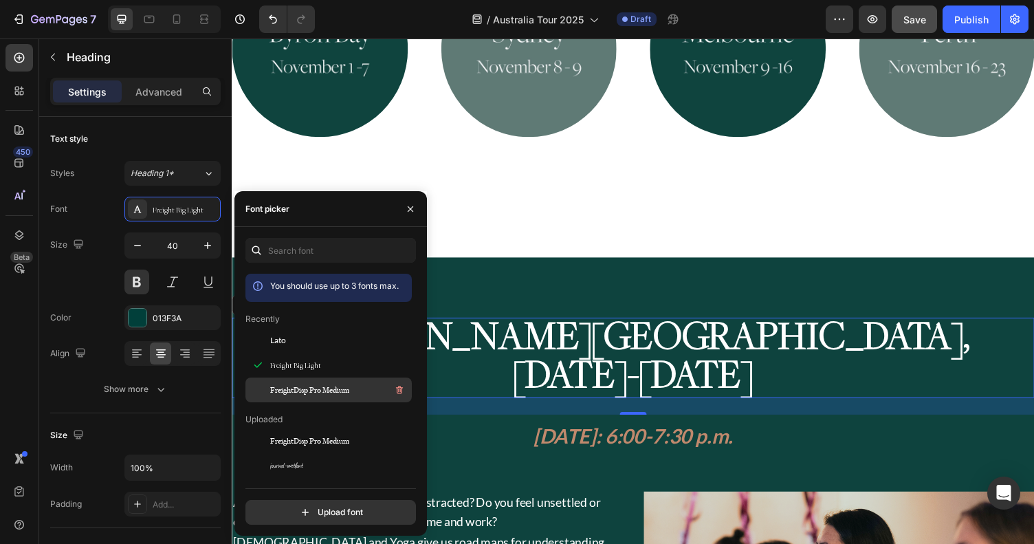
click at [301, 386] on span "FreightDisp Pro Medium" at bounding box center [309, 390] width 79 height 12
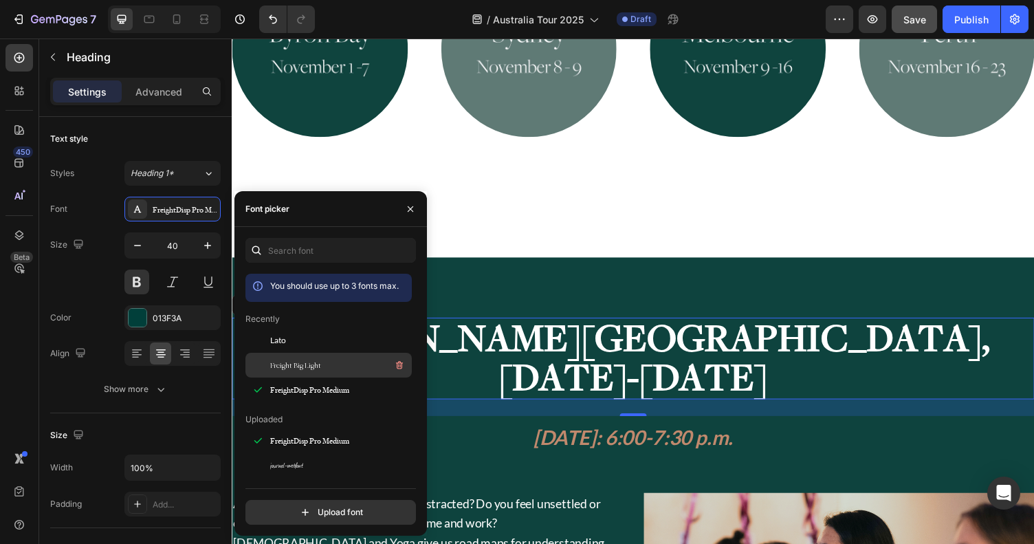
click at [305, 359] on span "Freight Big Light" at bounding box center [295, 365] width 51 height 12
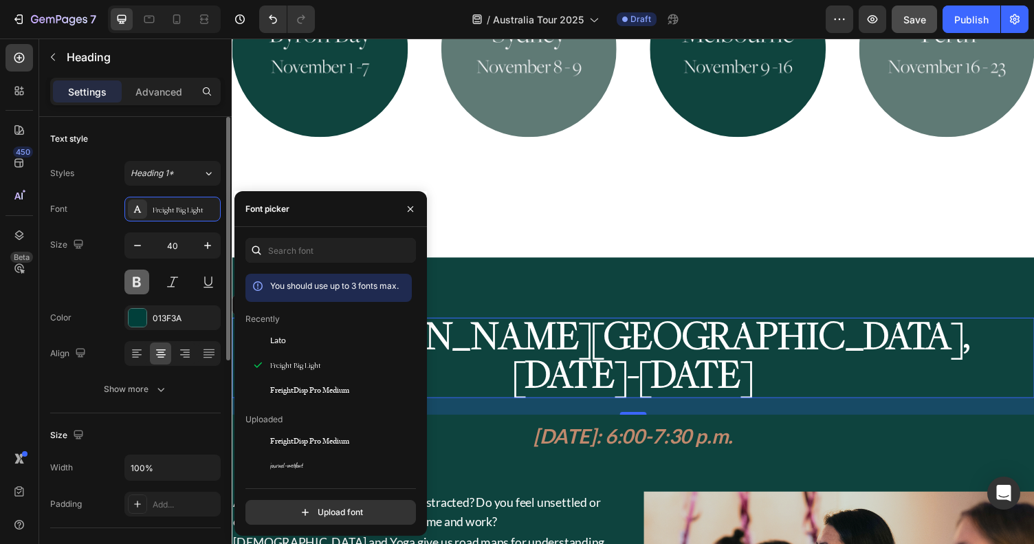
click at [131, 276] on button at bounding box center [136, 282] width 25 height 25
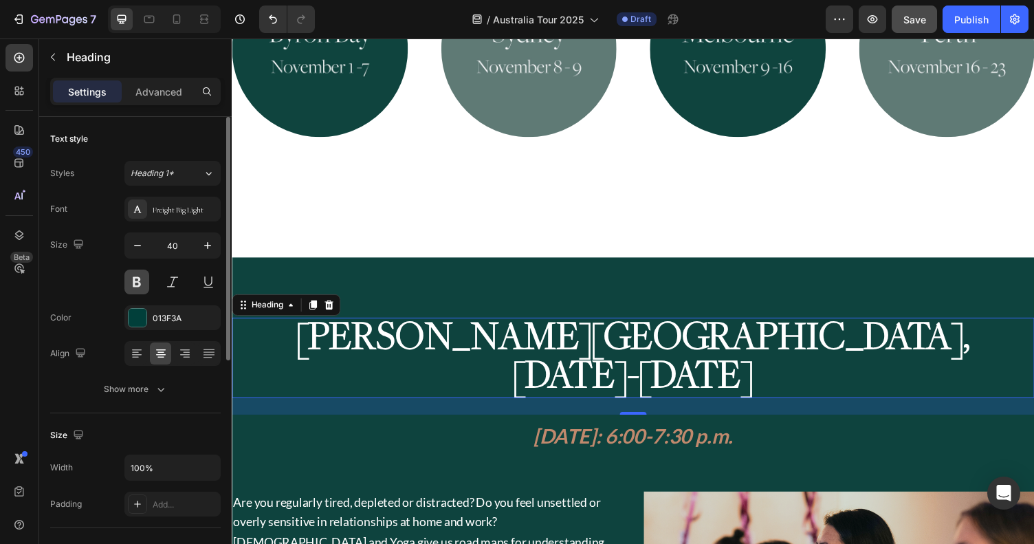
click at [139, 281] on button at bounding box center [136, 282] width 25 height 25
click at [492, 408] on div "25" at bounding box center [644, 416] width 825 height 17
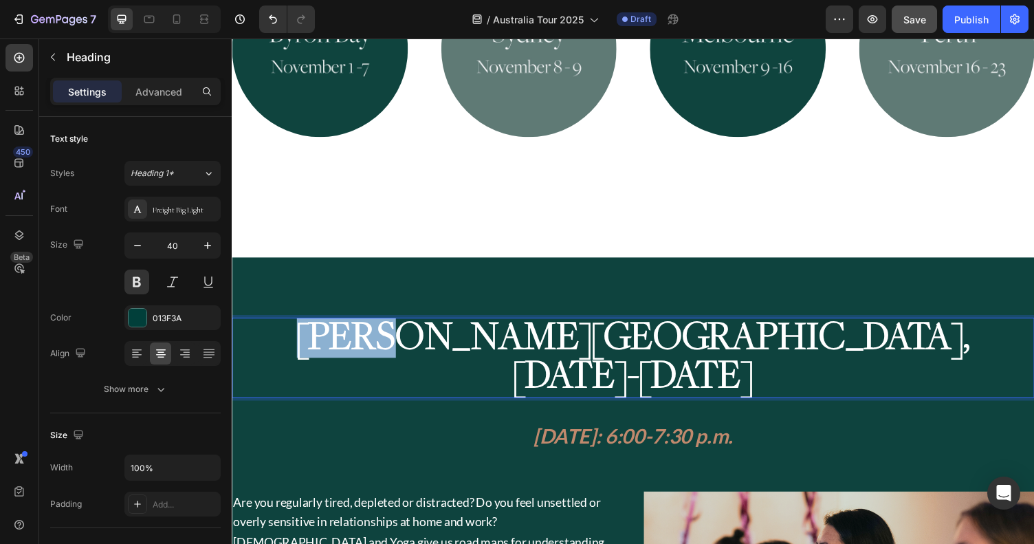
click at [494, 324] on strong "[PERSON_NAME][GEOGRAPHIC_DATA], [DATE]-[DATE]" at bounding box center [644, 364] width 693 height 81
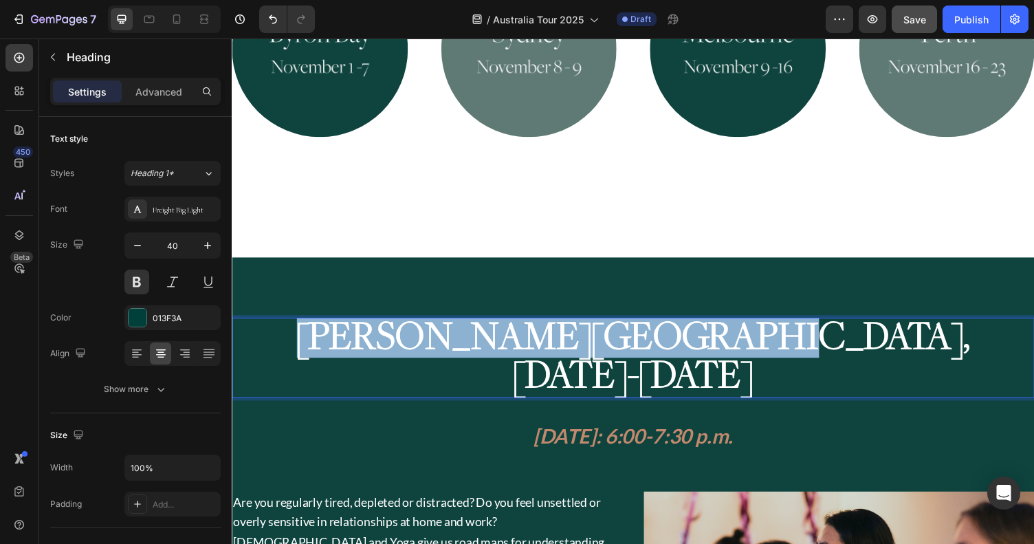
click at [494, 324] on strong "[PERSON_NAME][GEOGRAPHIC_DATA], [DATE]-[DATE]" at bounding box center [644, 364] width 693 height 81
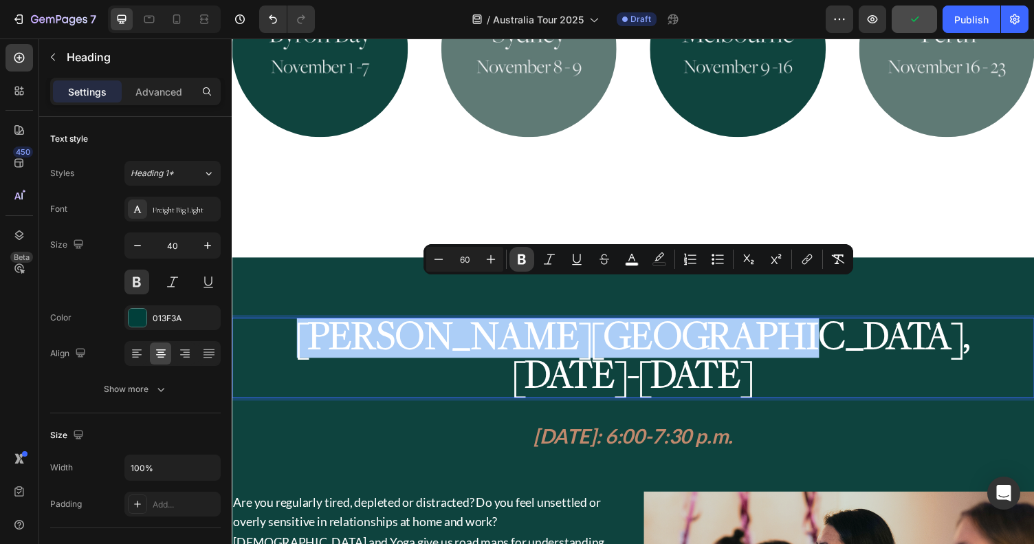
click at [521, 263] on icon "Editor contextual toolbar" at bounding box center [522, 259] width 8 height 10
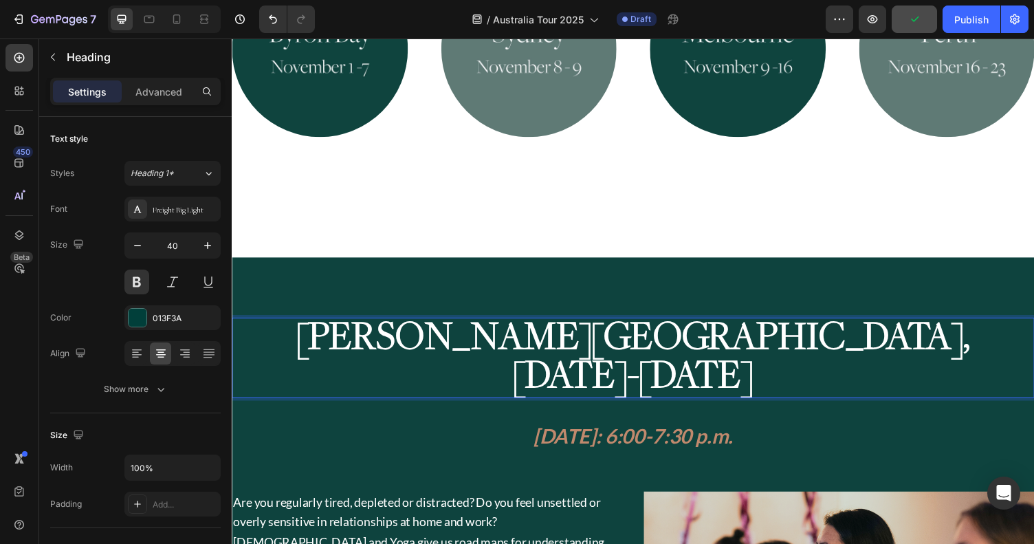
click at [512, 324] on span "[PERSON_NAME][GEOGRAPHIC_DATA], [DATE]-[DATE]" at bounding box center [644, 364] width 693 height 81
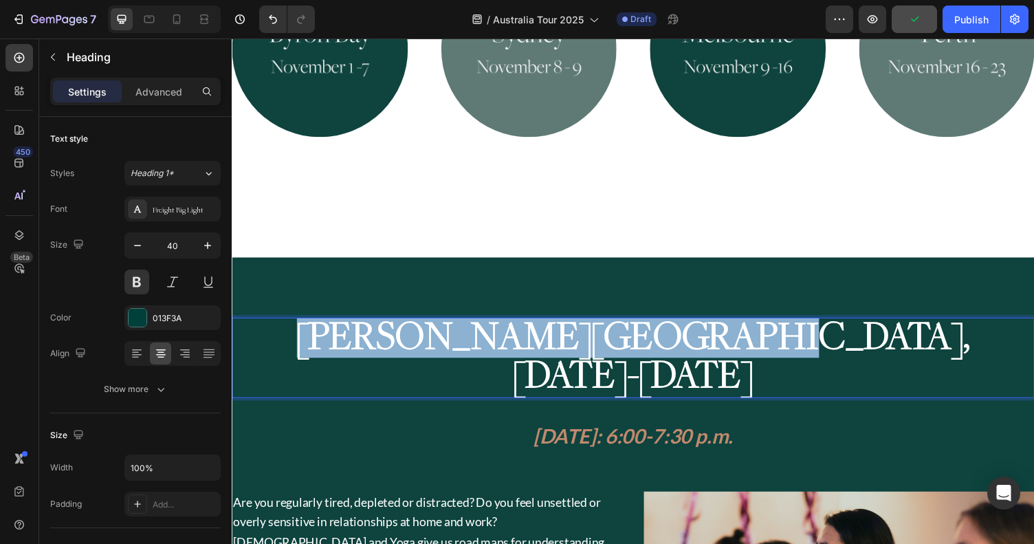
click at [512, 324] on span "[PERSON_NAME][GEOGRAPHIC_DATA], [DATE]-[DATE]" at bounding box center [644, 364] width 693 height 81
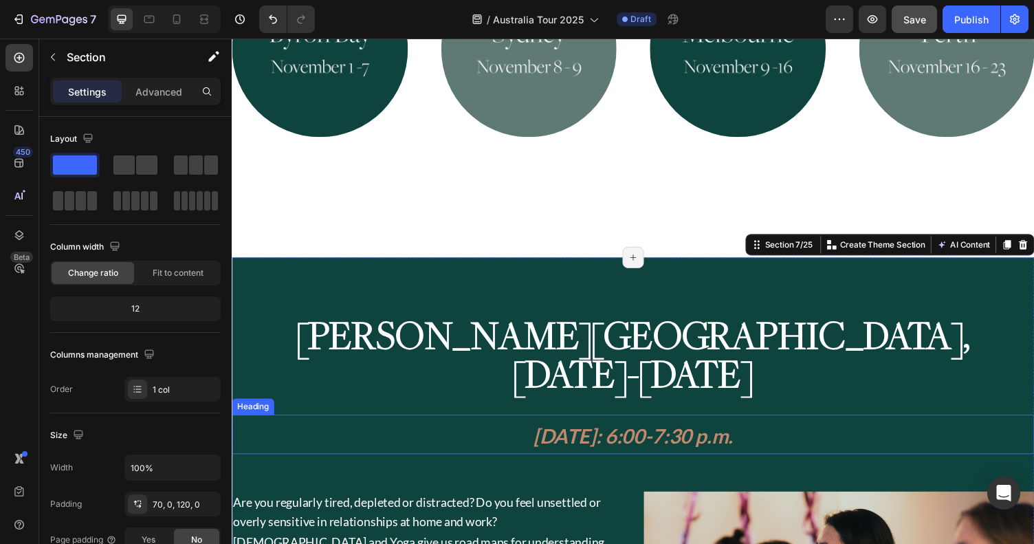
click at [747, 434] on strong "[DATE]: 6:00-7:30 p.m." at bounding box center [644, 446] width 205 height 25
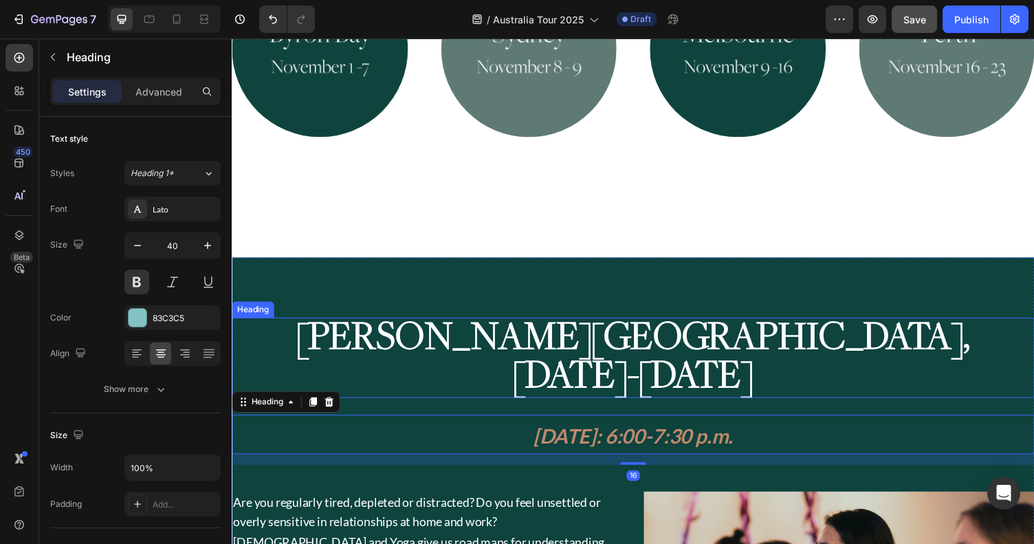
click at [807, 324] on span "[PERSON_NAME][GEOGRAPHIC_DATA], [DATE]-[DATE]" at bounding box center [644, 364] width 693 height 81
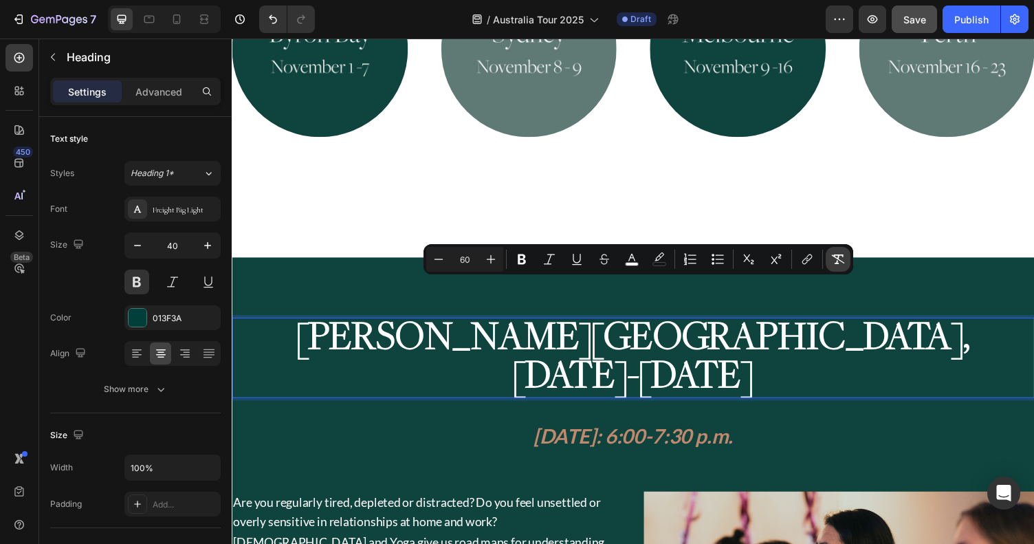
click at [831, 263] on icon "Editor contextual toolbar" at bounding box center [838, 259] width 14 height 14
type input "40"
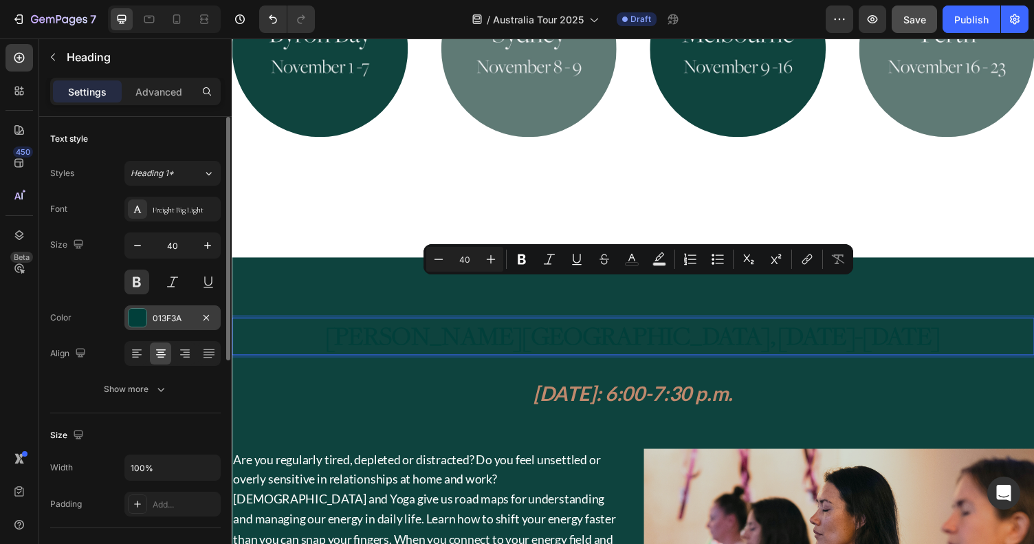
click at [179, 320] on div "013F3A" at bounding box center [173, 318] width 40 height 12
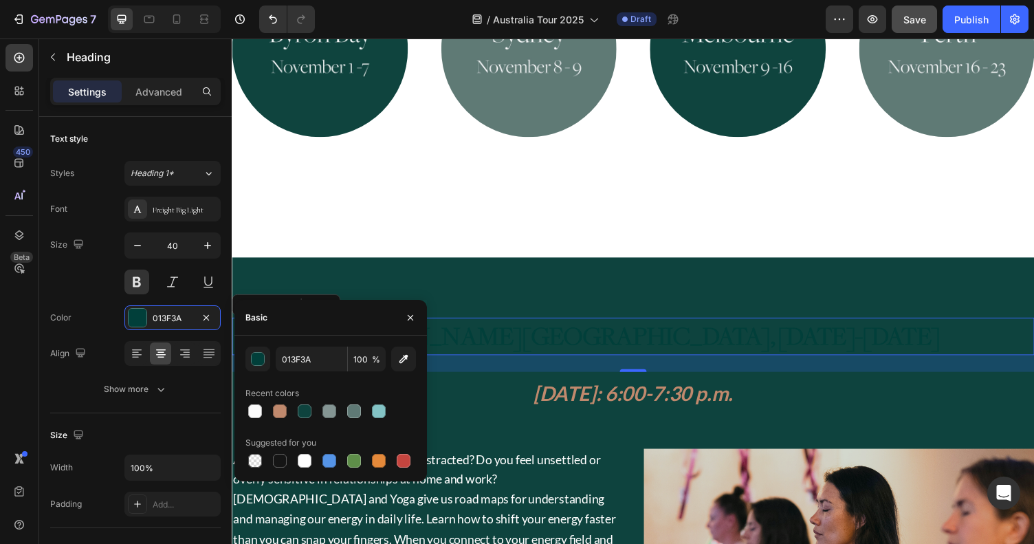
click at [262, 397] on div "Recent colors" at bounding box center [273, 393] width 54 height 12
click at [253, 412] on div at bounding box center [255, 411] width 14 height 14
type input "FBFBFB"
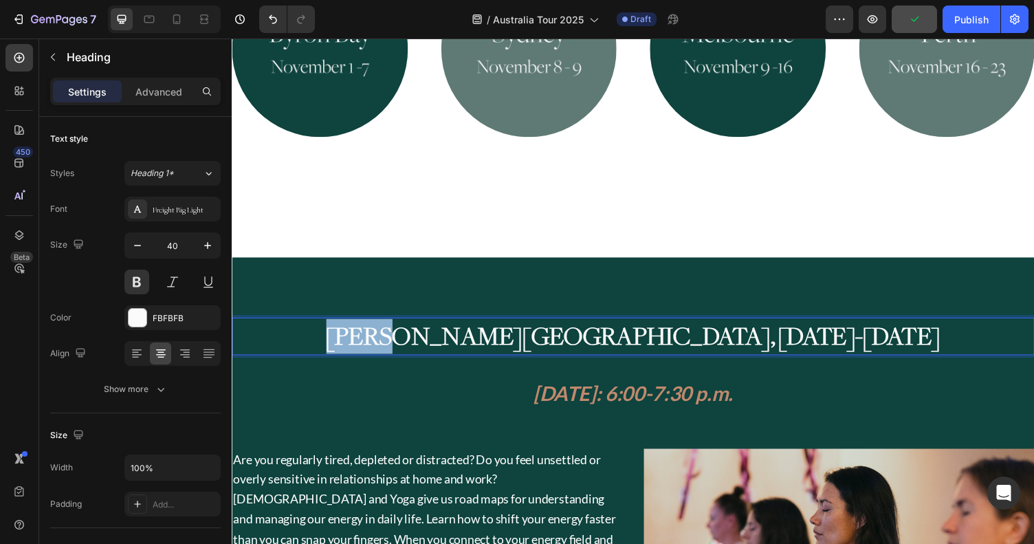
click at [525, 327] on p "[PERSON_NAME][GEOGRAPHIC_DATA], [DATE]-[DATE]" at bounding box center [644, 345] width 822 height 36
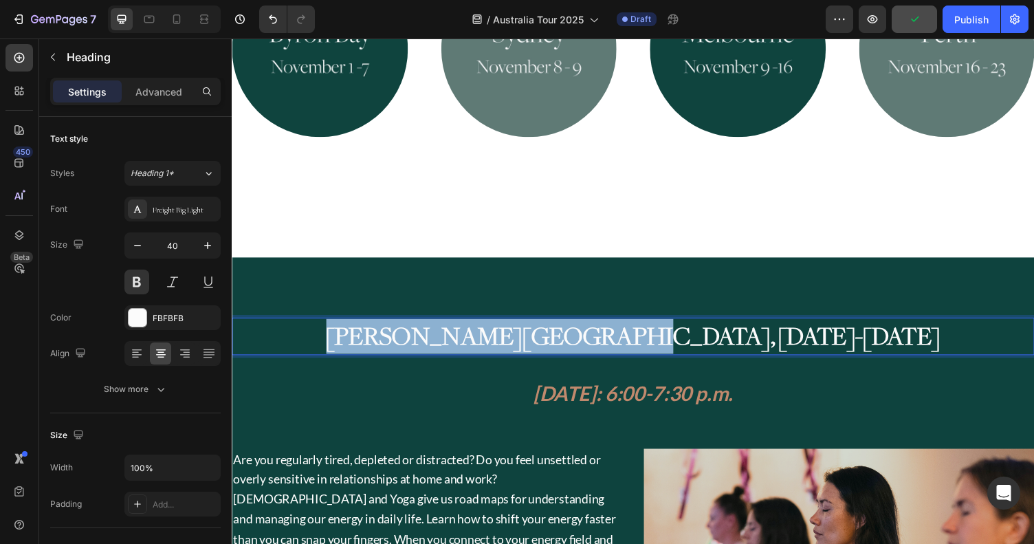
click at [525, 327] on p "[PERSON_NAME][GEOGRAPHIC_DATA], [DATE]-[DATE]" at bounding box center [644, 345] width 822 height 36
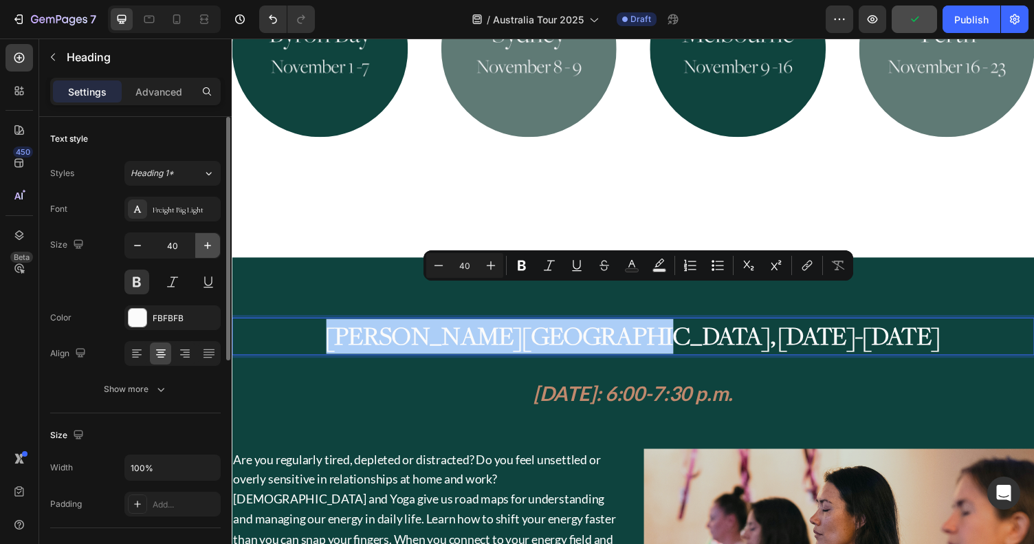
click at [203, 247] on icon "button" at bounding box center [208, 246] width 14 height 14
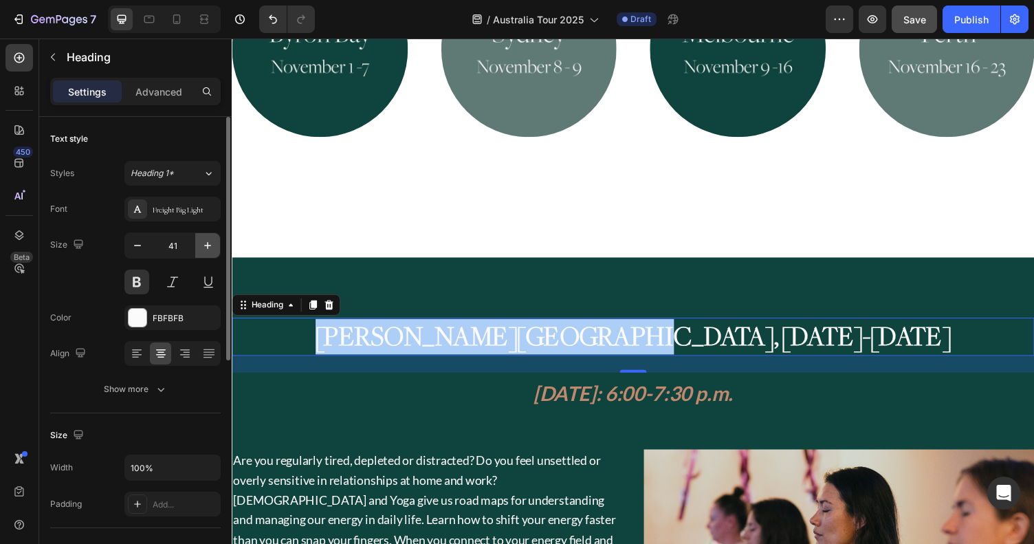
click at [203, 247] on icon "button" at bounding box center [208, 246] width 14 height 14
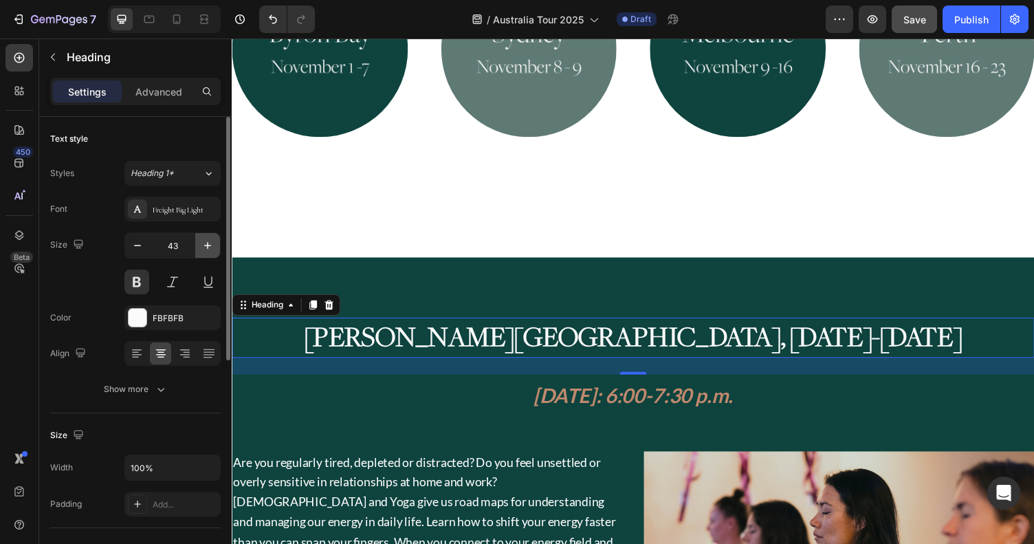
click at [203, 247] on icon "button" at bounding box center [208, 246] width 14 height 14
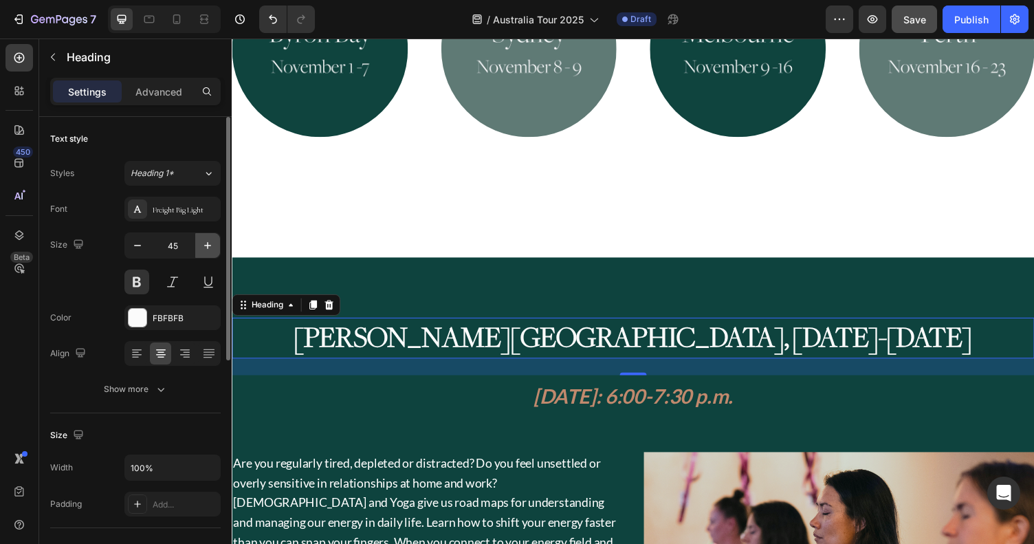
click at [203, 247] on icon "button" at bounding box center [208, 246] width 14 height 14
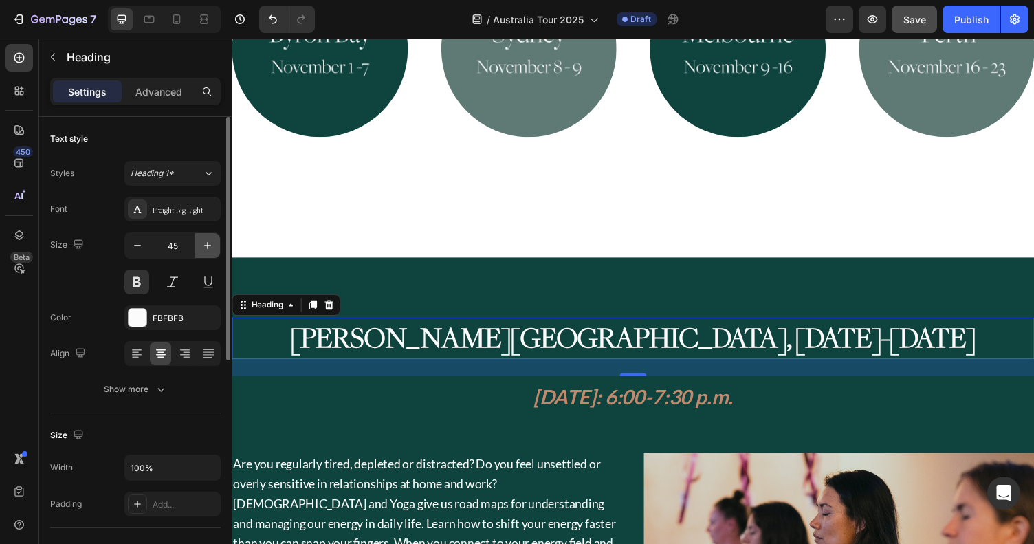
click at [203, 247] on icon "button" at bounding box center [208, 246] width 14 height 14
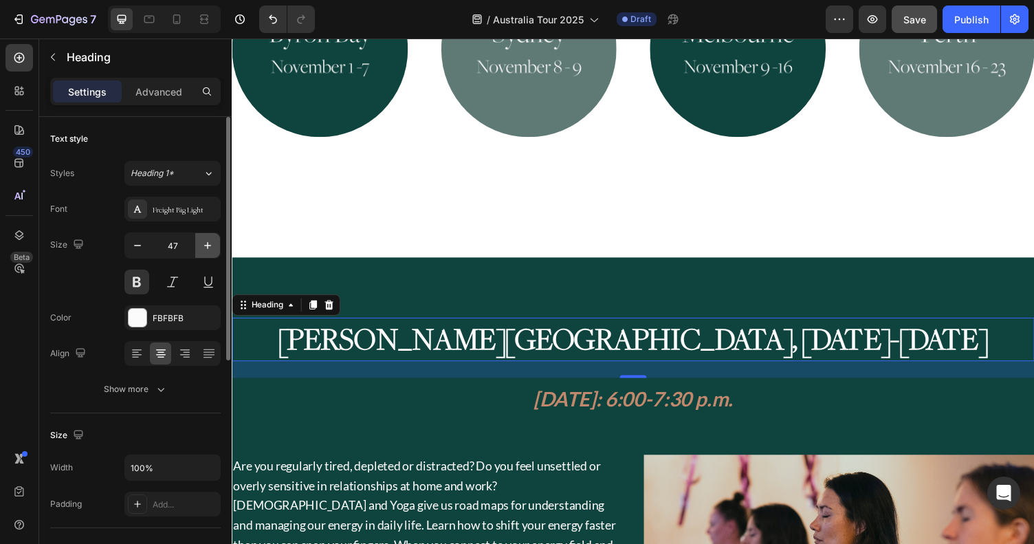
click at [203, 247] on icon "button" at bounding box center [208, 246] width 14 height 14
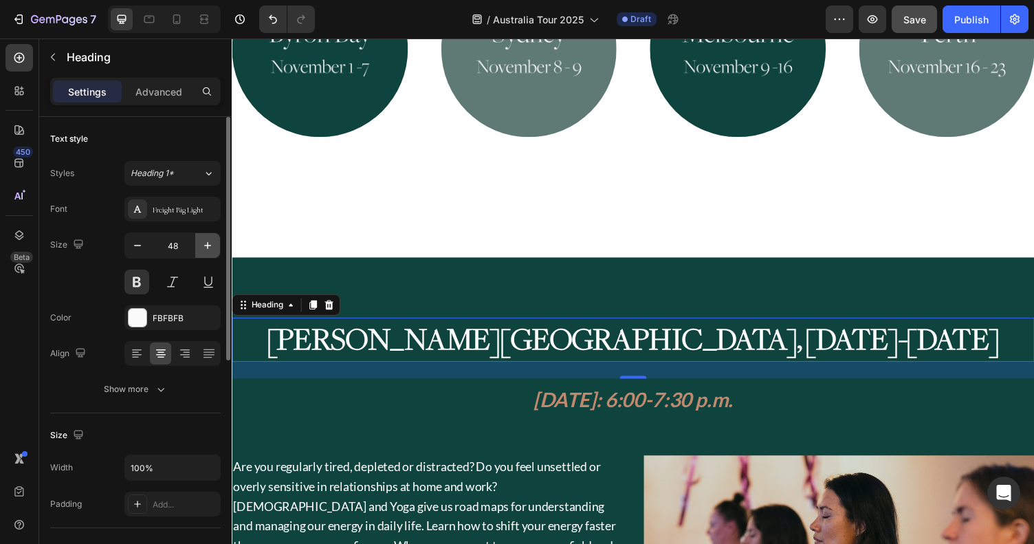
click at [203, 247] on icon "button" at bounding box center [208, 246] width 14 height 14
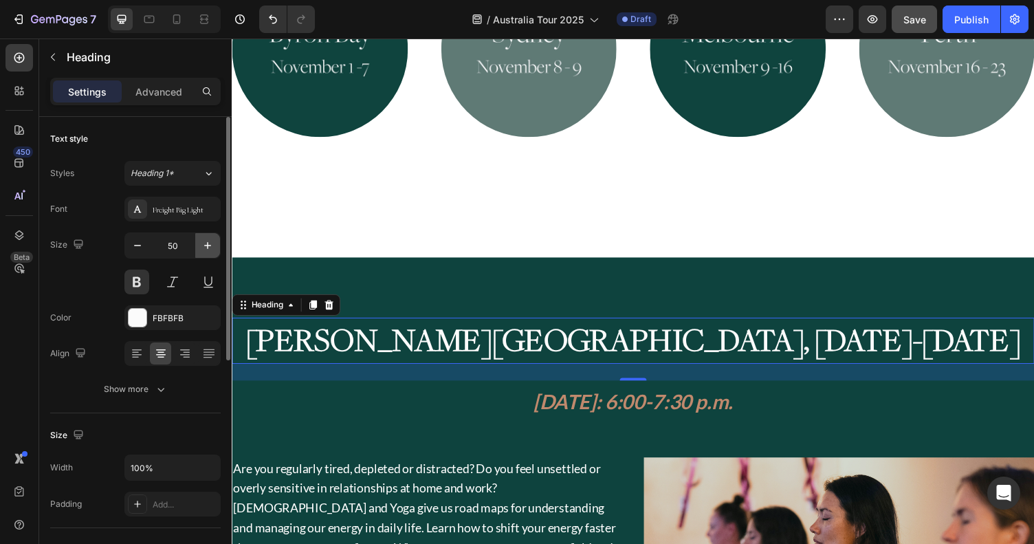
click at [203, 247] on icon "button" at bounding box center [208, 246] width 14 height 14
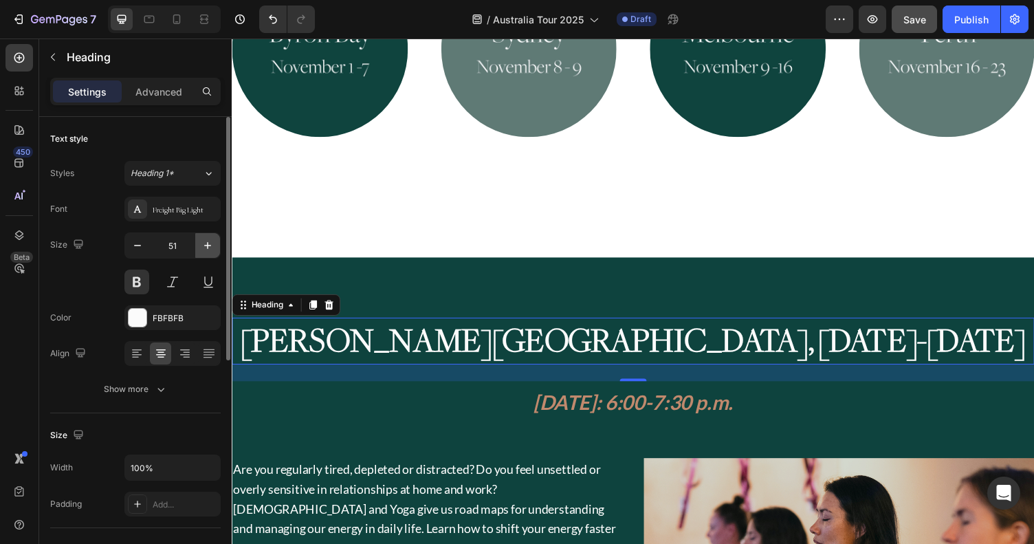
type input "52"
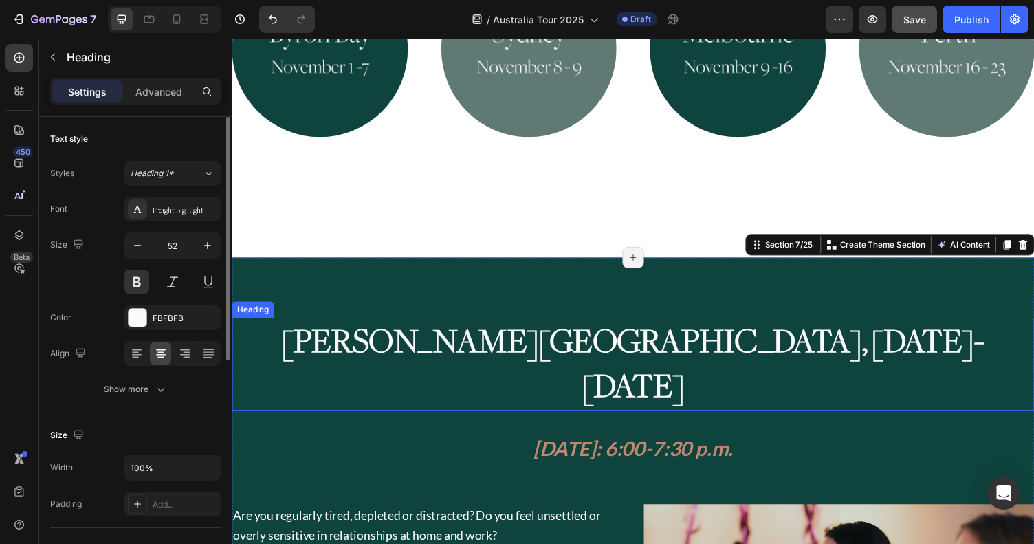
click at [686, 327] on p "[PERSON_NAME][GEOGRAPHIC_DATA], [DATE]-[DATE]" at bounding box center [644, 373] width 822 height 93
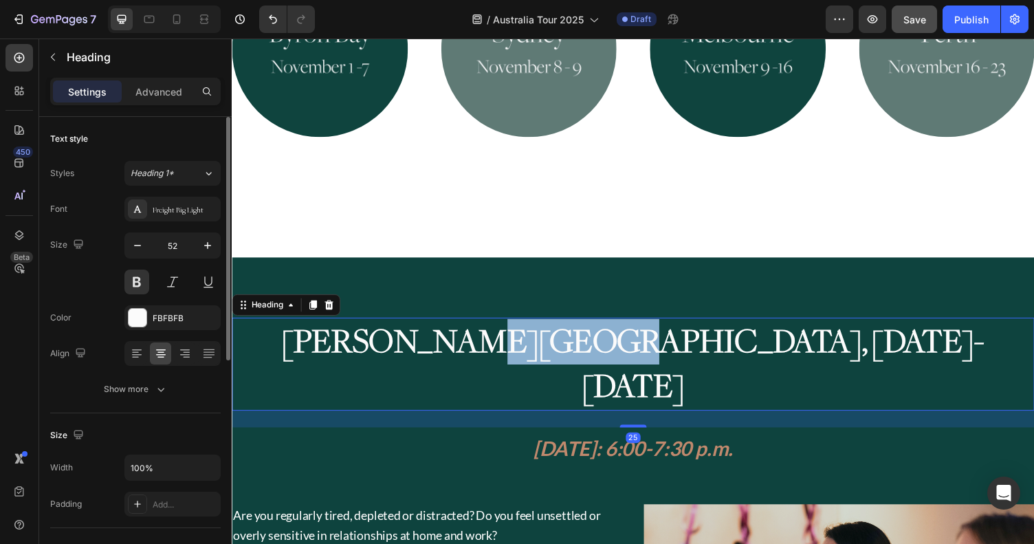
click at [686, 327] on p "[PERSON_NAME][GEOGRAPHIC_DATA], [DATE]-[DATE]" at bounding box center [644, 373] width 822 height 93
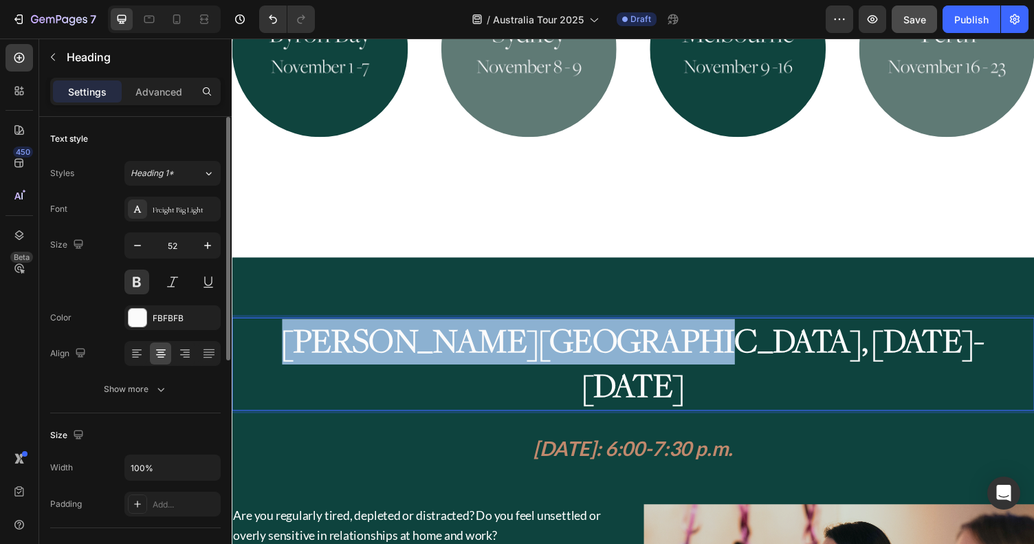
click at [686, 327] on p "[PERSON_NAME][GEOGRAPHIC_DATA], [DATE]-[DATE]" at bounding box center [644, 373] width 822 height 93
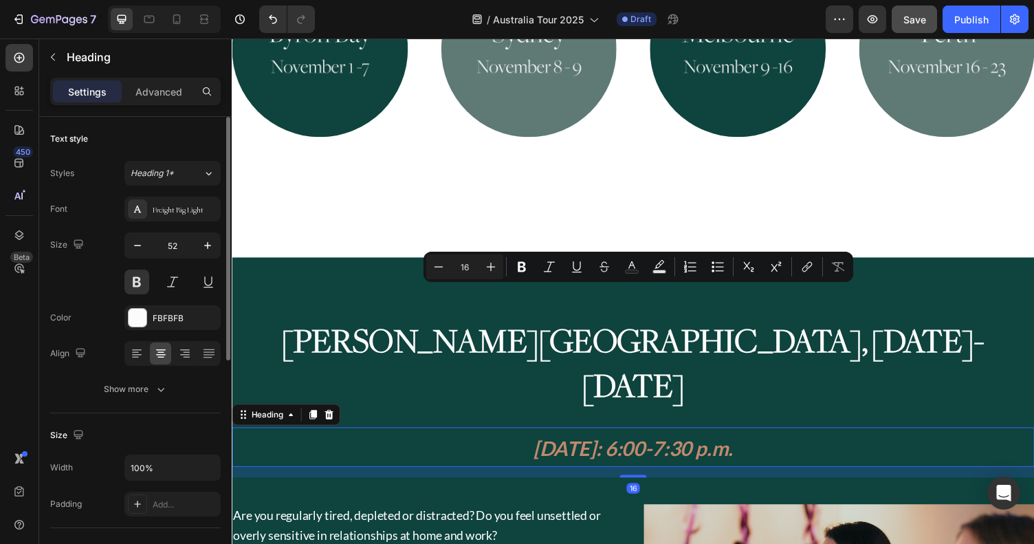
click at [461, 438] on h2 "[DATE]: 6:00-7:30 p.m." at bounding box center [644, 458] width 825 height 41
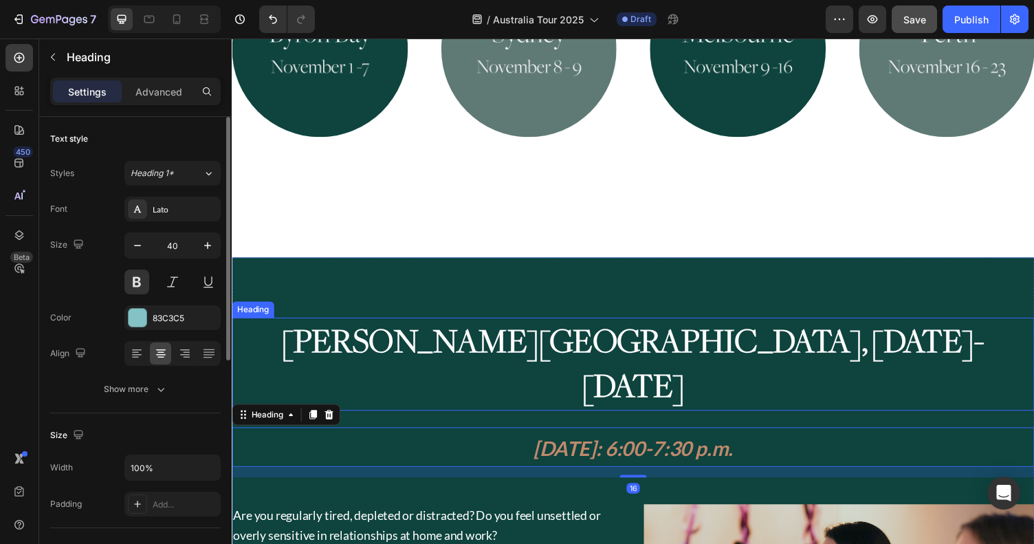
click at [528, 327] on p "[PERSON_NAME][GEOGRAPHIC_DATA], [DATE]-[DATE]" at bounding box center [644, 373] width 822 height 93
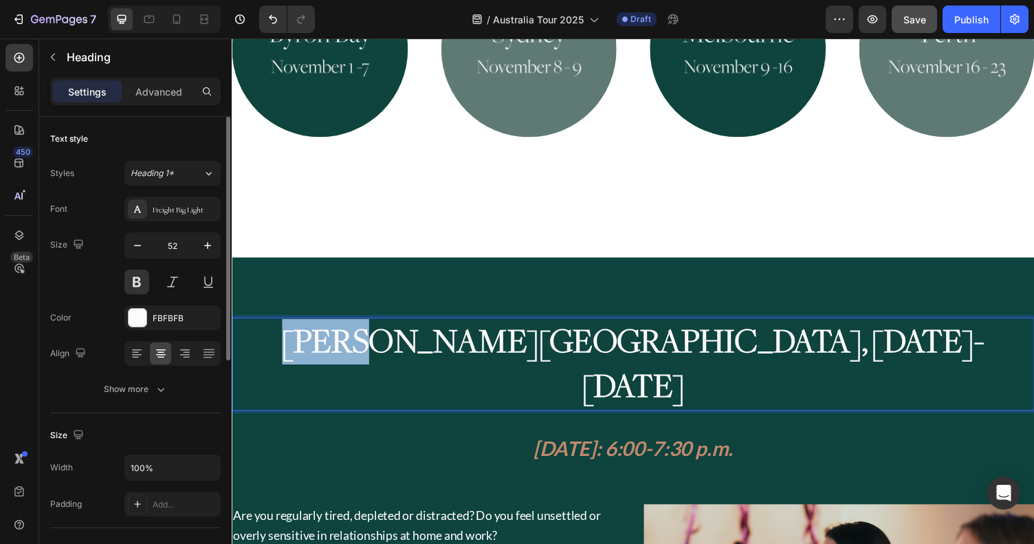
click at [536, 327] on p "[PERSON_NAME][GEOGRAPHIC_DATA], [DATE]-[DATE]" at bounding box center [644, 373] width 822 height 93
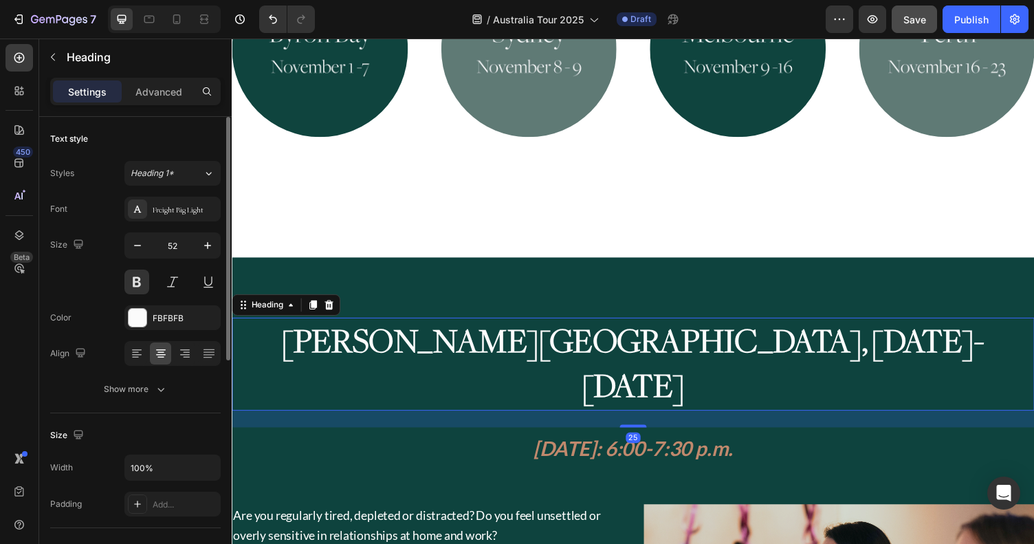
click at [489, 327] on p "[PERSON_NAME][GEOGRAPHIC_DATA], [DATE]-[DATE]" at bounding box center [644, 373] width 822 height 93
click at [133, 276] on button at bounding box center [136, 282] width 25 height 25
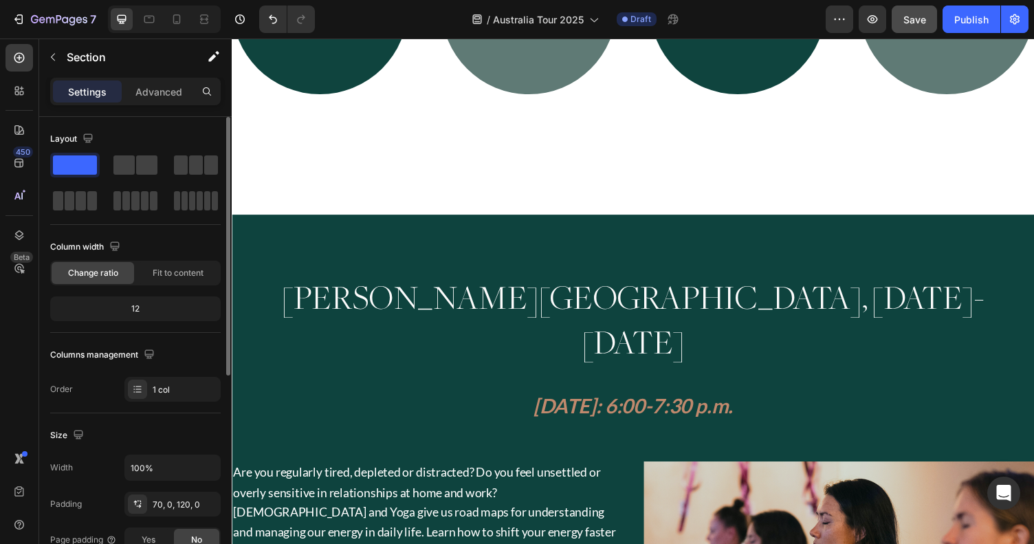
scroll to position [1082, 0]
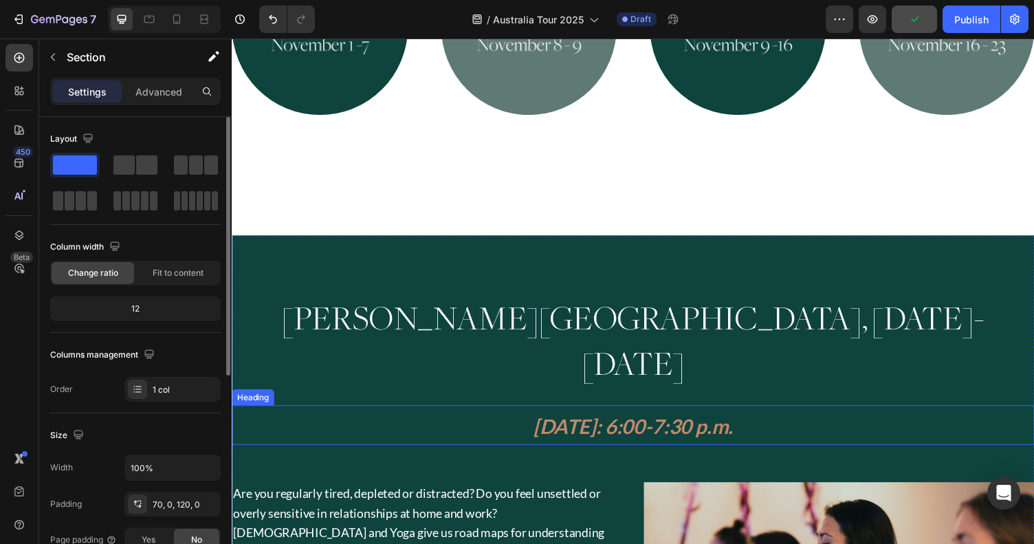
click at [542, 424] on strong "[DATE]: 6:00-7:30 p.m." at bounding box center [644, 436] width 205 height 25
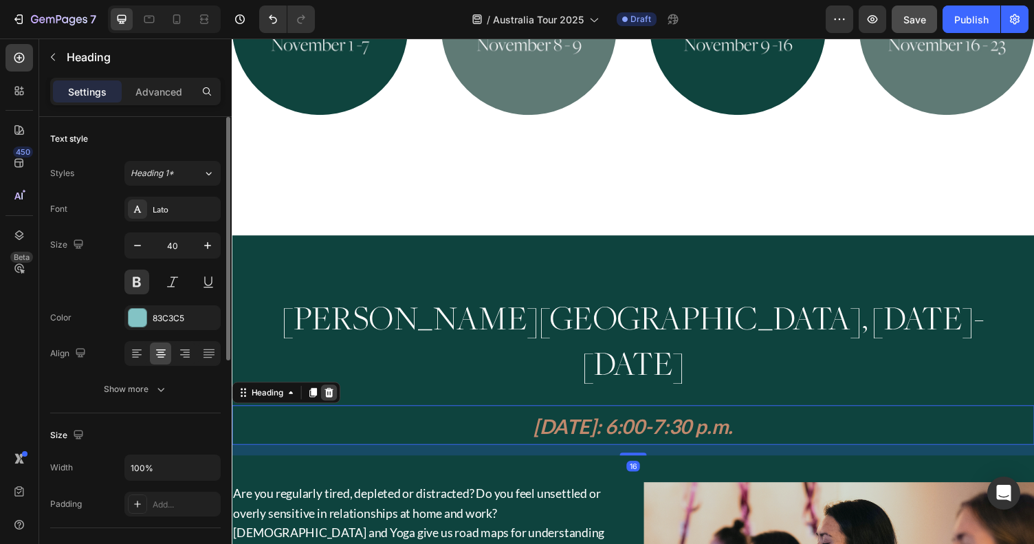
click at [336, 397] on icon at bounding box center [331, 402] width 11 height 11
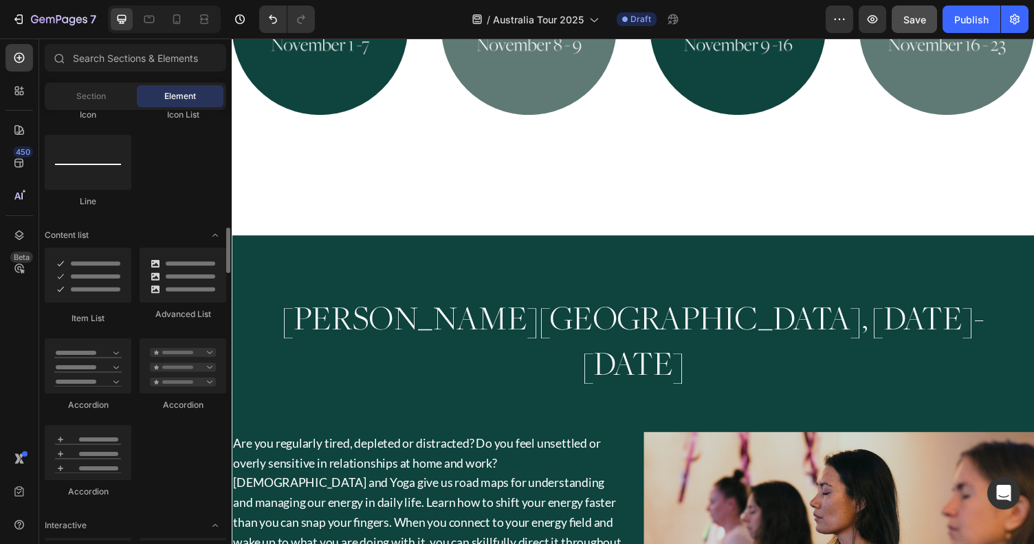
scroll to position [990, 0]
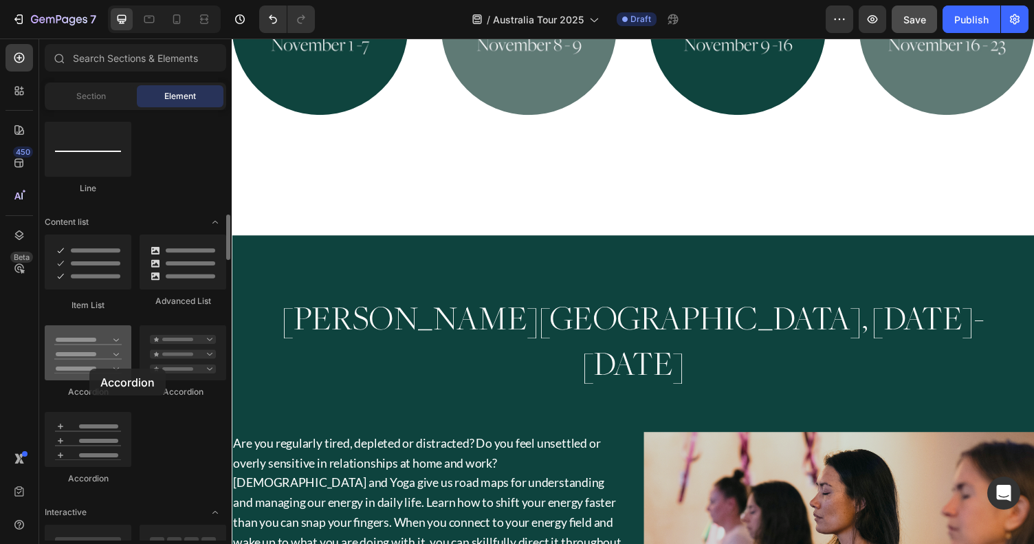
click at [89, 369] on div at bounding box center [88, 352] width 87 height 55
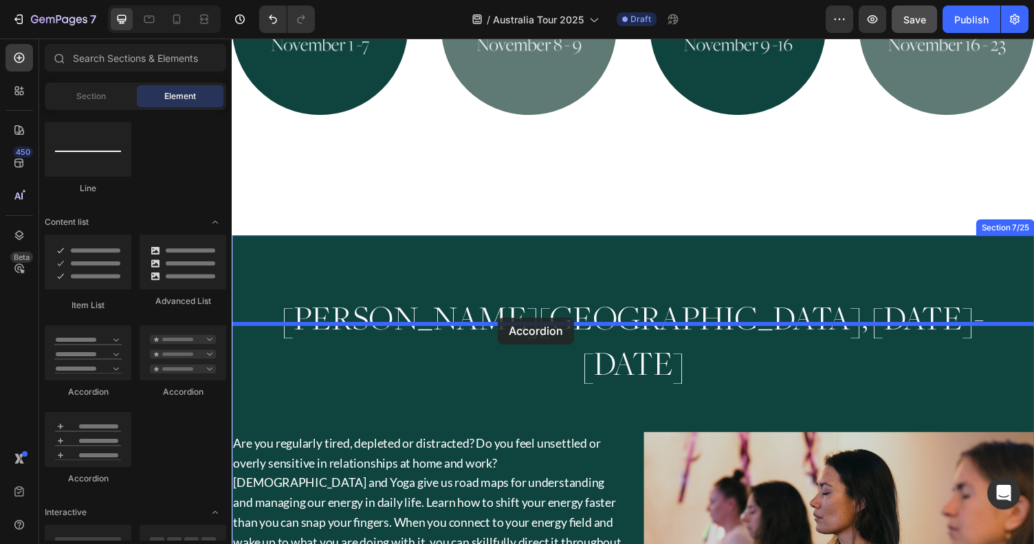
drag, startPoint x: 321, startPoint y: 407, endPoint x: 505, endPoint y: 325, distance: 201.7
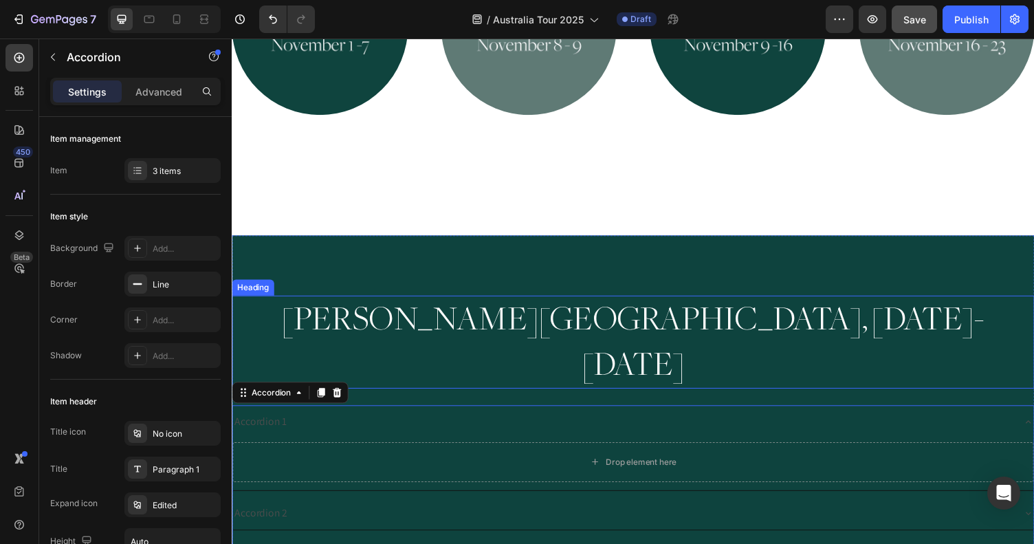
click at [443, 303] on h2 "[PERSON_NAME][GEOGRAPHIC_DATA], [DATE]-[DATE]" at bounding box center [644, 351] width 825 height 96
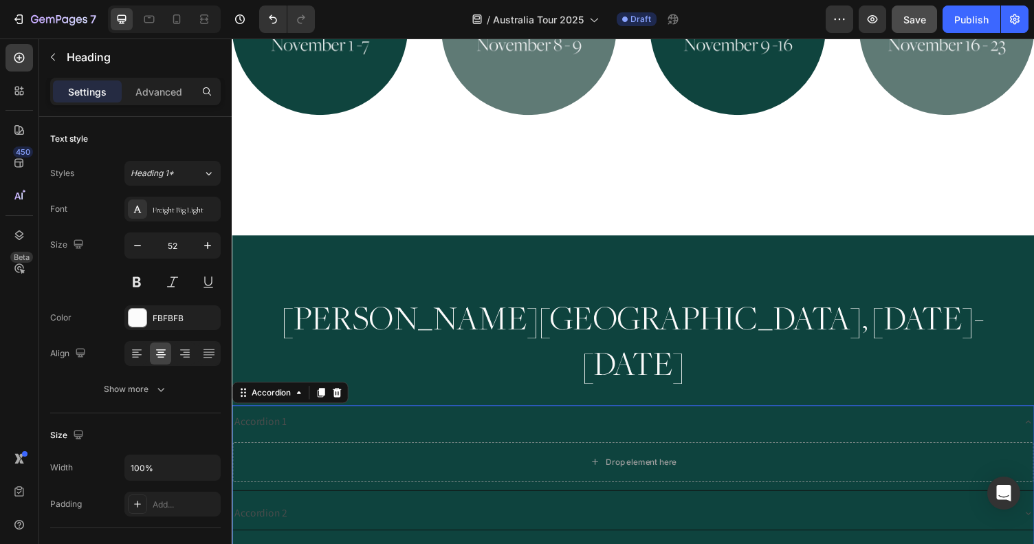
click at [356, 421] on div "Accordion 1" at bounding box center [633, 433] width 802 height 24
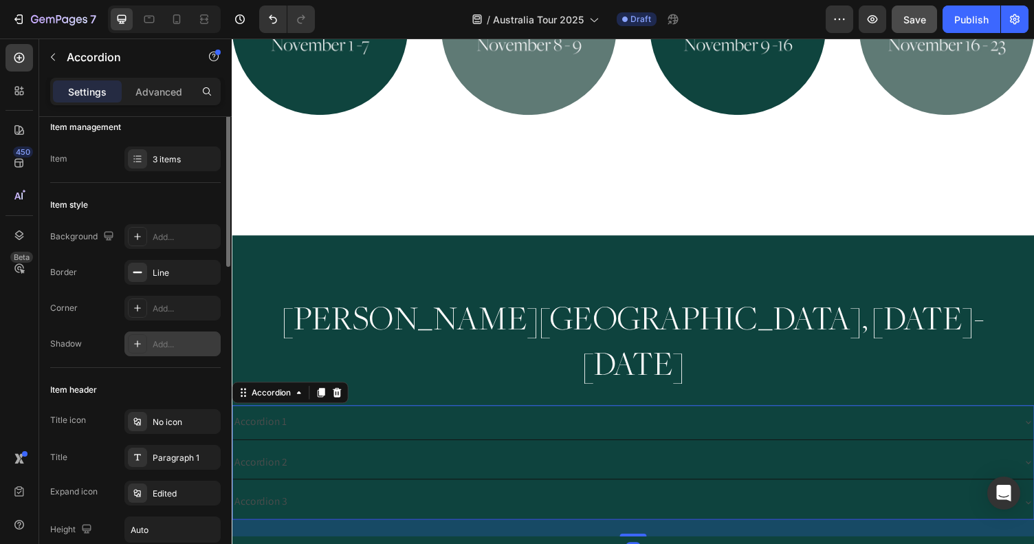
scroll to position [0, 0]
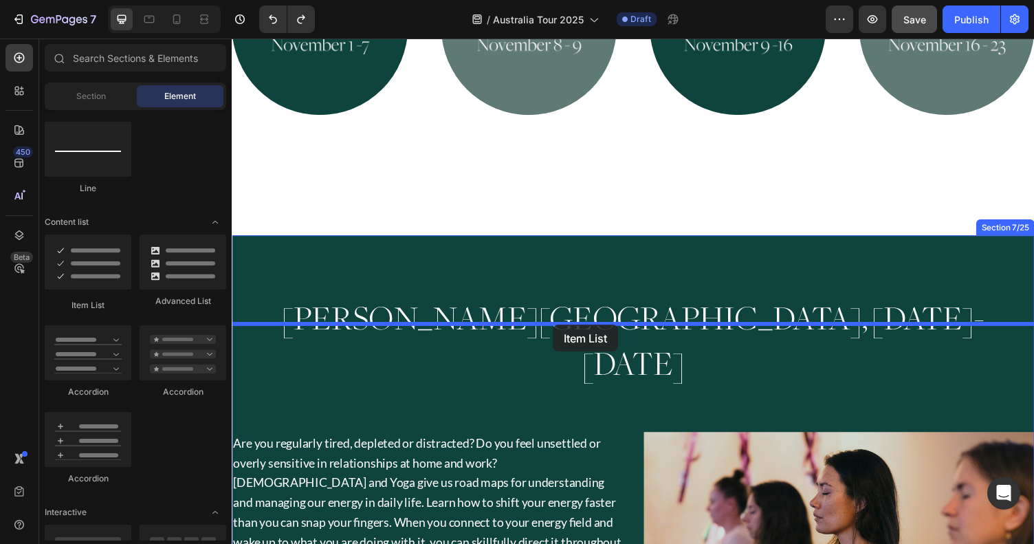
drag, startPoint x: 315, startPoint y: 300, endPoint x: 554, endPoint y: 334, distance: 241.0
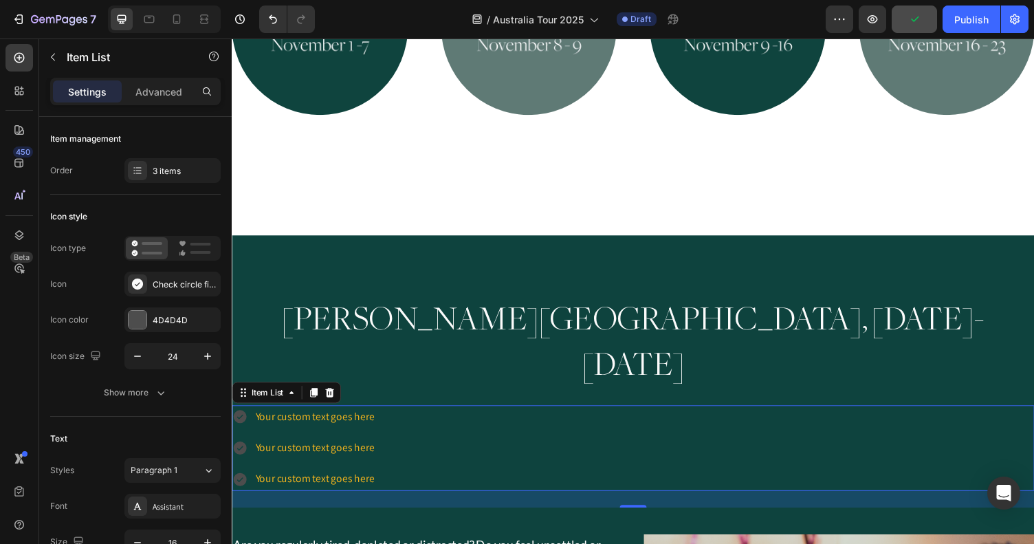
click at [241, 421] on icon at bounding box center [240, 428] width 14 height 14
click at [185, 284] on div "Check circle filled" at bounding box center [185, 285] width 65 height 12
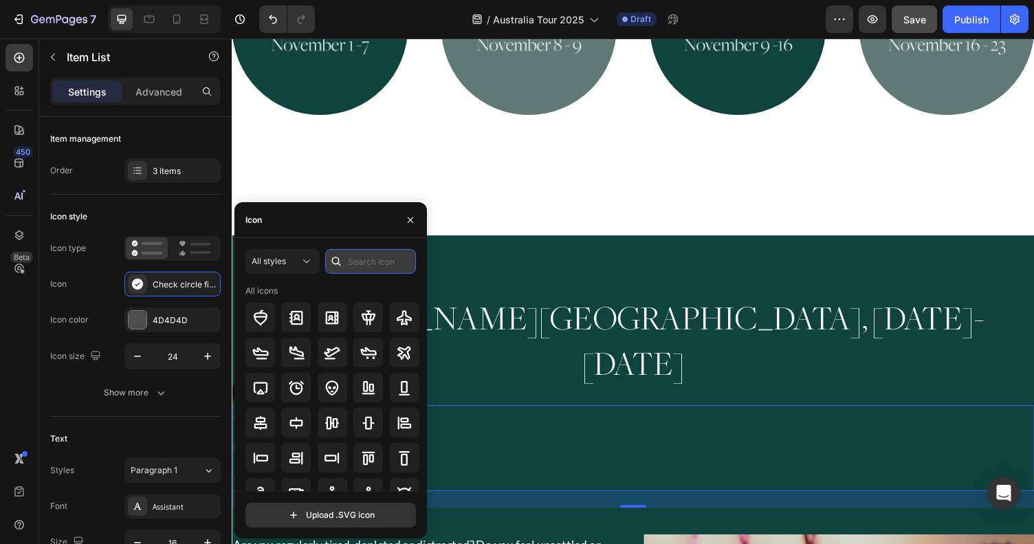
click at [367, 266] on input "text" at bounding box center [370, 261] width 91 height 25
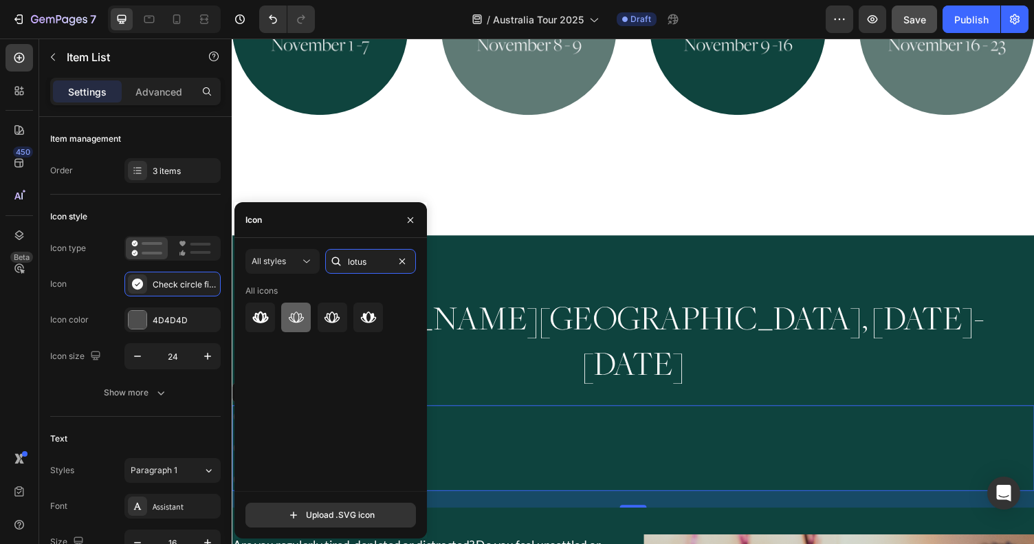
type input "lotus"
click at [288, 323] on icon at bounding box center [296, 317] width 17 height 17
click at [600, 415] on div "Your custom text goes here Your custom text goes here Your custom text goes here" at bounding box center [644, 459] width 825 height 88
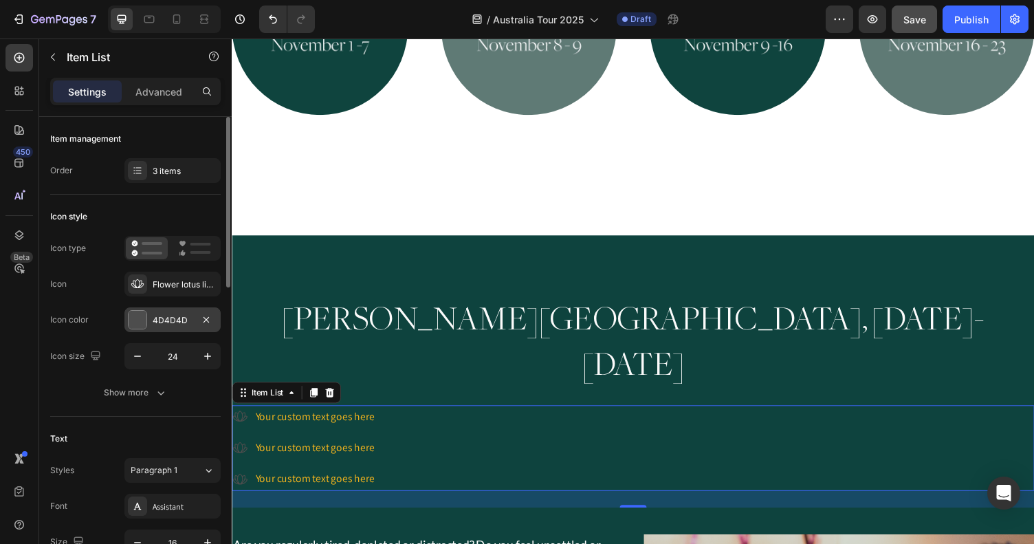
click at [197, 319] on div "4D4D4D" at bounding box center [172, 319] width 96 height 25
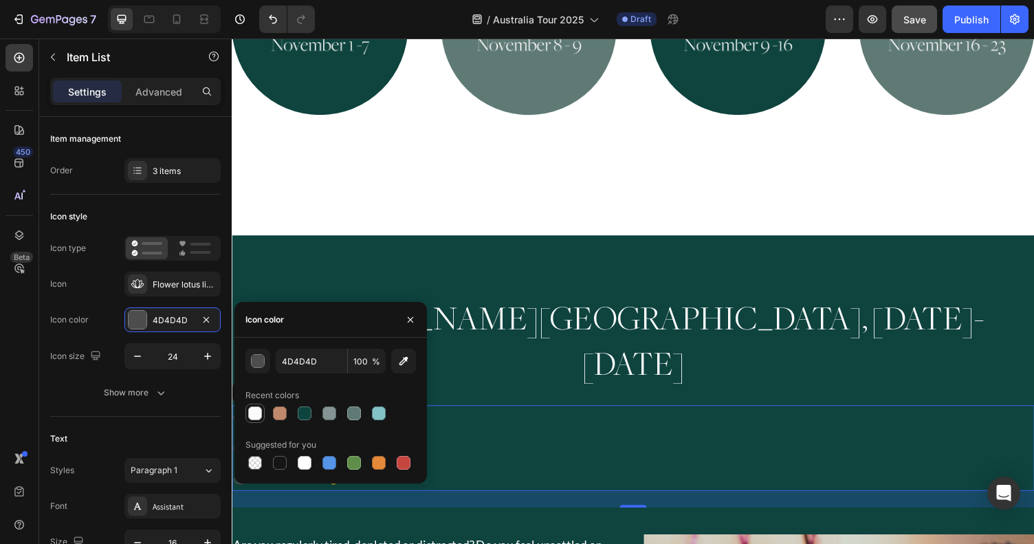
click at [256, 408] on div at bounding box center [255, 413] width 14 height 14
type input "FBFBFB"
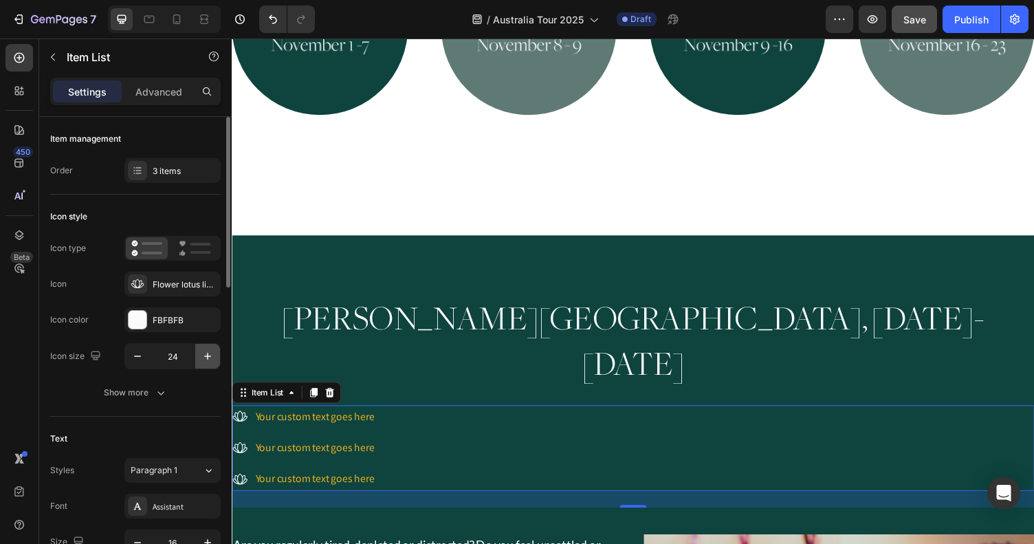
click at [208, 358] on icon "button" at bounding box center [208, 356] width 14 height 14
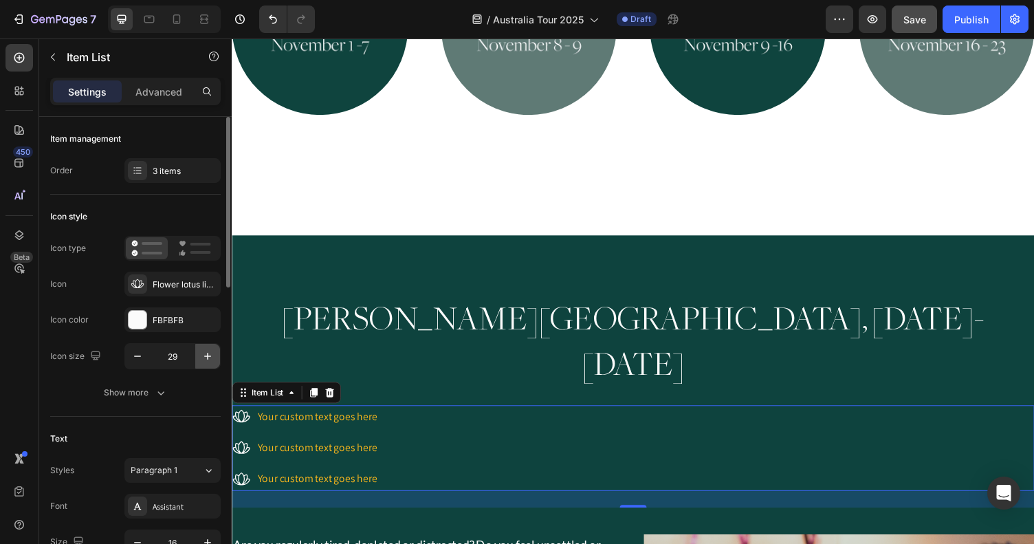
click at [208, 358] on icon "button" at bounding box center [208, 356] width 14 height 14
click at [139, 355] on icon "button" at bounding box center [138, 356] width 14 height 14
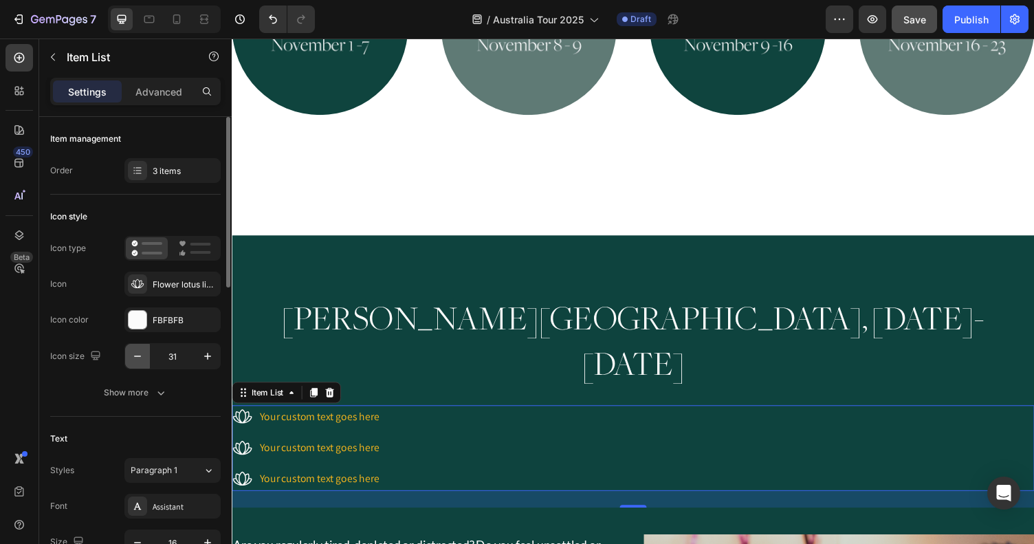
type input "30"
click at [369, 415] on div "Your custom text goes here" at bounding box center [321, 427] width 127 height 24
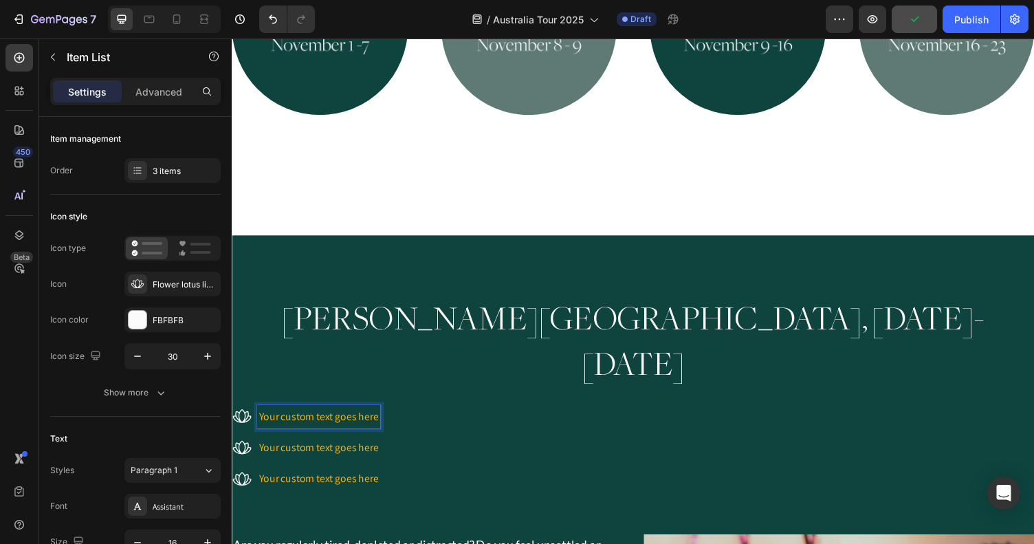
click at [470, 415] on div "Your custom text goes here Your custom text goes here Your custom text goes here" at bounding box center [644, 459] width 825 height 88
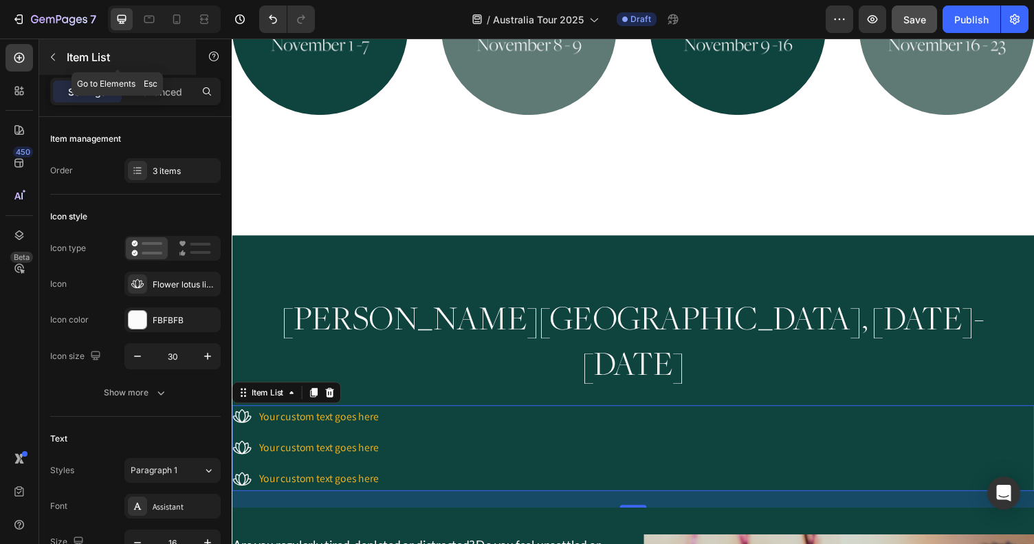
click at [50, 58] on icon "button" at bounding box center [52, 57] width 11 height 11
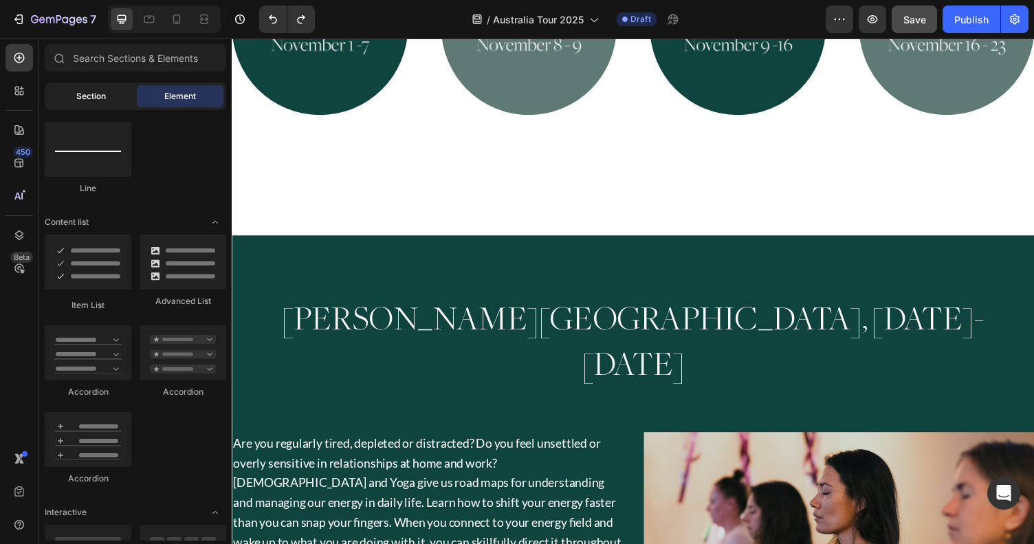
click at [66, 89] on div "Section" at bounding box center [90, 96] width 87 height 22
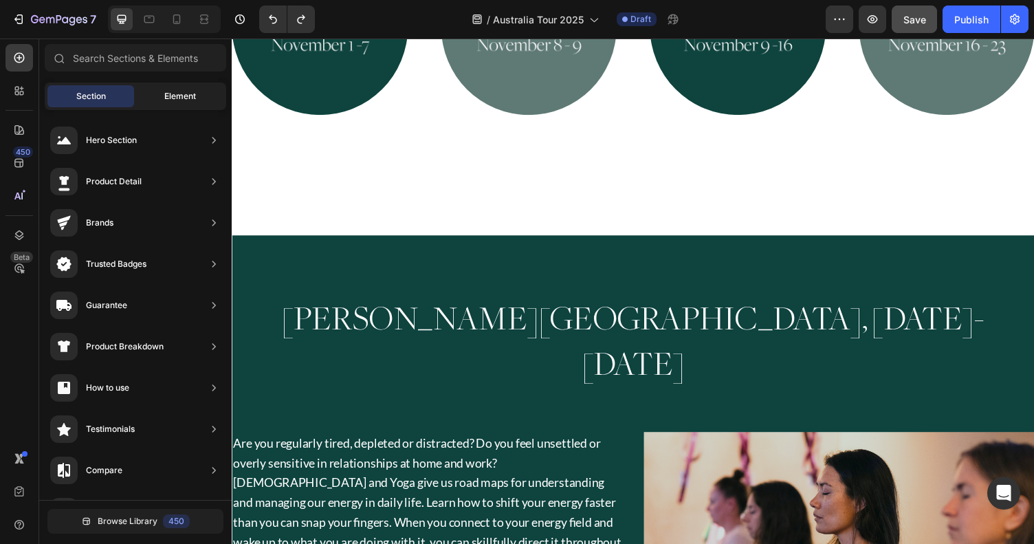
click at [166, 98] on span "Element" at bounding box center [180, 96] width 32 height 12
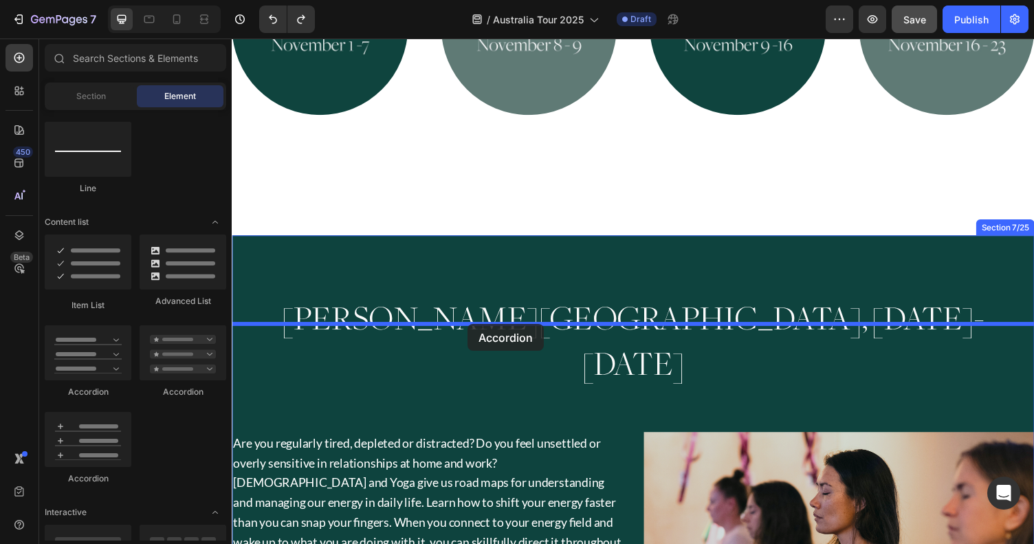
drag, startPoint x: 328, startPoint y: 401, endPoint x: 475, endPoint y: 332, distance: 161.8
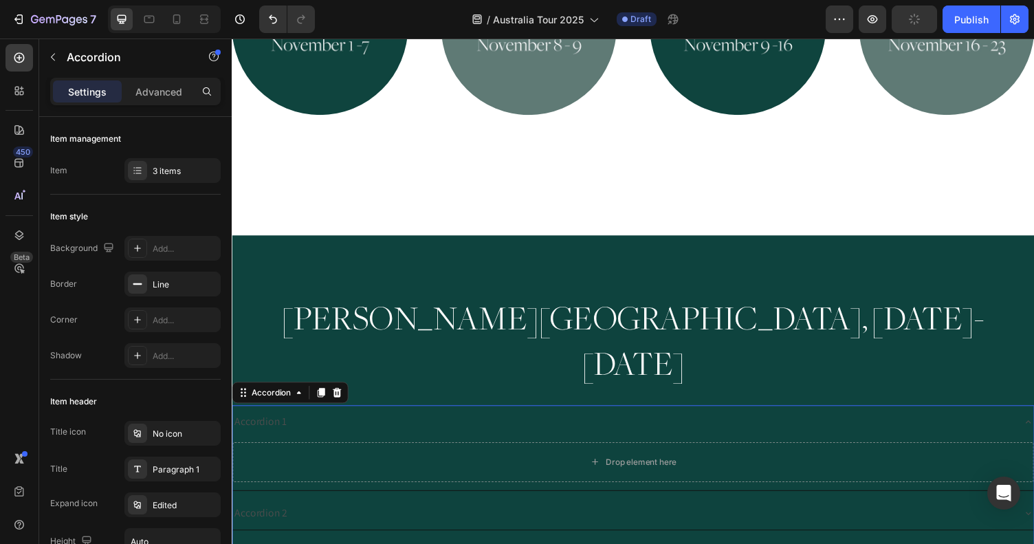
click at [250, 421] on div "Accordion 1" at bounding box center [261, 433] width 58 height 24
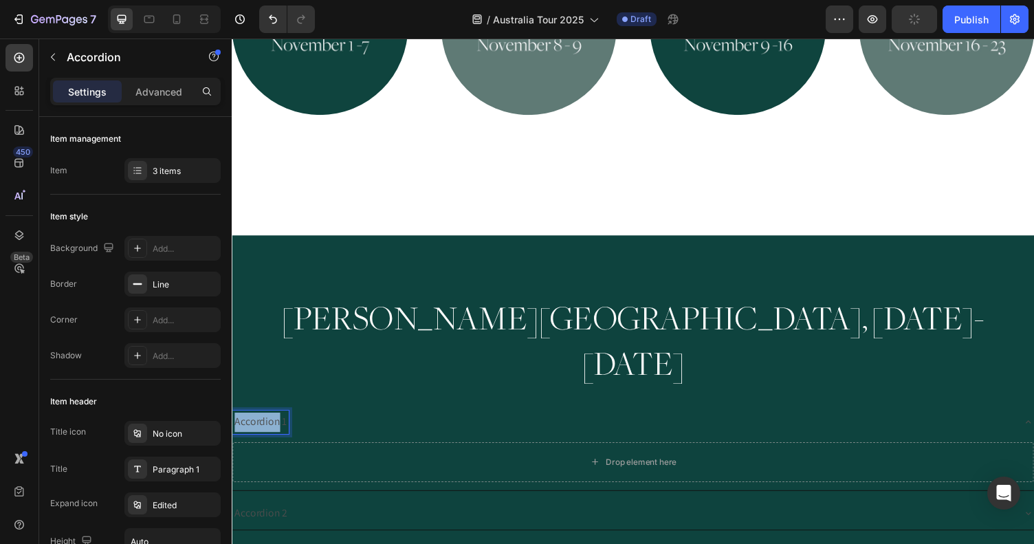
click at [250, 423] on p "Accordion 1" at bounding box center [262, 433] width 54 height 20
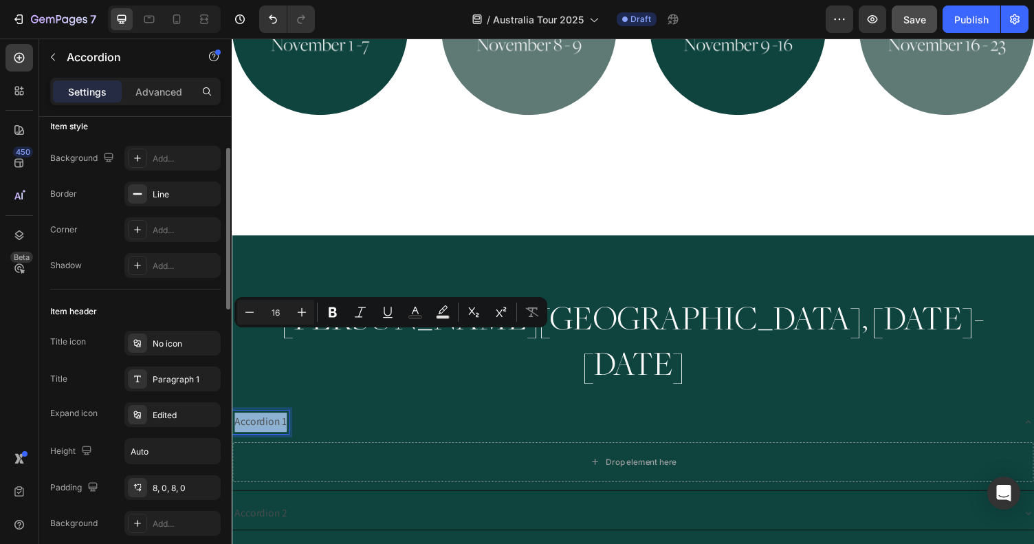
scroll to position [149, 0]
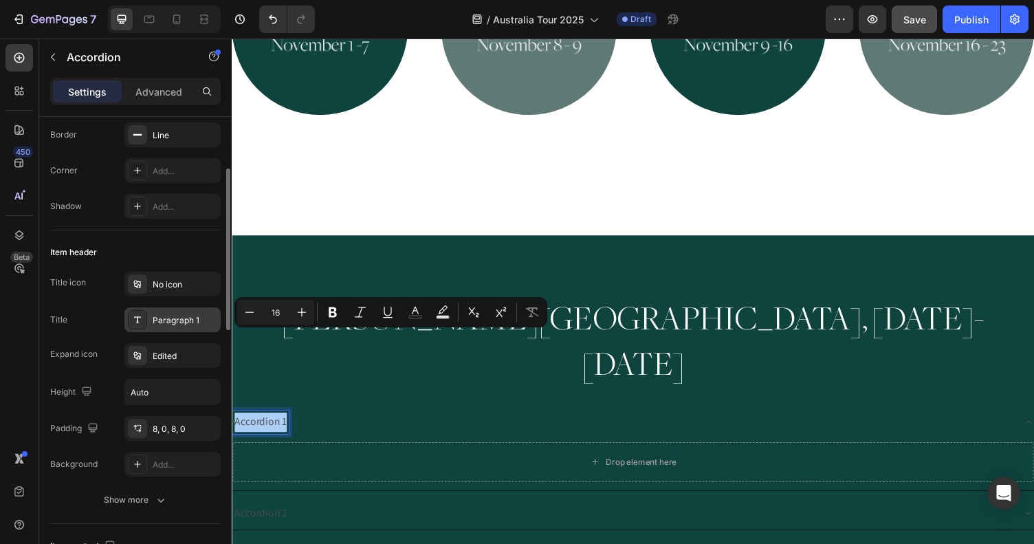
click at [192, 324] on div "Paragraph 1" at bounding box center [185, 320] width 65 height 12
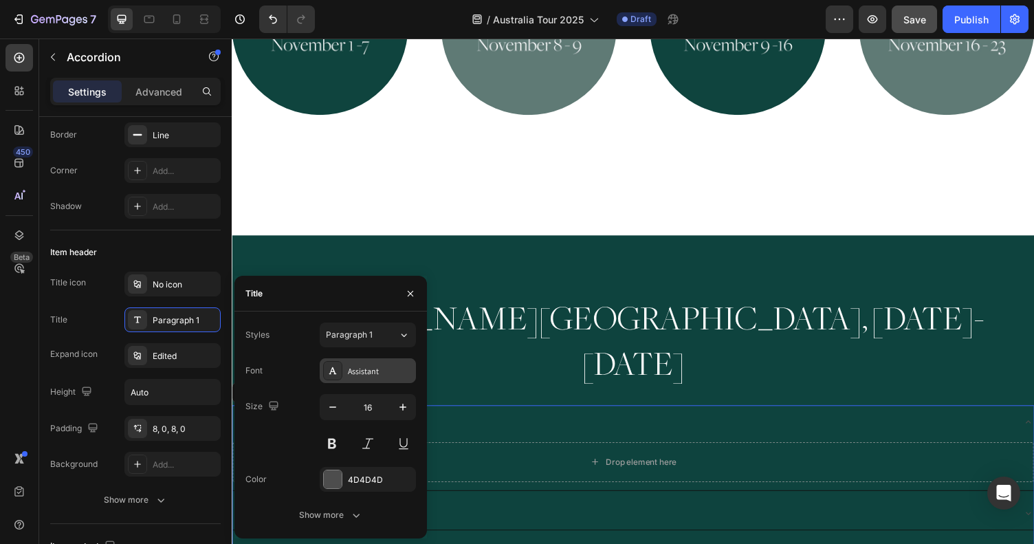
click at [377, 367] on div "Assistant" at bounding box center [380, 371] width 65 height 12
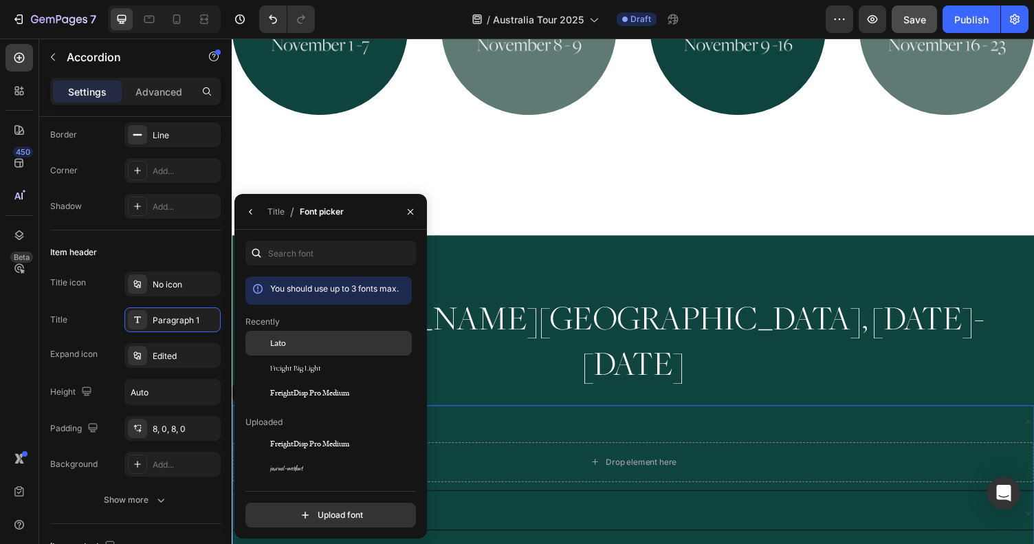
click at [294, 431] on div "Lato" at bounding box center [329, 443] width 166 height 25
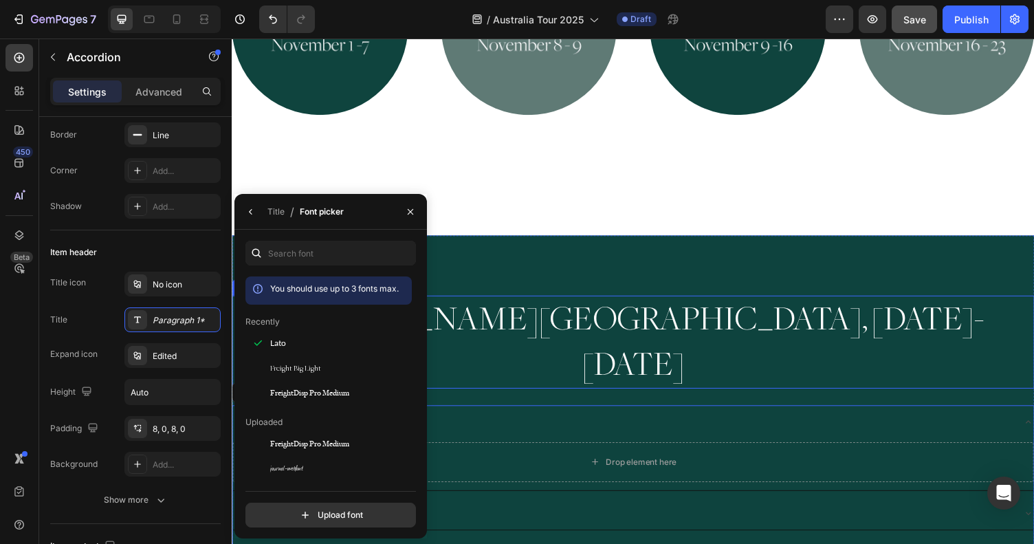
click at [469, 303] on h2 "[PERSON_NAME][GEOGRAPHIC_DATA], [DATE]-[DATE]" at bounding box center [644, 351] width 825 height 96
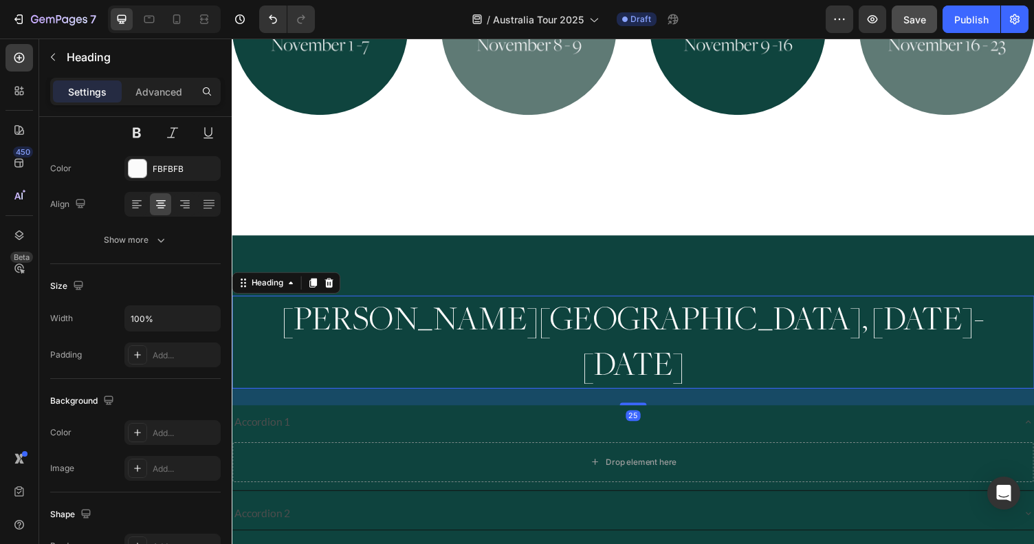
scroll to position [0, 0]
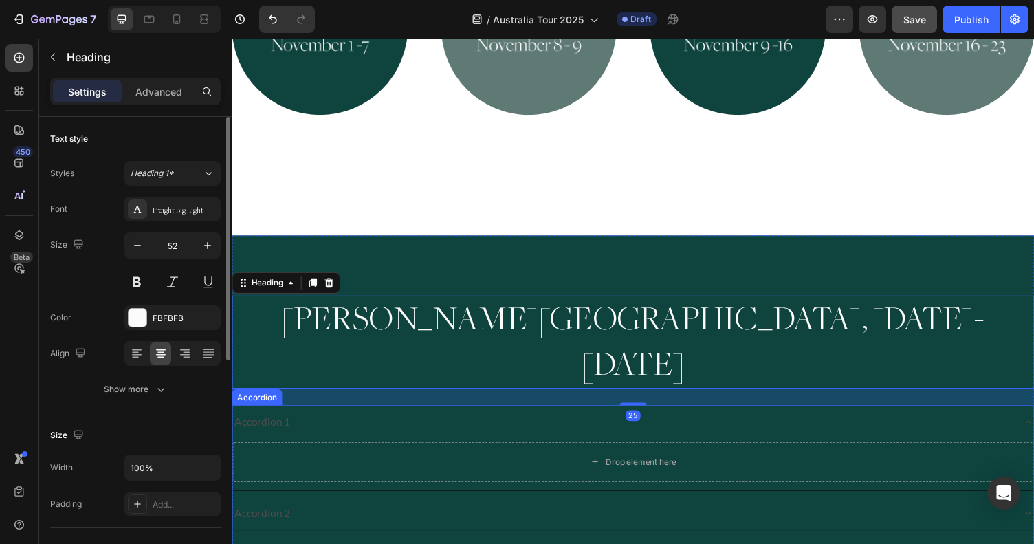
click at [286, 423] on p "Accordion 1" at bounding box center [263, 433] width 57 height 20
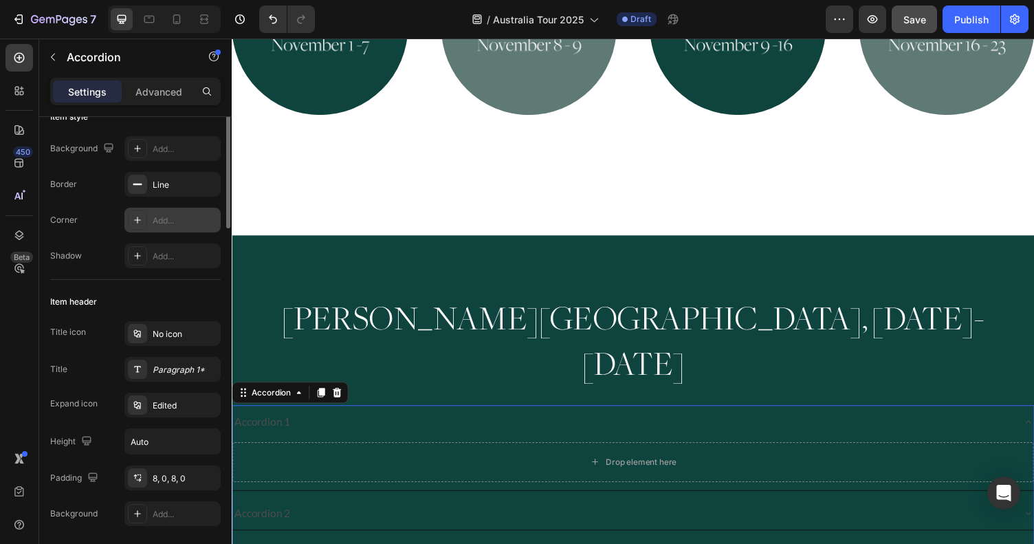
scroll to position [136, 0]
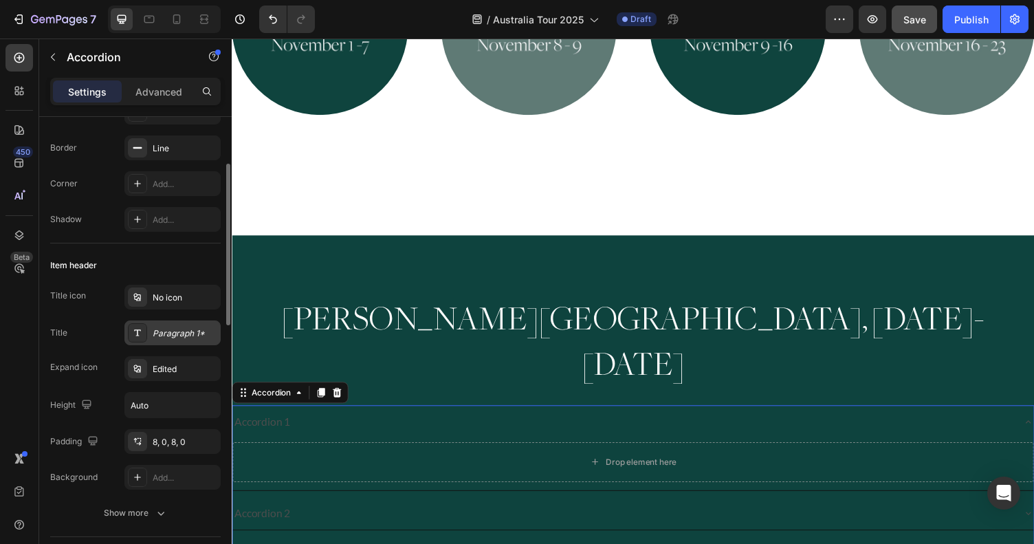
click at [173, 327] on div "Paragraph 1*" at bounding box center [185, 333] width 65 height 12
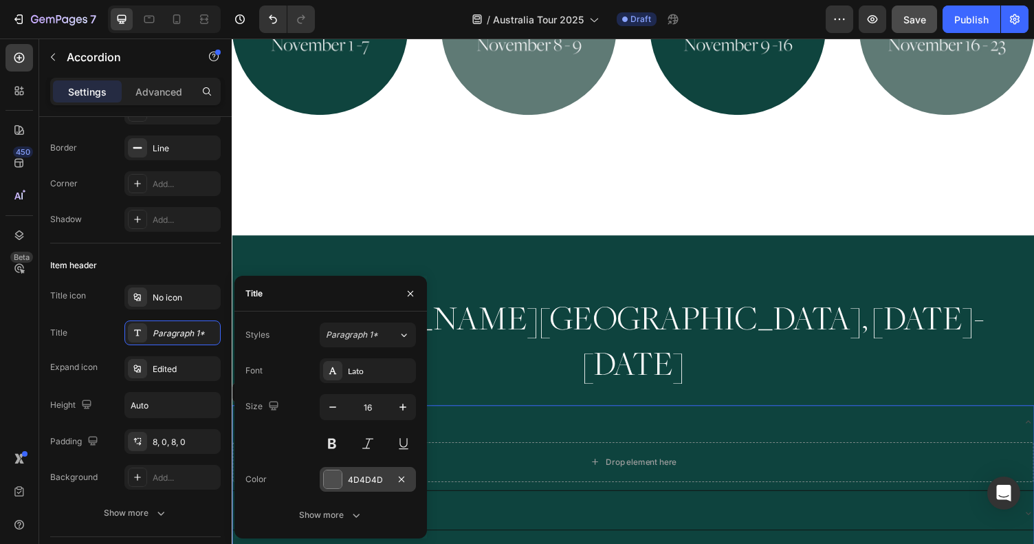
click at [326, 483] on div at bounding box center [333, 479] width 18 height 18
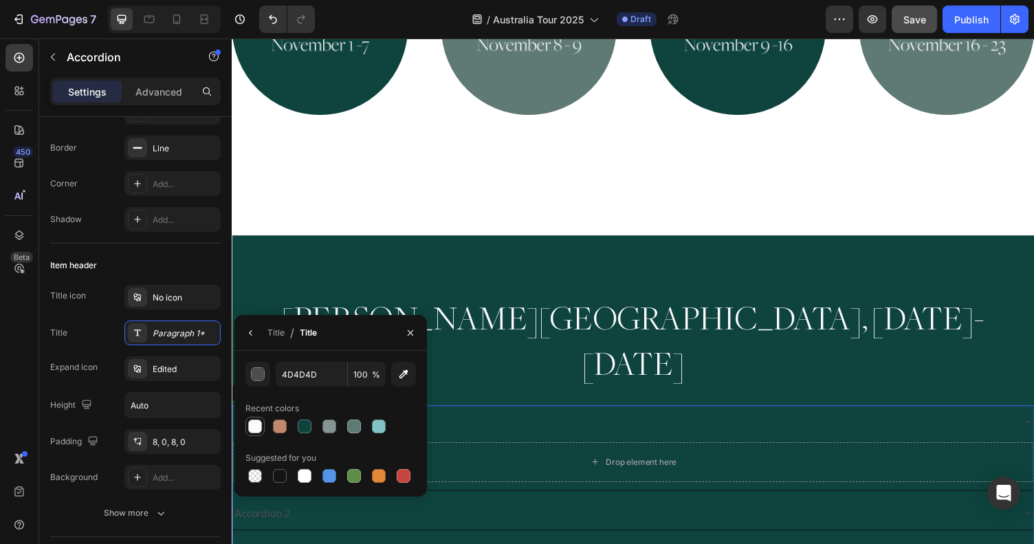
click at [259, 421] on div at bounding box center [255, 426] width 14 height 14
type input "FBFBFB"
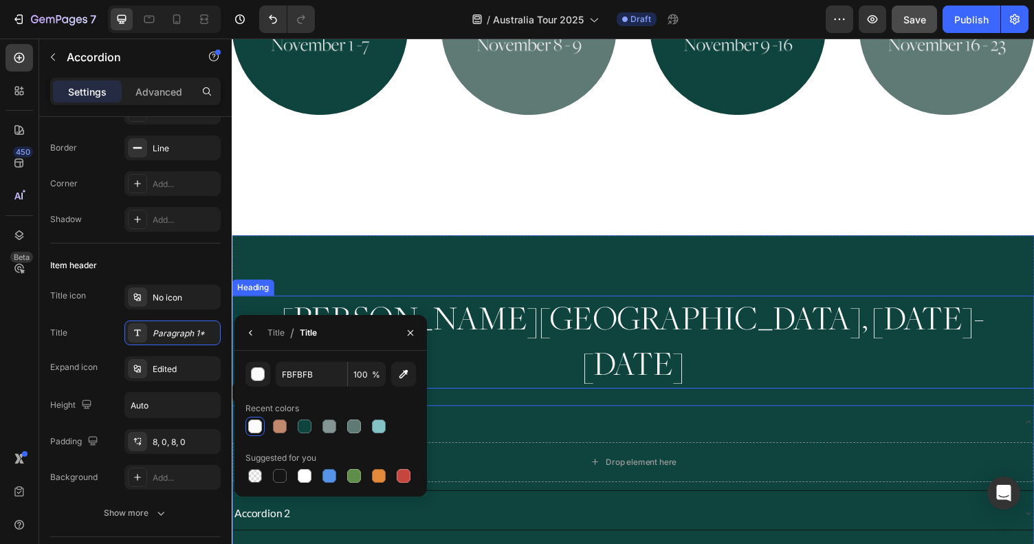
click at [479, 303] on h2 "[PERSON_NAME][GEOGRAPHIC_DATA], [DATE]-[DATE]" at bounding box center [644, 351] width 825 height 96
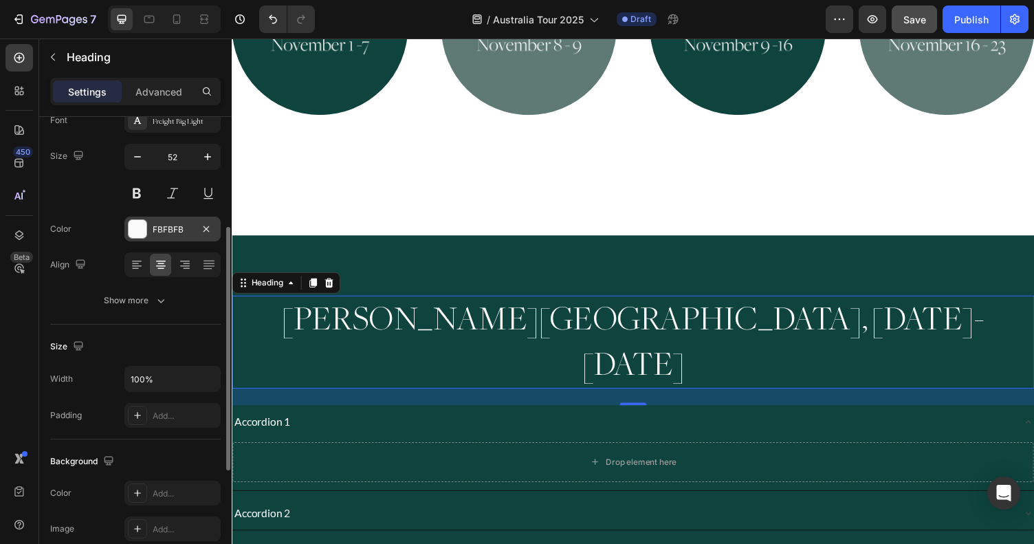
scroll to position [149, 0]
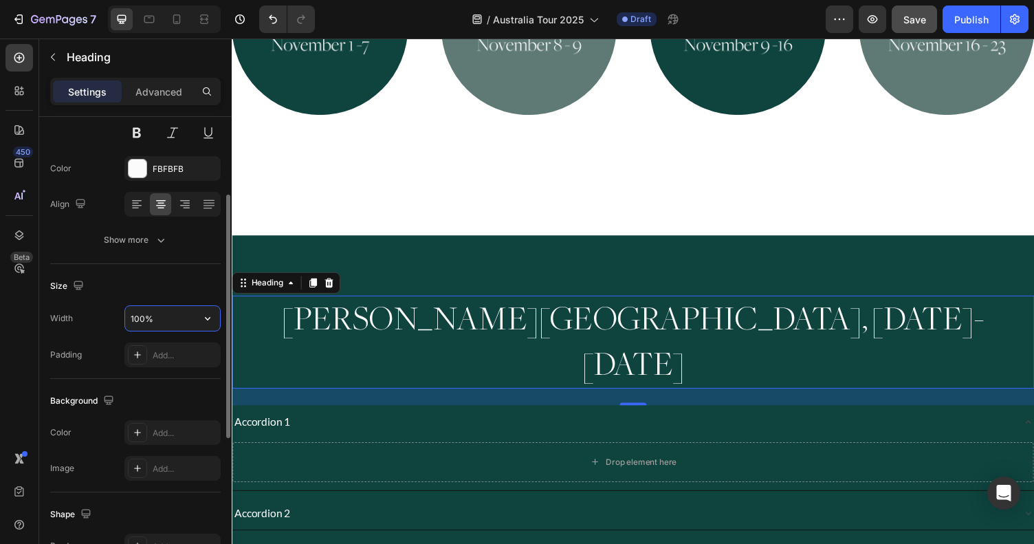
click at [168, 323] on input "100%" at bounding box center [172, 318] width 95 height 25
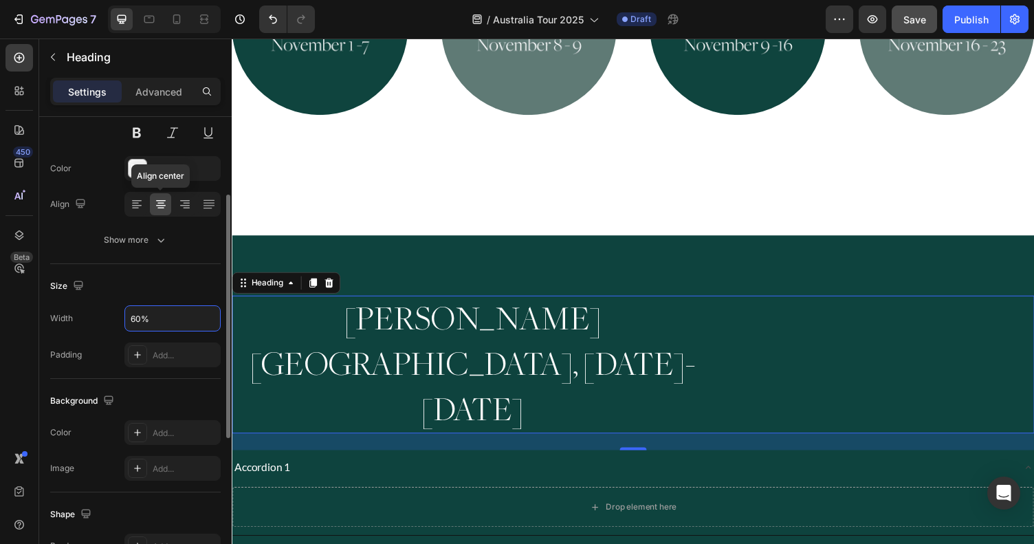
type input "60%"
click at [166, 204] on icon at bounding box center [161, 204] width 14 height 14
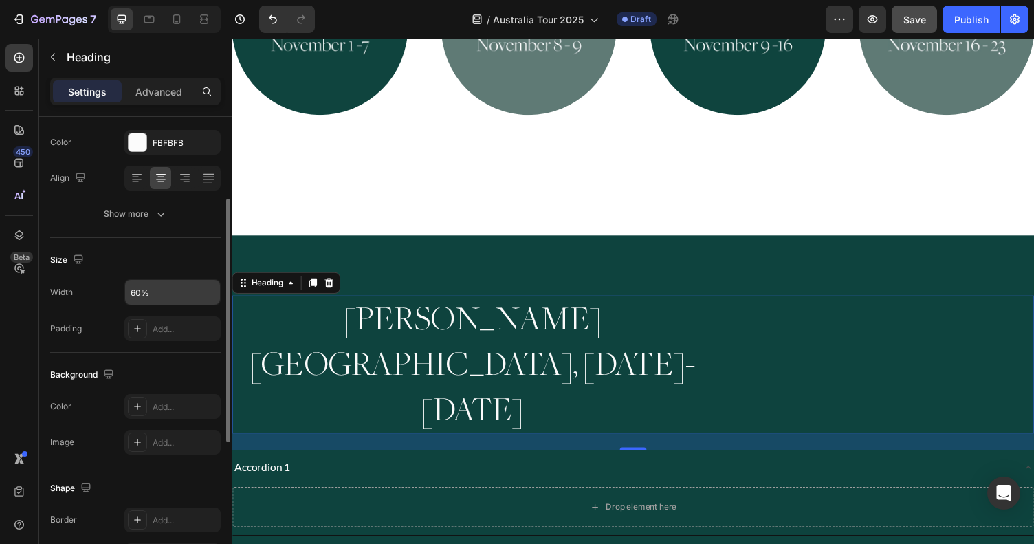
scroll to position [250, 0]
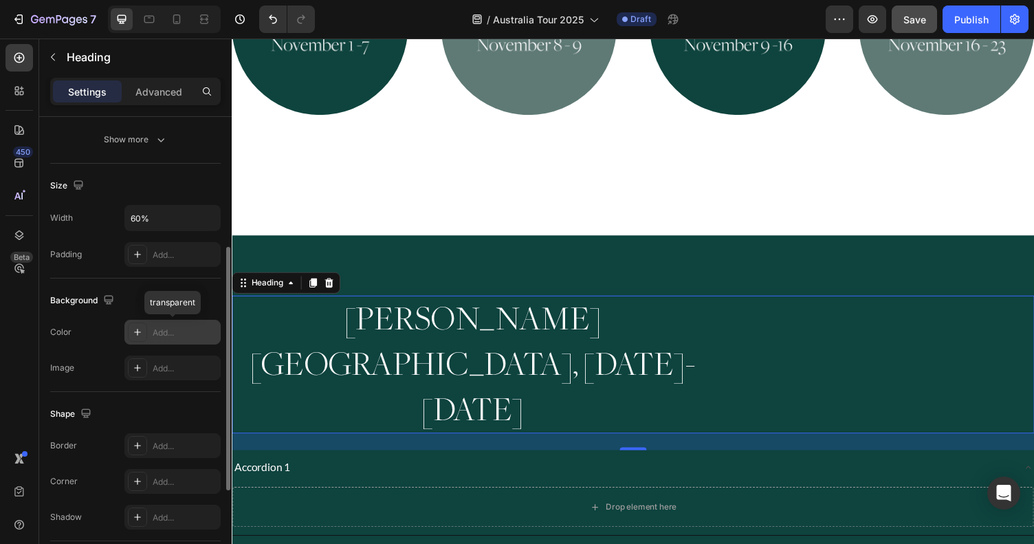
click at [171, 325] on div "Add..." at bounding box center [172, 332] width 96 height 25
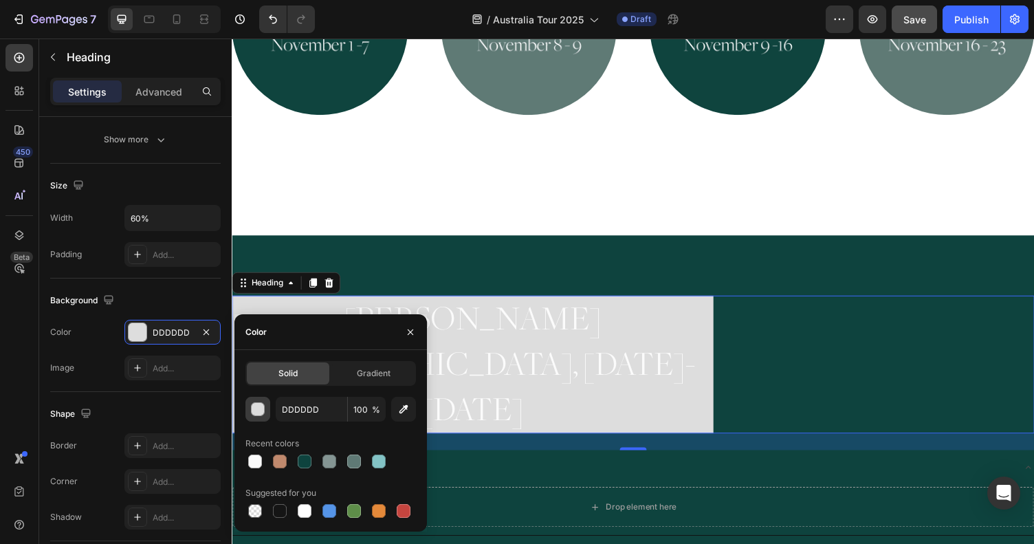
type input "000000"
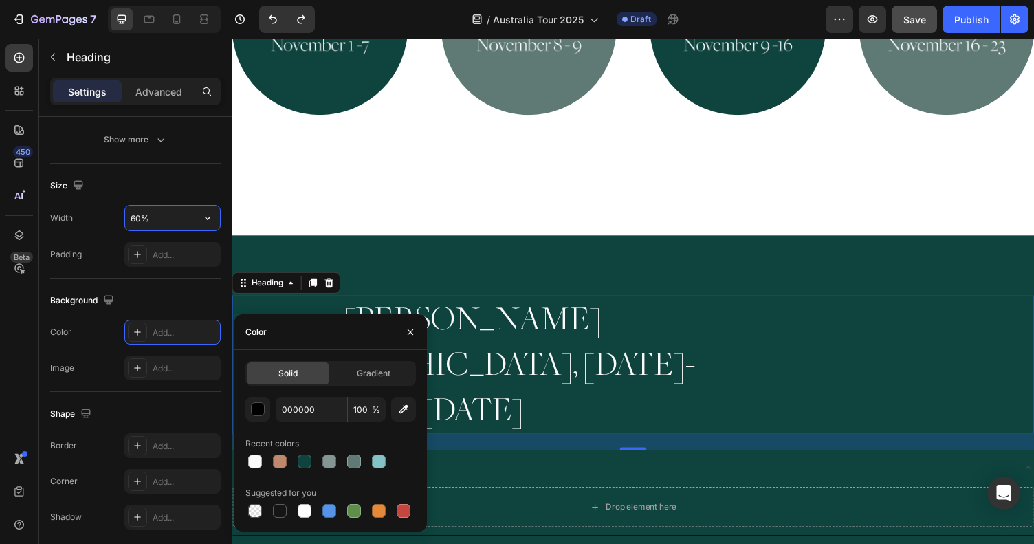
type input "100%"
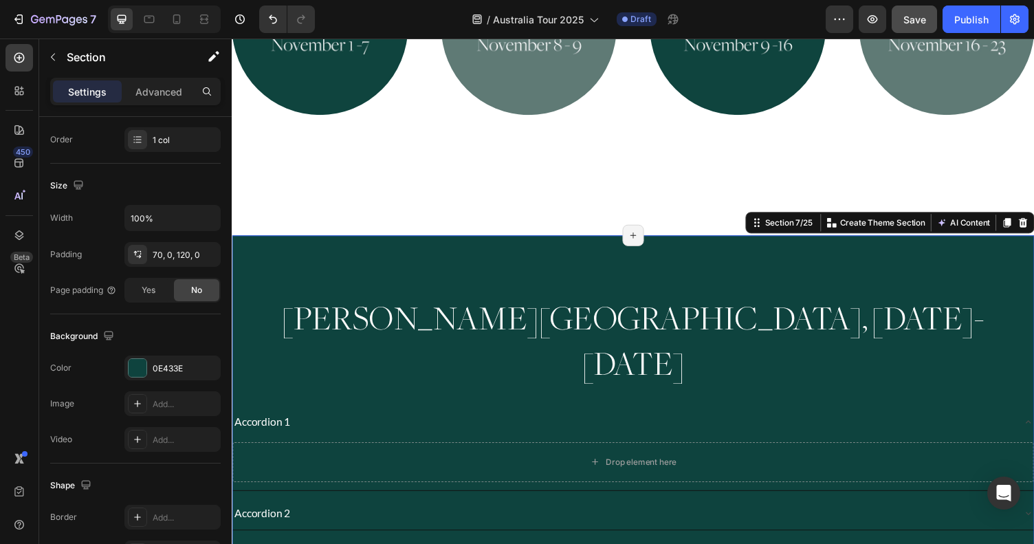
scroll to position [0, 0]
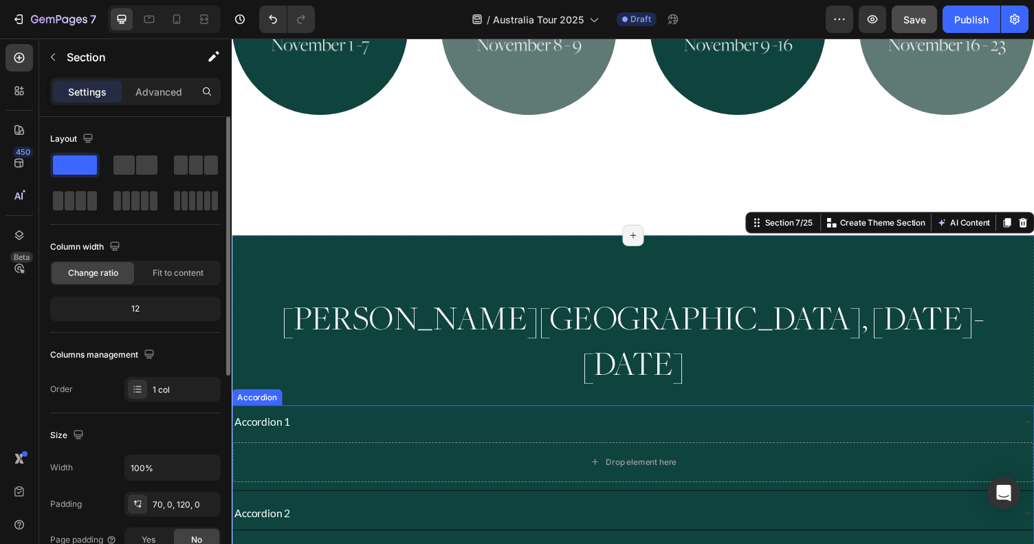
click at [430, 421] on div "Accordion 1" at bounding box center [633, 433] width 802 height 24
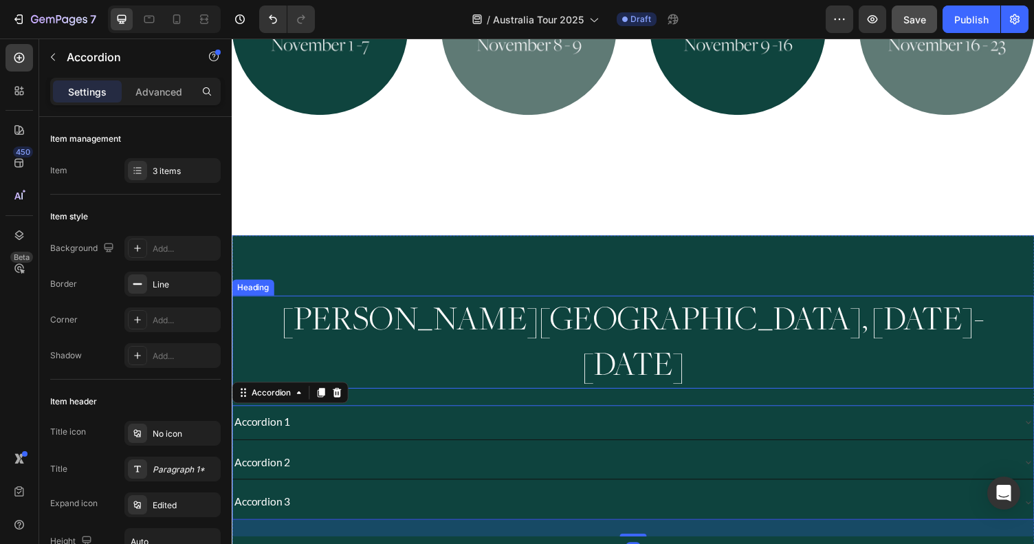
click at [463, 303] on h2 "[PERSON_NAME][GEOGRAPHIC_DATA], [DATE]-[DATE]" at bounding box center [644, 351] width 825 height 96
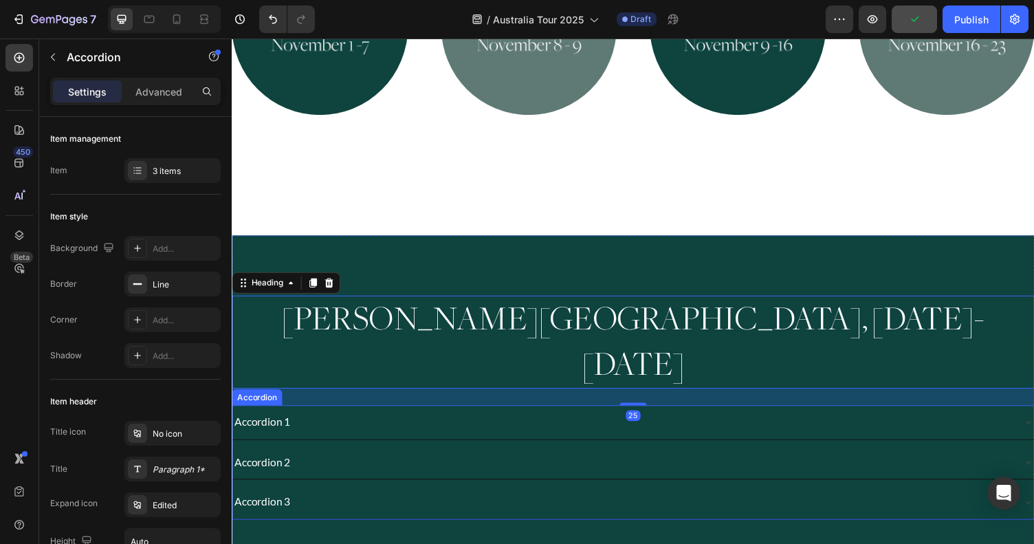
click at [410, 421] on div "Accordion 1" at bounding box center [633, 433] width 802 height 24
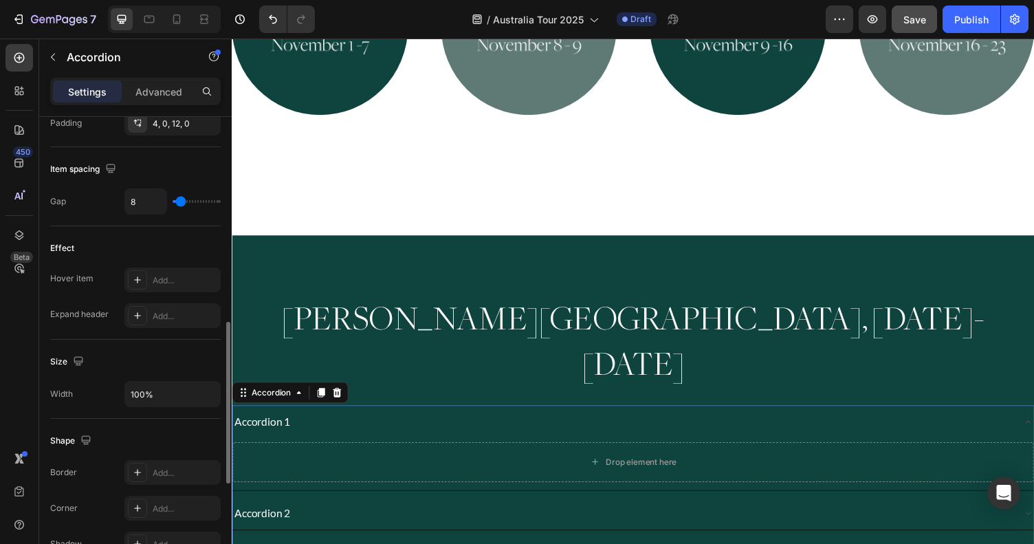
scroll to position [620, 0]
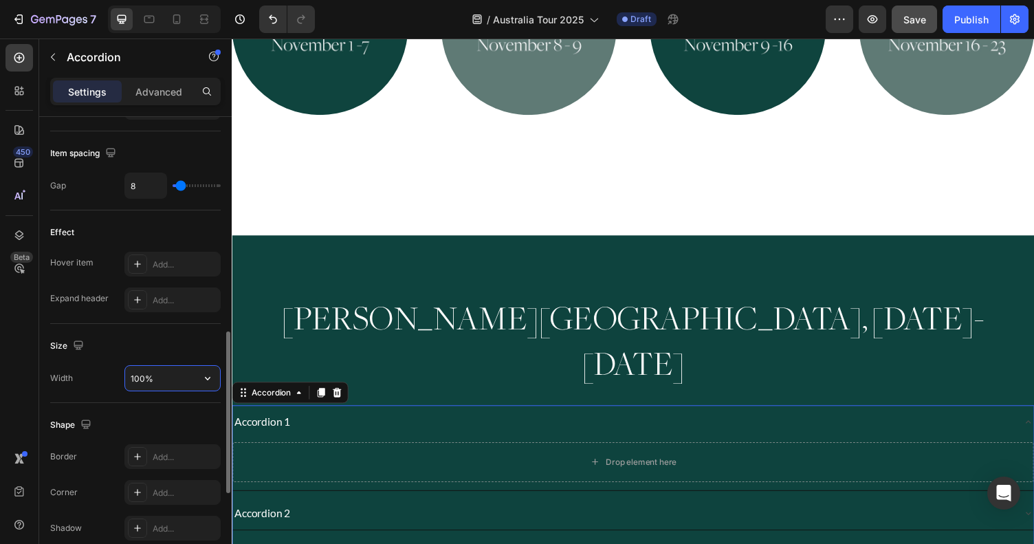
click at [138, 381] on input "100%" at bounding box center [172, 378] width 95 height 25
type input "70%"
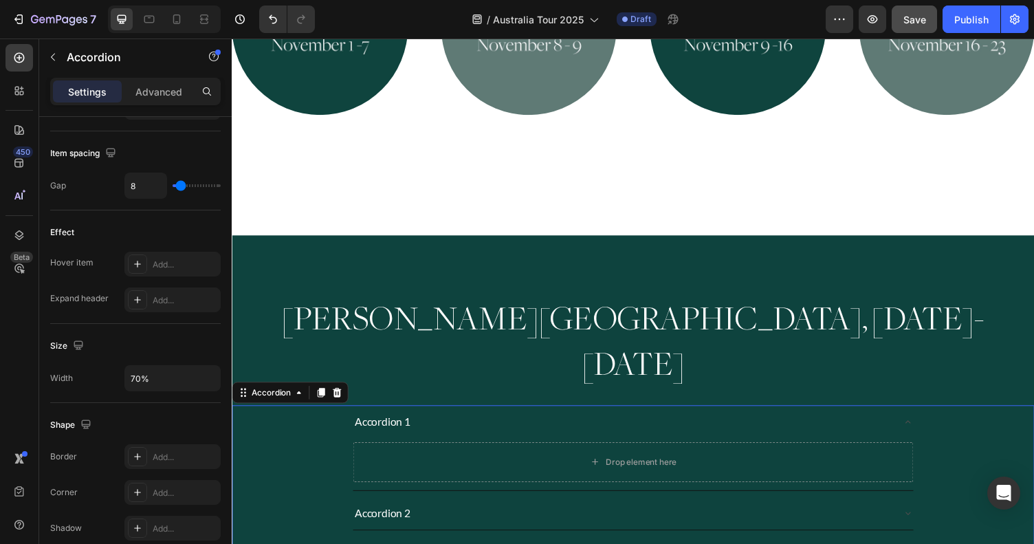
click at [444, 421] on div "Accordion 1 Drop element here Accordion 2 Accordion 3" at bounding box center [644, 500] width 825 height 170
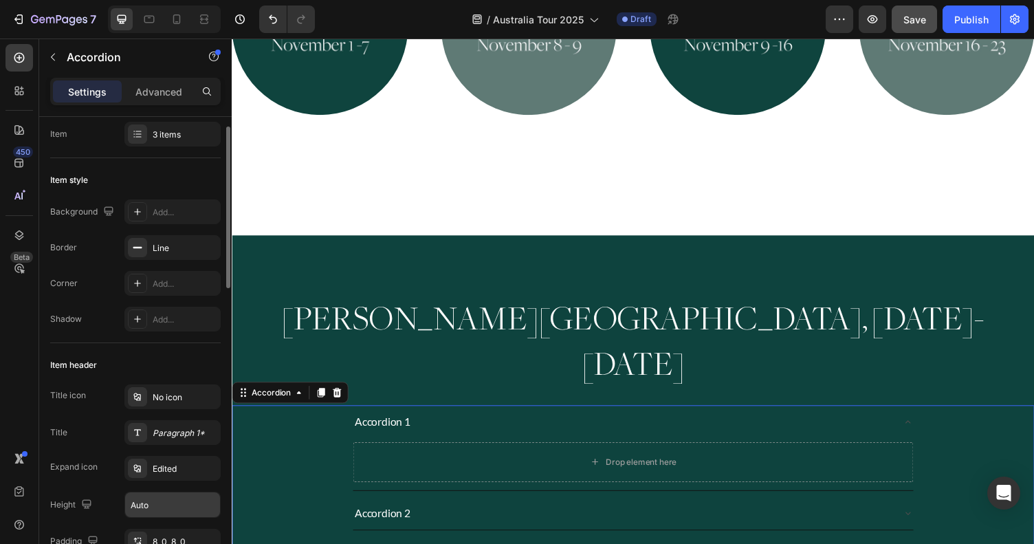
scroll to position [0, 0]
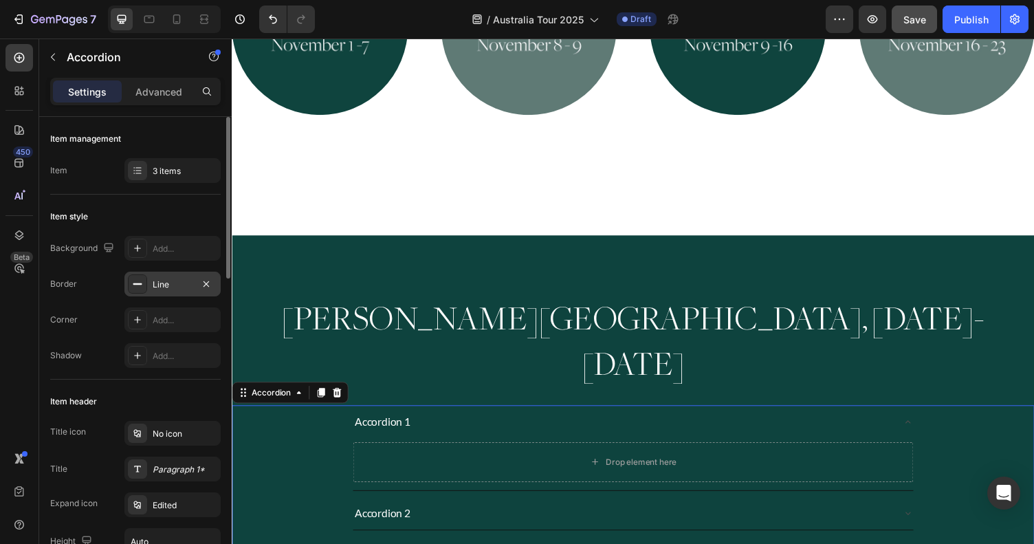
click at [171, 287] on div "Line" at bounding box center [173, 285] width 40 height 12
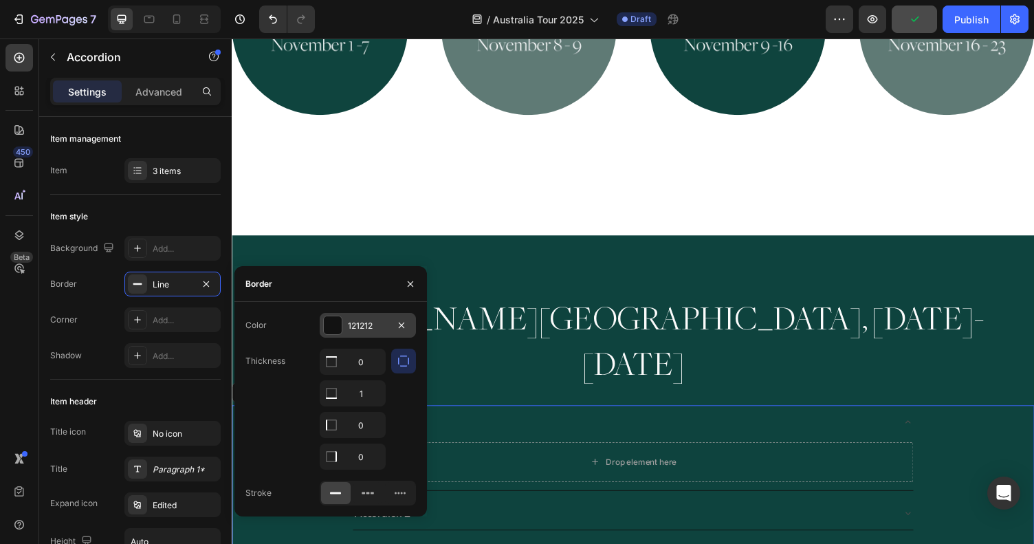
click at [363, 331] on div "121212" at bounding box center [368, 325] width 96 height 25
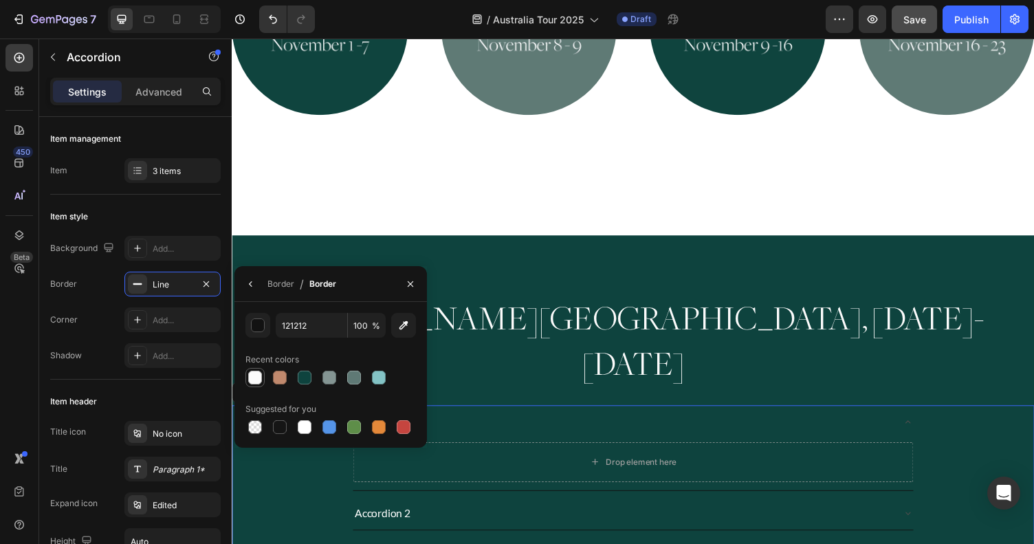
click at [255, 379] on div at bounding box center [255, 378] width 14 height 14
type input "FBFBFB"
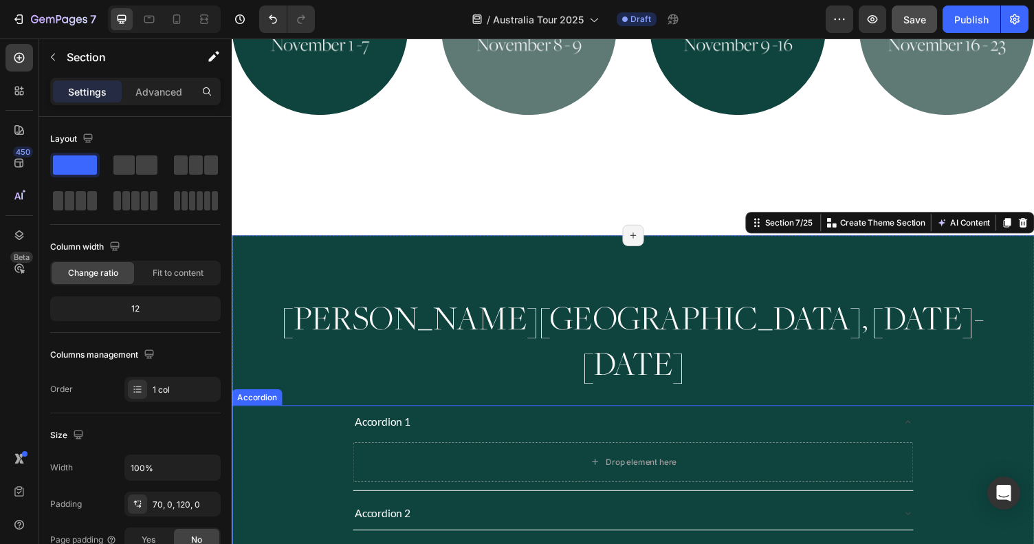
click at [416, 421] on div "Accordion 1" at bounding box center [386, 433] width 61 height 24
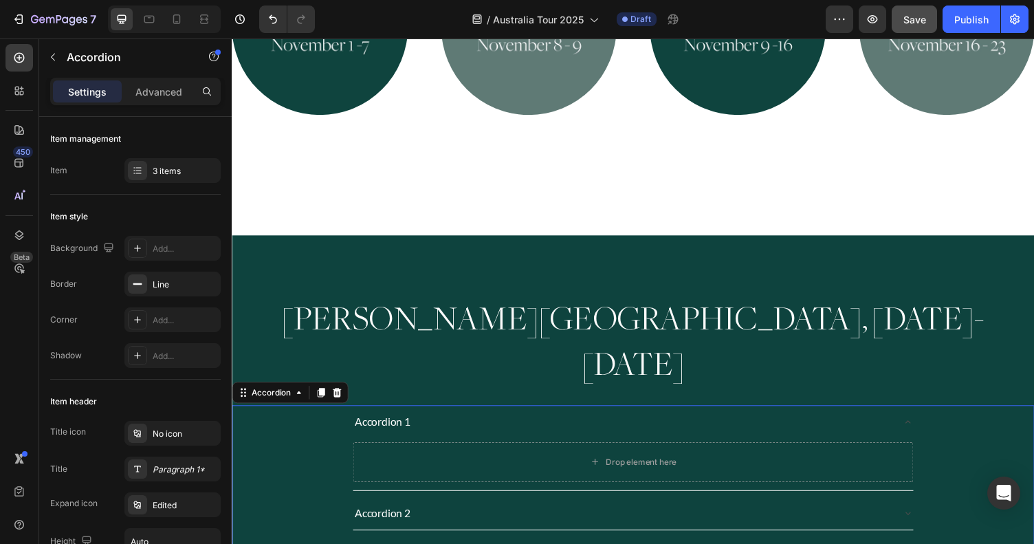
click at [930, 427] on icon at bounding box center [927, 432] width 11 height 11
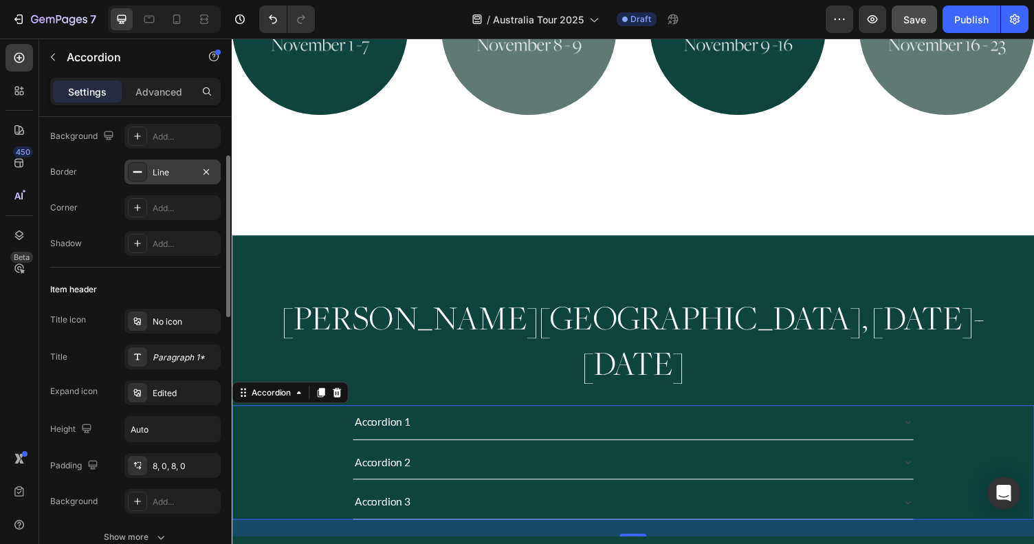
scroll to position [119, 0]
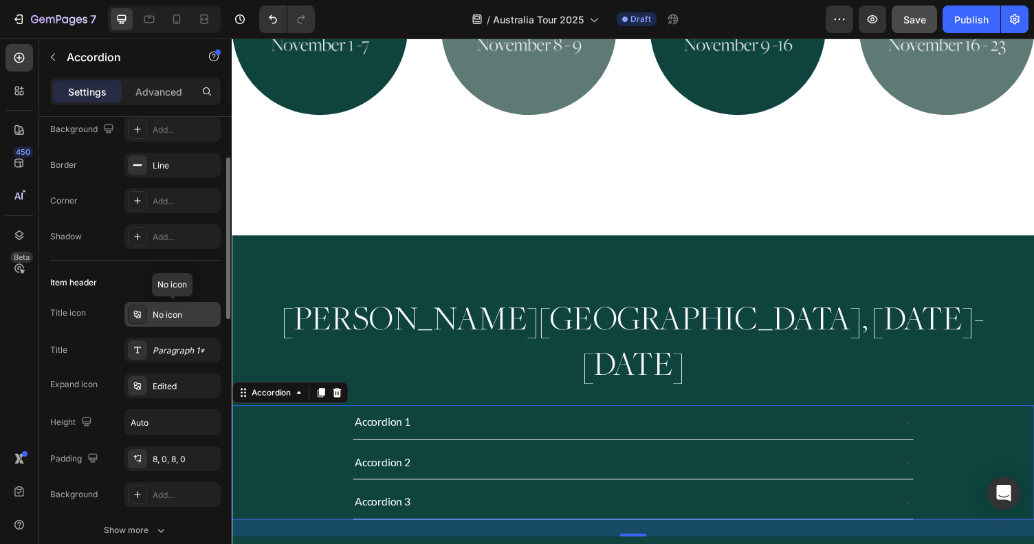
click at [184, 320] on div "No icon" at bounding box center [185, 315] width 65 height 12
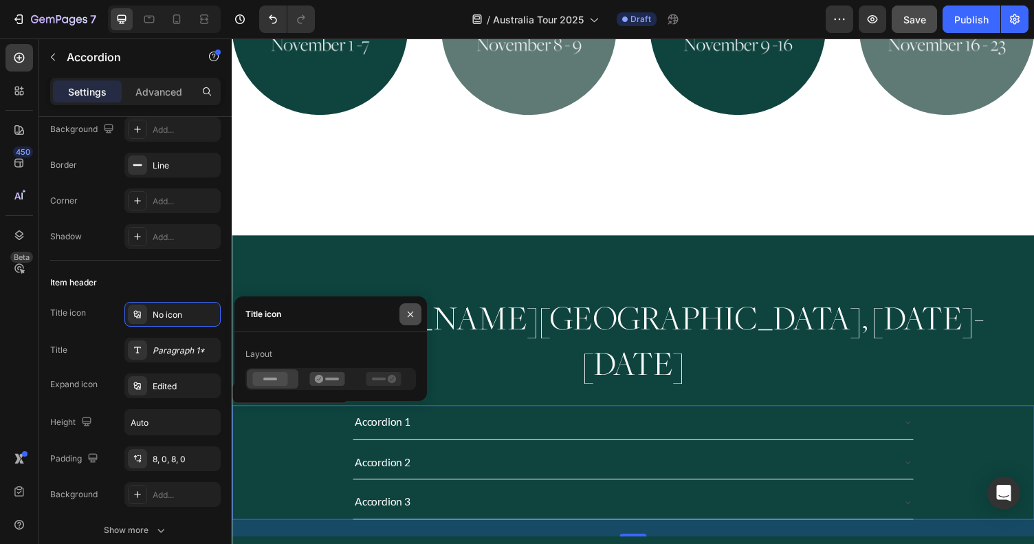
click at [419, 316] on button "button" at bounding box center [411, 314] width 22 height 22
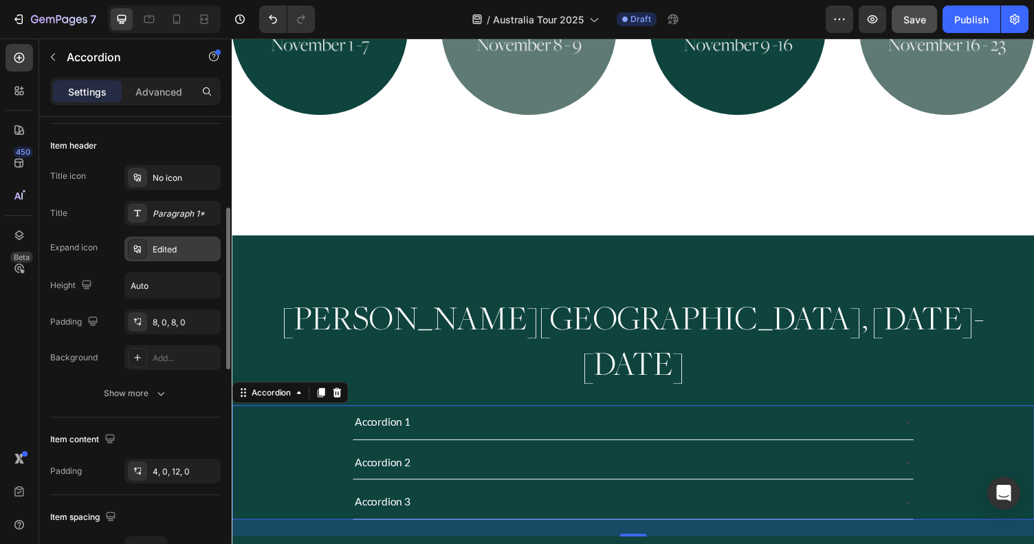
scroll to position [258, 0]
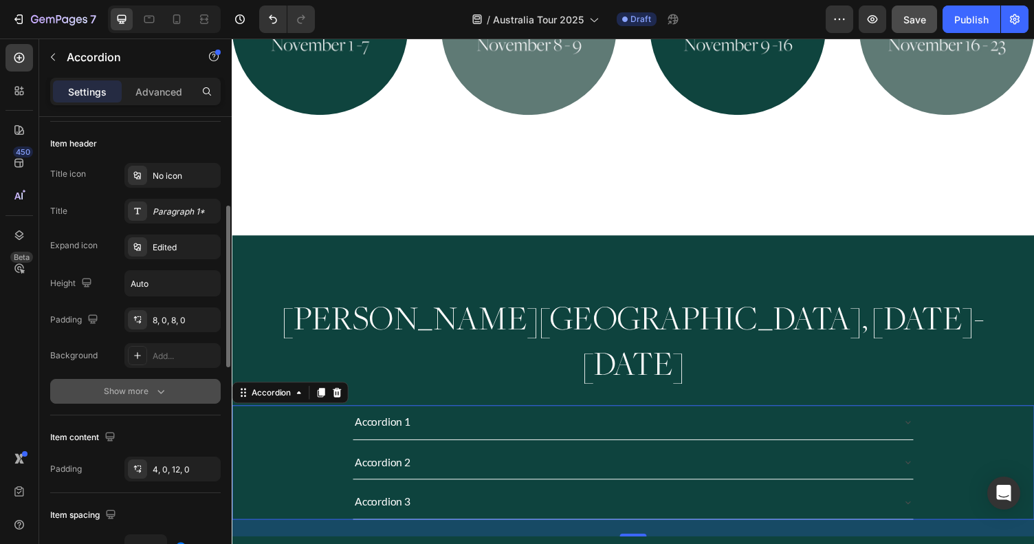
click at [138, 389] on div "Show more" at bounding box center [136, 391] width 64 height 14
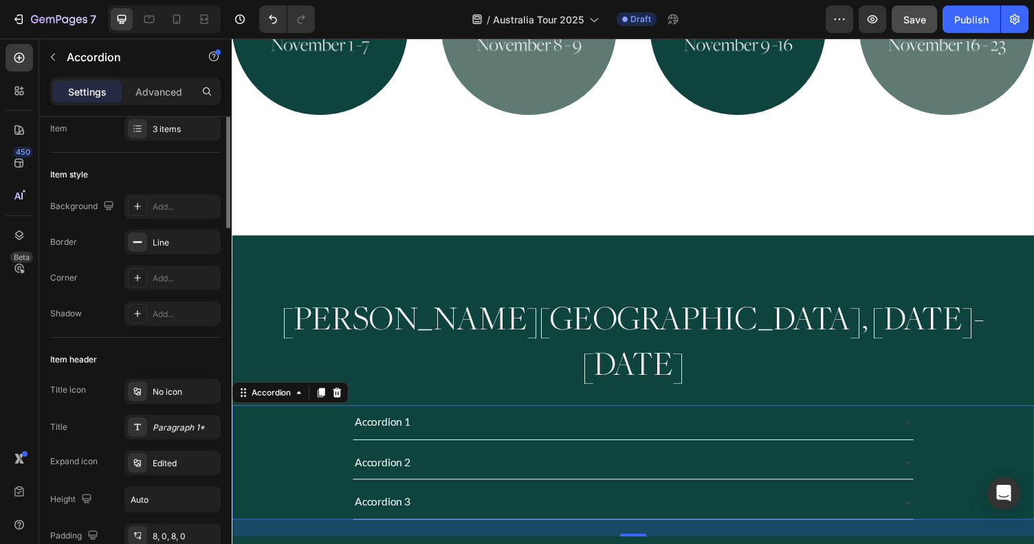
scroll to position [0, 0]
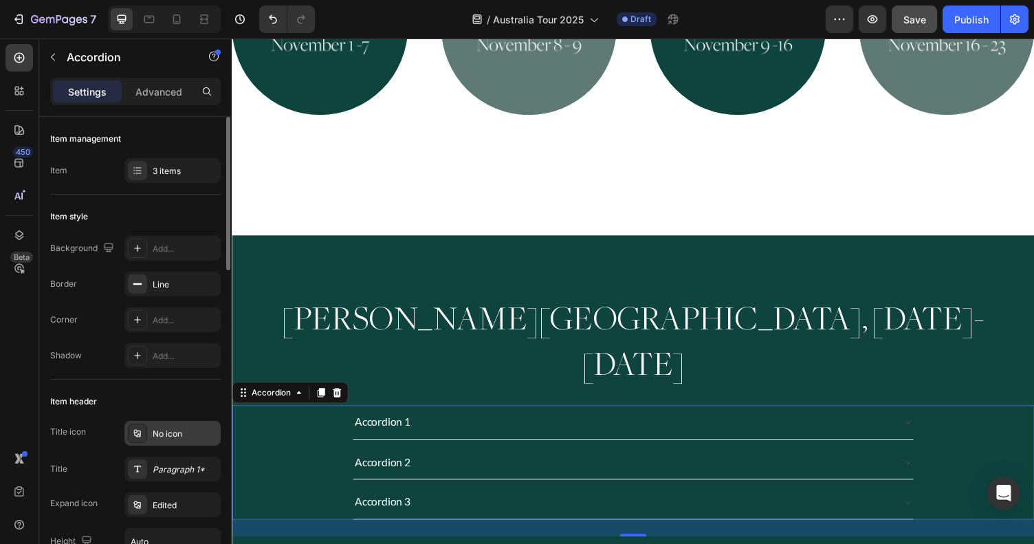
click at [162, 435] on div "No icon" at bounding box center [185, 434] width 65 height 12
click at [184, 397] on div "Item header" at bounding box center [135, 402] width 171 height 22
click at [180, 453] on div "Title icon No icon Title Paragraph 1* Expand icon Edited Height Auto Padding 8,…" at bounding box center [135, 523] width 171 height 205
click at [179, 459] on div "Paragraph 1*" at bounding box center [172, 469] width 96 height 25
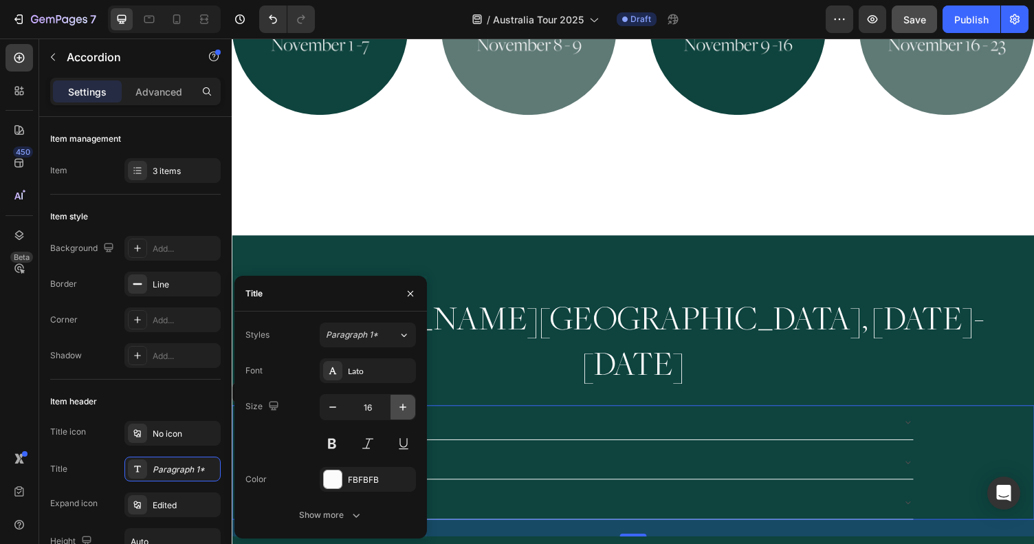
click at [404, 408] on icon "button" at bounding box center [403, 407] width 14 height 14
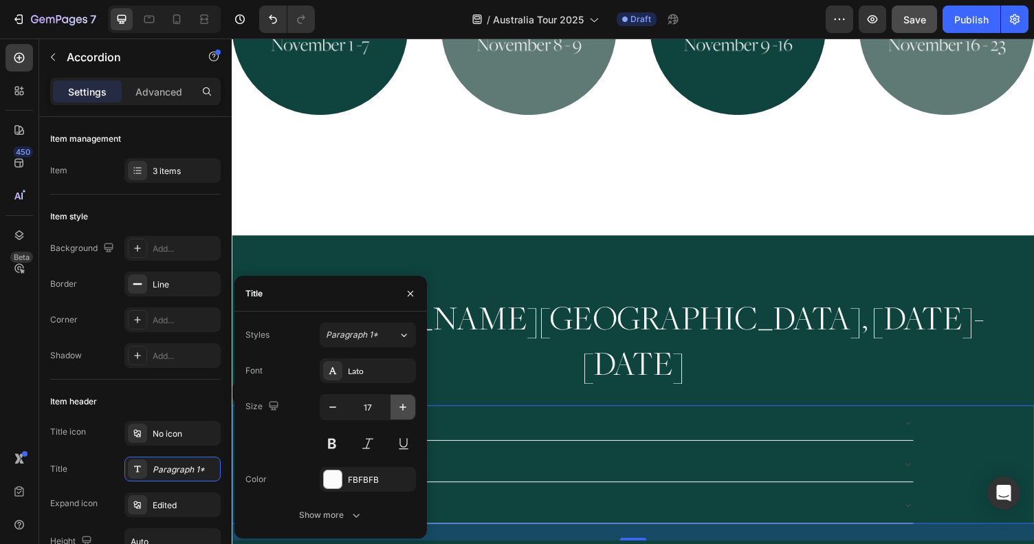
click at [404, 408] on icon "button" at bounding box center [403, 407] width 14 height 14
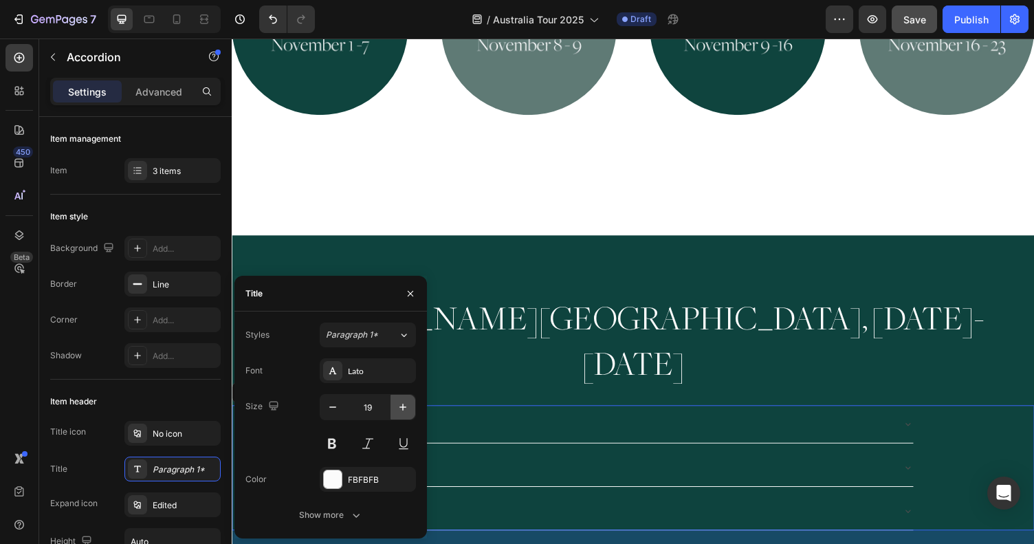
click at [404, 408] on icon "button" at bounding box center [403, 407] width 14 height 14
type input "20"
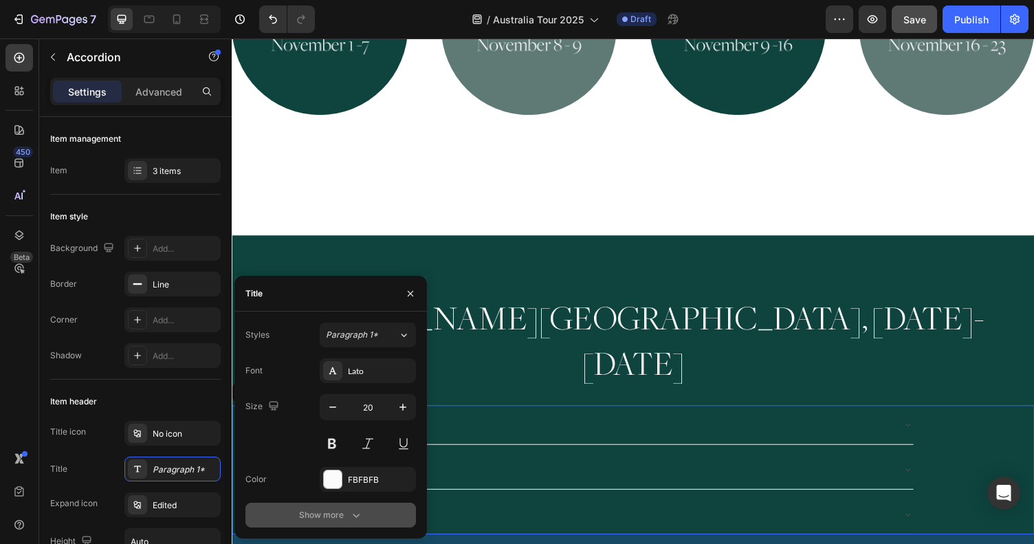
click at [325, 515] on div "Show more" at bounding box center [331, 515] width 64 height 14
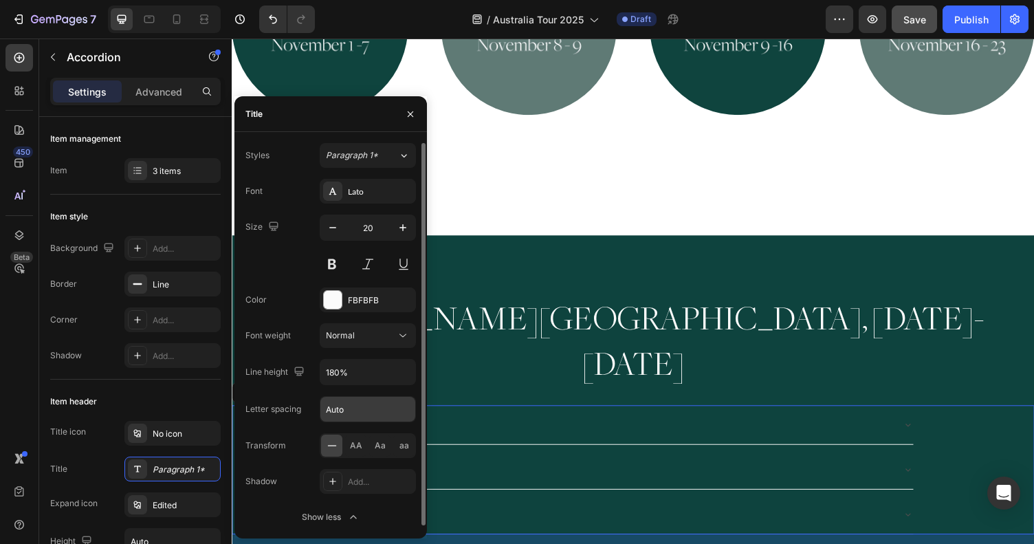
scroll to position [2, 0]
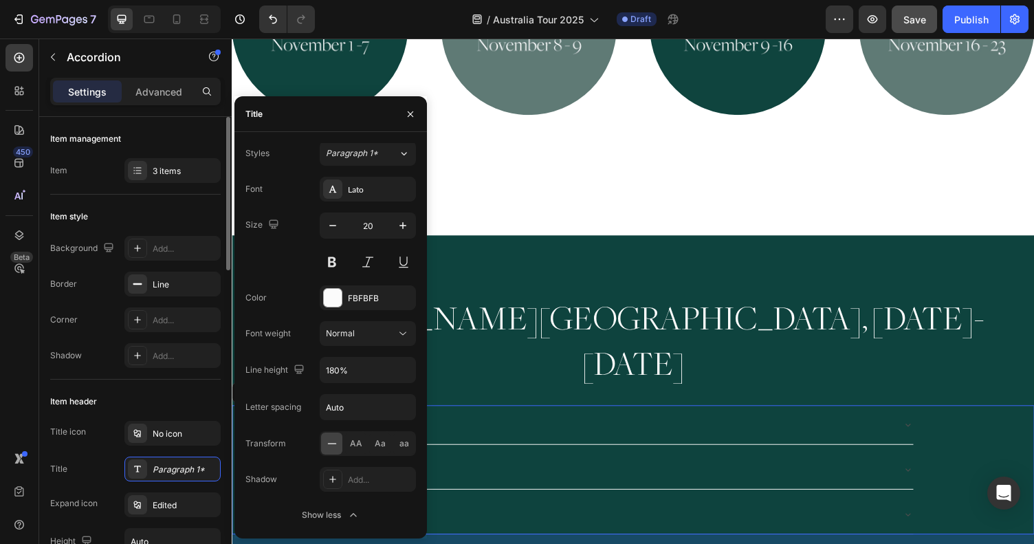
click at [154, 411] on div "Item header" at bounding box center [135, 402] width 171 height 22
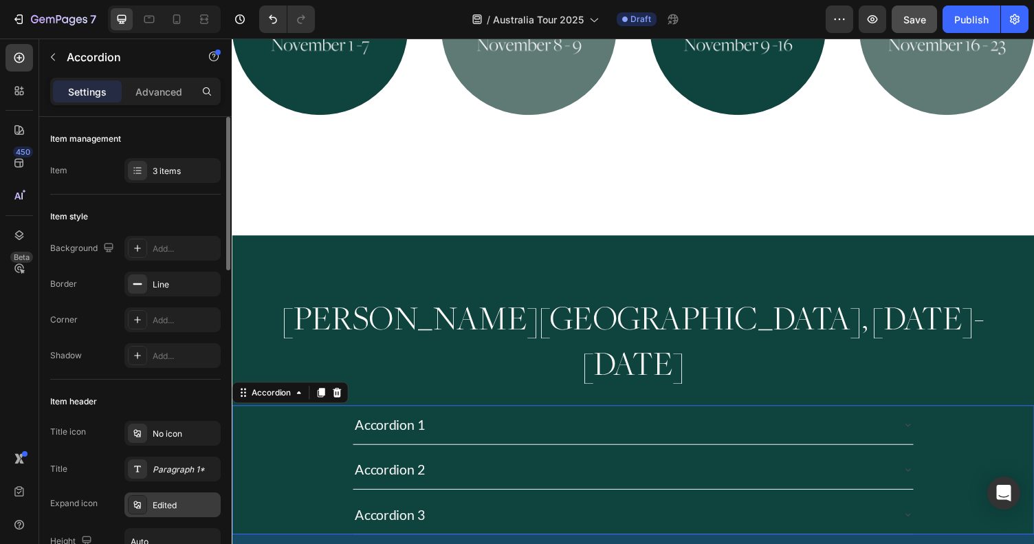
click at [151, 508] on div "Edited" at bounding box center [172, 504] width 96 height 25
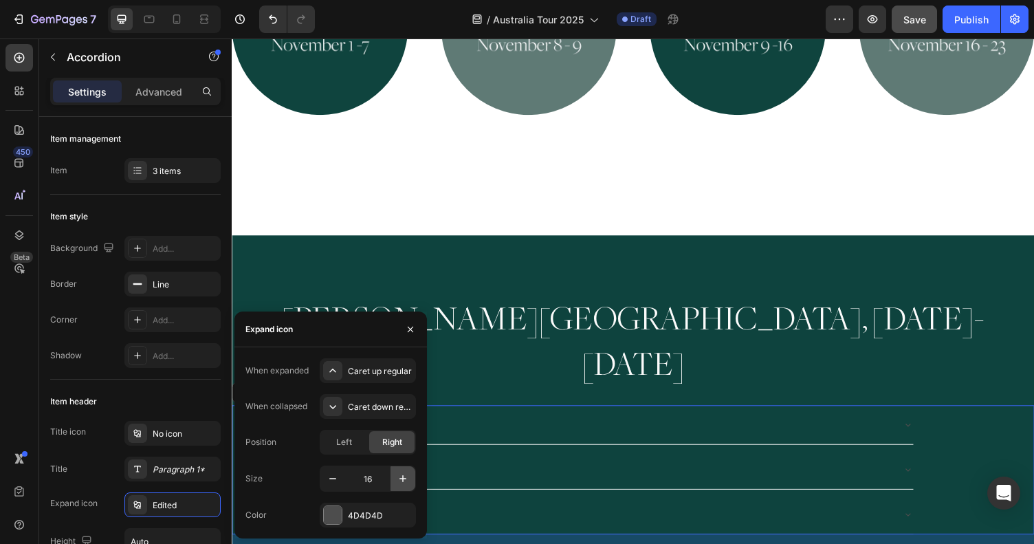
click at [406, 475] on icon "button" at bounding box center [403, 479] width 14 height 14
type input "20"
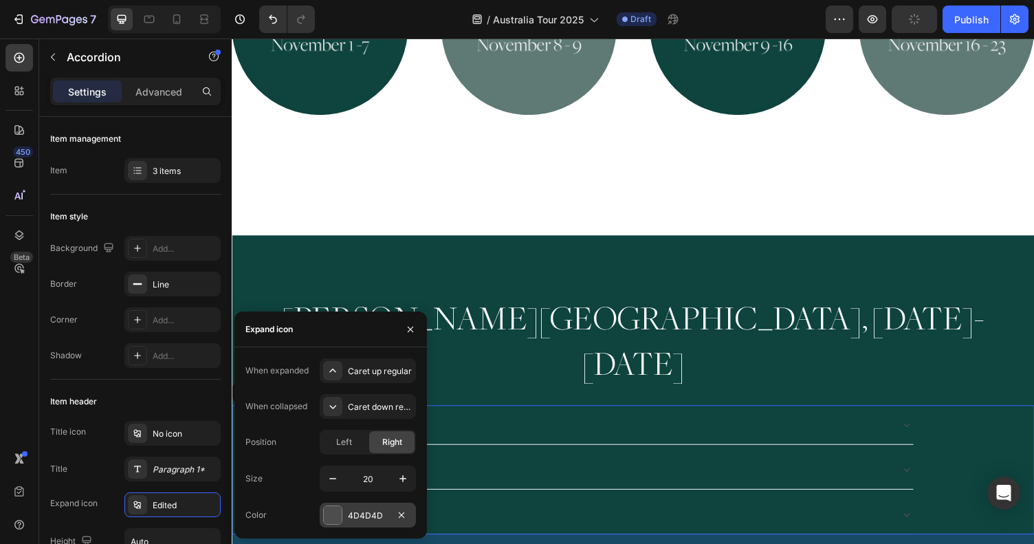
click at [378, 511] on div "4D4D4D" at bounding box center [368, 516] width 40 height 12
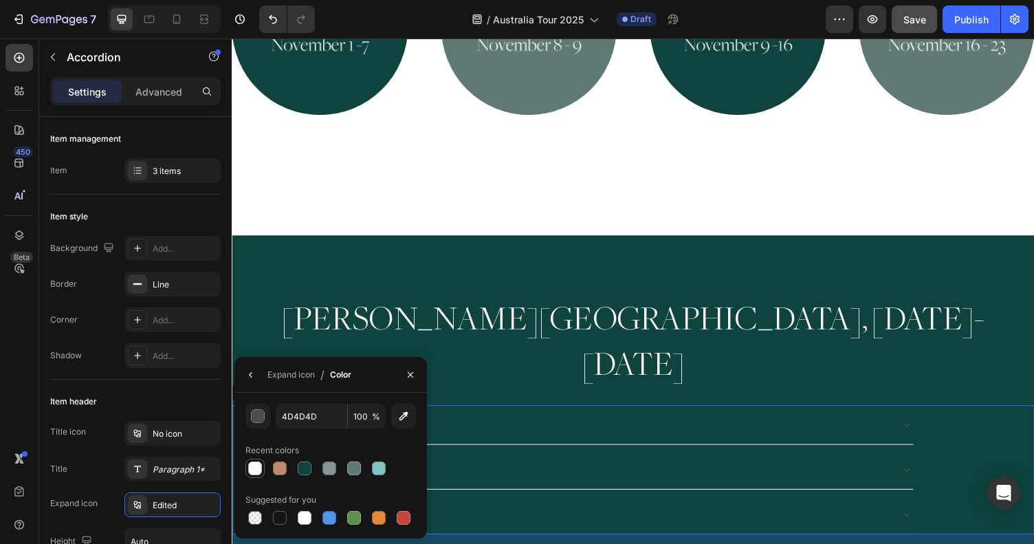
click at [255, 469] on div at bounding box center [255, 468] width 14 height 14
type input "FBFBFB"
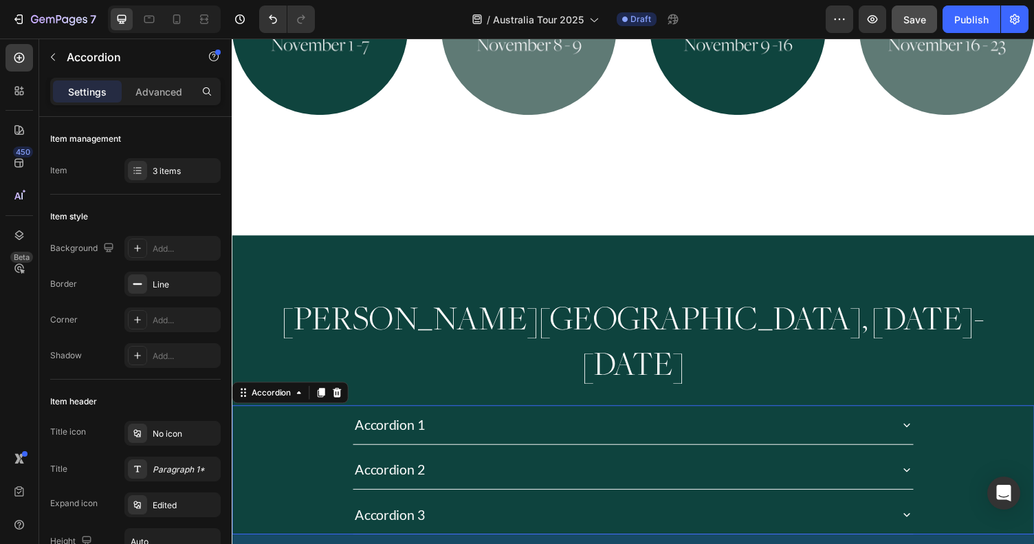
click at [928, 428] on icon at bounding box center [926, 435] width 14 height 14
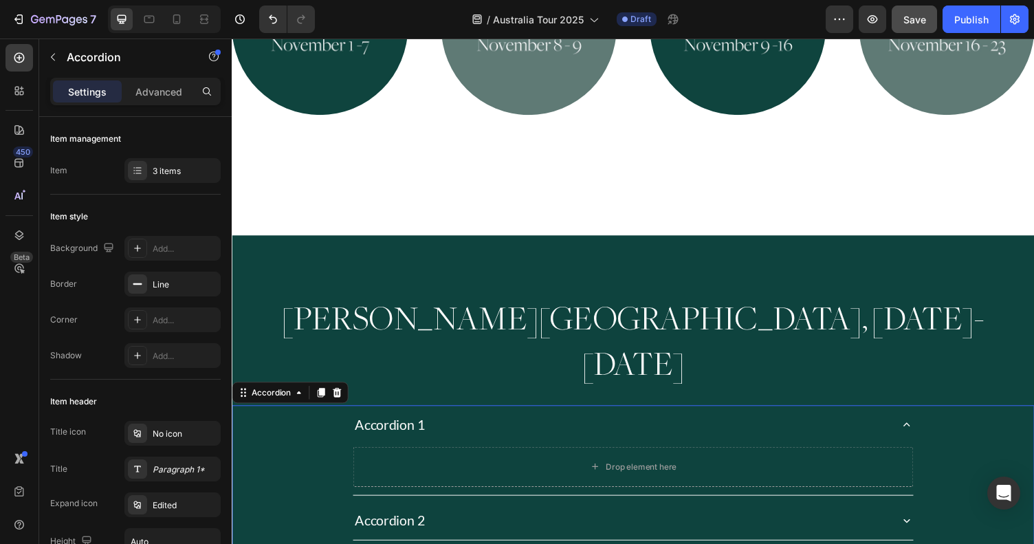
click at [928, 428] on icon at bounding box center [926, 435] width 14 height 14
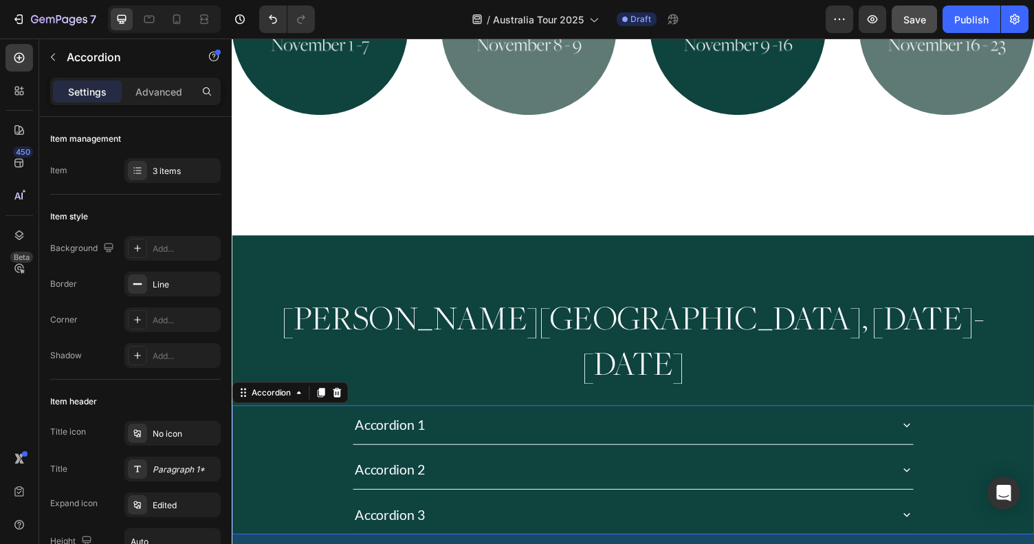
click at [928, 428] on icon at bounding box center [926, 435] width 14 height 14
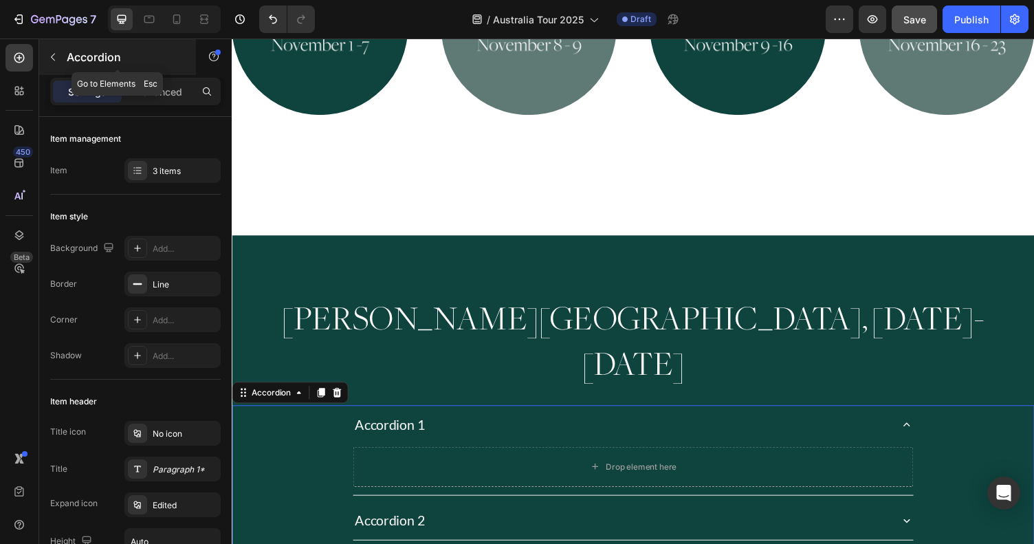
click at [47, 62] on icon "button" at bounding box center [52, 57] width 11 height 11
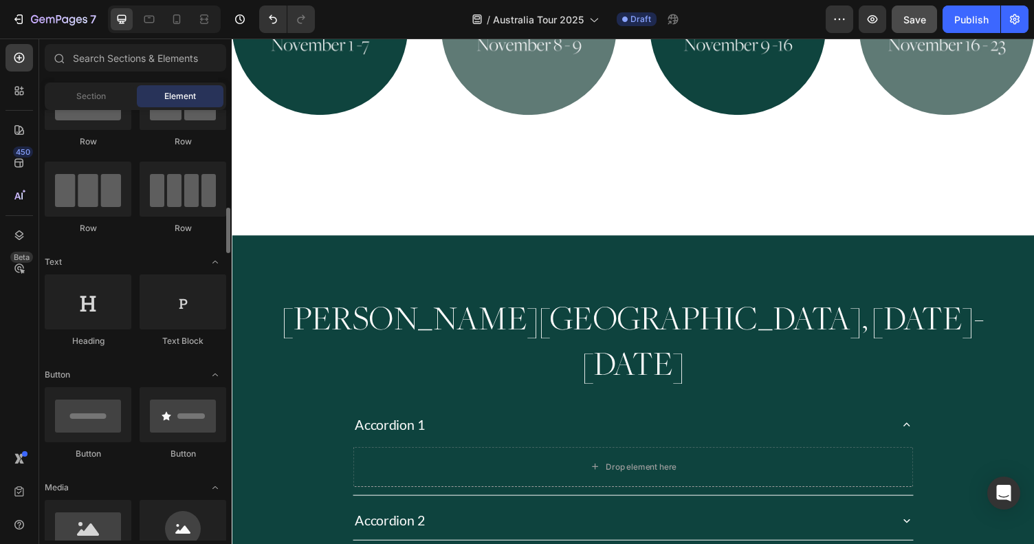
scroll to position [0, 0]
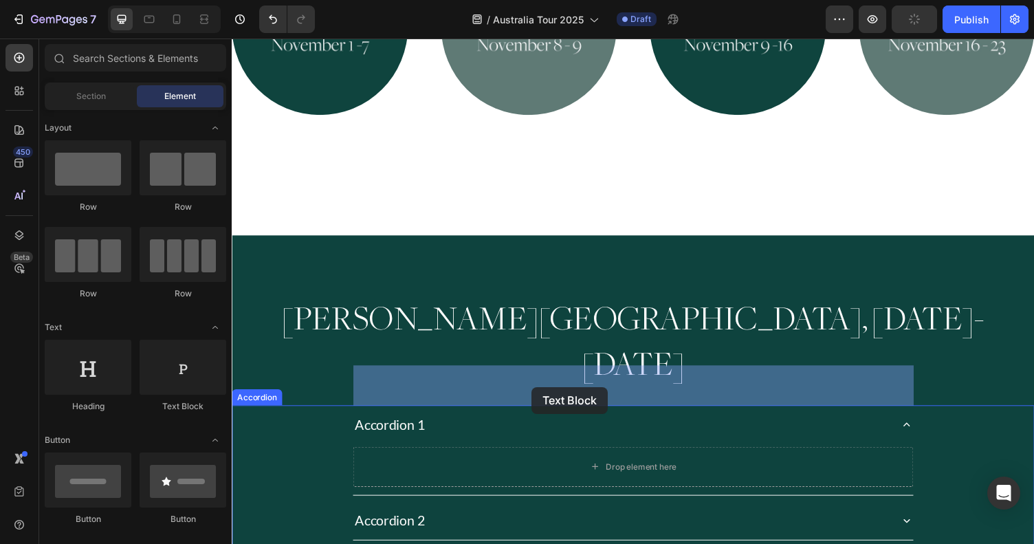
drag, startPoint x: 389, startPoint y: 397, endPoint x: 539, endPoint y: 397, distance: 149.9
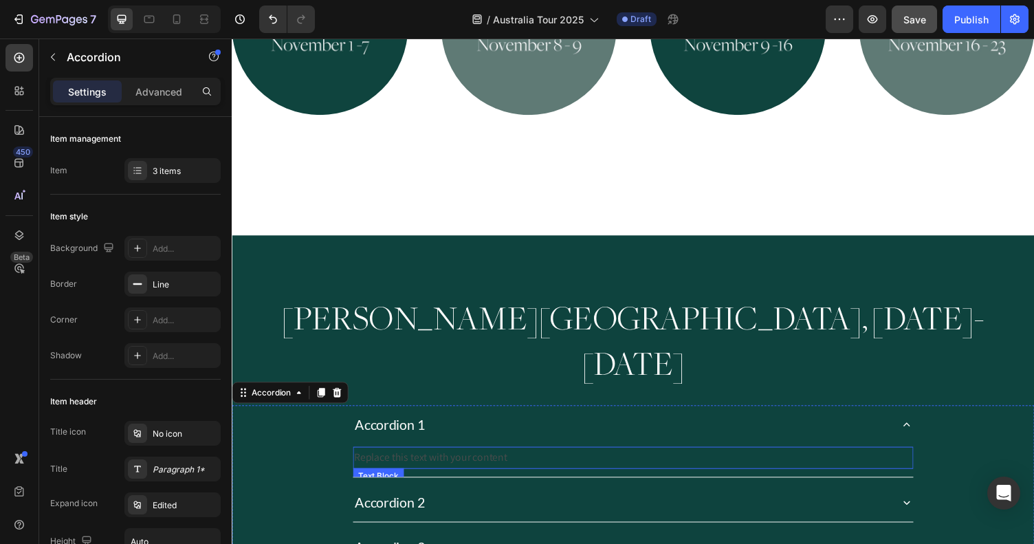
click at [503, 458] on div "Replace this text with your content" at bounding box center [644, 469] width 577 height 23
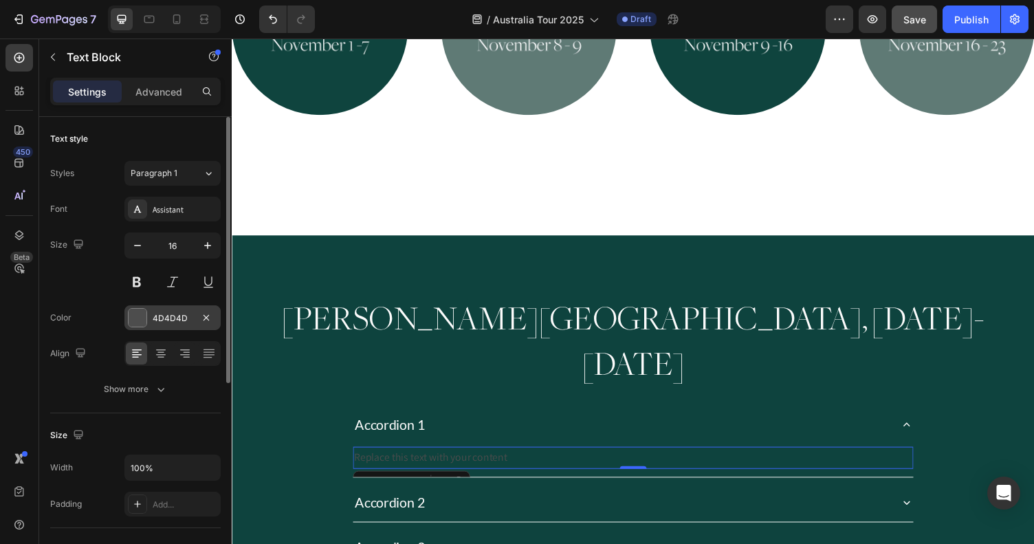
click at [164, 318] on div "4D4D4D" at bounding box center [173, 318] width 40 height 12
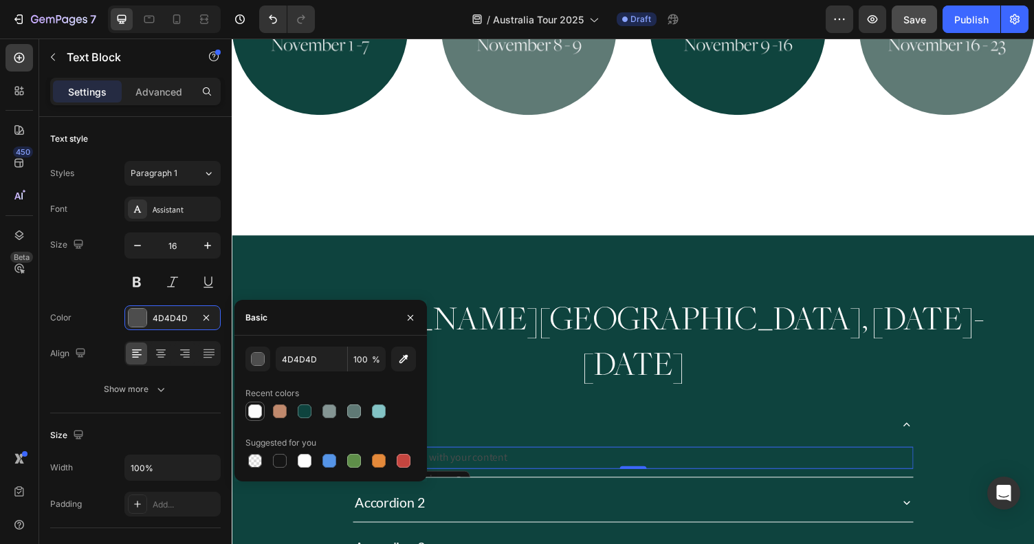
click at [253, 413] on div at bounding box center [255, 411] width 14 height 14
type input "FBFBFB"
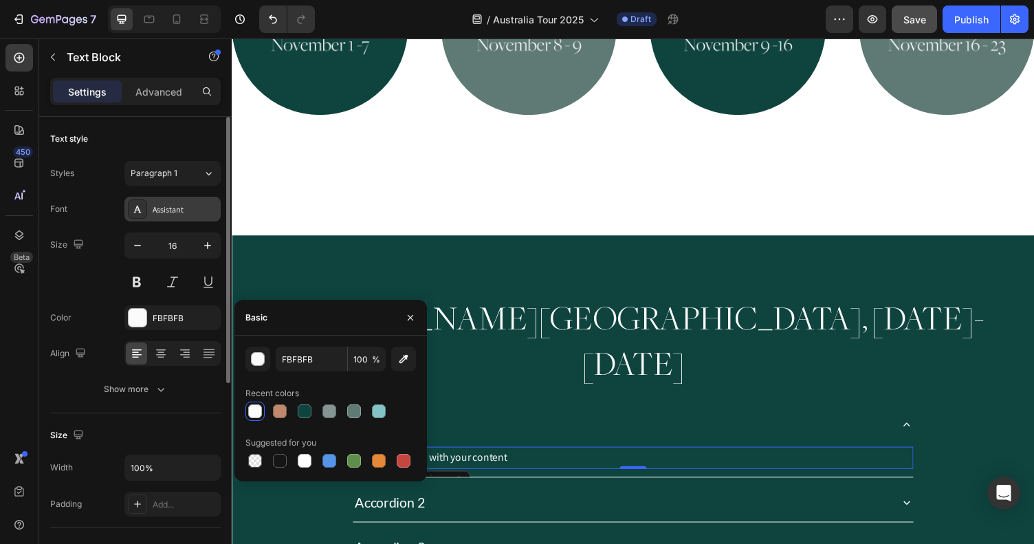
click at [189, 206] on div "Assistant" at bounding box center [185, 210] width 65 height 12
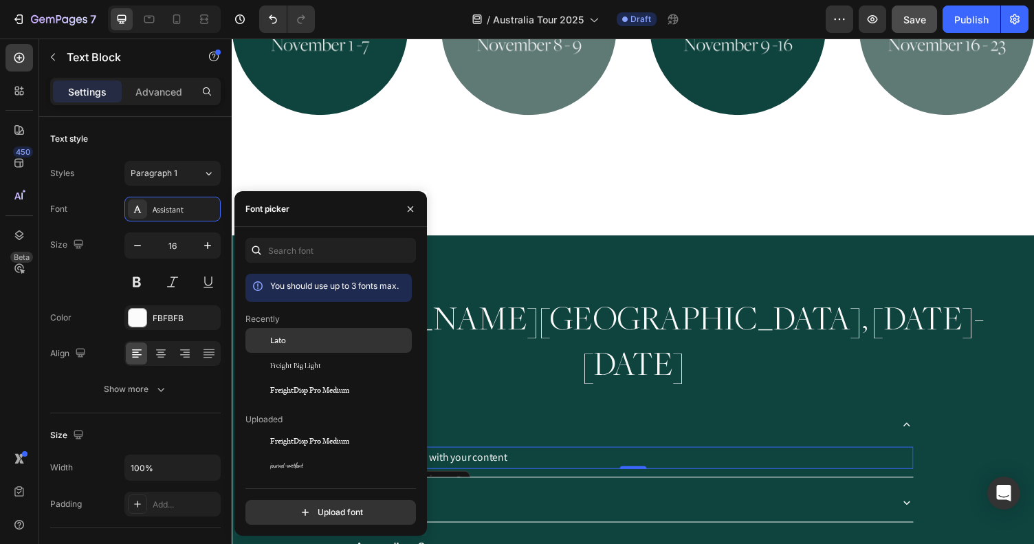
click at [268, 338] on div at bounding box center [258, 340] width 25 height 25
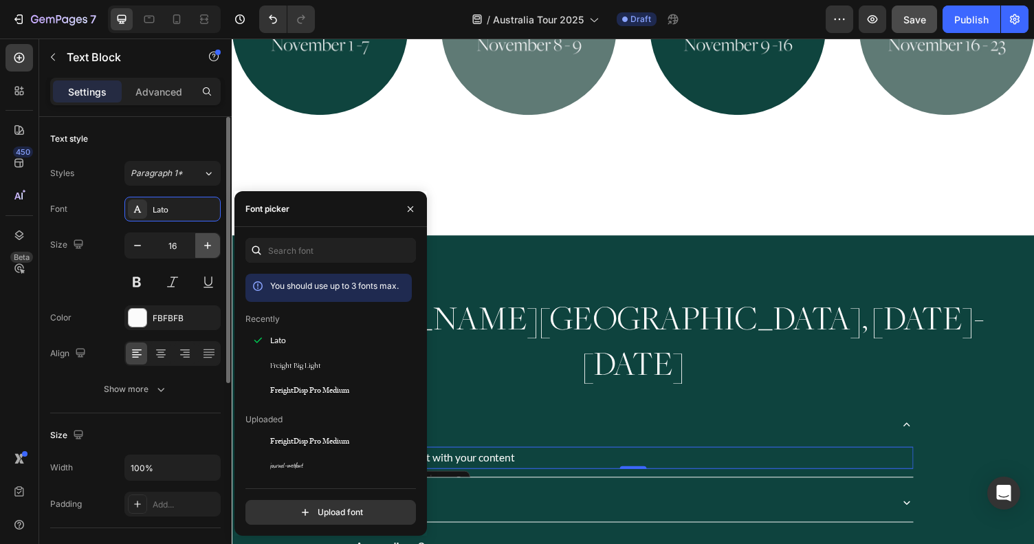
click at [203, 245] on icon "button" at bounding box center [208, 246] width 14 height 14
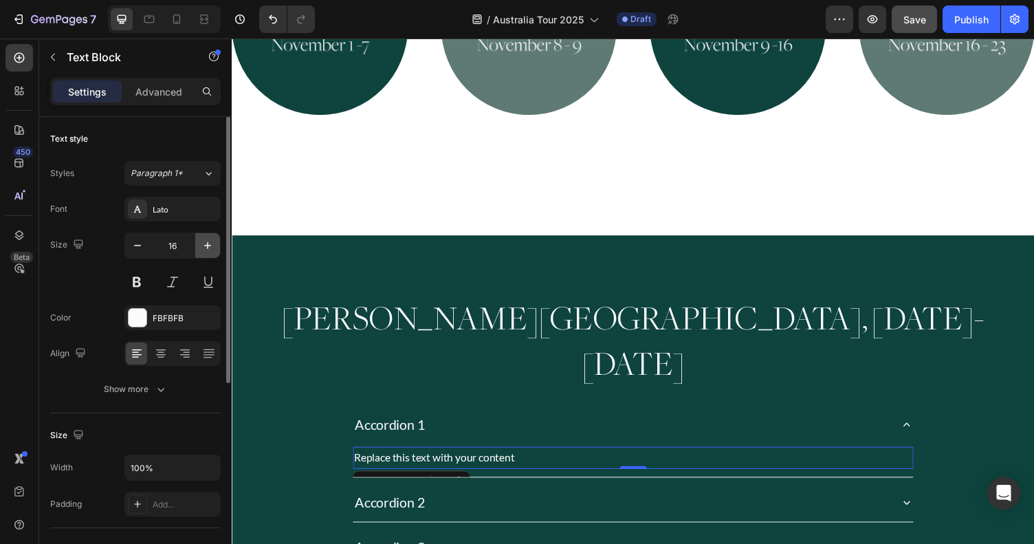
click at [203, 245] on icon "button" at bounding box center [208, 246] width 14 height 14
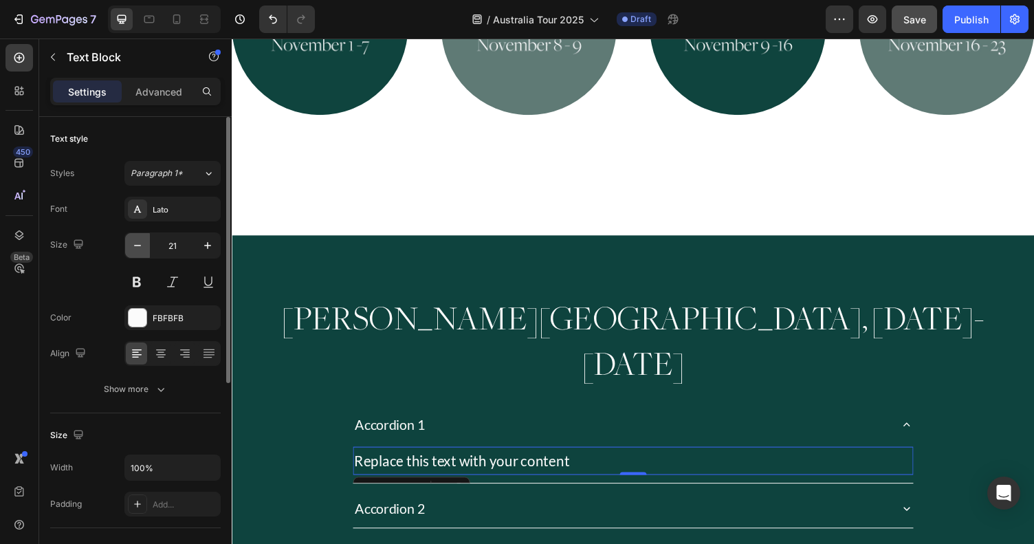
click at [138, 243] on icon "button" at bounding box center [138, 246] width 14 height 14
type input "20"
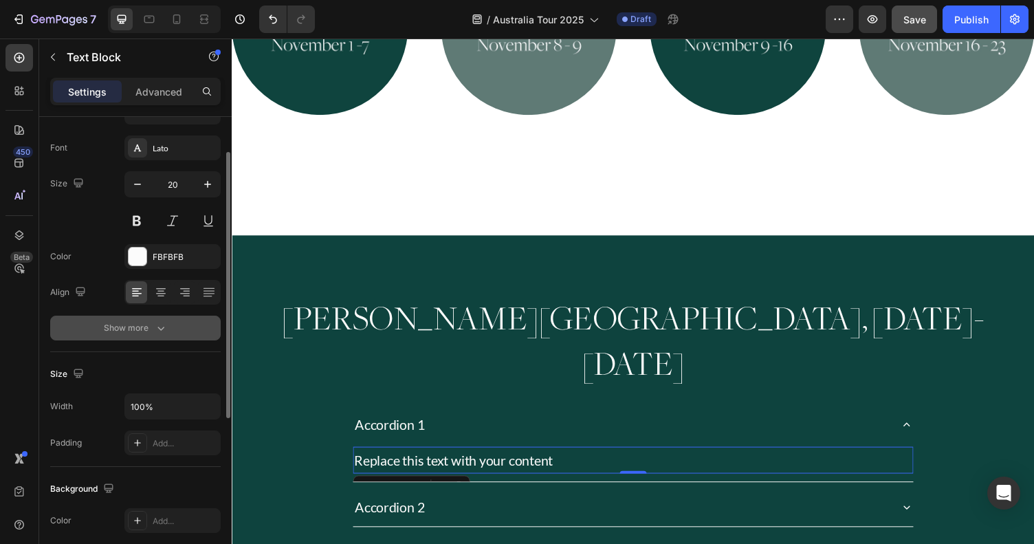
click at [159, 333] on icon "button" at bounding box center [161, 328] width 14 height 14
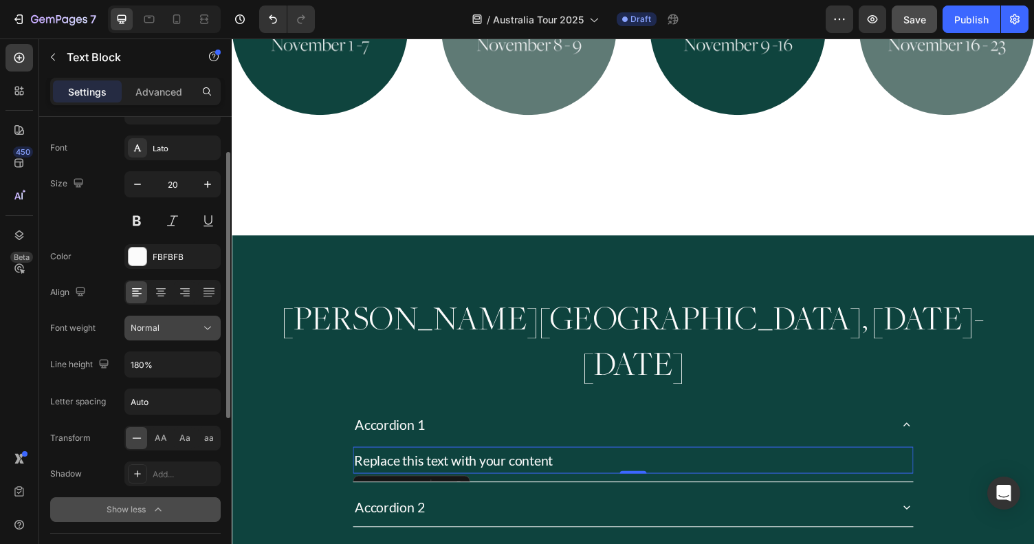
click at [181, 318] on button "Normal" at bounding box center [172, 328] width 96 height 25
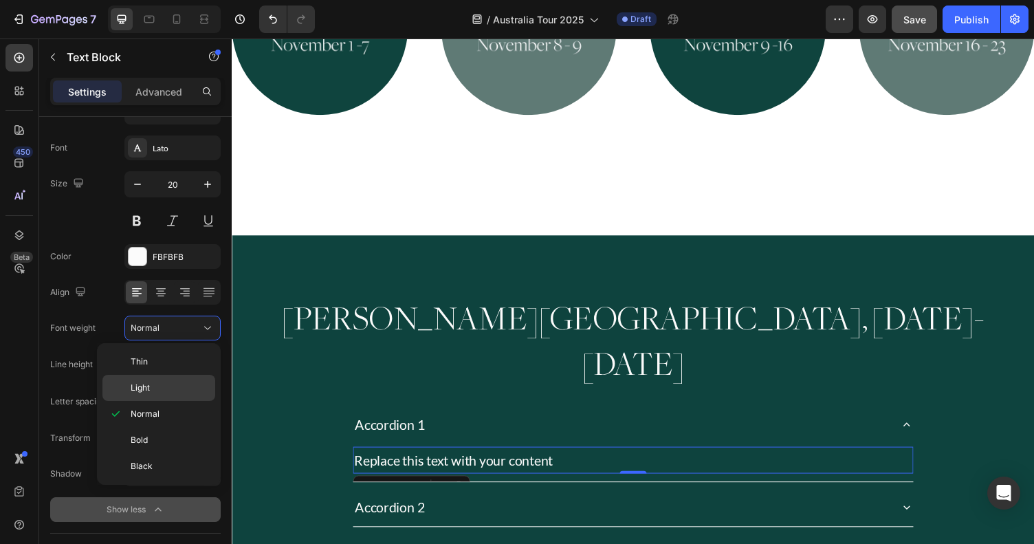
click at [149, 384] on span "Light" at bounding box center [140, 388] width 19 height 12
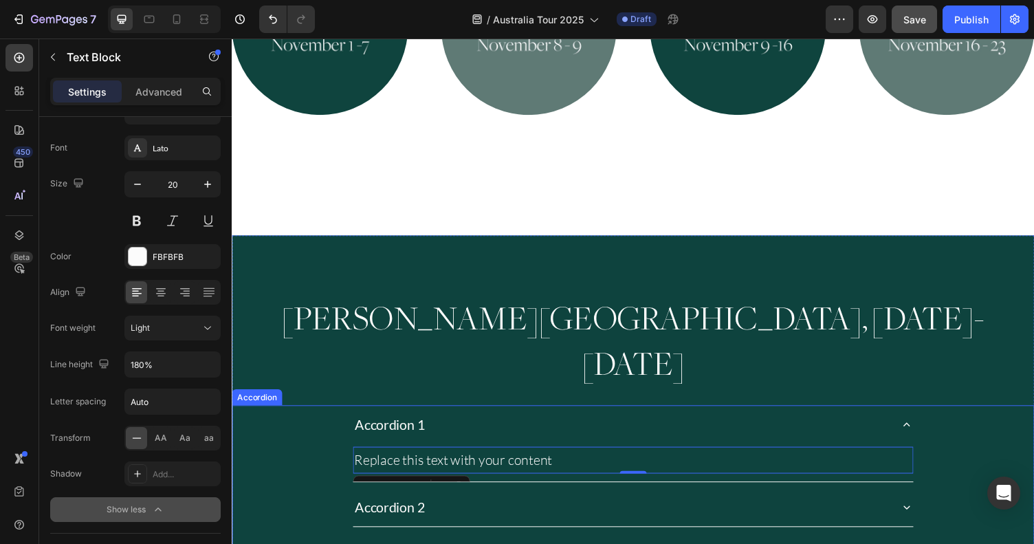
click at [257, 415] on div "Accordion 1 Replace this text with your content Text Block 0" at bounding box center [644, 454] width 824 height 79
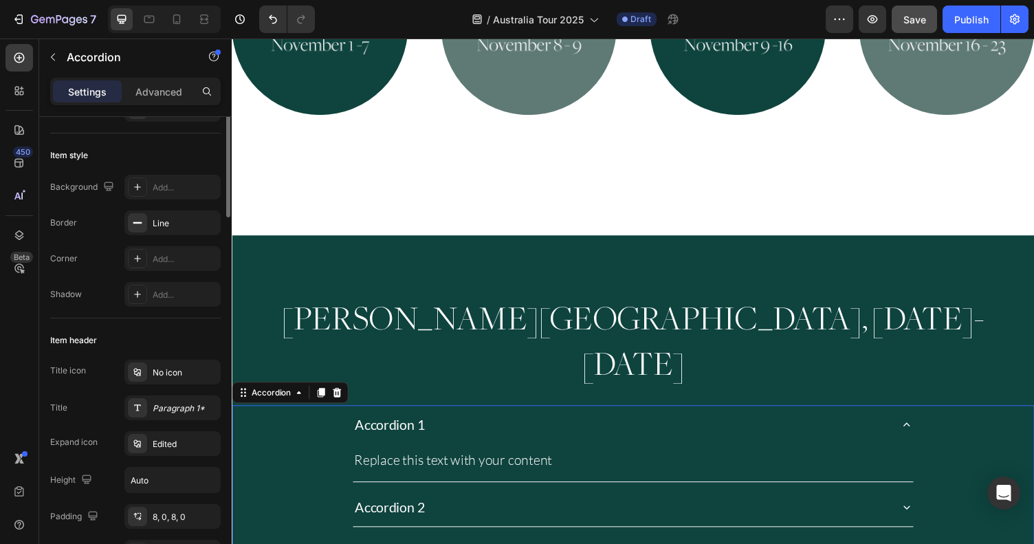
scroll to position [0, 0]
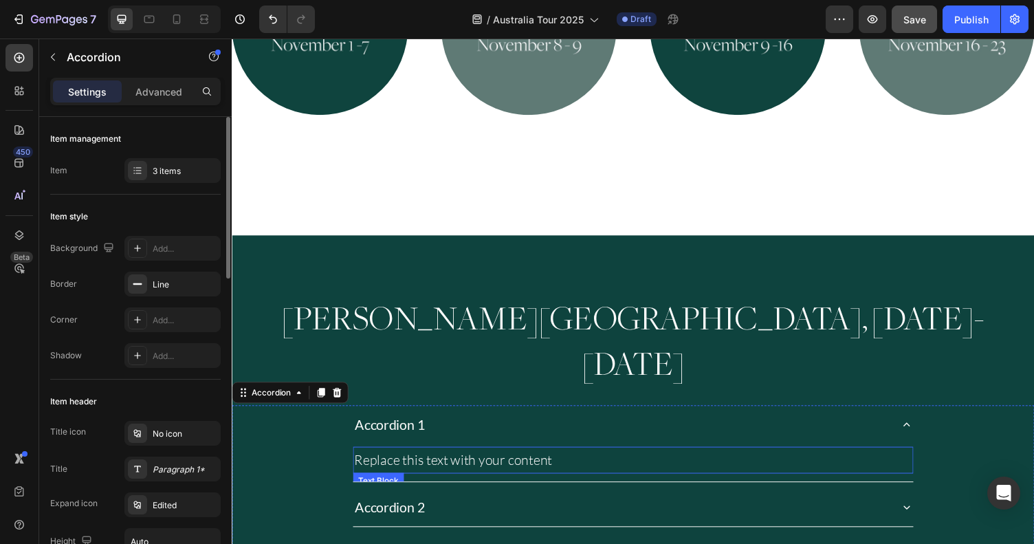
click at [495, 458] on div "Replace this text with your content" at bounding box center [644, 472] width 577 height 28
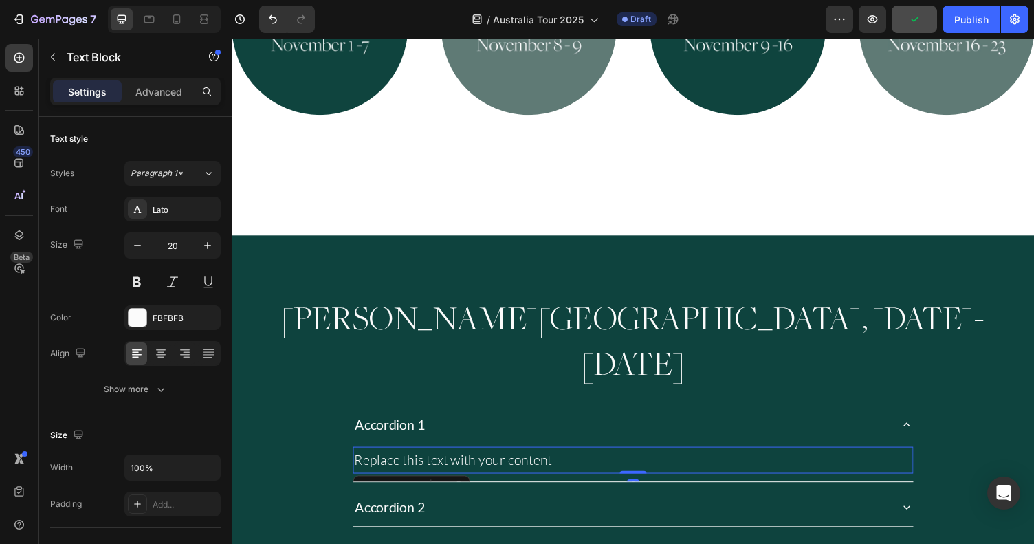
click at [466, 488] on div "Text Block" at bounding box center [416, 499] width 120 height 22
click at [684, 458] on div "Replace this text with your content" at bounding box center [644, 472] width 577 height 28
click at [623, 500] on div "Accordion 2" at bounding box center [644, 520] width 577 height 40
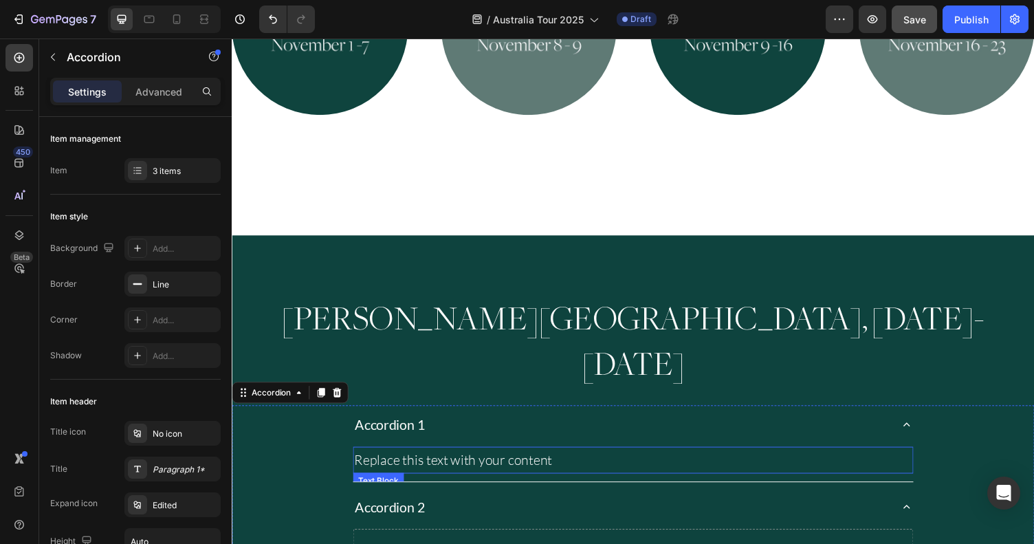
click at [623, 459] on p "Replace this text with your content" at bounding box center [645, 471] width 574 height 25
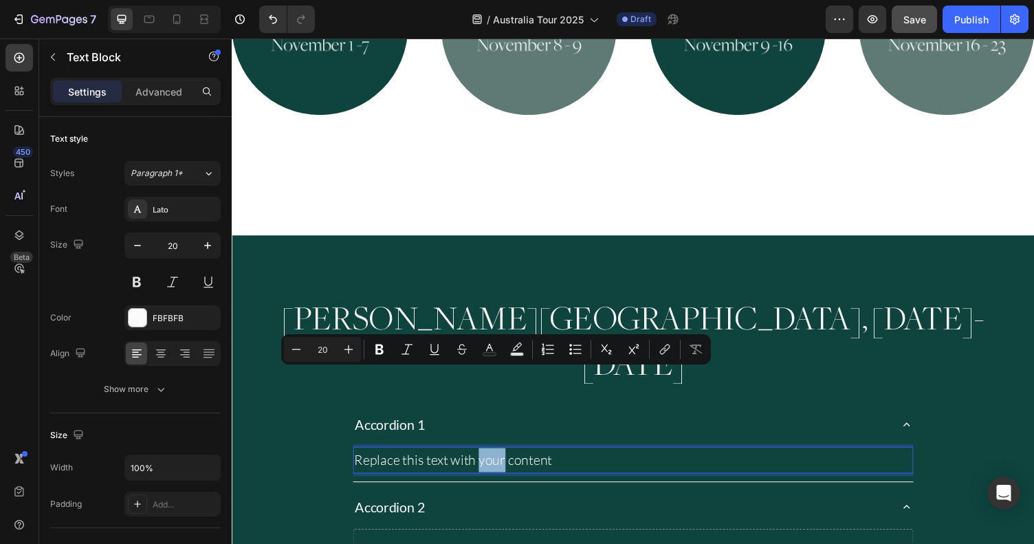
click at [466, 459] on p "Replace this text with your content" at bounding box center [645, 471] width 574 height 25
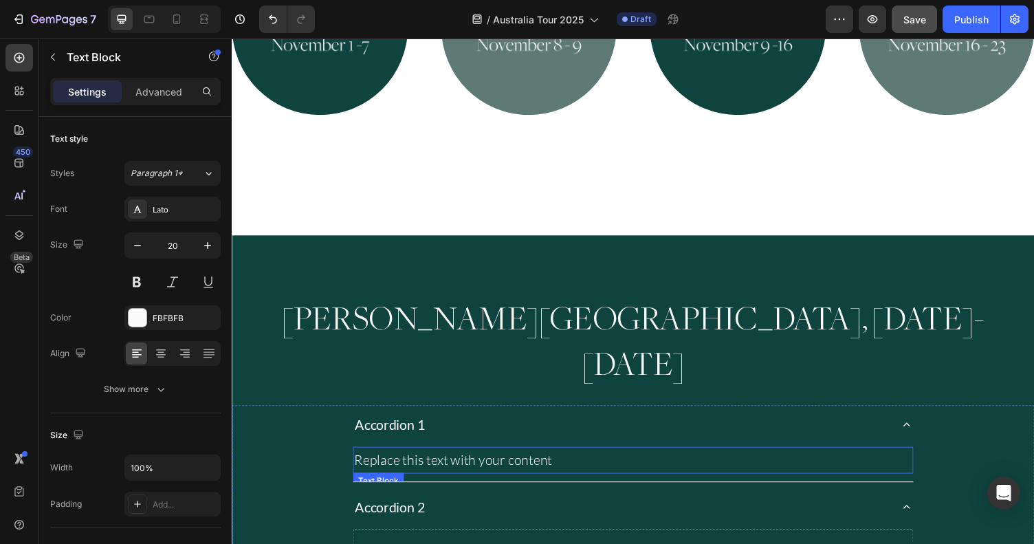
click at [761, 459] on p "Replace this text with your content" at bounding box center [645, 471] width 574 height 25
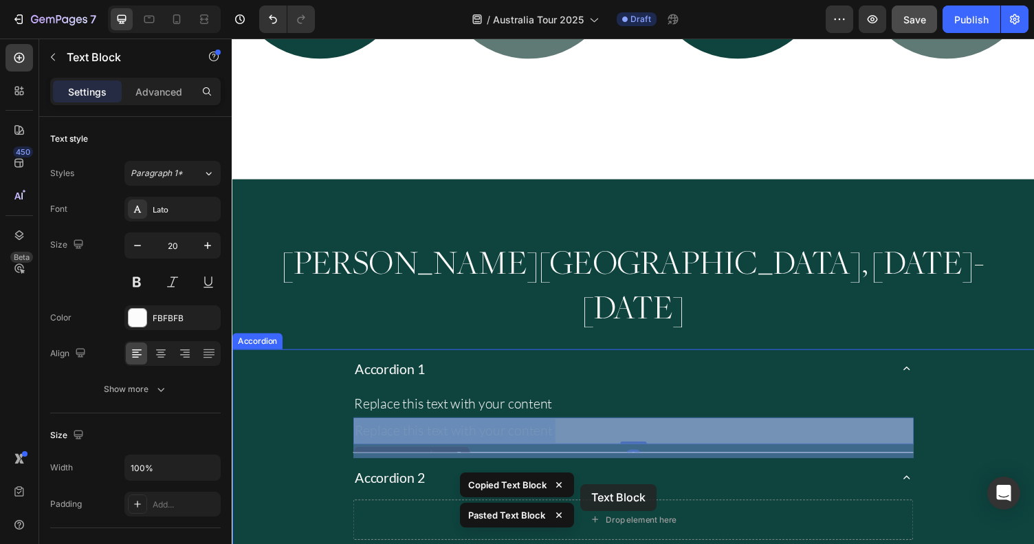
drag, startPoint x: 592, startPoint y: 421, endPoint x: 590, endPoint y: 505, distance: 83.9
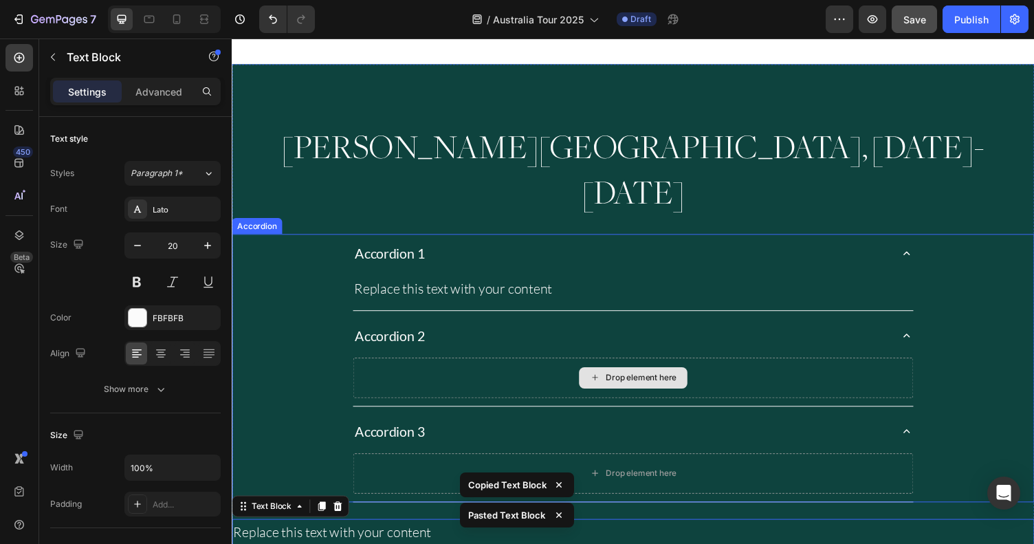
scroll to position [1296, 0]
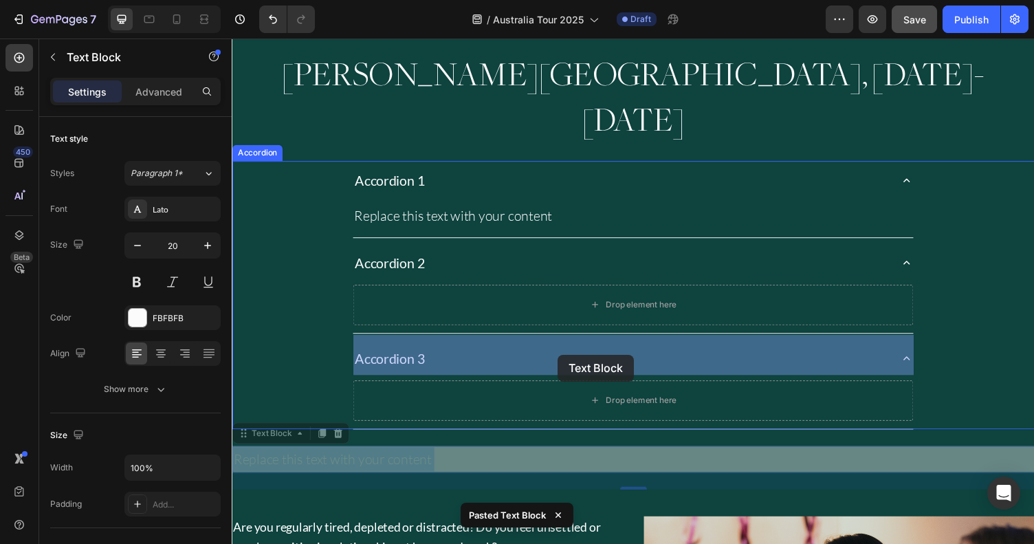
drag, startPoint x: 512, startPoint y: 429, endPoint x: 567, endPoint y: 364, distance: 85.0
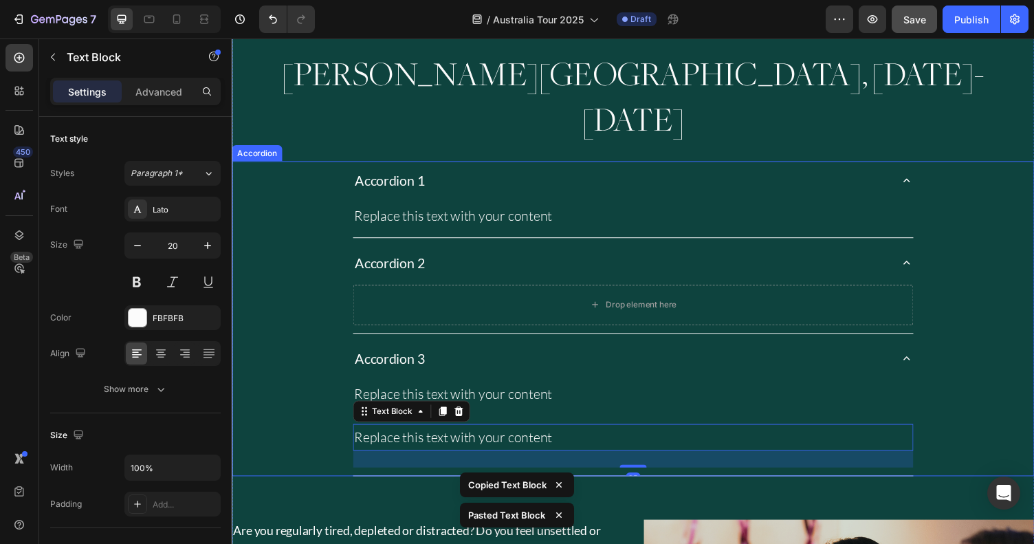
click at [537, 390] on div "Replace this text with your content Text Block Replace this text with your cont…" at bounding box center [644, 434] width 577 height 89
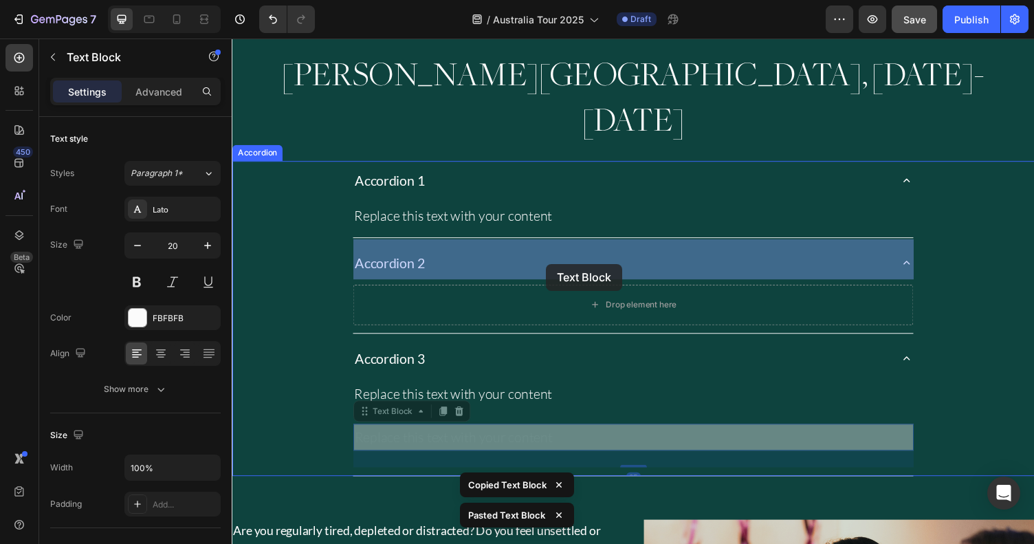
drag, startPoint x: 536, startPoint y: 402, endPoint x: 555, endPoint y: 270, distance: 132.8
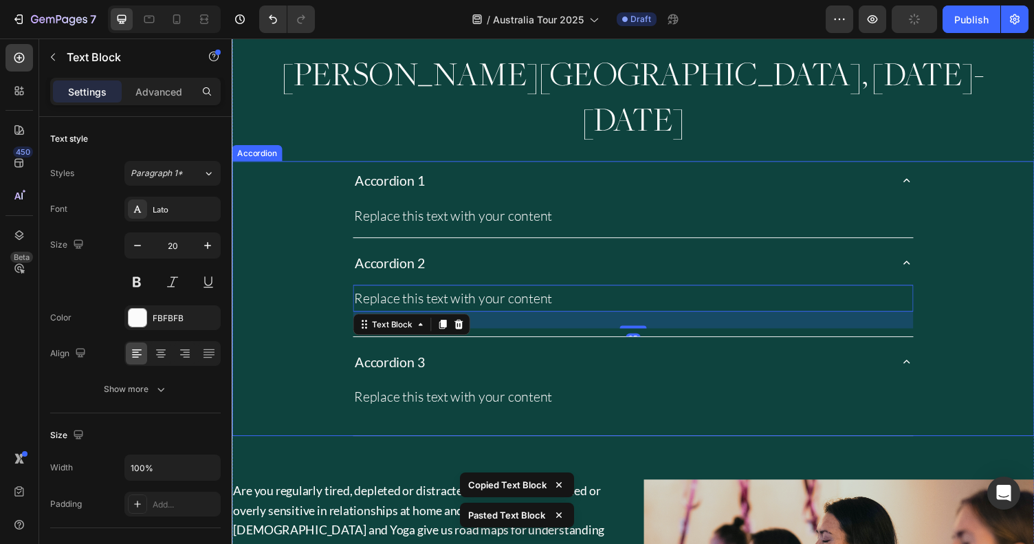
click at [329, 351] on div "Accordion 3 Replace this text with your content Text Block" at bounding box center [644, 399] width 824 height 96
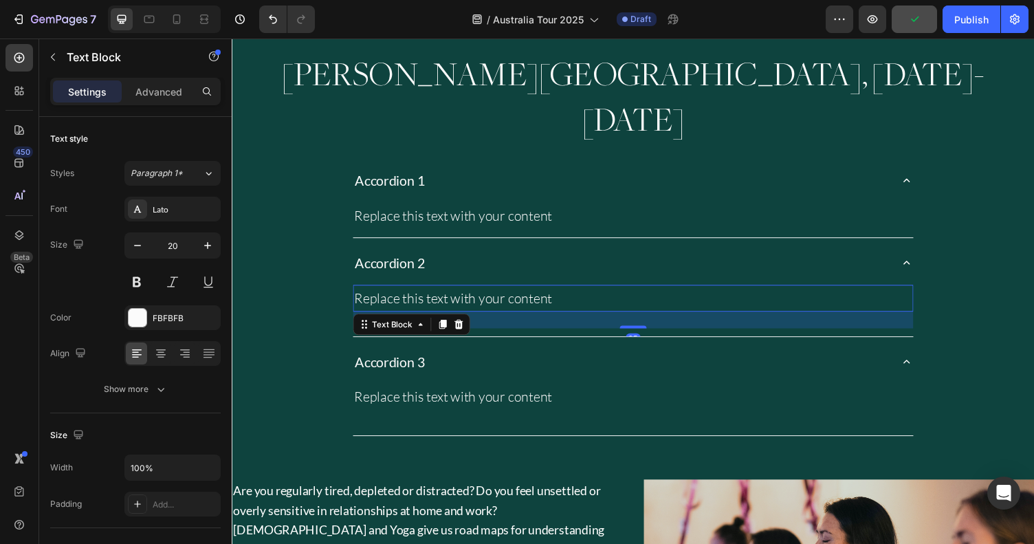
click at [397, 292] on div "Replace this text with your content" at bounding box center [644, 306] width 577 height 28
click at [407, 208] on p "Replace this text with your content" at bounding box center [645, 220] width 574 height 25
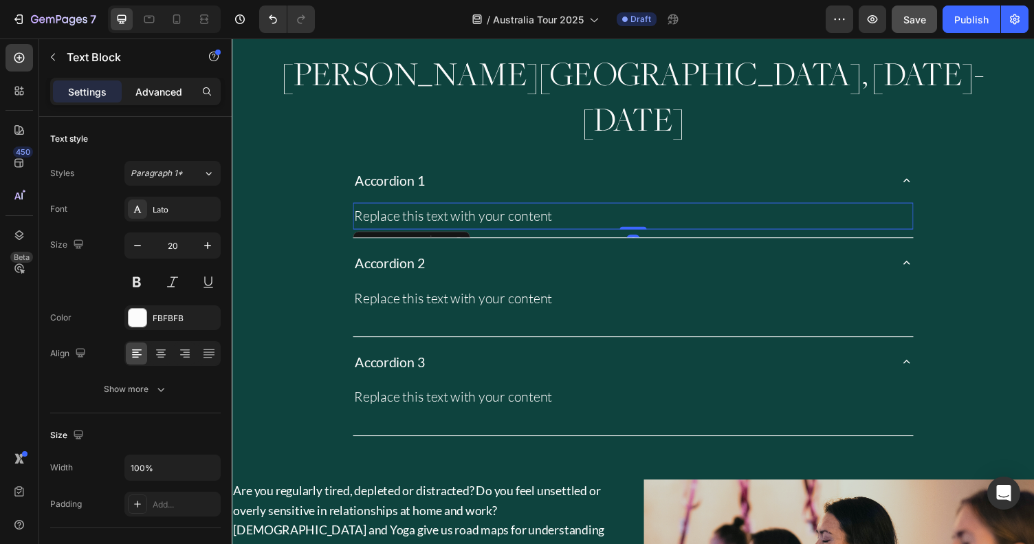
click at [168, 90] on p "Advanced" at bounding box center [158, 92] width 47 height 14
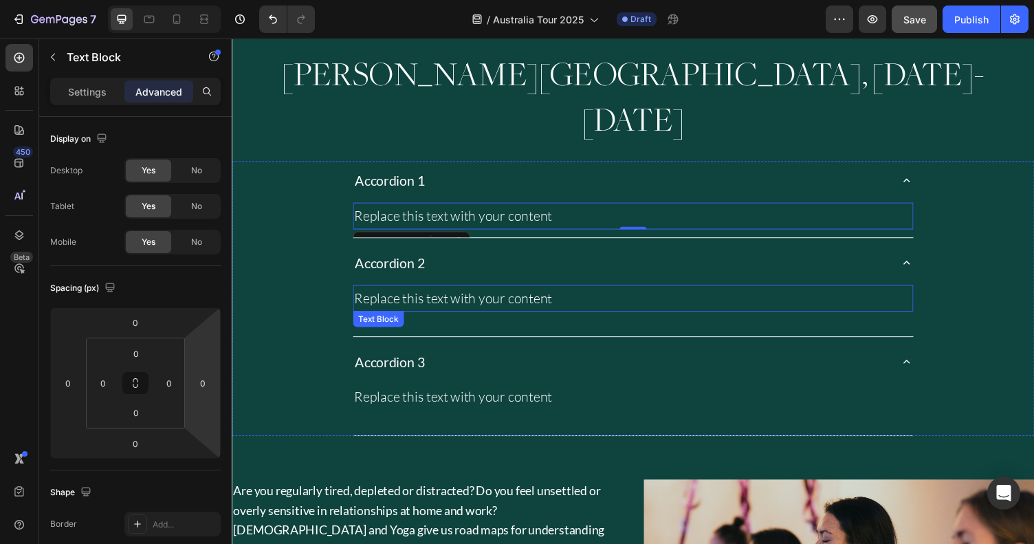
click at [474, 292] on div "Replace this text with your content" at bounding box center [644, 306] width 577 height 28
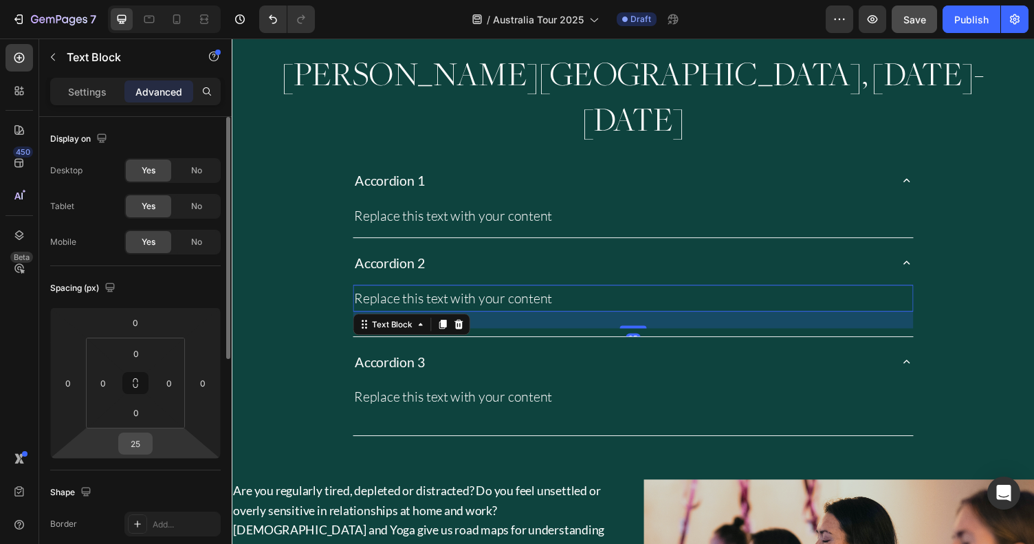
click at [135, 436] on input "25" at bounding box center [136, 443] width 28 height 21
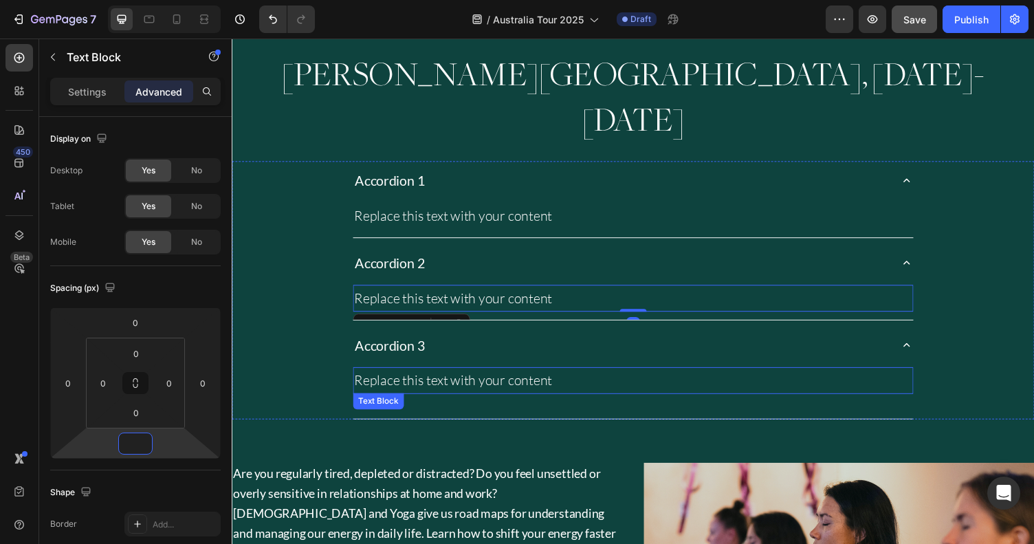
click at [523, 376] on div "Replace this text with your content" at bounding box center [644, 390] width 577 height 28
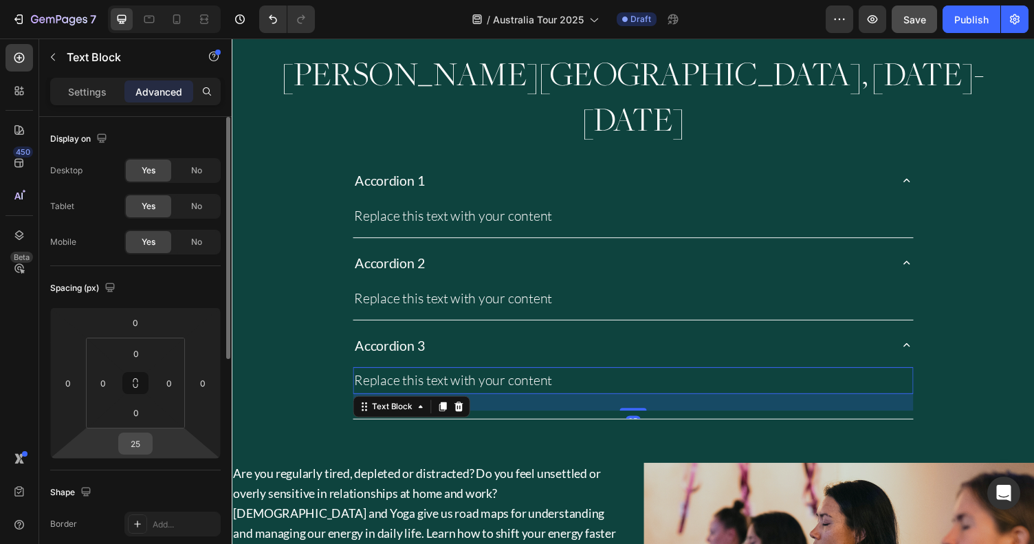
click at [140, 441] on input "25" at bounding box center [136, 443] width 28 height 21
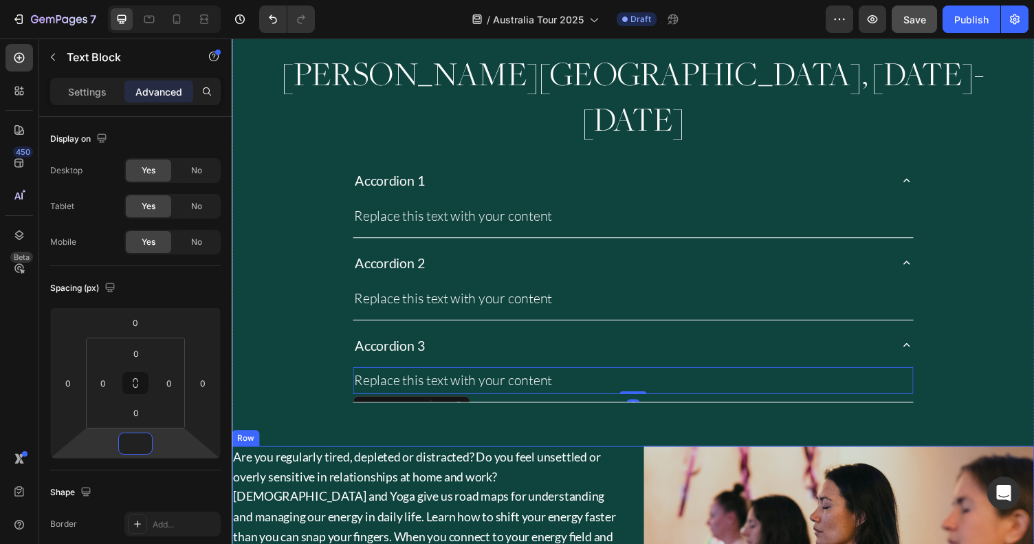
click at [626, 459] on p "Are you regularly tired, depleted or distracted? Do you feel unsettled or overl…" at bounding box center [432, 531] width 399 height 144
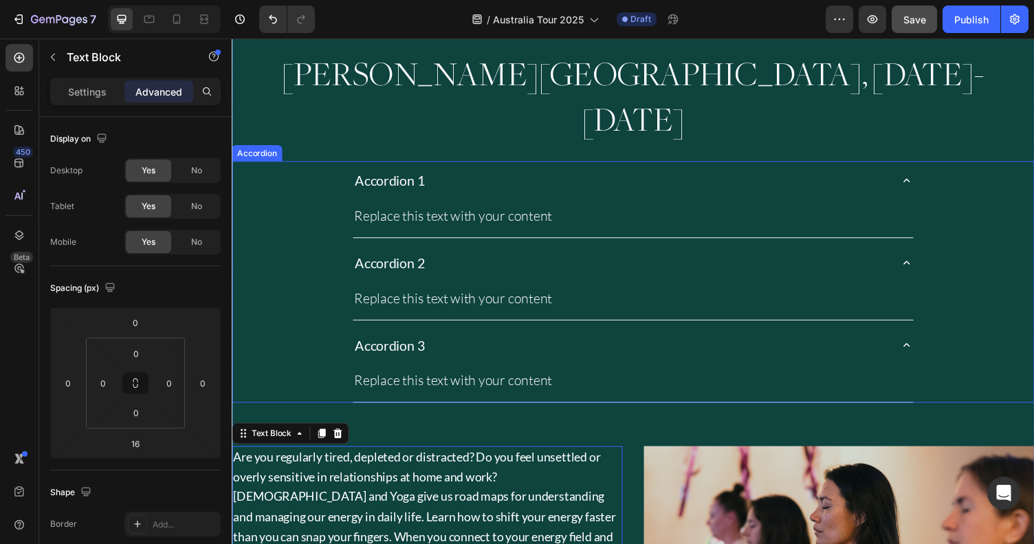
click at [936, 334] on div "Accordion 3 Replace this text with your content Text Block" at bounding box center [644, 373] width 824 height 79
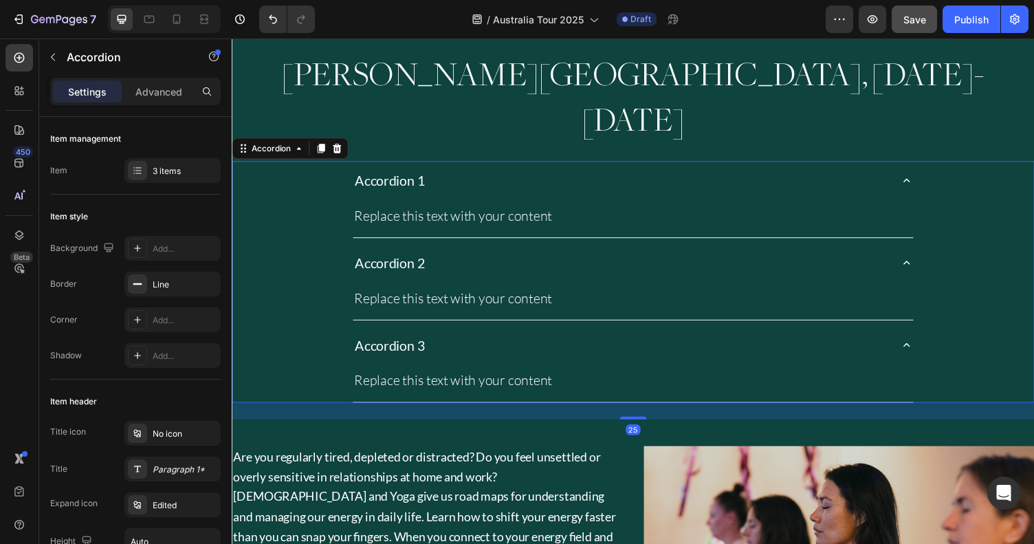
click at [929, 347] on icon at bounding box center [926, 354] width 14 height 14
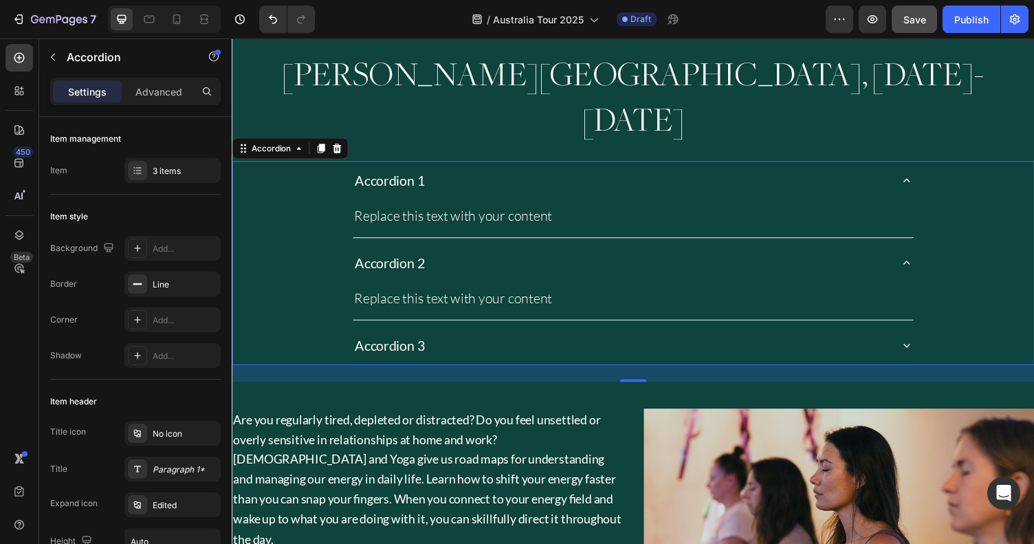
click at [928, 262] on icon at bounding box center [926, 269] width 14 height 14
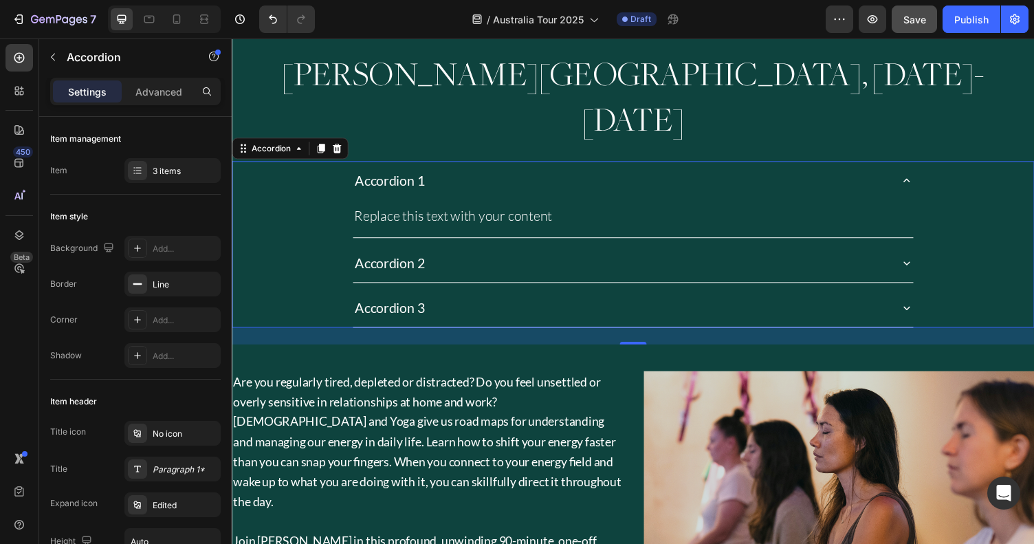
click at [928, 177] on icon at bounding box center [926, 184] width 14 height 14
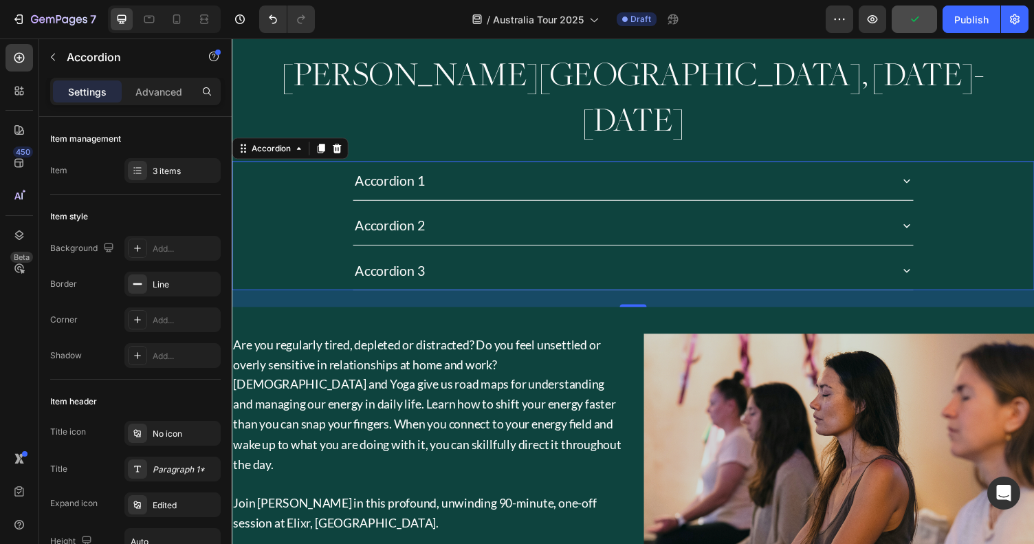
scroll to position [1309, 0]
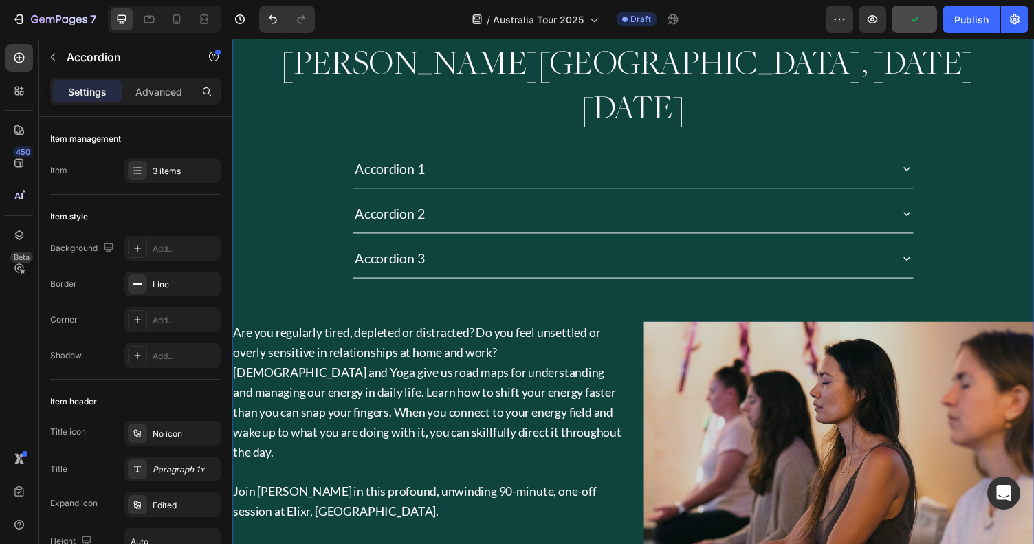
click at [442, 259] on div "[PERSON_NAME][GEOGRAPHIC_DATA], [DATE]-[DATE] Heading Accordion 1 Accordion 2 A…" at bounding box center [644, 404] width 825 height 758
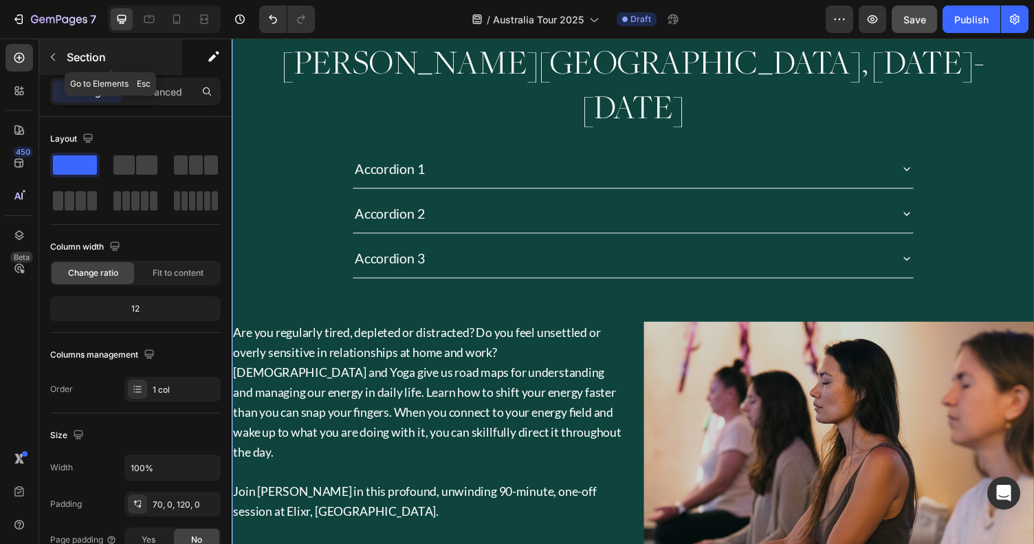
click at [63, 56] on button "button" at bounding box center [53, 57] width 22 height 22
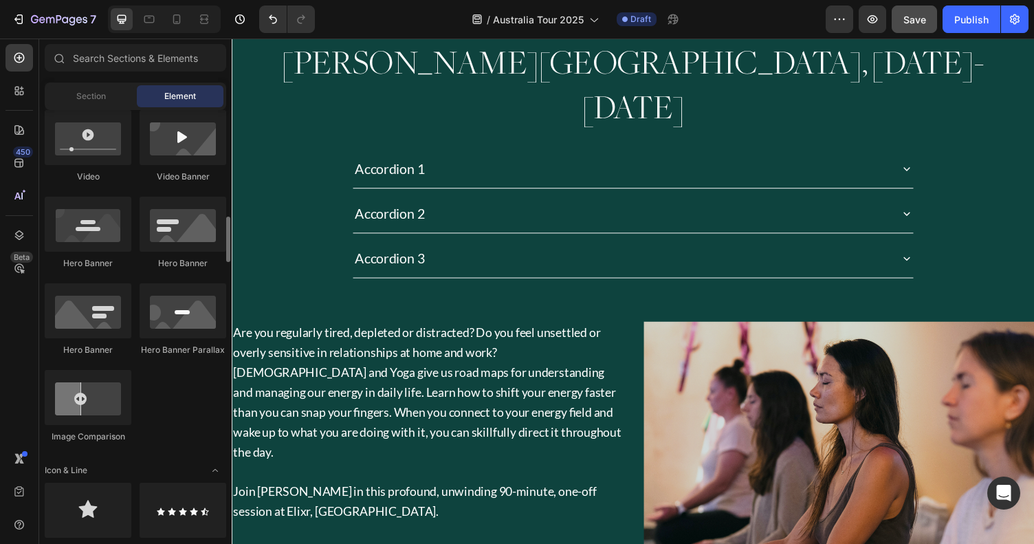
scroll to position [488, 0]
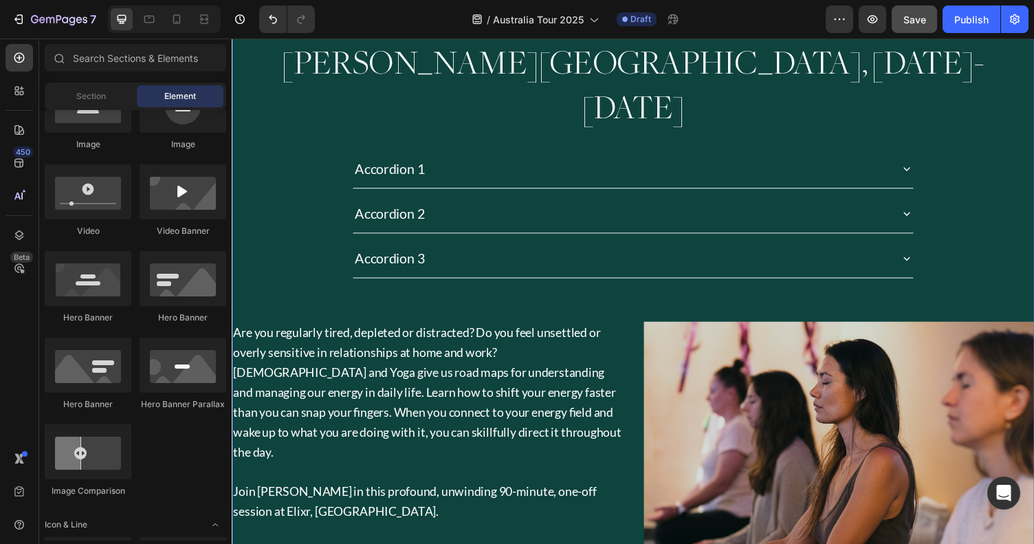
click at [387, 160] on p "Accordion 1" at bounding box center [394, 172] width 72 height 25
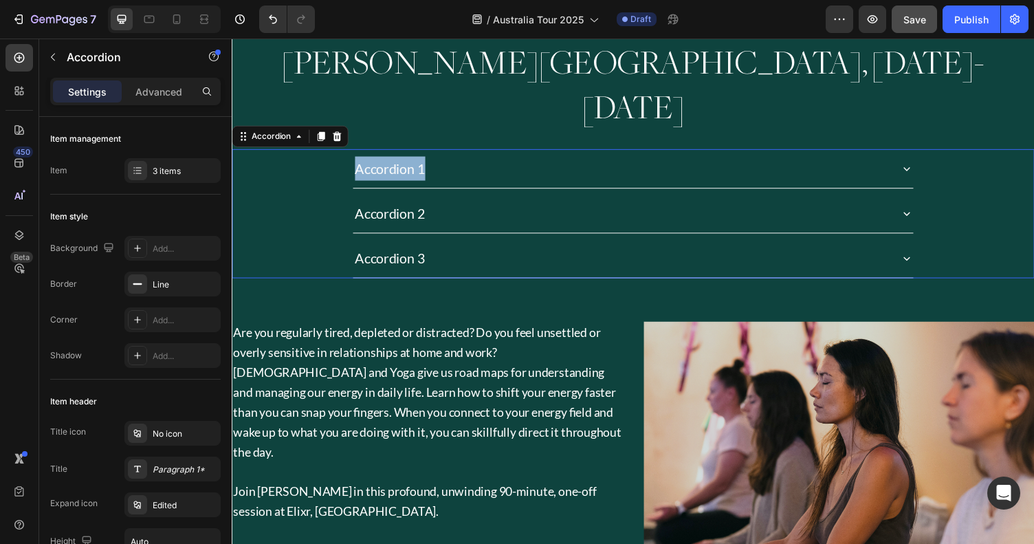
click at [387, 160] on p "Accordion 1" at bounding box center [394, 172] width 72 height 25
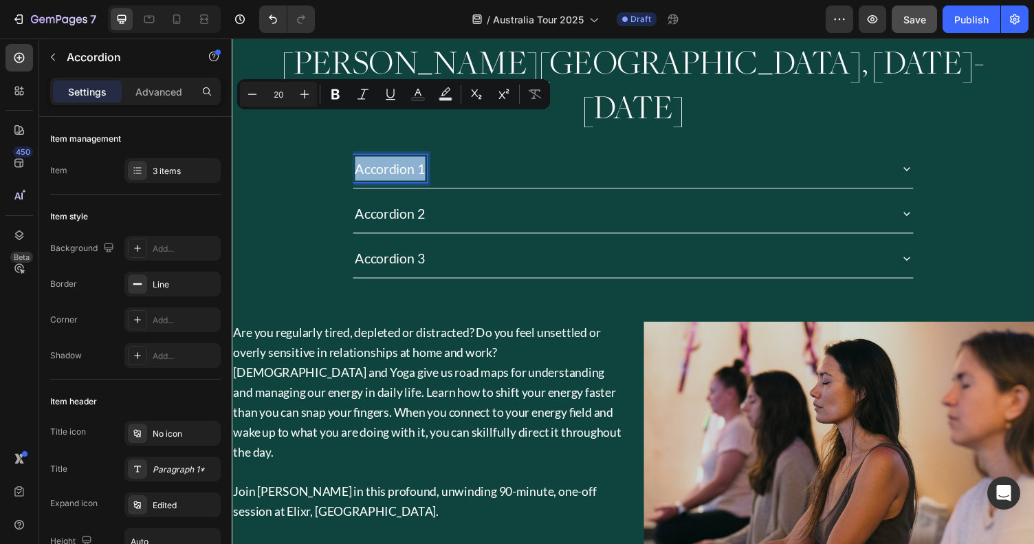
type input "13"
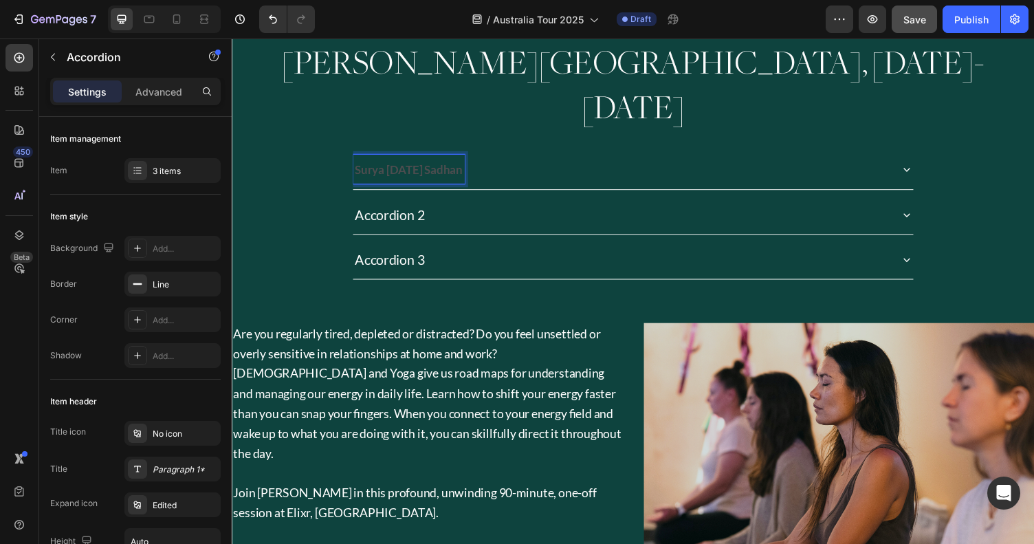
click at [387, 166] on strong "Surya [DATE] Sadhan" at bounding box center [413, 173] width 111 height 14
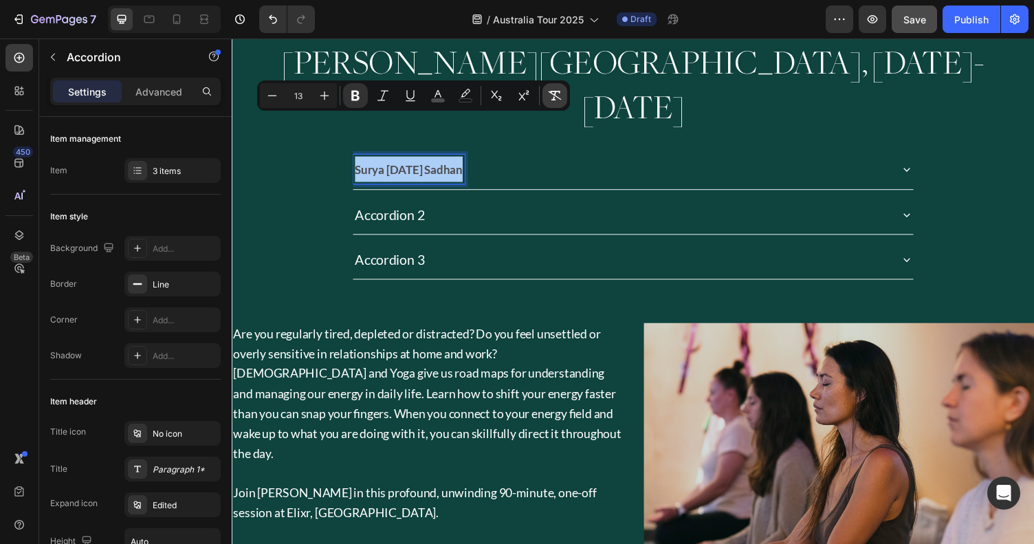
click at [558, 96] on icon "Editor contextual toolbar" at bounding box center [555, 96] width 14 height 14
type input "20"
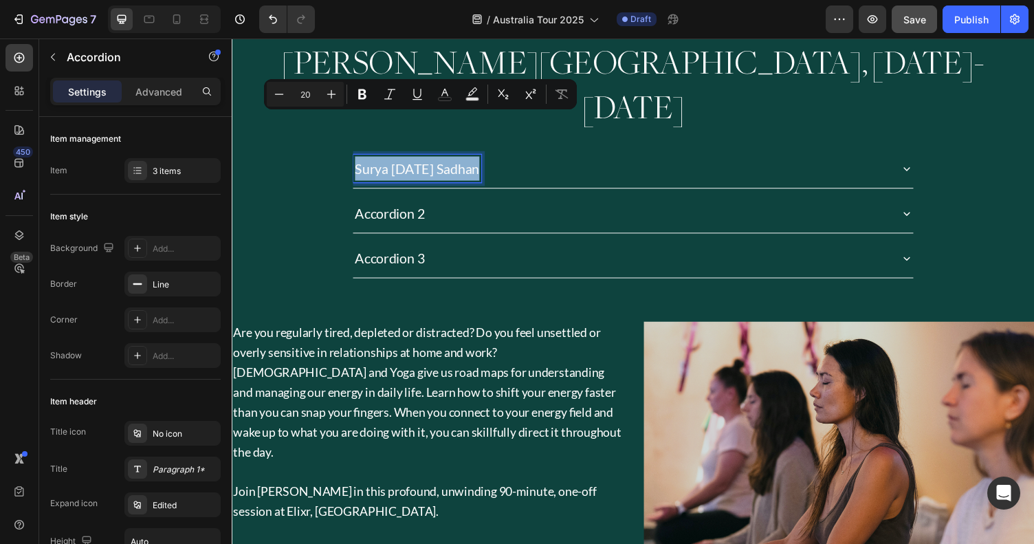
click at [543, 157] on div "Surya [DATE] Sadhan" at bounding box center [632, 171] width 552 height 29
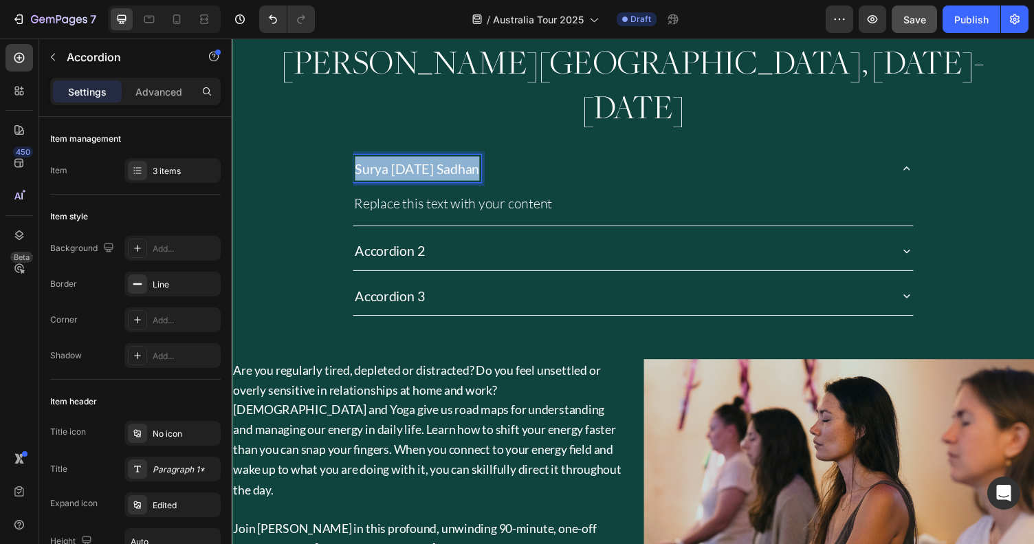
click at [466, 160] on p "Surya [DATE] Sadhan" at bounding box center [422, 172] width 128 height 25
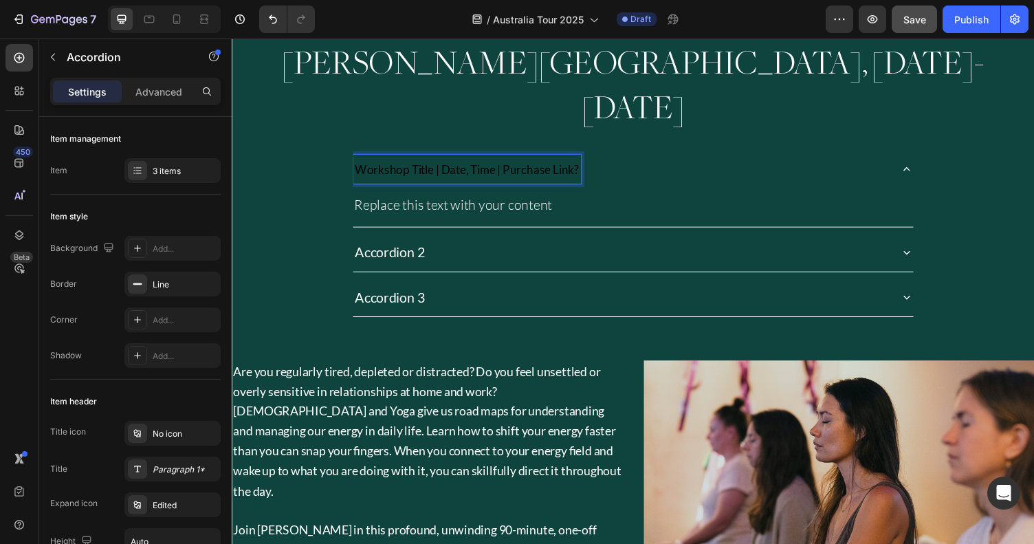
click at [422, 166] on span "Workshop Title | Date, Time | Purchase Link?" at bounding box center [473, 173] width 230 height 14
click at [447, 166] on span "Workshop Title | Date, Time | Purchase Link?" at bounding box center [473, 173] width 230 height 14
click at [433, 166] on span "Workshop Title | Date, Time | Purchase Link?" at bounding box center [473, 173] width 230 height 14
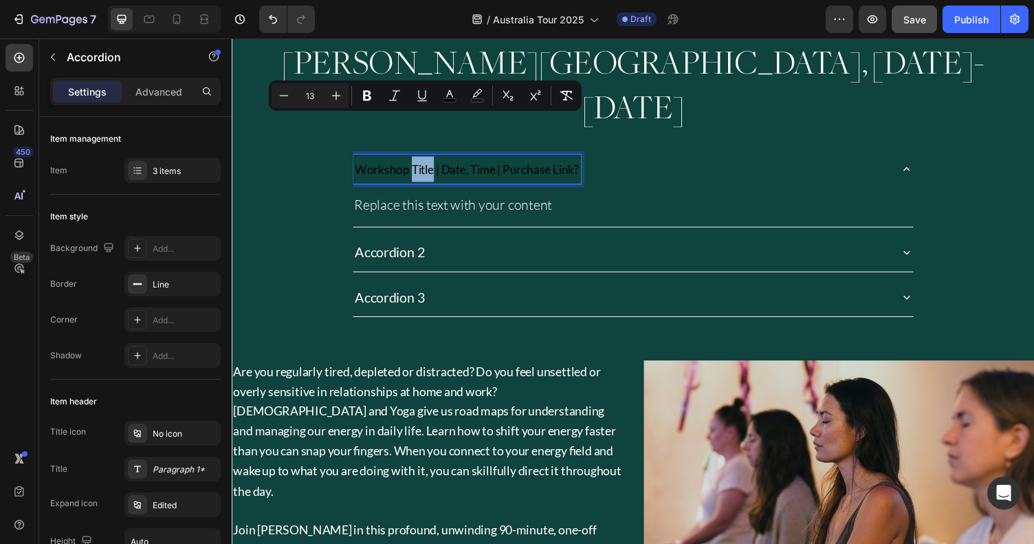
click at [437, 166] on span "Workshop Title | Date, Time | Purchase Link?" at bounding box center [473, 173] width 230 height 14
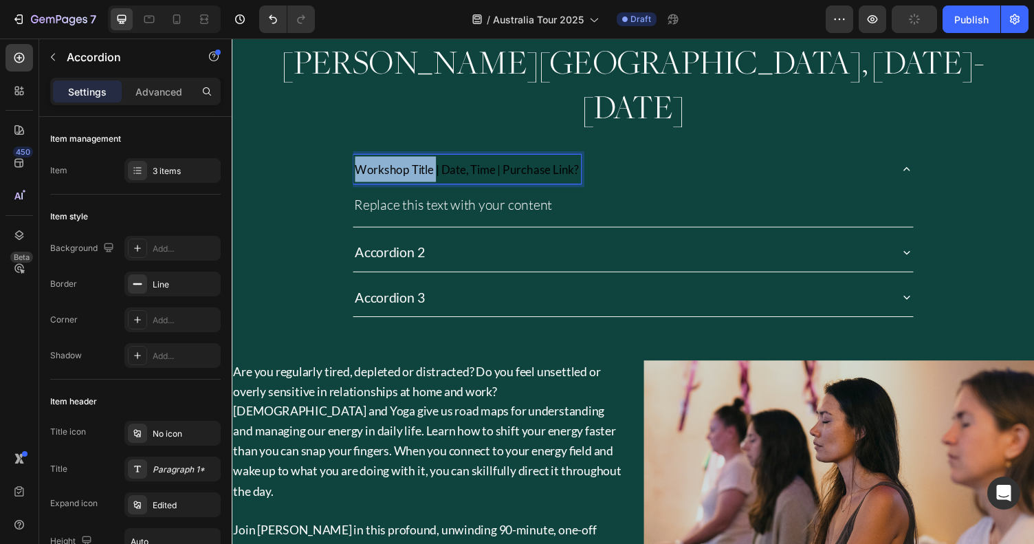
drag, startPoint x: 437, startPoint y: 126, endPoint x: 344, endPoint y: 126, distance: 93.5
click at [344, 152] on div "Workshop Title | Date, Time | Purchase Link? Replace this text with your conten…" at bounding box center [644, 192] width 824 height 80
click at [397, 166] on strong "Surya [DATE] Sadhana" at bounding box center [416, 173] width 117 height 14
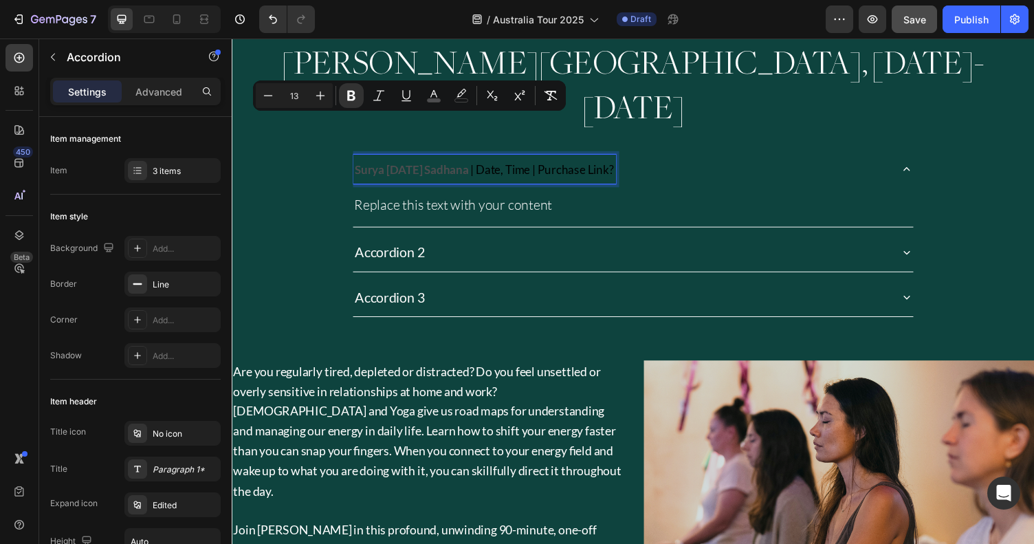
click at [488, 166] on span "| Date, Time | Purchase Link?" at bounding box center [550, 173] width 147 height 14
drag, startPoint x: 481, startPoint y: 127, endPoint x: 359, endPoint y: 122, distance: 121.8
click at [359, 160] on p "Surya [DATE] Sadhana | Date, Time | Purchase Link?" at bounding box center [491, 173] width 266 height 26
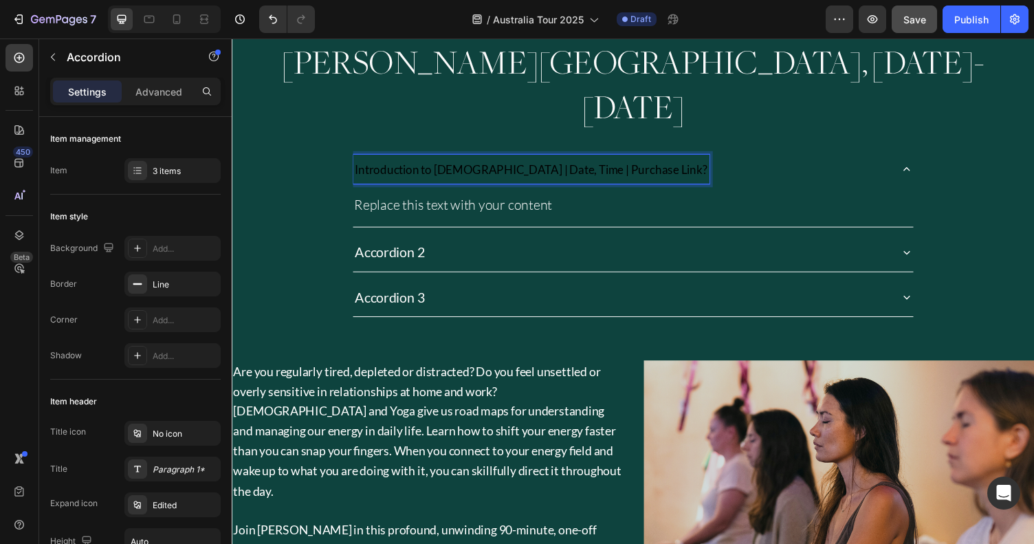
click at [519, 166] on span "Introduction to [DEMOGRAPHIC_DATA] | Date, Time | Purchase Link?" at bounding box center [539, 173] width 362 height 14
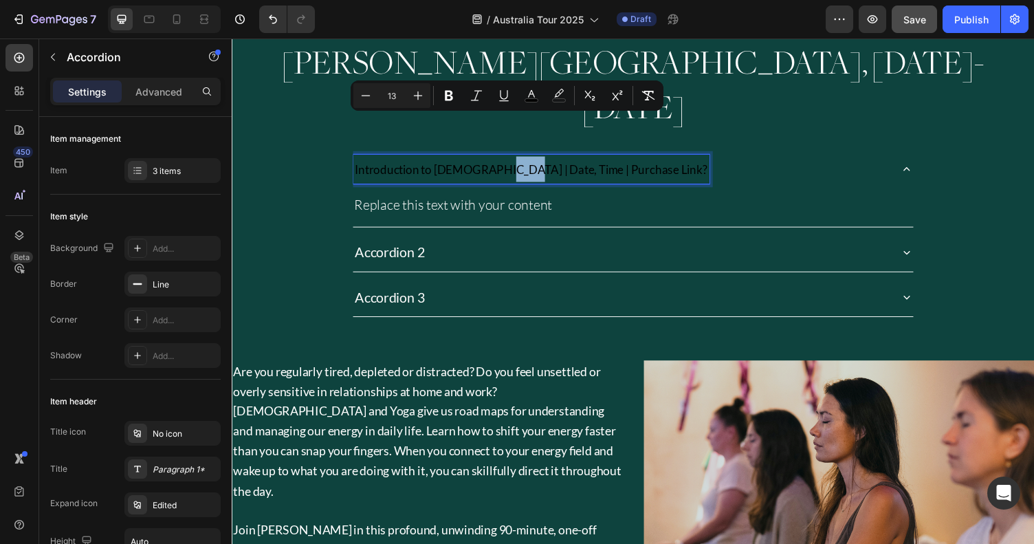
click at [508, 166] on span "Introduction to [DEMOGRAPHIC_DATA] | Date, Time | Purchase Link?" at bounding box center [539, 173] width 362 height 14
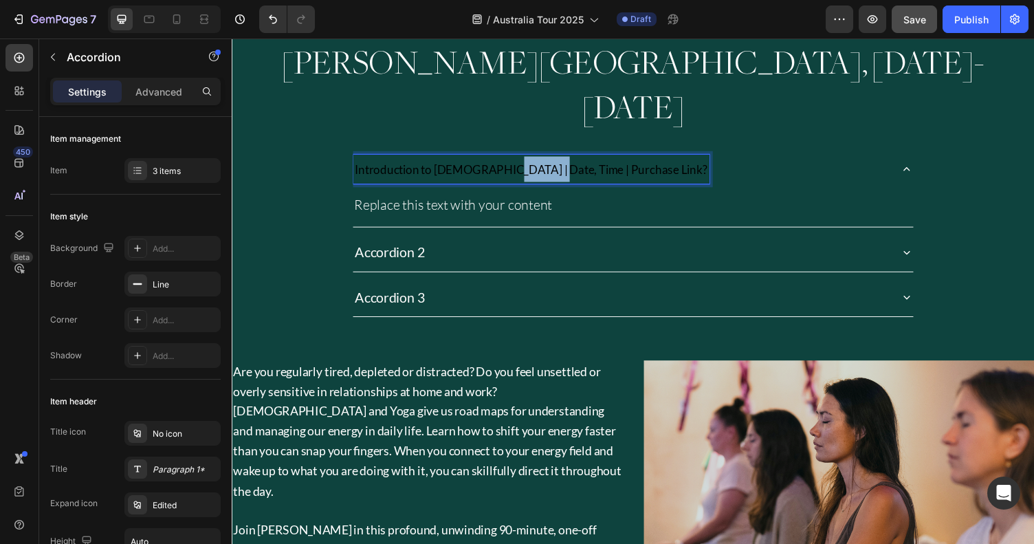
drag, startPoint x: 502, startPoint y: 126, endPoint x: 552, endPoint y: 129, distance: 50.3
click at [552, 166] on span "Introduction to [DEMOGRAPHIC_DATA] | Date, Time | Purchase Link?" at bounding box center [539, 173] width 362 height 14
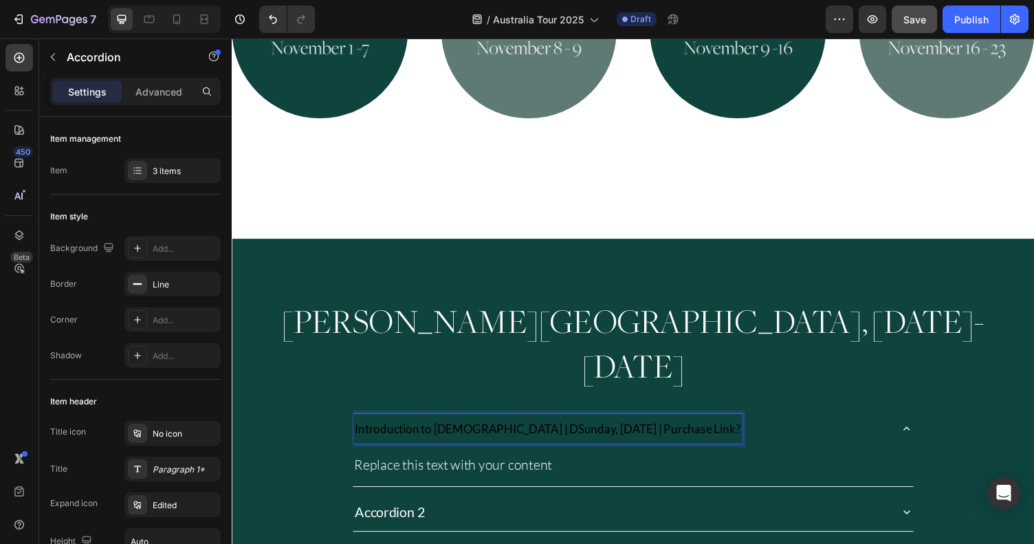
scroll to position [1056, 0]
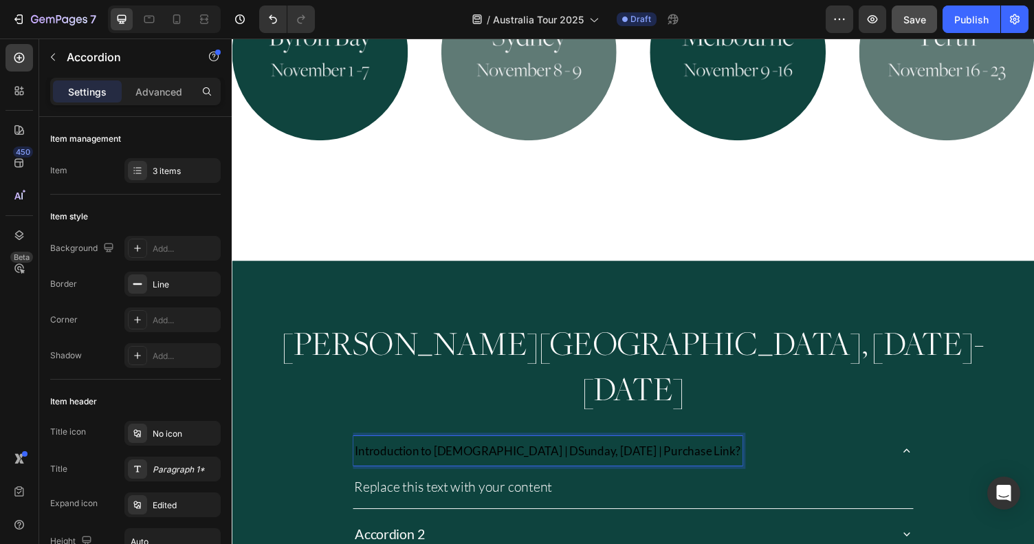
click at [601, 455] on span "Introduction to [DEMOGRAPHIC_DATA] | DSunday, [DATE] | Purchase Link?" at bounding box center [556, 462] width 396 height 14
click at [619, 455] on span "Introduction to [DEMOGRAPHIC_DATA] | DSunday, [DATE] | Purchase Link?" at bounding box center [556, 462] width 396 height 14
click at [626, 455] on span "Introduction to [DEMOGRAPHIC_DATA] | DSunday, [DATE] | Purchase Link?" at bounding box center [556, 462] width 396 height 14
click at [613, 455] on span "Introduction to [DEMOGRAPHIC_DATA] | DSunday, [DATE] 2:00 p.m. | Purchase Link?" at bounding box center [581, 462] width 446 height 14
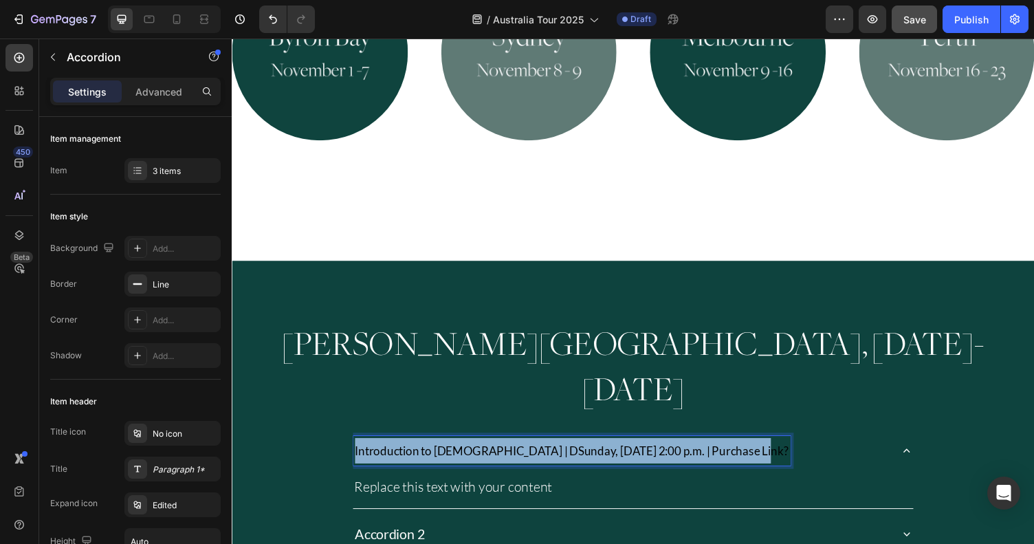
click at [613, 455] on span "Introduction to [DEMOGRAPHIC_DATA] | DSunday, [DATE] 2:00 p.m. | Purchase Link?" at bounding box center [581, 462] width 446 height 14
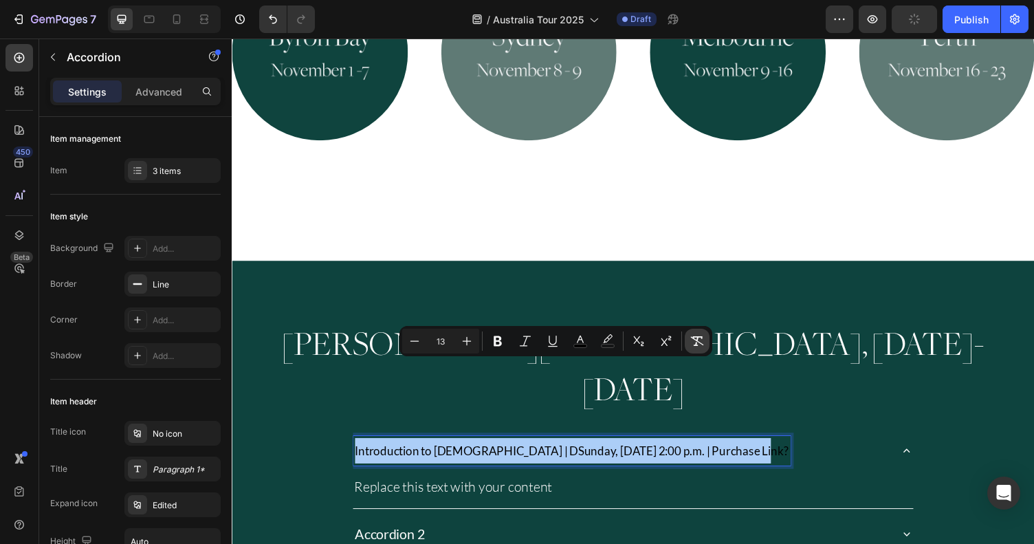
click at [695, 337] on icon "Editor contextual toolbar" at bounding box center [697, 341] width 14 height 14
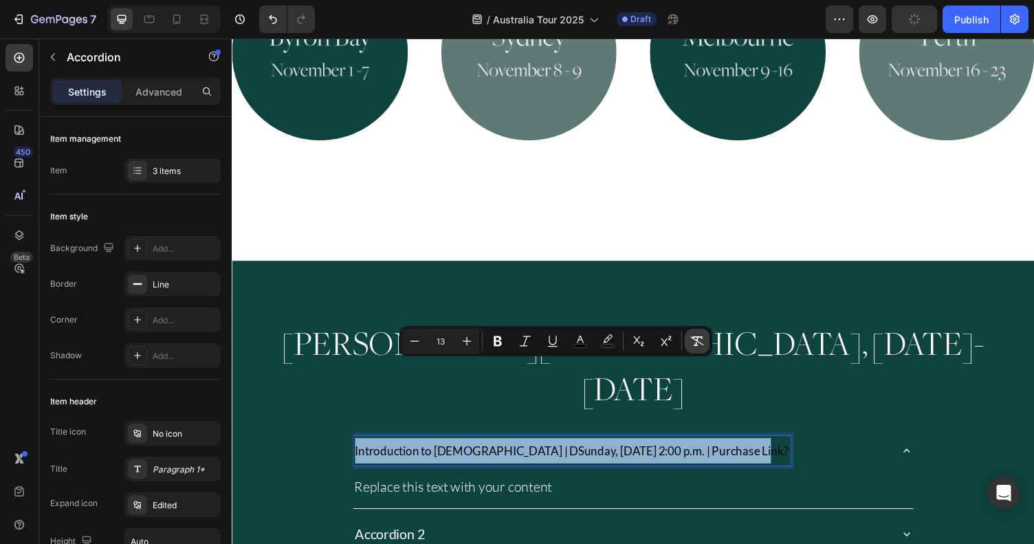
type input "20"
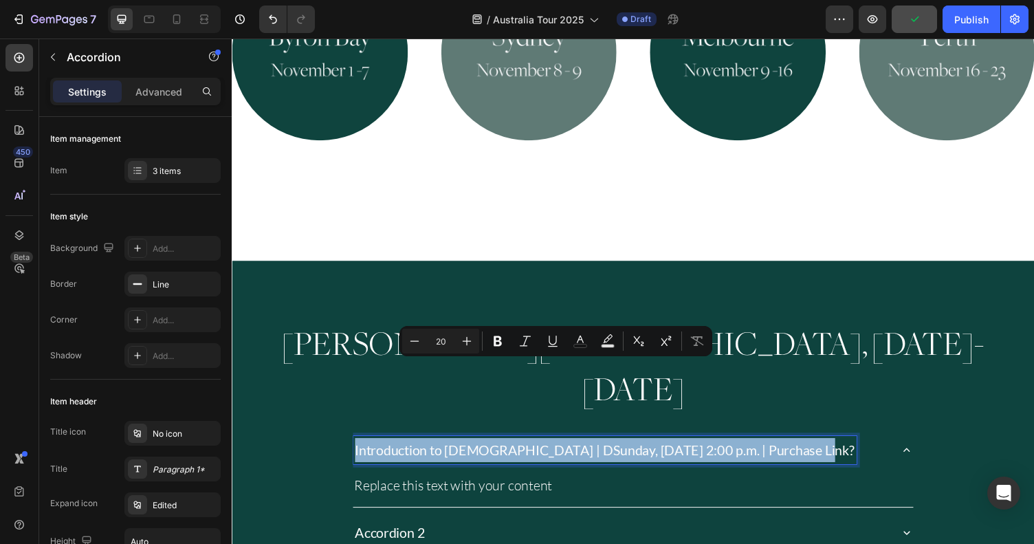
click at [750, 449] on p "Introduction to [DEMOGRAPHIC_DATA] | DSunday, [DATE] 2:00 p.m. | Purchase Link?" at bounding box center [615, 461] width 514 height 25
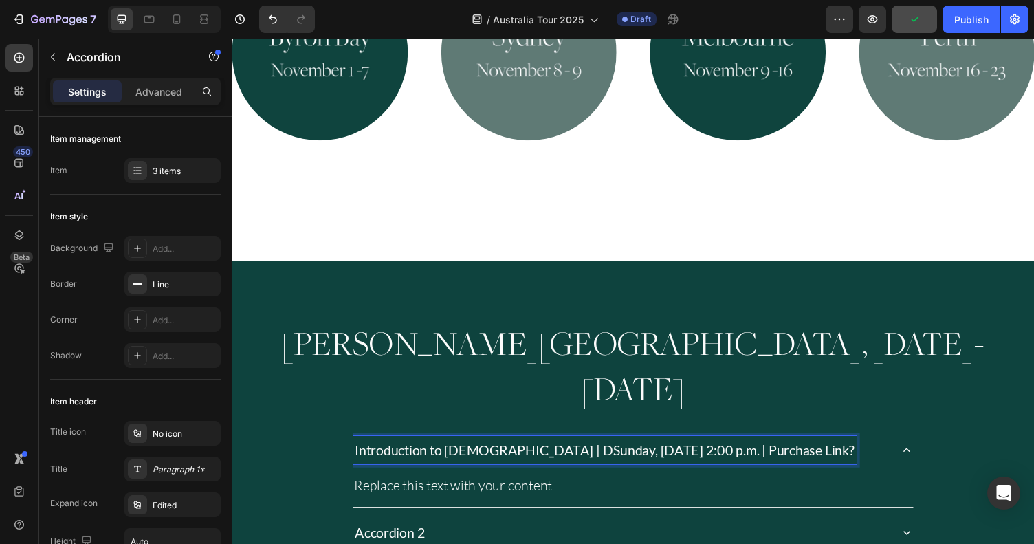
click at [523, 449] on p "Introduction to [DEMOGRAPHIC_DATA] | DSunday, [DATE] 2:00 p.m. | Purchase Link?" at bounding box center [615, 461] width 514 height 25
click at [529, 449] on p "Introduction to [DEMOGRAPHIC_DATA] | DSunday, [DATE] 2:00 p.m. | Purchase Link?" at bounding box center [615, 461] width 514 height 25
click at [752, 449] on p "Introduction to [DEMOGRAPHIC_DATA] | [DATE] 2:00 p.m. | Purchase Link?" at bounding box center [585, 461] width 455 height 25
drag, startPoint x: 731, startPoint y: 378, endPoint x: 770, endPoint y: 379, distance: 38.5
click at [770, 449] on p "Introduction to [DEMOGRAPHIC_DATA] | [DATE] 2:00 p.m. | Purchase Link?" at bounding box center [585, 461] width 455 height 25
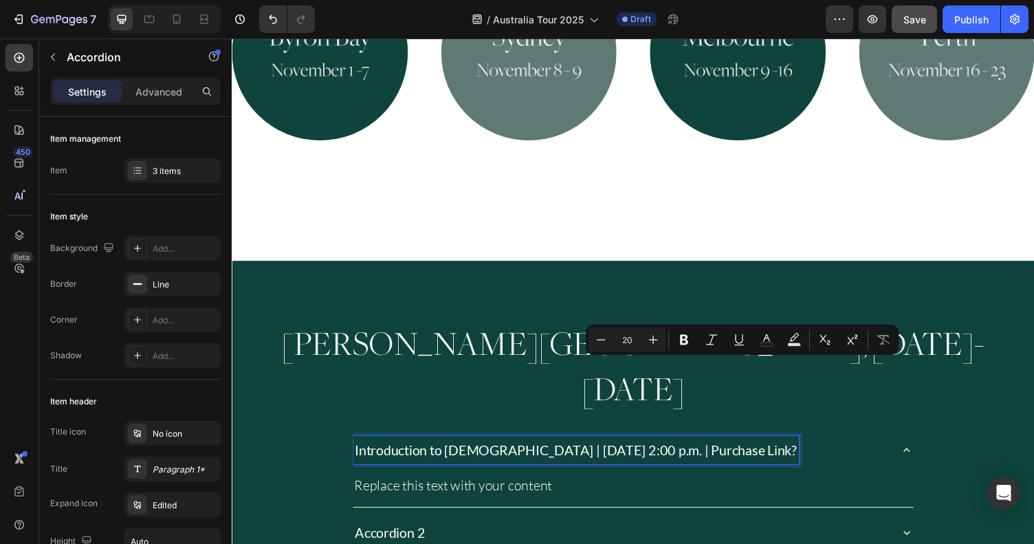
click at [807, 449] on p "Introduction to [DEMOGRAPHIC_DATA] | [DATE] 2:00 p.m. | Purchase Link?" at bounding box center [585, 461] width 455 height 25
drag, startPoint x: 728, startPoint y: 379, endPoint x: 809, endPoint y: 385, distance: 80.7
click at [807, 449] on p "Introduction to [DEMOGRAPHIC_DATA] | [DATE] 2:00 p.m. | Purchase Link" at bounding box center [582, 461] width 449 height 25
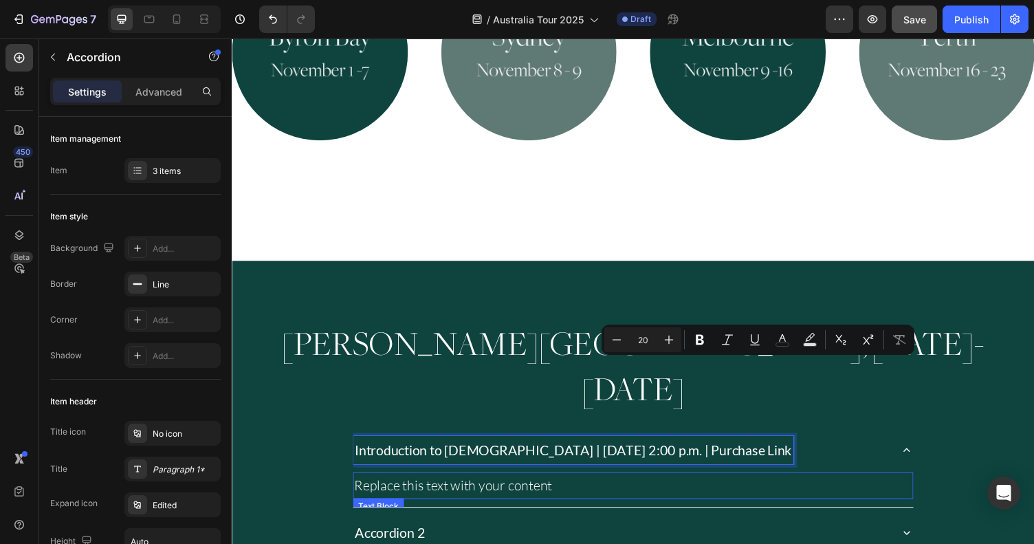
click at [542, 484] on div "Replace this text with your content" at bounding box center [644, 498] width 577 height 28
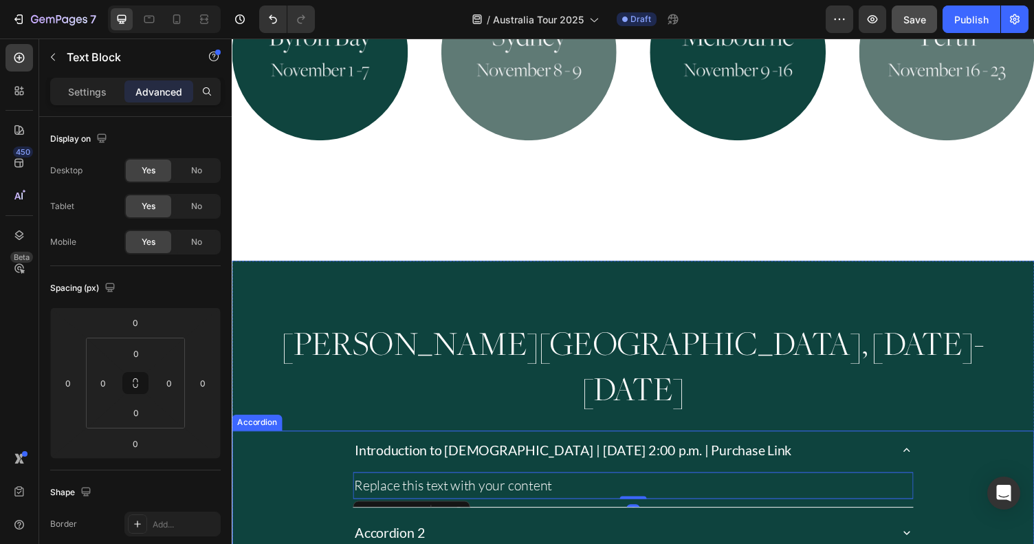
click at [659, 449] on p "Introduction to [DEMOGRAPHIC_DATA] | [DATE] 2:00 p.m. | Purchase Link" at bounding box center [582, 461] width 449 height 25
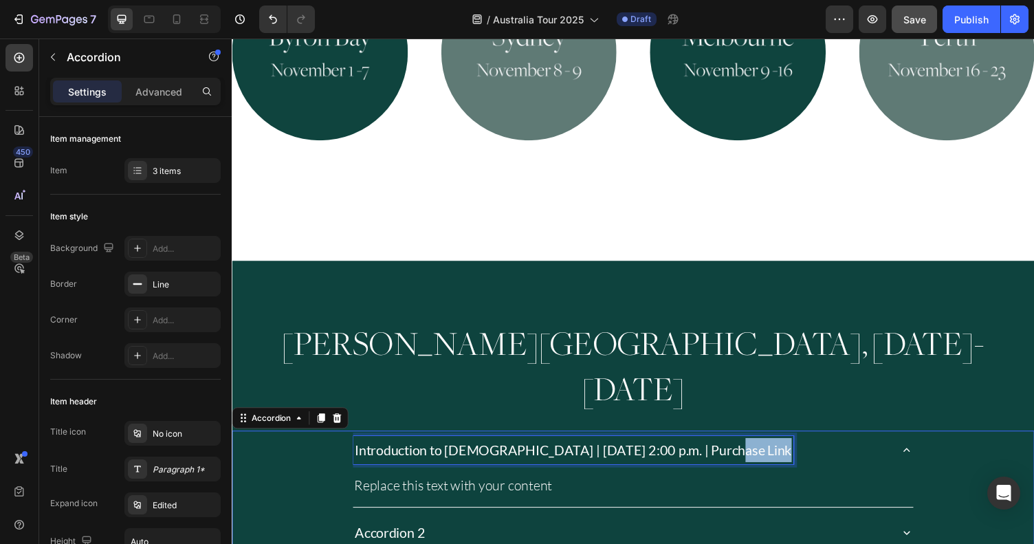
click at [748, 449] on p "Introduction to [DEMOGRAPHIC_DATA] | [DATE] 2:00 p.m. | Purchase Link" at bounding box center [582, 461] width 449 height 25
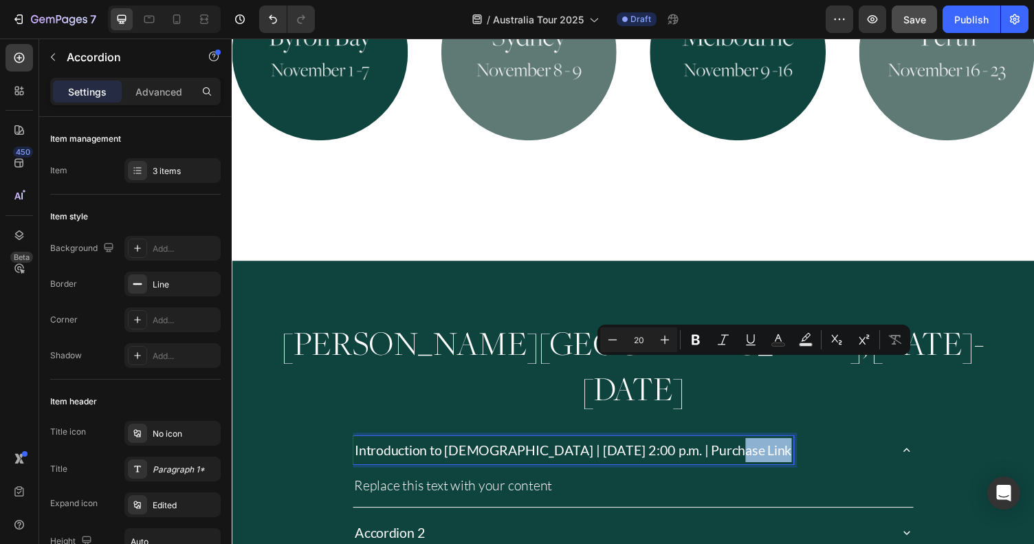
drag, startPoint x: 719, startPoint y: 378, endPoint x: 827, endPoint y: 391, distance: 108.8
click at [827, 447] on div "Introduction to [DEMOGRAPHIC_DATA] | [DATE] 2:00 p.m. | Purchase Link" at bounding box center [632, 461] width 552 height 29
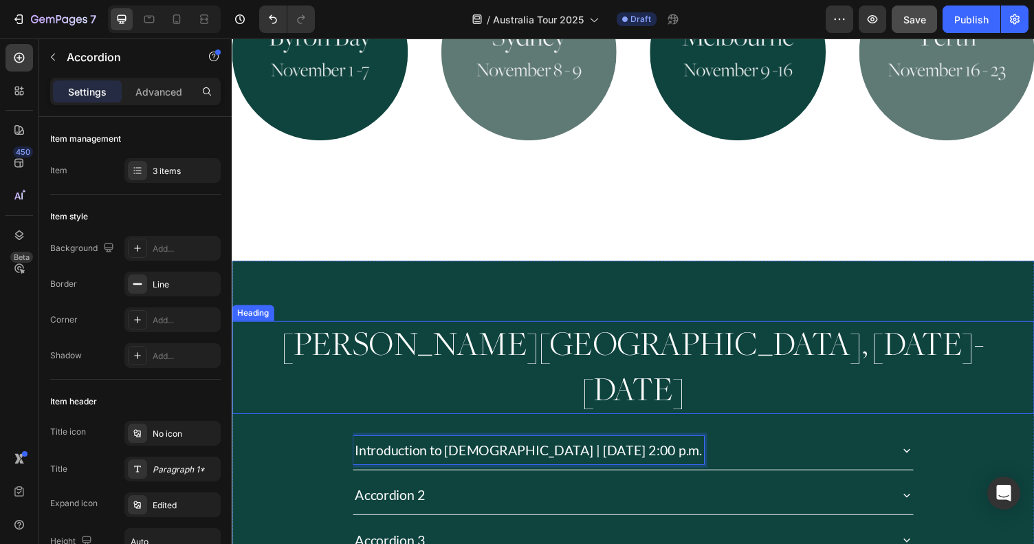
click at [927, 334] on h2 "[PERSON_NAME][GEOGRAPHIC_DATA], [DATE]-[DATE]" at bounding box center [644, 377] width 825 height 96
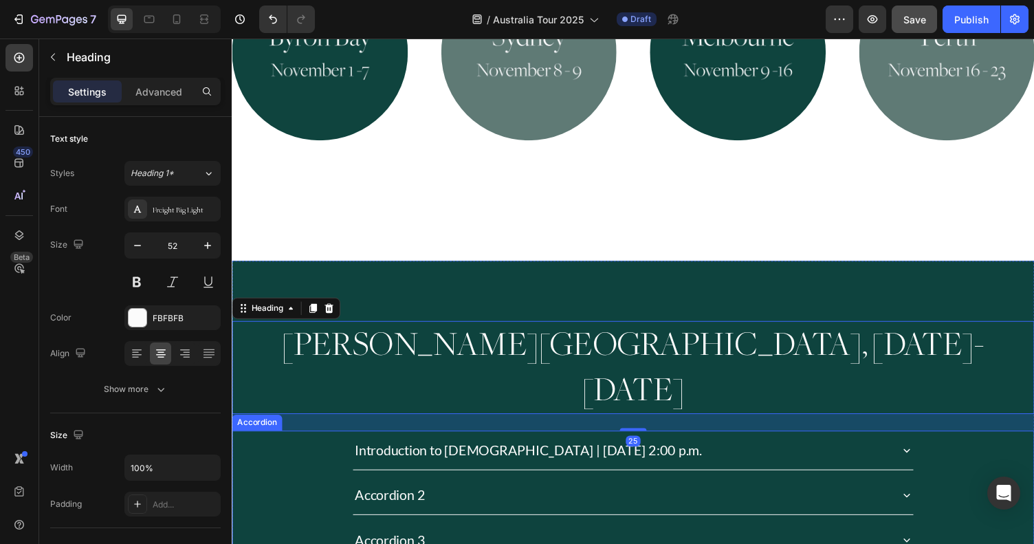
click at [928, 460] on icon at bounding box center [926, 462] width 6 height 4
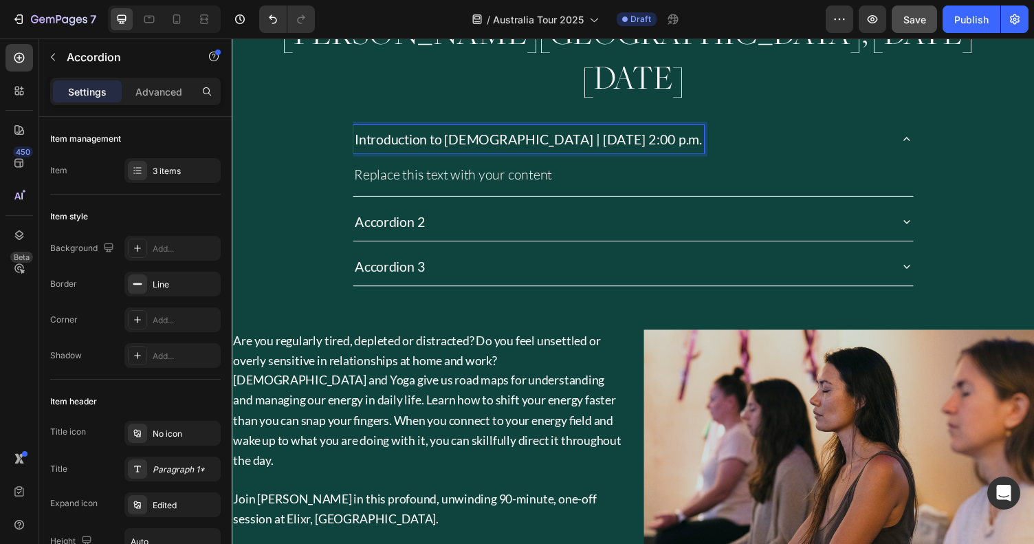
scroll to position [1378, 0]
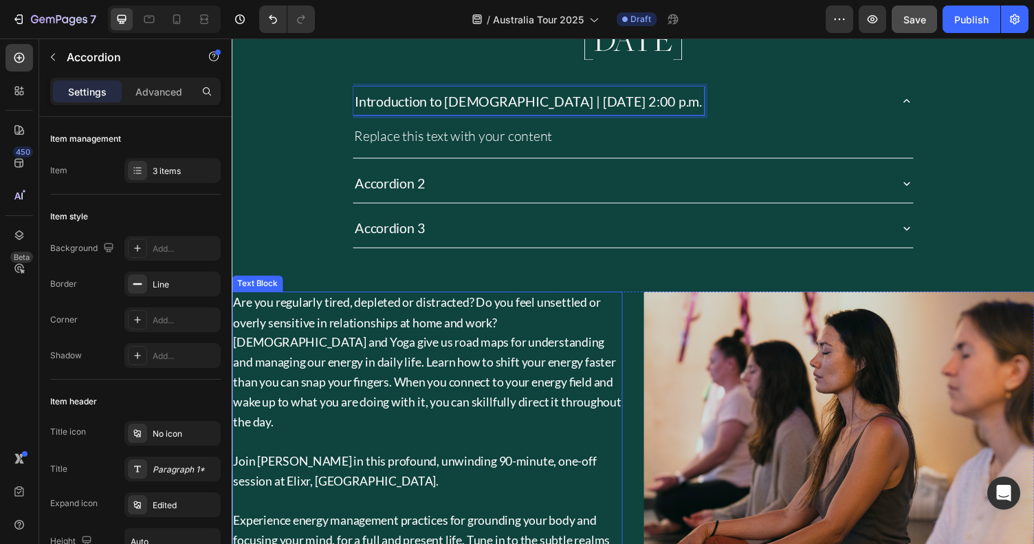
click at [571, 302] on span "Are you regularly tired, depleted or distracted? Do you feel unsettled or overl…" at bounding box center [432, 371] width 399 height 138
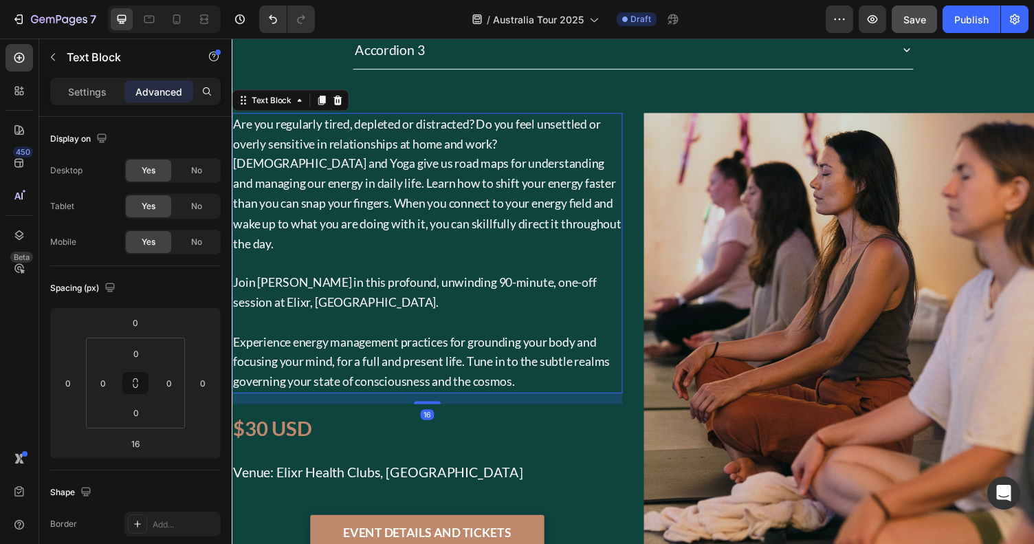
scroll to position [1565, 0]
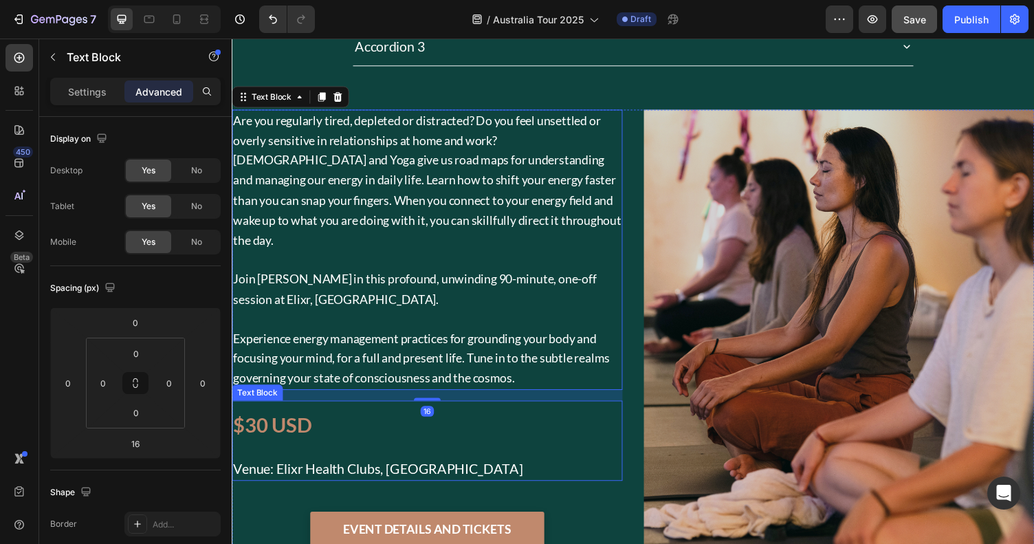
click at [466, 426] on p "$30 USD" at bounding box center [432, 438] width 399 height 24
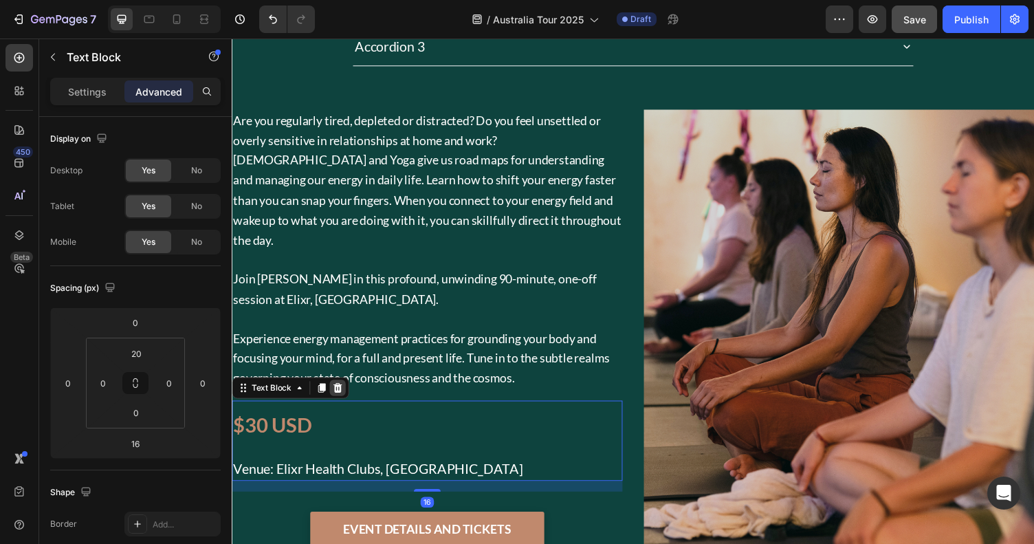
click at [343, 393] on icon at bounding box center [340, 398] width 9 height 10
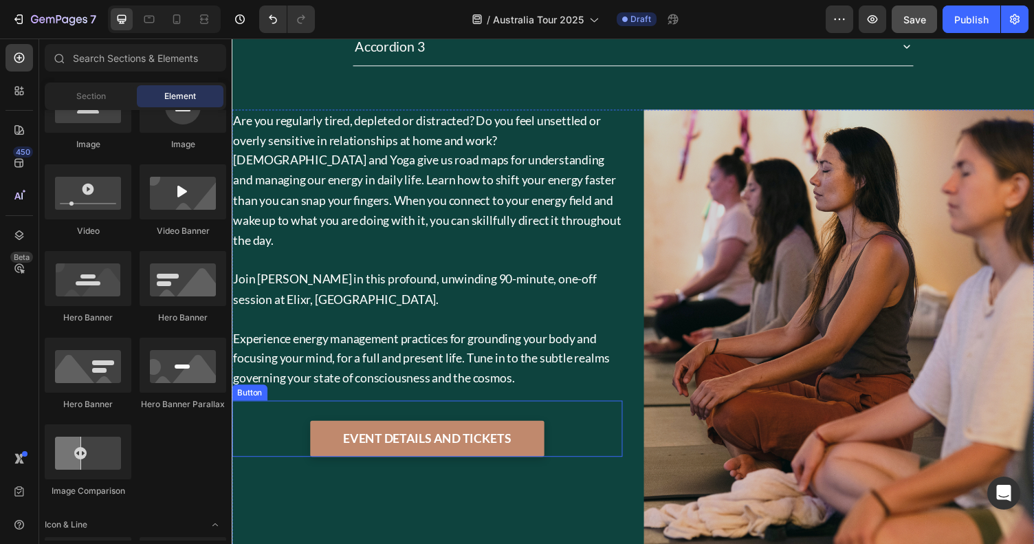
click at [591, 411] on div "EVENT DETAILS AND TICKETS Button" at bounding box center [433, 440] width 402 height 58
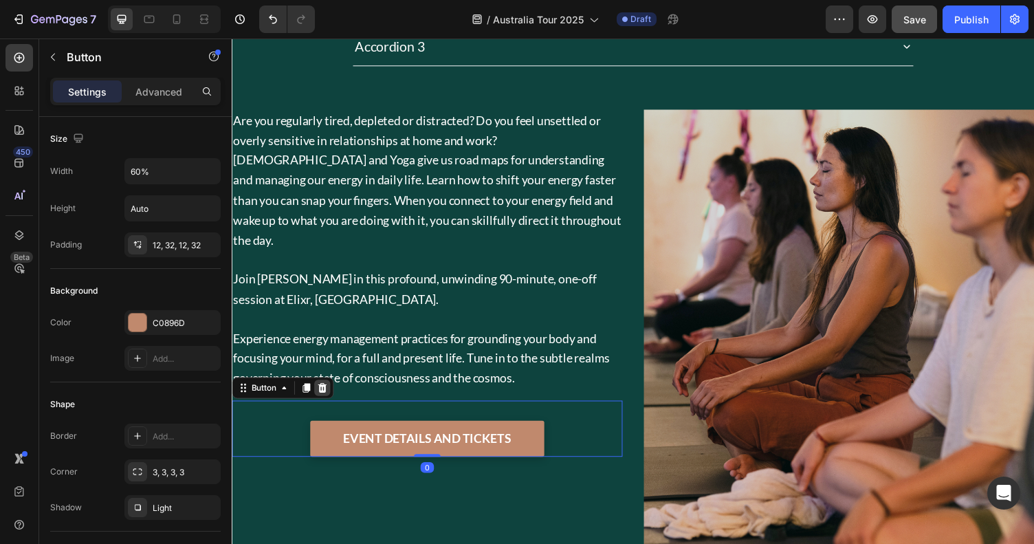
click at [319, 392] on icon at bounding box center [324, 397] width 11 height 11
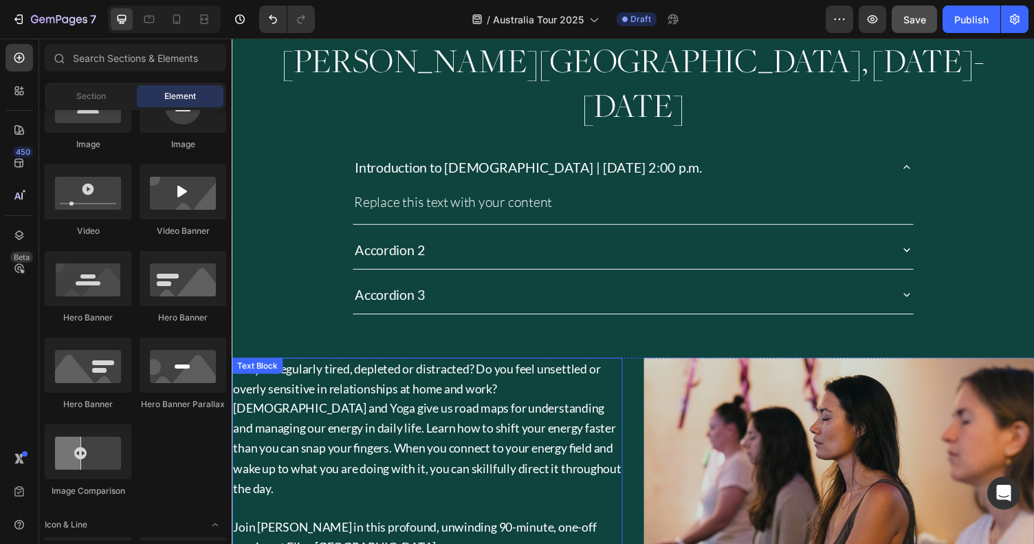
scroll to position [1291, 0]
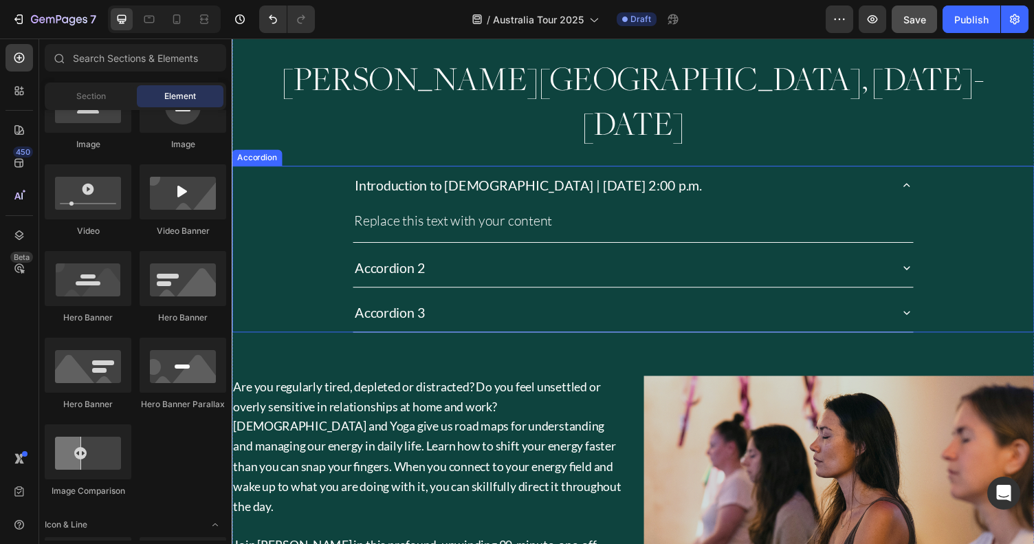
click at [919, 182] on icon at bounding box center [926, 189] width 14 height 14
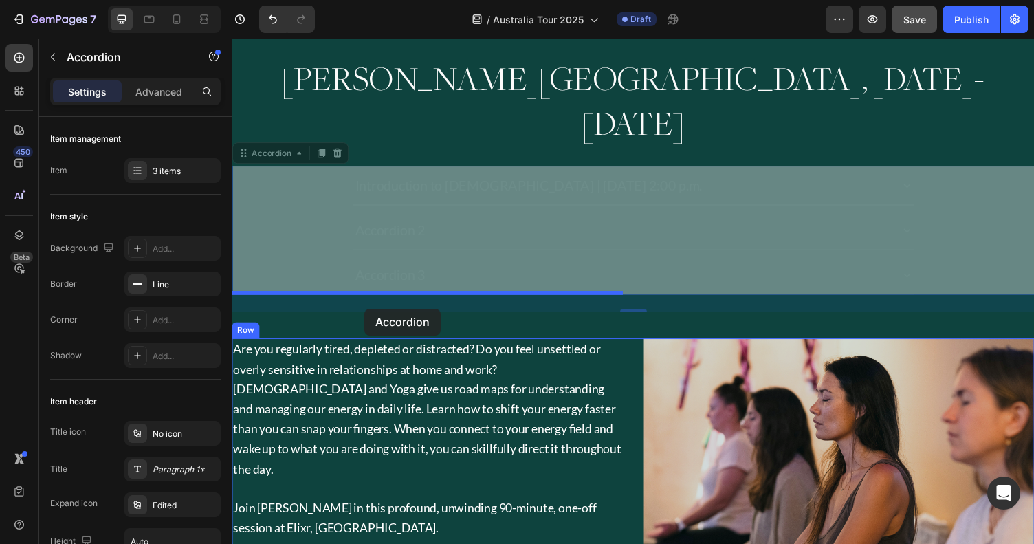
drag, startPoint x: 288, startPoint y: 109, endPoint x: 368, endPoint y: 316, distance: 222.5
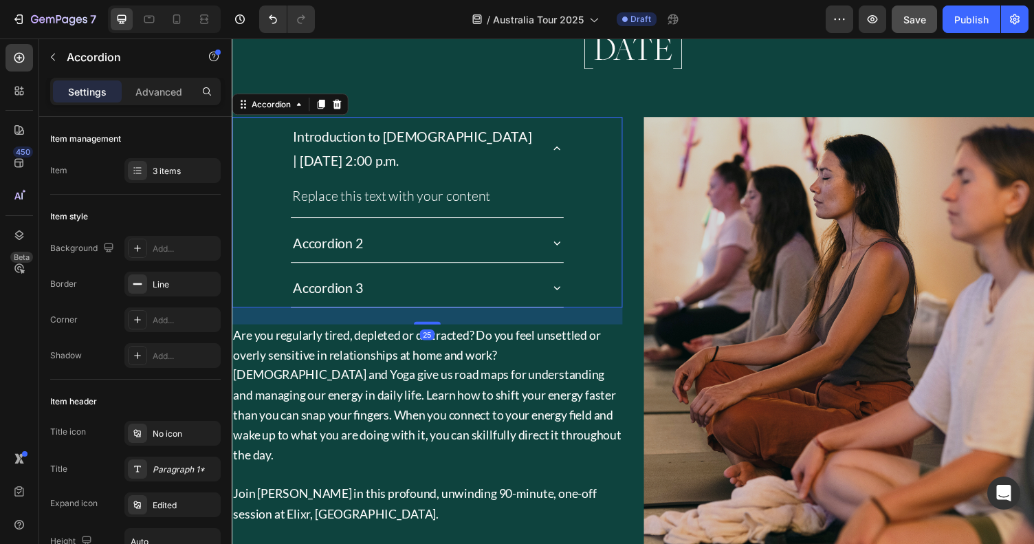
scroll to position [1384, 0]
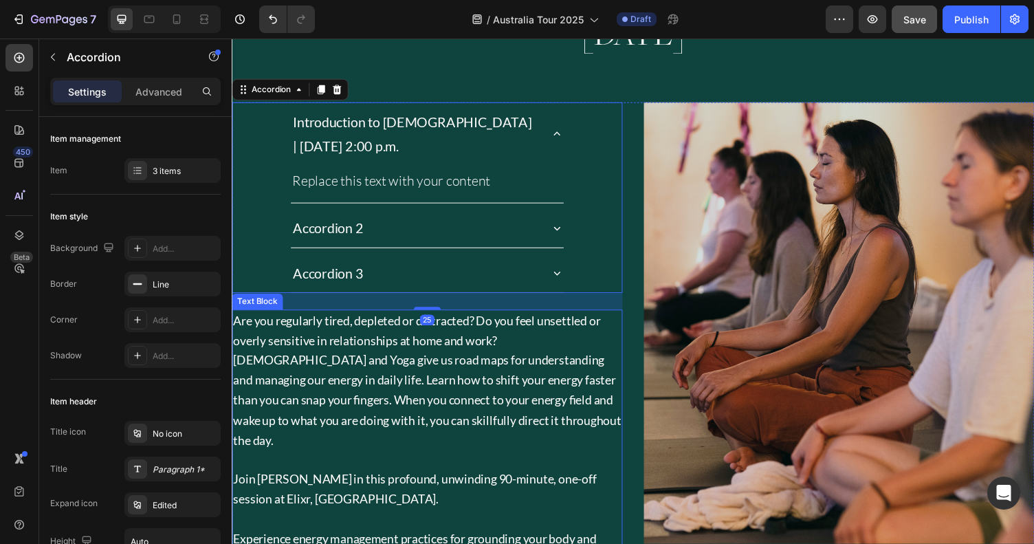
click at [369, 320] on span "Are you regularly tired, depleted or distracted? Do you feel unsettled or overl…" at bounding box center [432, 389] width 399 height 138
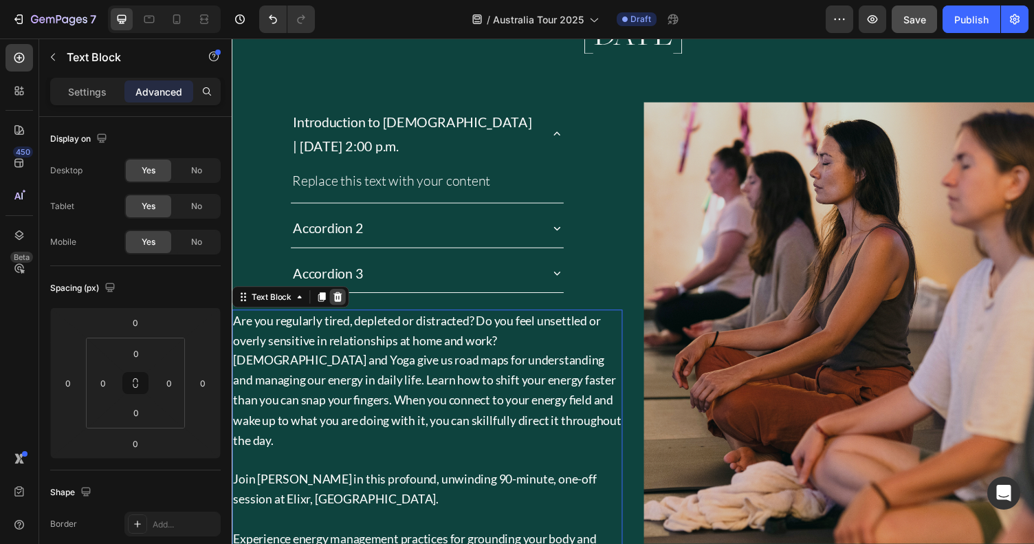
click at [340, 298] on icon at bounding box center [340, 303] width 11 height 11
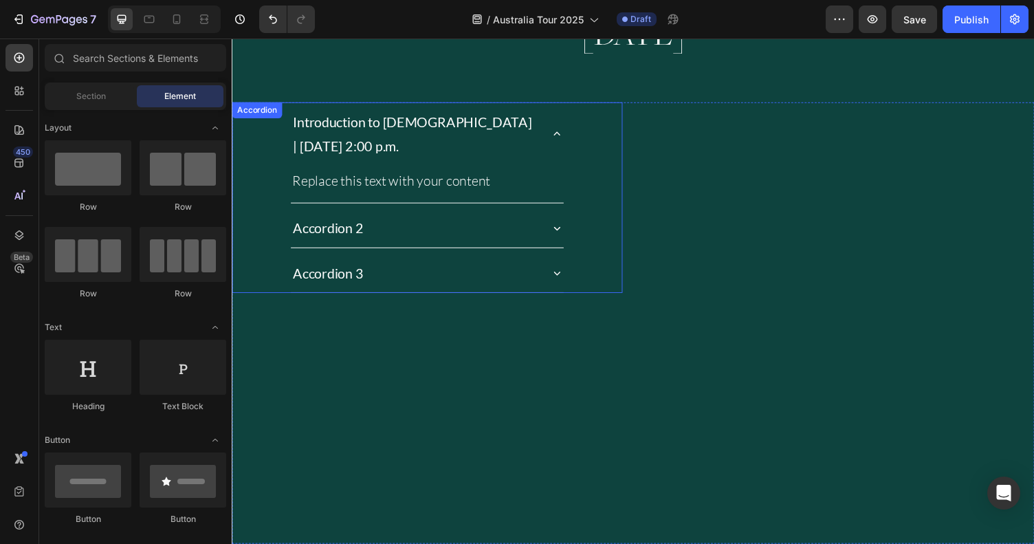
scroll to position [488, 0]
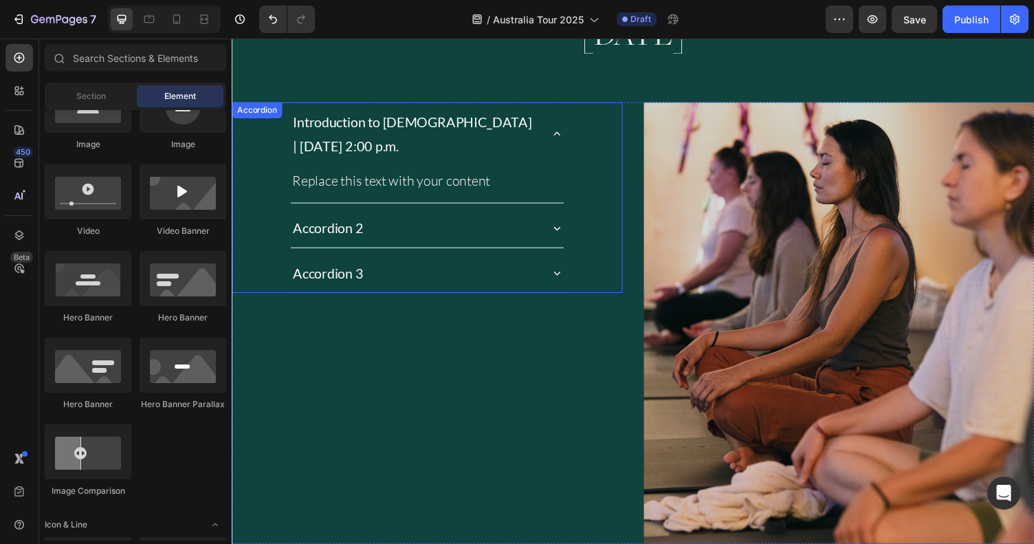
click at [305, 267] on p "Accordion 3" at bounding box center [330, 279] width 72 height 25
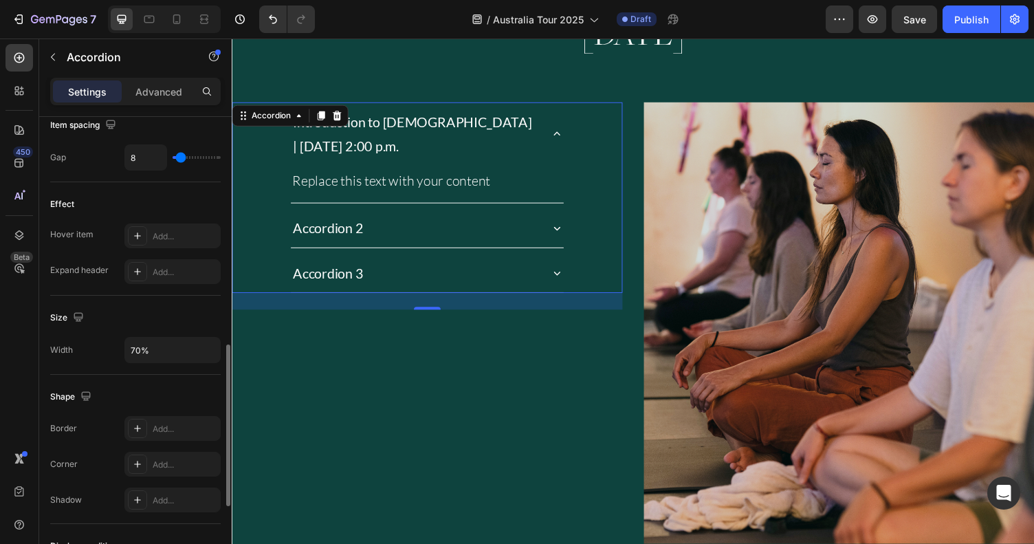
scroll to position [651, 0]
click at [145, 344] on input "70%" at bounding box center [172, 347] width 95 height 25
click at [201, 350] on icon "button" at bounding box center [208, 347] width 14 height 14
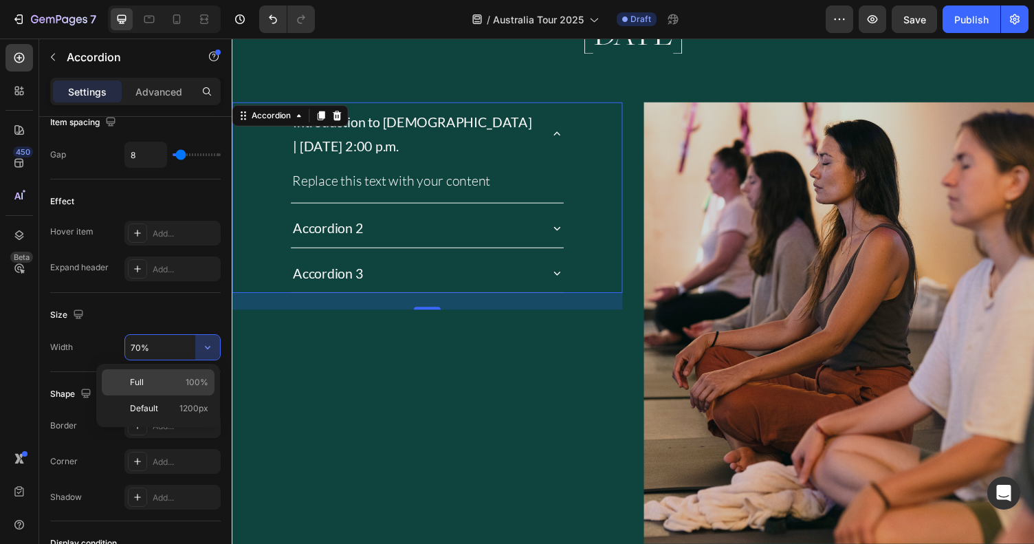
click at [192, 382] on span "100%" at bounding box center [197, 382] width 23 height 12
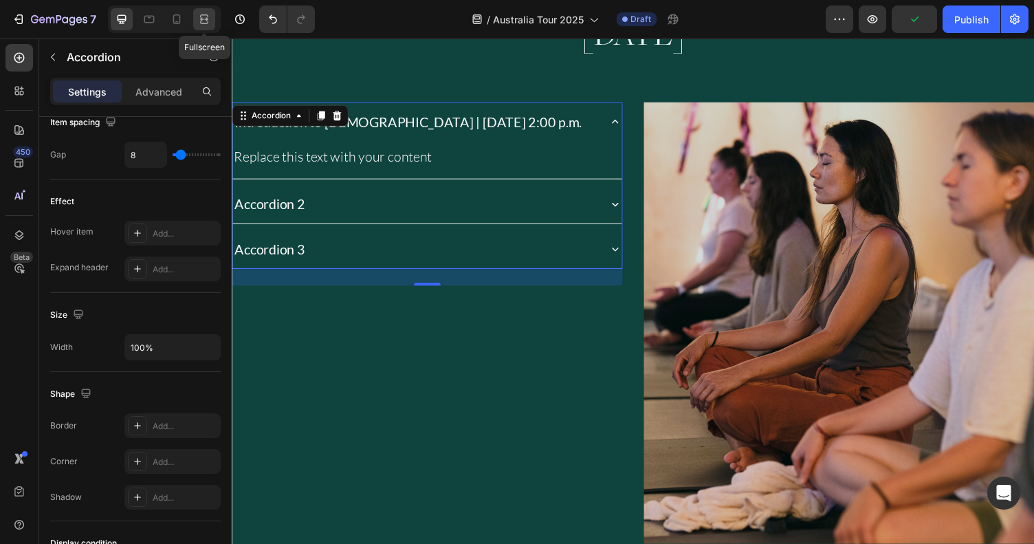
click at [210, 21] on icon at bounding box center [204, 19] width 14 height 14
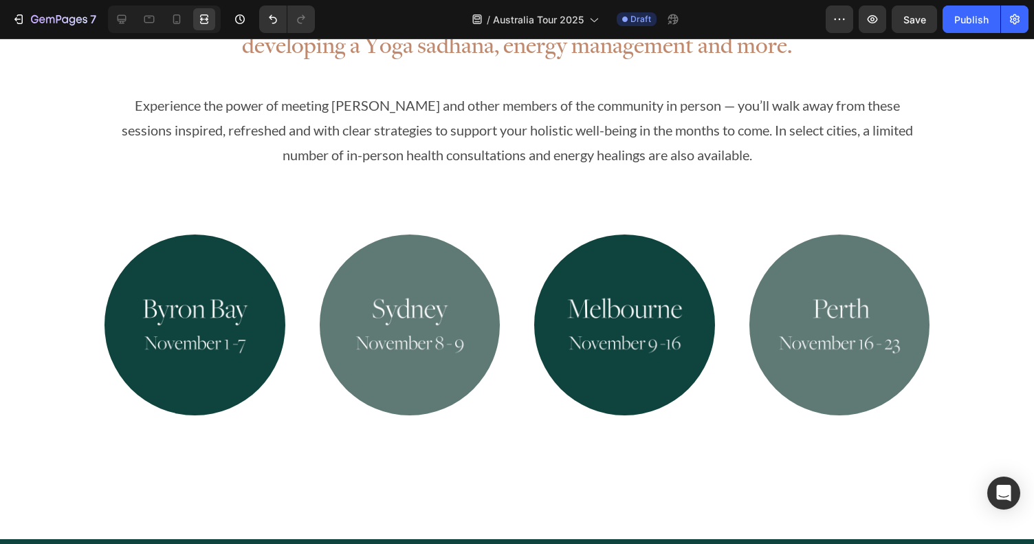
scroll to position [1268, 0]
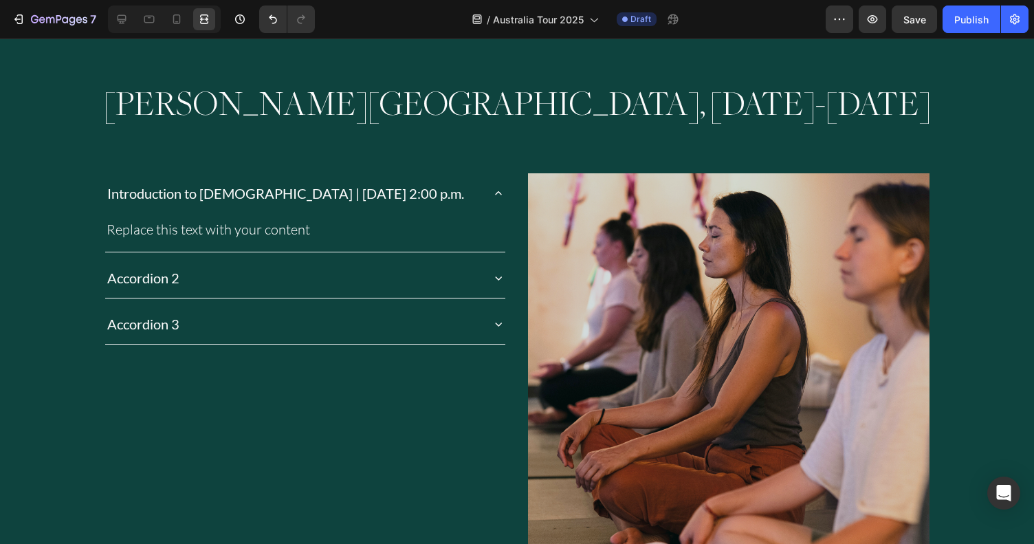
click at [481, 190] on div "Introduction to [DEMOGRAPHIC_DATA] | [DATE] 2:00 p.m." at bounding box center [305, 193] width 400 height 40
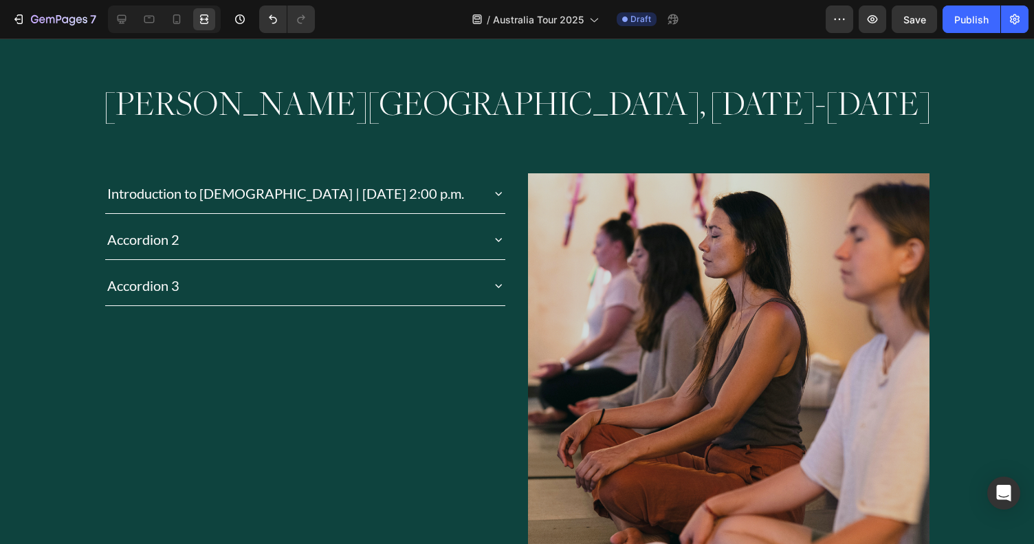
click at [481, 190] on div "Introduction to [DEMOGRAPHIC_DATA] | [DATE] 2:00 p.m." at bounding box center [305, 193] width 400 height 40
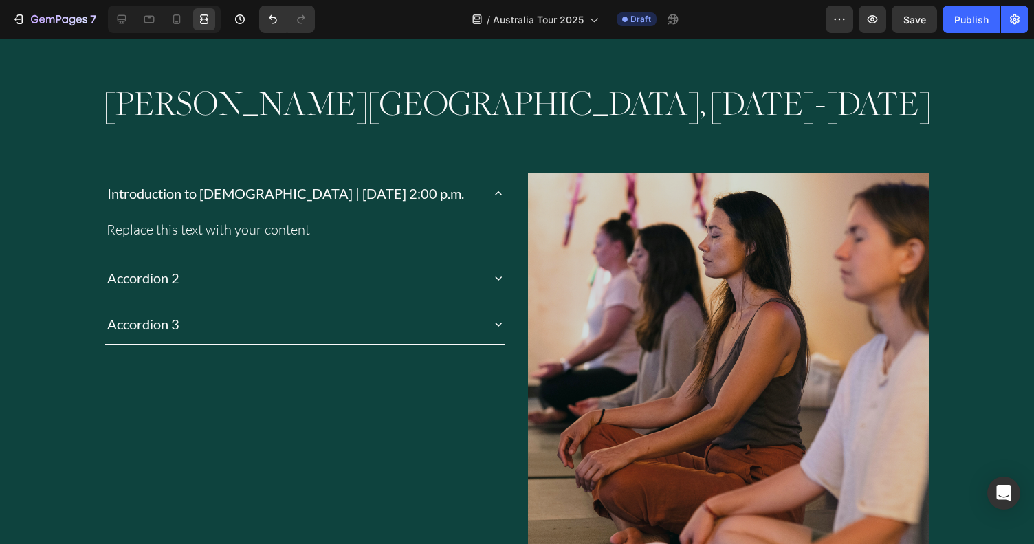
click at [499, 194] on icon at bounding box center [499, 193] width 14 height 14
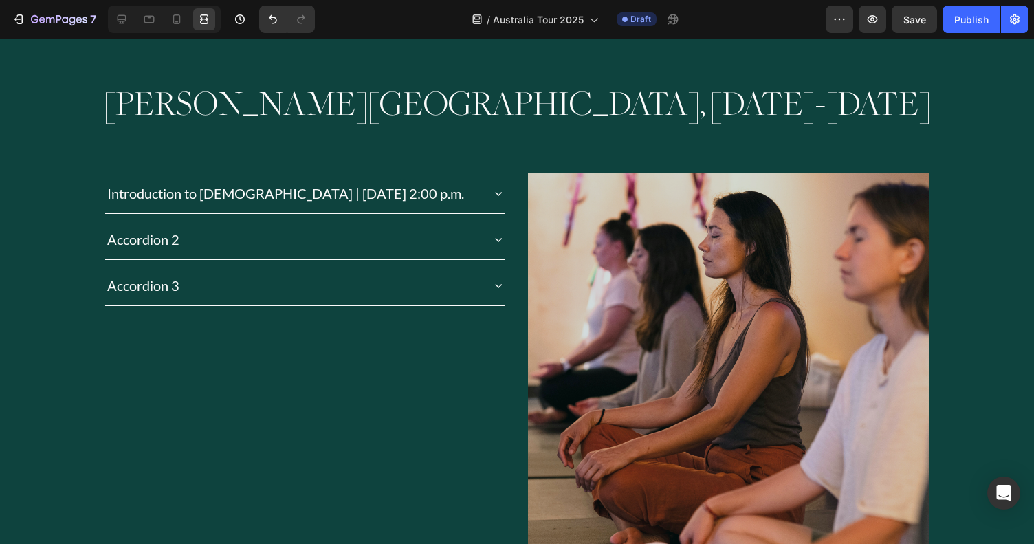
click at [501, 239] on icon at bounding box center [499, 241] width 6 height 4
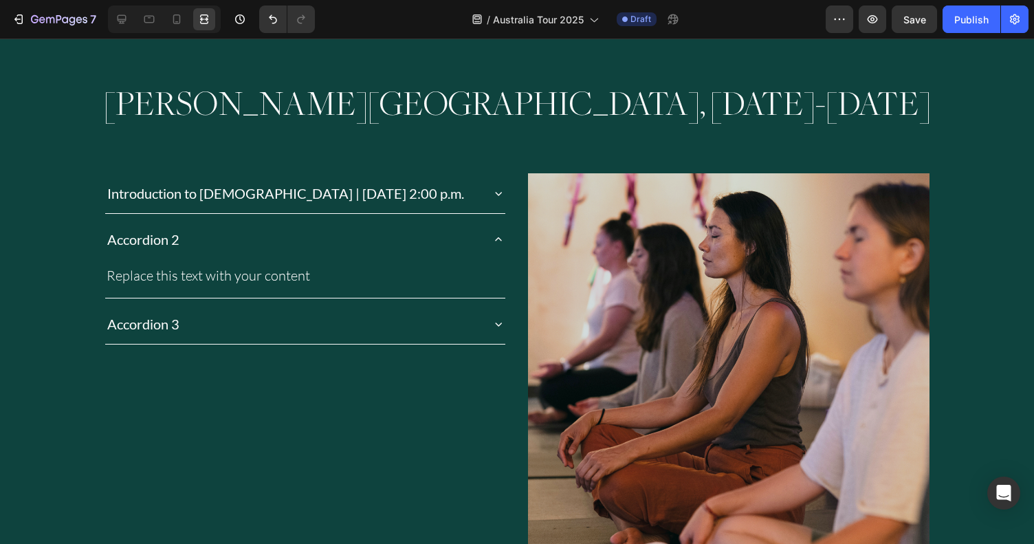
click at [501, 239] on icon at bounding box center [499, 239] width 14 height 14
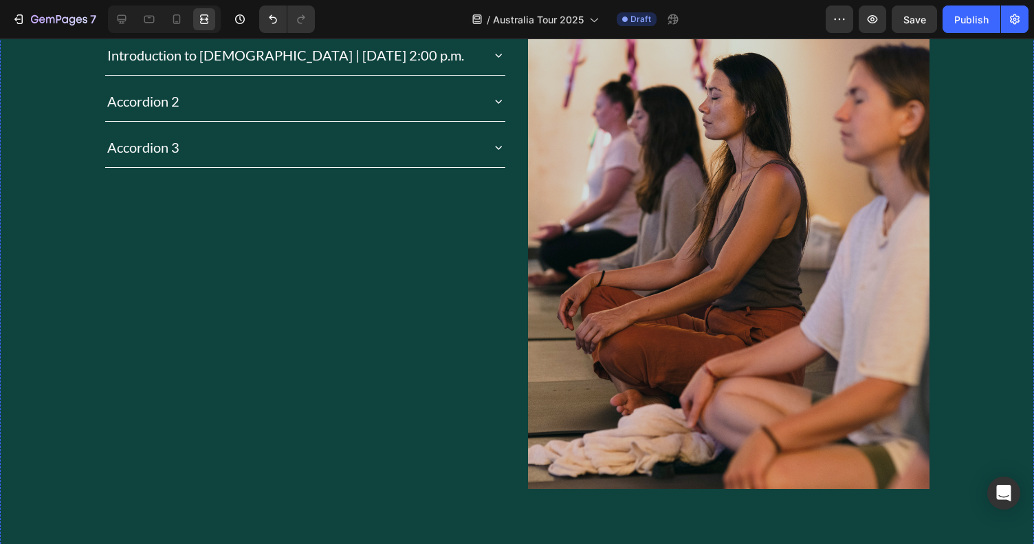
scroll to position [1211, 0]
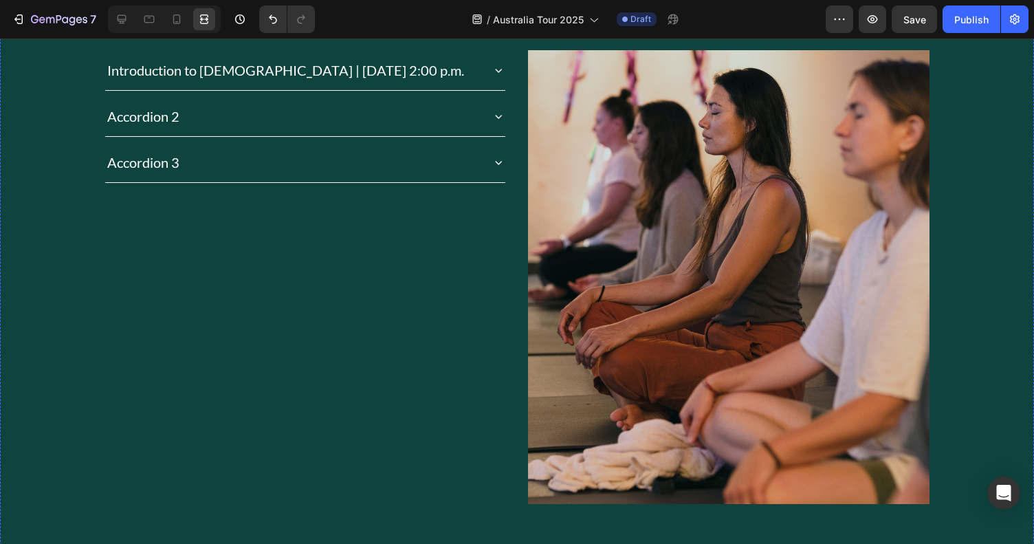
type input "70%"
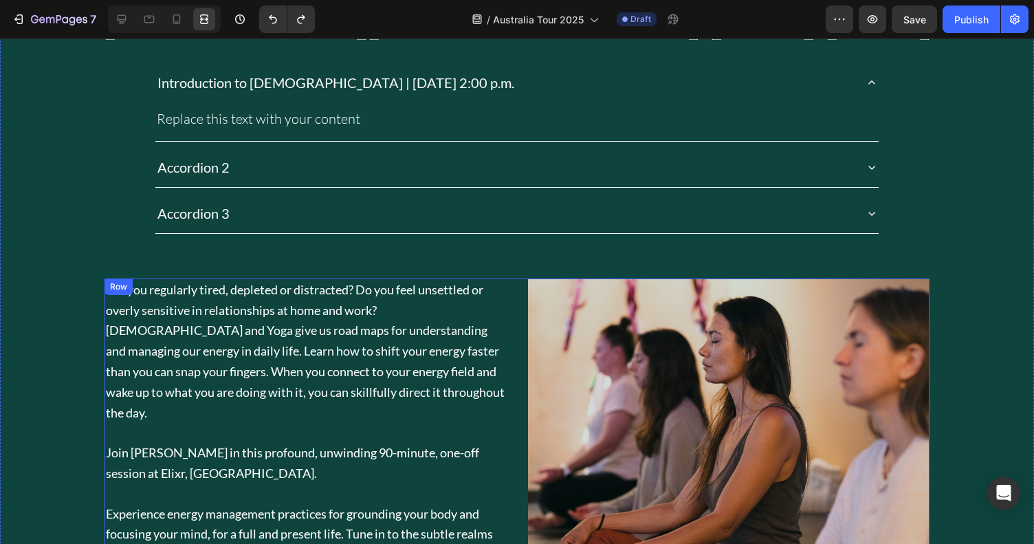
scroll to position [1138, 0]
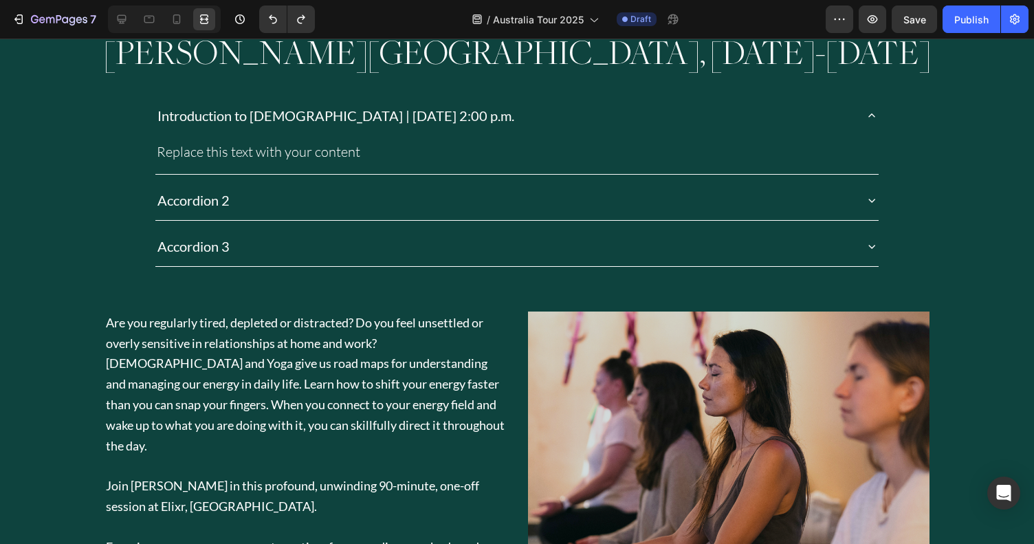
click at [662, 123] on div "Introduction to [DEMOGRAPHIC_DATA] | [DATE] 2:00 p.m." at bounding box center [504, 115] width 698 height 29
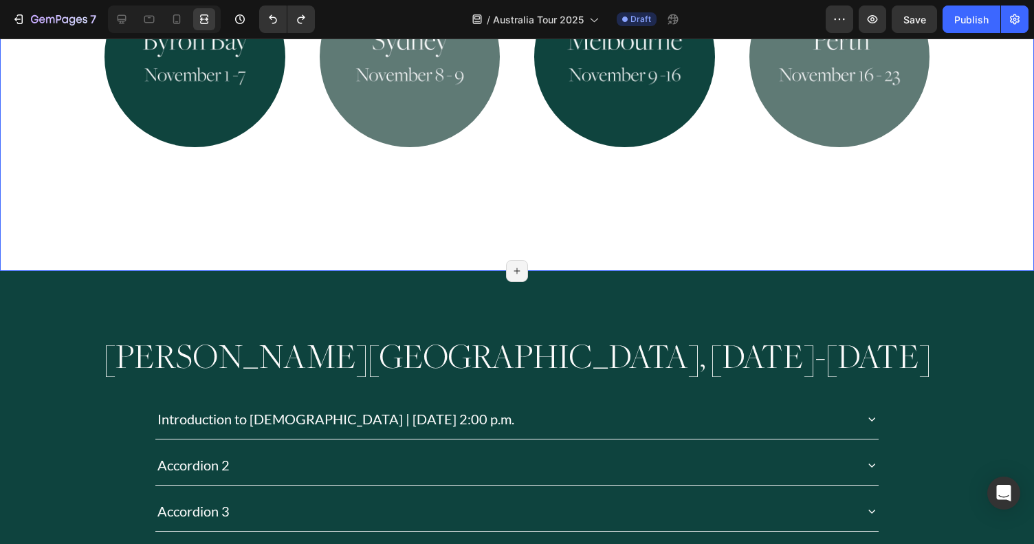
scroll to position [1169, 0]
